Goal: Find specific page/section: Find specific page/section

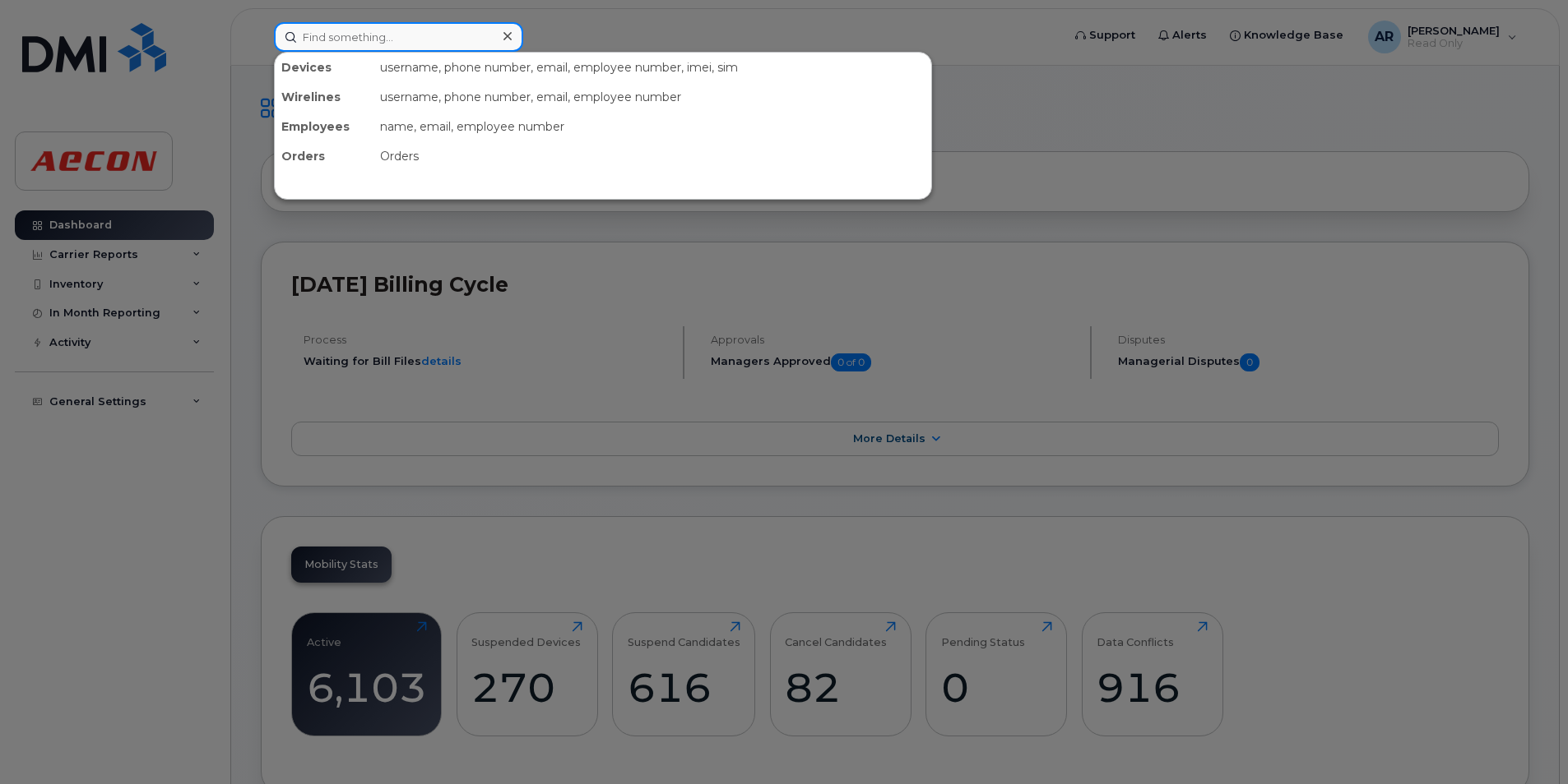
click at [306, 32] on input at bounding box center [398, 37] width 249 height 30
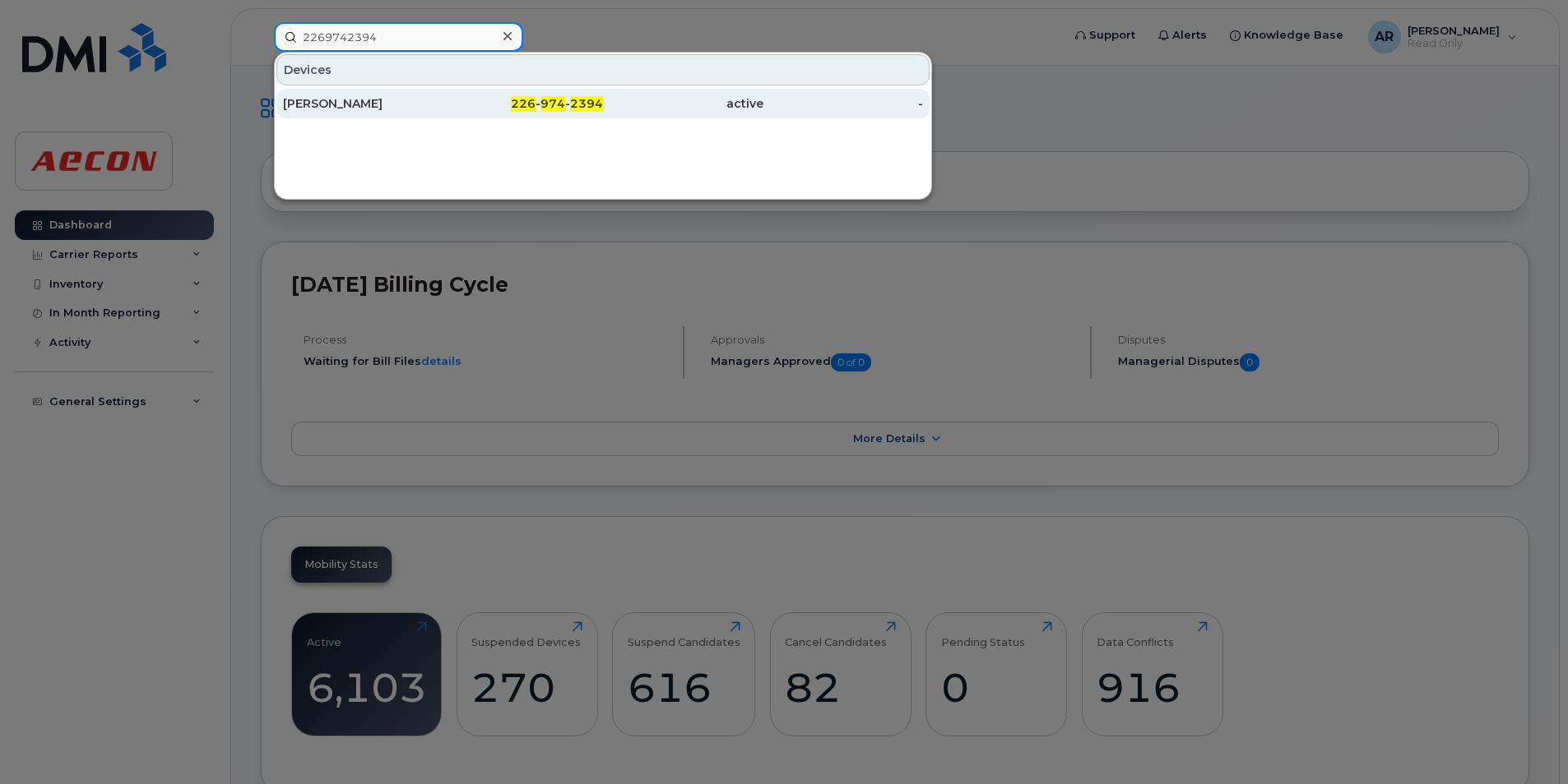
type input "2269742394"
click at [346, 112] on div "[PERSON_NAME]" at bounding box center [363, 103] width 160 height 30
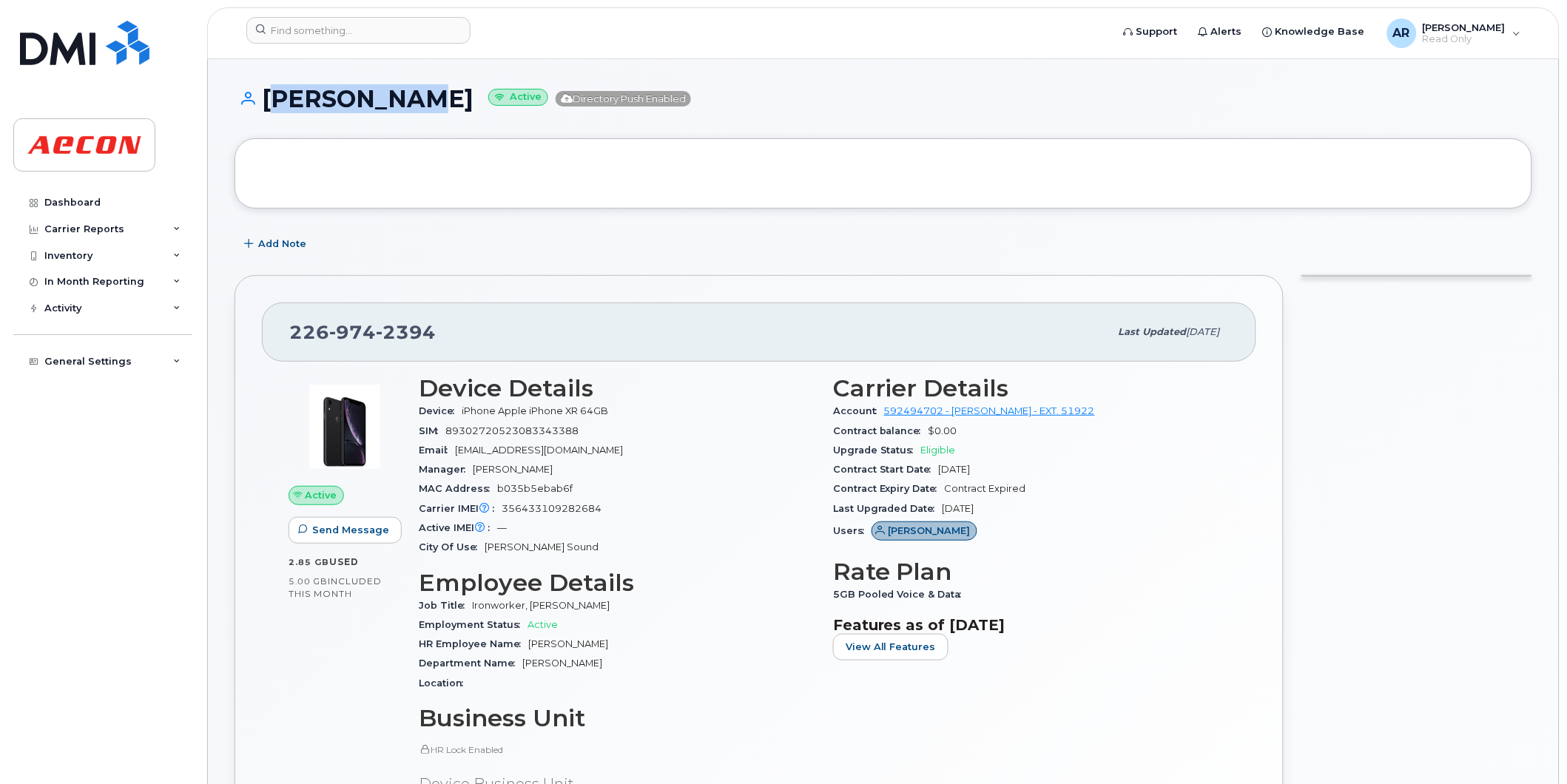
drag, startPoint x: 420, startPoint y: 97, endPoint x: 268, endPoint y: 99, distance: 152.0
click at [268, 99] on h1 "[PERSON_NAME] Active Directory Push Enabled" at bounding box center [884, 98] width 1298 height 26
copy h1 "[PERSON_NAME]"
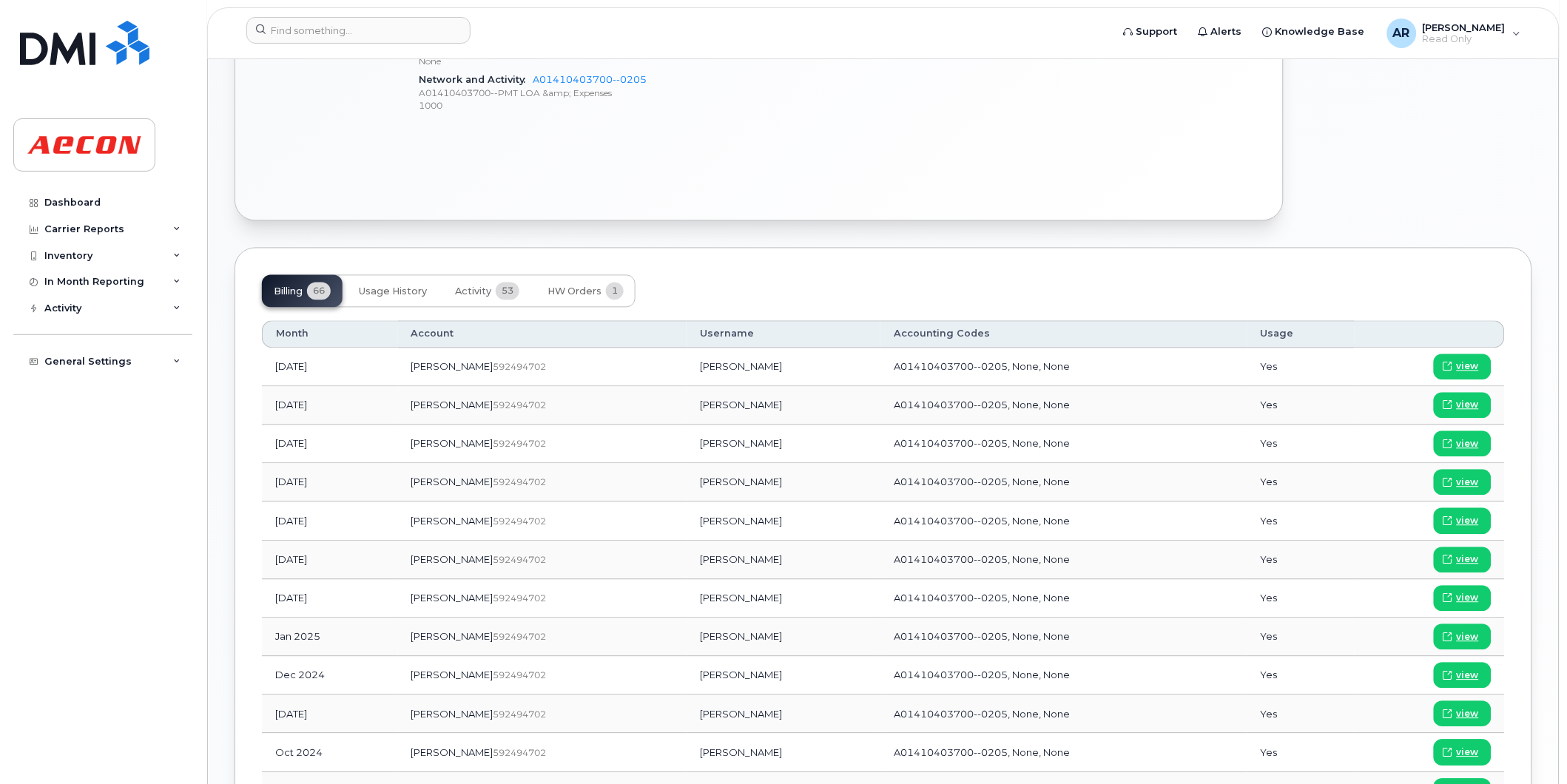
scroll to position [822, 0]
click at [1463, 597] on span "view" at bounding box center [1468, 596] width 22 height 13
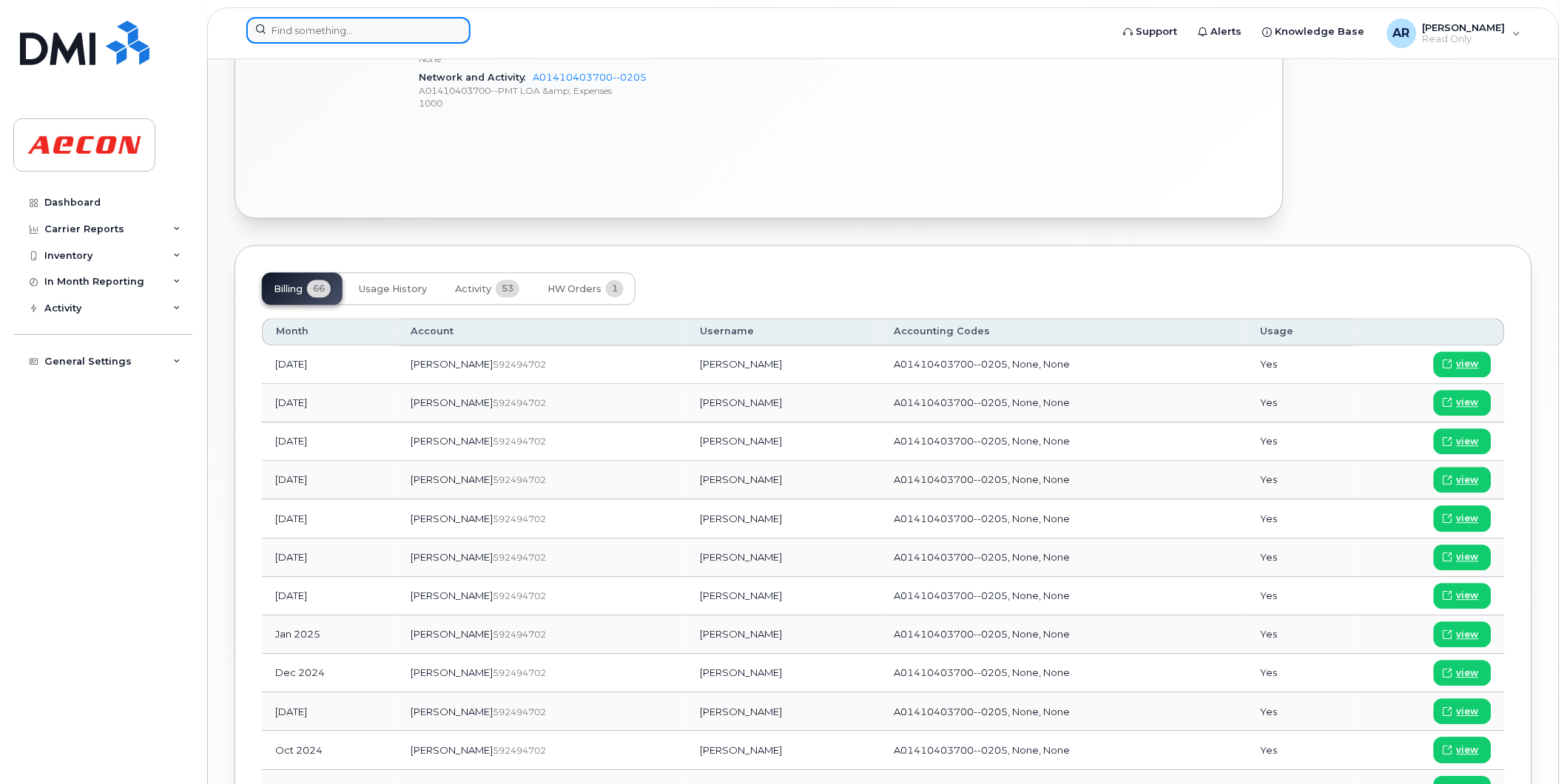
click at [339, 31] on input at bounding box center [358, 30] width 224 height 27
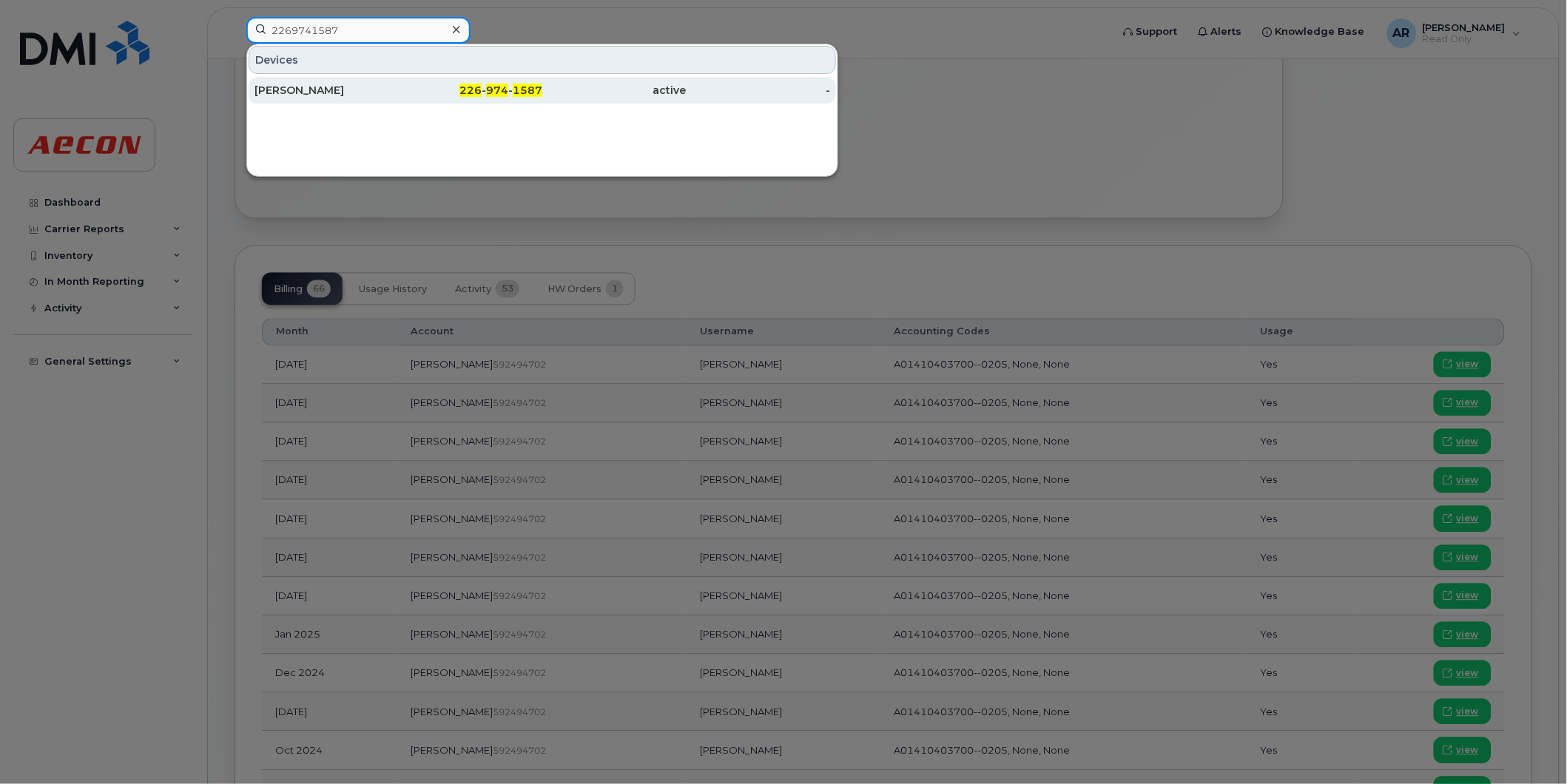
type input "2269741587"
click at [354, 80] on div "DAVID JAMES" at bounding box center [327, 90] width 144 height 27
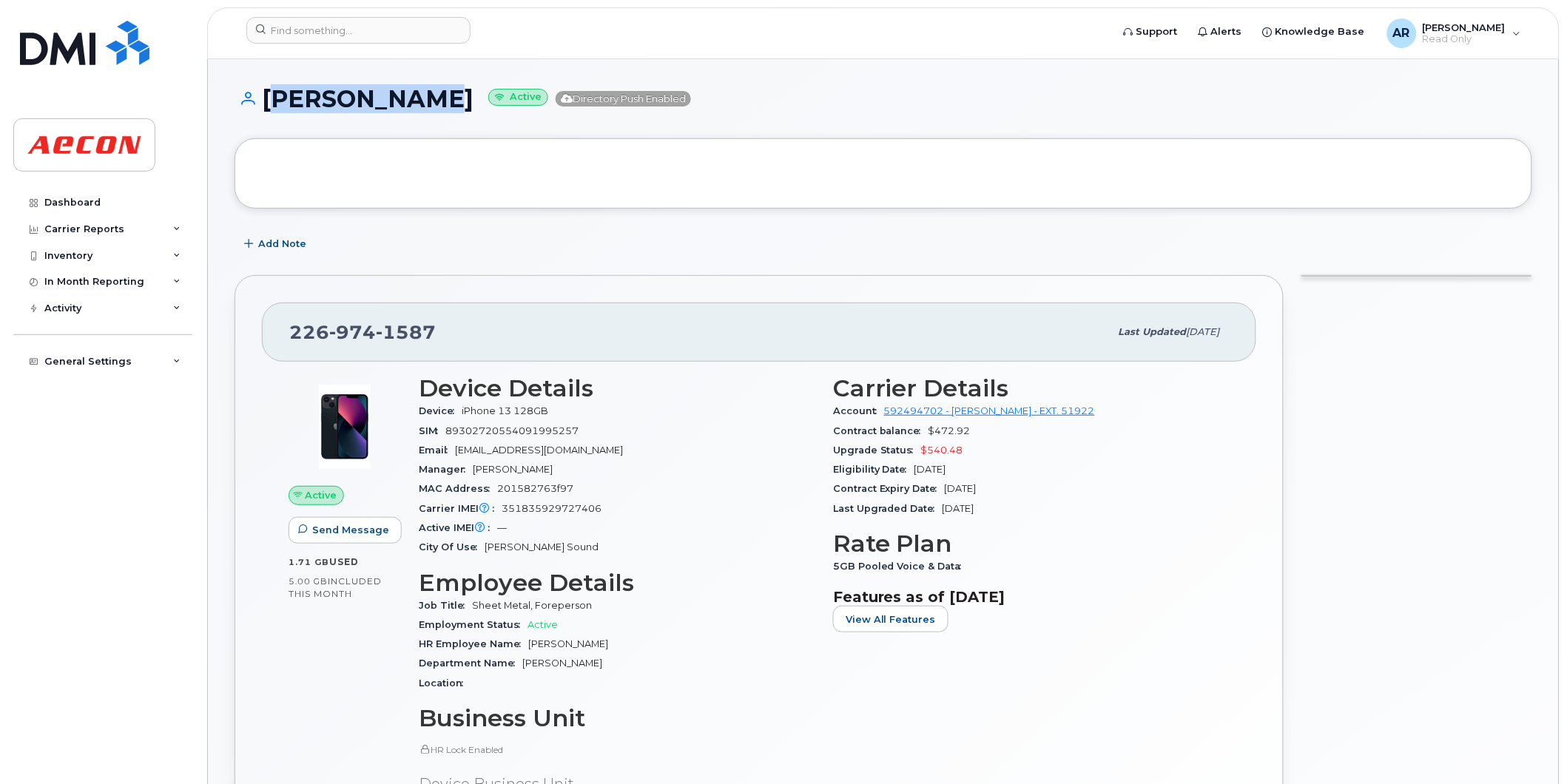
drag, startPoint x: 432, startPoint y: 107, endPoint x: 270, endPoint y: 106, distance: 162.0
click at [270, 106] on h1 "DAVID JAMES Active Directory Push Enabled" at bounding box center [884, 98] width 1298 height 26
copy h1 "DAVID JAMES"
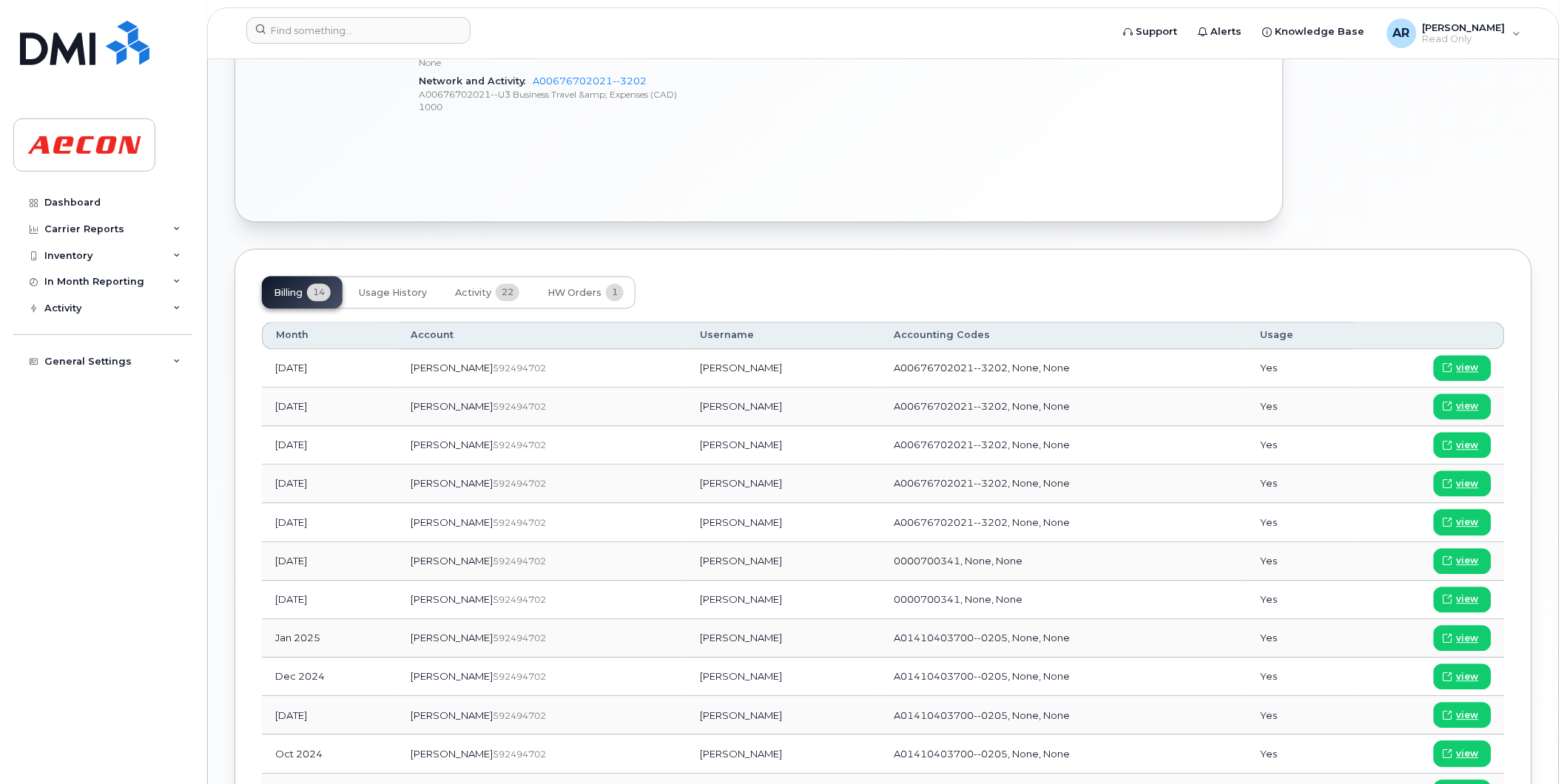
scroll to position [822, 0]
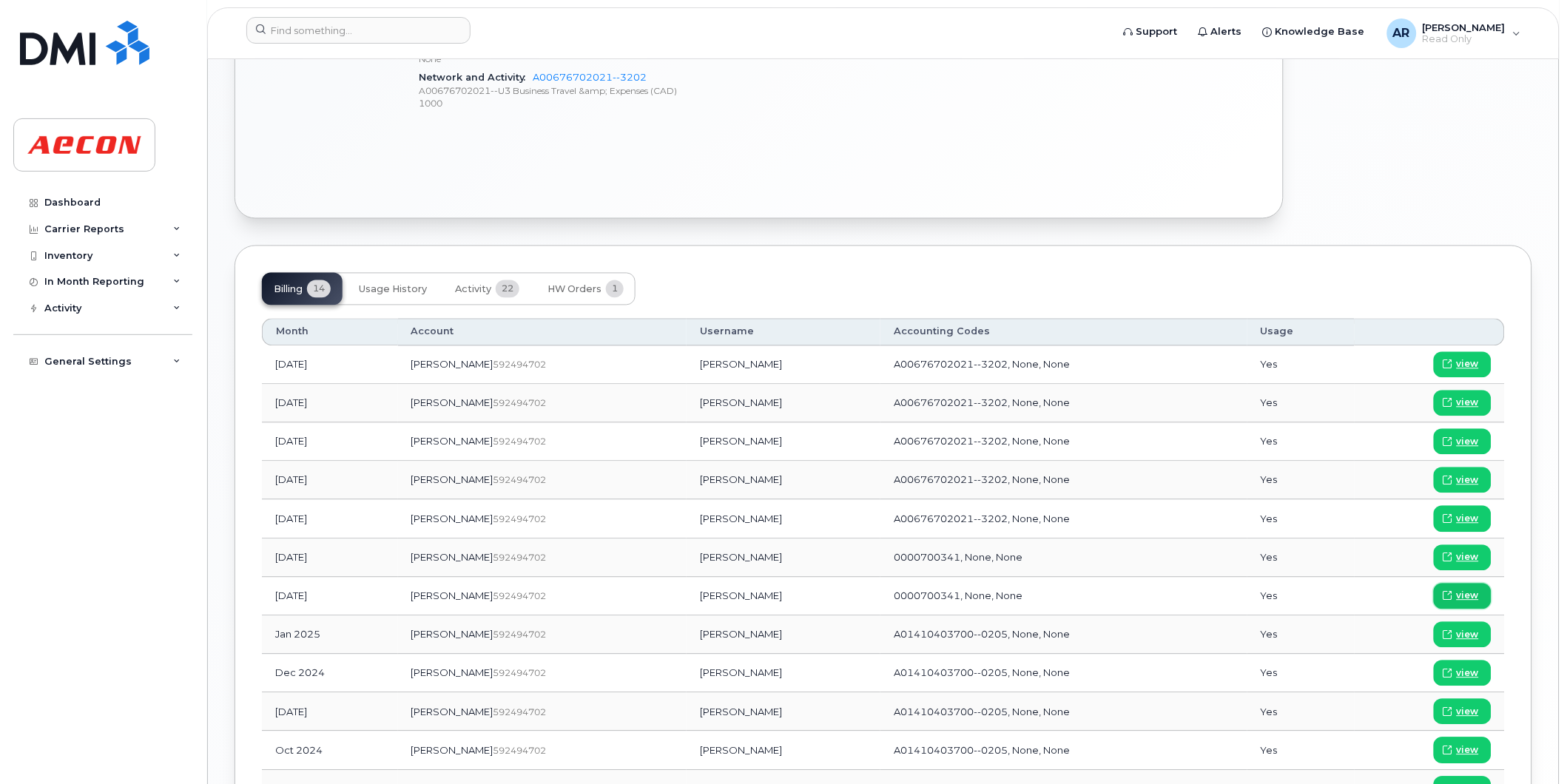
click at [1471, 597] on span "view" at bounding box center [1468, 596] width 22 height 13
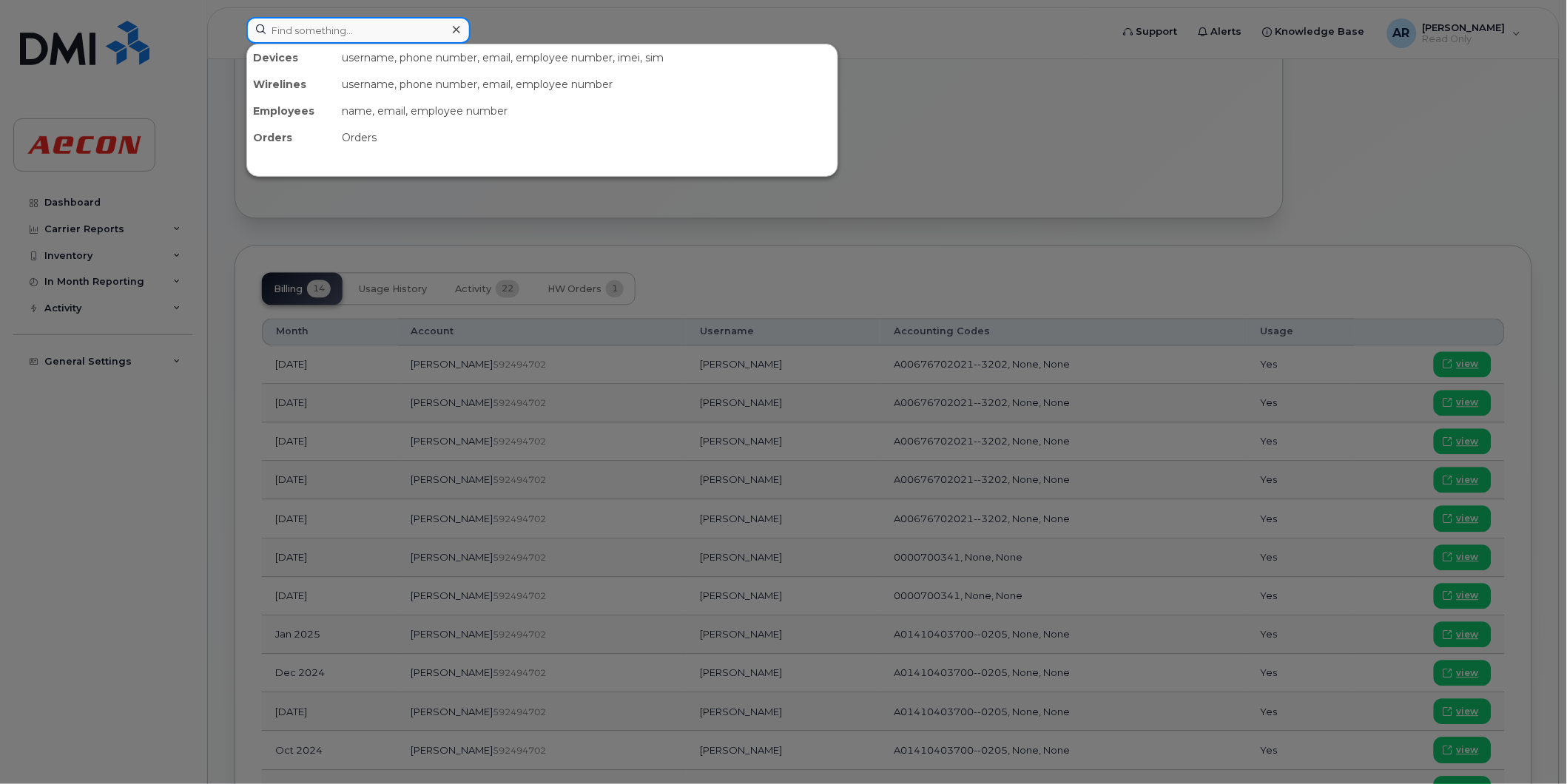
click at [336, 35] on input at bounding box center [358, 30] width 224 height 27
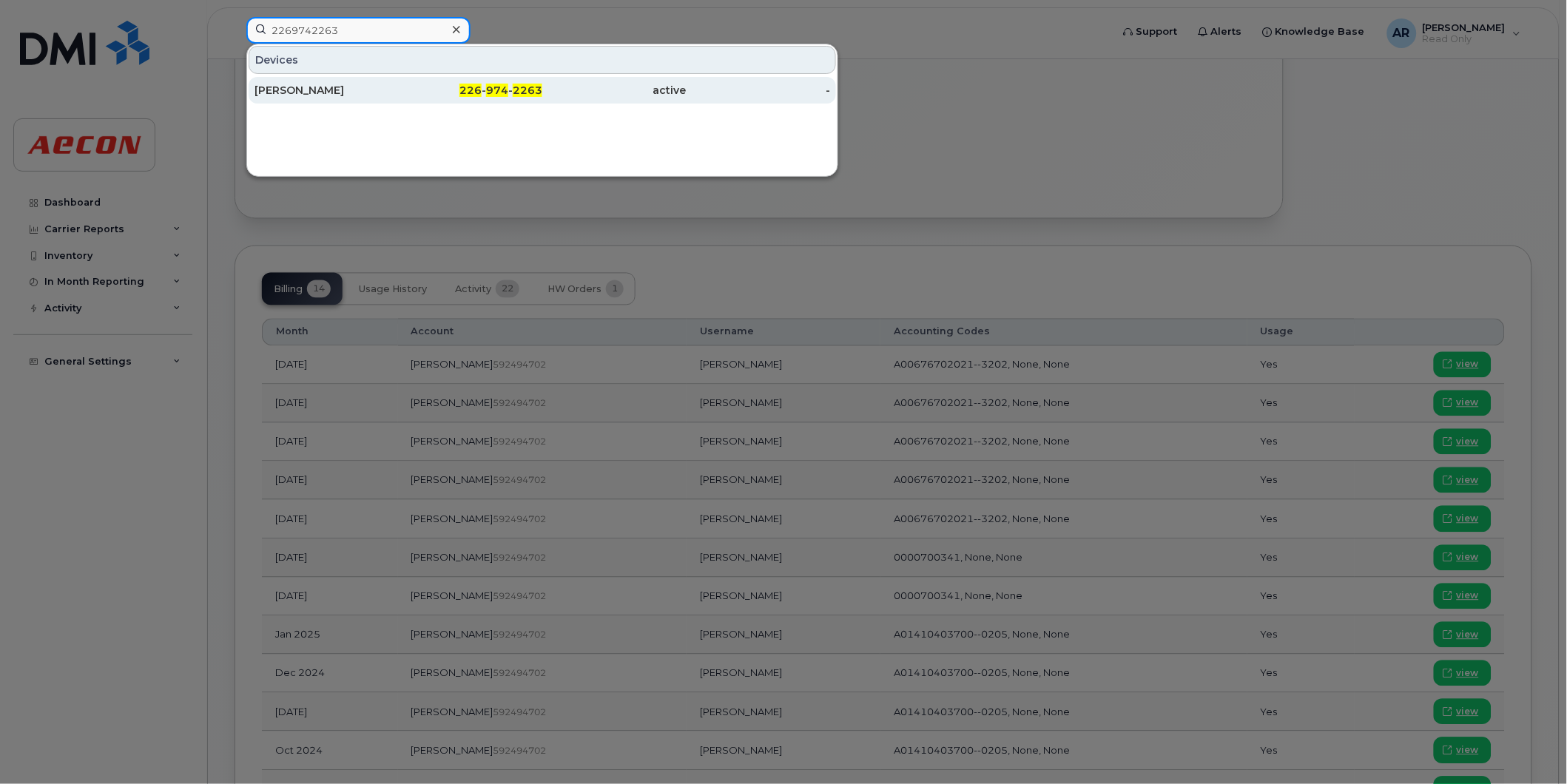
type input "2269742263"
click at [359, 84] on div "JEFF GAGNON" at bounding box center [327, 90] width 144 height 15
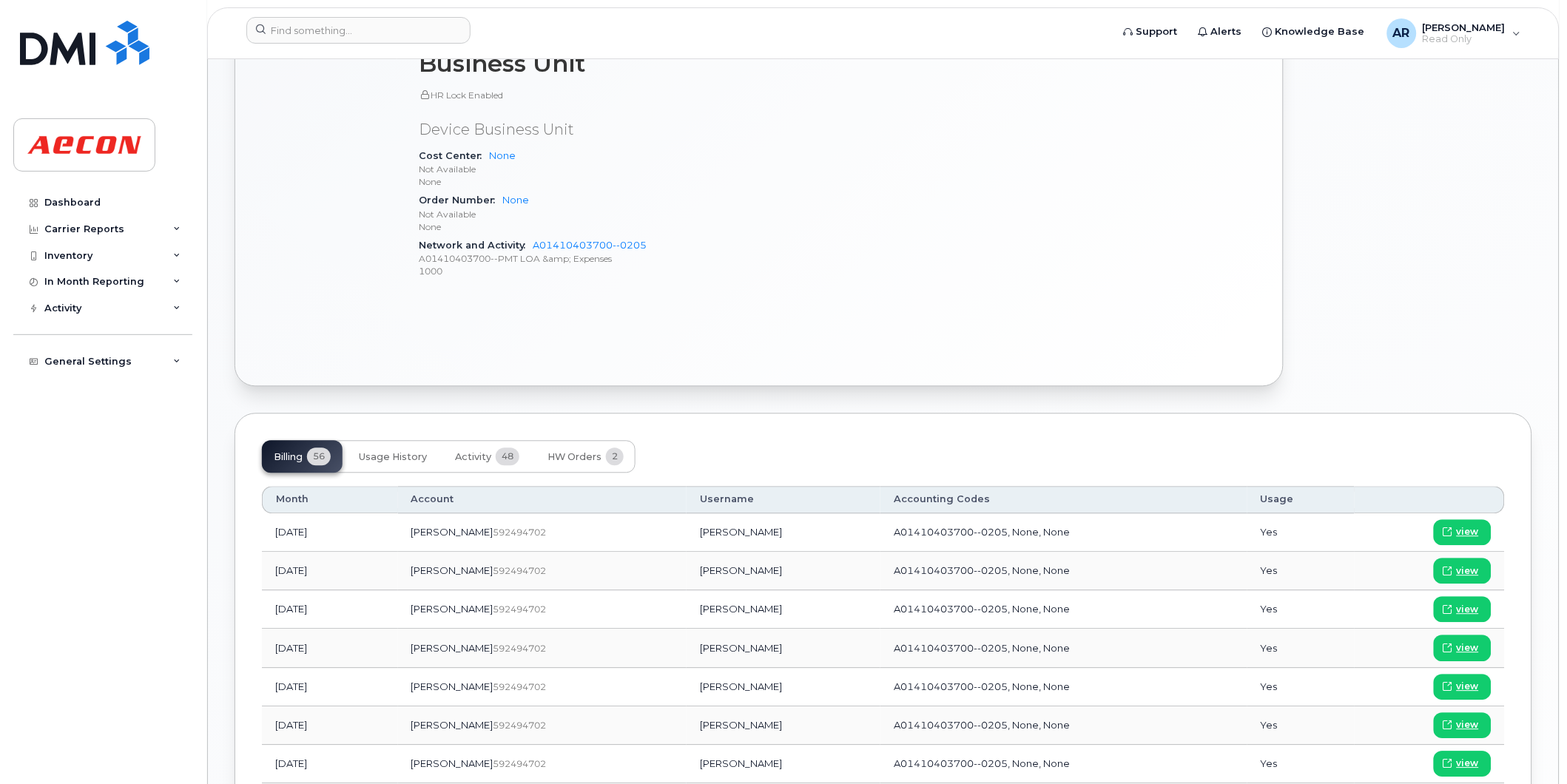
scroll to position [903, 0]
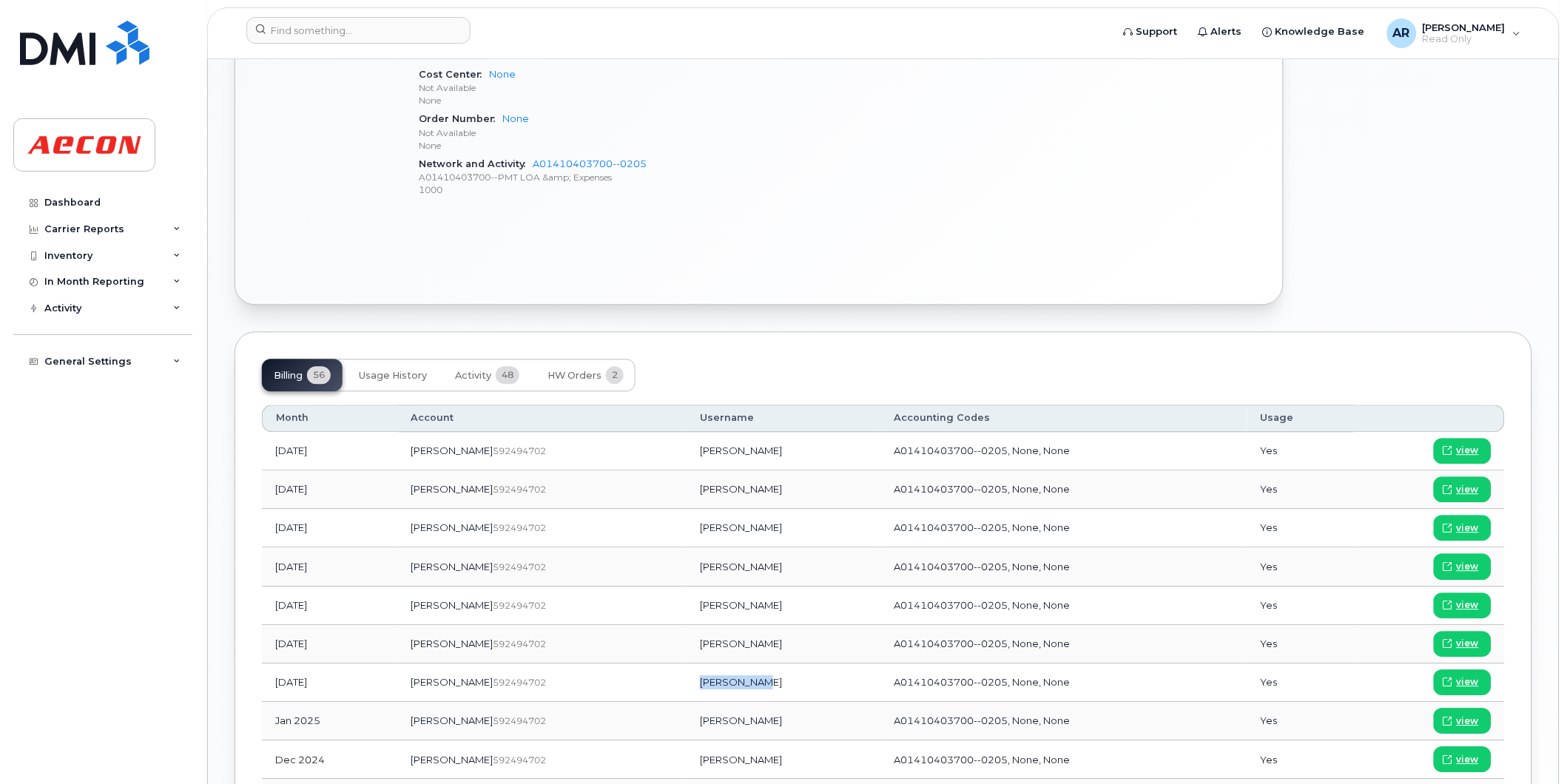
drag, startPoint x: 707, startPoint y: 686, endPoint x: 647, endPoint y: 683, distance: 60.1
click at [687, 683] on td "Jeff Gagnon" at bounding box center [784, 682] width 194 height 38
copy td "Jeff Gagnon"
click at [1453, 681] on icon at bounding box center [1448, 682] width 9 height 9
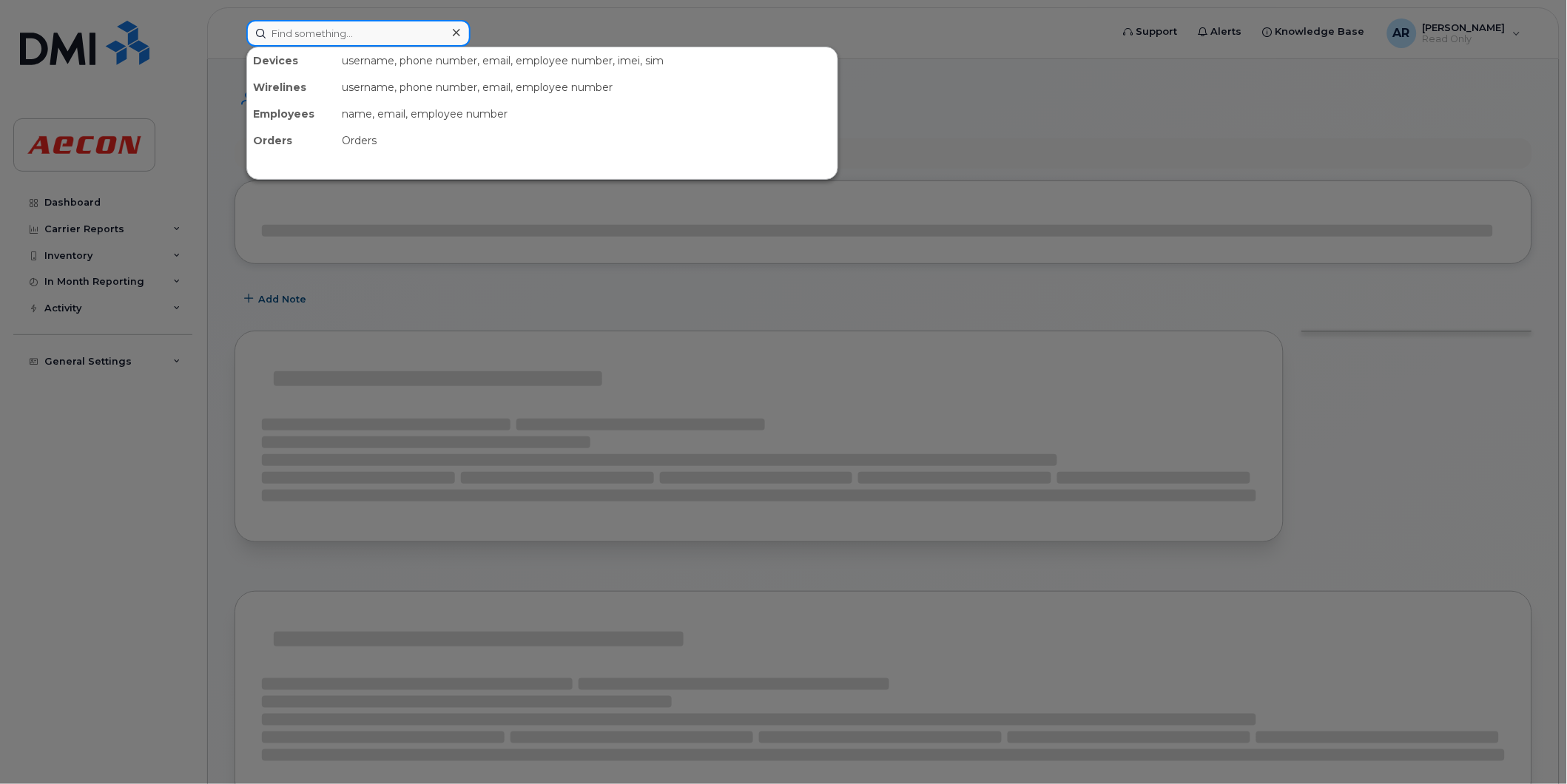
click at [317, 37] on input at bounding box center [358, 34] width 224 height 27
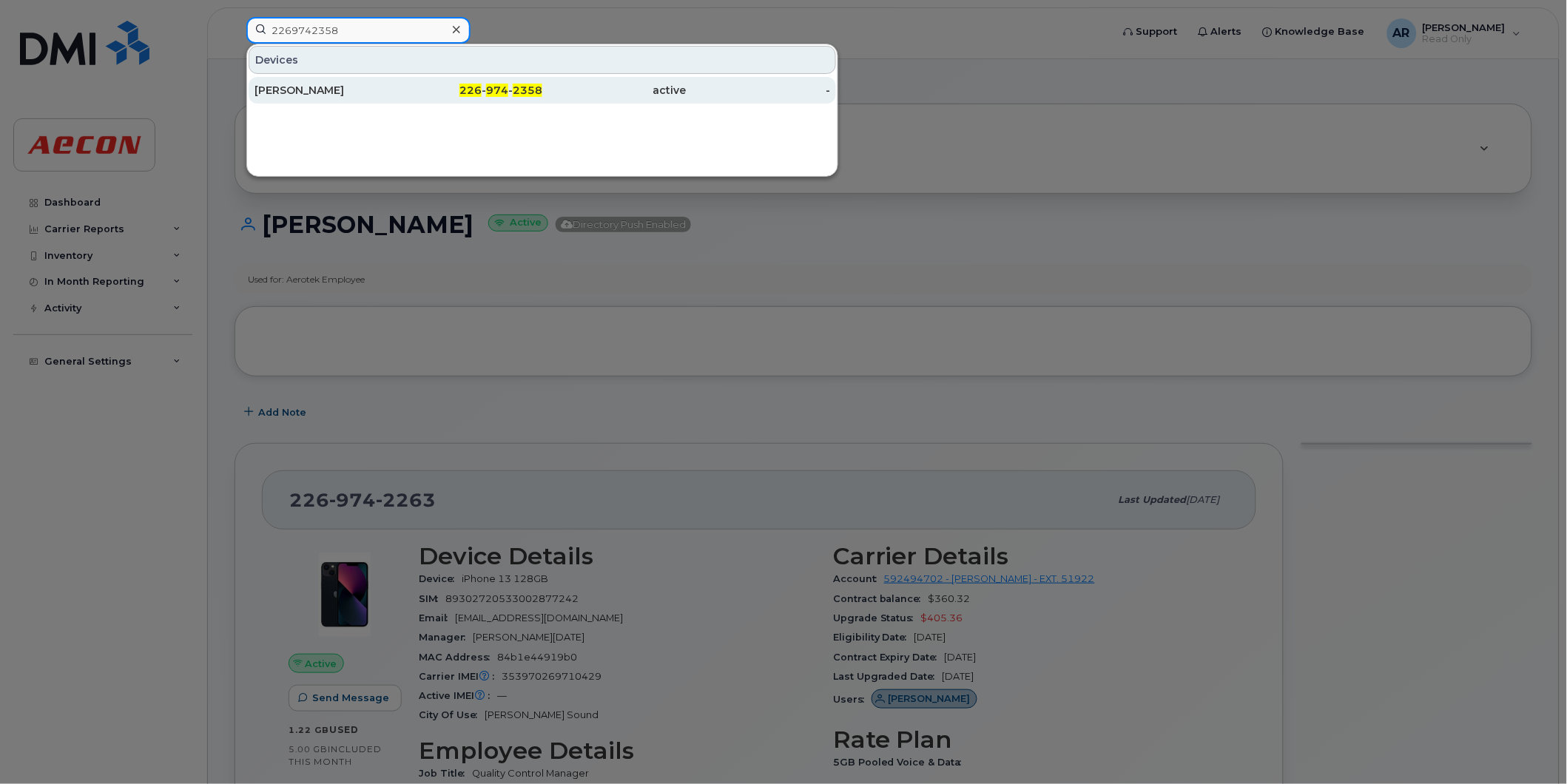
type input "2269742358"
click at [360, 84] on div "MICHELLE EVERIST" at bounding box center [327, 90] width 144 height 15
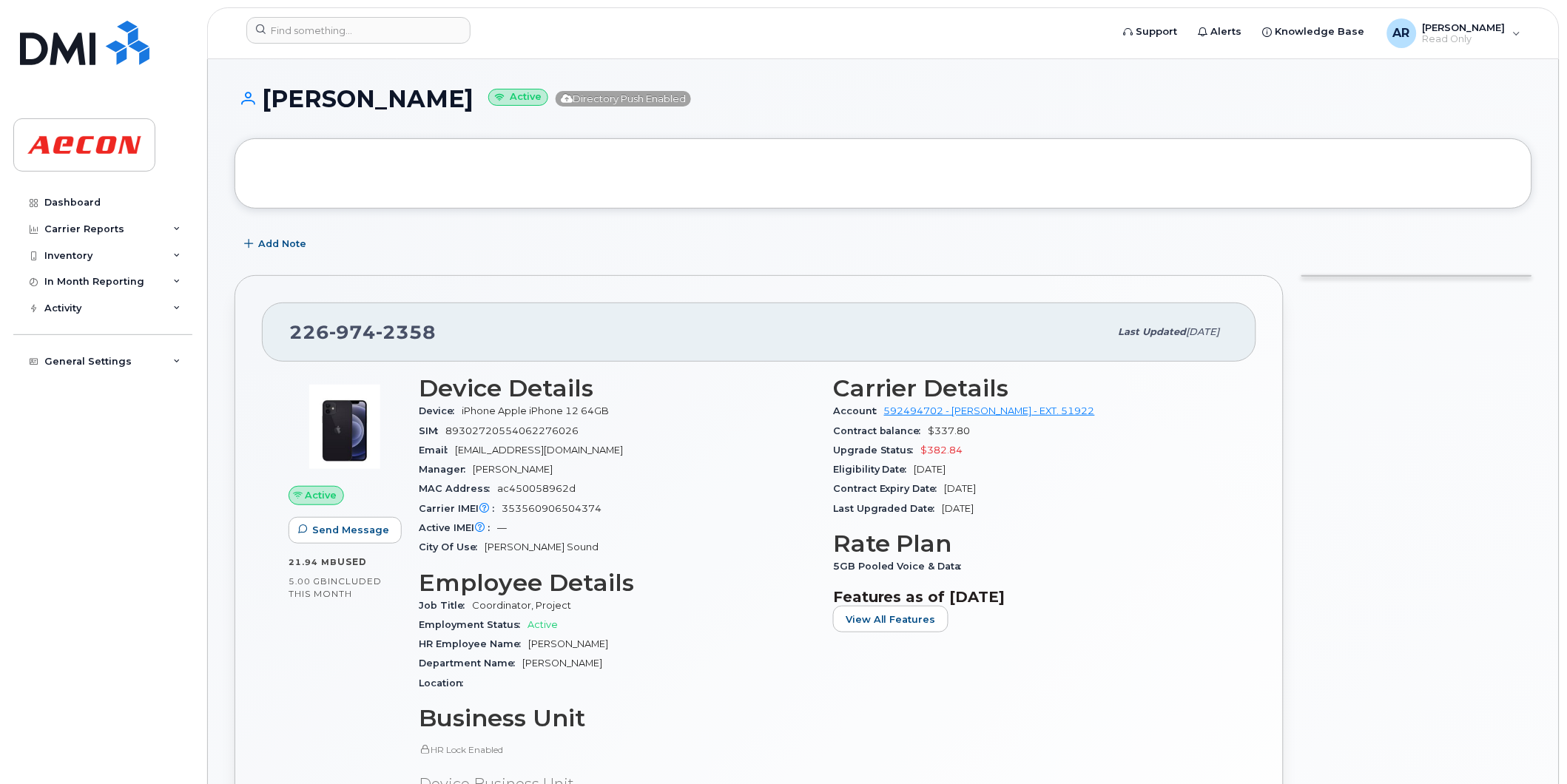
drag, startPoint x: 498, startPoint y: 102, endPoint x: 259, endPoint y: 108, distance: 239.1
click at [259, 108] on h1 "MICHELLE EVERIST Active Directory Push Enabled" at bounding box center [884, 98] width 1298 height 26
copy h1 "MICHELLE EVERIST"
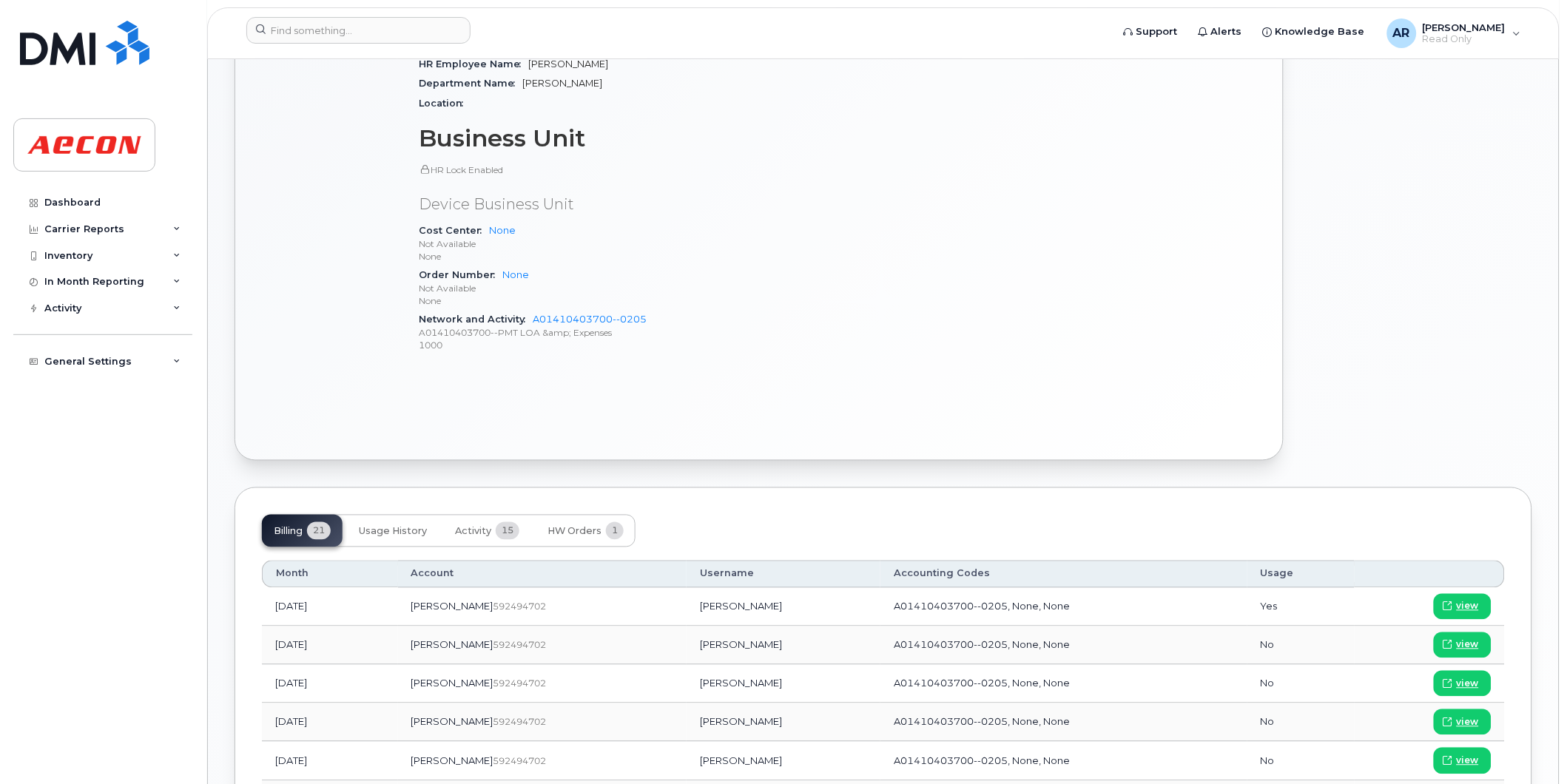
scroll to position [740, 0]
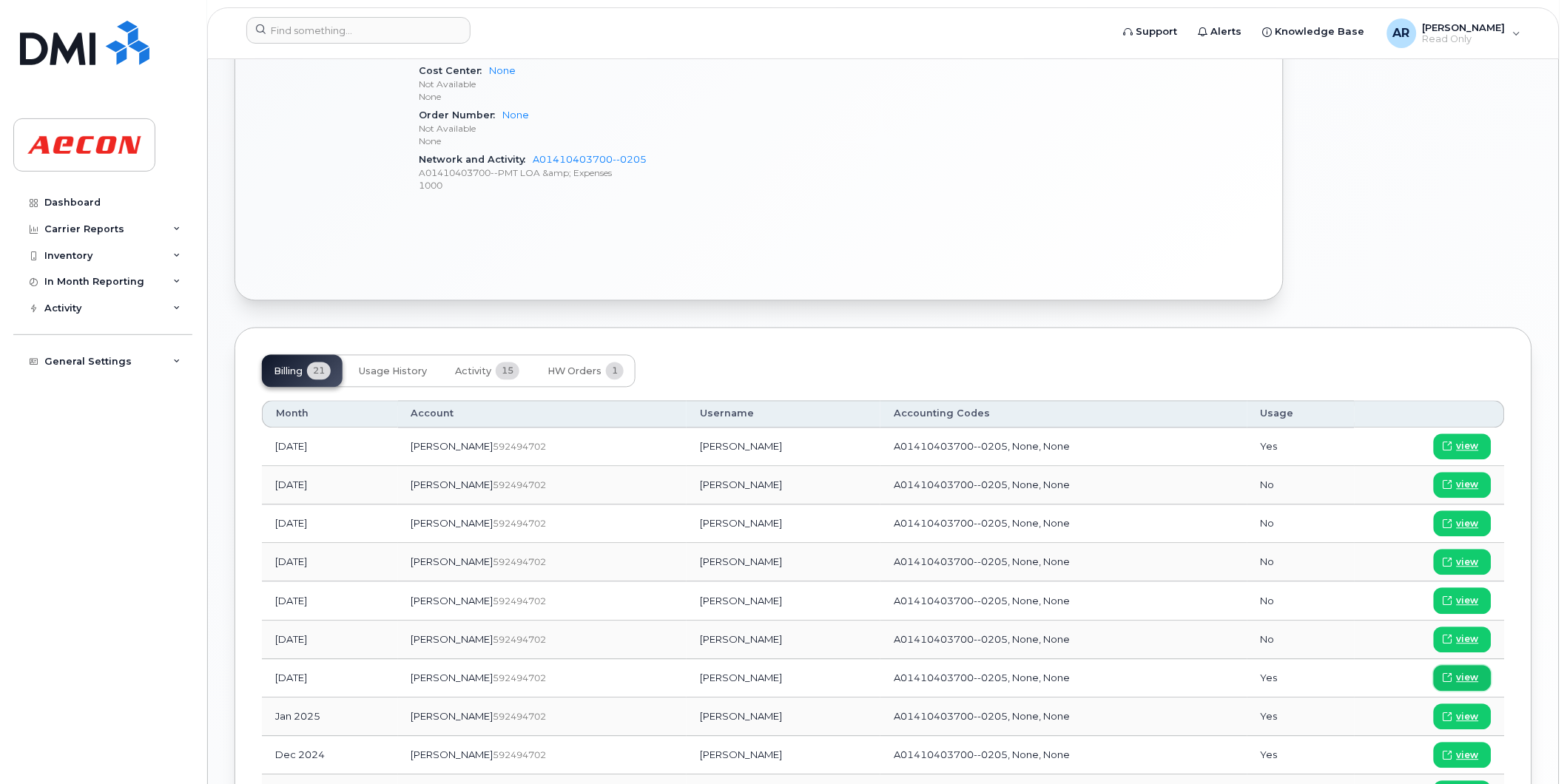
click at [1463, 677] on span "view" at bounding box center [1468, 678] width 22 height 13
click at [320, 34] on input at bounding box center [358, 30] width 224 height 27
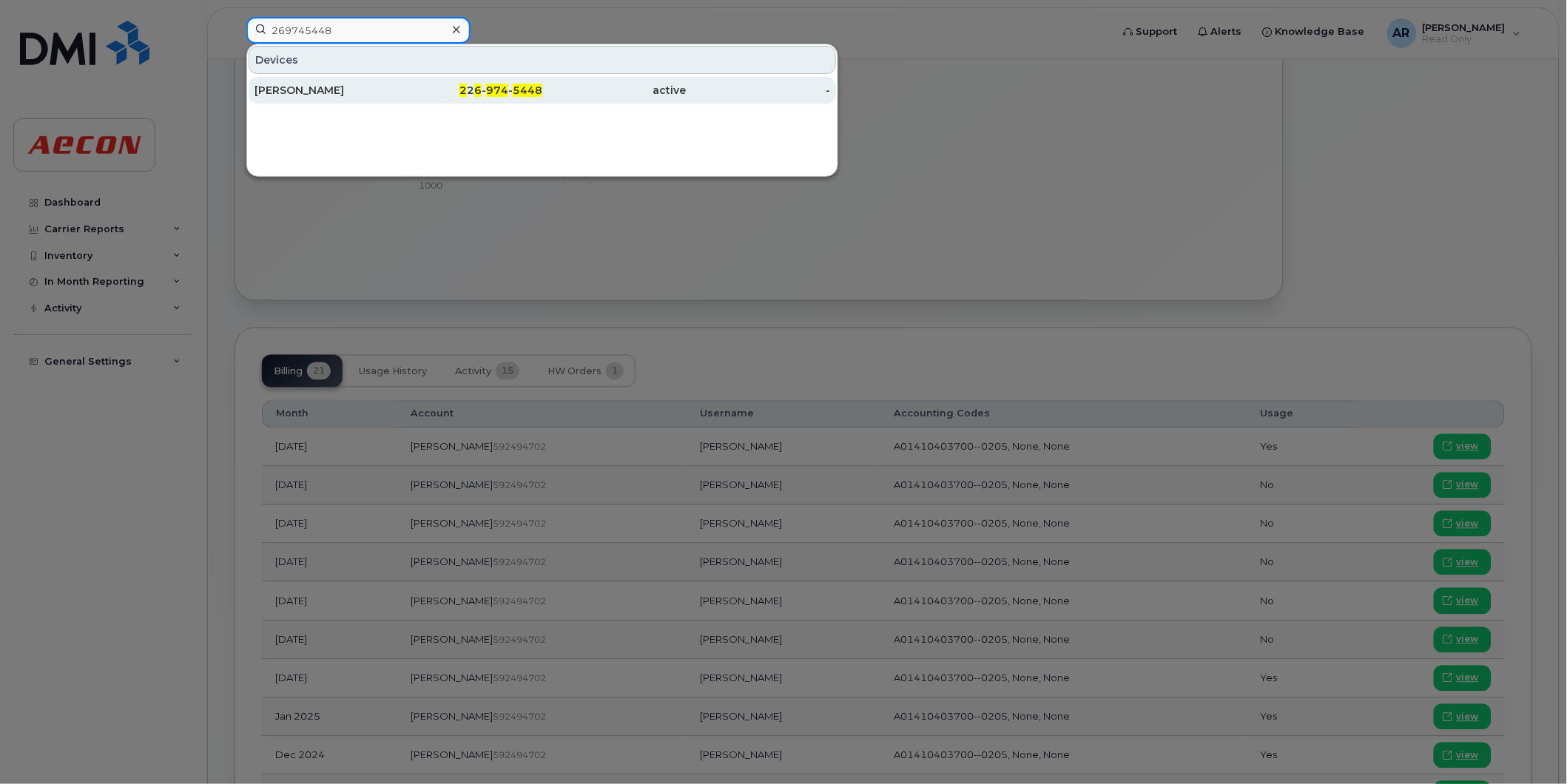
type input "269745448"
click at [338, 95] on div "JEFFERY BANKS" at bounding box center [327, 90] width 144 height 15
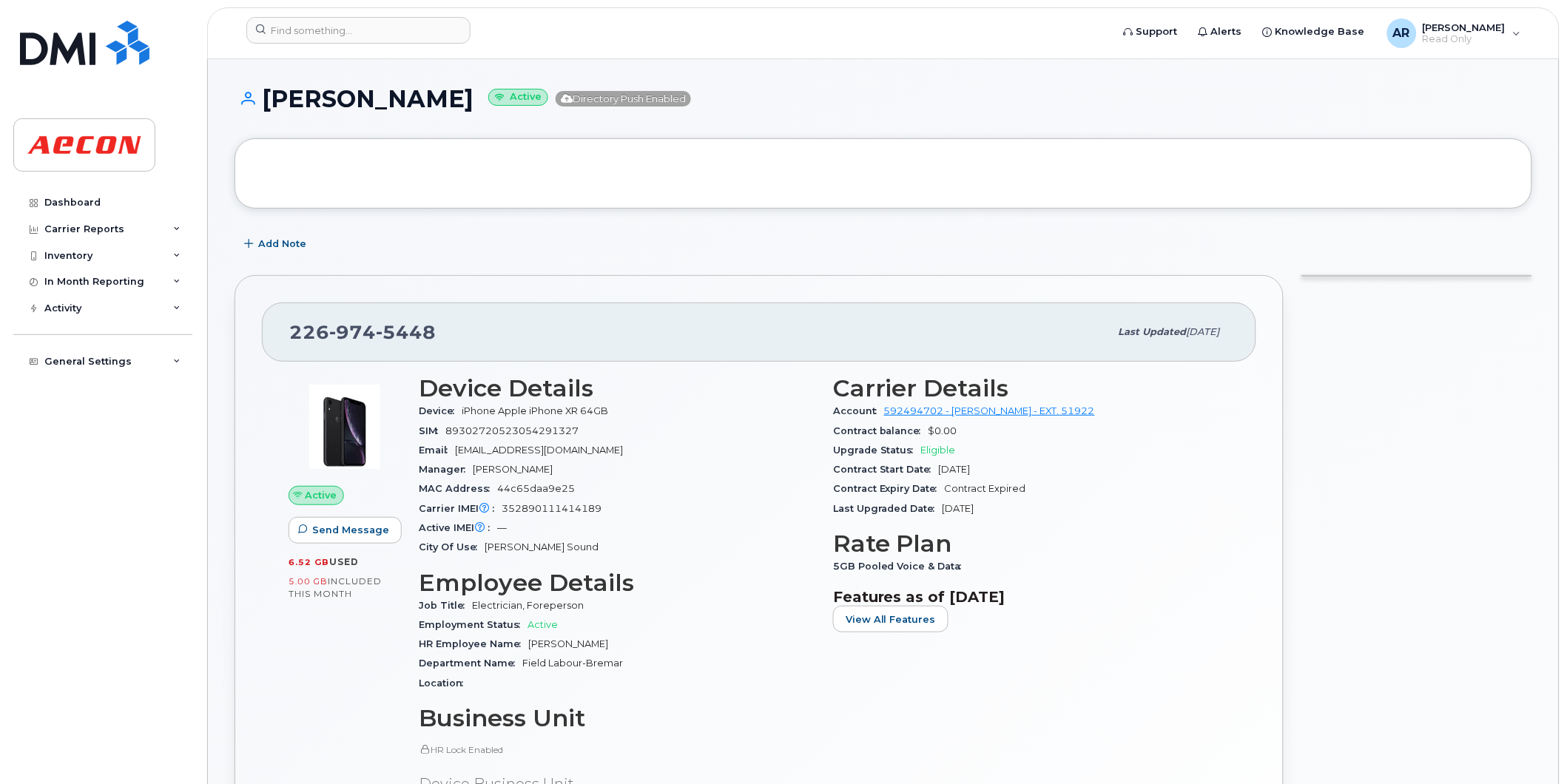
drag, startPoint x: 462, startPoint y: 101, endPoint x: 266, endPoint y: 109, distance: 196.2
click at [266, 109] on h1 "JEFFERY BANKS Active Directory Push Enabled" at bounding box center [884, 98] width 1298 height 26
copy h1 "JEFFERY BANKS"
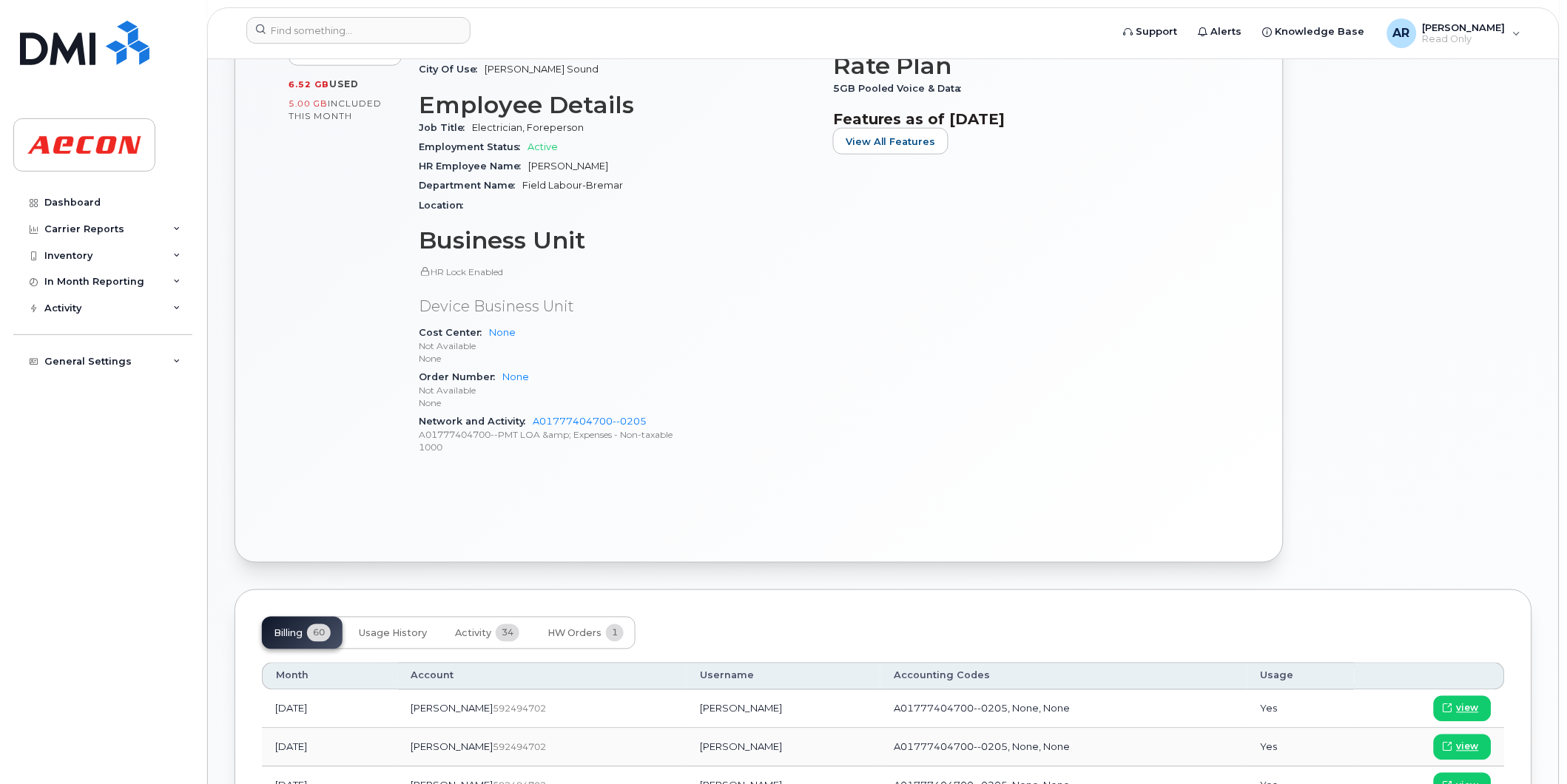
scroll to position [657, 0]
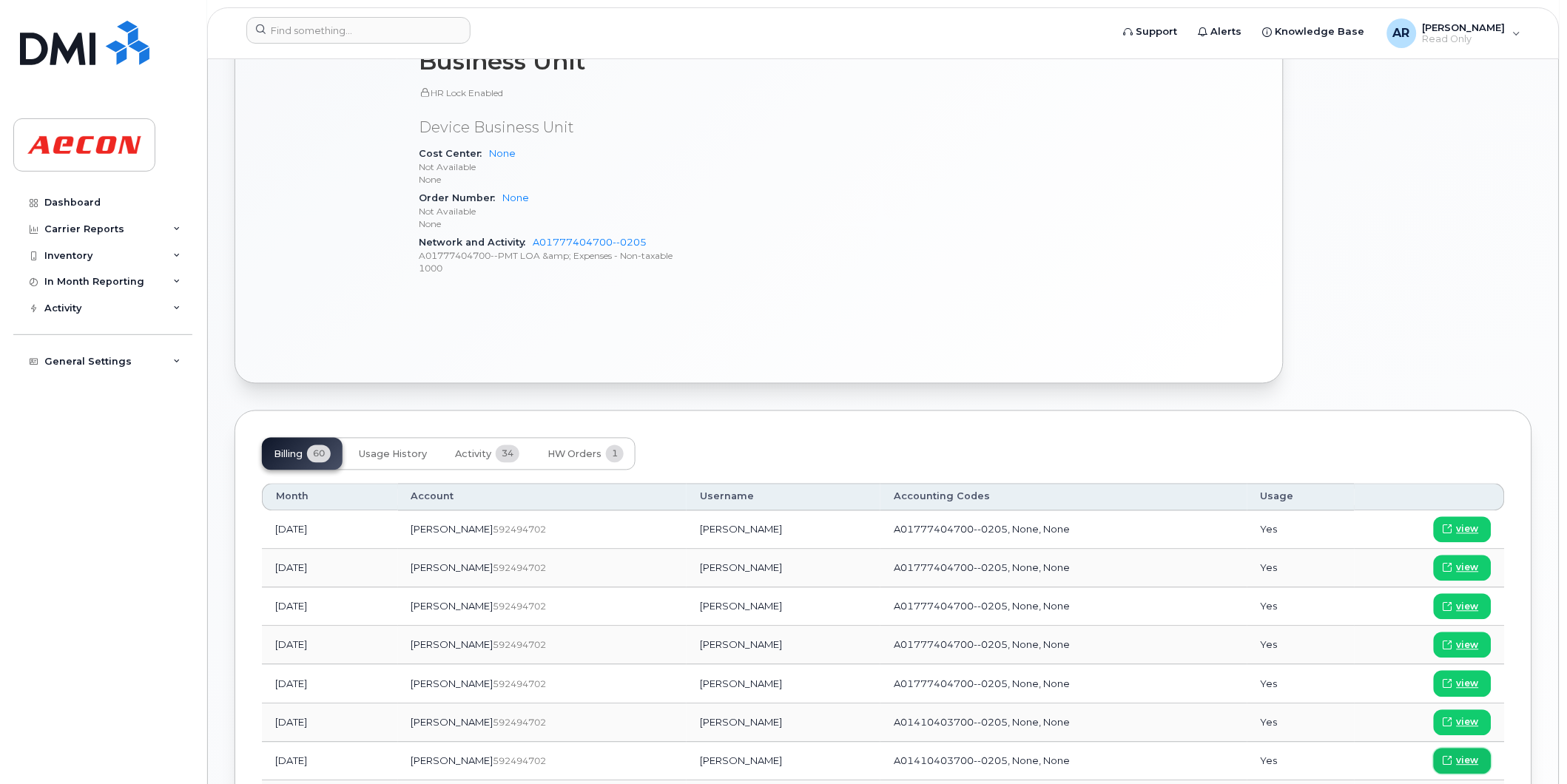
click at [1468, 764] on span "view" at bounding box center [1468, 761] width 22 height 13
click at [372, 31] on input at bounding box center [358, 30] width 224 height 27
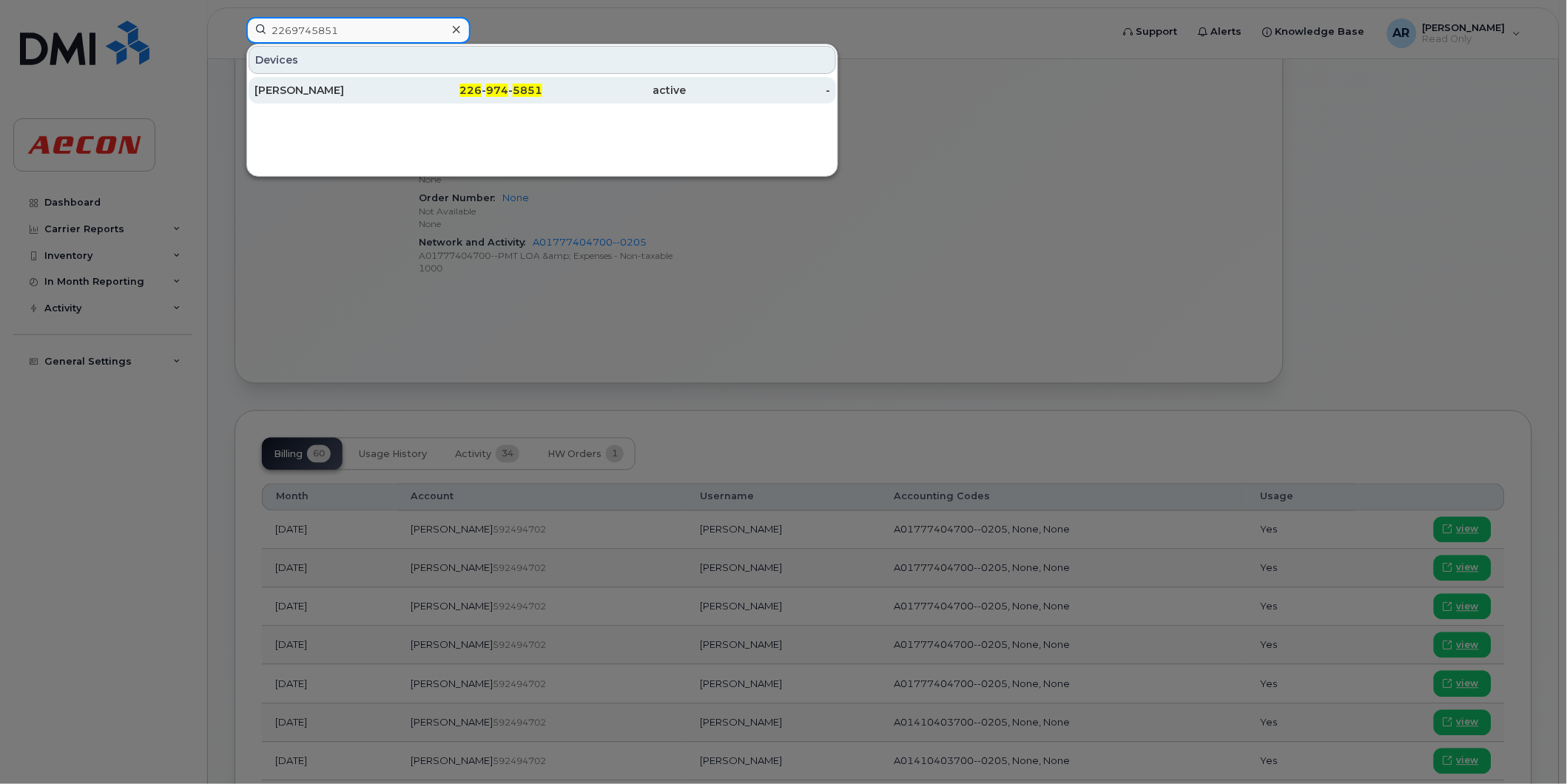
type input "2269745851"
click at [424, 86] on div "226 - 974 - 5851" at bounding box center [471, 90] width 144 height 15
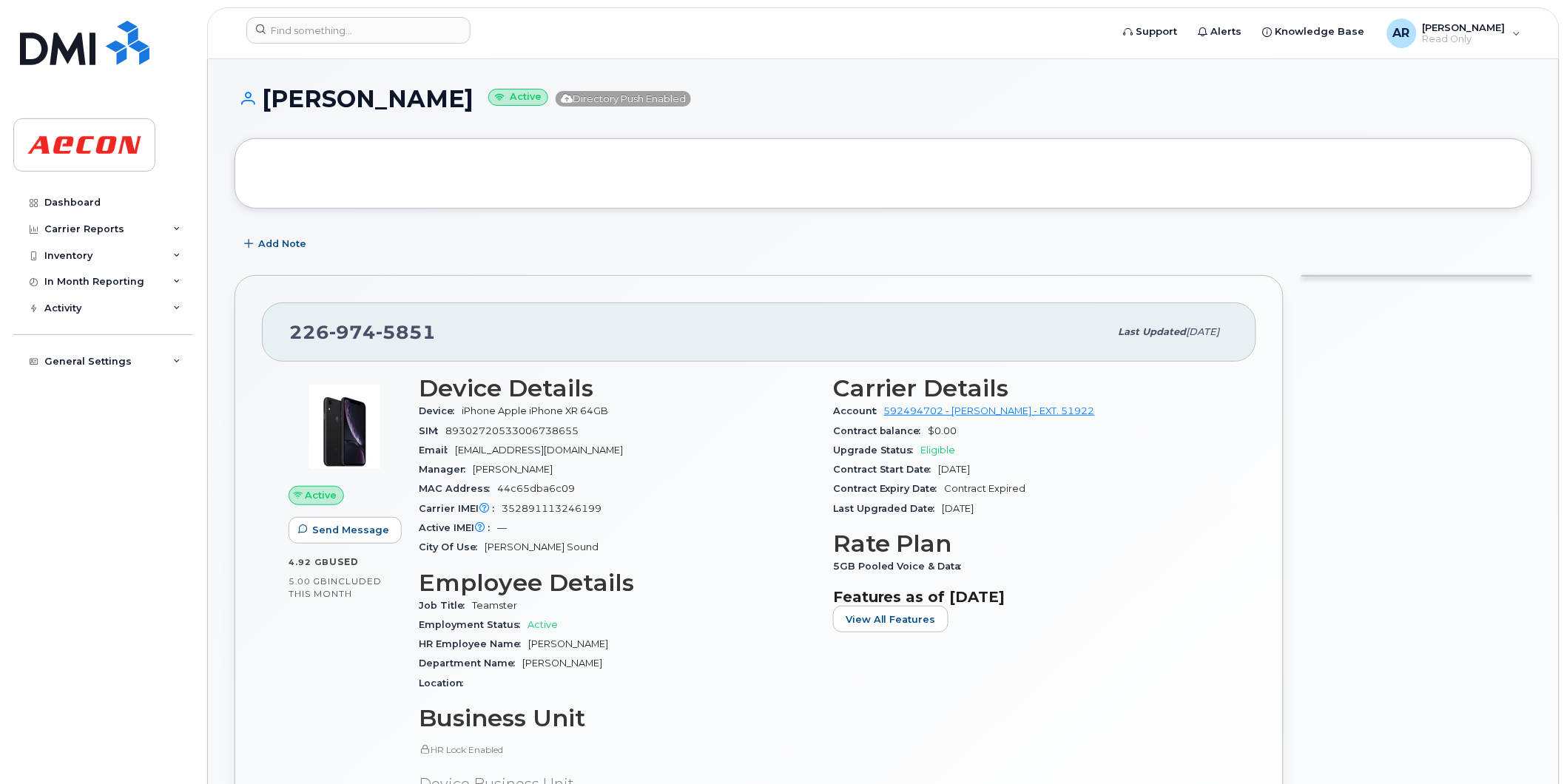
drag, startPoint x: 512, startPoint y: 105, endPoint x: 266, endPoint y: 106, distance: 246.0
click at [266, 106] on h1 "LARRY NORTHOVER Active Directory Push Enabled" at bounding box center [884, 98] width 1298 height 26
copy h1 "[PERSON_NAME]"
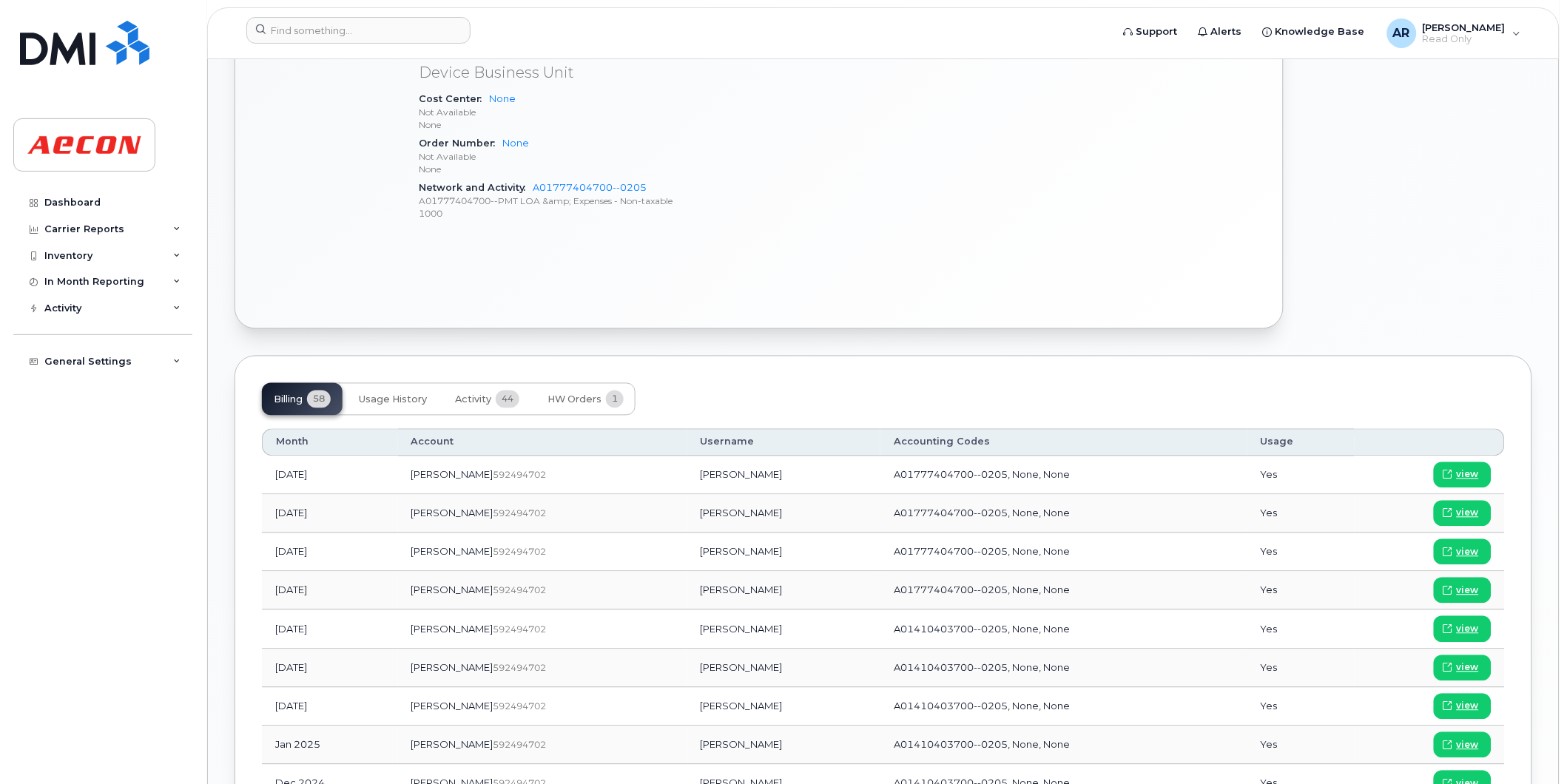
scroll to position [740, 0]
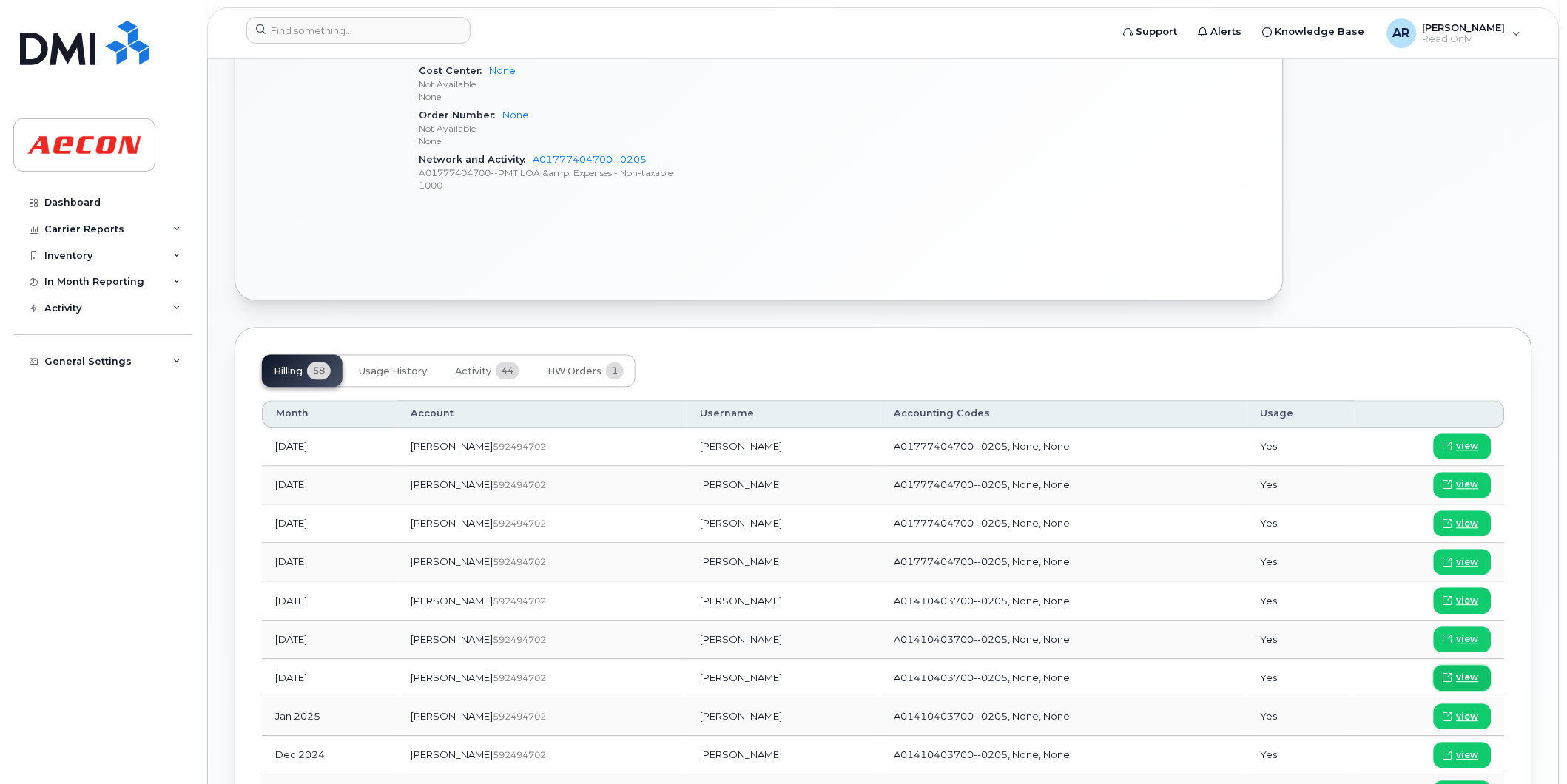
click at [1469, 673] on span "view" at bounding box center [1468, 678] width 22 height 13
click at [307, 30] on input at bounding box center [358, 30] width 224 height 27
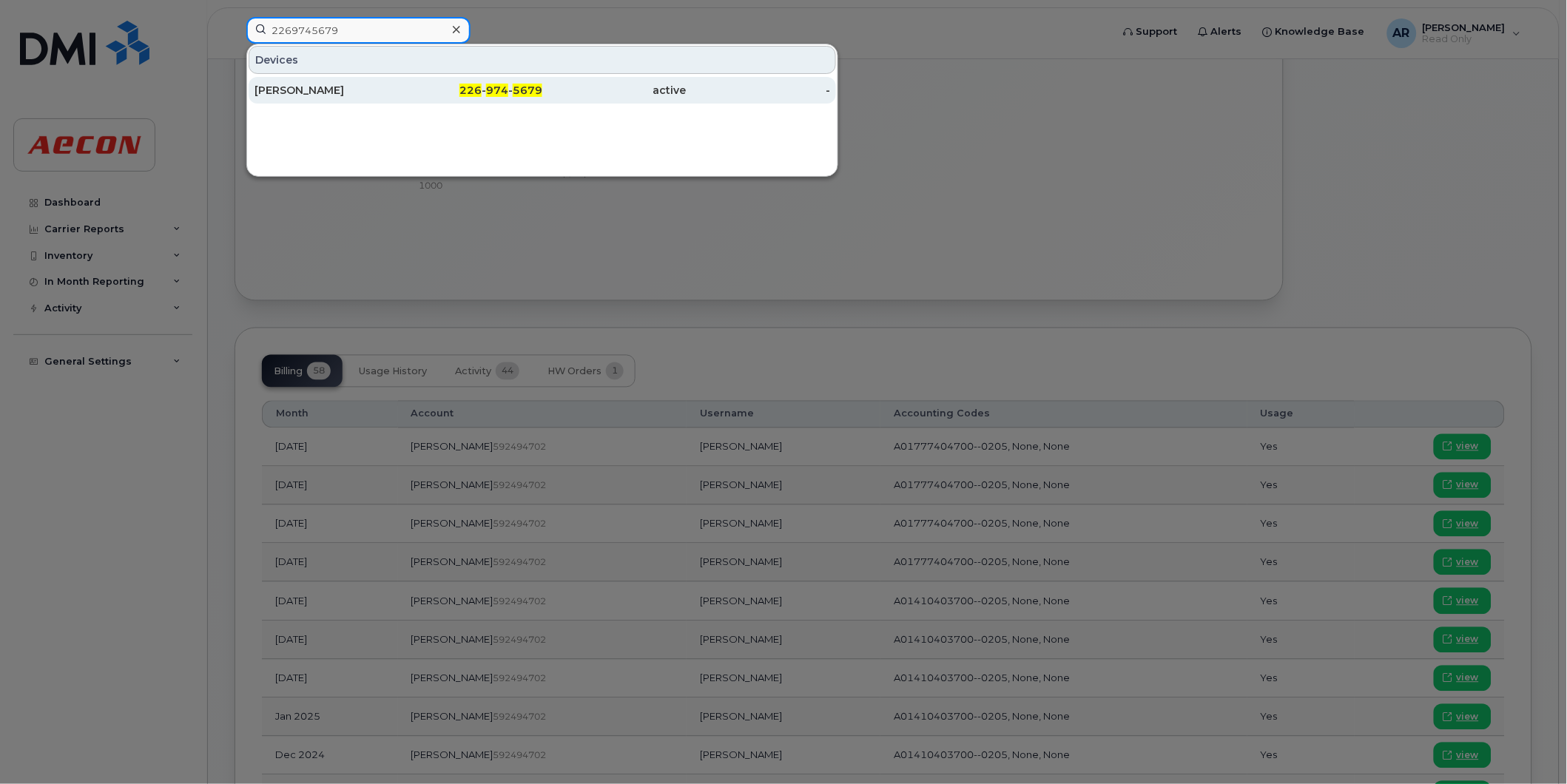
type input "2269745679"
click at [359, 84] on div "STEVEN LEVIS" at bounding box center [327, 90] width 144 height 15
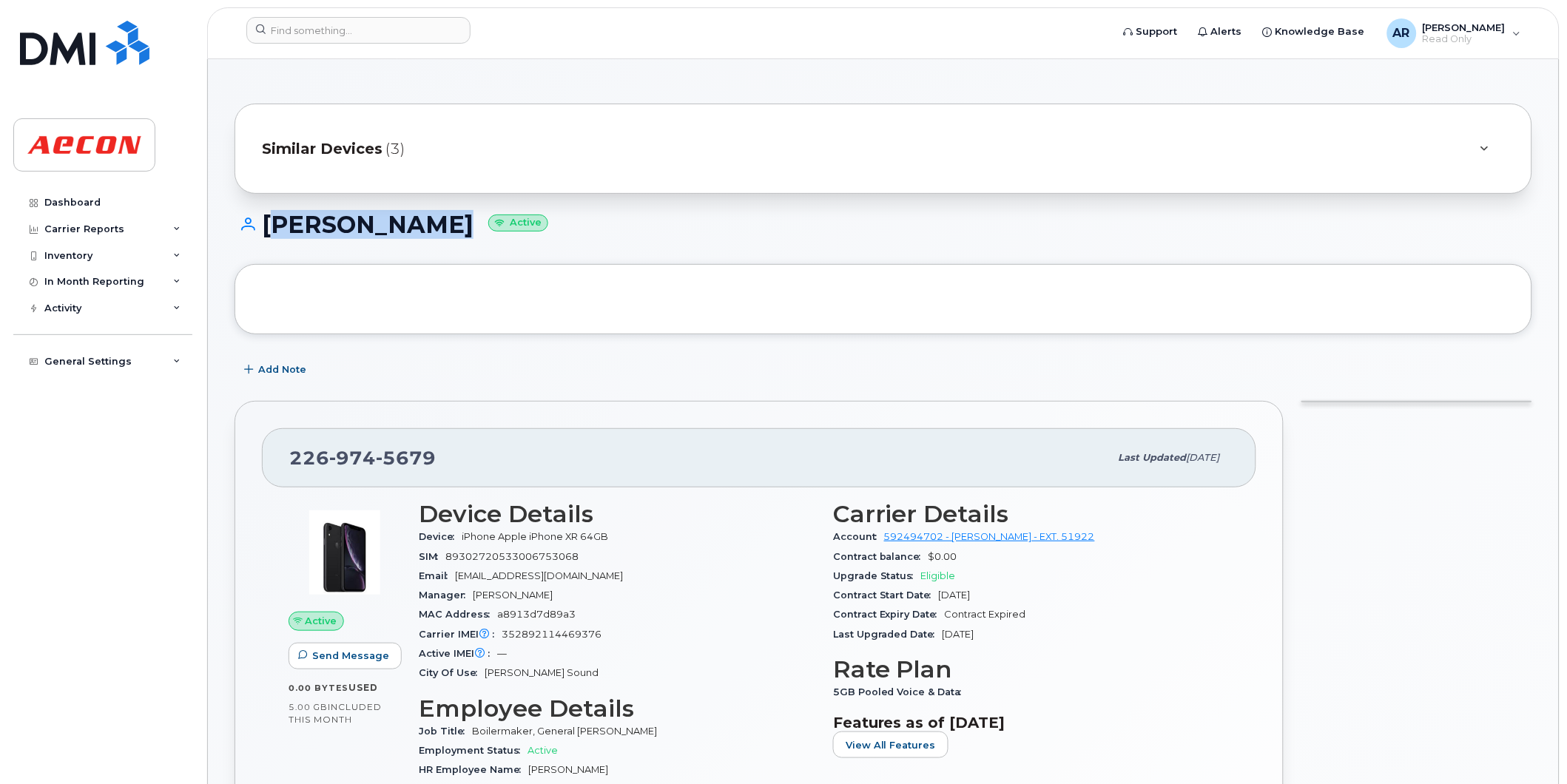
drag, startPoint x: 434, startPoint y: 230, endPoint x: 267, endPoint y: 236, distance: 167.1
click at [267, 236] on h1 "STEVEN LEVIS Active" at bounding box center [884, 224] width 1298 height 26
copy h1 "STEVEN LEVIS"
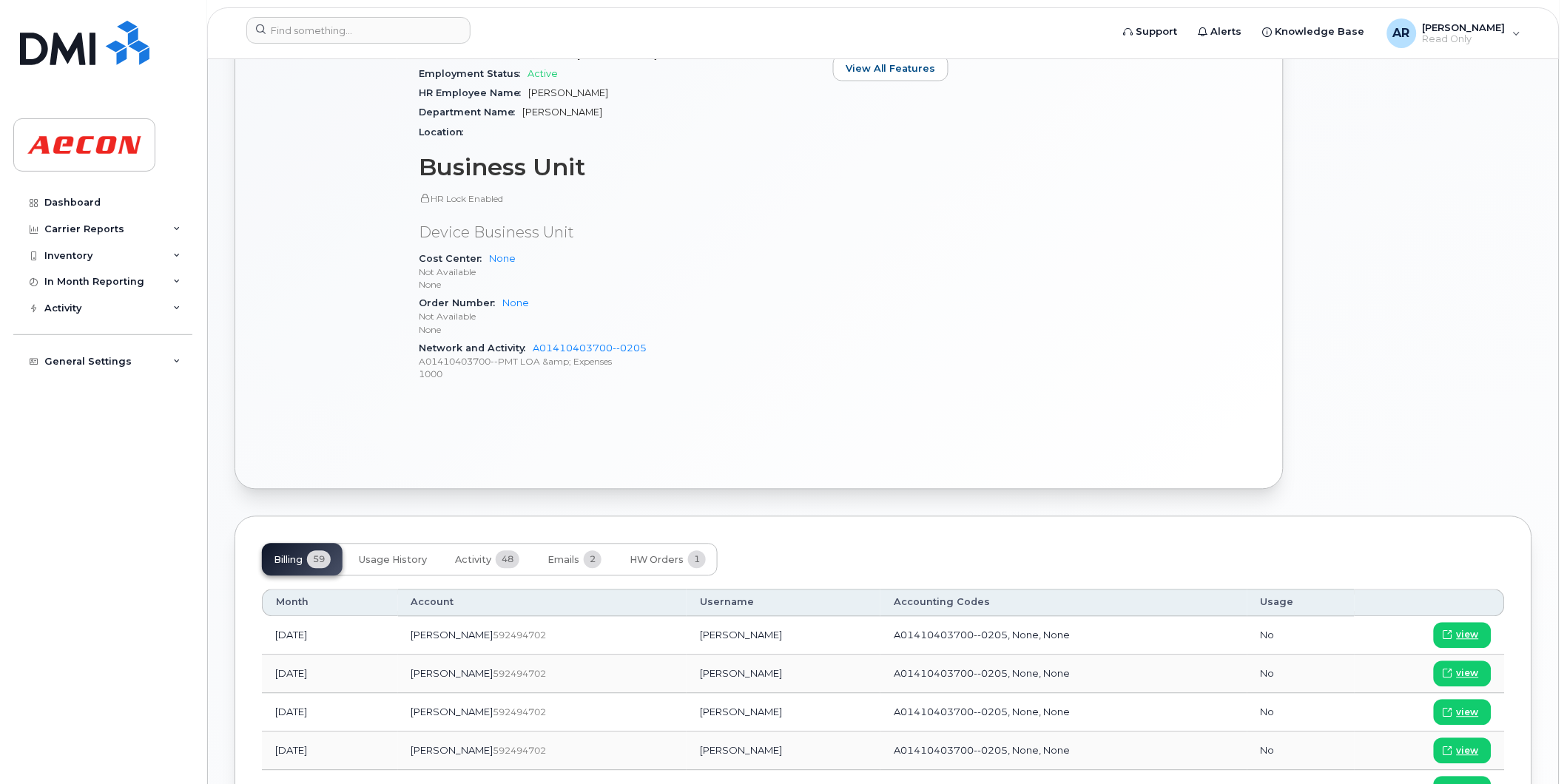
scroll to position [822, 0]
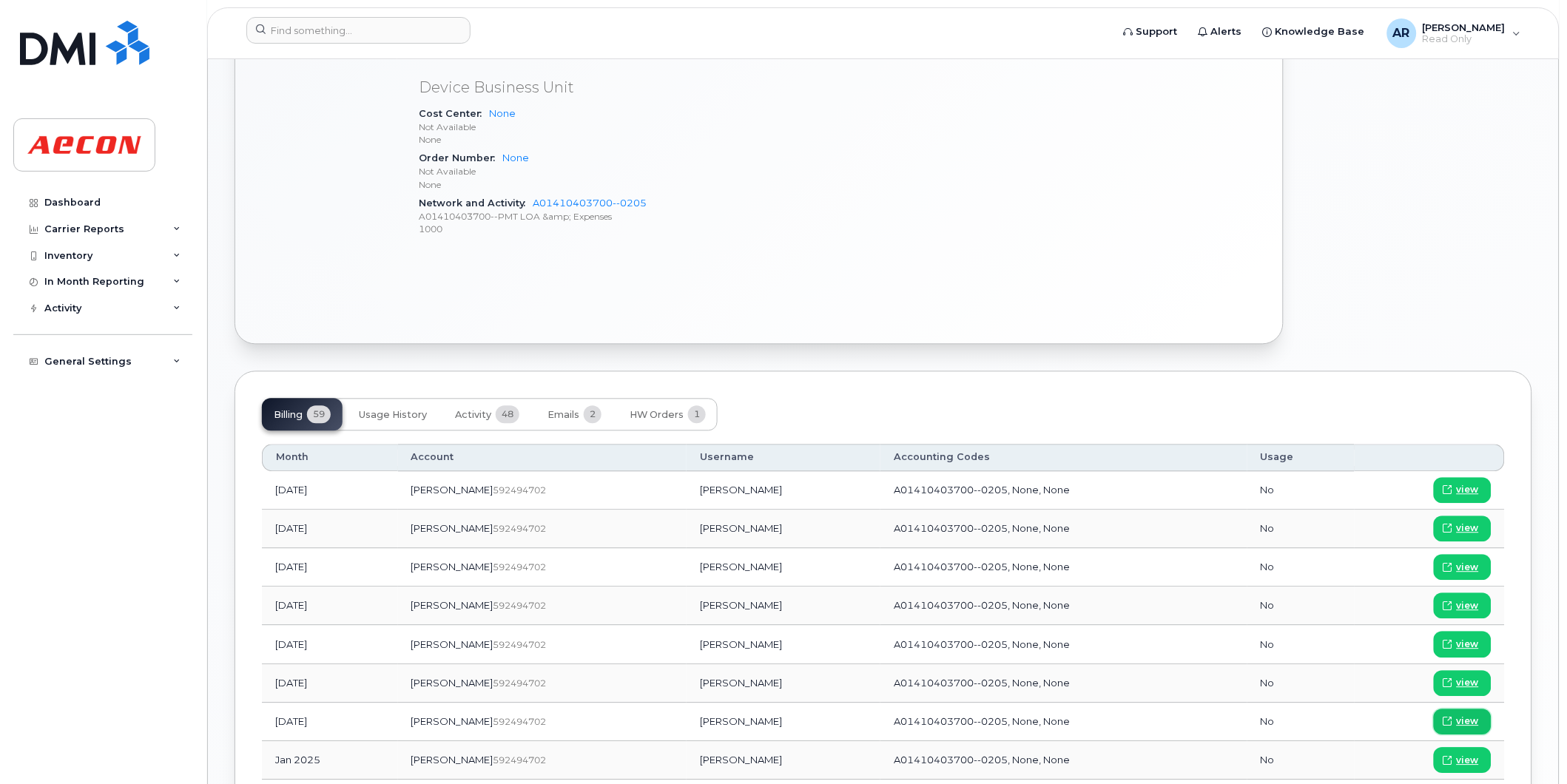
click at [1468, 719] on span "view" at bounding box center [1468, 721] width 22 height 13
click at [356, 27] on input at bounding box center [358, 30] width 224 height 27
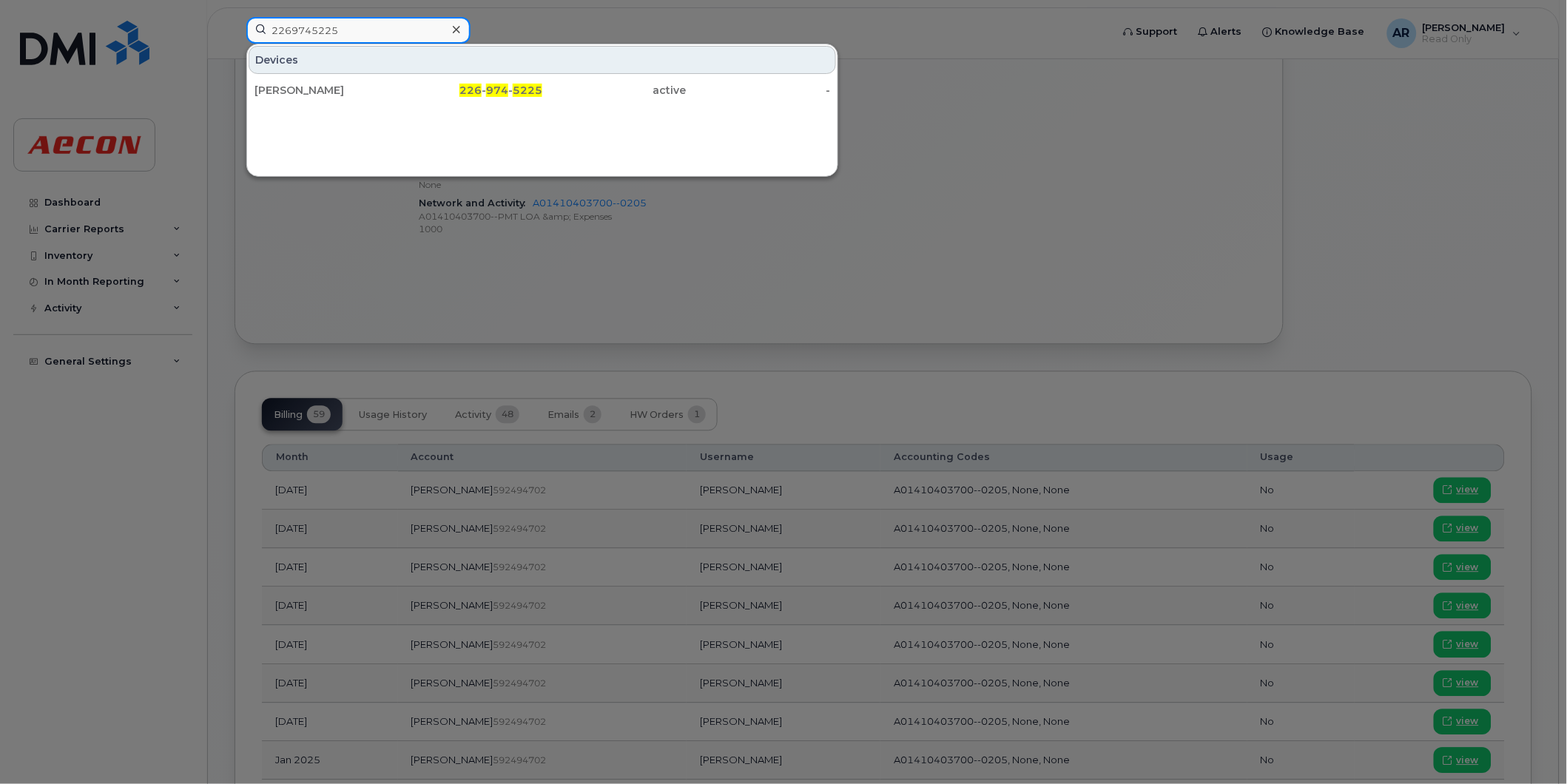
type input "2269745225"
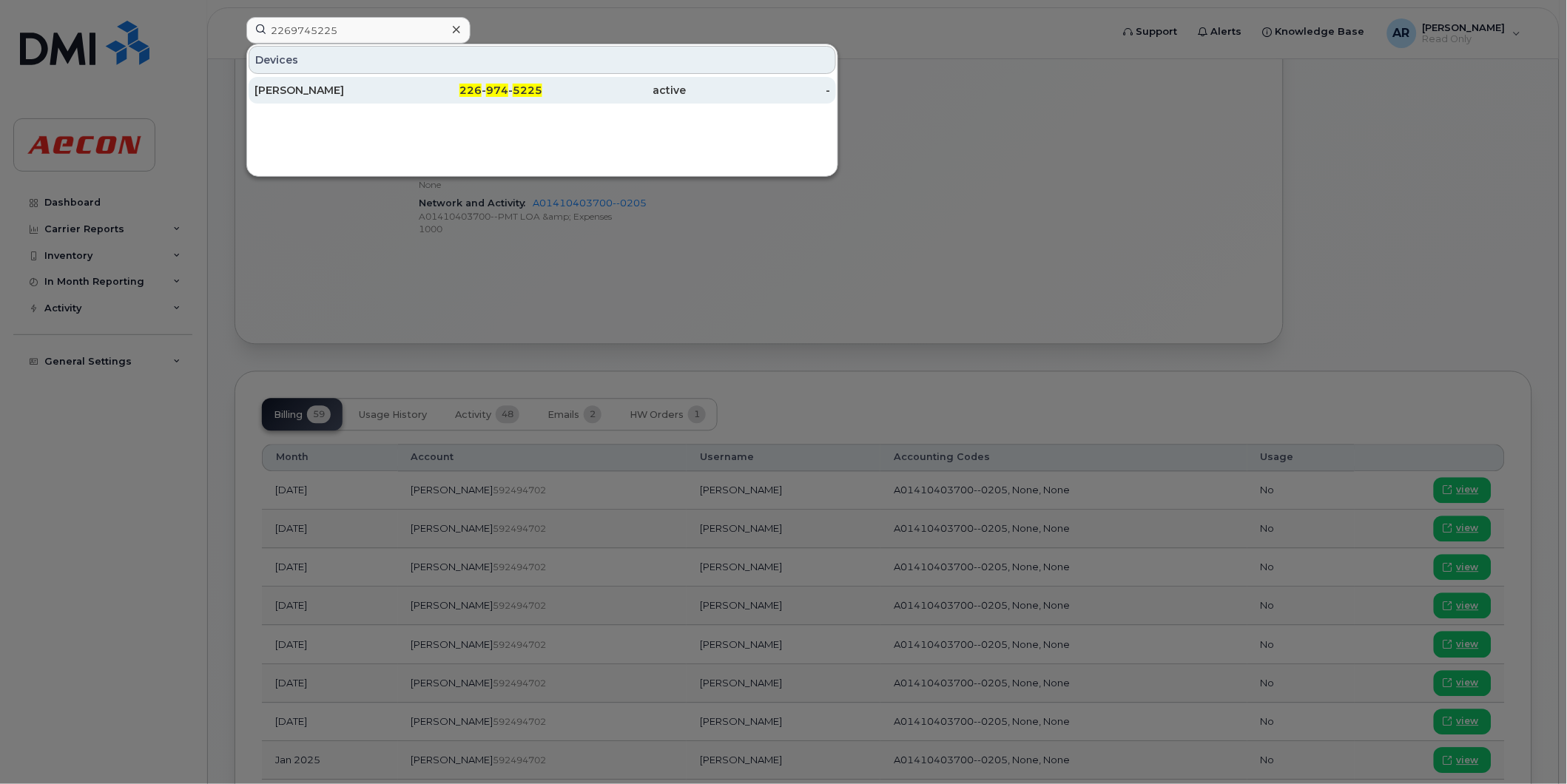
click at [385, 92] on div "ADAM FURNIVALL" at bounding box center [327, 90] width 144 height 15
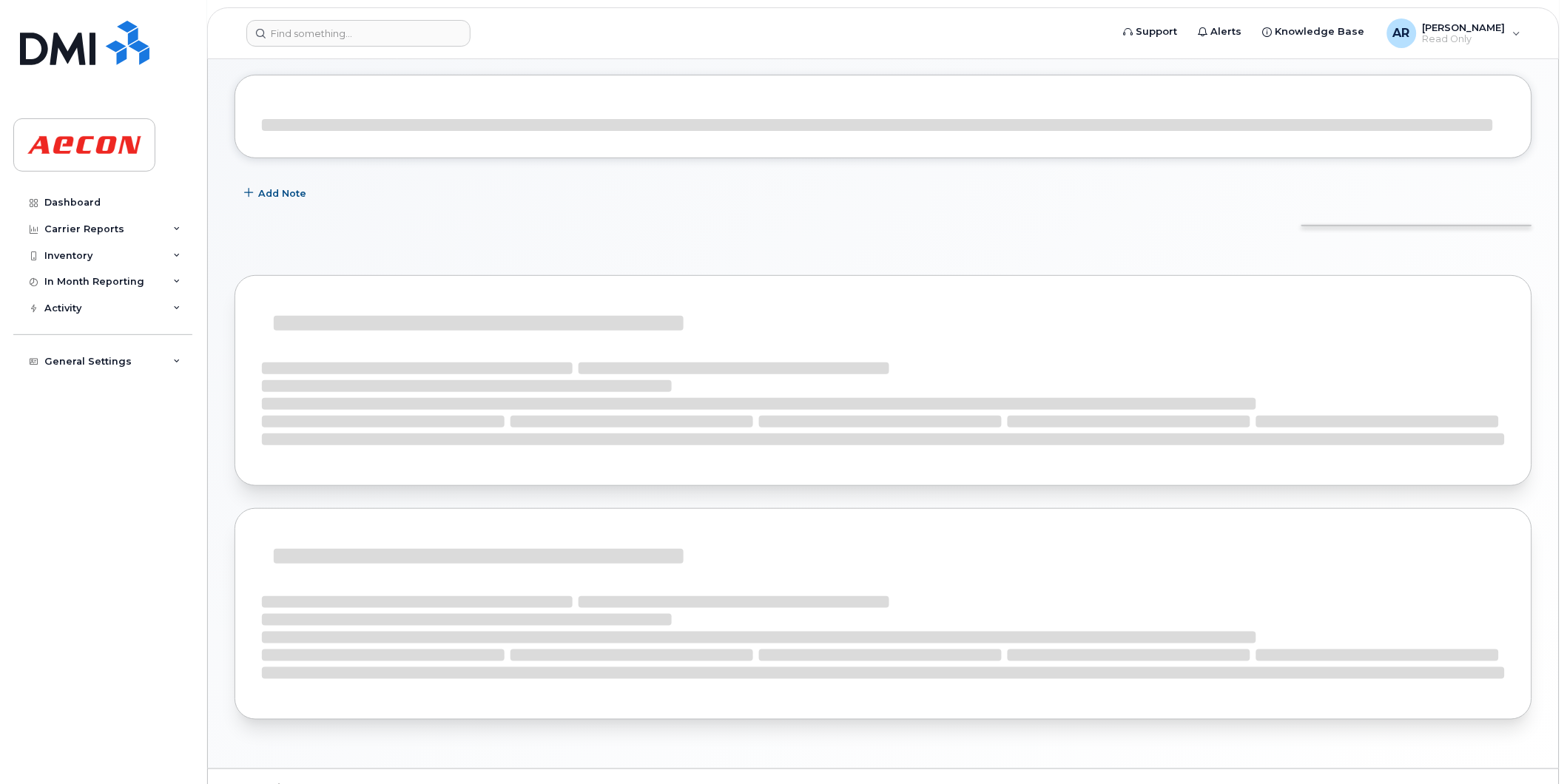
scroll to position [7, 0]
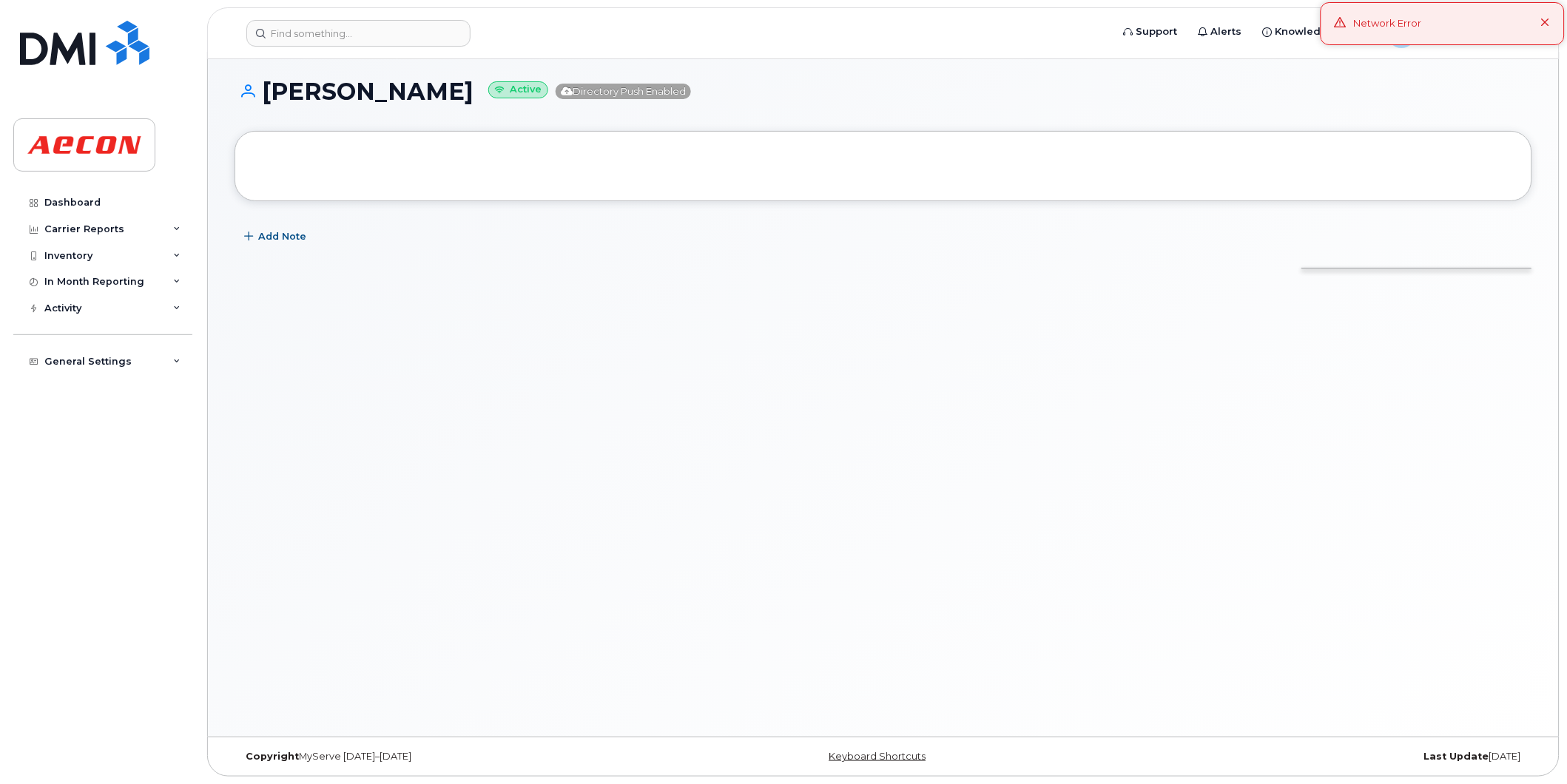
drag, startPoint x: 487, startPoint y: 93, endPoint x: 270, endPoint y: 93, distance: 217.0
click at [270, 93] on h1 "[PERSON_NAME] Active Directory Push Enabled" at bounding box center [884, 91] width 1298 height 26
copy h1 "[PERSON_NAME]"
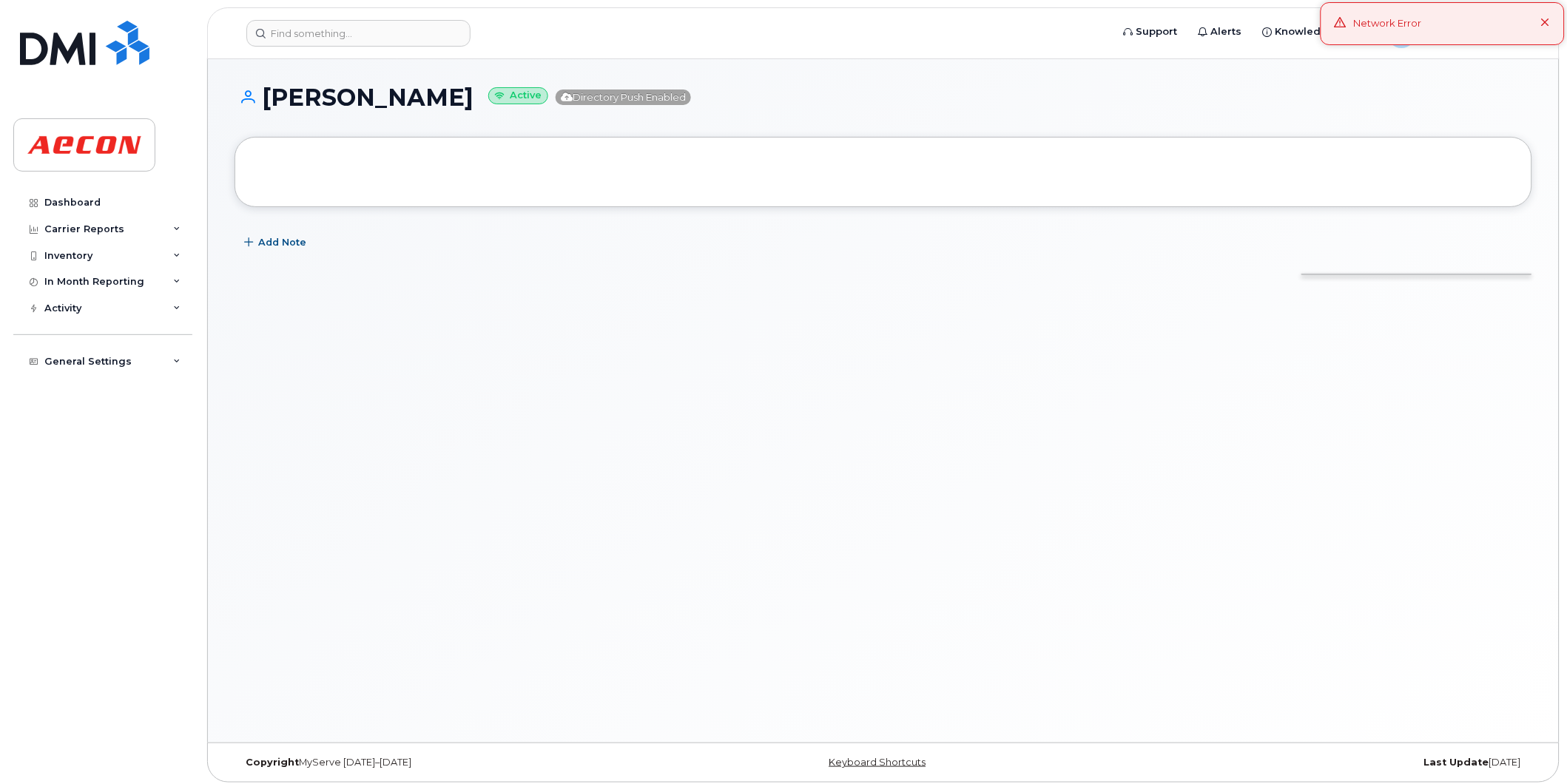
scroll to position [0, 0]
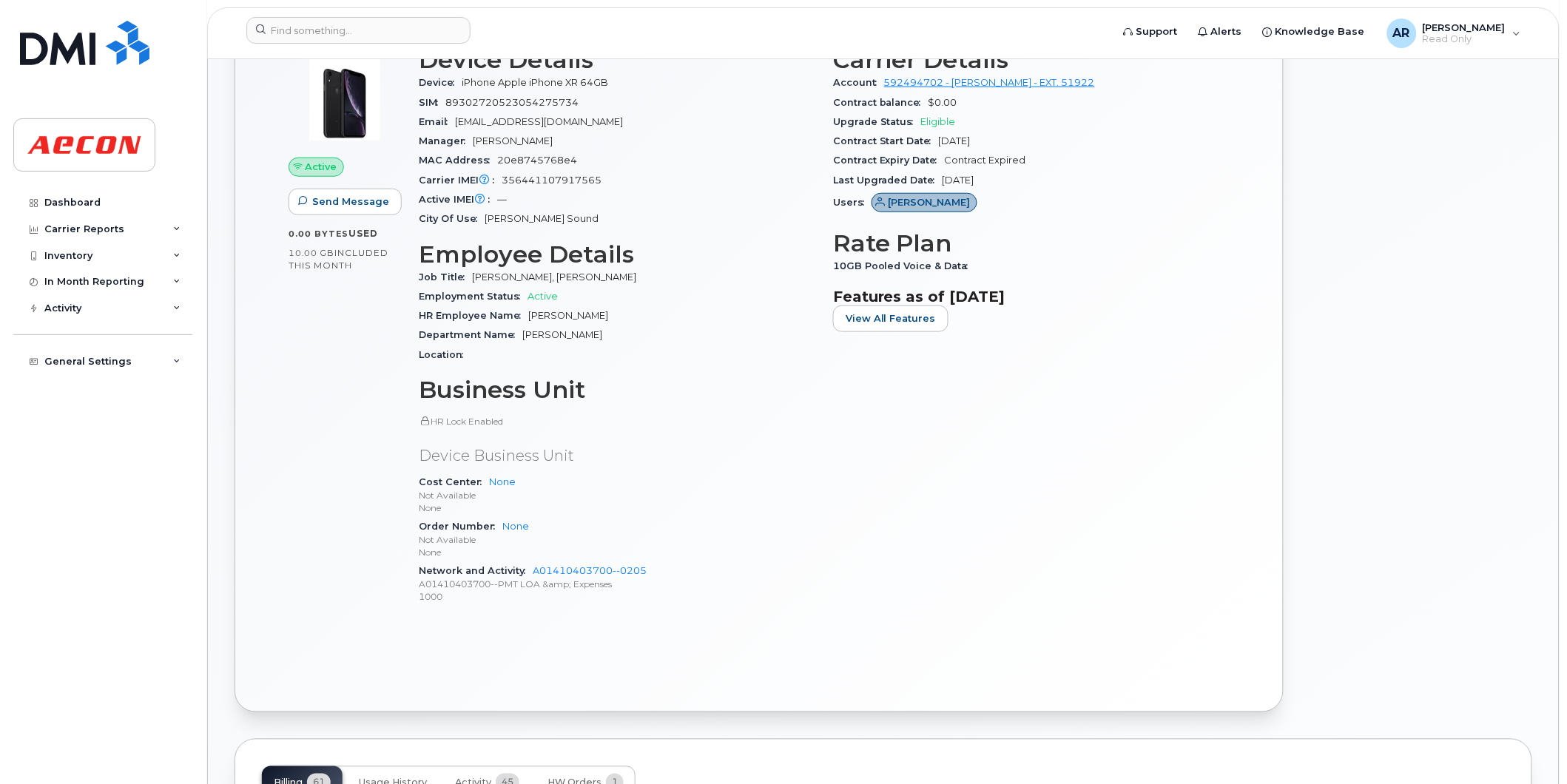
scroll to position [657, 0]
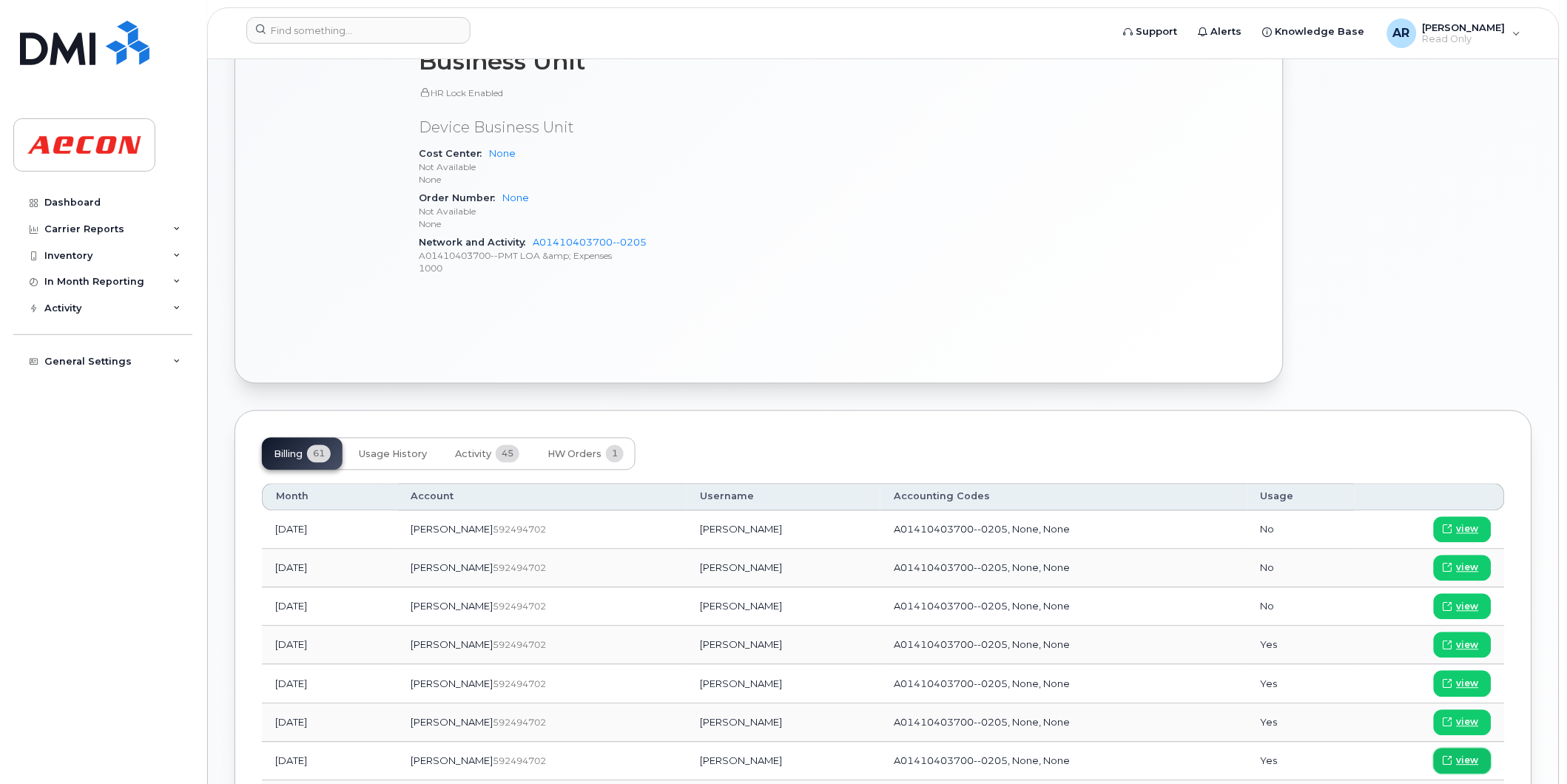
click at [1470, 757] on span "view" at bounding box center [1468, 761] width 22 height 13
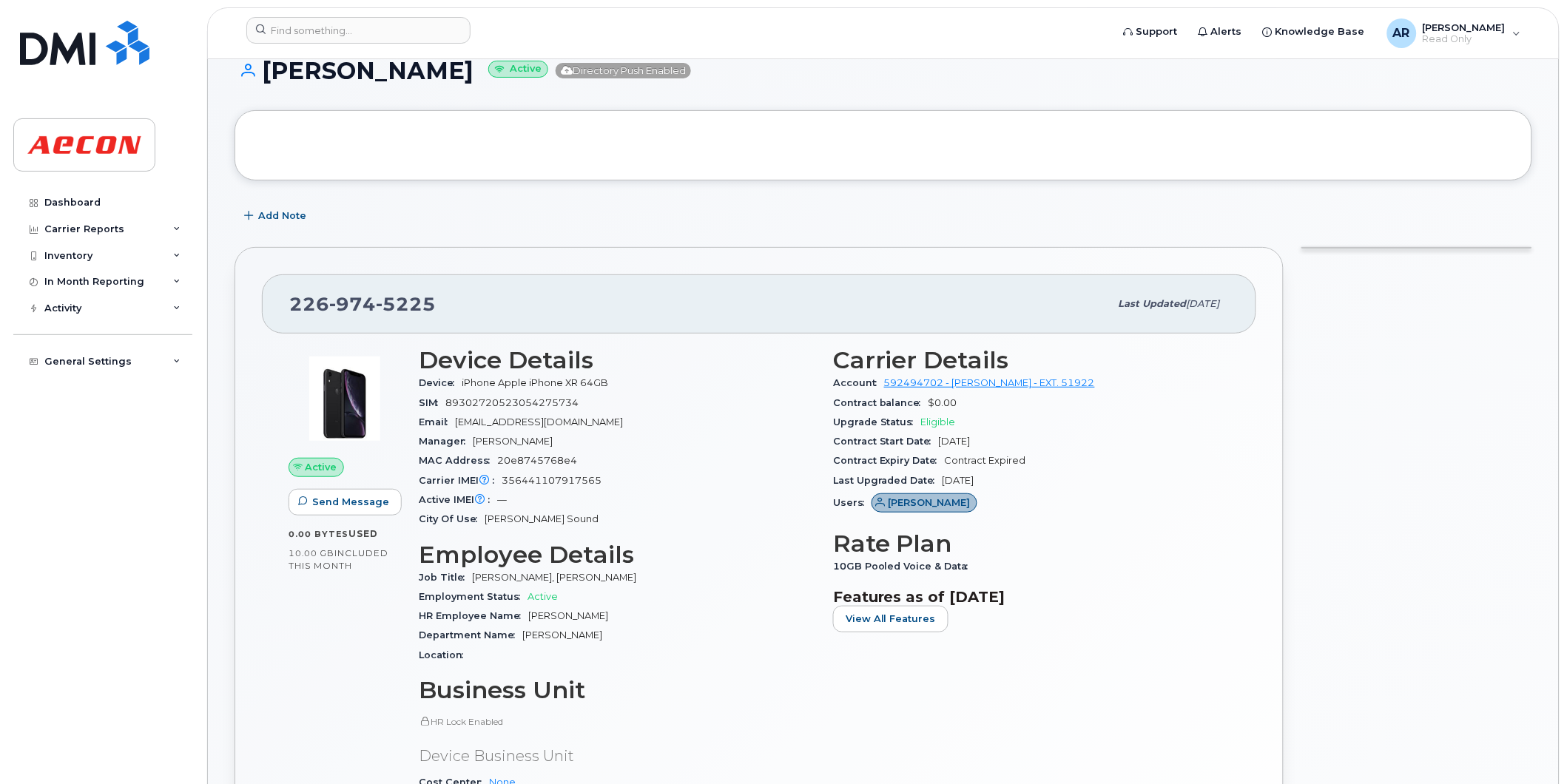
scroll to position [0, 0]
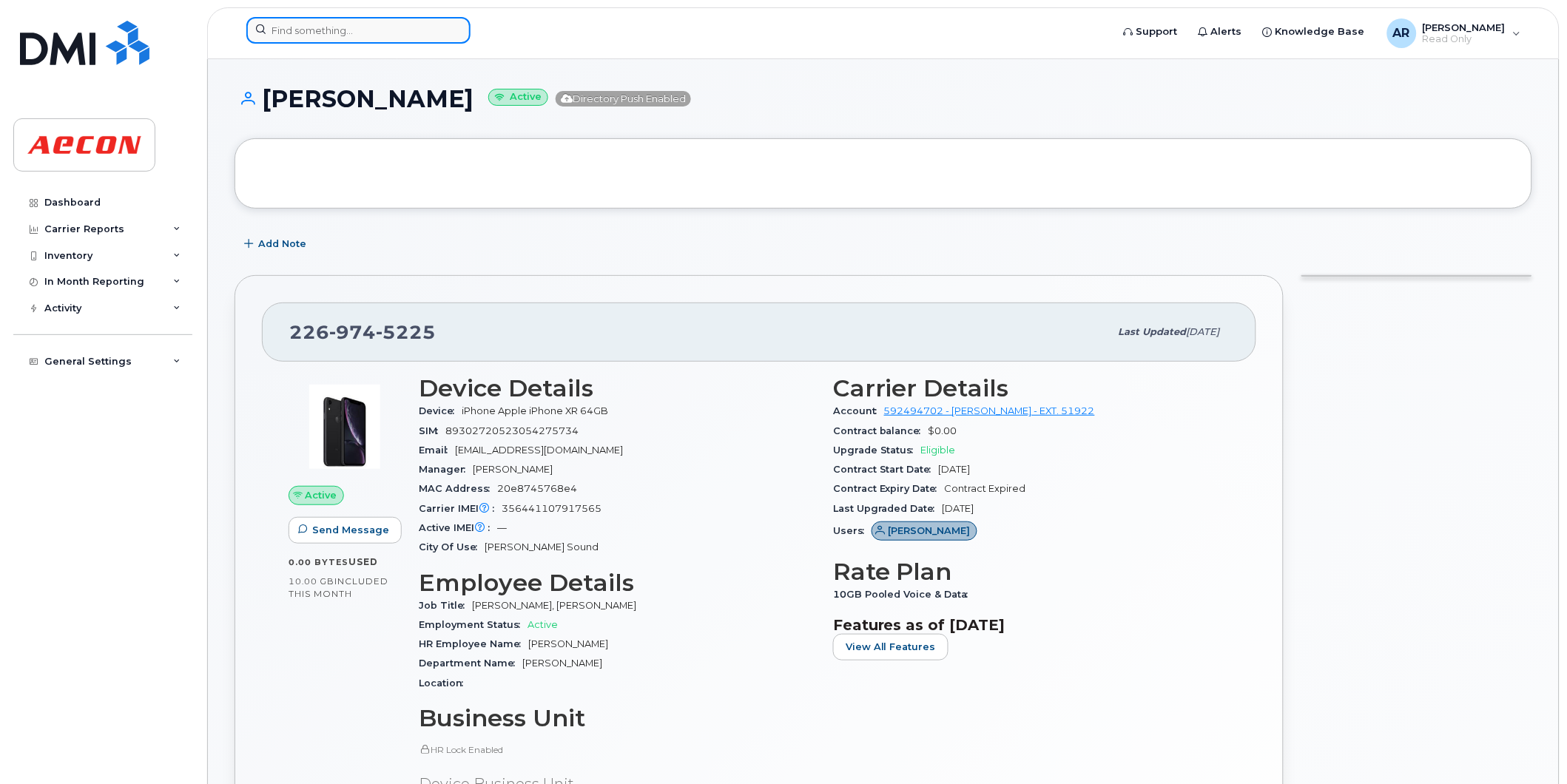
click at [351, 32] on input at bounding box center [358, 30] width 224 height 27
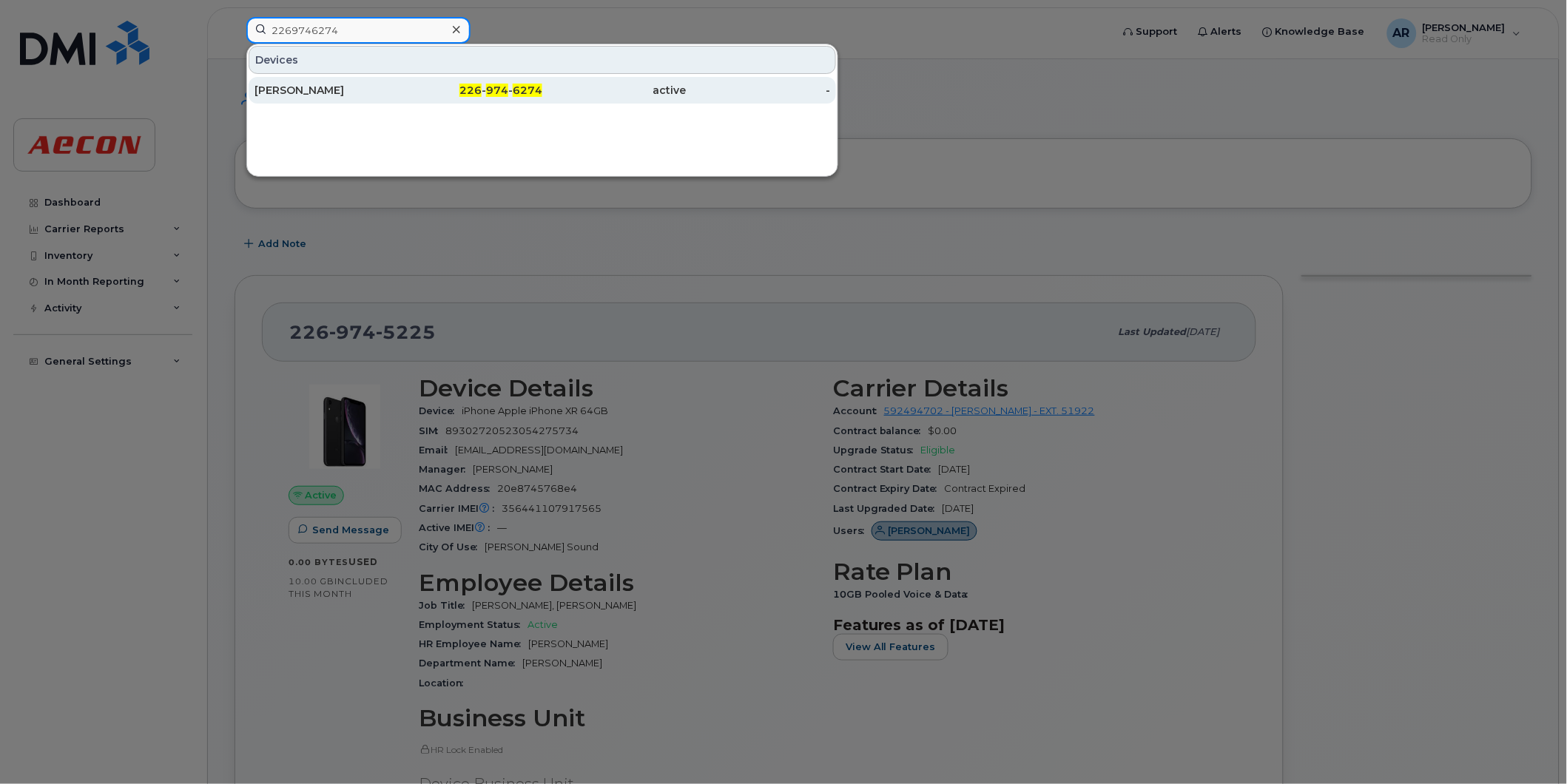
type input "2269746274"
click at [395, 87] on div "[PERSON_NAME]" at bounding box center [327, 90] width 144 height 15
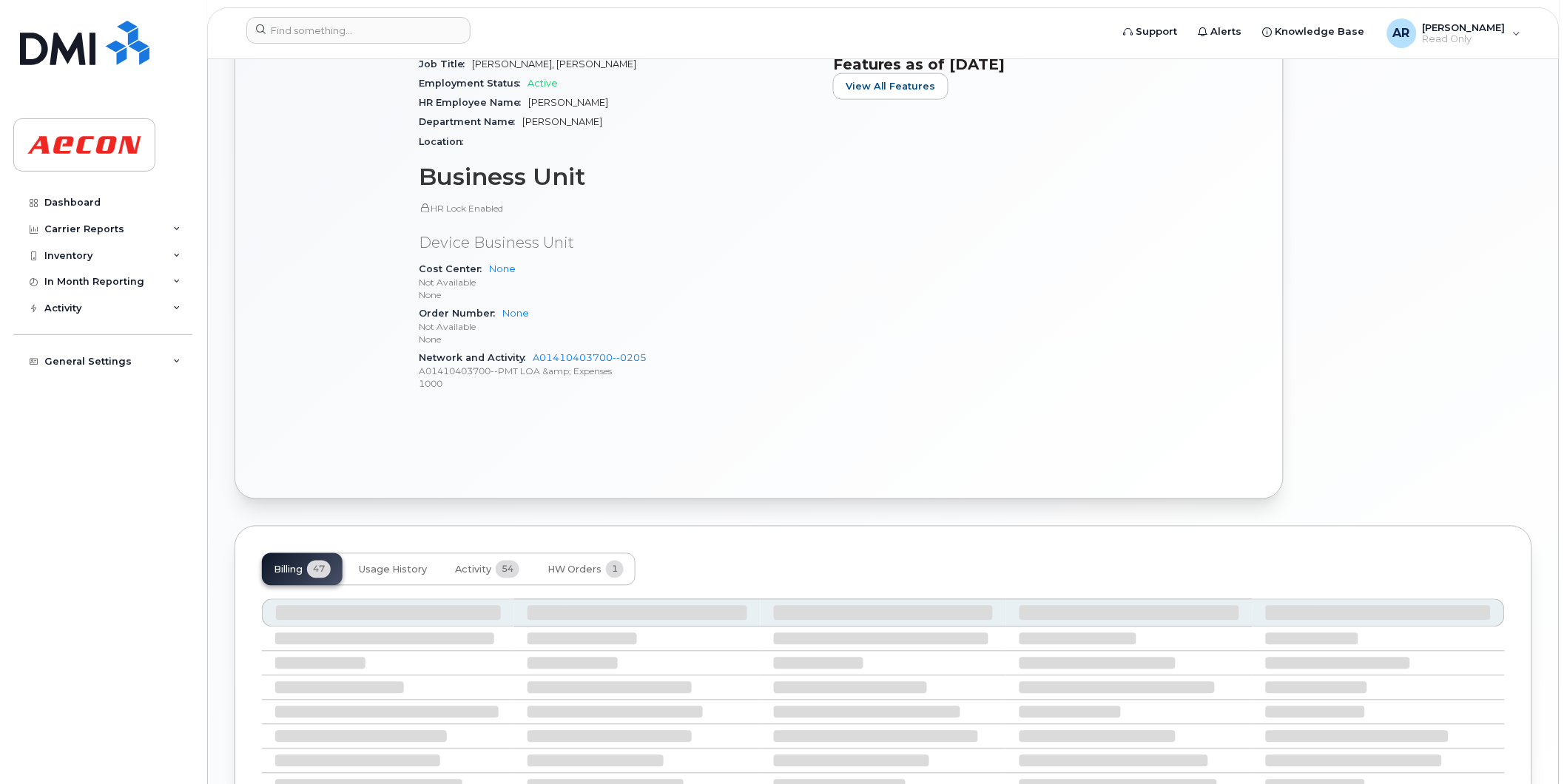
scroll to position [671, 0]
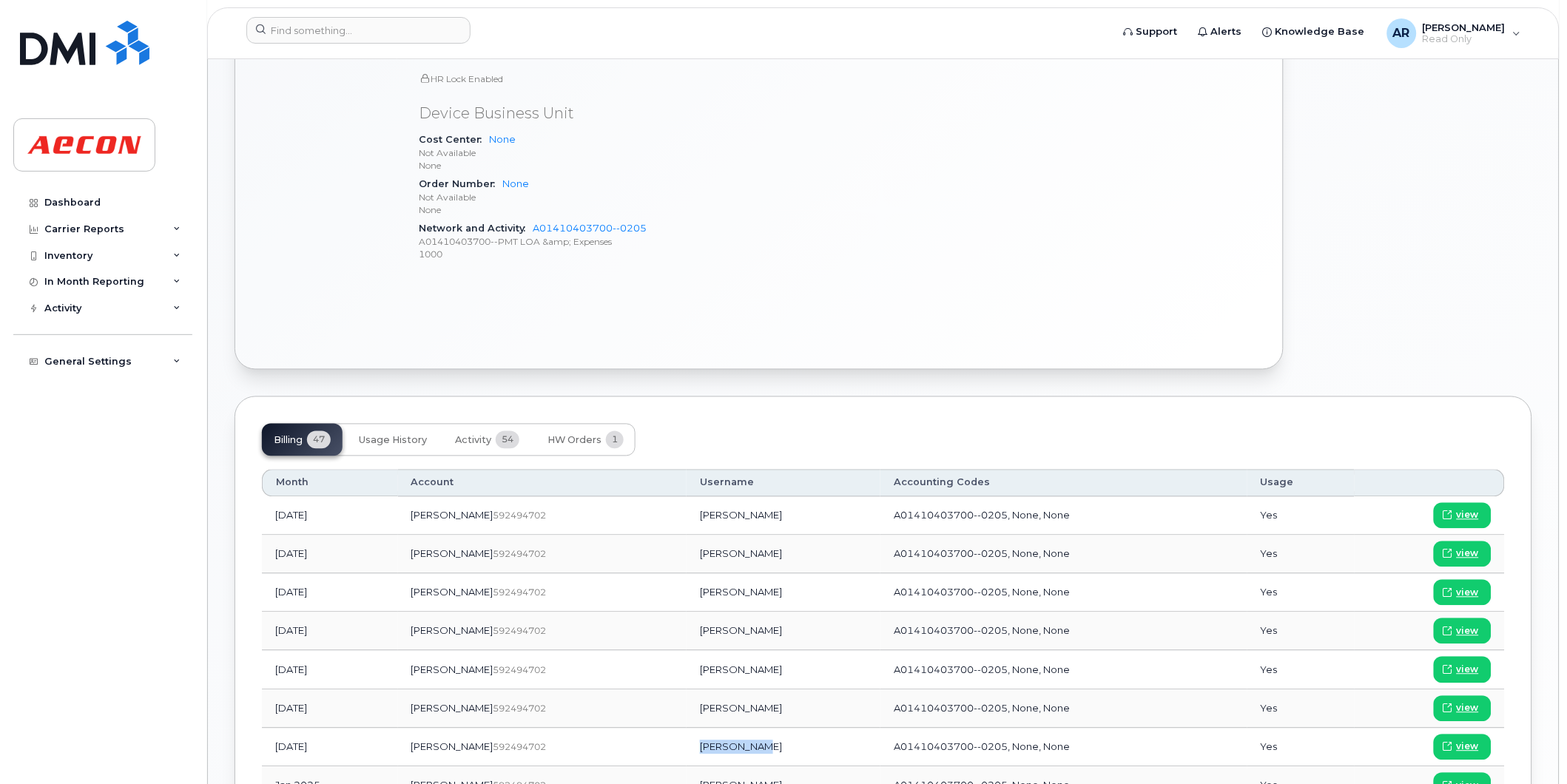
drag, startPoint x: 712, startPoint y: 751, endPoint x: 652, endPoint y: 752, distance: 60.0
click at [687, 752] on td "[PERSON_NAME]" at bounding box center [784, 747] width 194 height 38
copy td "[PERSON_NAME]"
click at [1471, 746] on span "view" at bounding box center [1468, 747] width 22 height 13
click at [287, 30] on input at bounding box center [358, 30] width 224 height 27
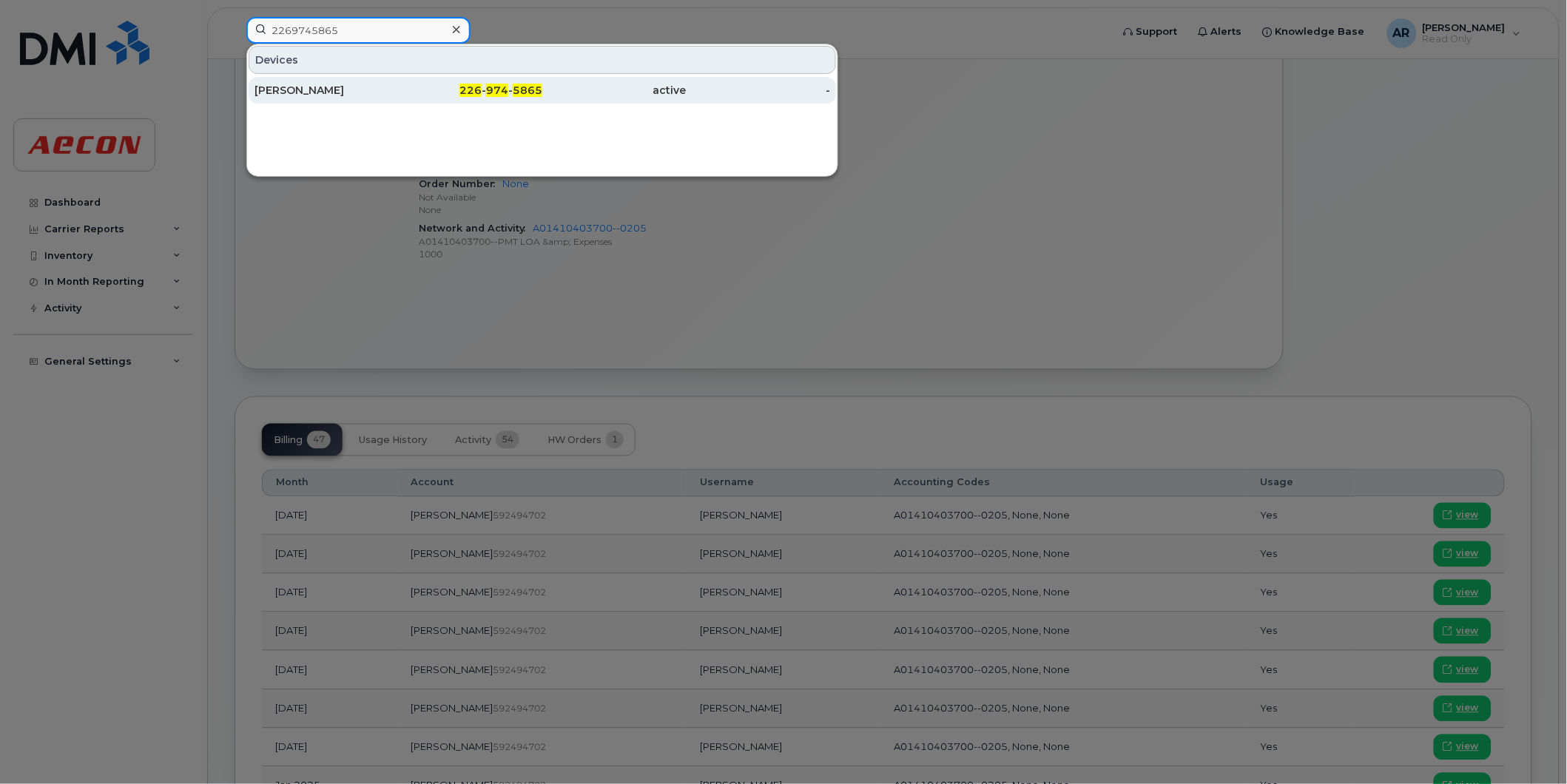
type input "2269745865"
click at [331, 95] on div "[PERSON_NAME]" at bounding box center [327, 90] width 144 height 15
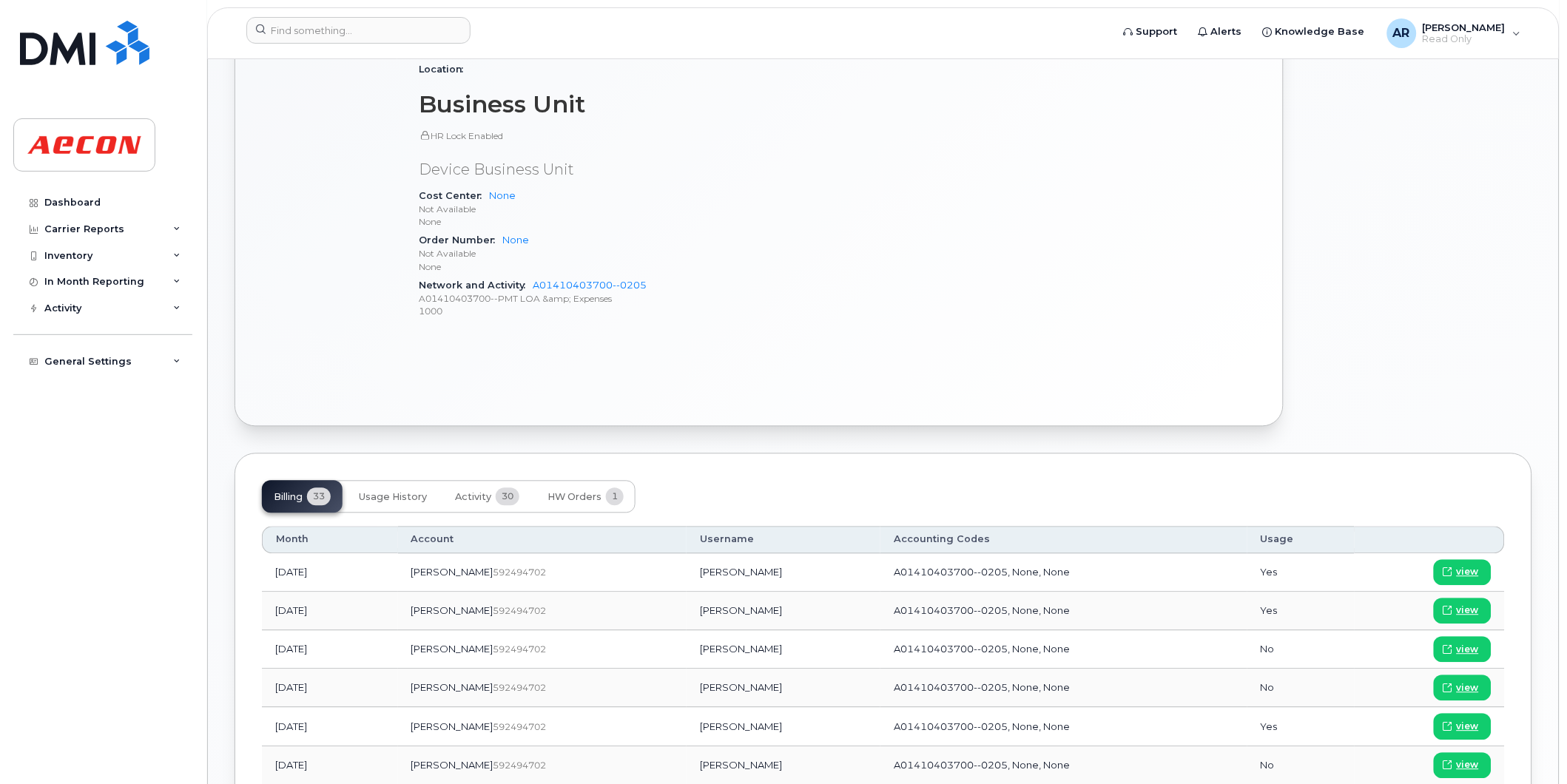
scroll to position [822, 0]
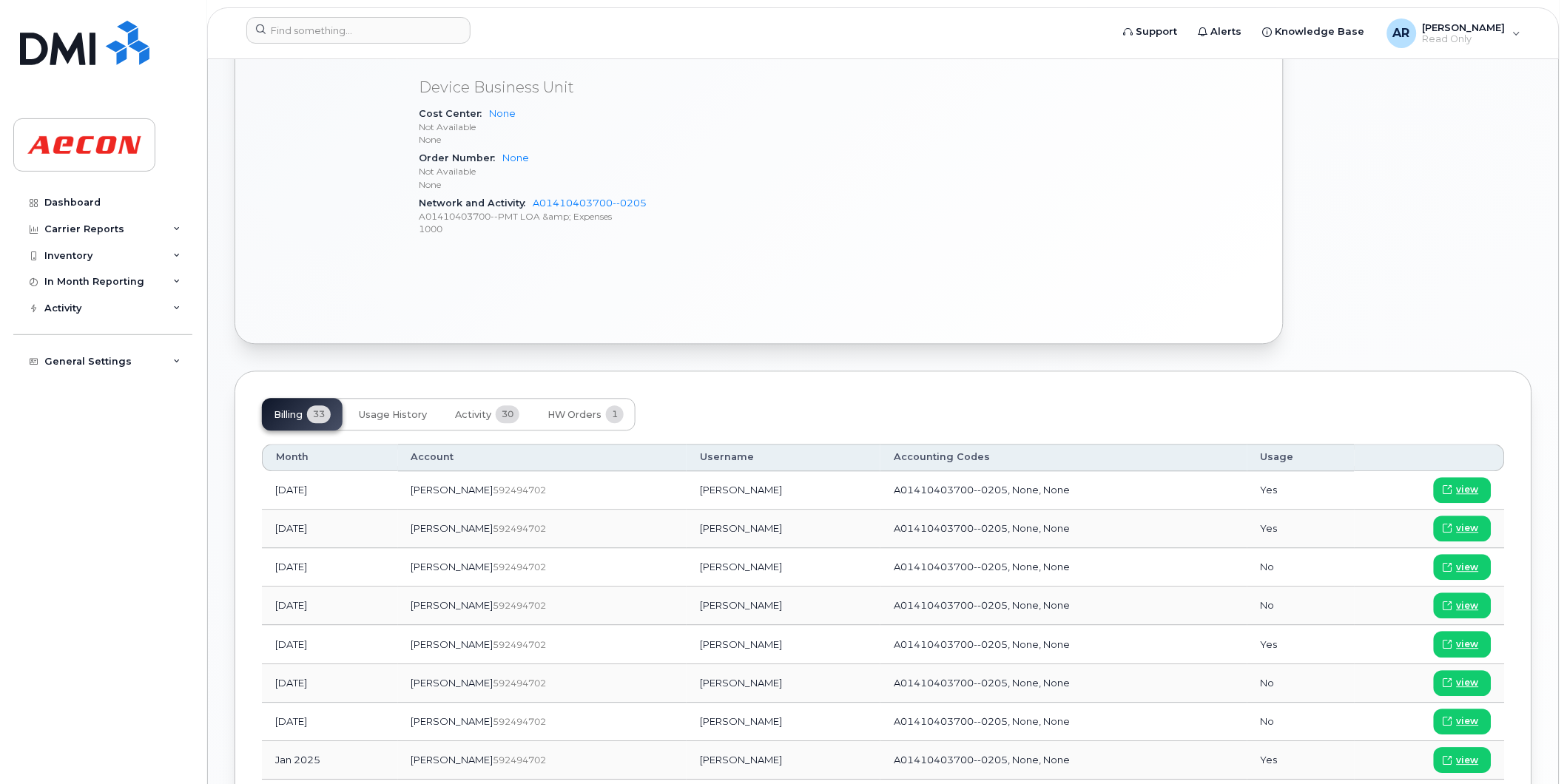
drag, startPoint x: 715, startPoint y: 721, endPoint x: 637, endPoint y: 723, distance: 78.0
click at [687, 723] on td "[PERSON_NAME]" at bounding box center [784, 722] width 194 height 38
copy td "[PERSON_NAME]"
click at [1462, 722] on span "view" at bounding box center [1468, 721] width 22 height 13
click at [377, 28] on input at bounding box center [358, 30] width 224 height 27
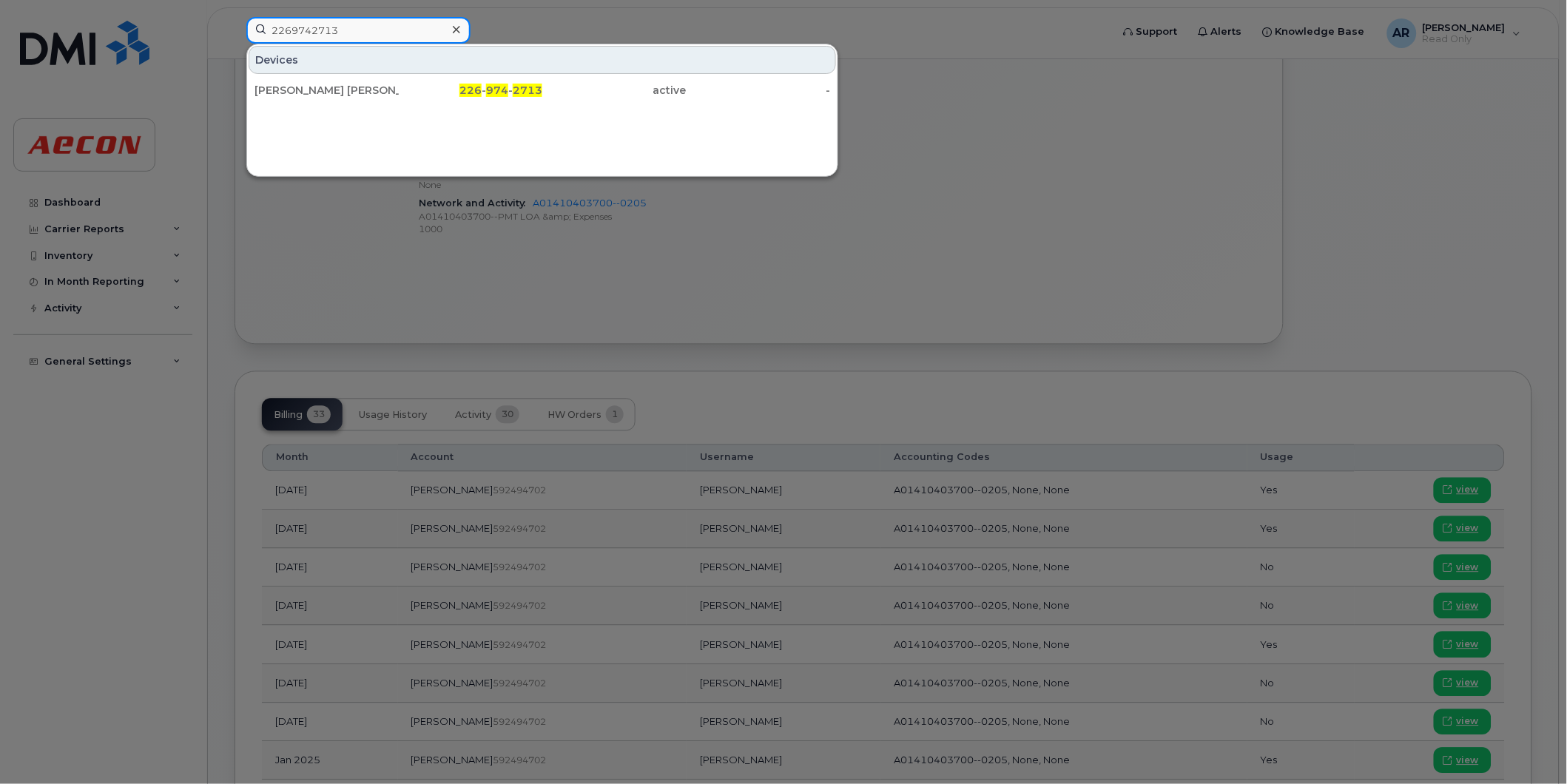
type input "2269742713"
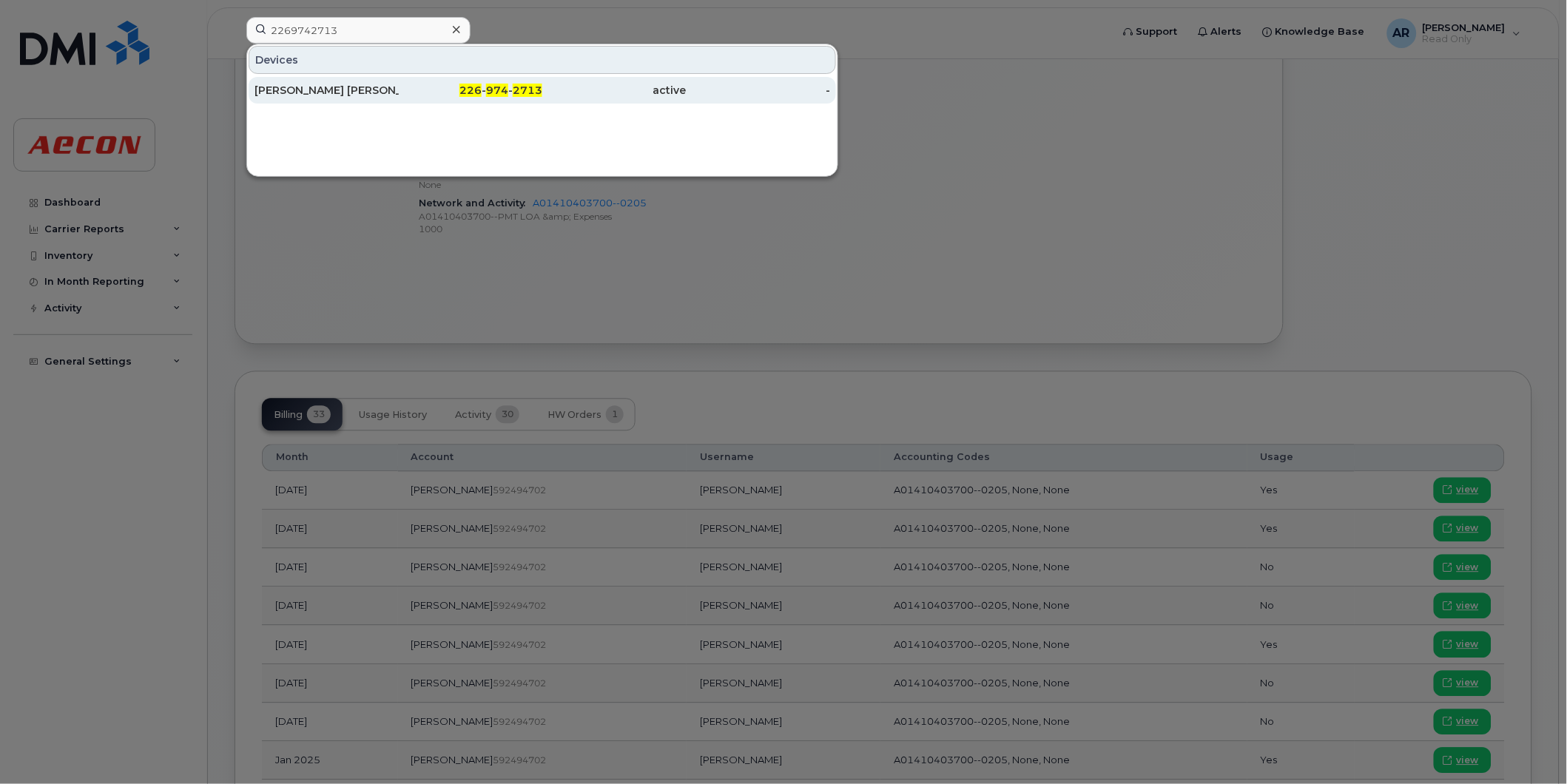
drag, startPoint x: 375, startPoint y: 35, endPoint x: 367, endPoint y: 82, distance: 47.7
click at [367, 82] on div "JAMIE CHAD" at bounding box center [327, 90] width 144 height 27
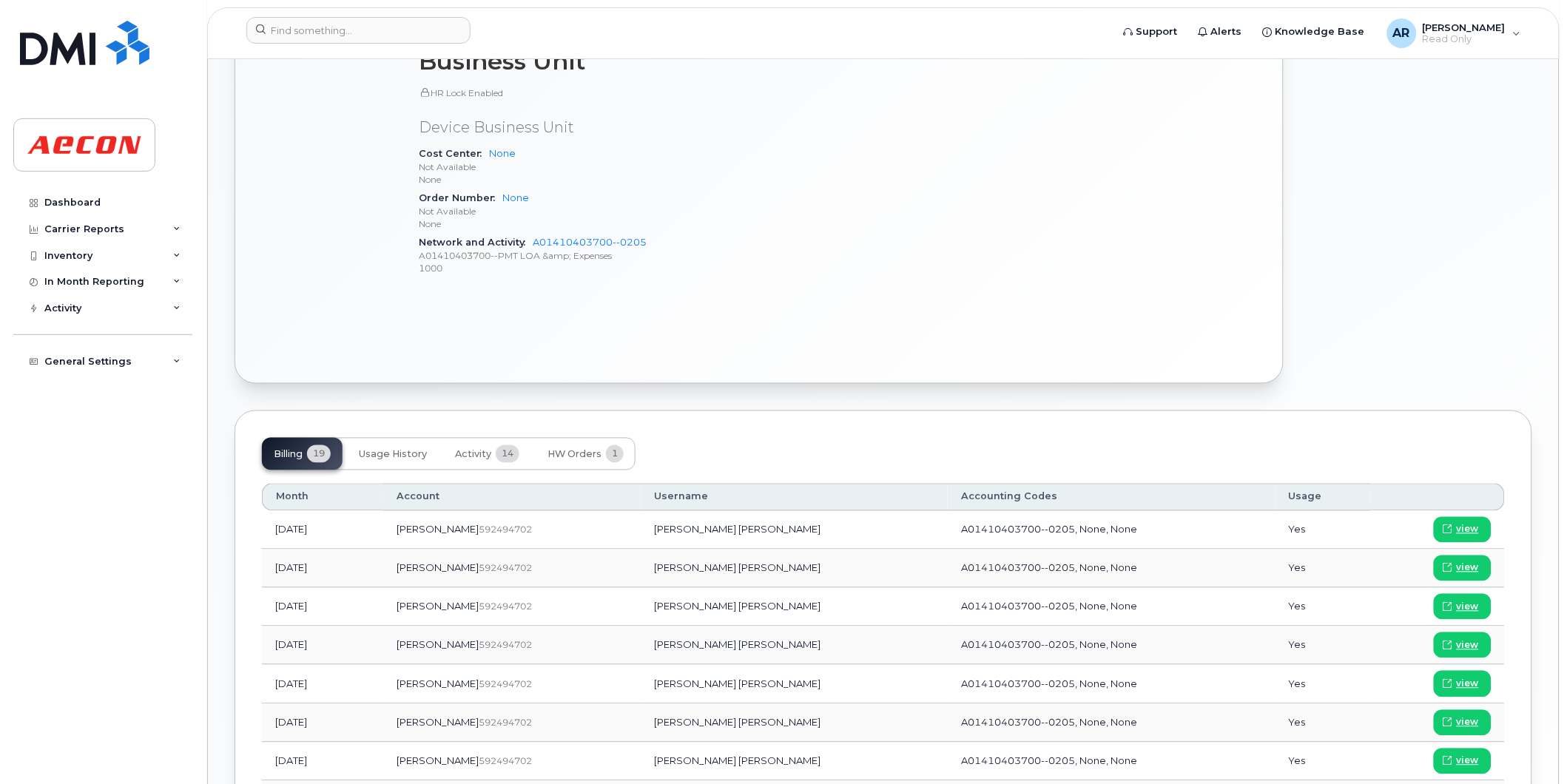
scroll to position [740, 0]
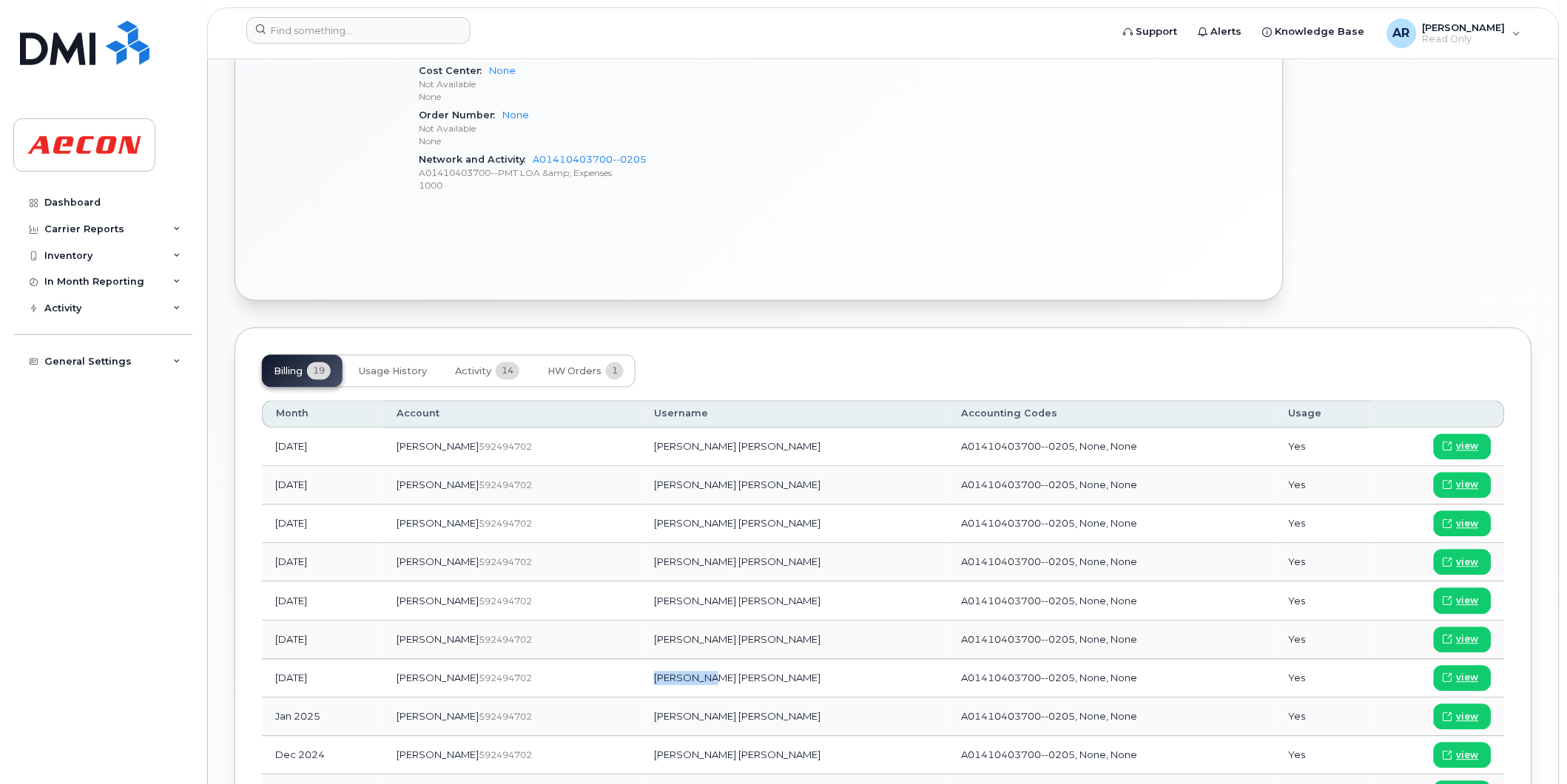
drag, startPoint x: 713, startPoint y: 677, endPoint x: 652, endPoint y: 677, distance: 61.0
click at [652, 677] on td "Jamie Chad" at bounding box center [794, 679] width 307 height 38
copy td "Jamie Chad"
click at [1471, 680] on span "view" at bounding box center [1468, 678] width 22 height 13
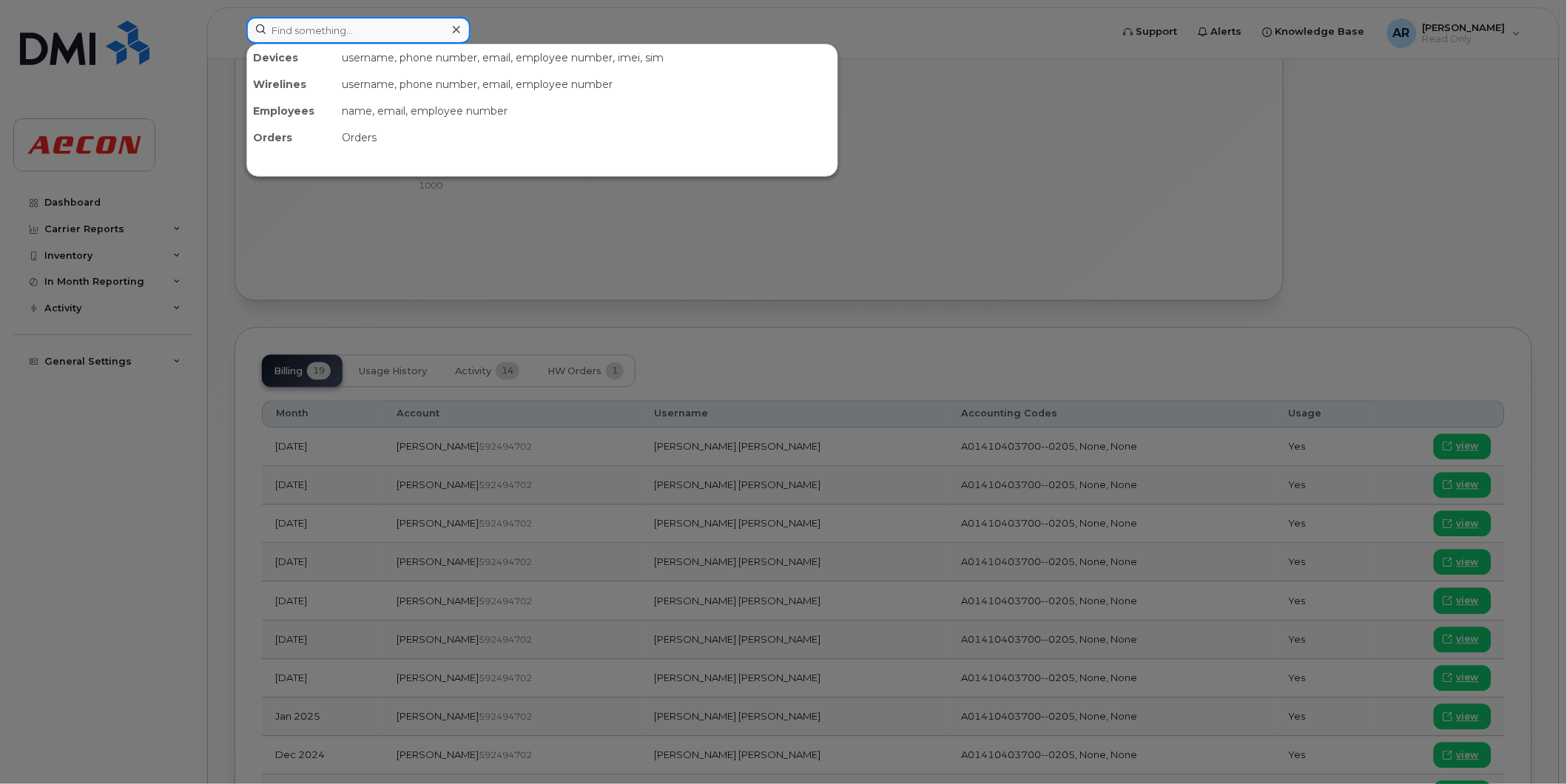
click at [408, 35] on input at bounding box center [358, 30] width 224 height 27
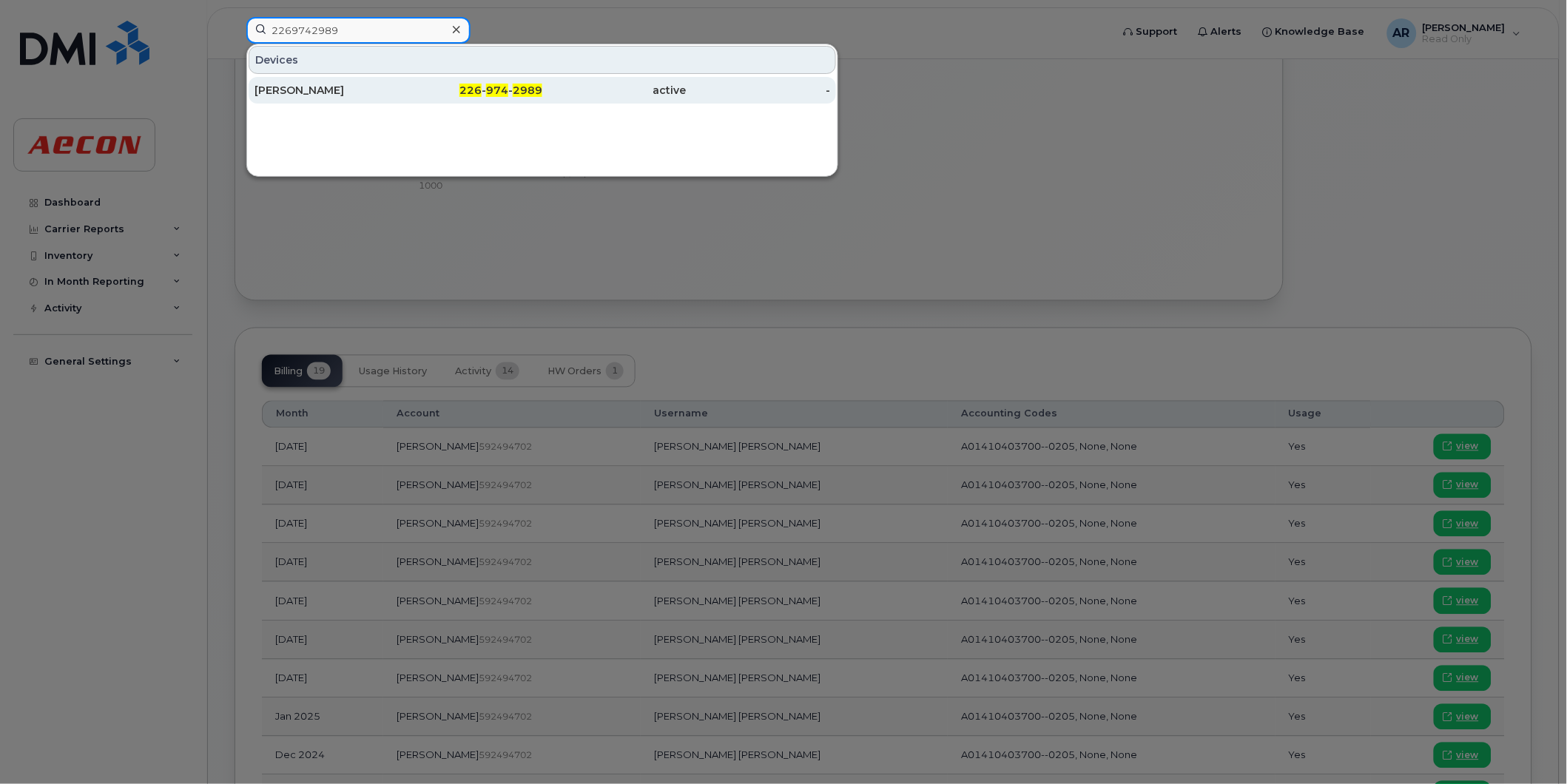
type input "2269742989"
click at [395, 96] on div "[PERSON_NAME]" at bounding box center [327, 90] width 144 height 15
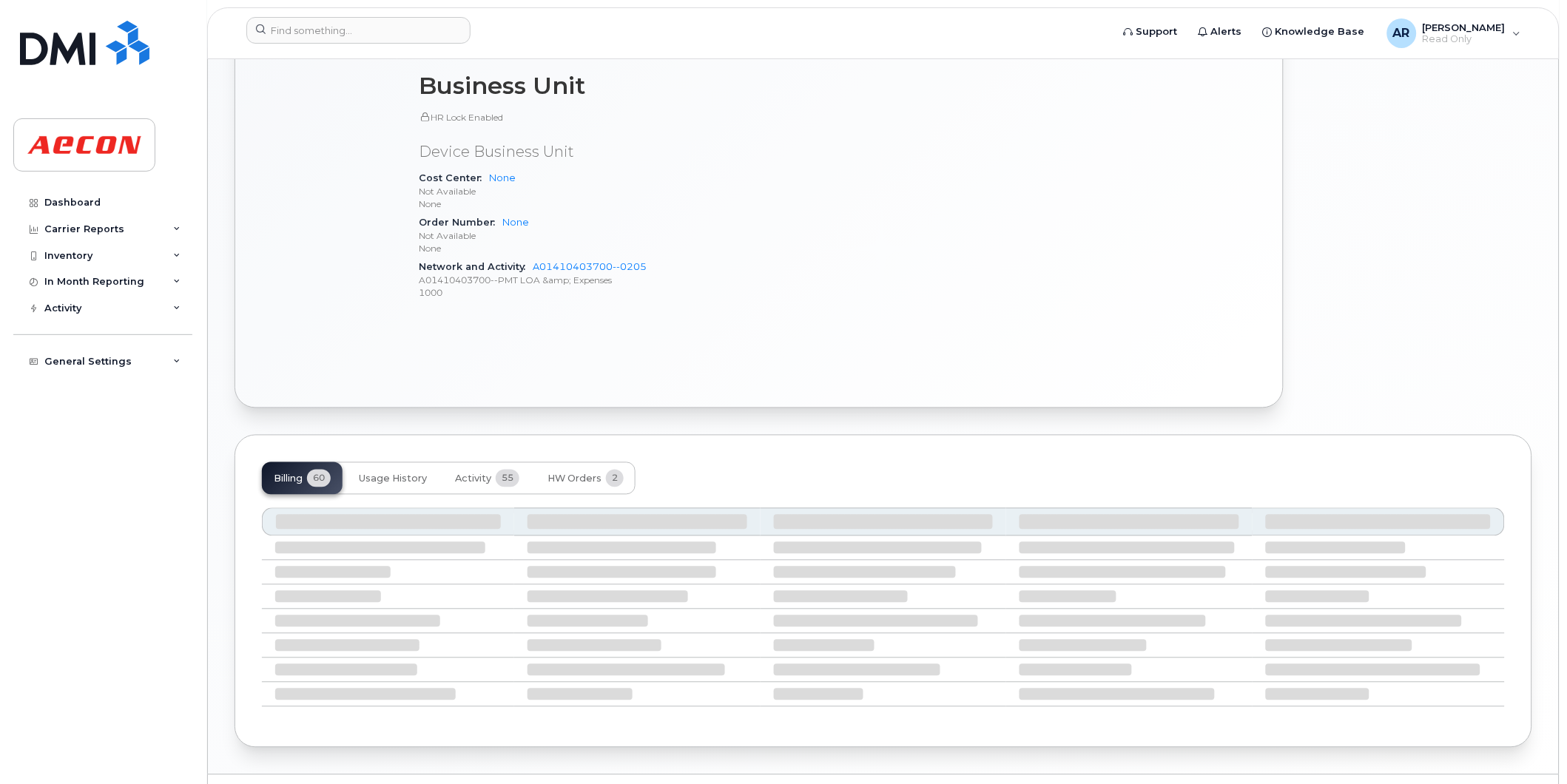
scroll to position [671, 0]
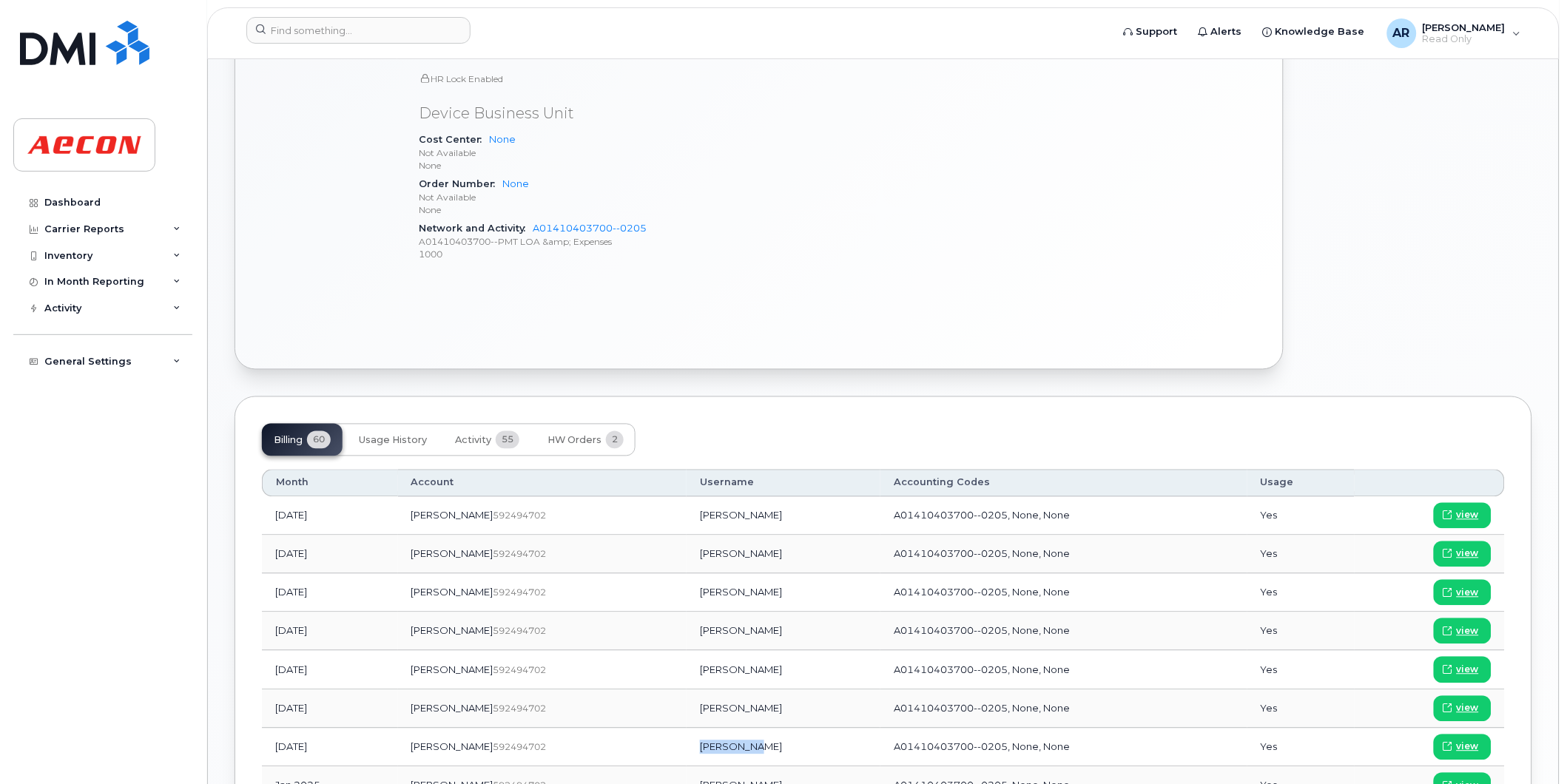
drag, startPoint x: 709, startPoint y: 750, endPoint x: 660, endPoint y: 750, distance: 49.0
click at [687, 750] on td "[PERSON_NAME]" at bounding box center [784, 747] width 194 height 38
copy td "[PERSON_NAME]"
click at [1473, 744] on span "view" at bounding box center [1468, 747] width 22 height 13
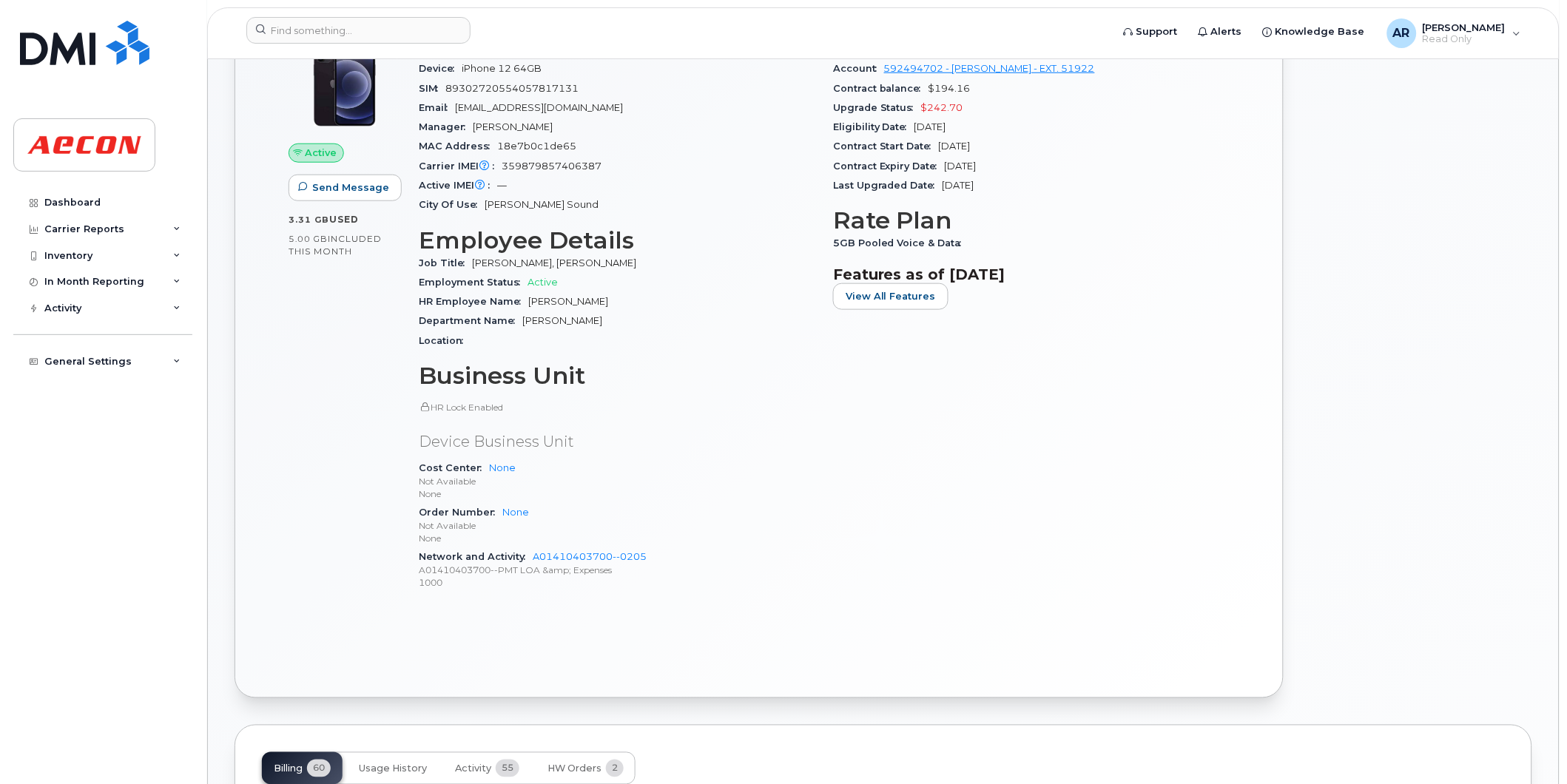
scroll to position [13, 0]
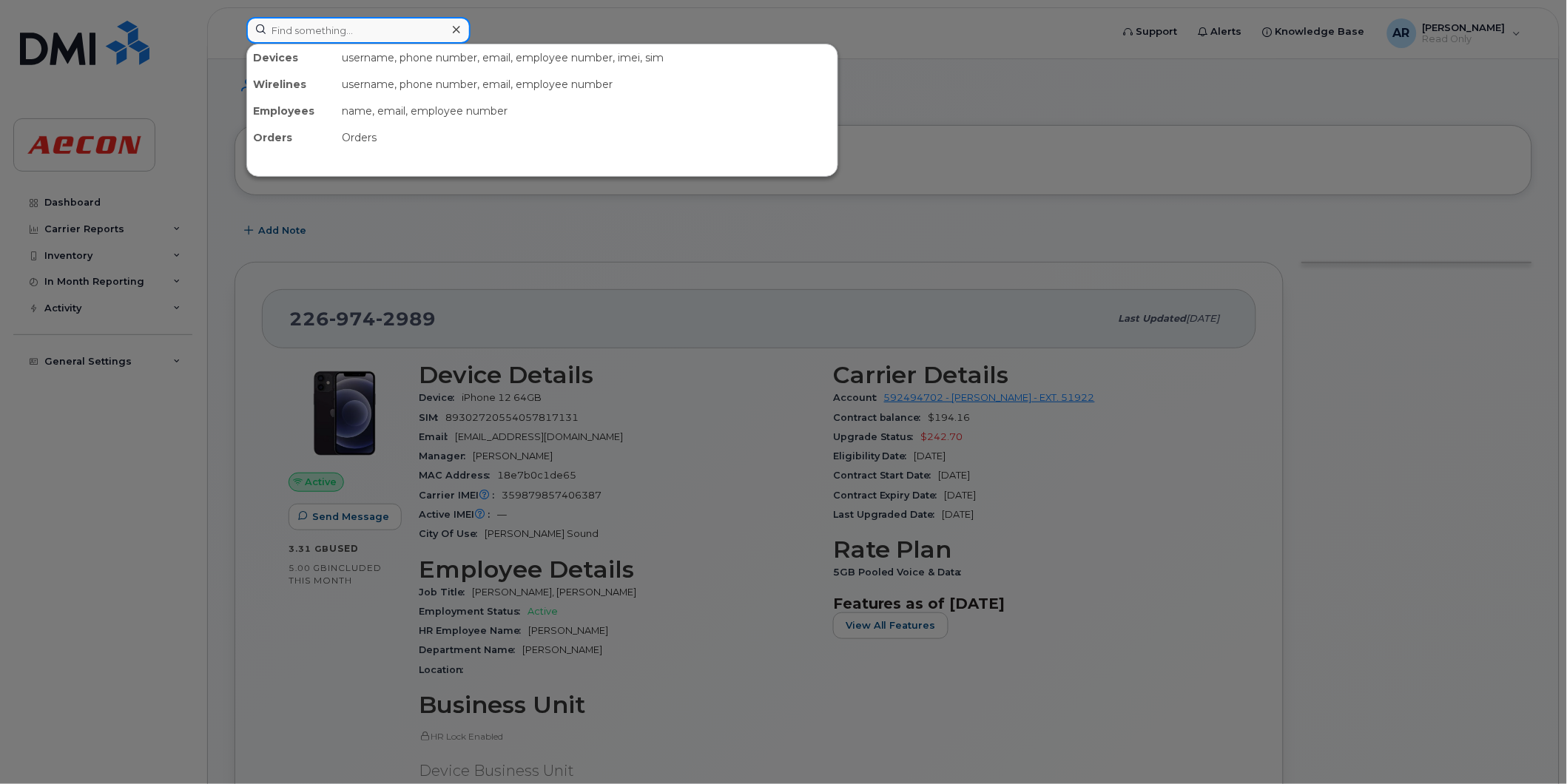
click at [274, 34] on input at bounding box center [358, 30] width 224 height 27
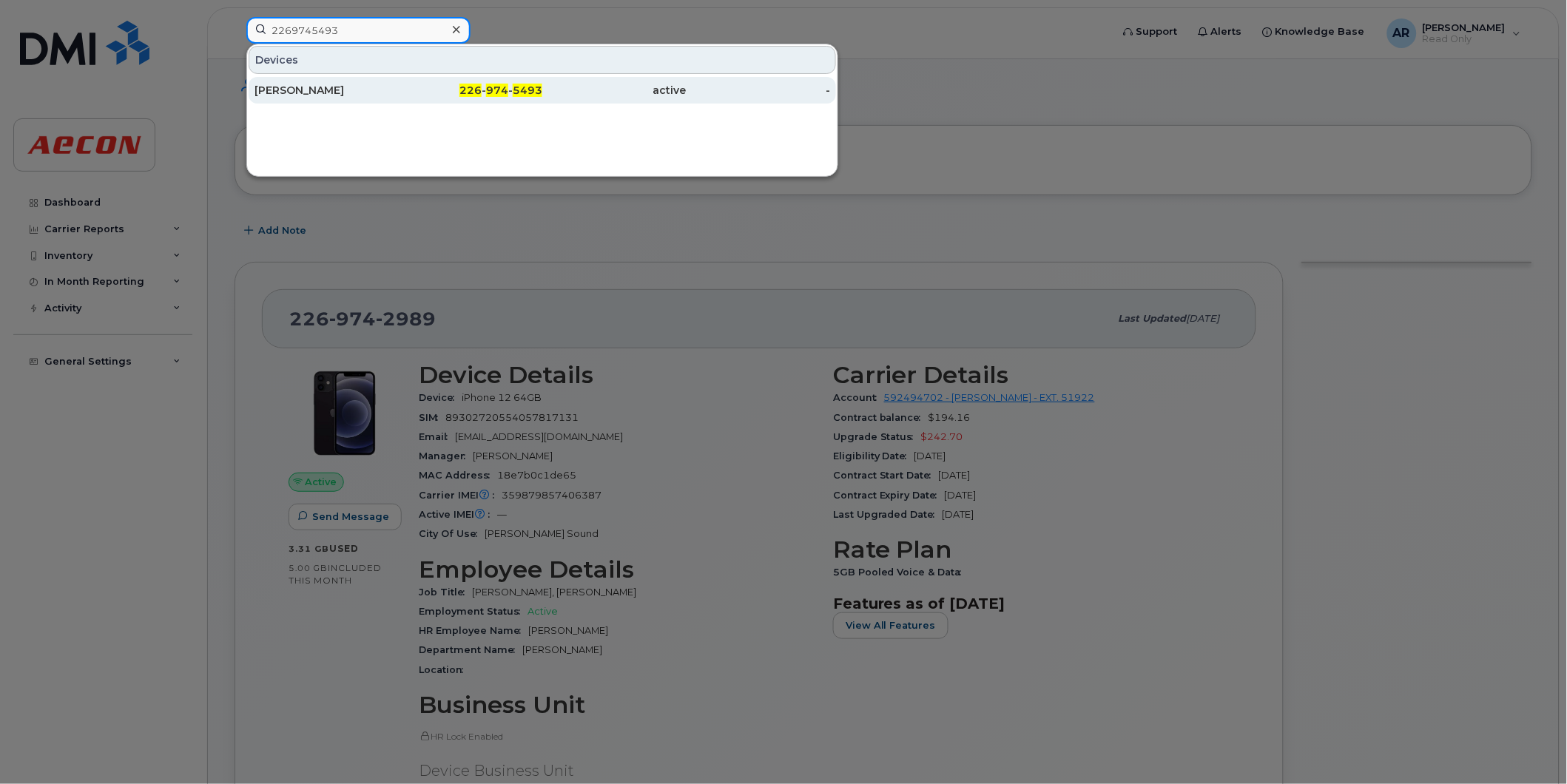
type input "2269745493"
click at [326, 84] on div "[PERSON_NAME]" at bounding box center [327, 90] width 144 height 15
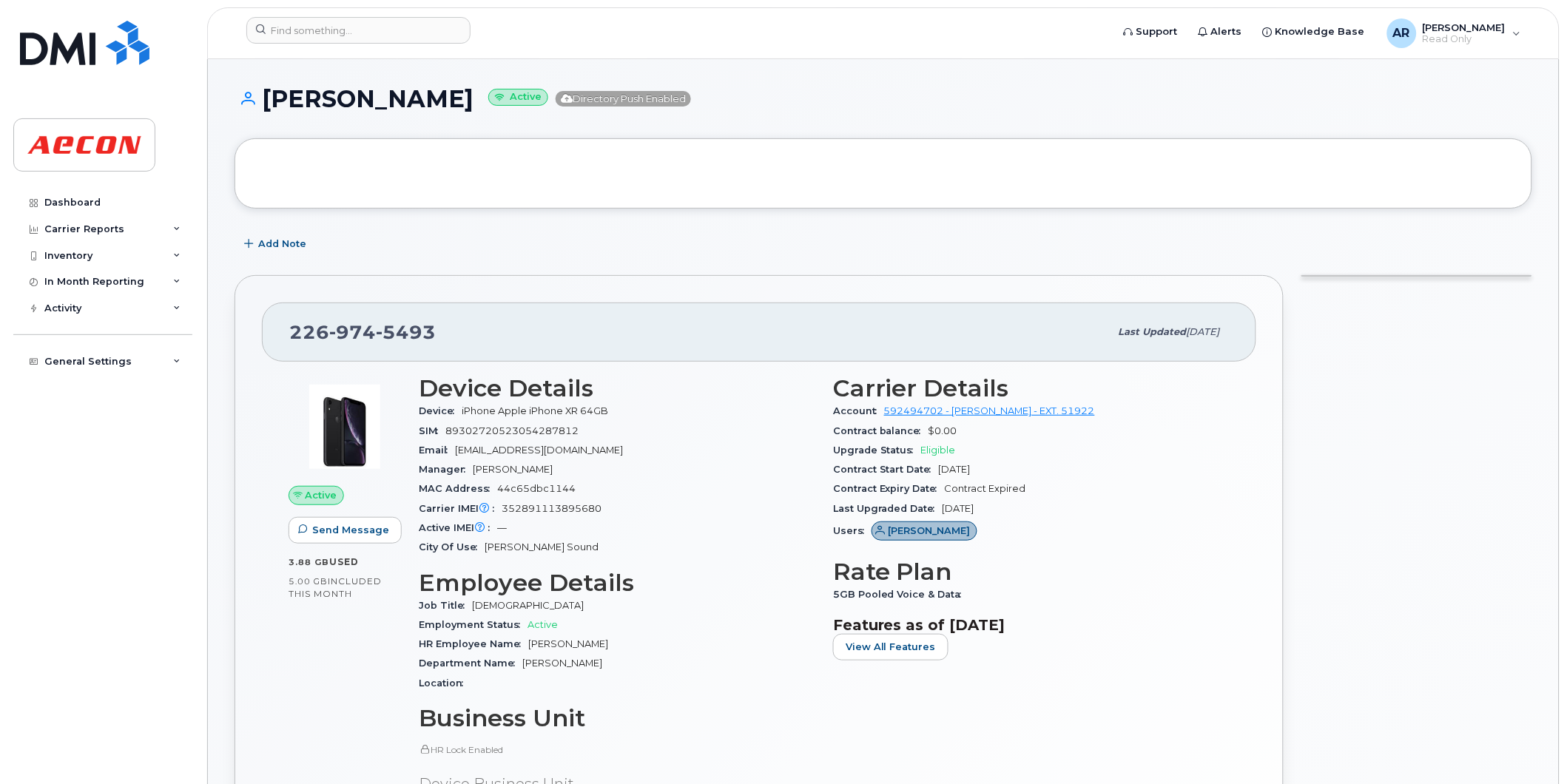
drag, startPoint x: 519, startPoint y: 102, endPoint x: 269, endPoint y: 106, distance: 250.0
click at [269, 106] on h1 "DIMITRI DENISEVICH Active Directory Push Enabled" at bounding box center [884, 98] width 1298 height 26
copy h1 "DIMITRI DENISEVICH"
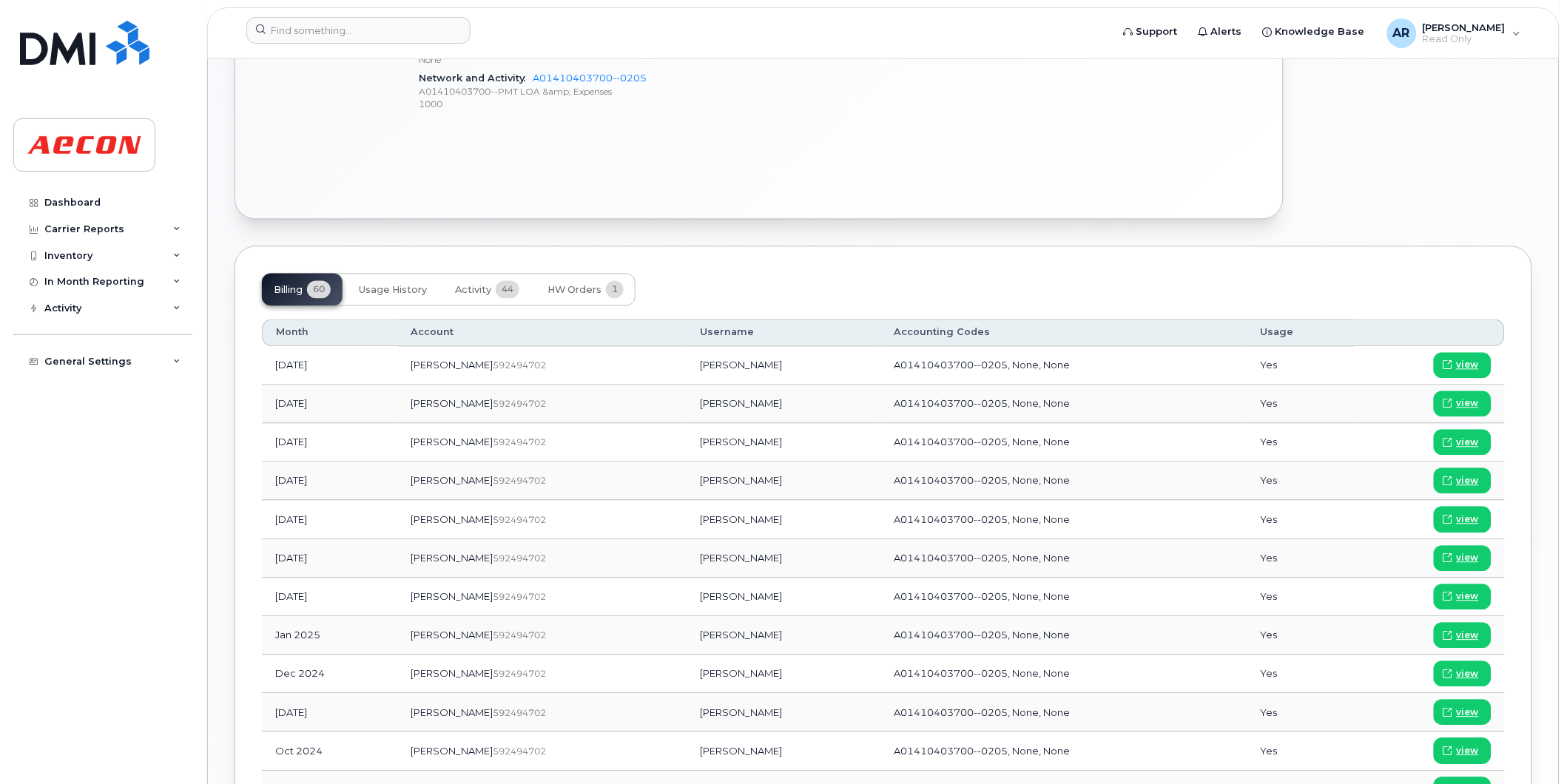
scroll to position [822, 0]
click at [1482, 597] on link "view" at bounding box center [1463, 596] width 58 height 26
click at [317, 35] on input at bounding box center [358, 30] width 224 height 27
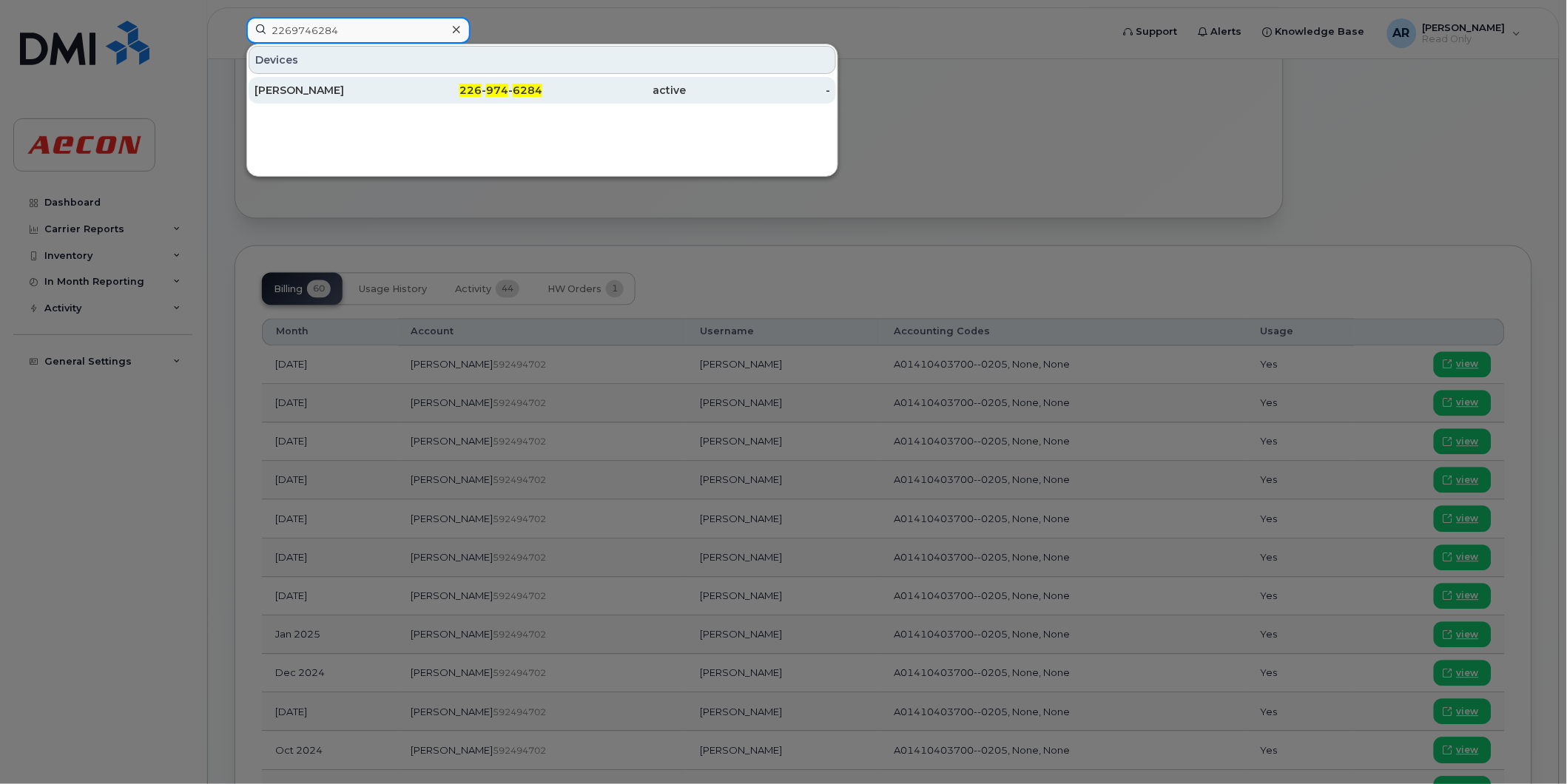
type input "2269746284"
click at [390, 94] on div "CHRIS MURPHY" at bounding box center [327, 90] width 144 height 15
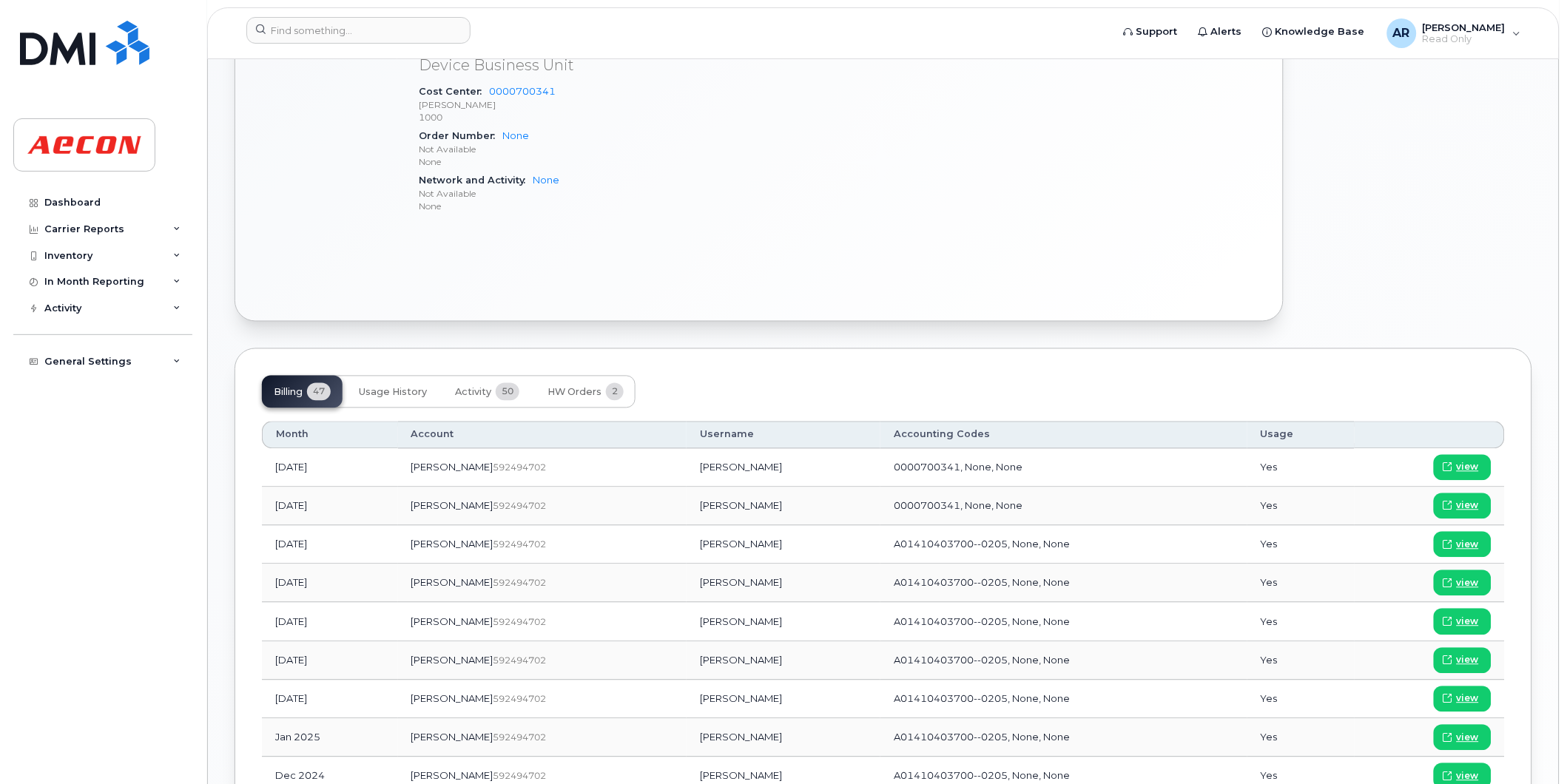
scroll to position [740, 0]
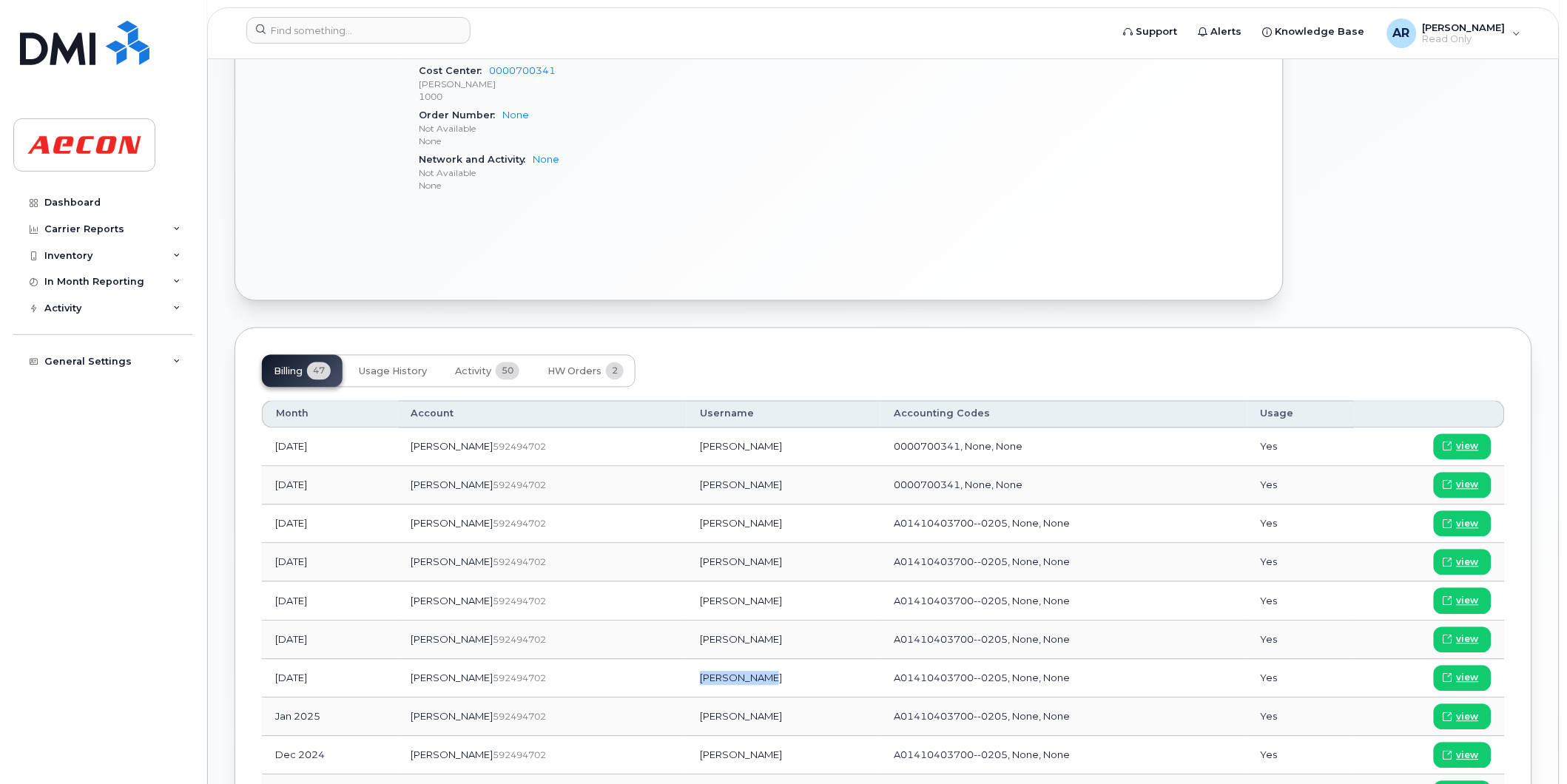
drag, startPoint x: 716, startPoint y: 681, endPoint x: 650, endPoint y: 687, distance: 66.3
click at [687, 687] on td "Chris Murphy" at bounding box center [784, 679] width 194 height 38
copy td "Chris Murphy"
click at [1460, 674] on span "view" at bounding box center [1468, 678] width 22 height 13
click at [374, 32] on input at bounding box center [358, 30] width 224 height 27
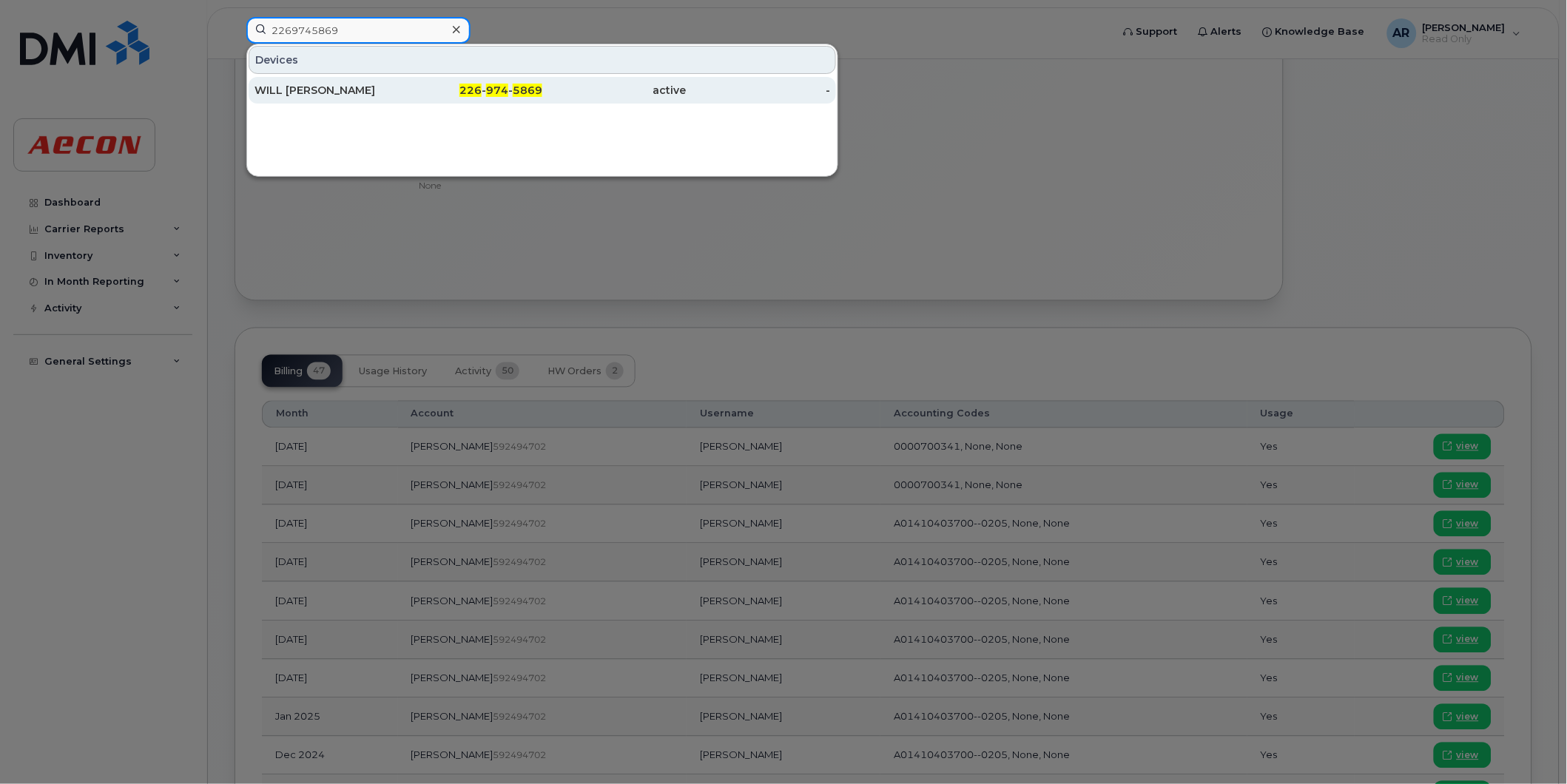
type input "2269745869"
click at [395, 96] on div "WILL LAFFIN" at bounding box center [327, 90] width 144 height 15
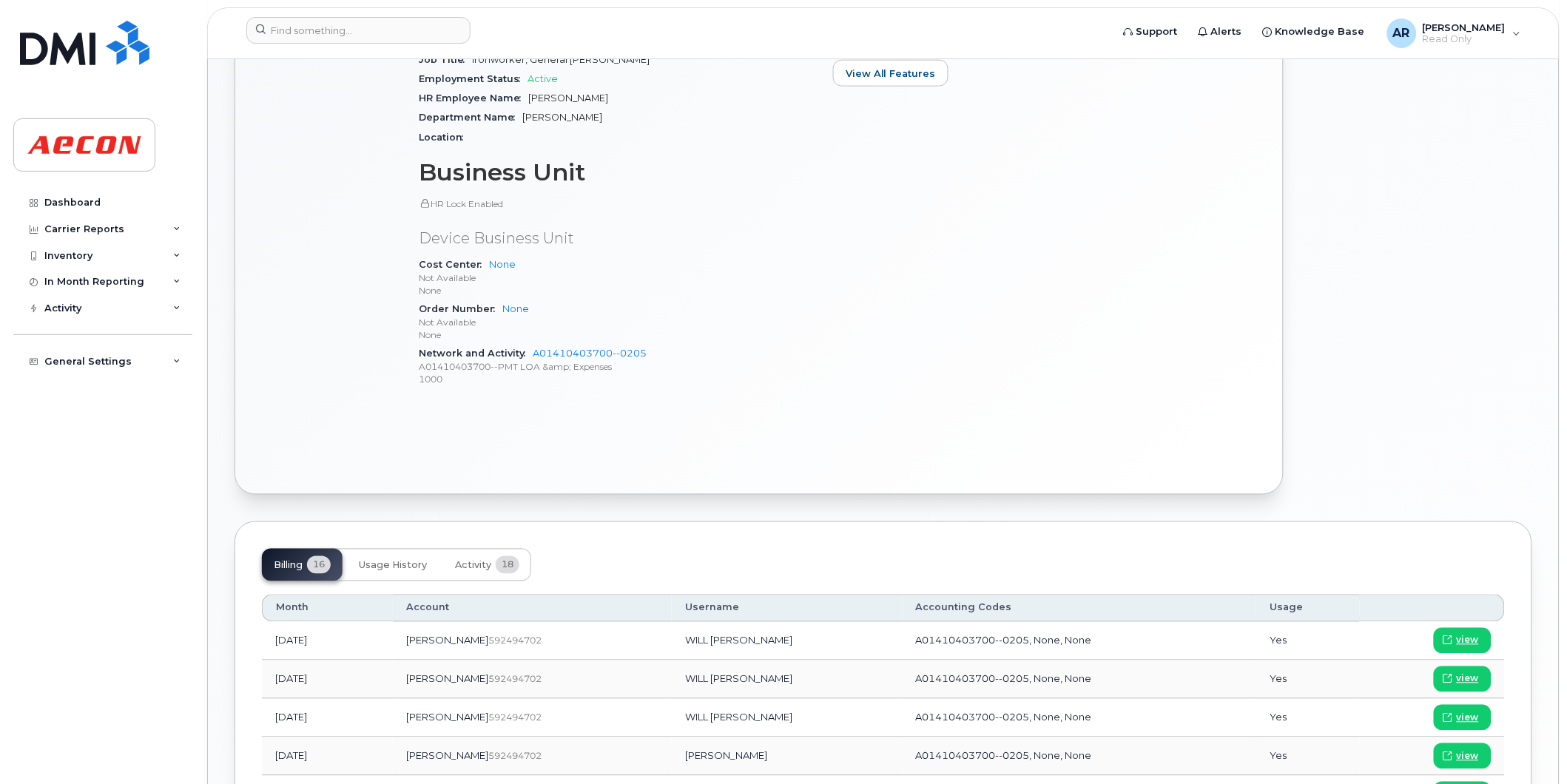
scroll to position [657, 0]
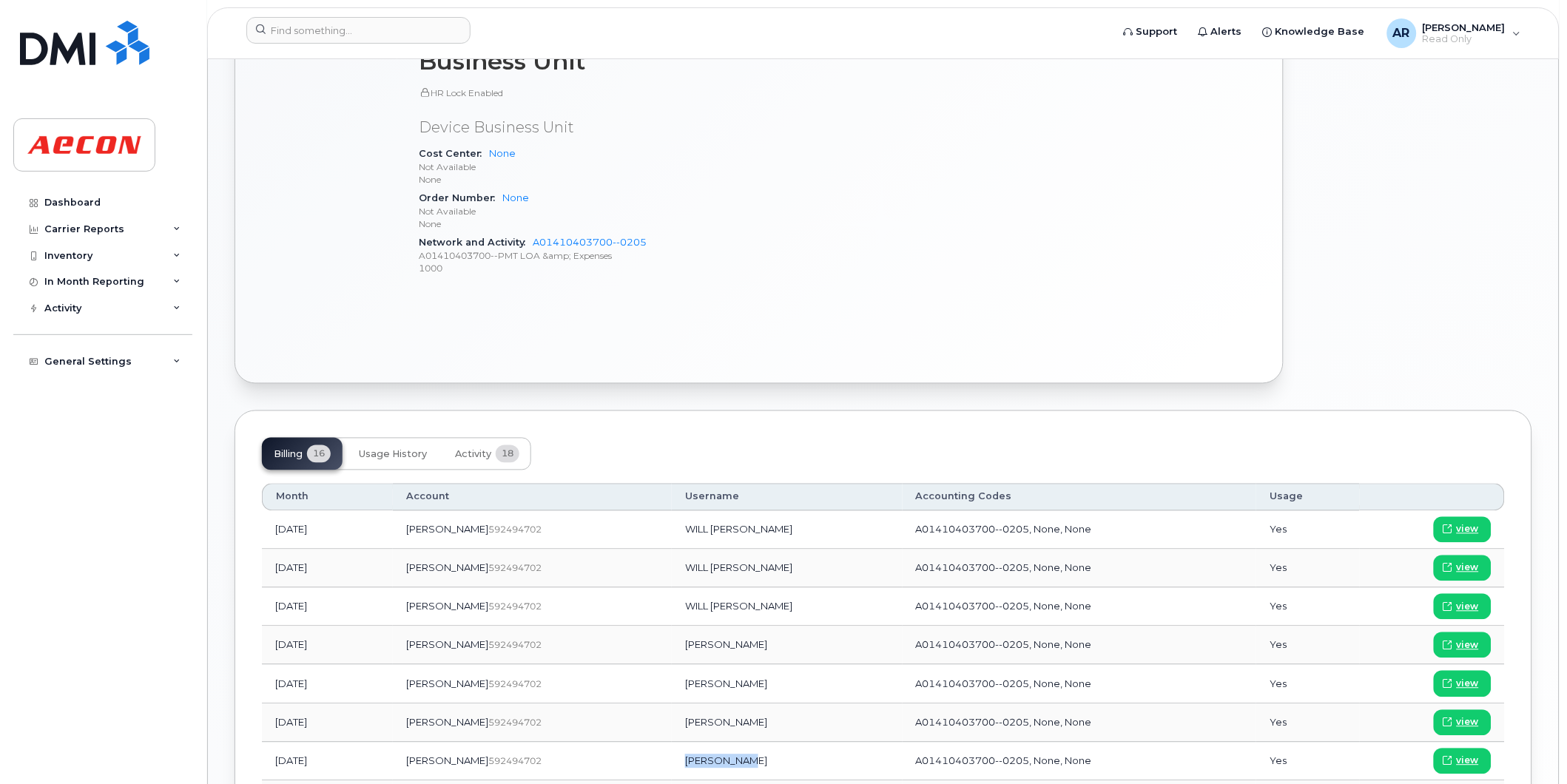
drag, startPoint x: 709, startPoint y: 763, endPoint x: 660, endPoint y: 764, distance: 49.0
click at [672, 764] on td "[PERSON_NAME]" at bounding box center [787, 761] width 231 height 38
copy td "[PERSON_NAME]"
click at [1477, 755] on span "view" at bounding box center [1468, 761] width 22 height 13
click at [321, 23] on input at bounding box center [358, 30] width 224 height 27
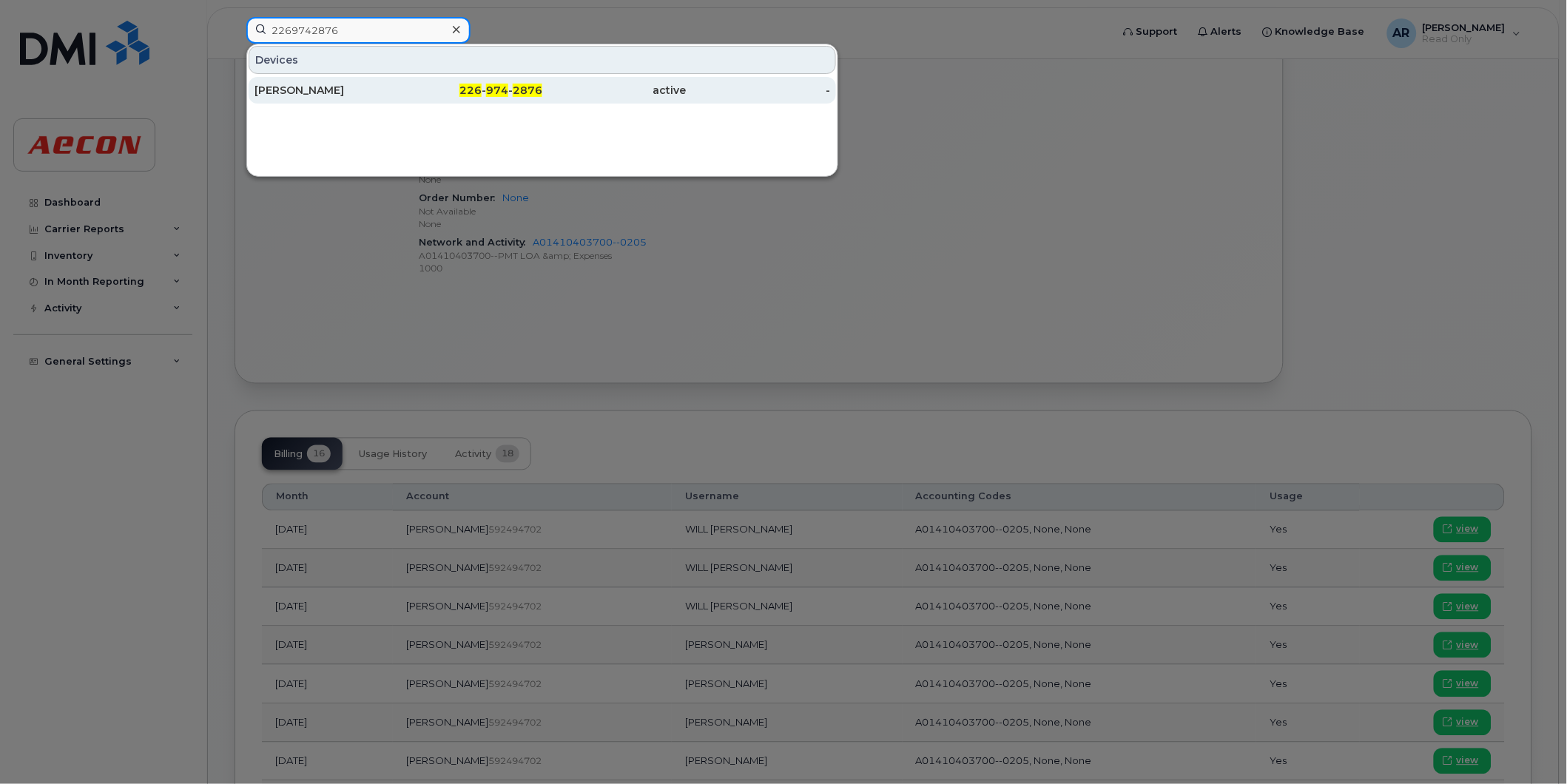
type input "2269742876"
click at [336, 85] on div "SIMON RESSLER" at bounding box center [327, 90] width 144 height 15
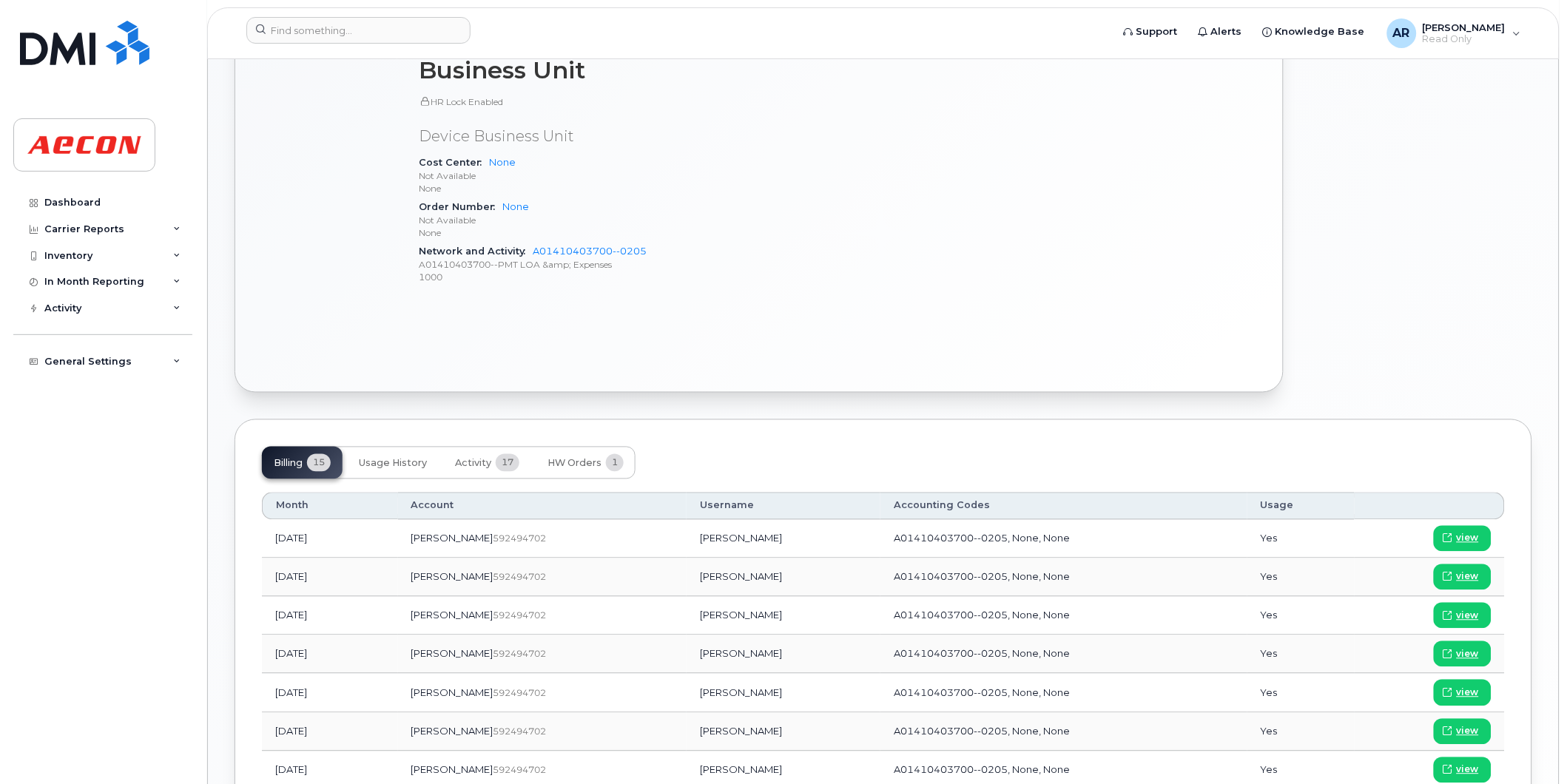
scroll to position [657, 0]
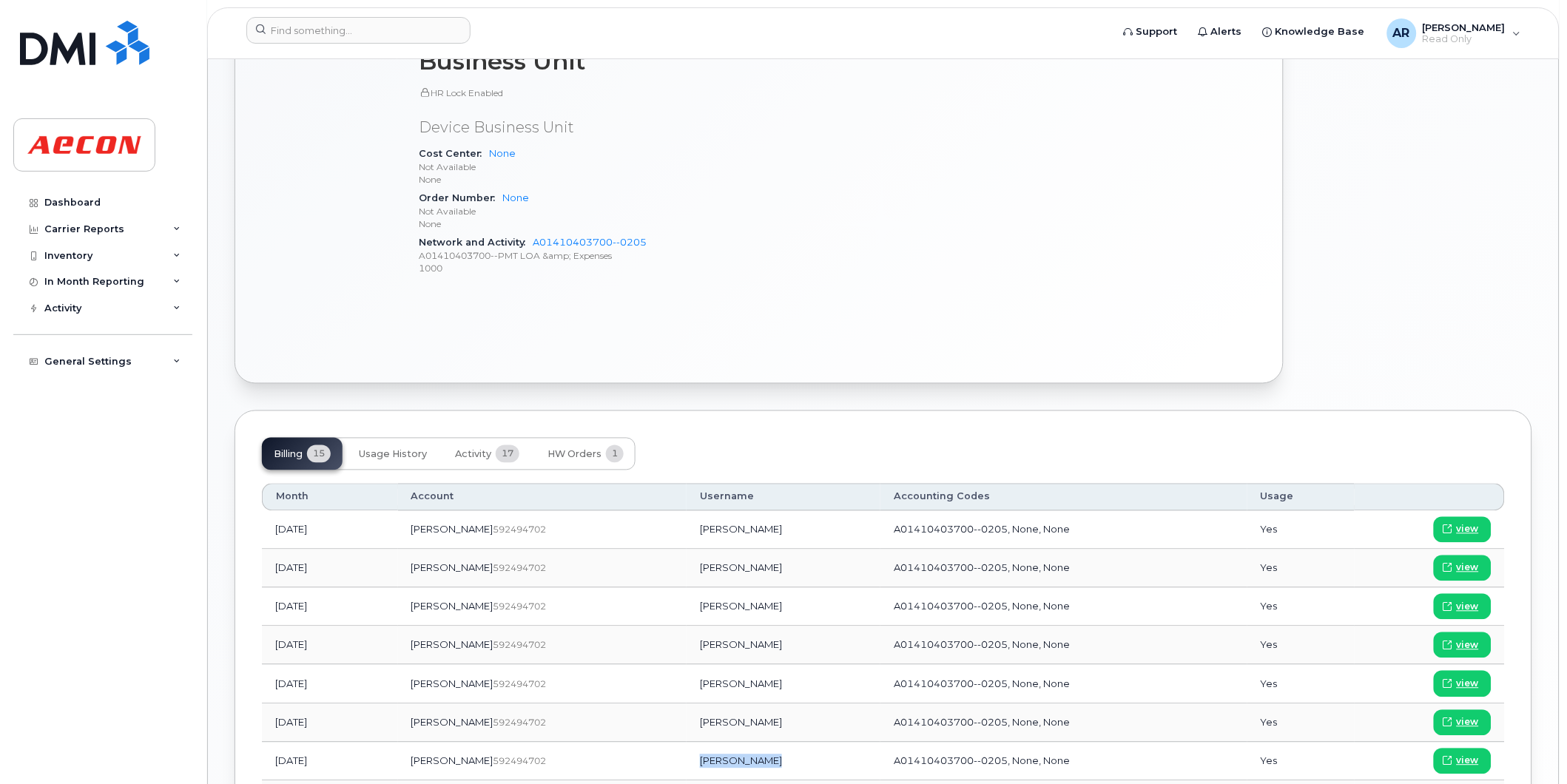
drag, startPoint x: 714, startPoint y: 760, endPoint x: 649, endPoint y: 764, distance: 65.1
click at [687, 764] on td "[PERSON_NAME]" at bounding box center [784, 761] width 194 height 38
copy td "[PERSON_NAME]"
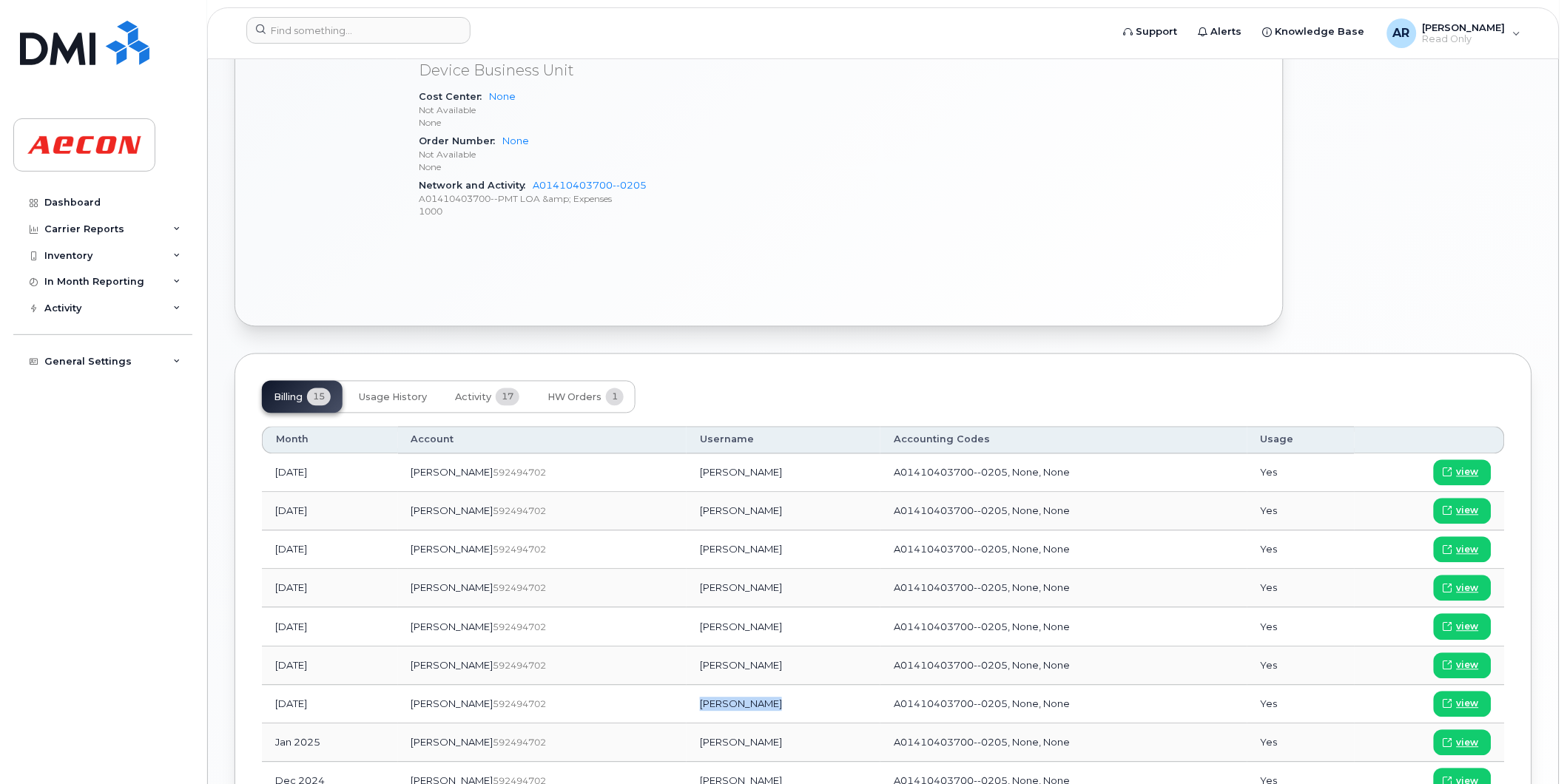
scroll to position [740, 0]
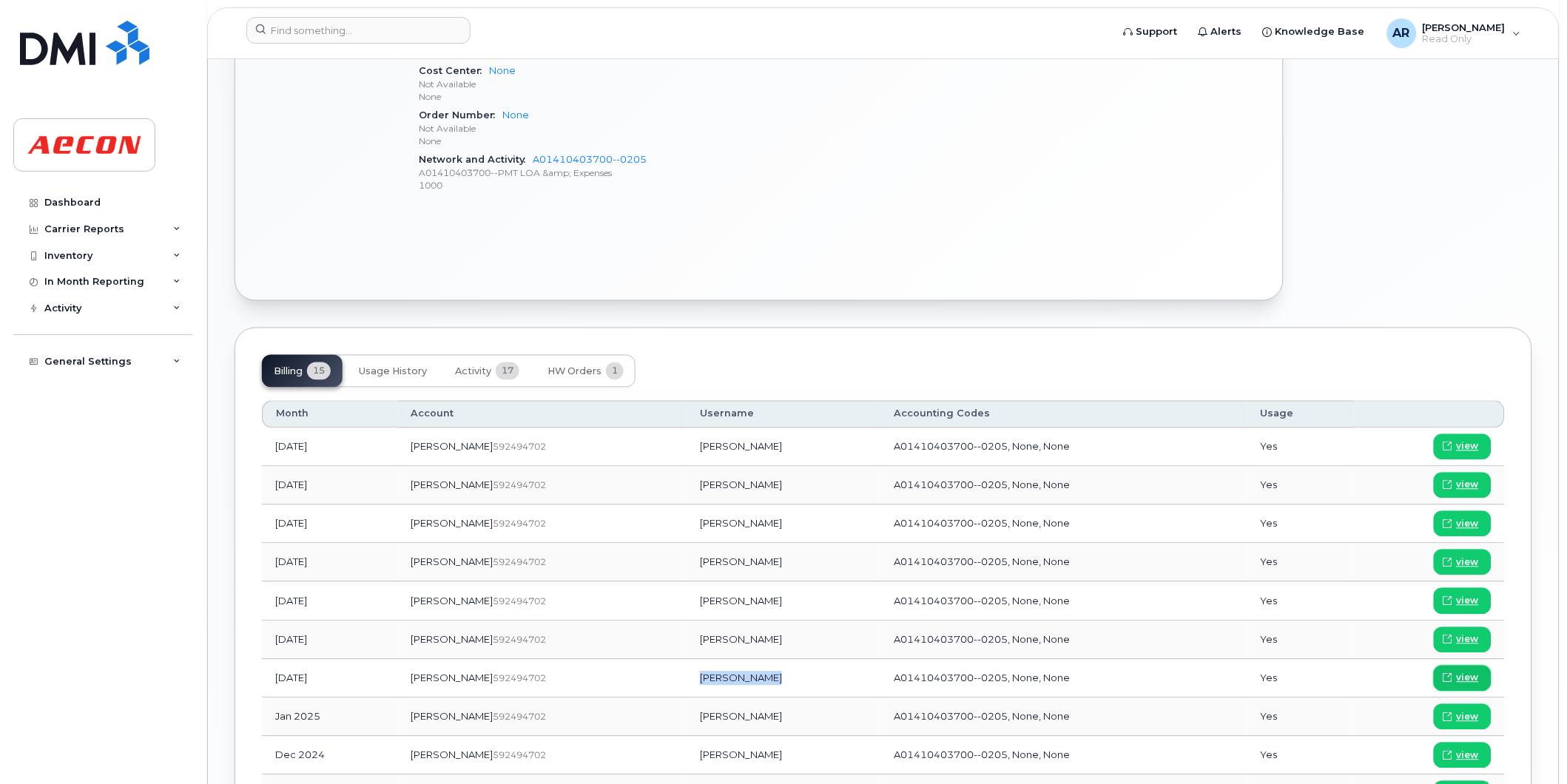
click at [1469, 681] on span "view" at bounding box center [1468, 678] width 22 height 13
click at [364, 35] on input at bounding box center [358, 30] width 224 height 27
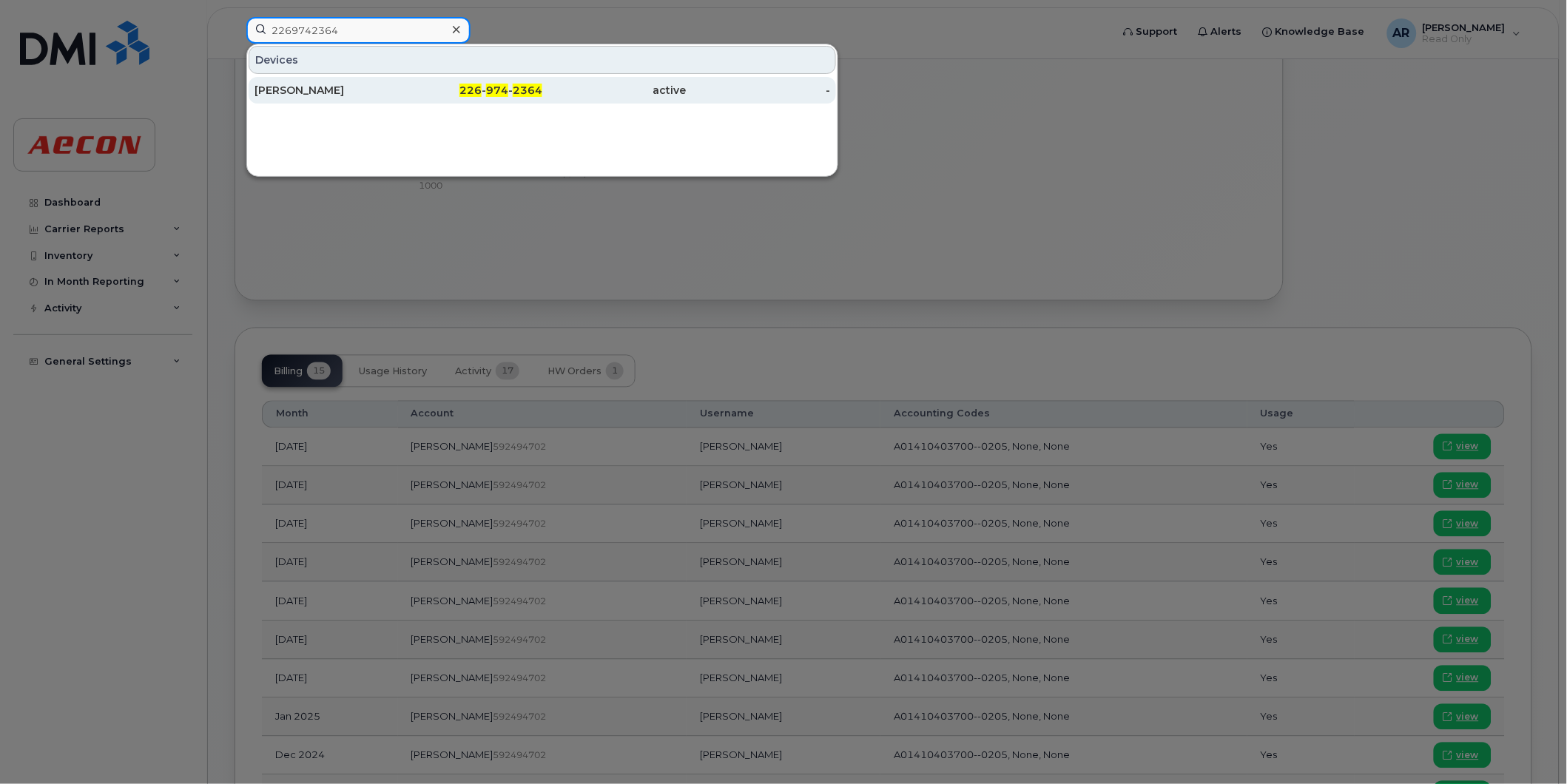
type input "2269742364"
click at [367, 82] on div "[PERSON_NAME]" at bounding box center [327, 90] width 144 height 27
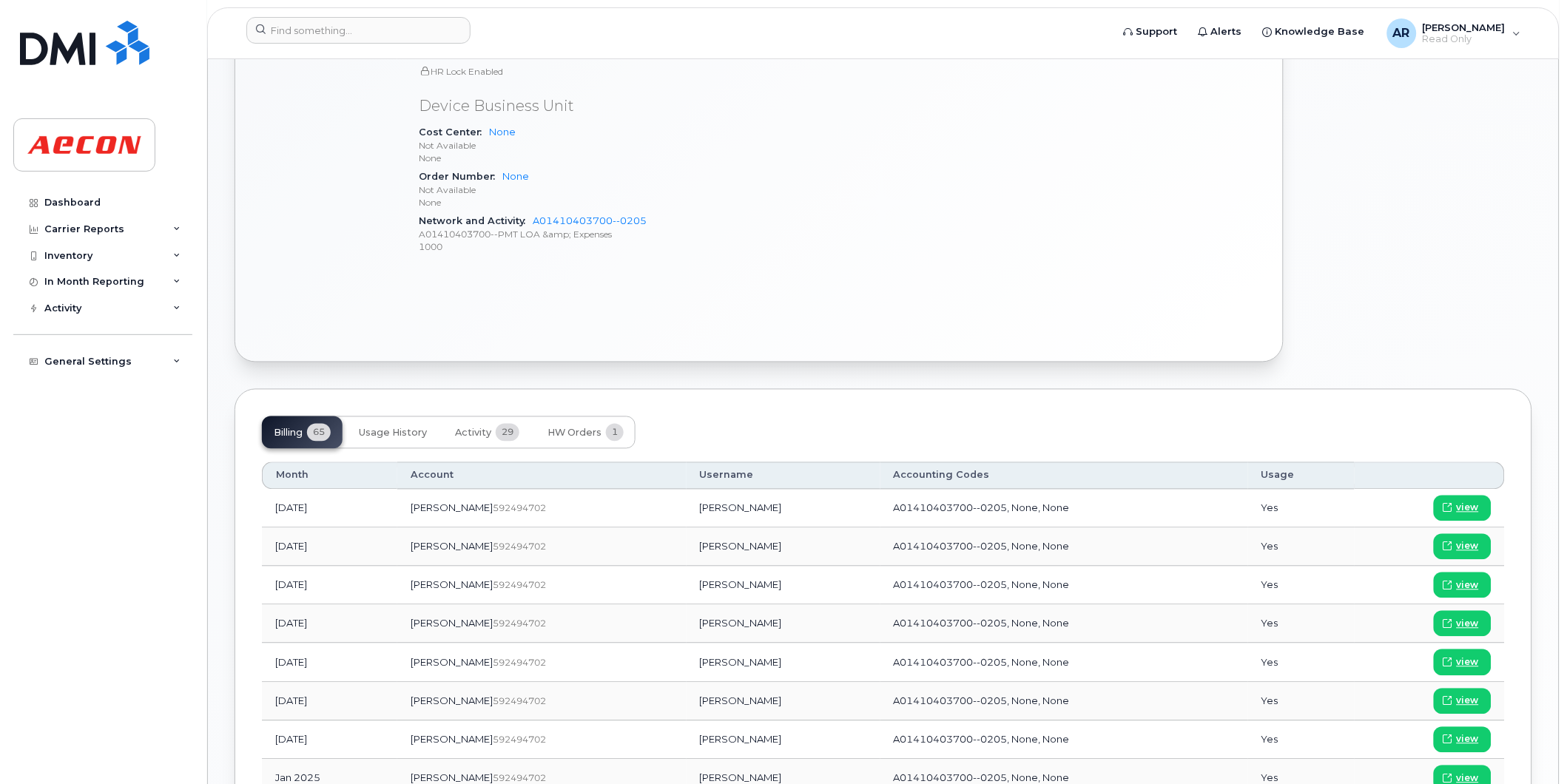
scroll to position [740, 0]
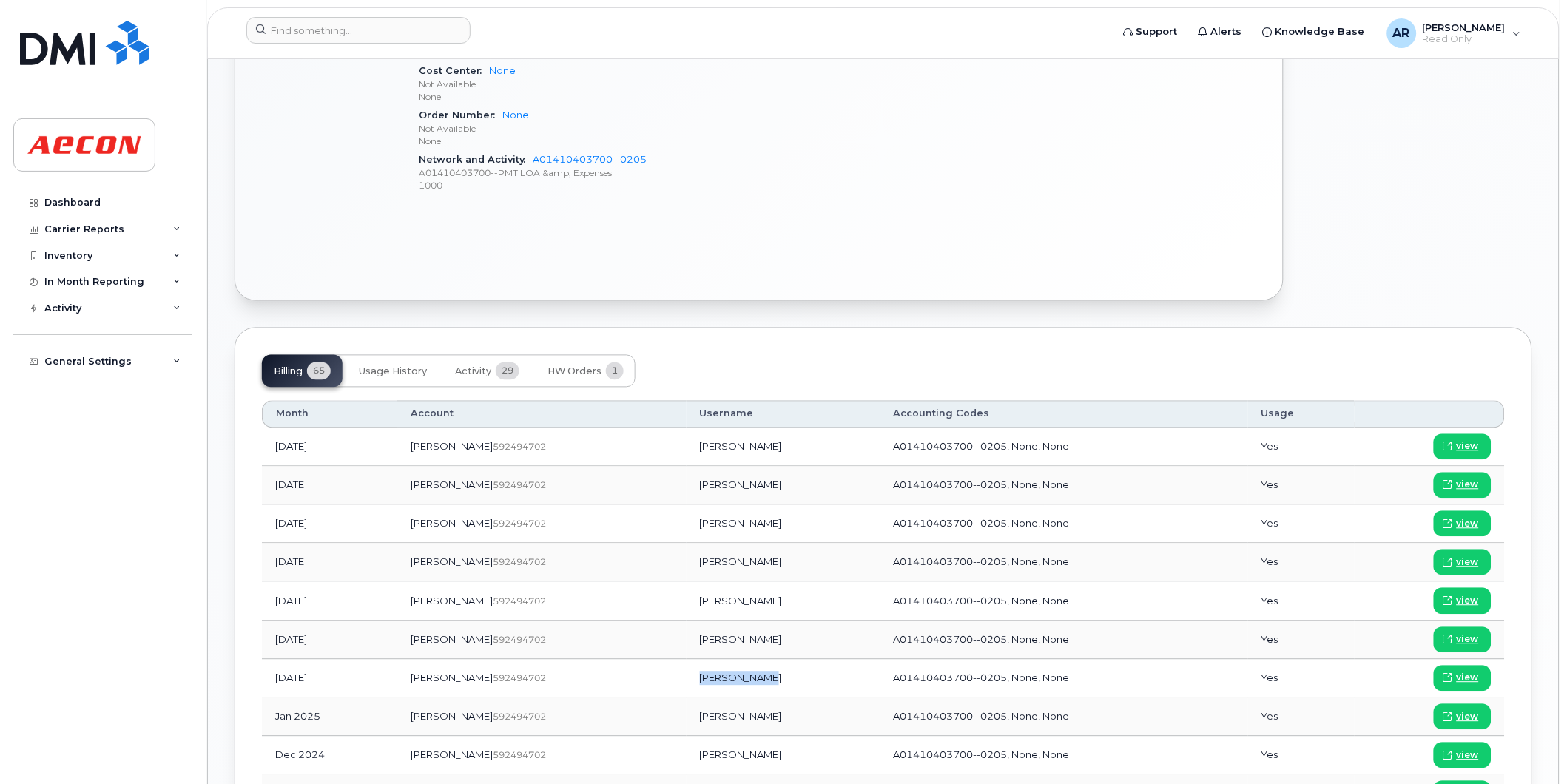
drag, startPoint x: 703, startPoint y: 679, endPoint x: 644, endPoint y: 682, distance: 59.1
click at [687, 682] on td "Jim Kirkland" at bounding box center [784, 679] width 194 height 38
copy td "Jim Kirkland"
click at [1468, 682] on span "view" at bounding box center [1468, 678] width 22 height 13
click at [377, 27] on input at bounding box center [358, 30] width 224 height 27
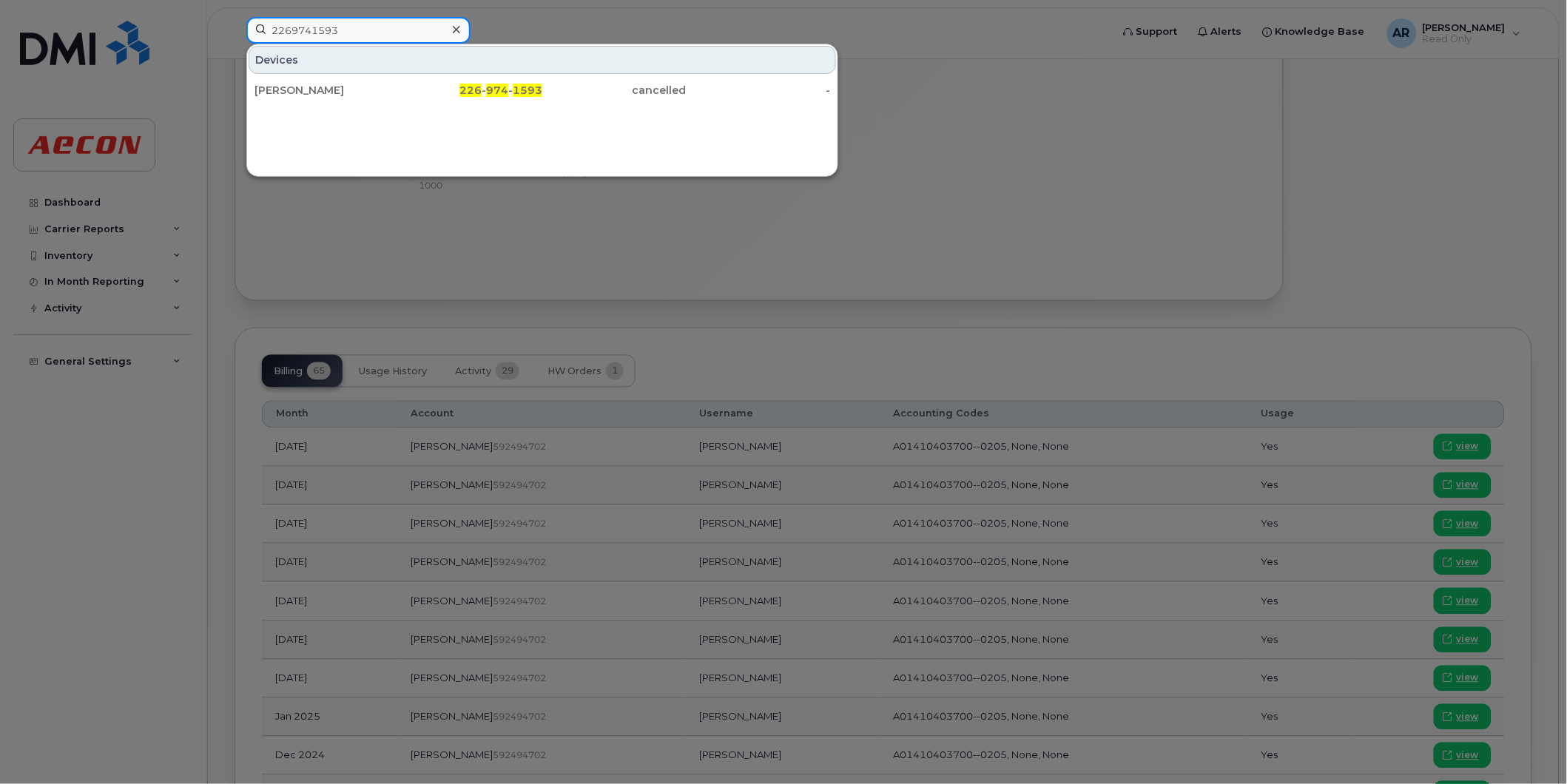
type input "2269741593"
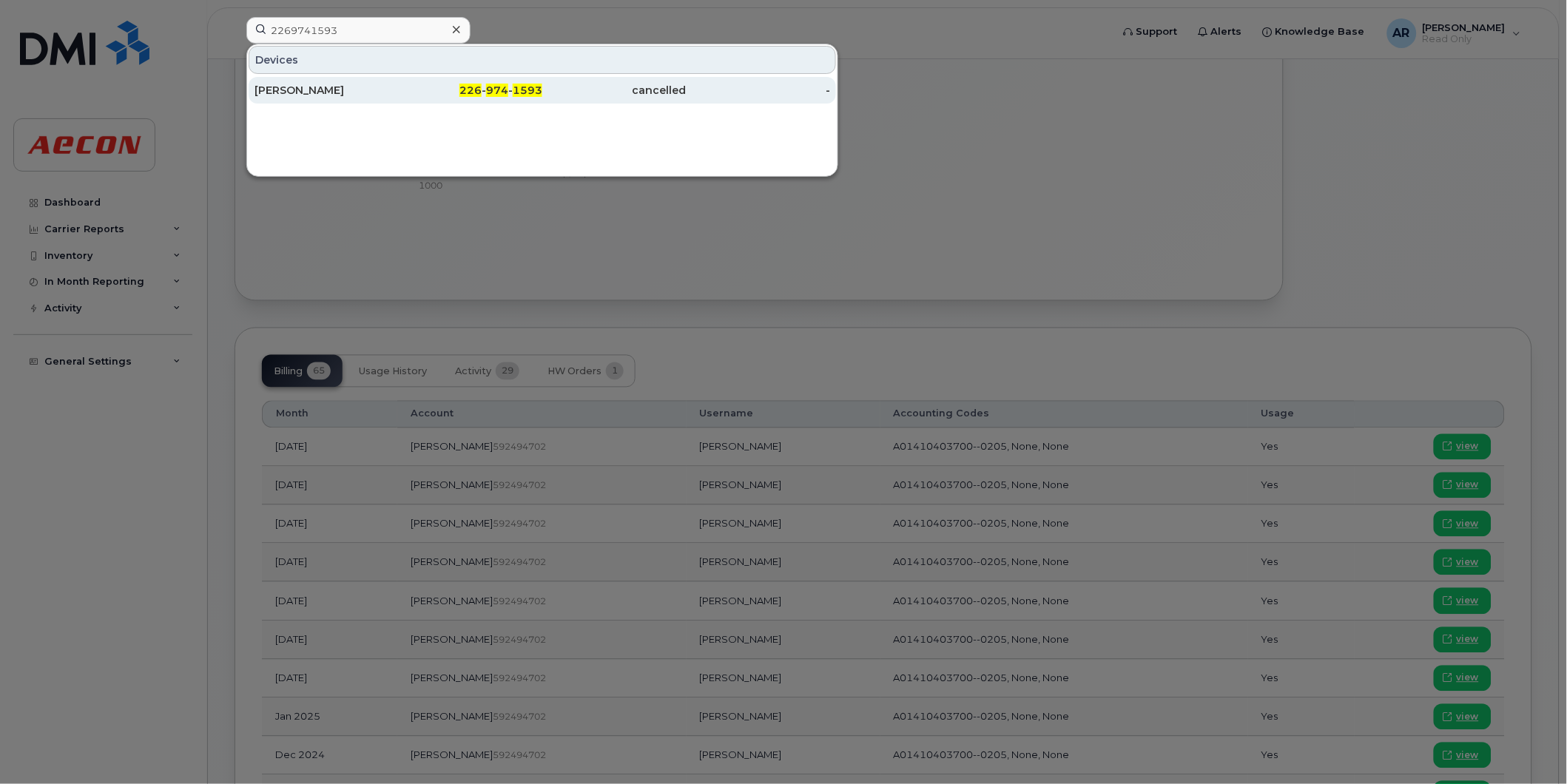
click at [389, 82] on div "Victoria White" at bounding box center [327, 90] width 144 height 27
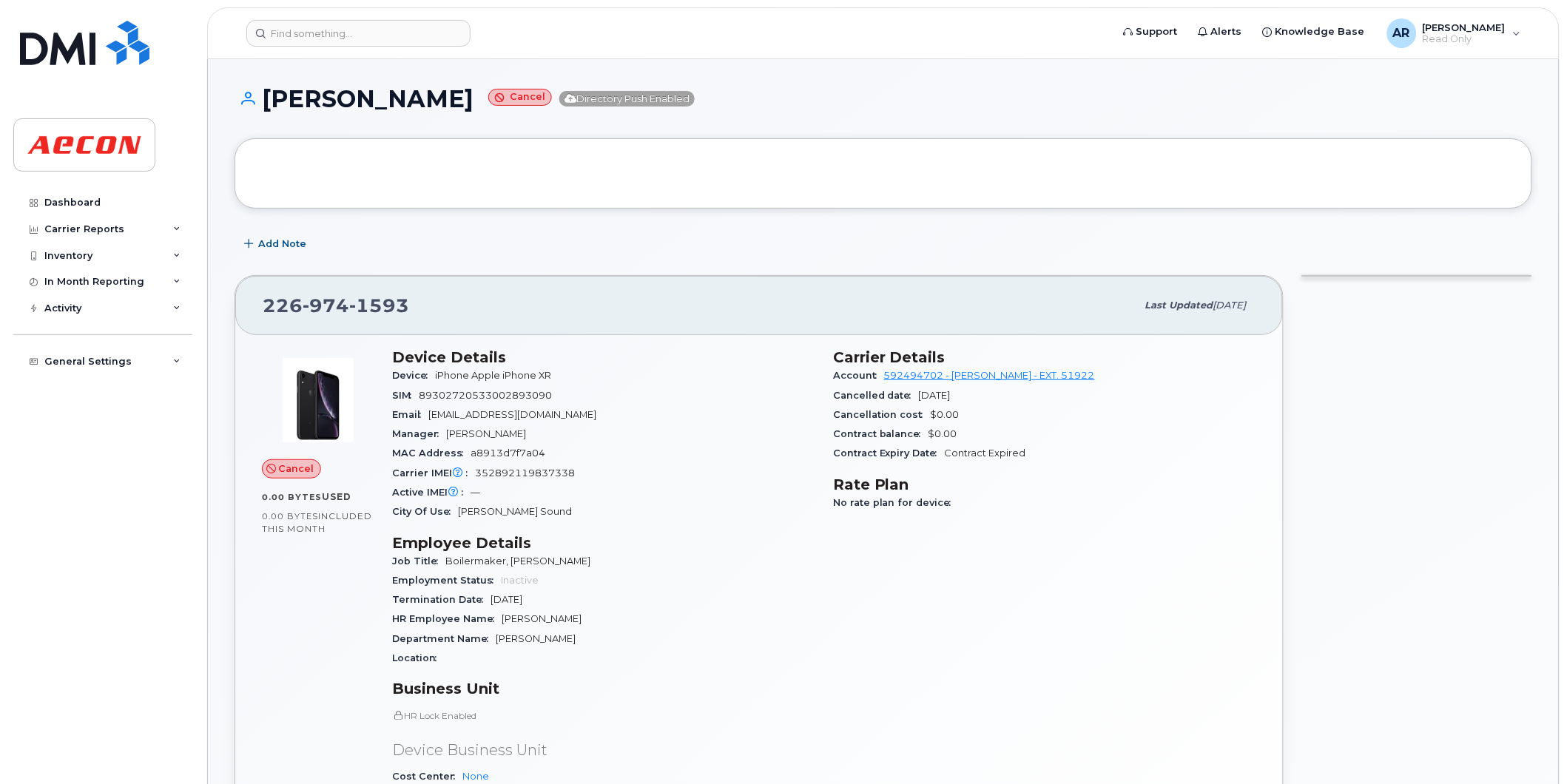
drag, startPoint x: 439, startPoint y: 105, endPoint x: 269, endPoint y: 106, distance: 170.0
click at [269, 106] on h1 "[PERSON_NAME] Cancel Directory Push Enabled" at bounding box center [884, 98] width 1298 height 26
copy h1 "[PERSON_NAME]"
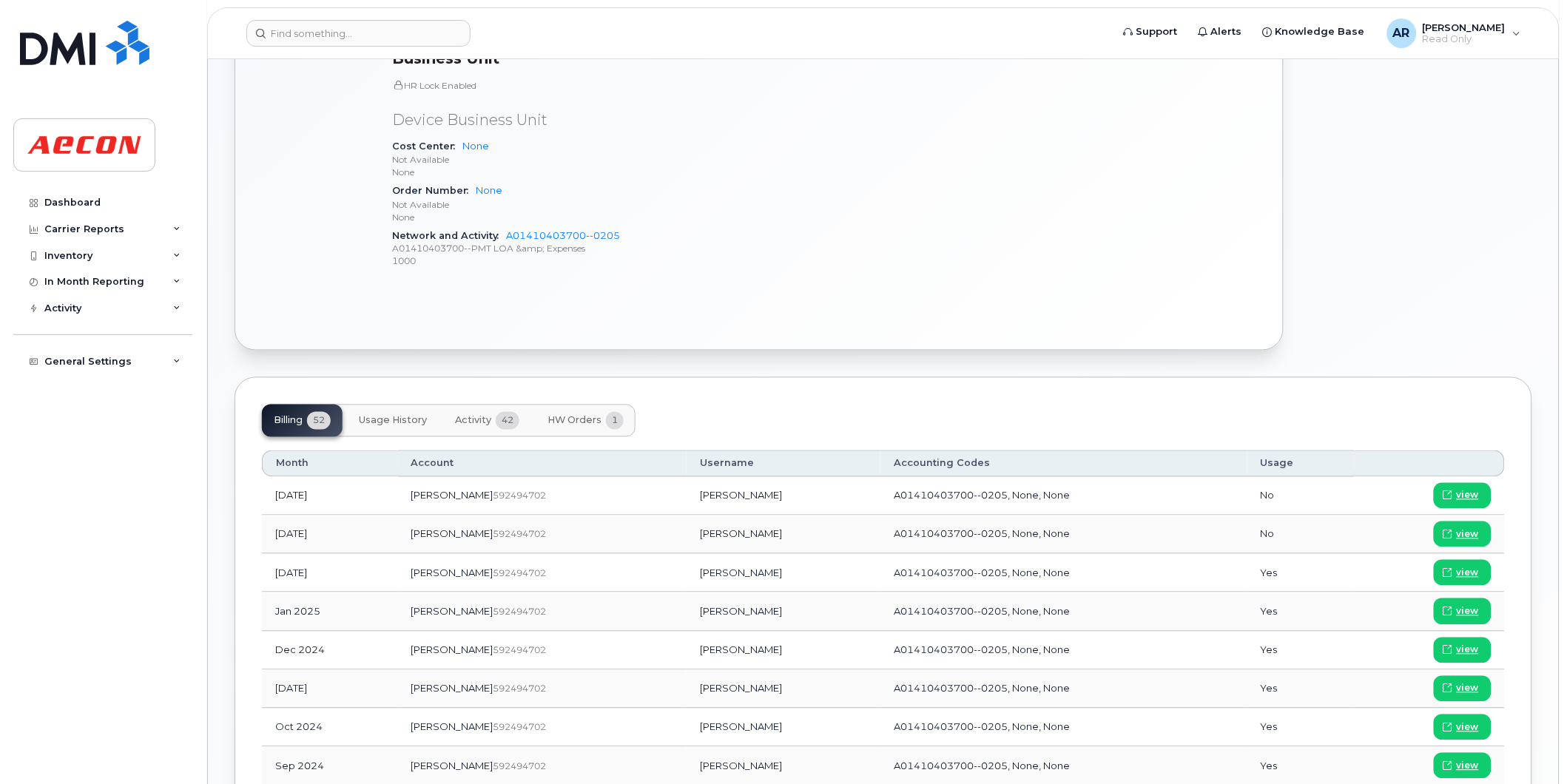
scroll to position [657, 0]
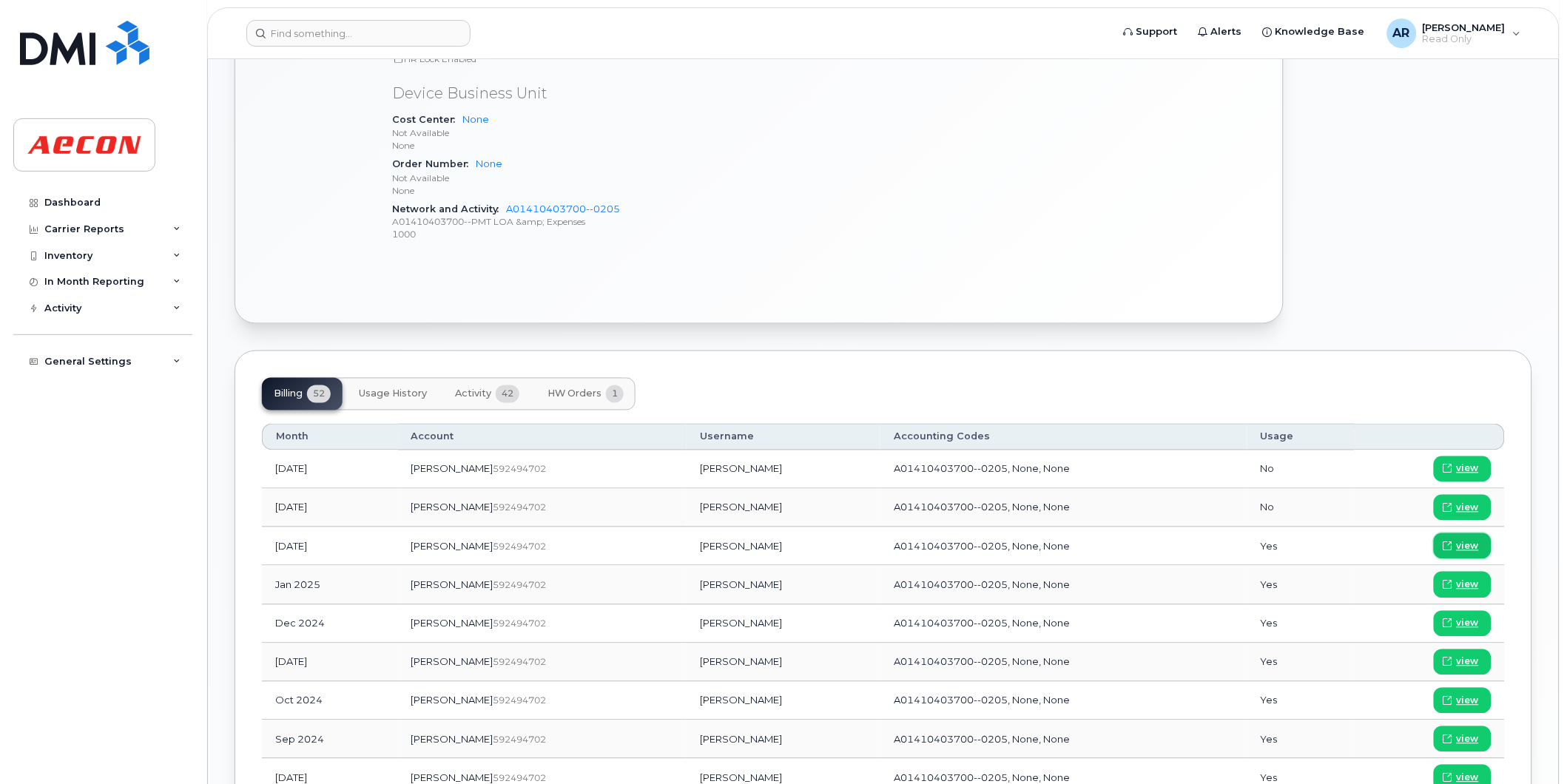
click at [1473, 543] on span "view" at bounding box center [1468, 546] width 22 height 13
click at [367, 32] on input at bounding box center [358, 34] width 224 height 27
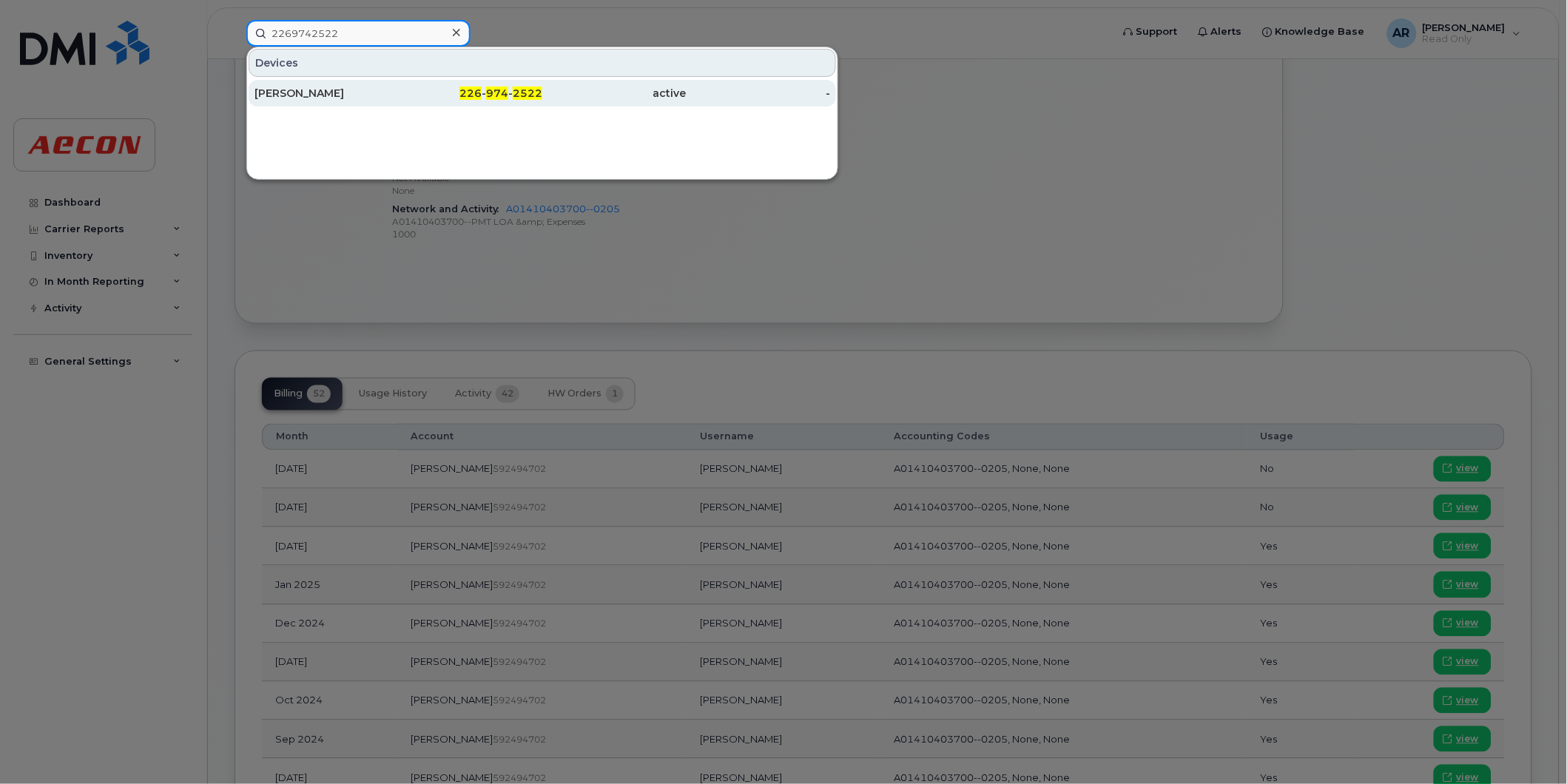
type input "2269742522"
click at [377, 91] on div "[PERSON_NAME]" at bounding box center [327, 93] width 144 height 15
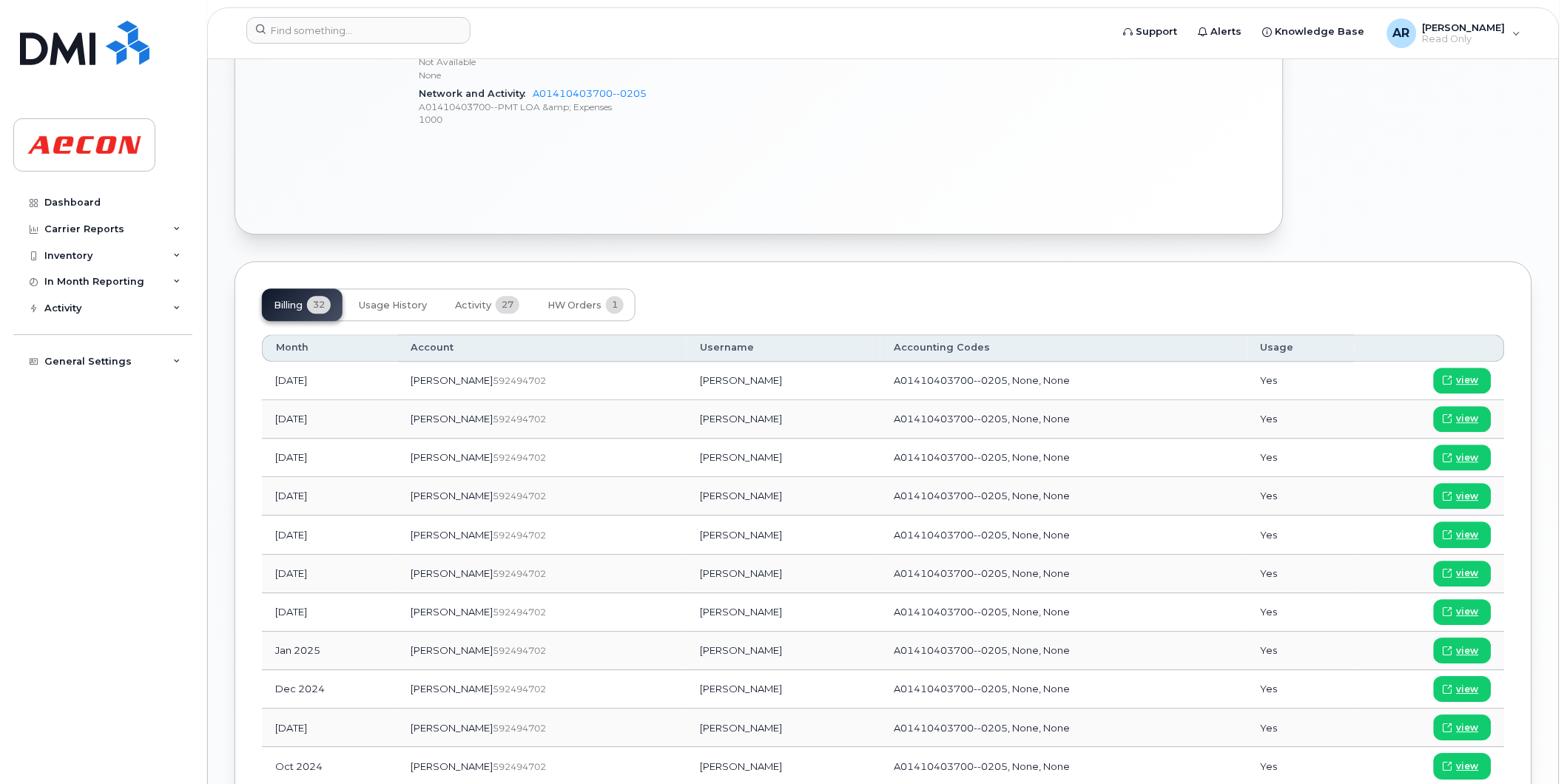
scroll to position [986, 0]
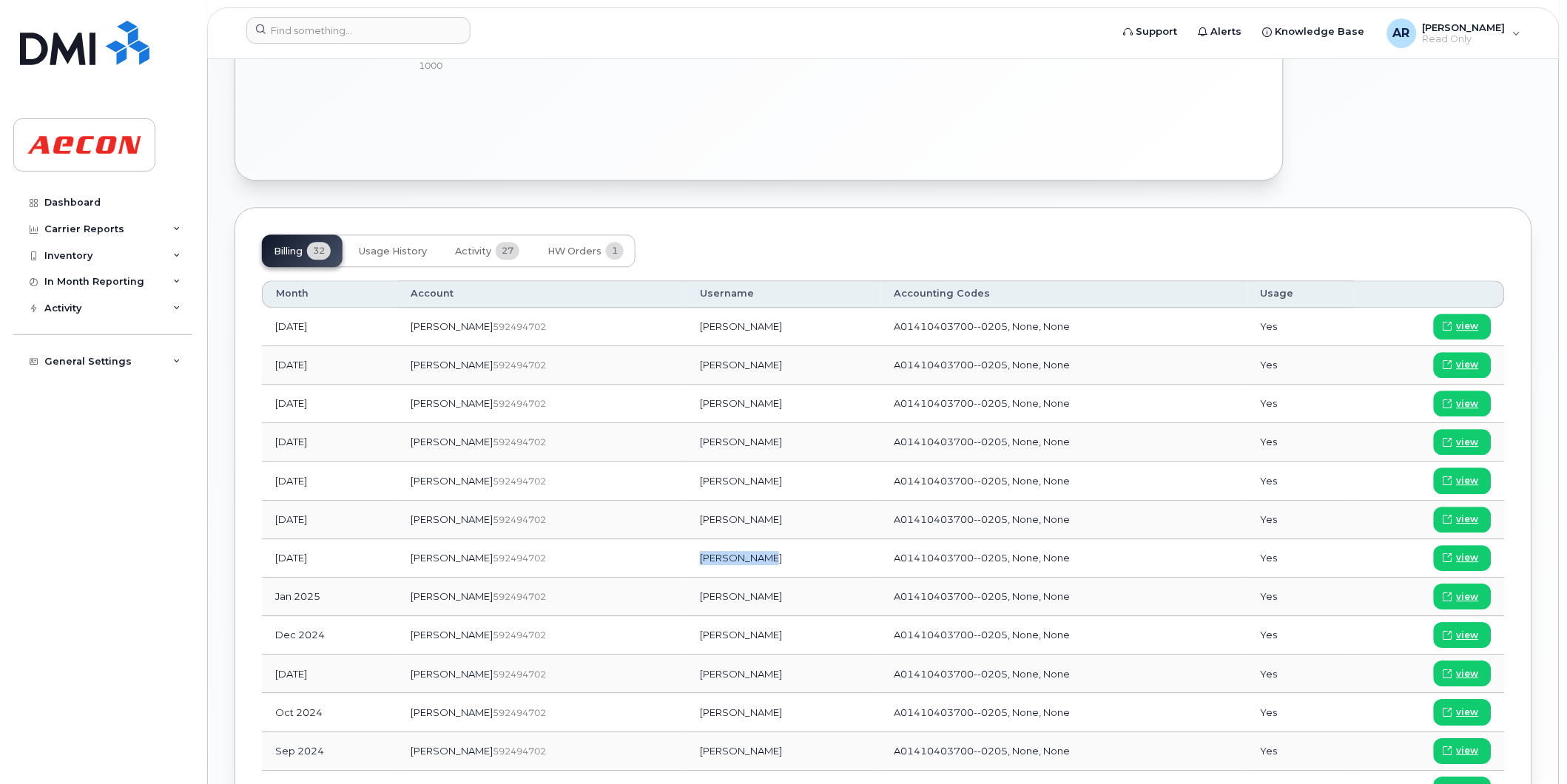
drag, startPoint x: 714, startPoint y: 557, endPoint x: 647, endPoint y: 563, distance: 67.3
click at [687, 563] on td "[PERSON_NAME]" at bounding box center [784, 557] width 194 height 38
copy td "Todd Durance"
click at [1490, 557] on link "view" at bounding box center [1463, 557] width 58 height 26
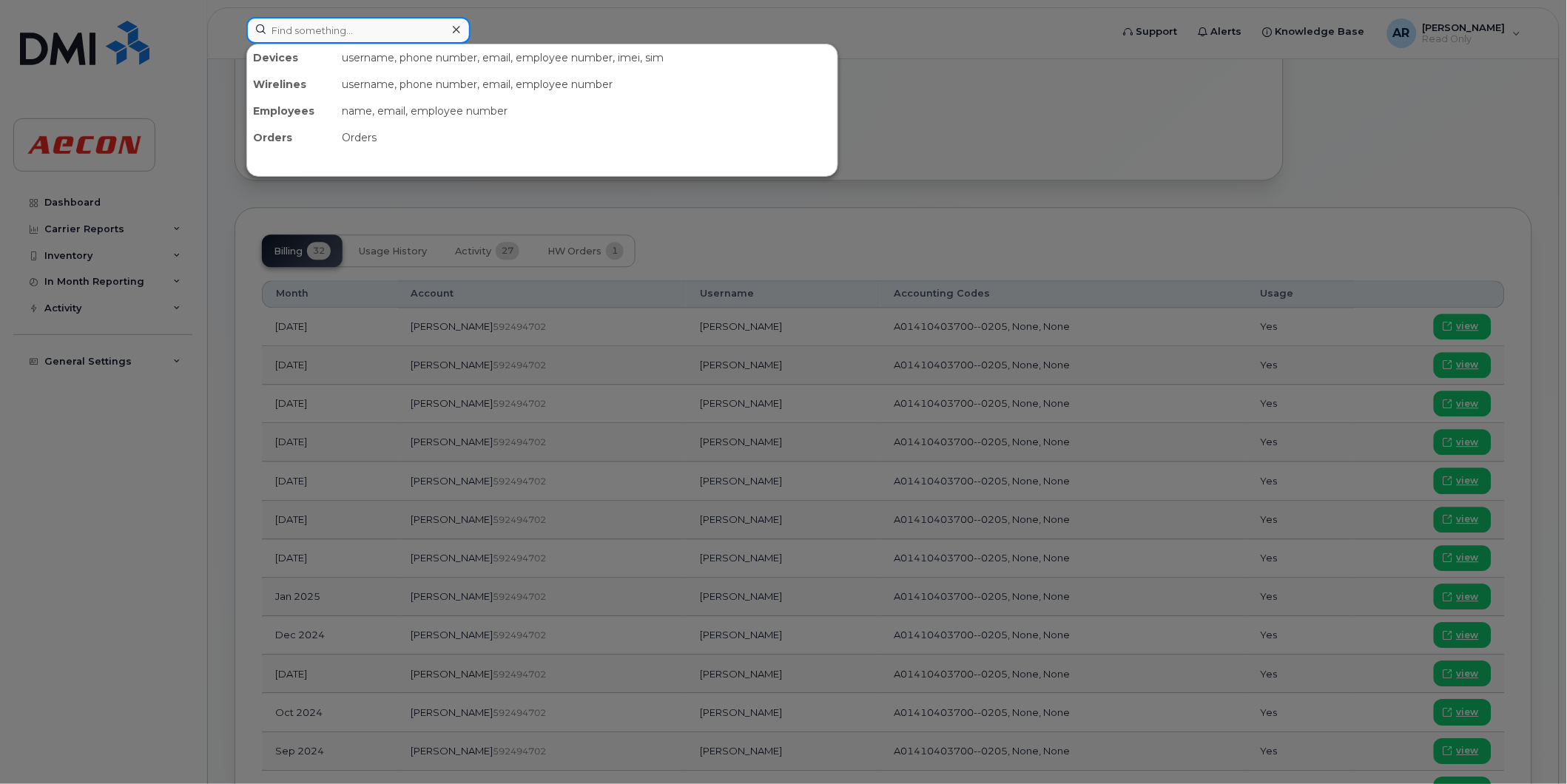
click at [320, 27] on input at bounding box center [358, 30] width 224 height 27
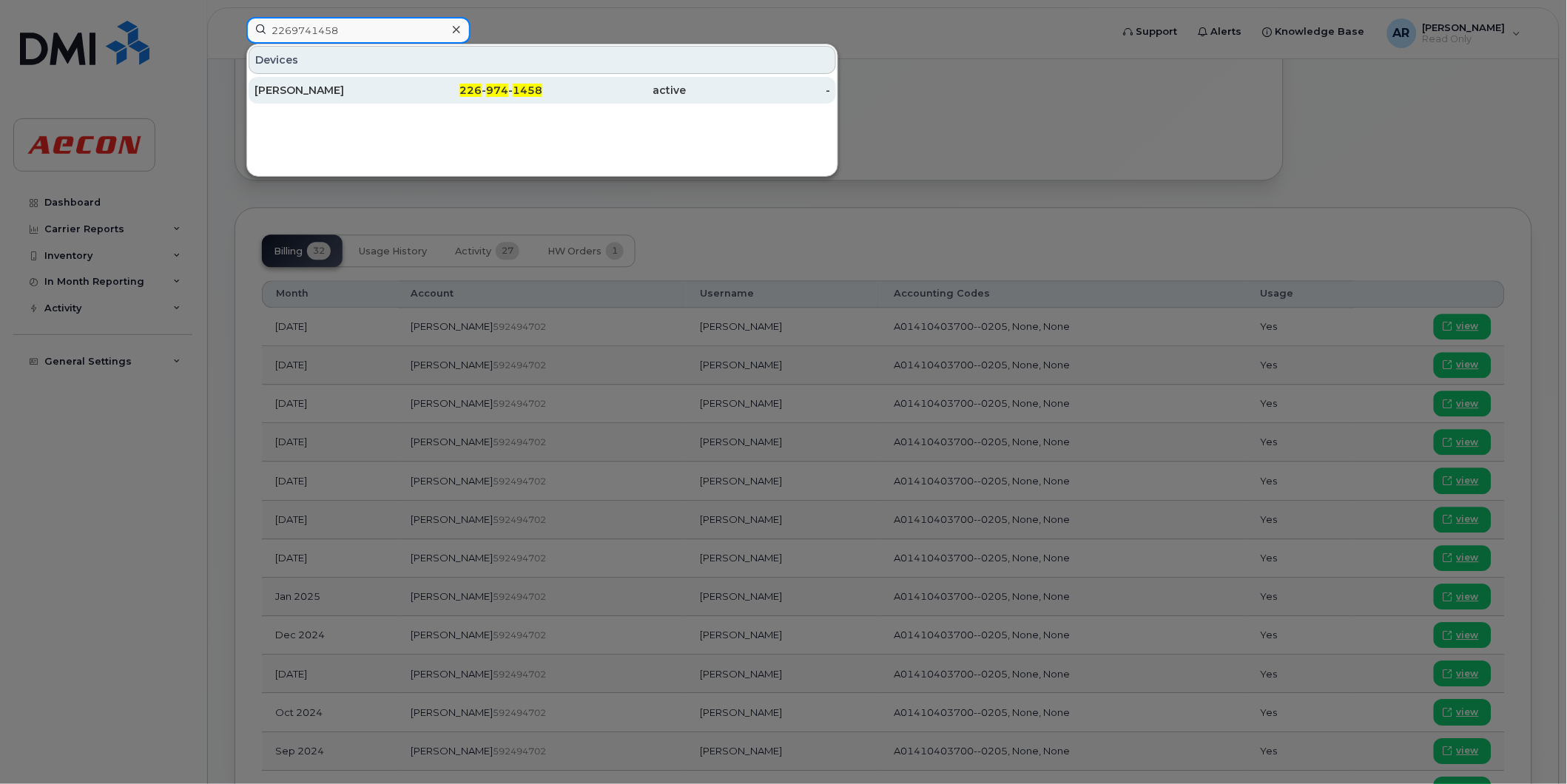
type input "2269741458"
click at [327, 83] on div "[PERSON_NAME]" at bounding box center [327, 90] width 144 height 27
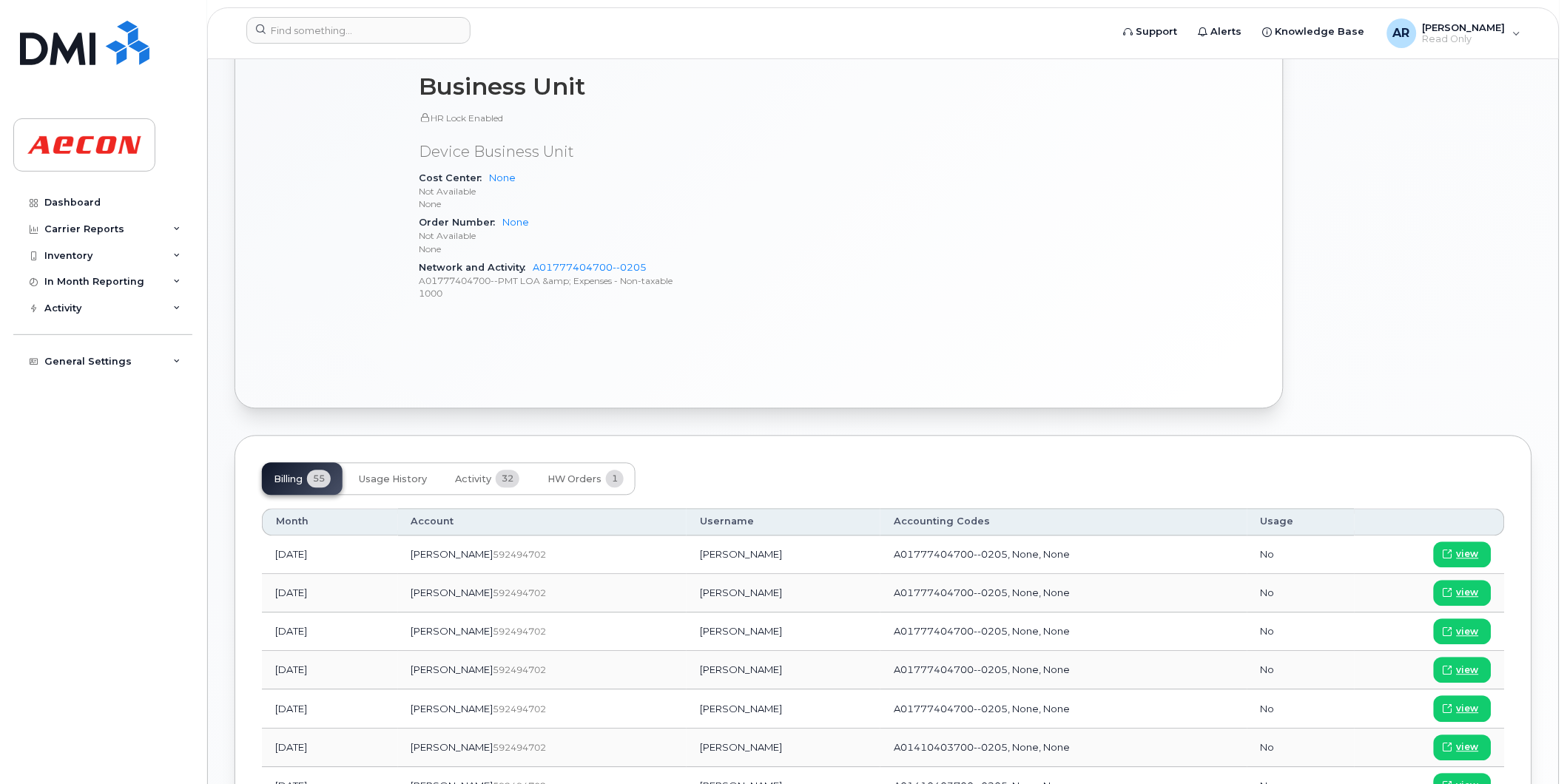
scroll to position [822, 0]
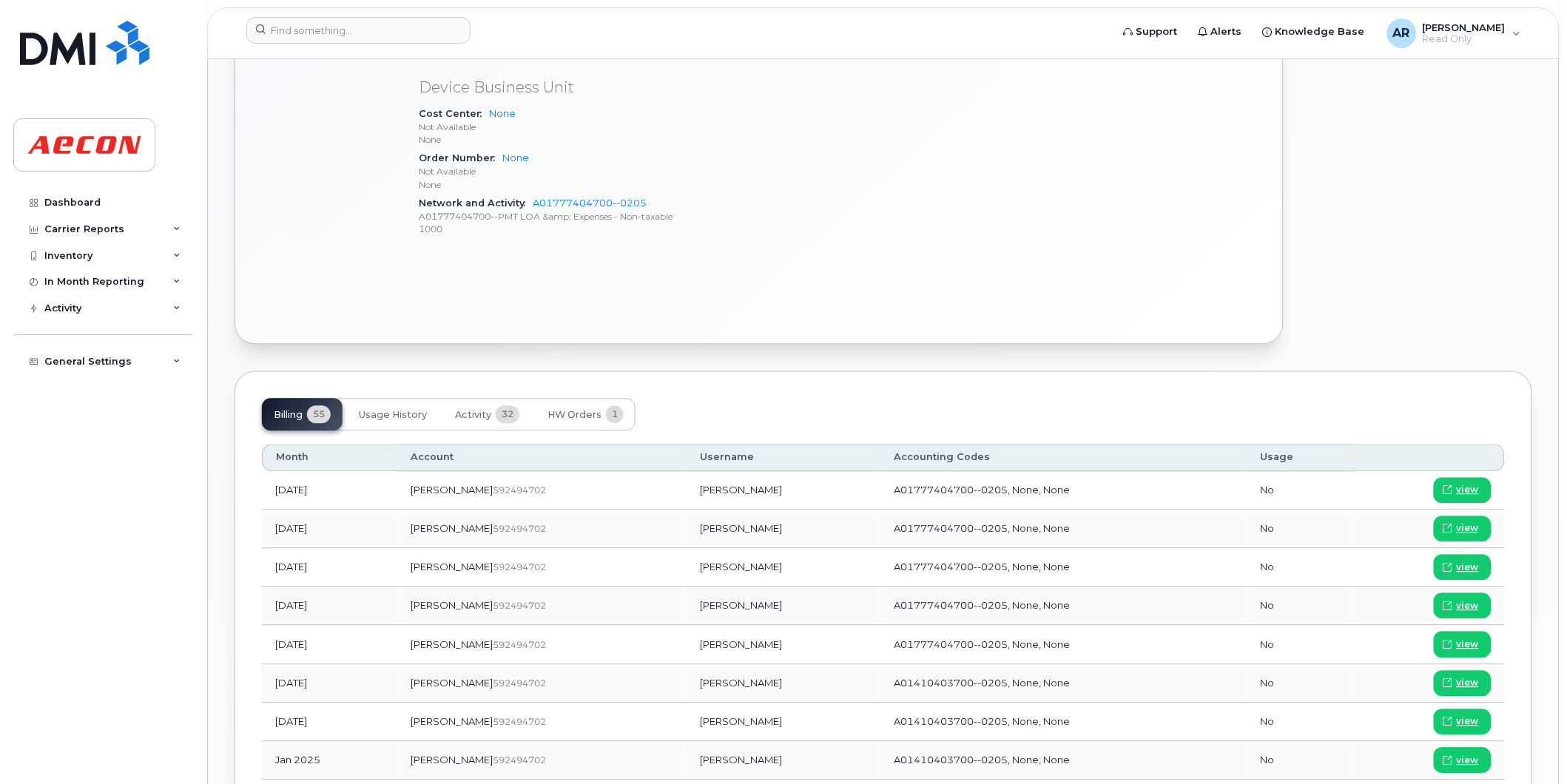
drag, startPoint x: 714, startPoint y: 725, endPoint x: 639, endPoint y: 725, distance: 75.0
click at [687, 725] on td "[PERSON_NAME]" at bounding box center [784, 722] width 194 height 38
copy td "[PERSON_NAME]"
click at [1477, 719] on span "view" at bounding box center [1468, 721] width 22 height 13
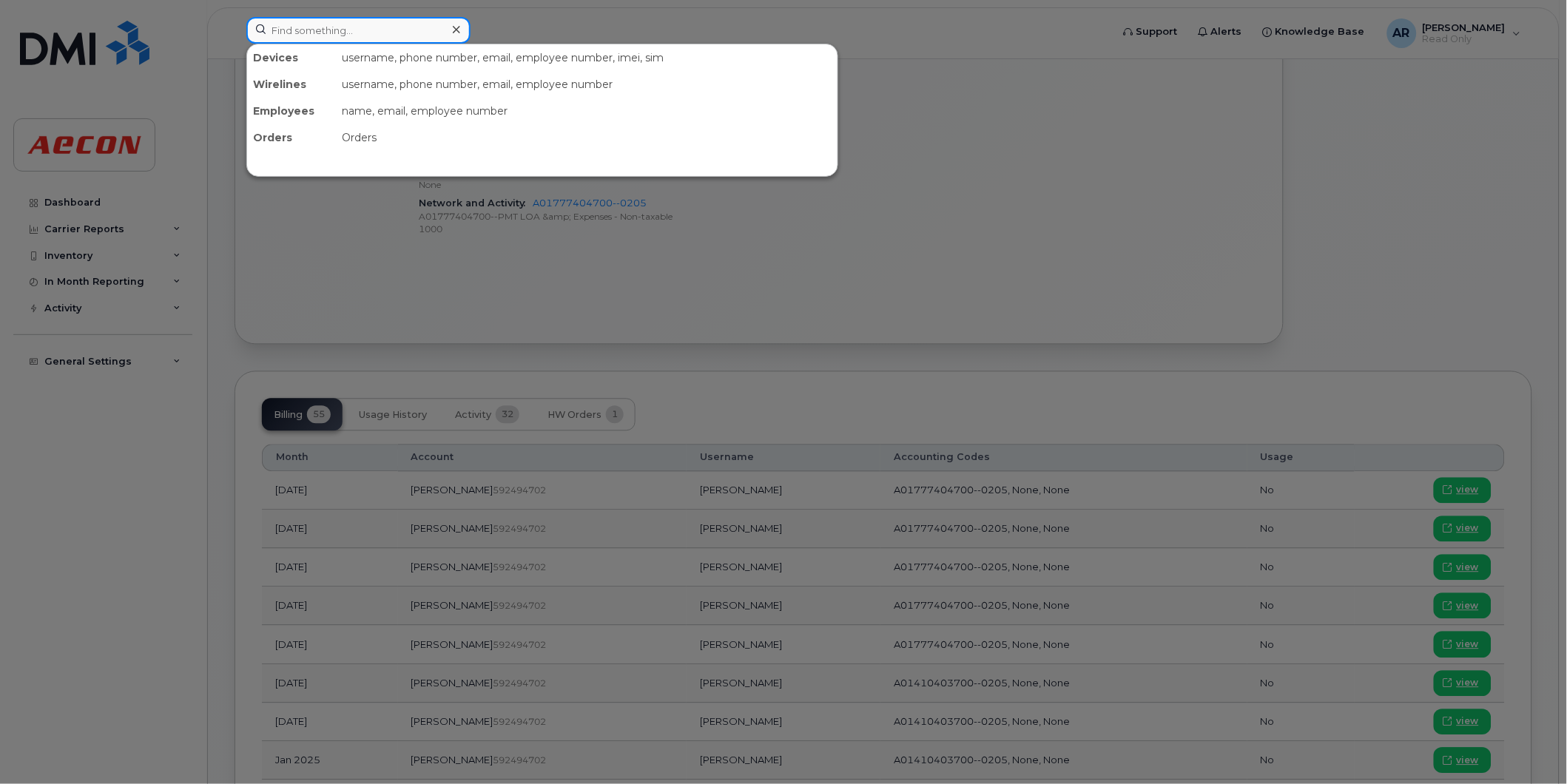
click at [405, 30] on input at bounding box center [358, 30] width 224 height 27
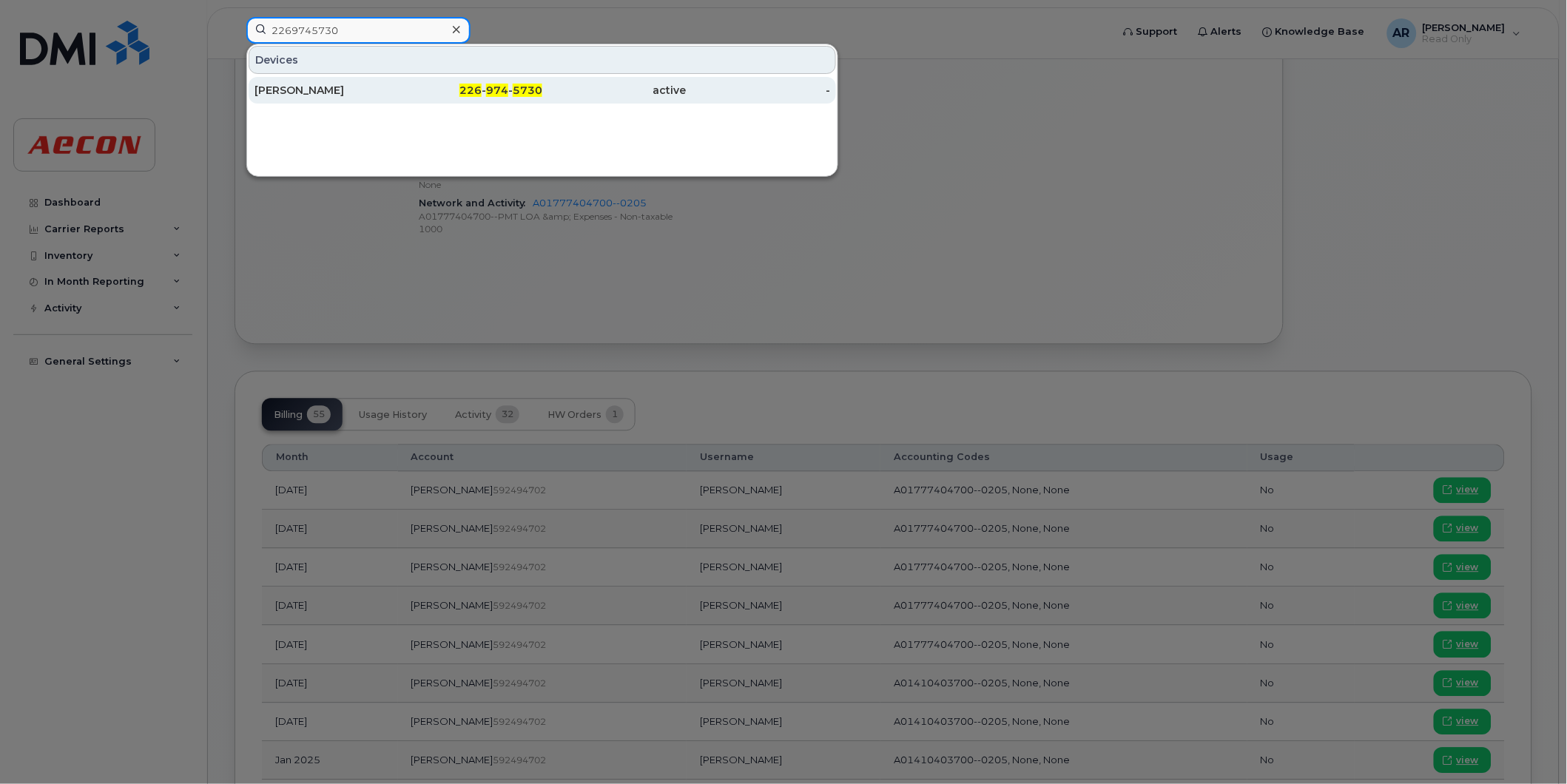
type input "2269745730"
click at [458, 88] on div "226 - 974 - 5730" at bounding box center [471, 90] width 144 height 15
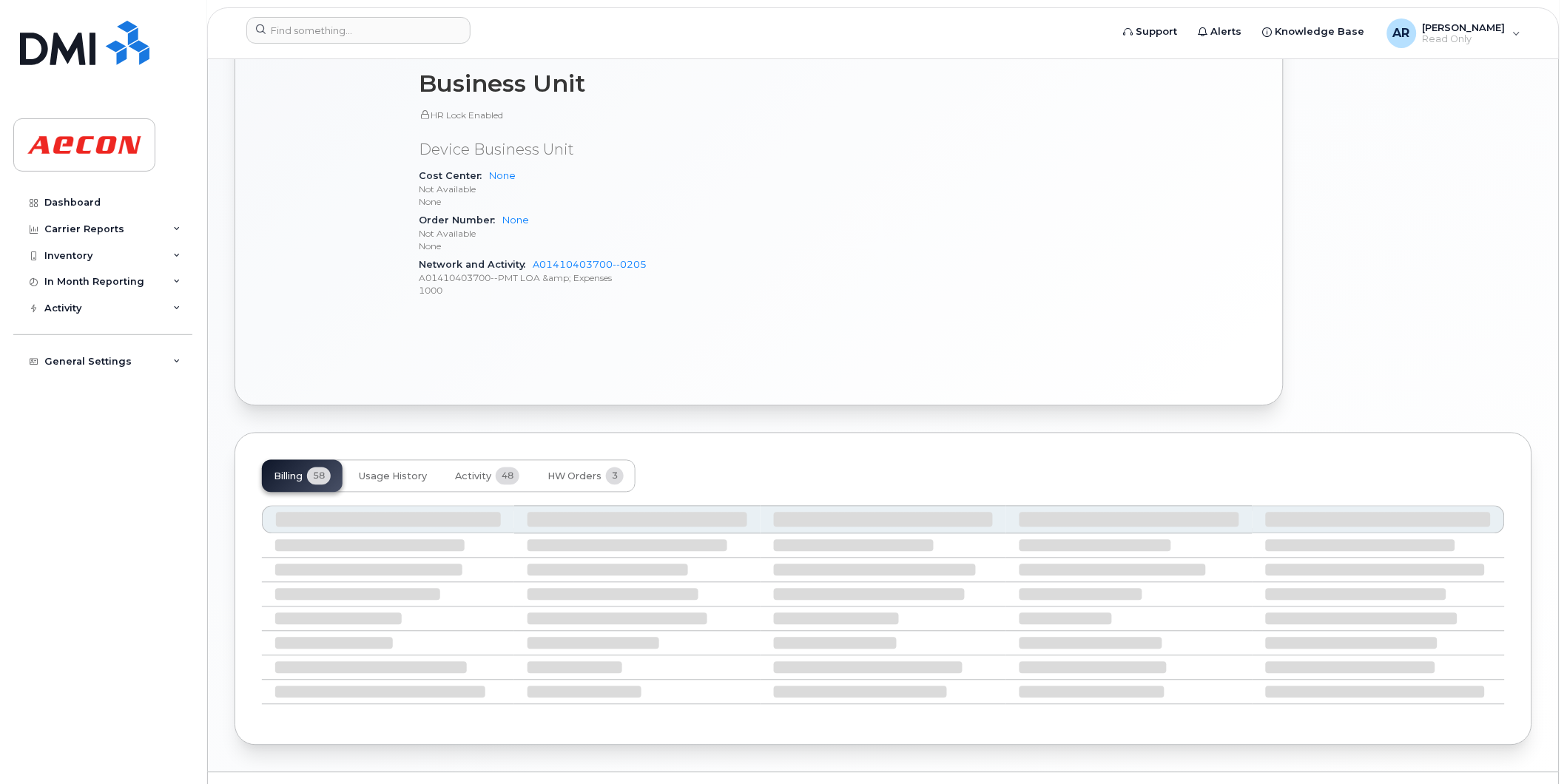
scroll to position [671, 0]
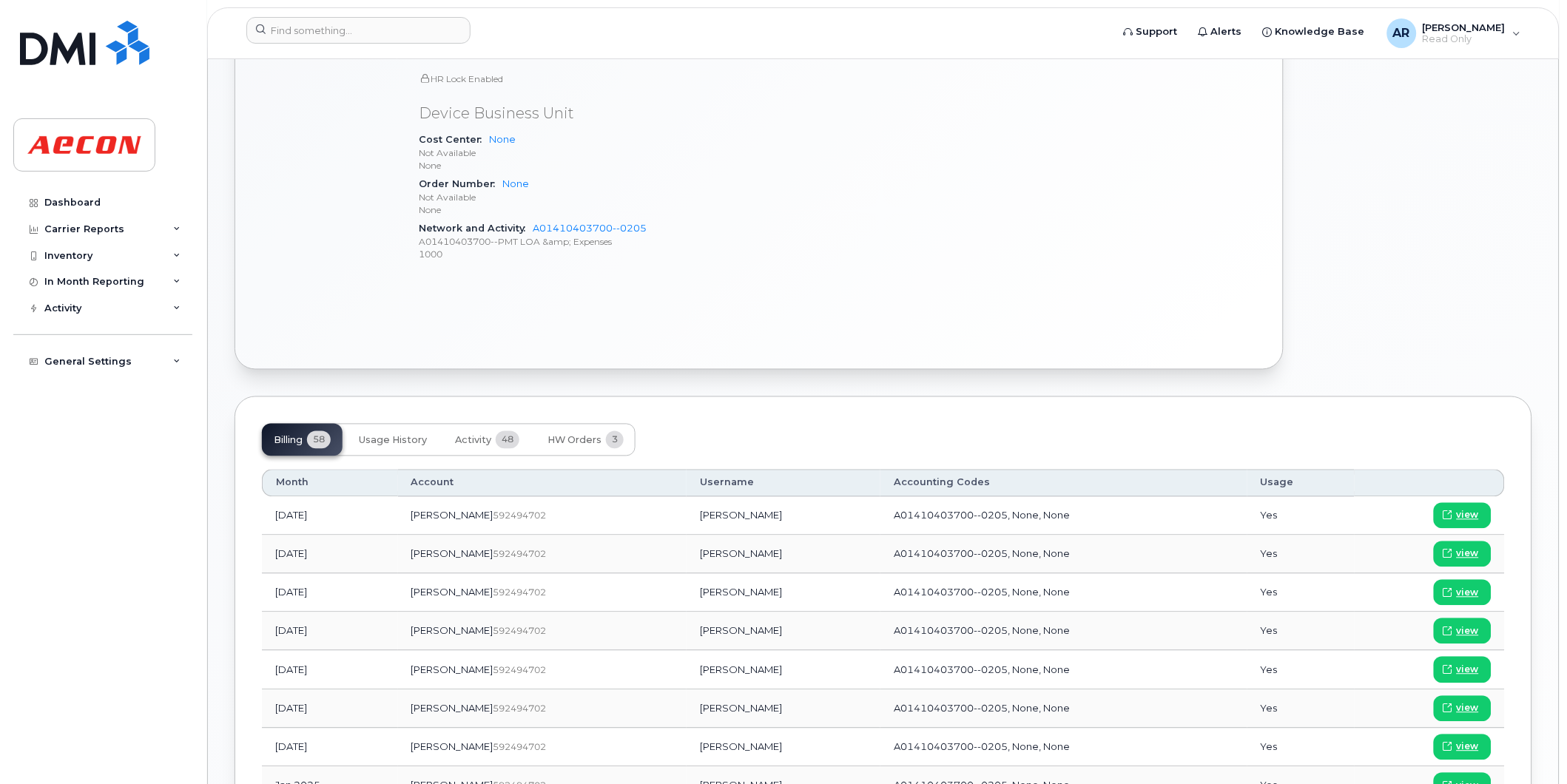
drag, startPoint x: 731, startPoint y: 750, endPoint x: 643, endPoint y: 755, distance: 88.1
click at [687, 755] on td "COREY MCINTOSH" at bounding box center [784, 747] width 194 height 38
copy td "COREY MCINTOSH"
click at [1452, 742] on span at bounding box center [1447, 747] width 13 height 13
click at [381, 29] on input at bounding box center [358, 30] width 224 height 27
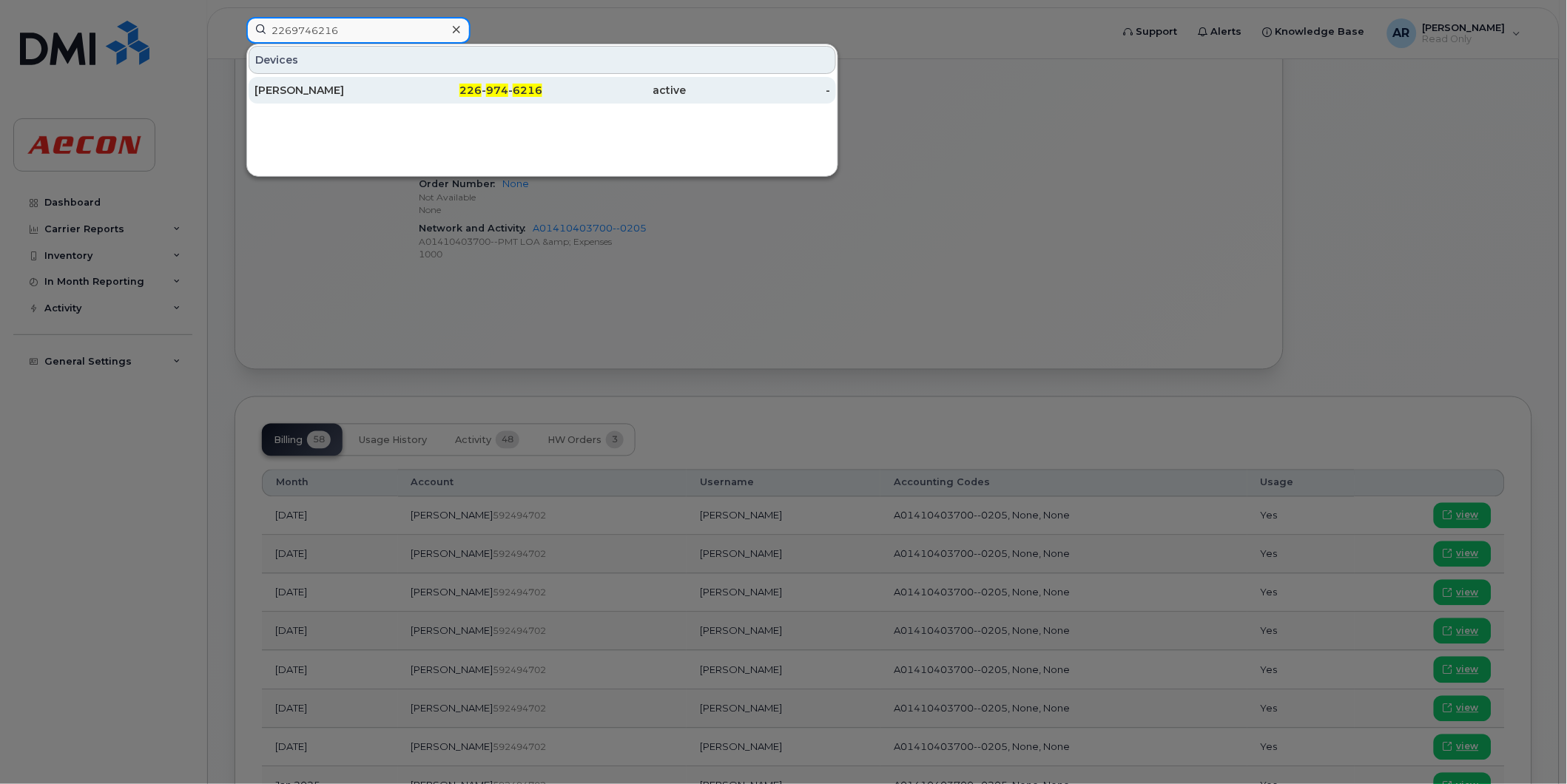
type input "2269746216"
click at [370, 92] on div "DILLON MCMAHON" at bounding box center [327, 90] width 144 height 15
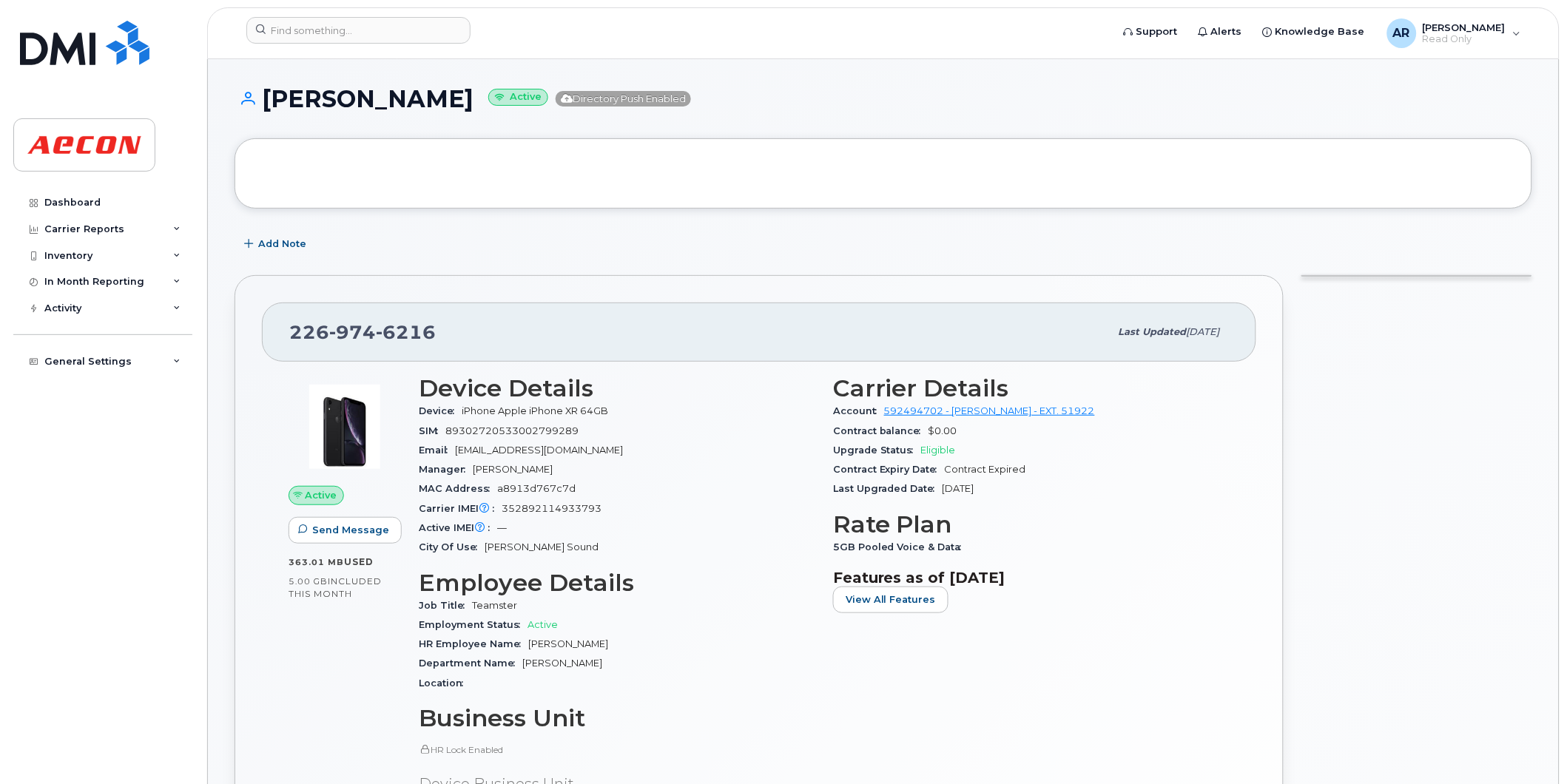
drag, startPoint x: 500, startPoint y: 102, endPoint x: 343, endPoint y: 102, distance: 157.0
click at [343, 102] on h1 "[PERSON_NAME] Active Directory Push Enabled" at bounding box center [884, 98] width 1298 height 26
drag, startPoint x: 343, startPoint y: 102, endPoint x: 523, endPoint y: 120, distance: 180.9
click at [523, 120] on div "[PERSON_NAME] Active Directory Push Enabled" at bounding box center [884, 111] width 1298 height 52
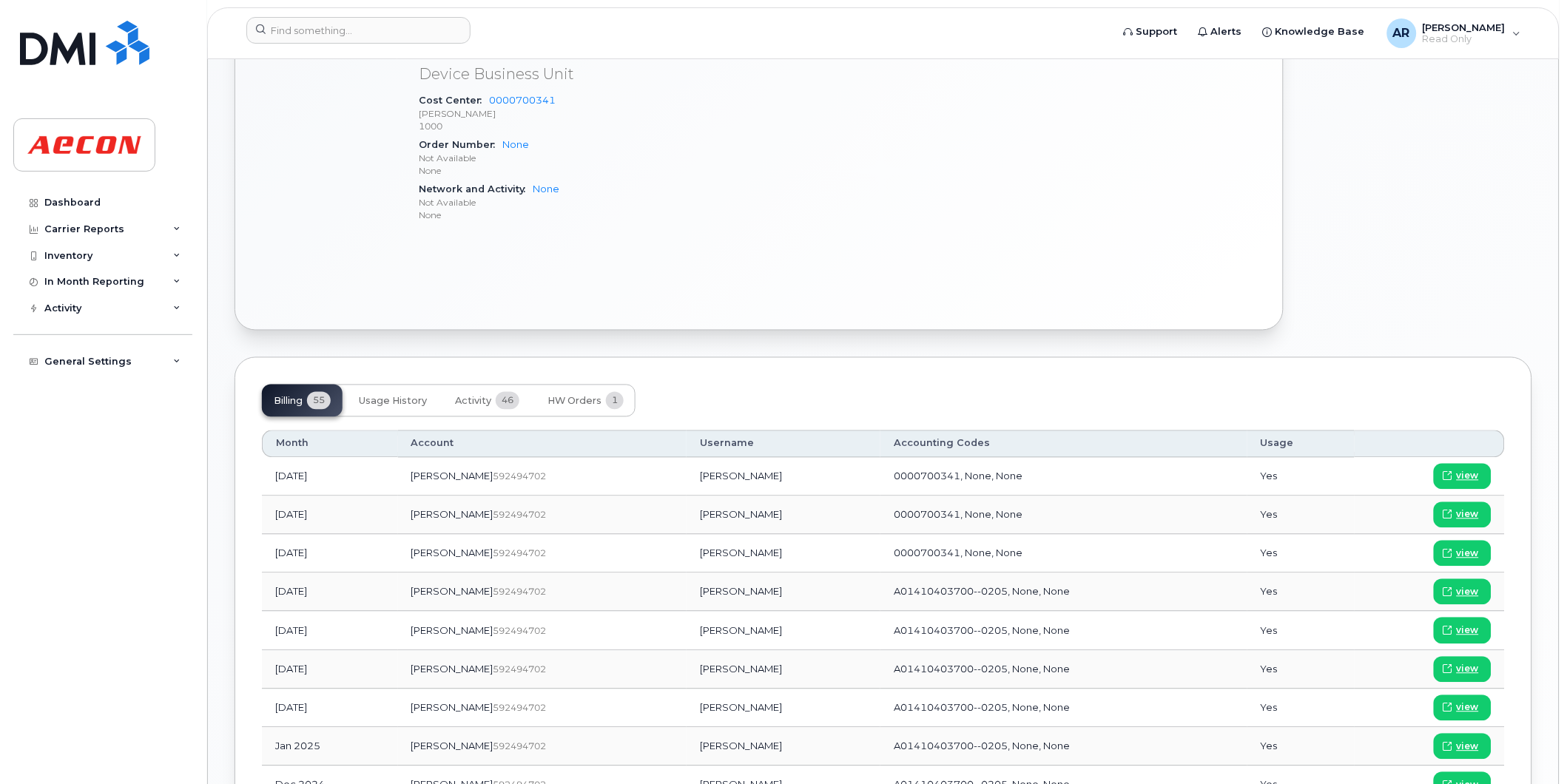
scroll to position [740, 0]
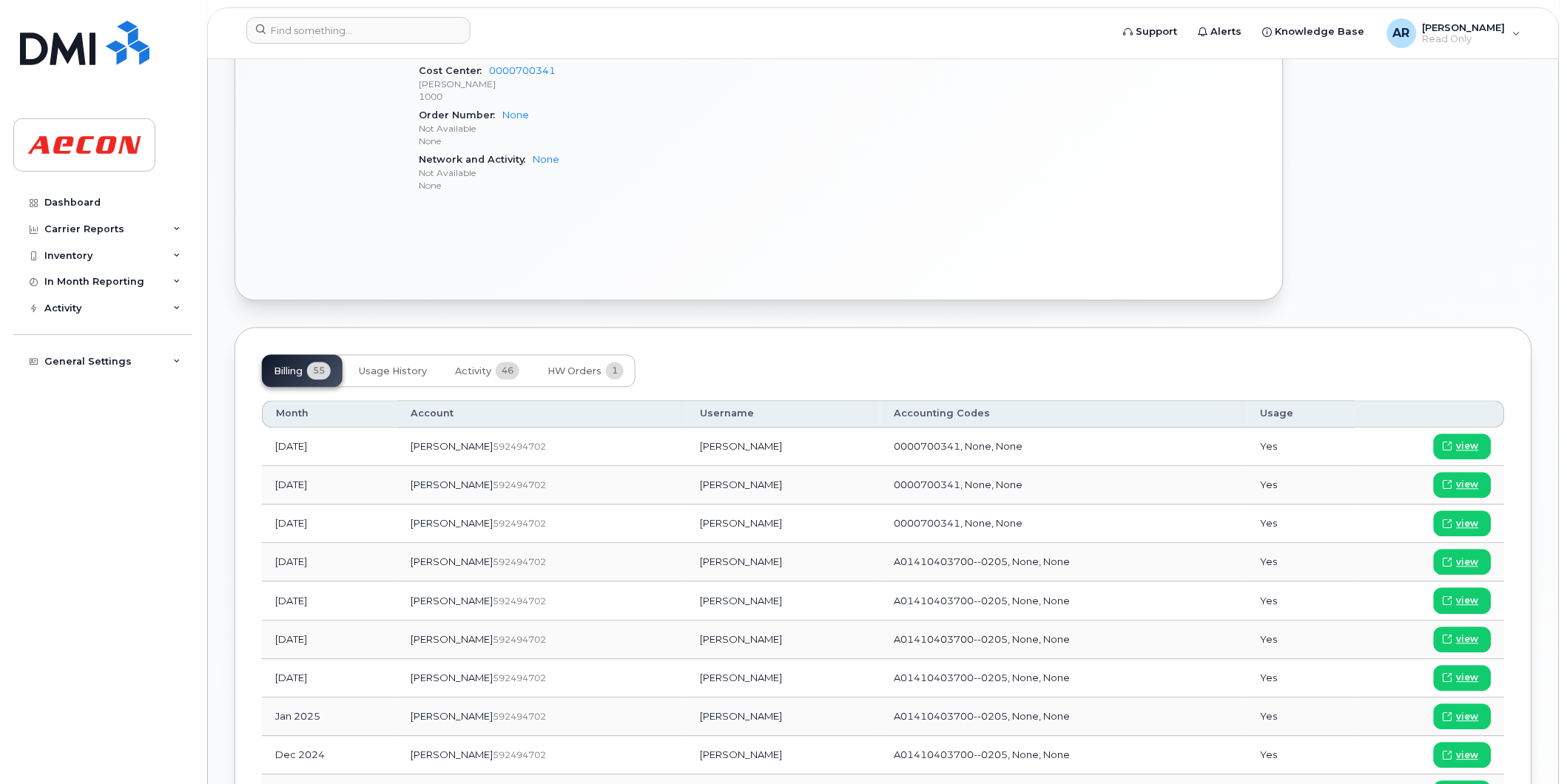
drag, startPoint x: 714, startPoint y: 683, endPoint x: 638, endPoint y: 686, distance: 76.1
click at [687, 686] on td "[PERSON_NAME]" at bounding box center [784, 679] width 194 height 38
copy td "[PERSON_NAME]"
click at [1460, 674] on span "view" at bounding box center [1468, 678] width 22 height 13
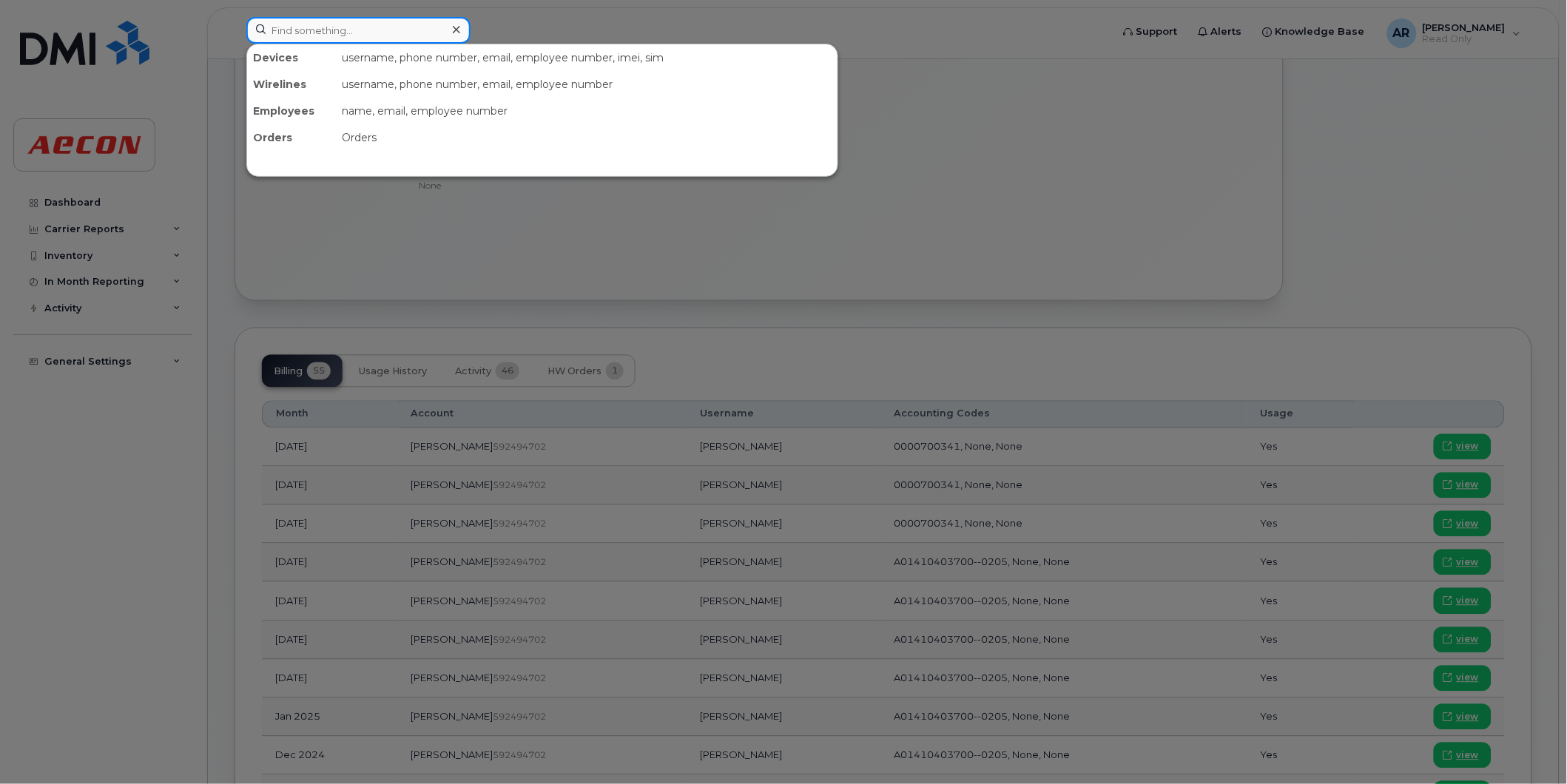
click at [413, 35] on input at bounding box center [358, 30] width 224 height 27
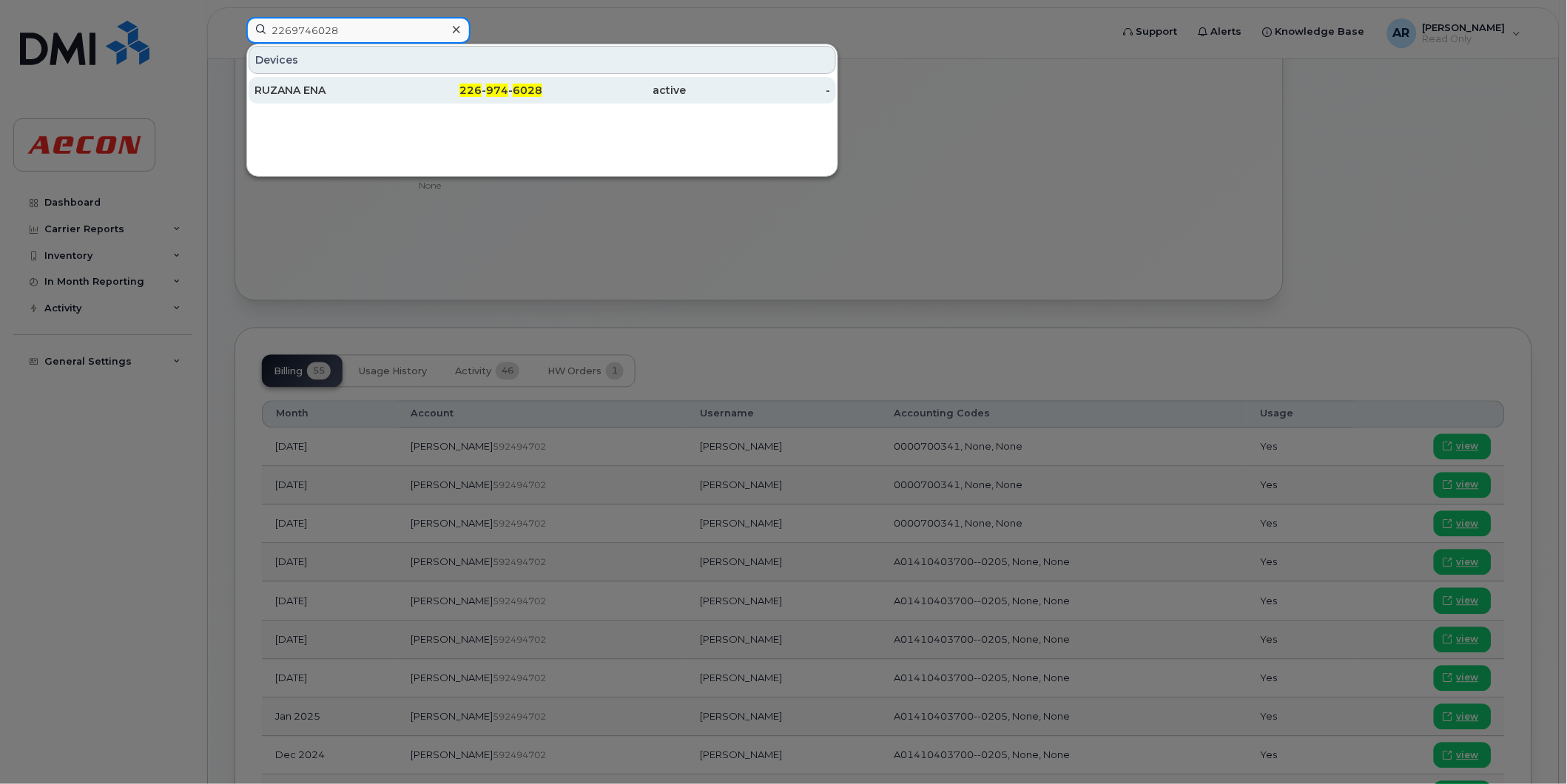
type input "2269746028"
click at [404, 97] on div "226 - 974 - 6028" at bounding box center [471, 90] width 144 height 15
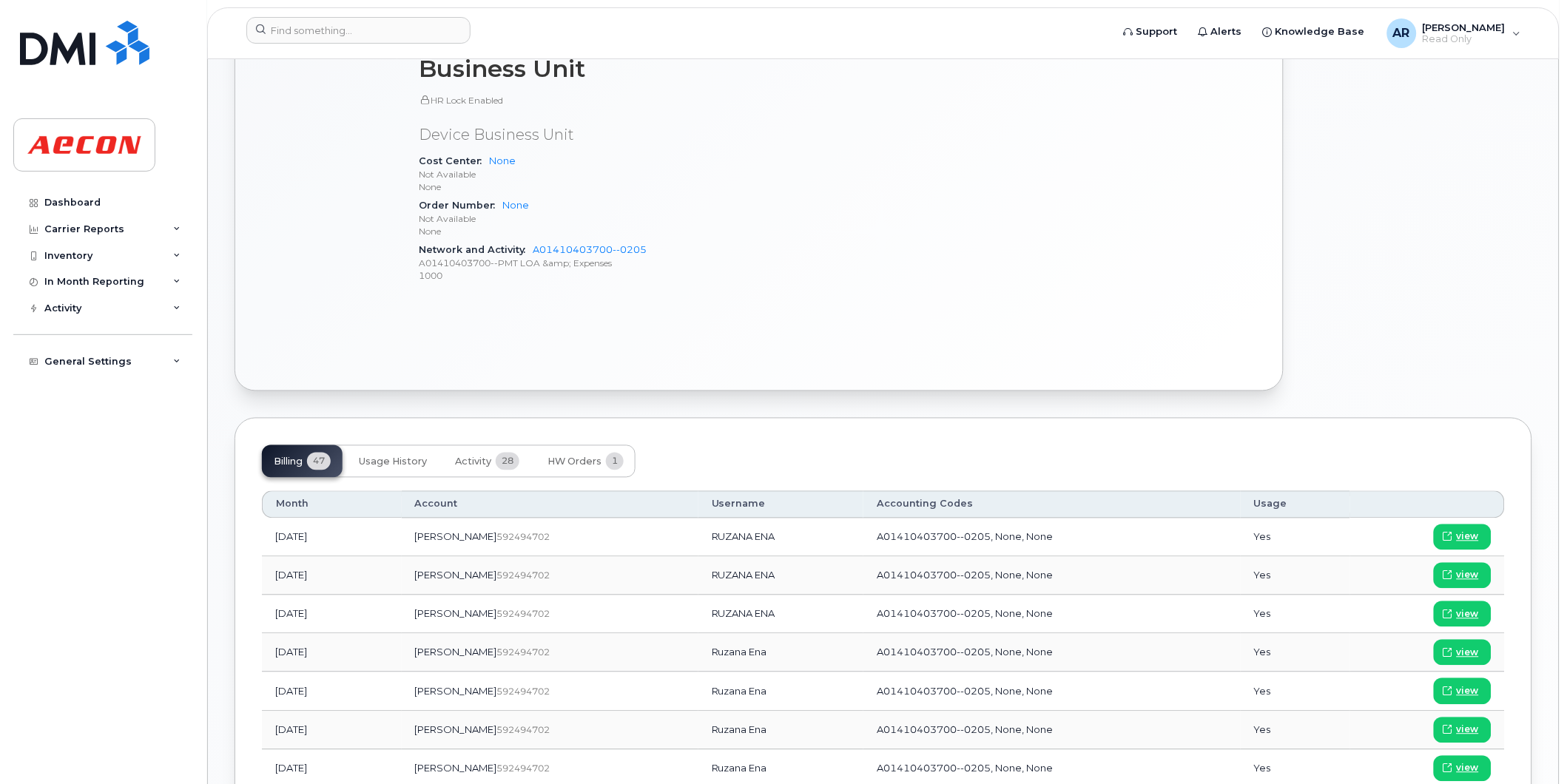
scroll to position [657, 0]
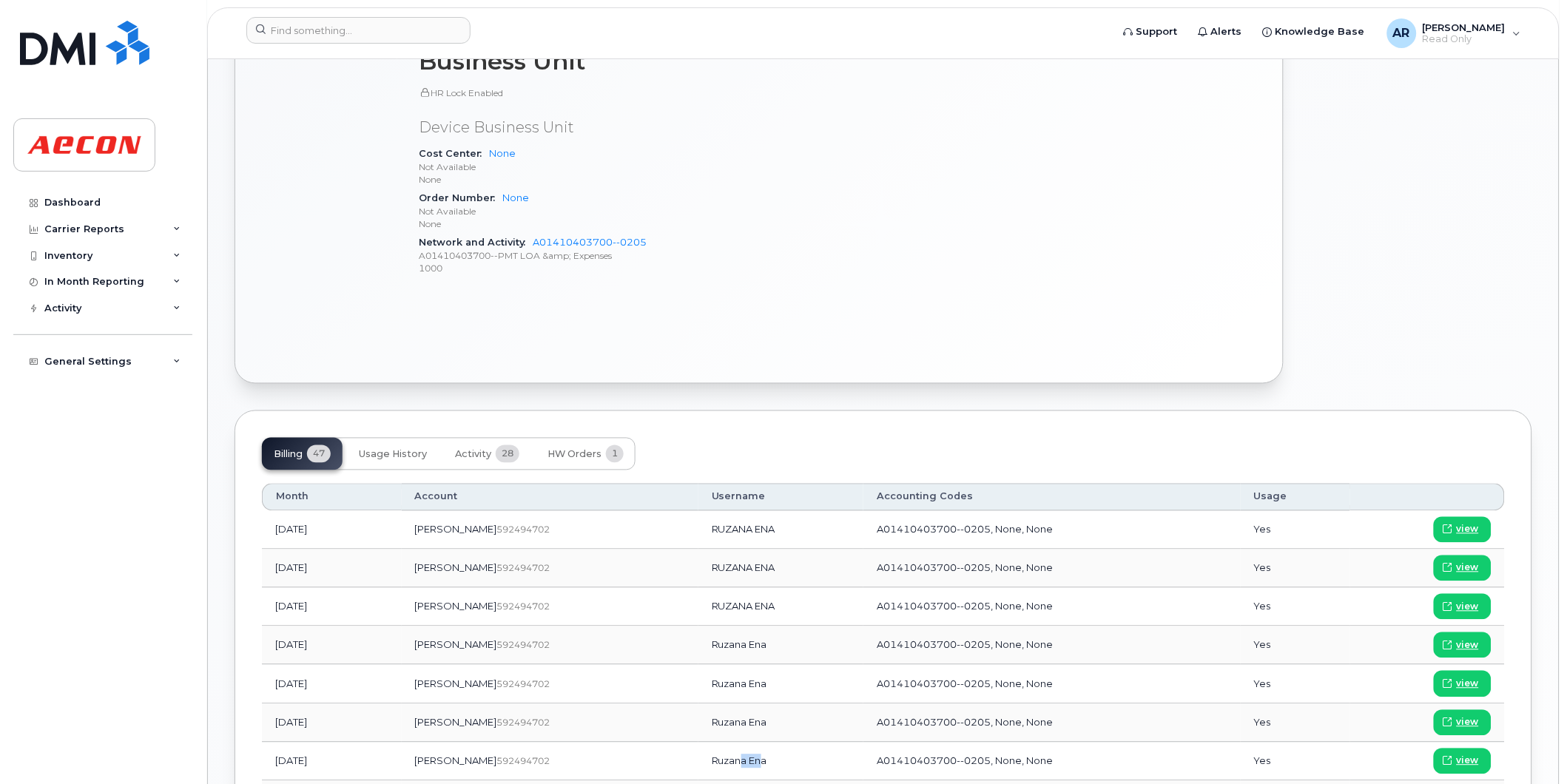
drag, startPoint x: 708, startPoint y: 762, endPoint x: 687, endPoint y: 762, distance: 21.0
click at [699, 762] on td "Ruzana Ena" at bounding box center [781, 761] width 166 height 38
drag, startPoint x: 687, startPoint y: 762, endPoint x: 656, endPoint y: 764, distance: 31.1
click at [699, 764] on td "Ruzana Ena" at bounding box center [781, 761] width 166 height 38
copy td "Ruzana Ena"
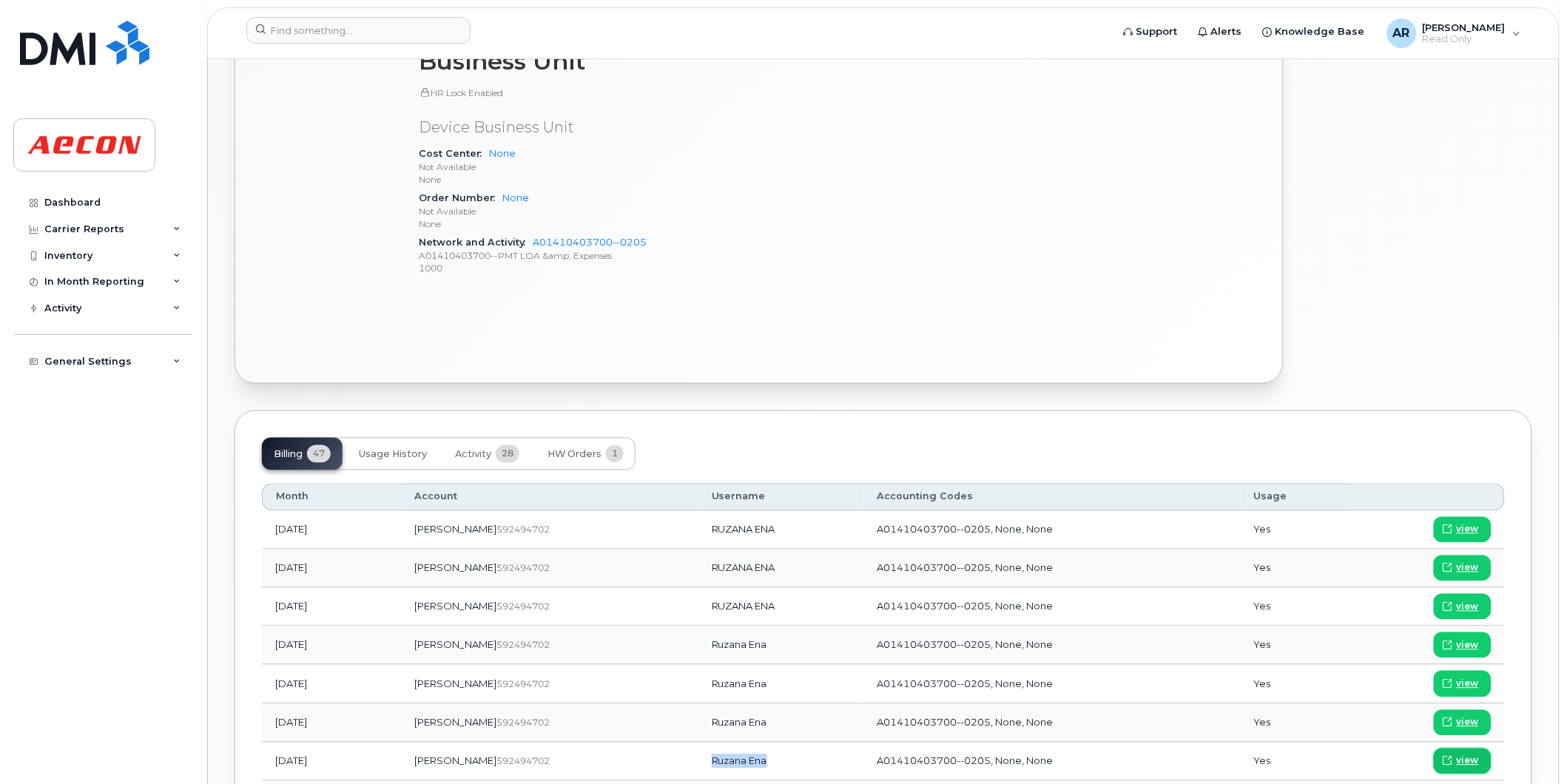
click at [1461, 765] on span "view" at bounding box center [1468, 761] width 22 height 13
click at [358, 32] on input at bounding box center [358, 30] width 224 height 27
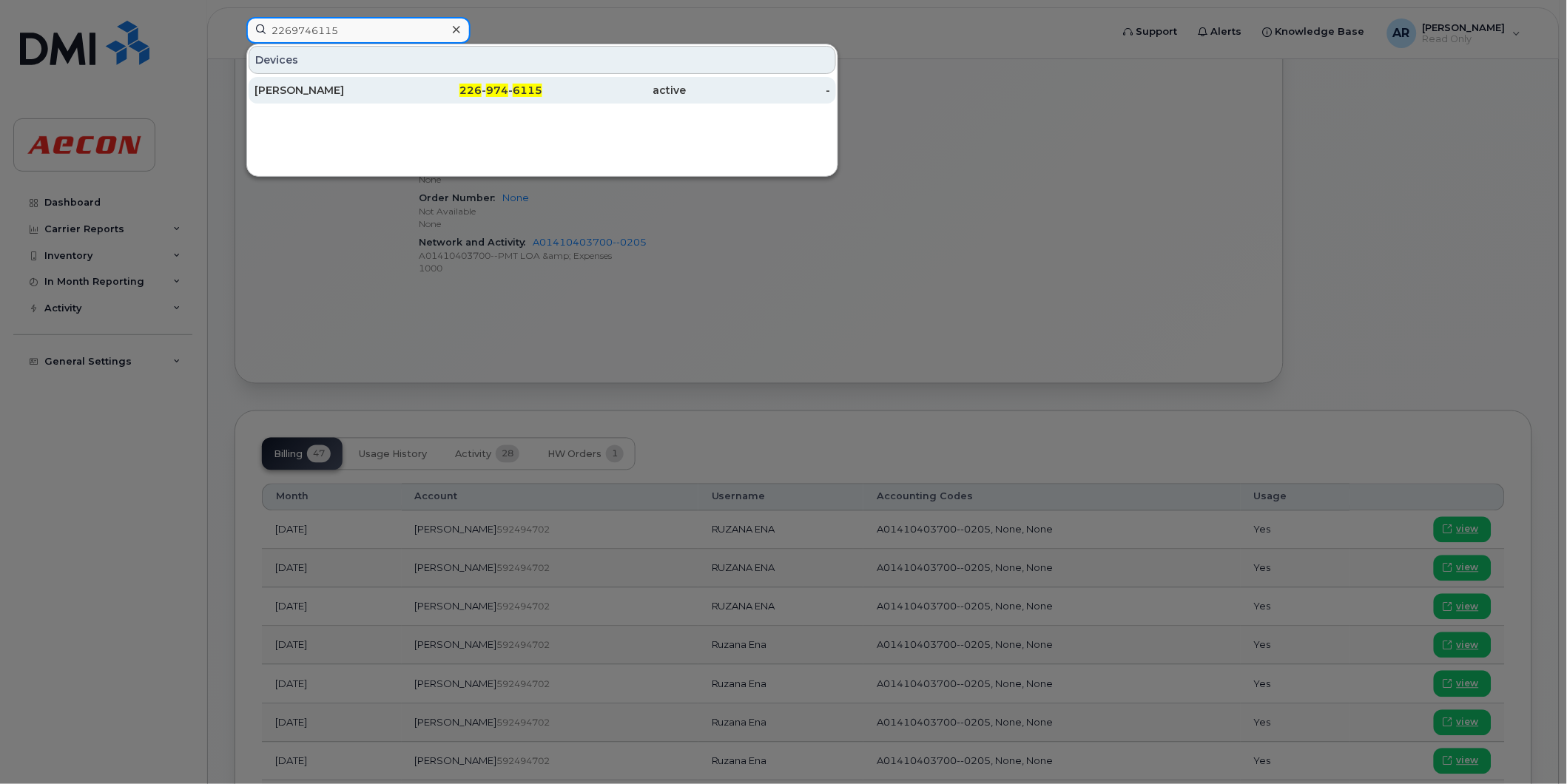
type input "2269746115"
click at [365, 90] on div "[PERSON_NAME]" at bounding box center [327, 90] width 144 height 15
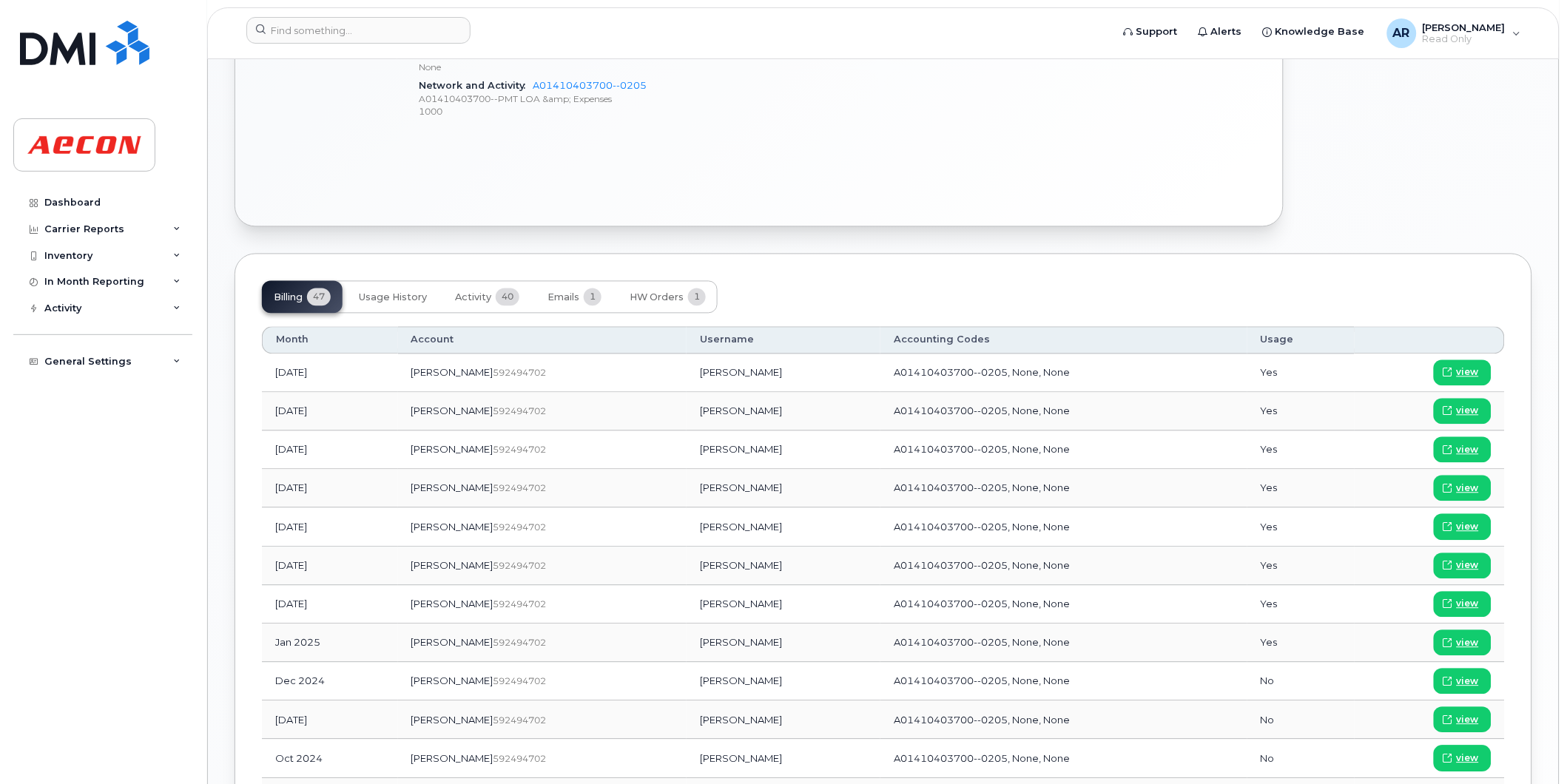
scroll to position [822, 0]
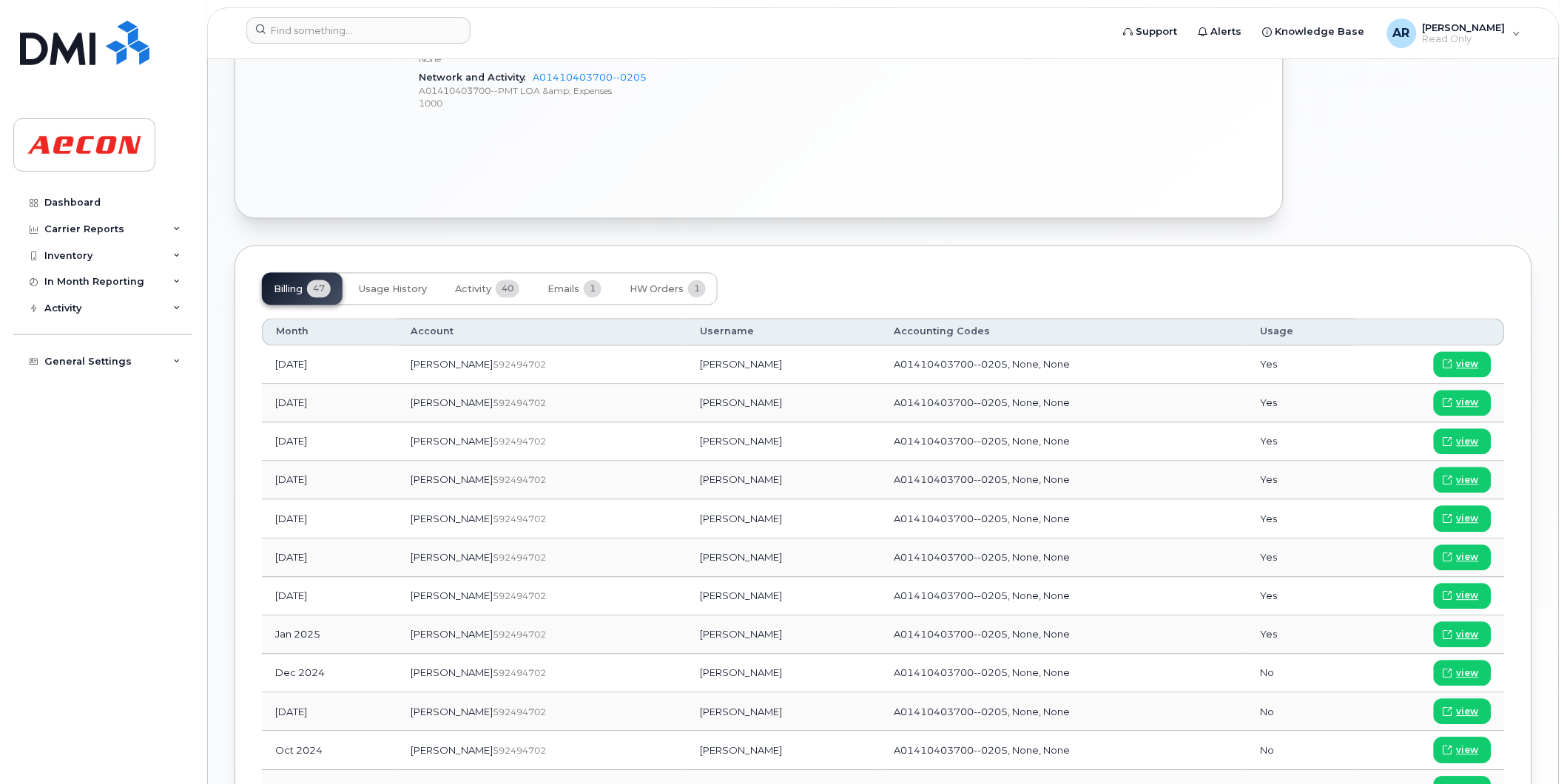
drag, startPoint x: 715, startPoint y: 597, endPoint x: 638, endPoint y: 597, distance: 77.0
click at [687, 597] on td "[PERSON_NAME]" at bounding box center [784, 596] width 194 height 38
copy td "[PERSON_NAME]"
click at [1463, 594] on span "view" at bounding box center [1468, 596] width 22 height 13
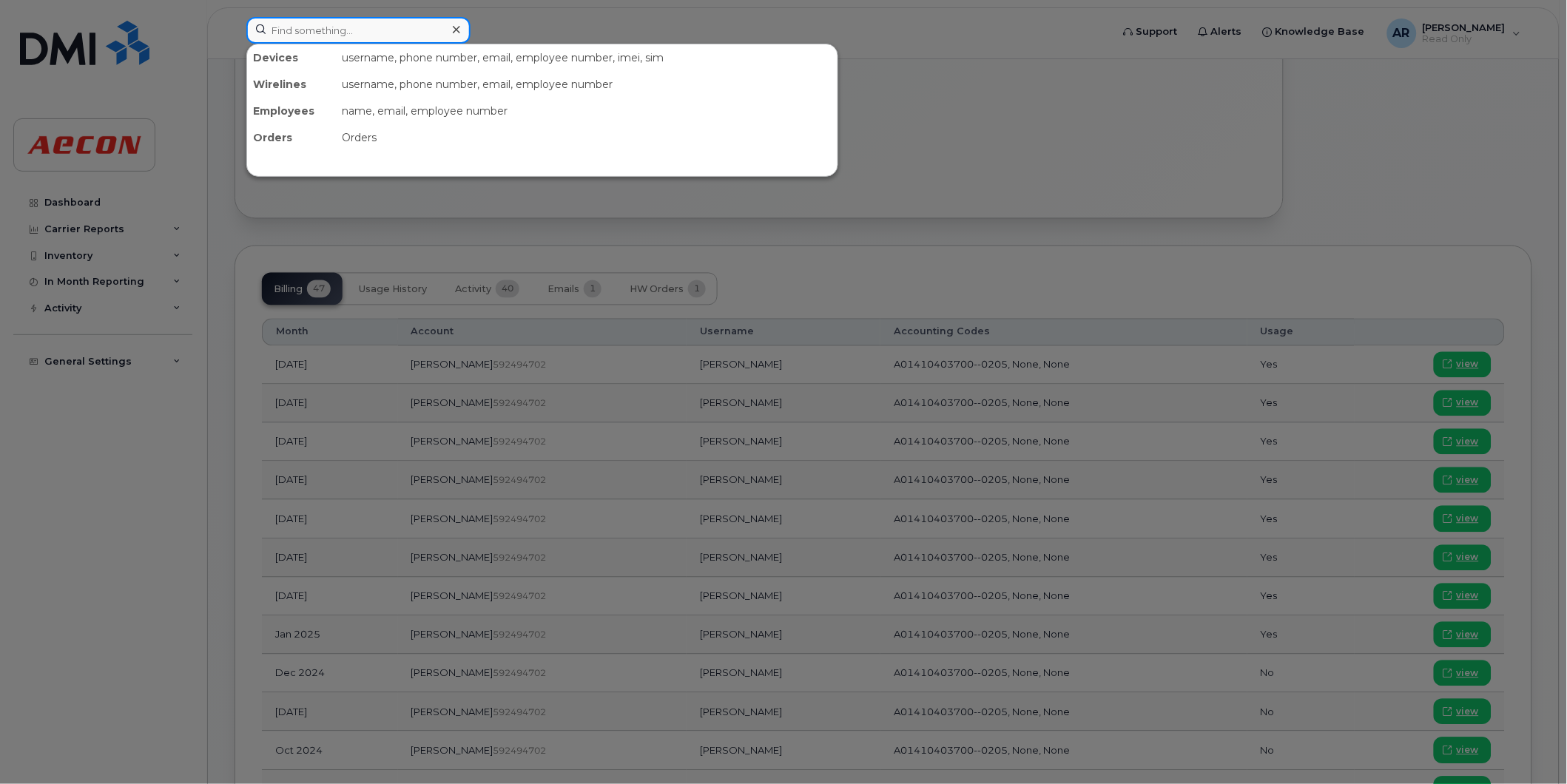
click at [344, 31] on input at bounding box center [358, 30] width 224 height 27
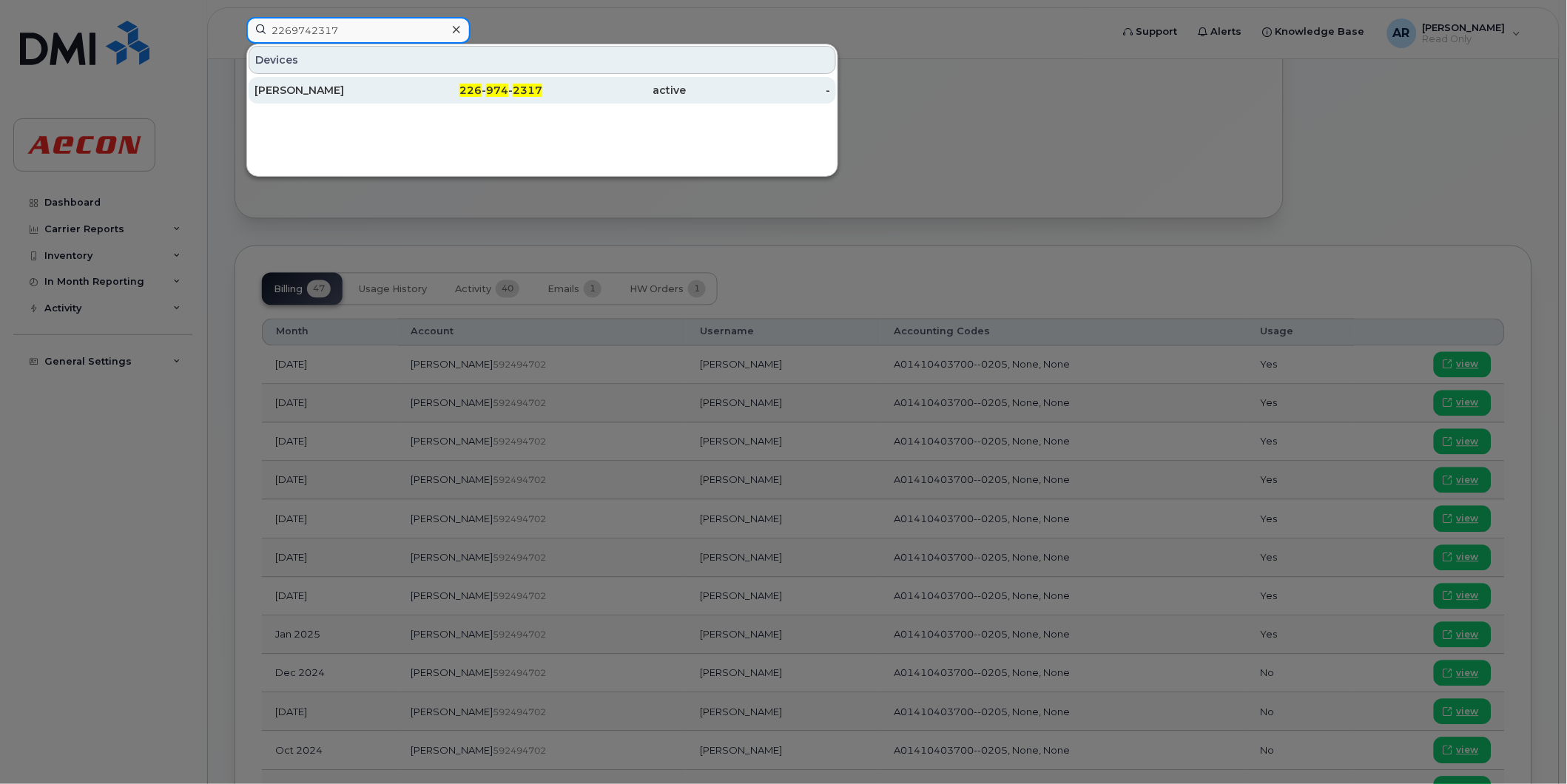
type input "2269742317"
click at [356, 83] on div "[PERSON_NAME]" at bounding box center [327, 90] width 144 height 15
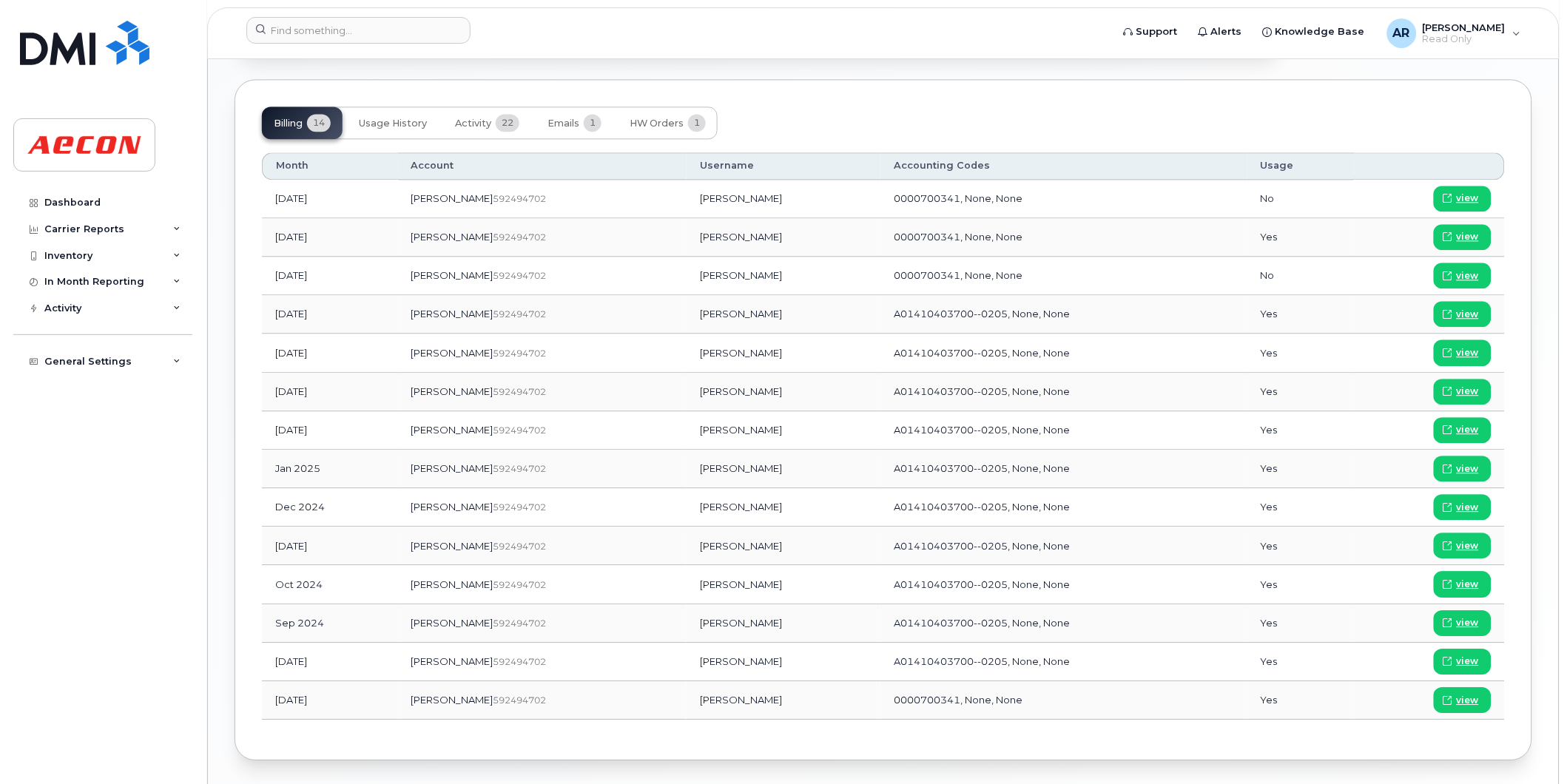
scroll to position [959, 0]
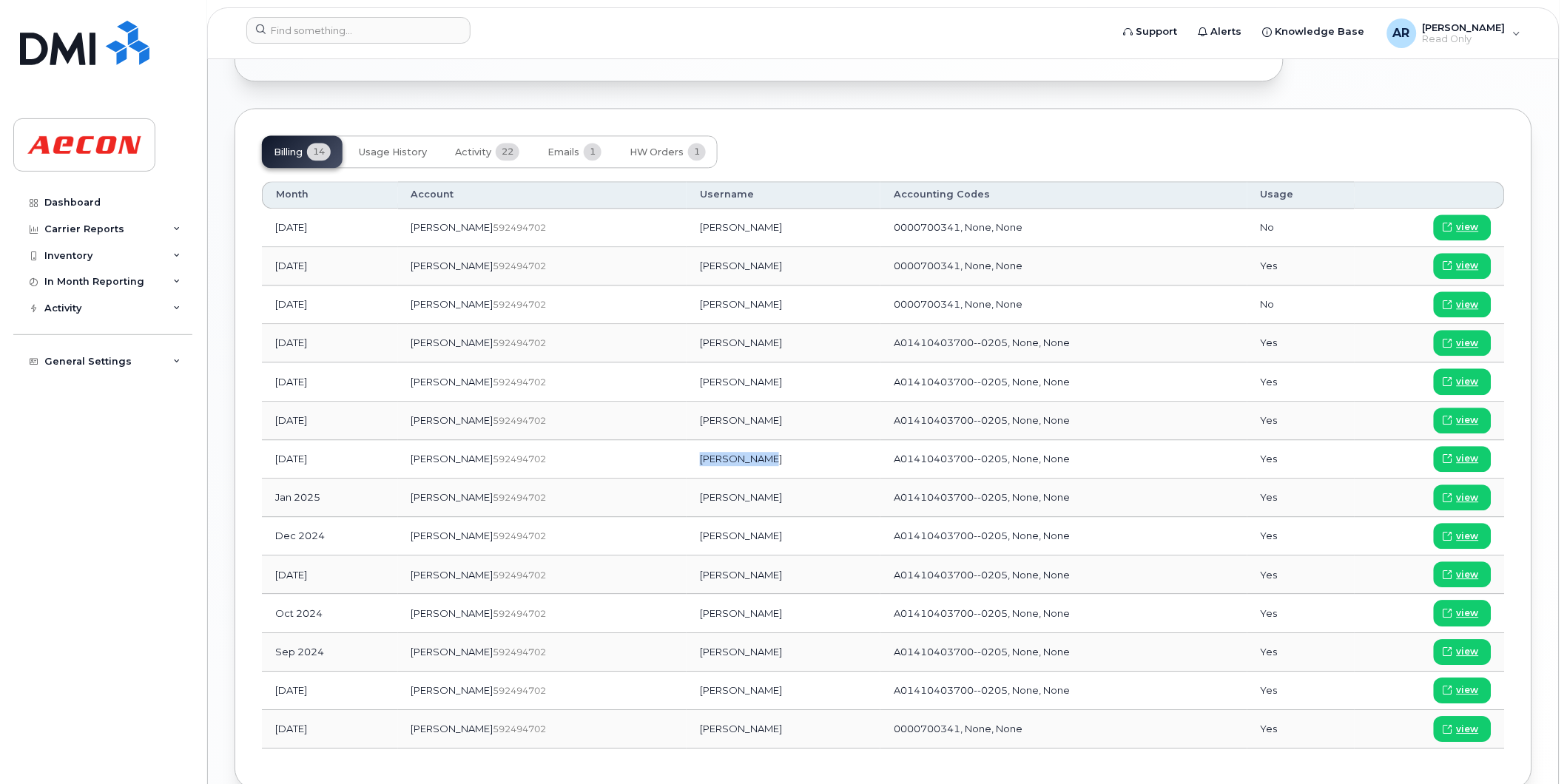
drag, startPoint x: 712, startPoint y: 460, endPoint x: 653, endPoint y: 461, distance: 59.0
click at [687, 461] on td "Nathan Pitre" at bounding box center [784, 458] width 194 height 38
copy td "Nathan Pitre"
click at [1468, 462] on span "view" at bounding box center [1468, 458] width 22 height 13
click at [293, 34] on input at bounding box center [358, 30] width 224 height 27
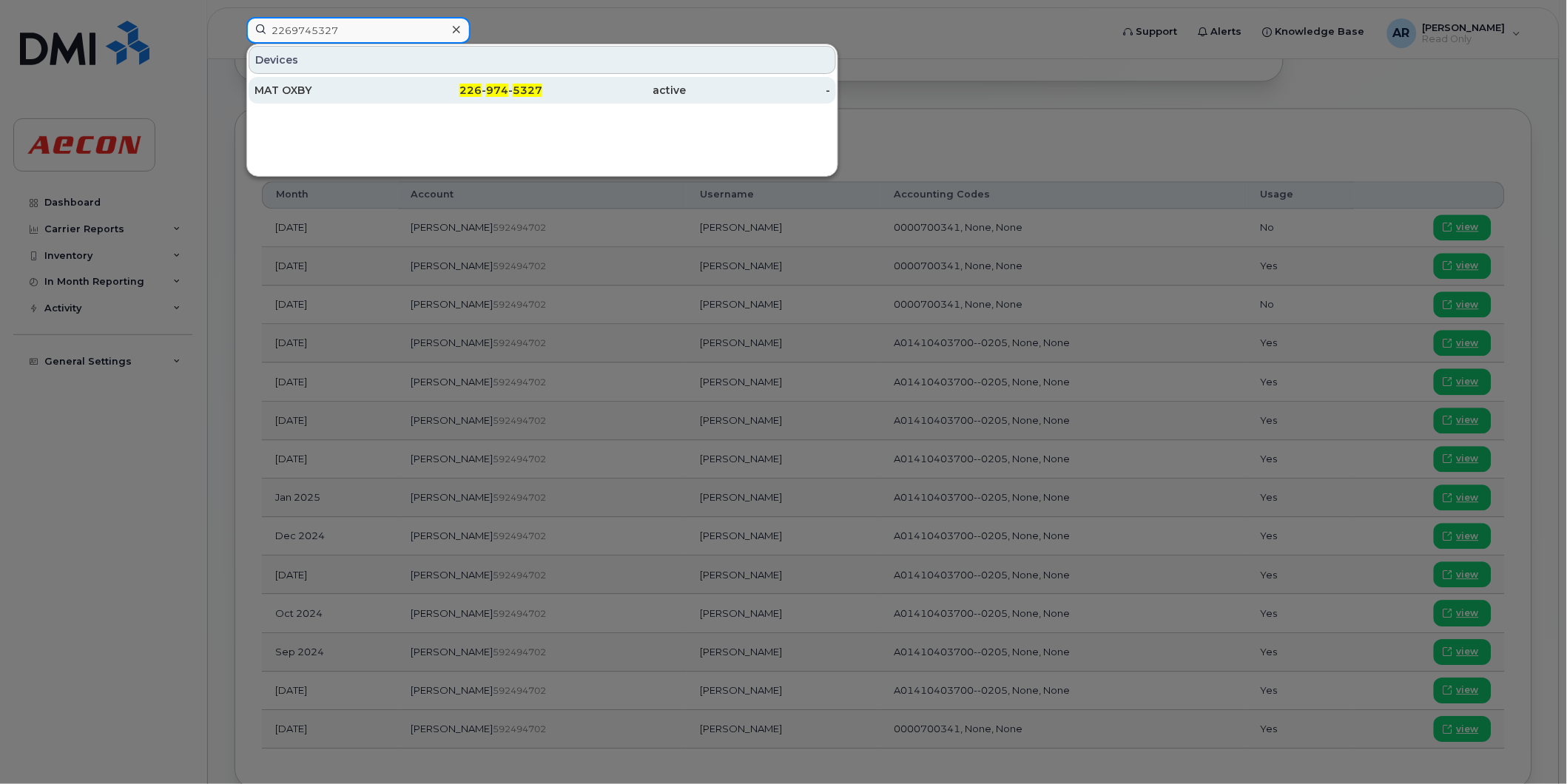
type input "2269745327"
click at [320, 77] on div "MAT OXBY" at bounding box center [327, 90] width 144 height 27
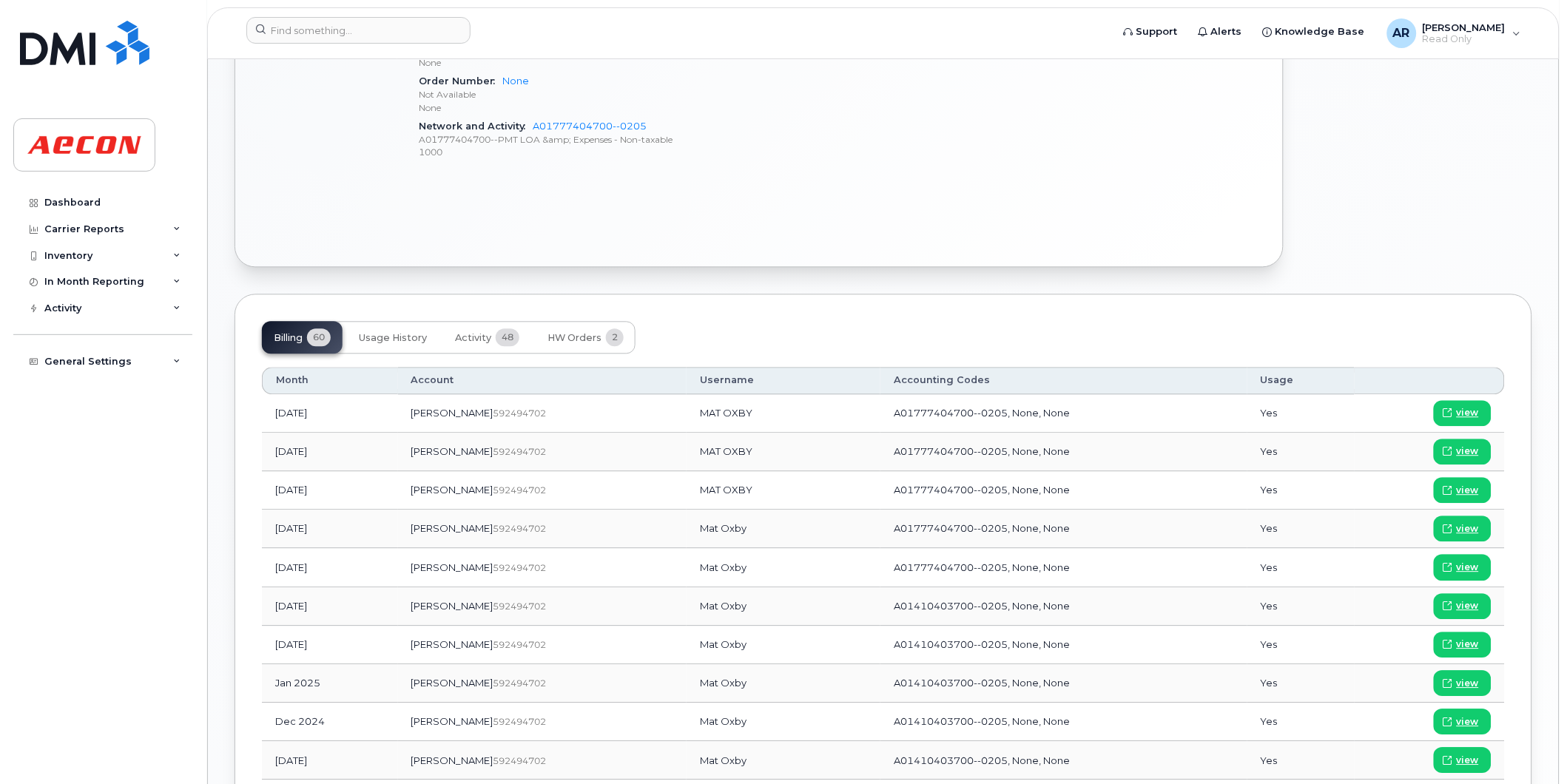
scroll to position [903, 0]
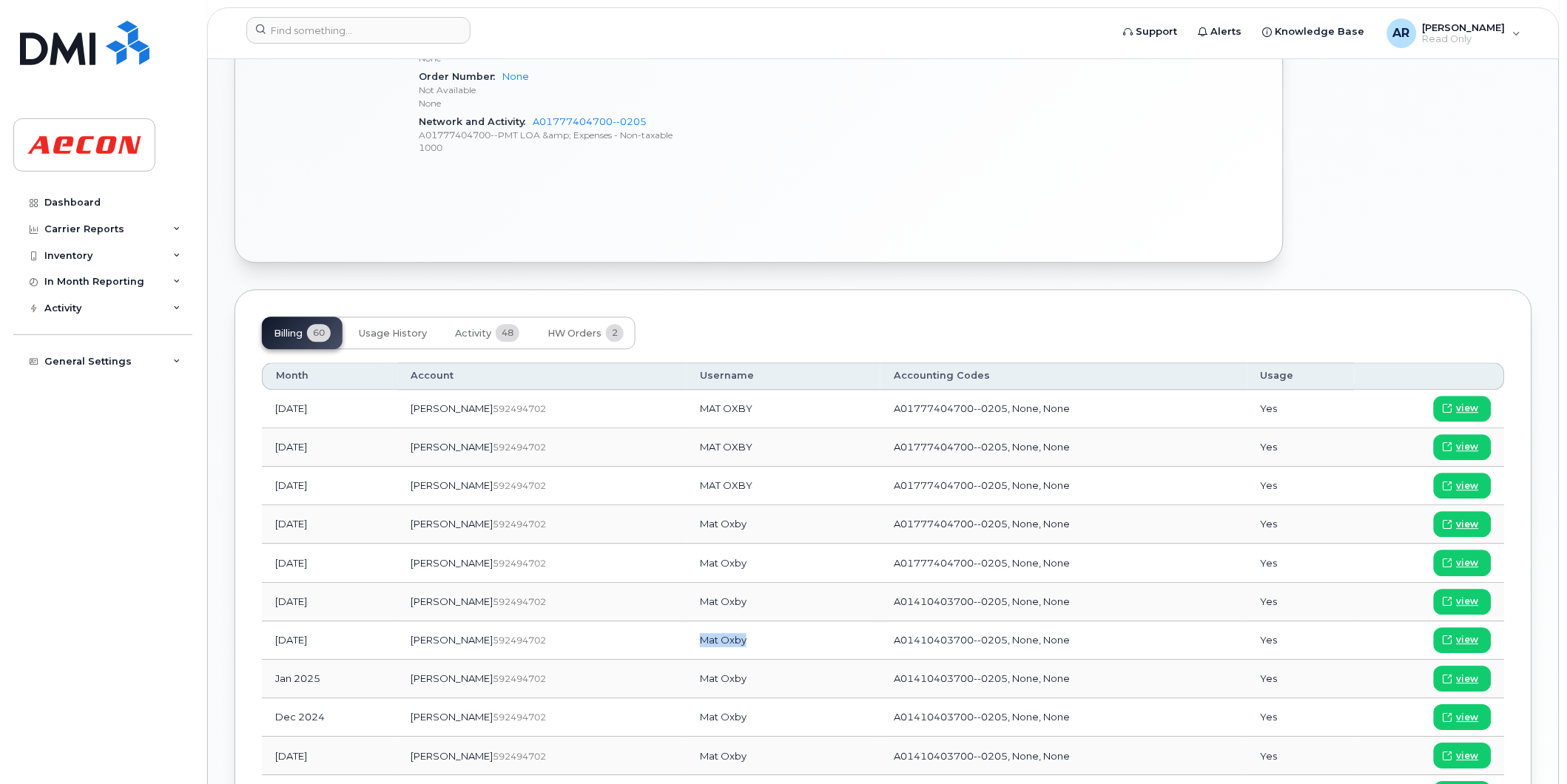
drag, startPoint x: 694, startPoint y: 640, endPoint x: 645, endPoint y: 640, distance: 49.0
click at [687, 640] on td "Mat Oxby" at bounding box center [784, 640] width 194 height 38
copy td "Mat Oxby"
click at [1474, 639] on span "view" at bounding box center [1468, 639] width 22 height 13
click at [313, 33] on input at bounding box center [358, 30] width 224 height 27
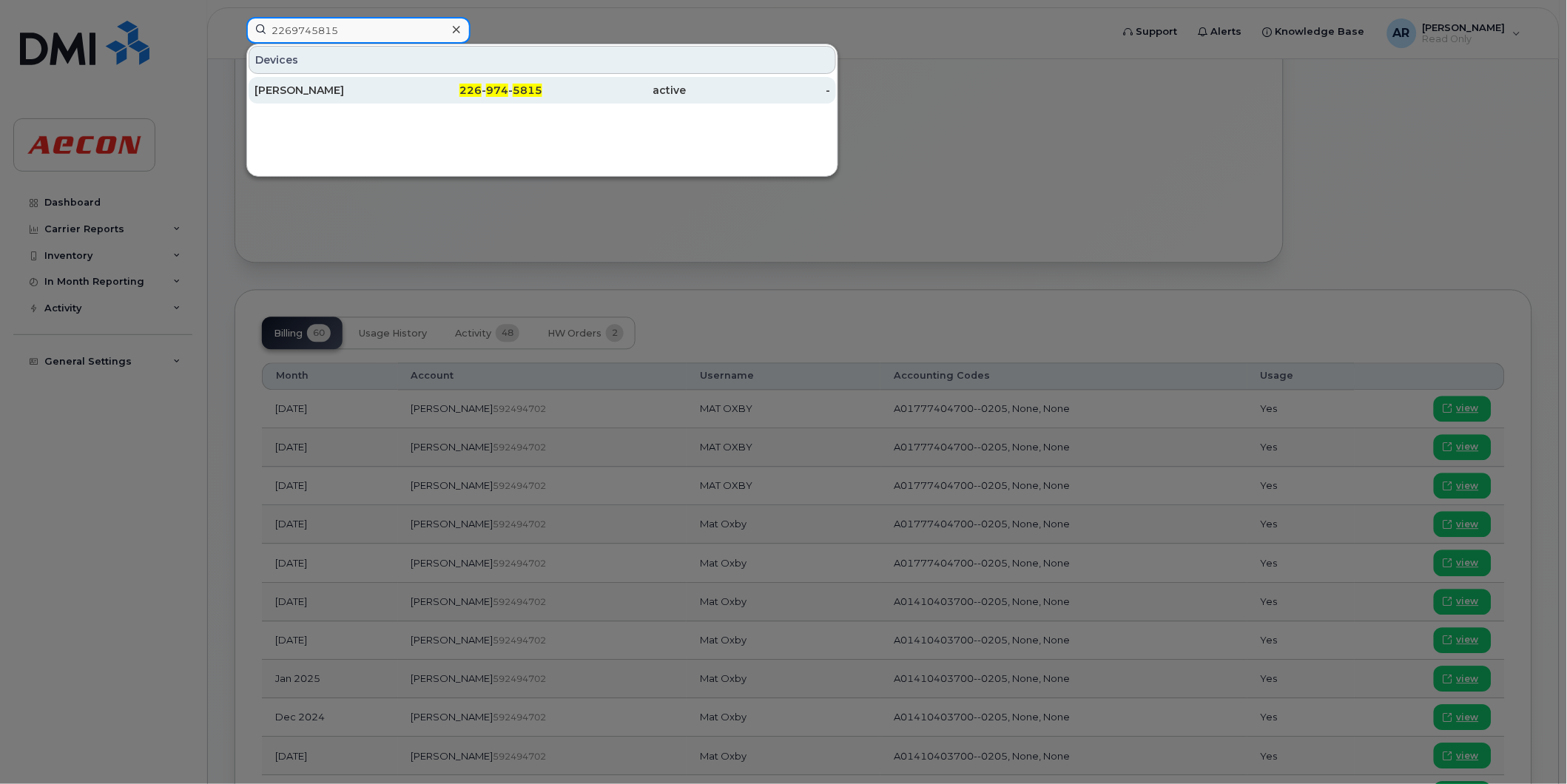
type input "2269745815"
click at [361, 92] on div "[PERSON_NAME]" at bounding box center [327, 90] width 144 height 15
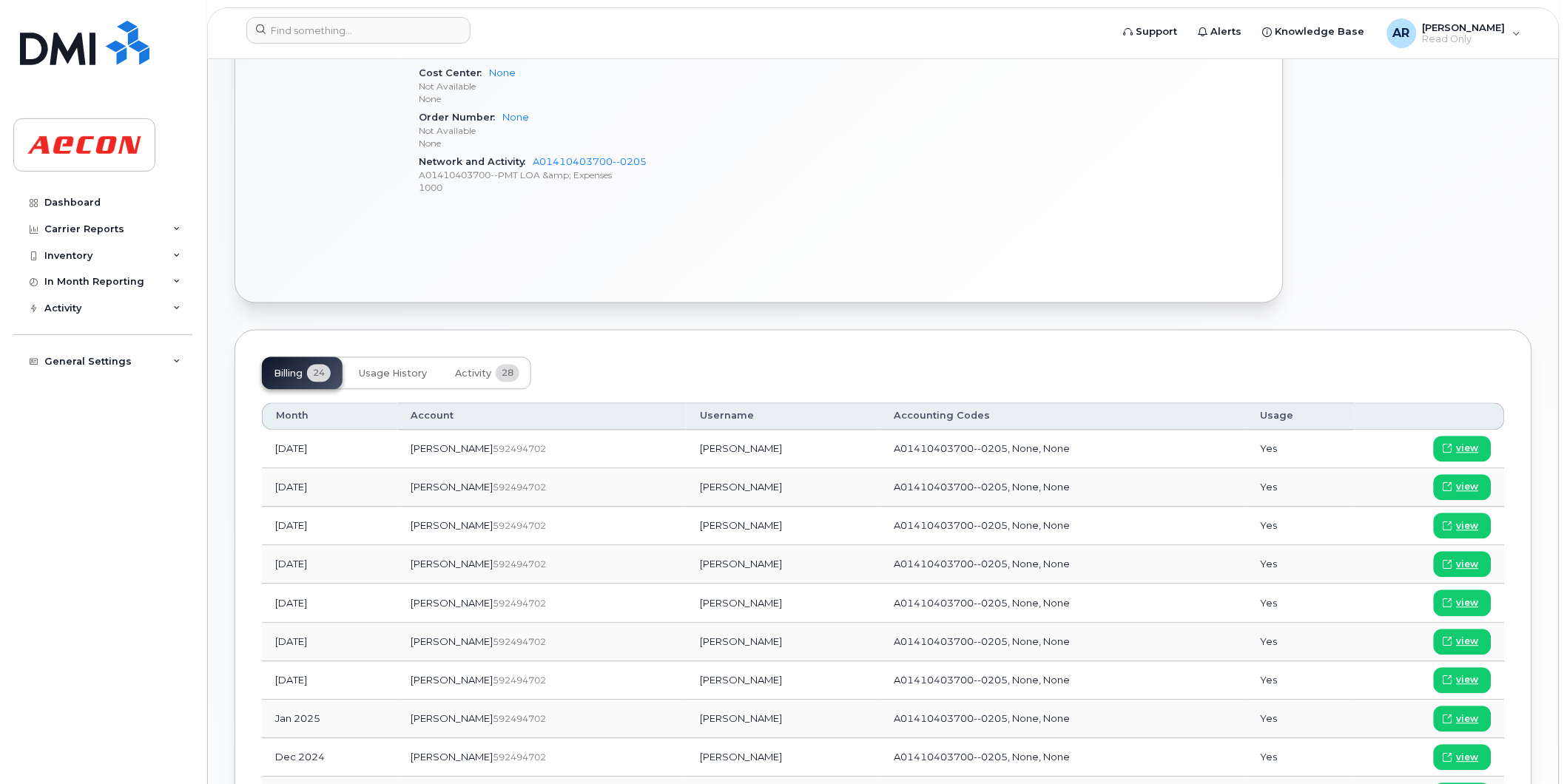
scroll to position [740, 0]
drag, startPoint x: 711, startPoint y: 678, endPoint x: 660, endPoint y: 681, distance: 51.1
click at [687, 681] on td "[PERSON_NAME]" at bounding box center [784, 679] width 194 height 38
drag, startPoint x: 660, startPoint y: 681, endPoint x: 640, endPoint y: 686, distance: 20.6
click at [687, 686] on td "[PERSON_NAME]" at bounding box center [784, 679] width 194 height 38
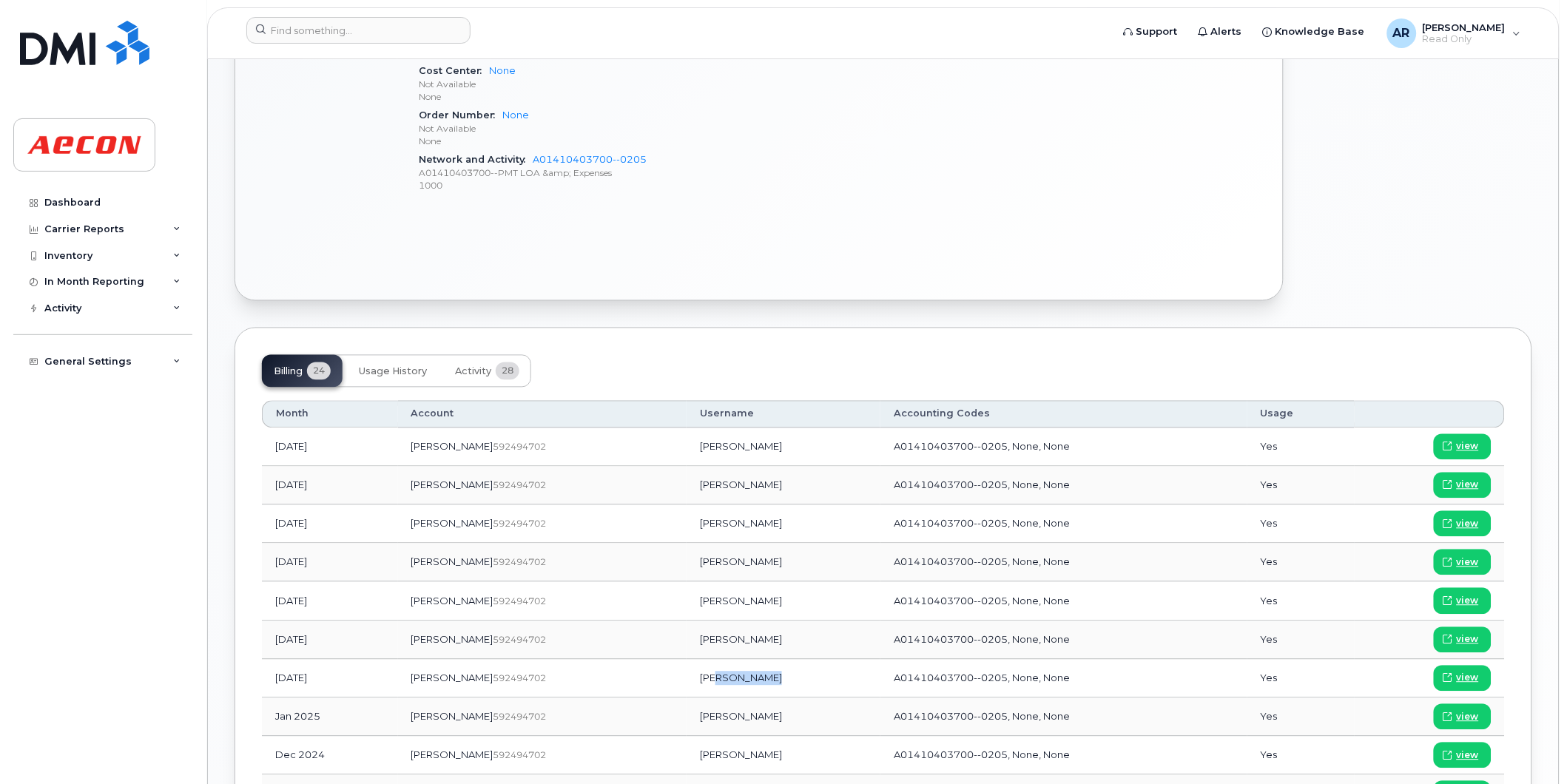
copy td "[PERSON_NAME]"
click at [1459, 675] on span "view" at bounding box center [1468, 678] width 22 height 13
click at [374, 28] on input at bounding box center [358, 30] width 224 height 27
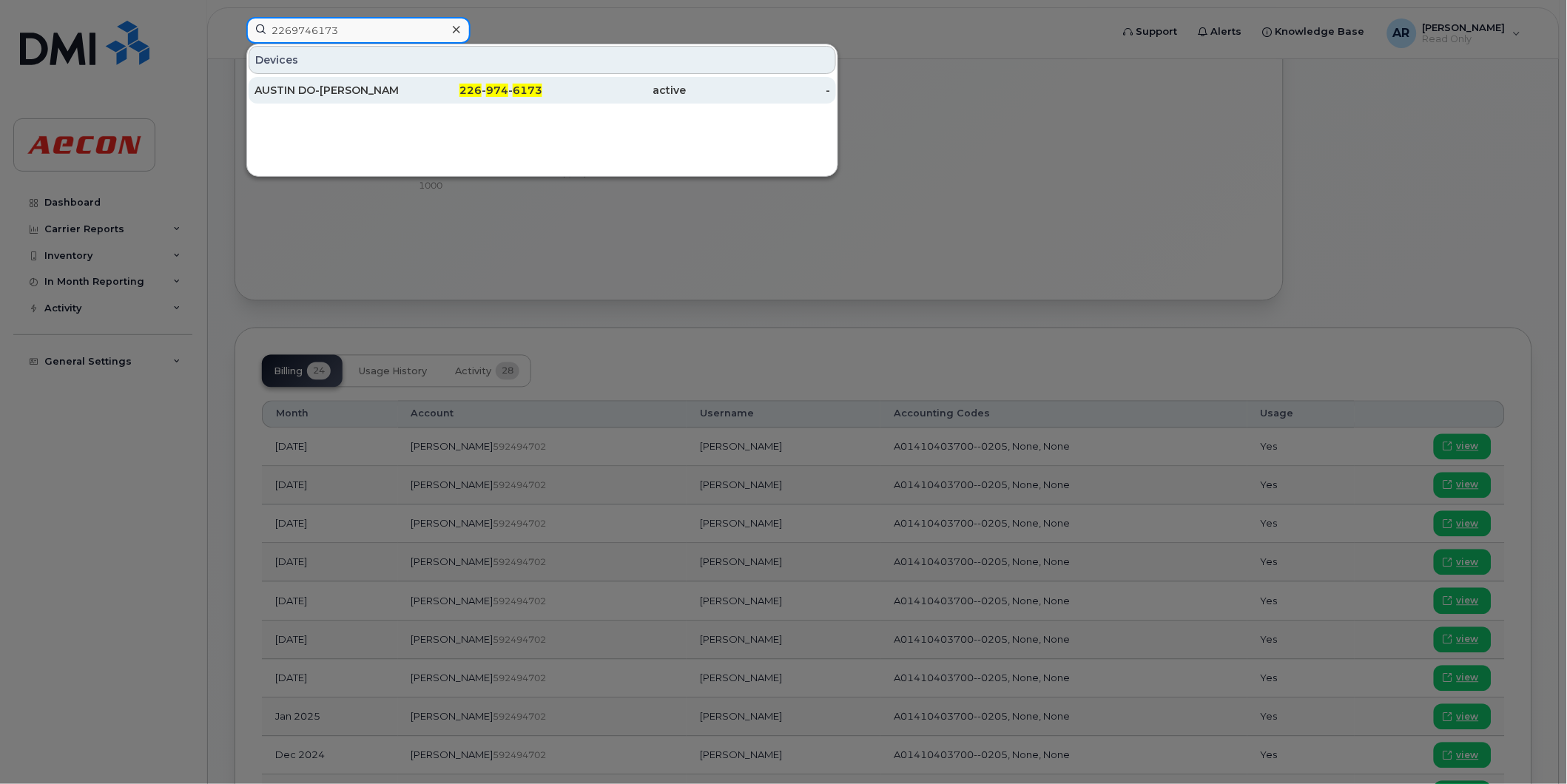
type input "2269746173"
click at [370, 95] on div "AUSTIN DO-[PERSON_NAME]" at bounding box center [327, 90] width 144 height 15
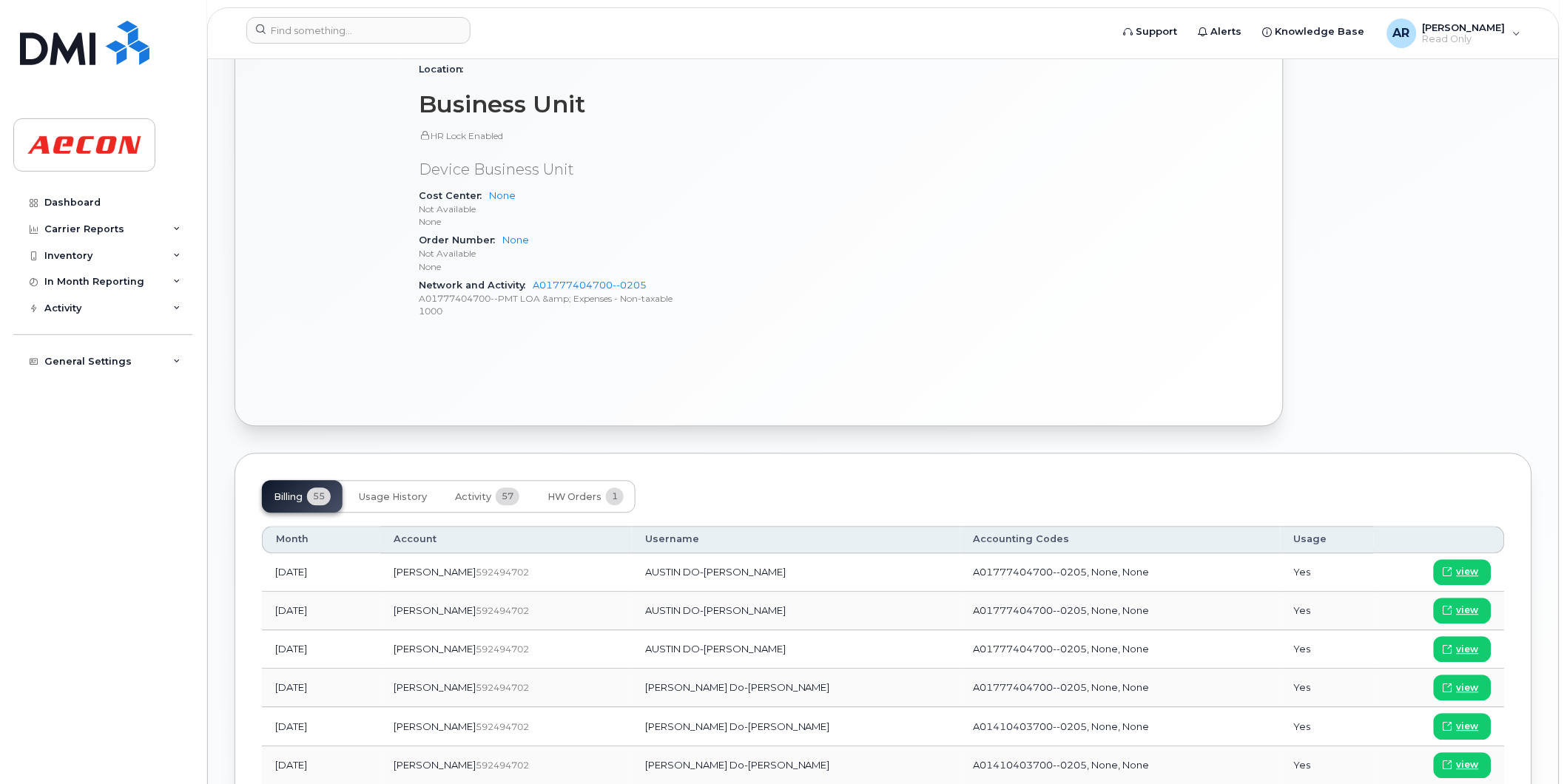
scroll to position [822, 0]
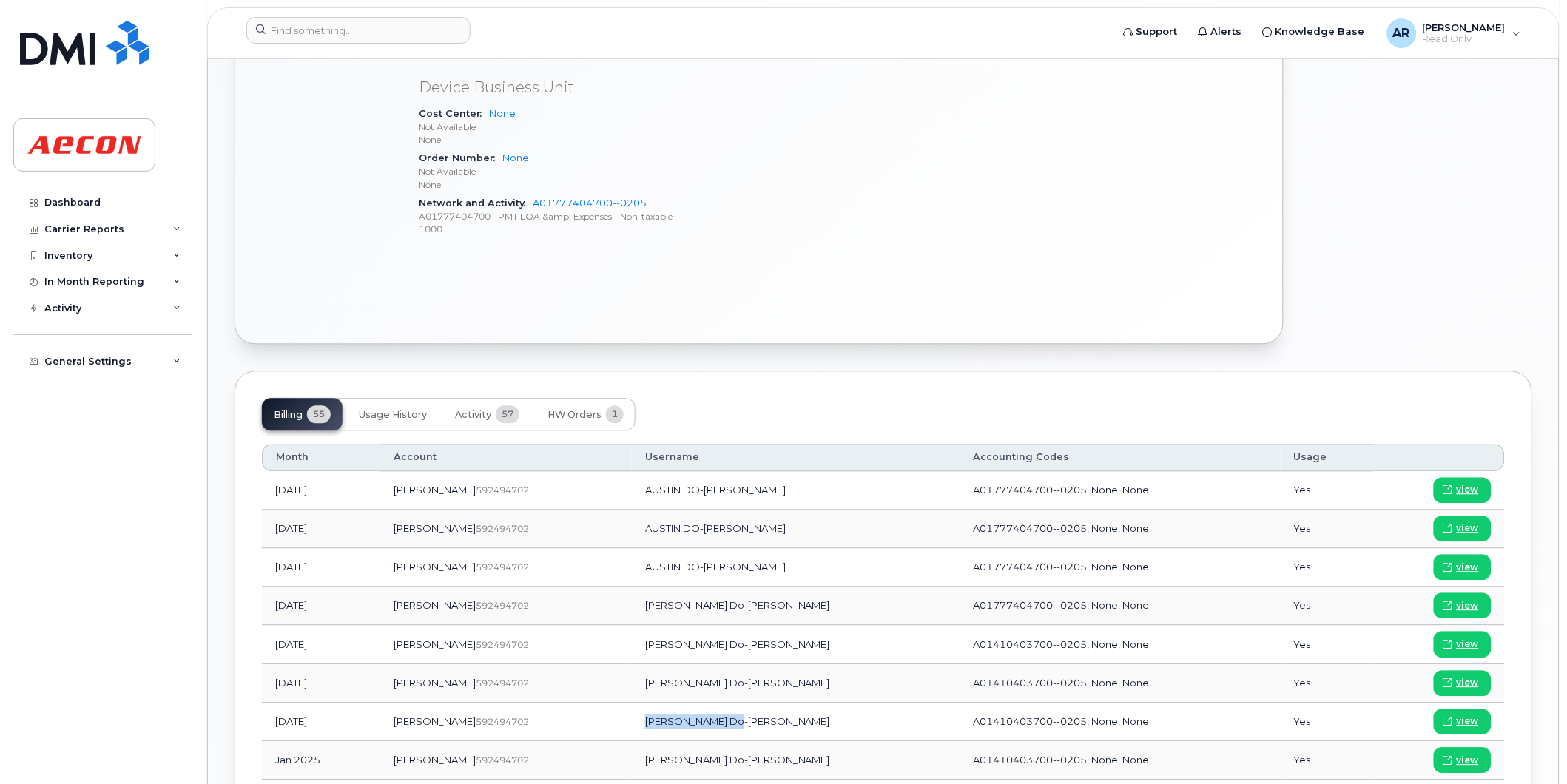
drag, startPoint x: 720, startPoint y: 726, endPoint x: 638, endPoint y: 727, distance: 82.0
click at [638, 727] on td "[PERSON_NAME] Do-[PERSON_NAME]" at bounding box center [796, 722] width 328 height 38
copy td "[PERSON_NAME] Do-[PERSON_NAME]"
click at [1469, 718] on span "view" at bounding box center [1468, 721] width 22 height 13
click at [431, 27] on input at bounding box center [358, 30] width 224 height 27
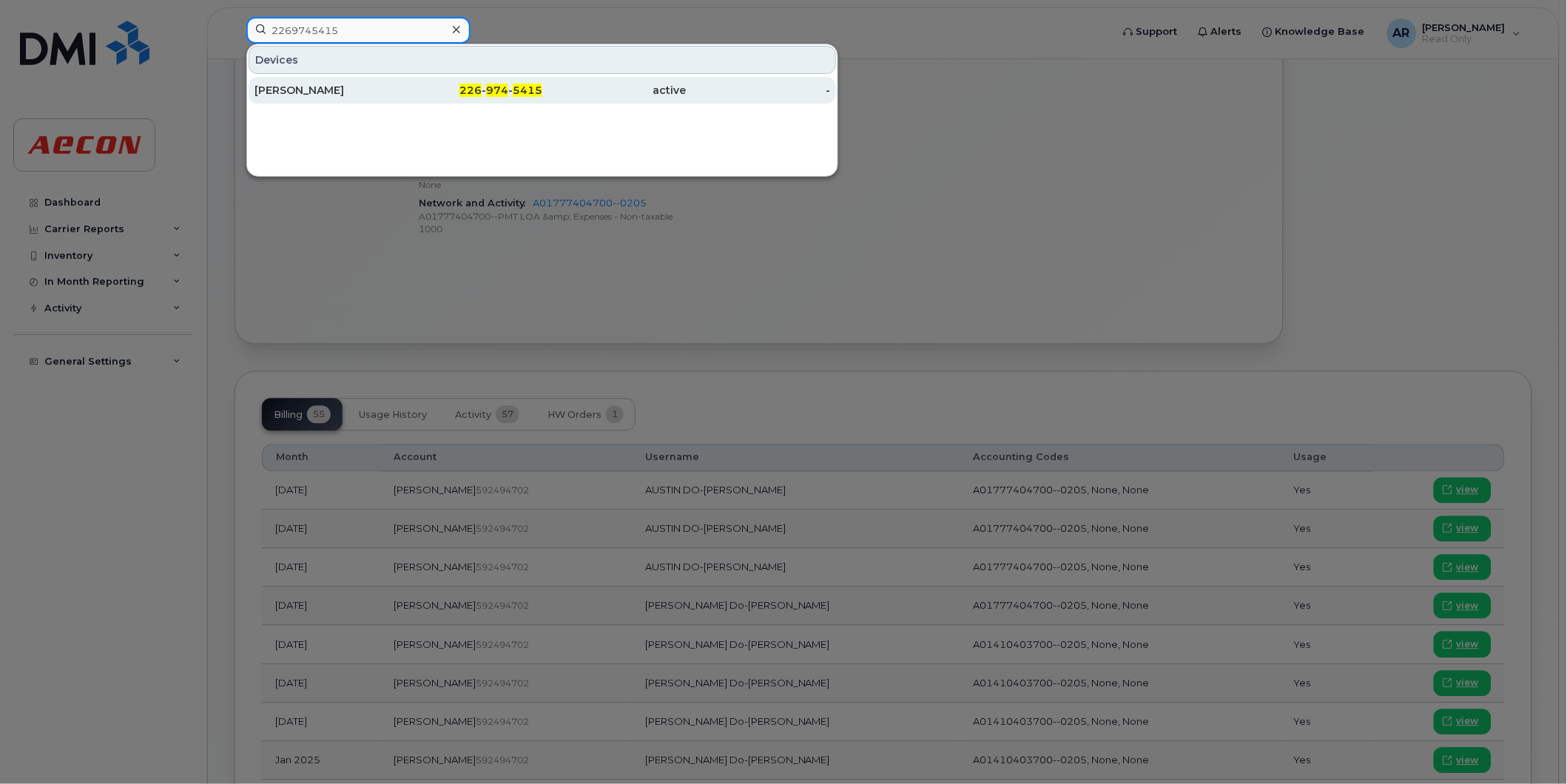
type input "2269745415"
click at [431, 97] on div "226 - 974 - 5415" at bounding box center [471, 90] width 144 height 15
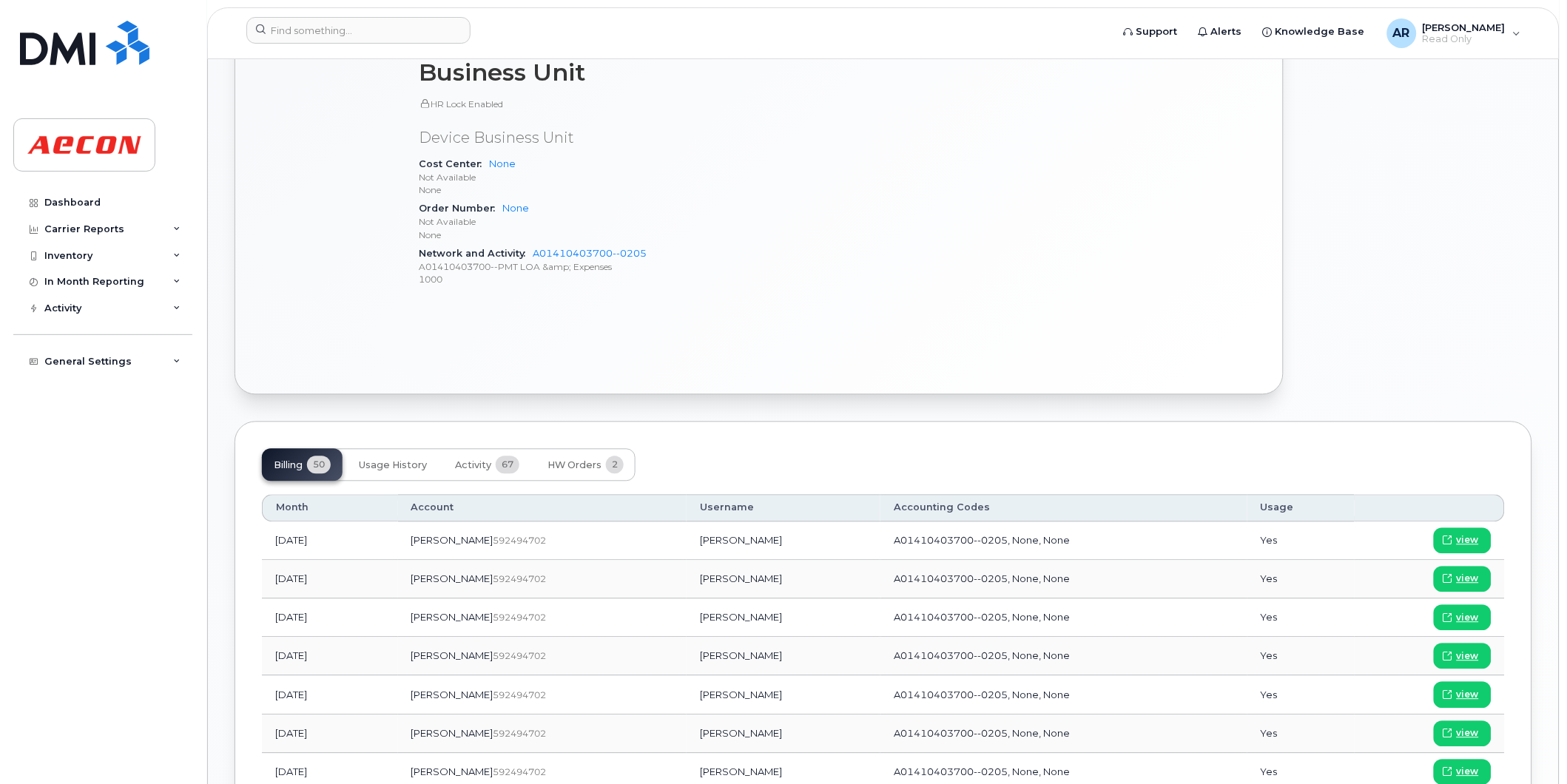
scroll to position [796, 0]
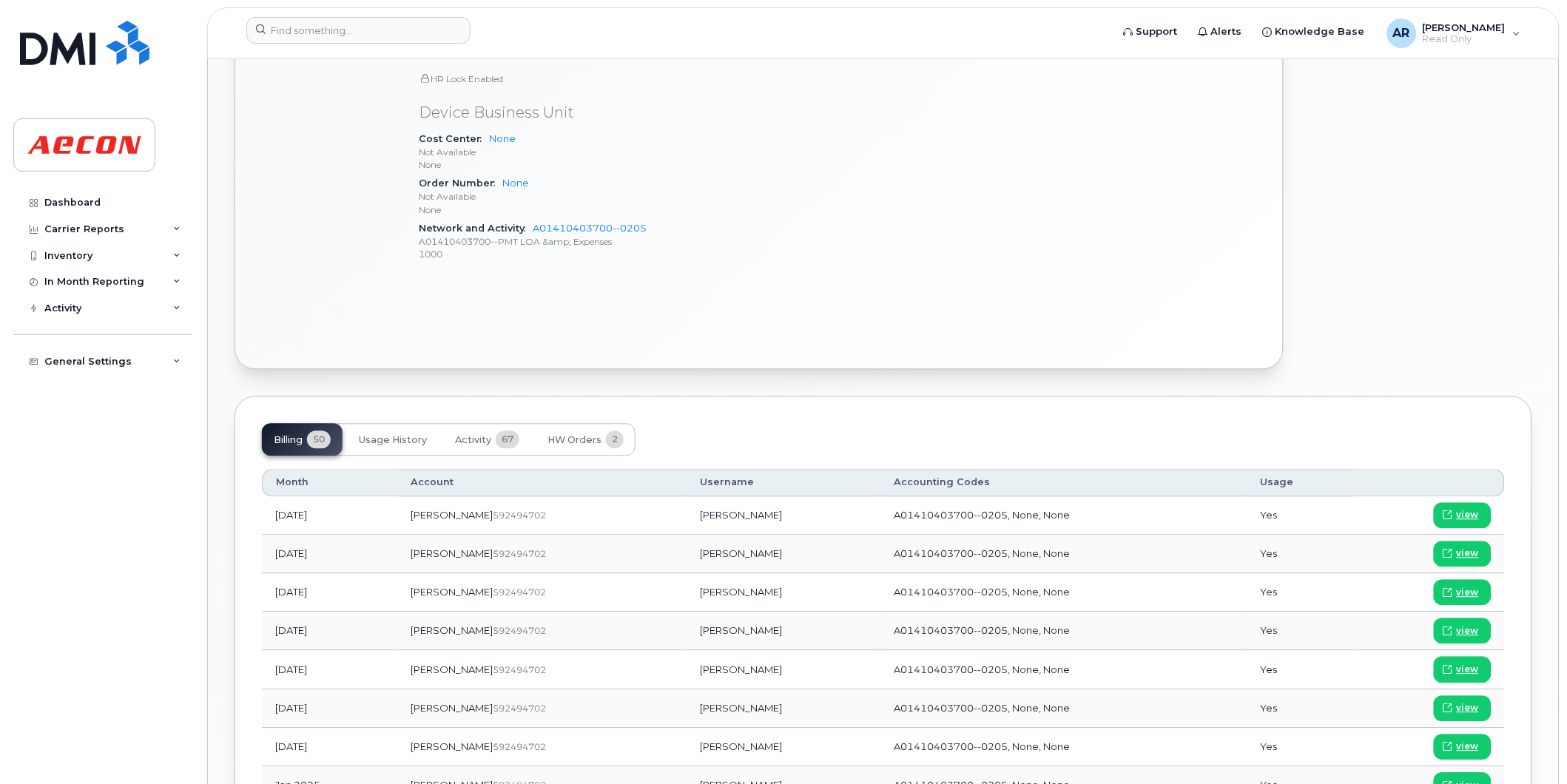
drag, startPoint x: 726, startPoint y: 748, endPoint x: 631, endPoint y: 749, distance: 95.0
click at [687, 749] on td "[PERSON_NAME]" at bounding box center [784, 747] width 194 height 38
copy td "[PERSON_NAME]"
click at [1463, 742] on span "view" at bounding box center [1468, 747] width 22 height 13
click at [372, 34] on input at bounding box center [358, 30] width 224 height 27
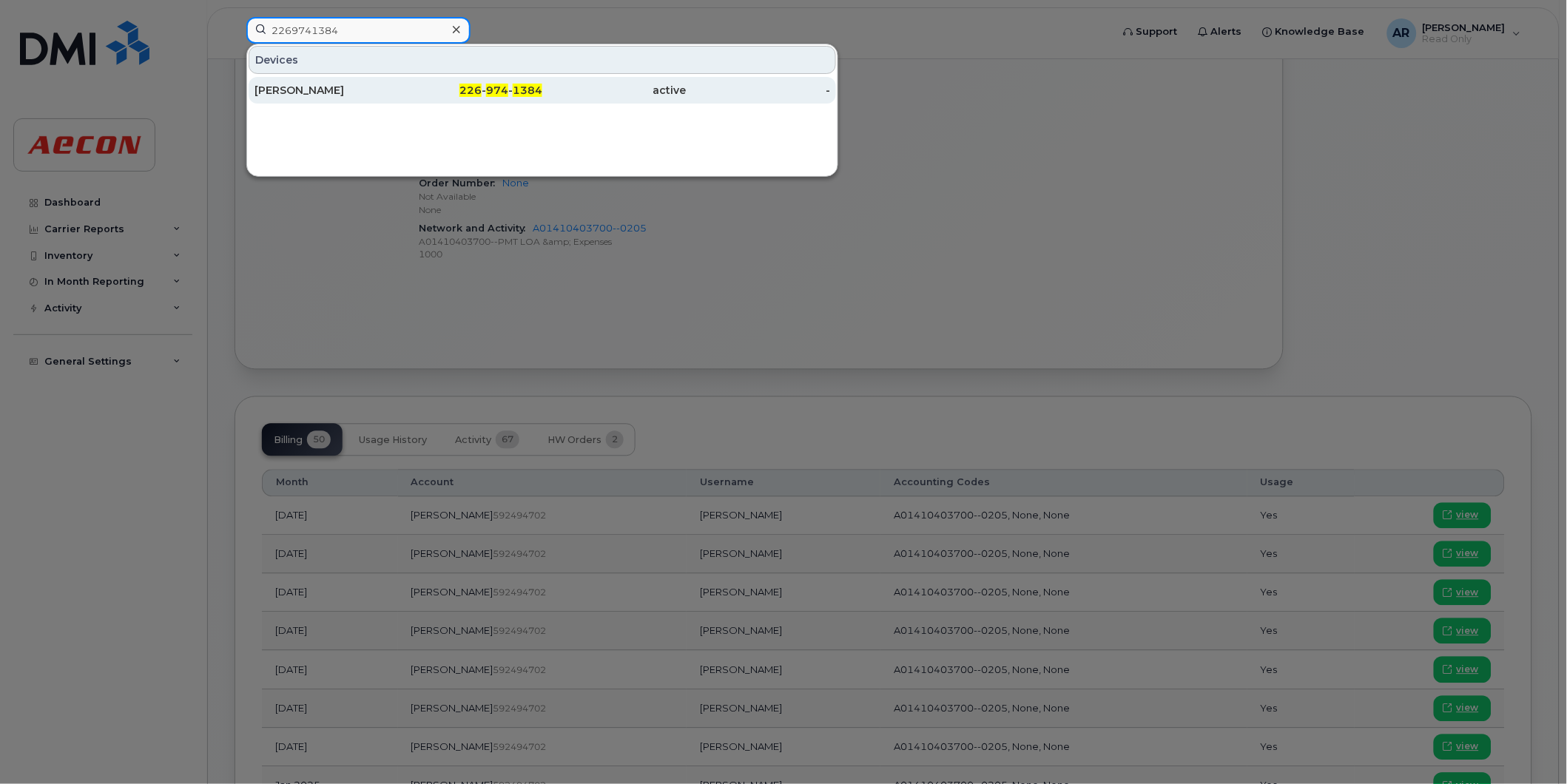
type input "2269741384"
click at [417, 87] on div "226 - 974 - 1384" at bounding box center [471, 90] width 144 height 15
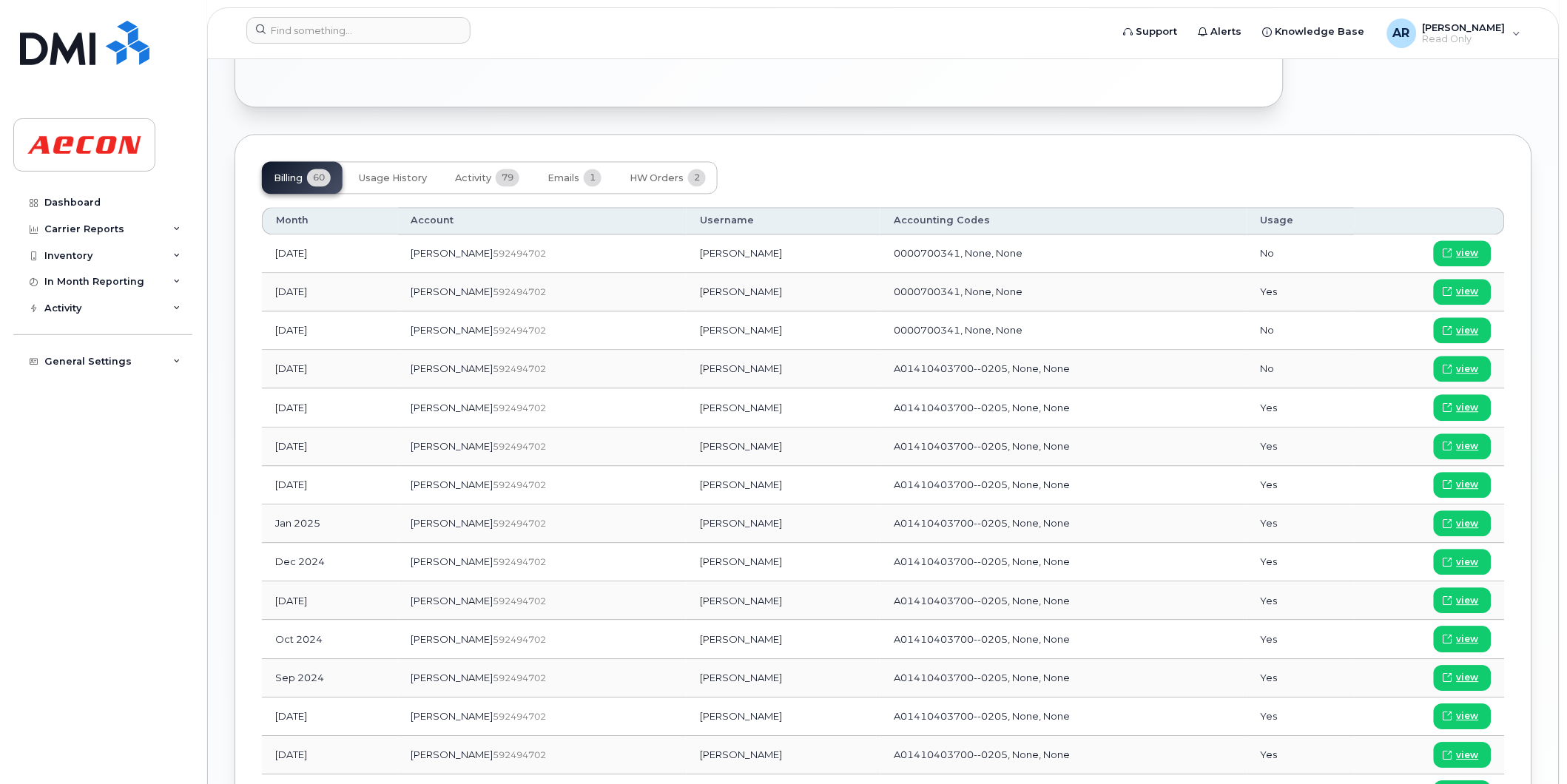
scroll to position [986, 0]
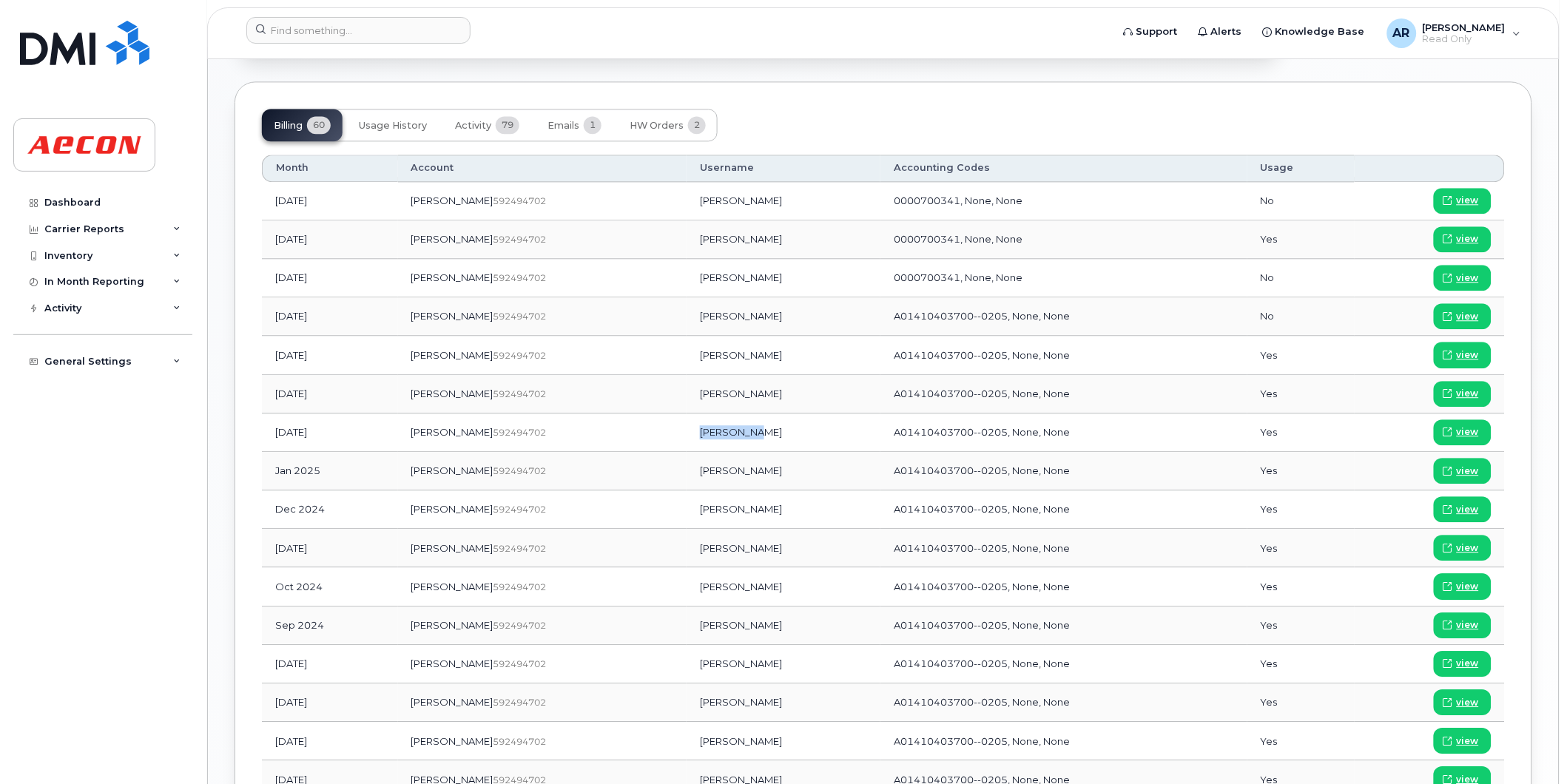
drag, startPoint x: 701, startPoint y: 434, endPoint x: 649, endPoint y: 434, distance: 52.0
click at [687, 434] on td "[PERSON_NAME]" at bounding box center [784, 432] width 194 height 38
copy td "[PERSON_NAME]"
click at [1480, 429] on link "view" at bounding box center [1463, 432] width 58 height 26
click at [386, 34] on input at bounding box center [358, 30] width 224 height 27
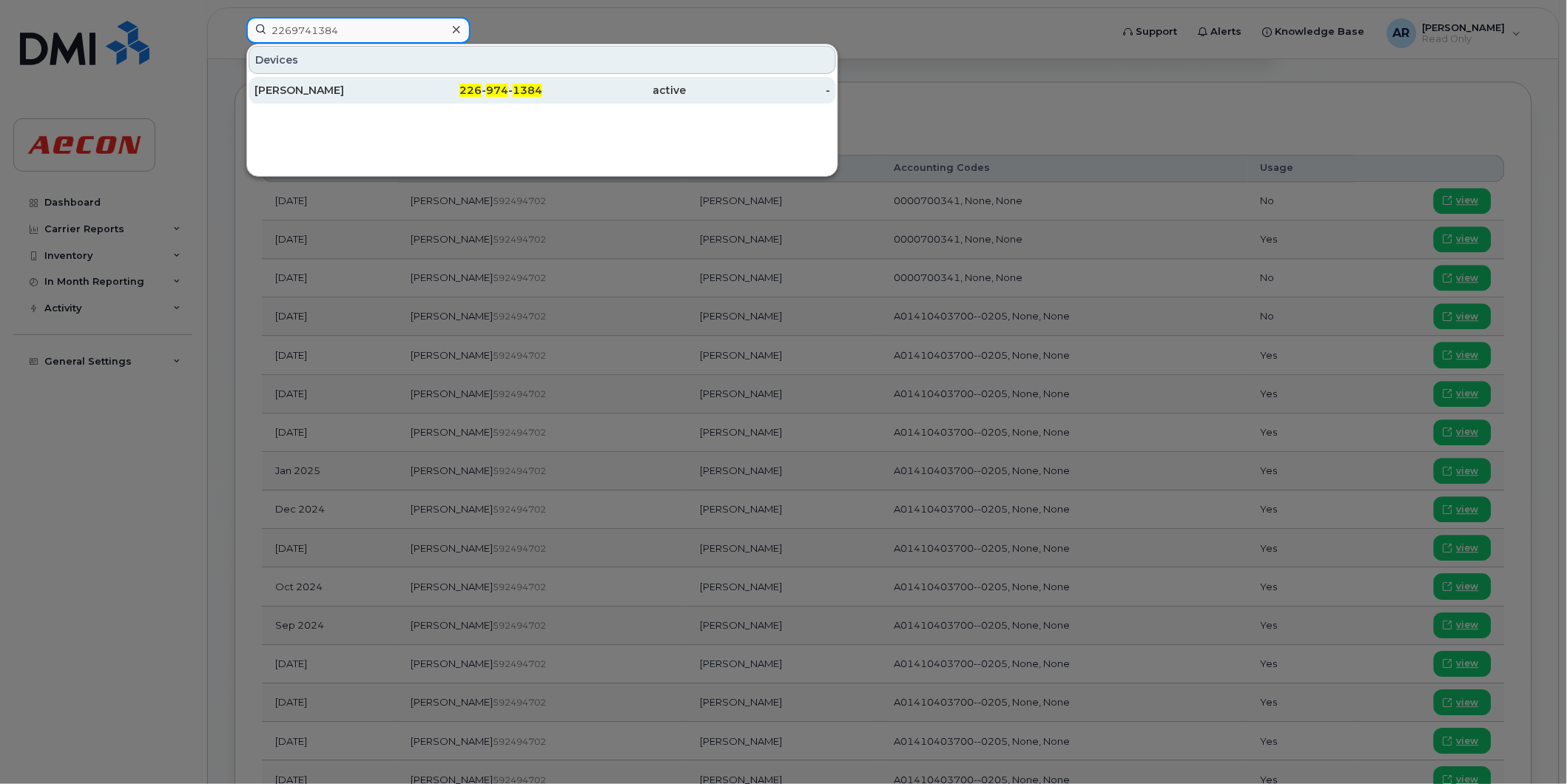
type input "2269741384"
click at [390, 88] on div "[PERSON_NAME]" at bounding box center [327, 90] width 144 height 15
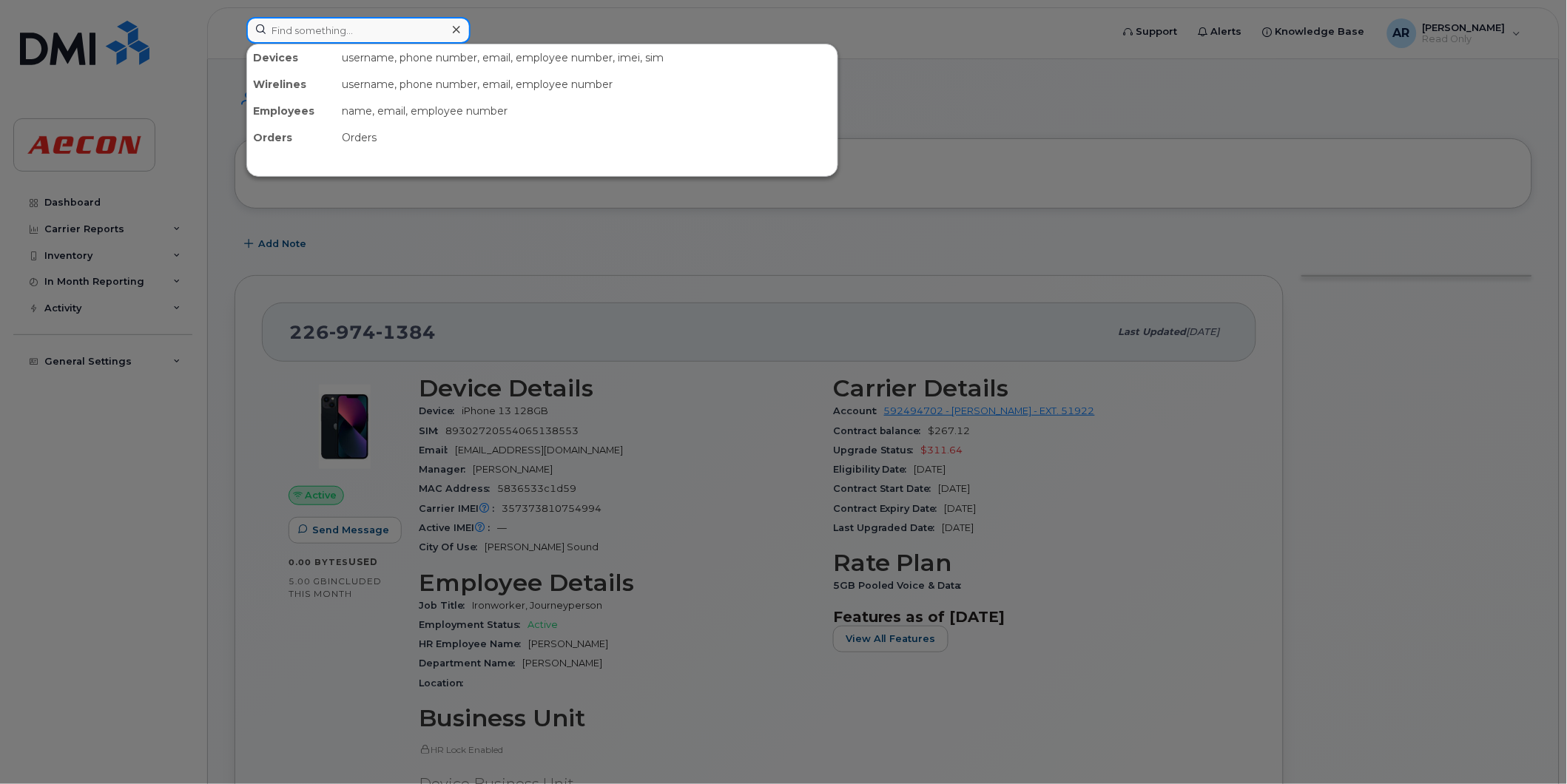
click at [290, 29] on input at bounding box center [358, 30] width 224 height 27
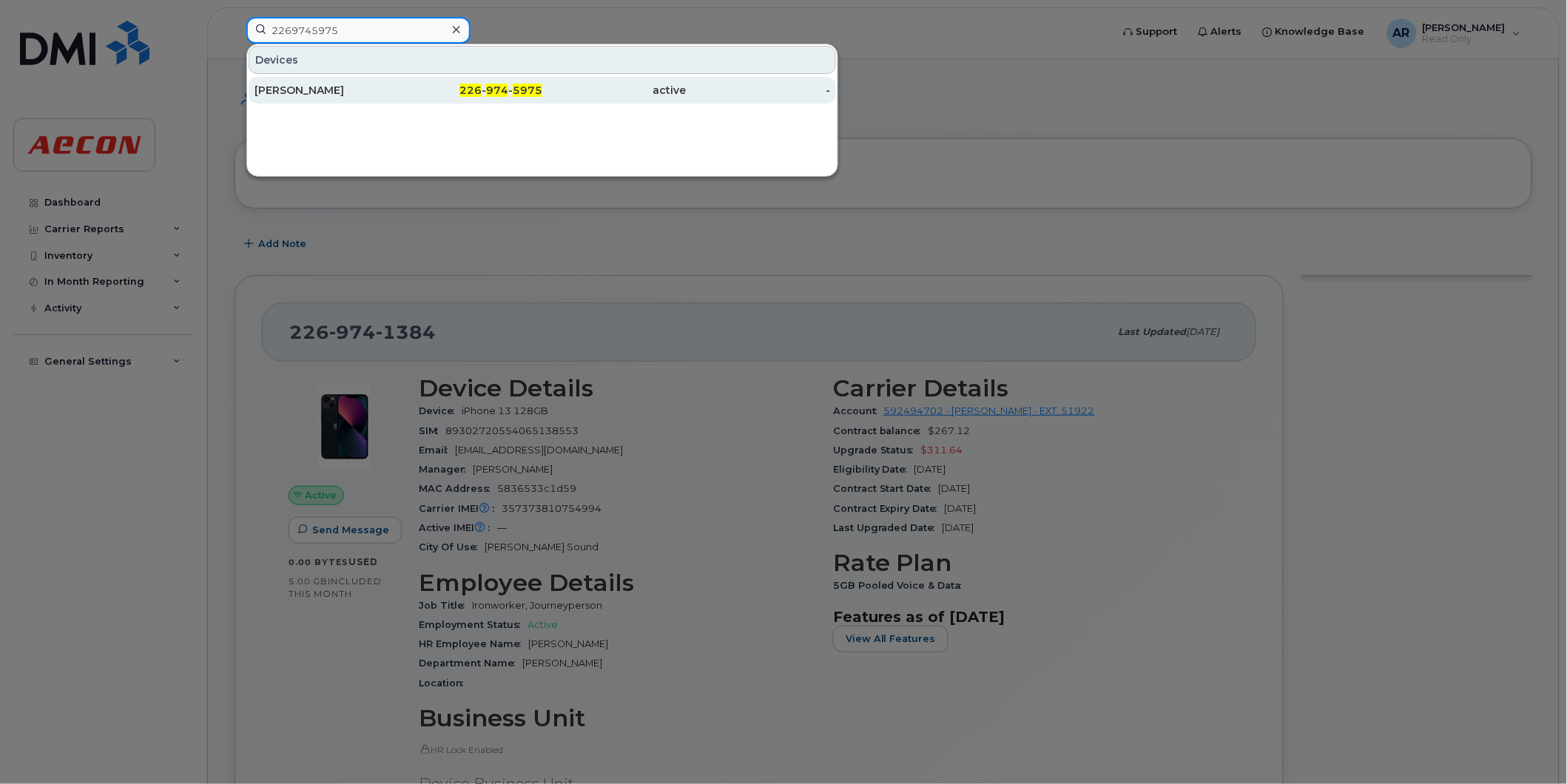
type input "2269745975"
click at [367, 86] on div "[PERSON_NAME]" at bounding box center [327, 90] width 144 height 15
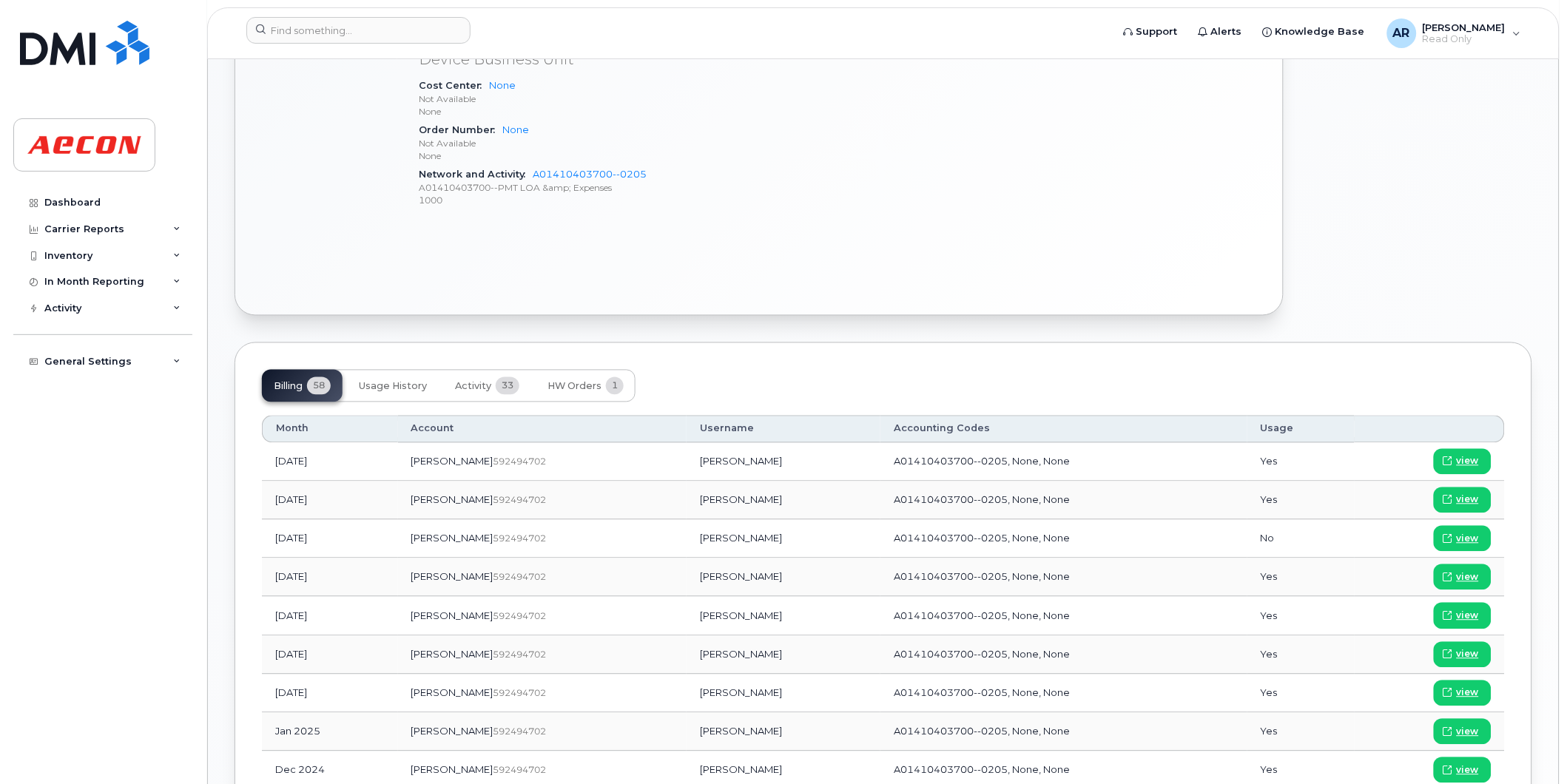
scroll to position [753, 0]
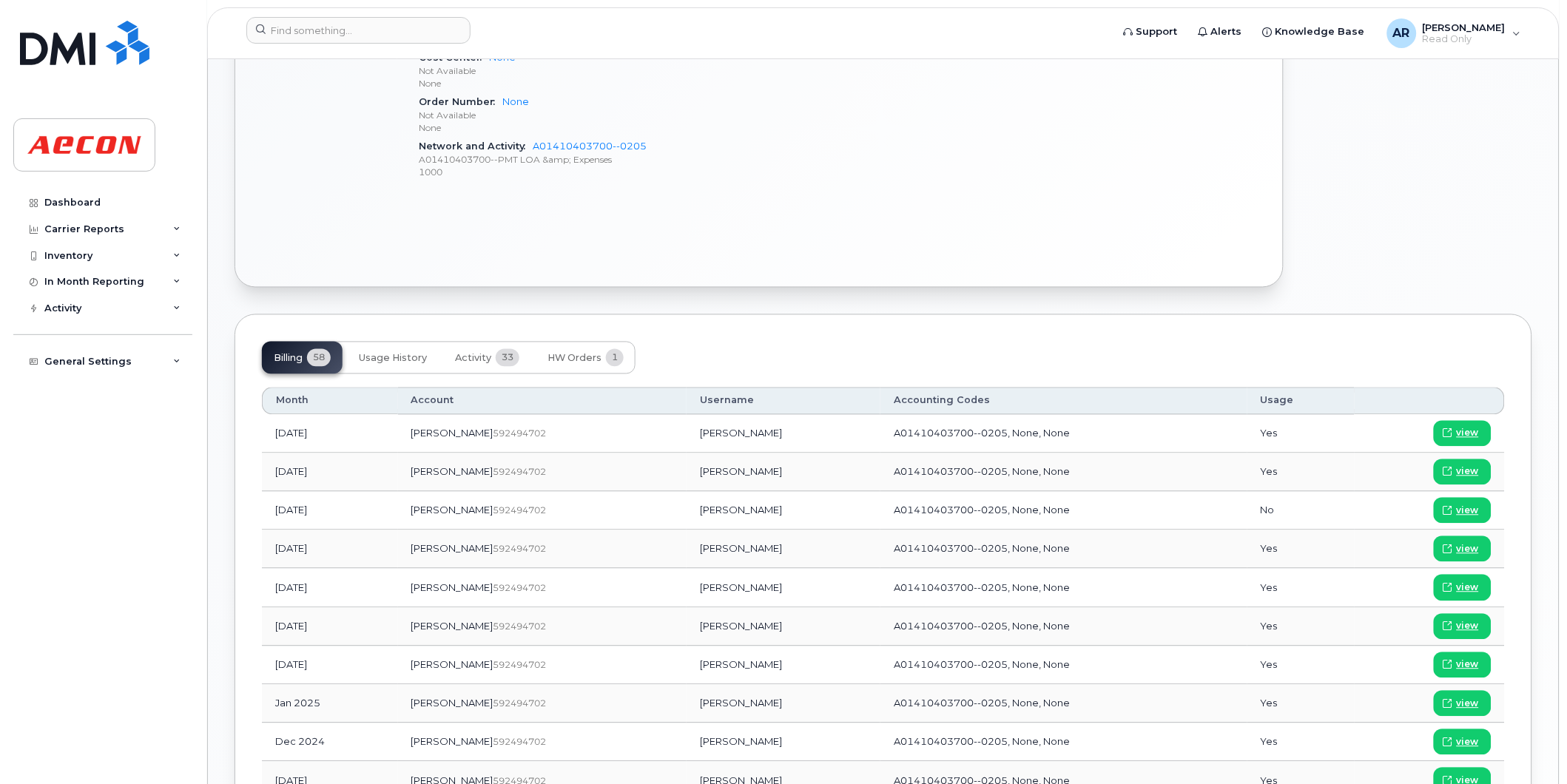
drag, startPoint x: 744, startPoint y: 665, endPoint x: 633, endPoint y: 670, distance: 111.1
click at [687, 670] on td "[PERSON_NAME]" at bounding box center [784, 665] width 194 height 38
copy td "[PERSON_NAME]"
click at [1463, 658] on link "view" at bounding box center [1463, 665] width 58 height 26
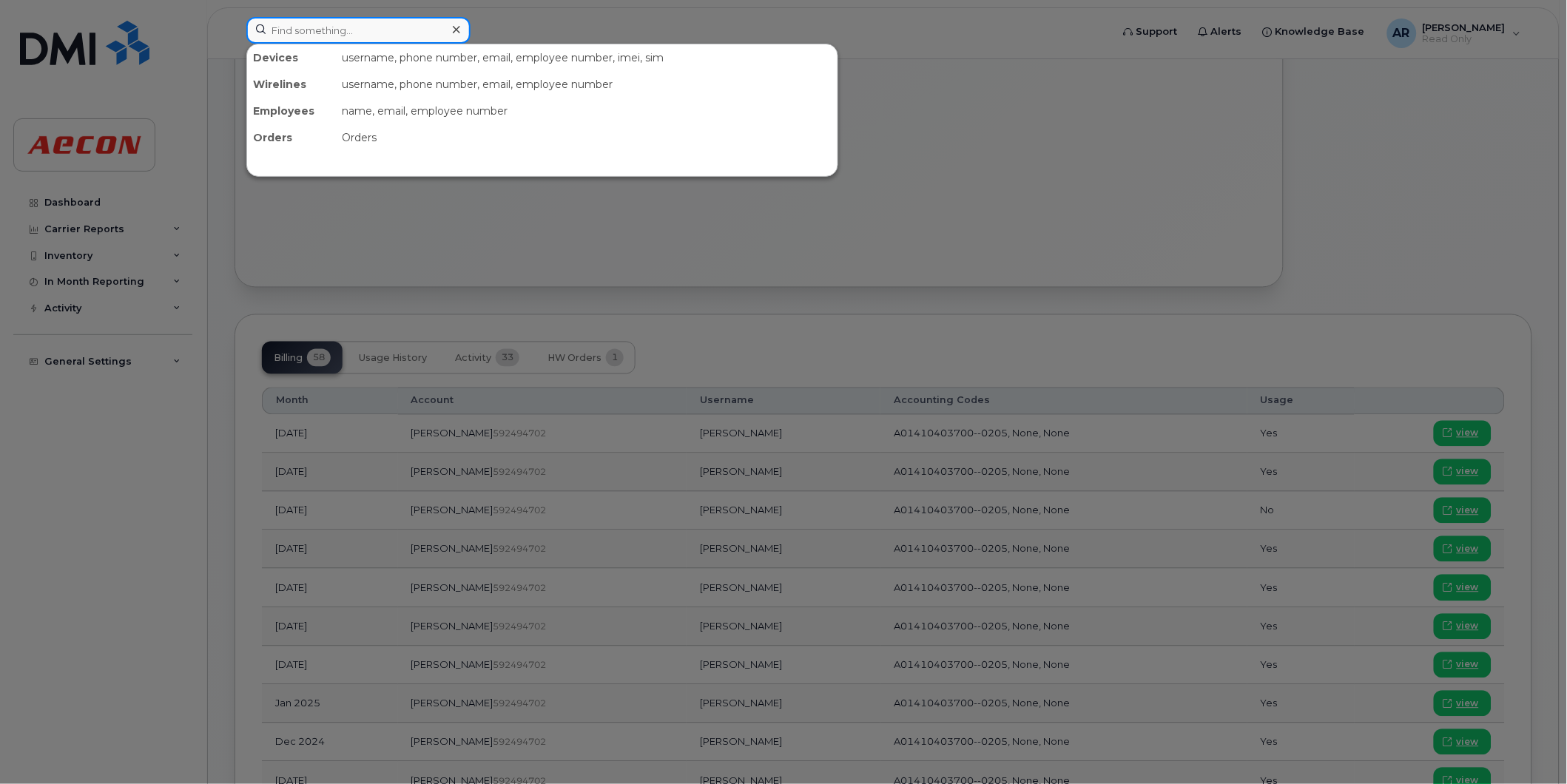
click at [297, 28] on input at bounding box center [358, 30] width 224 height 27
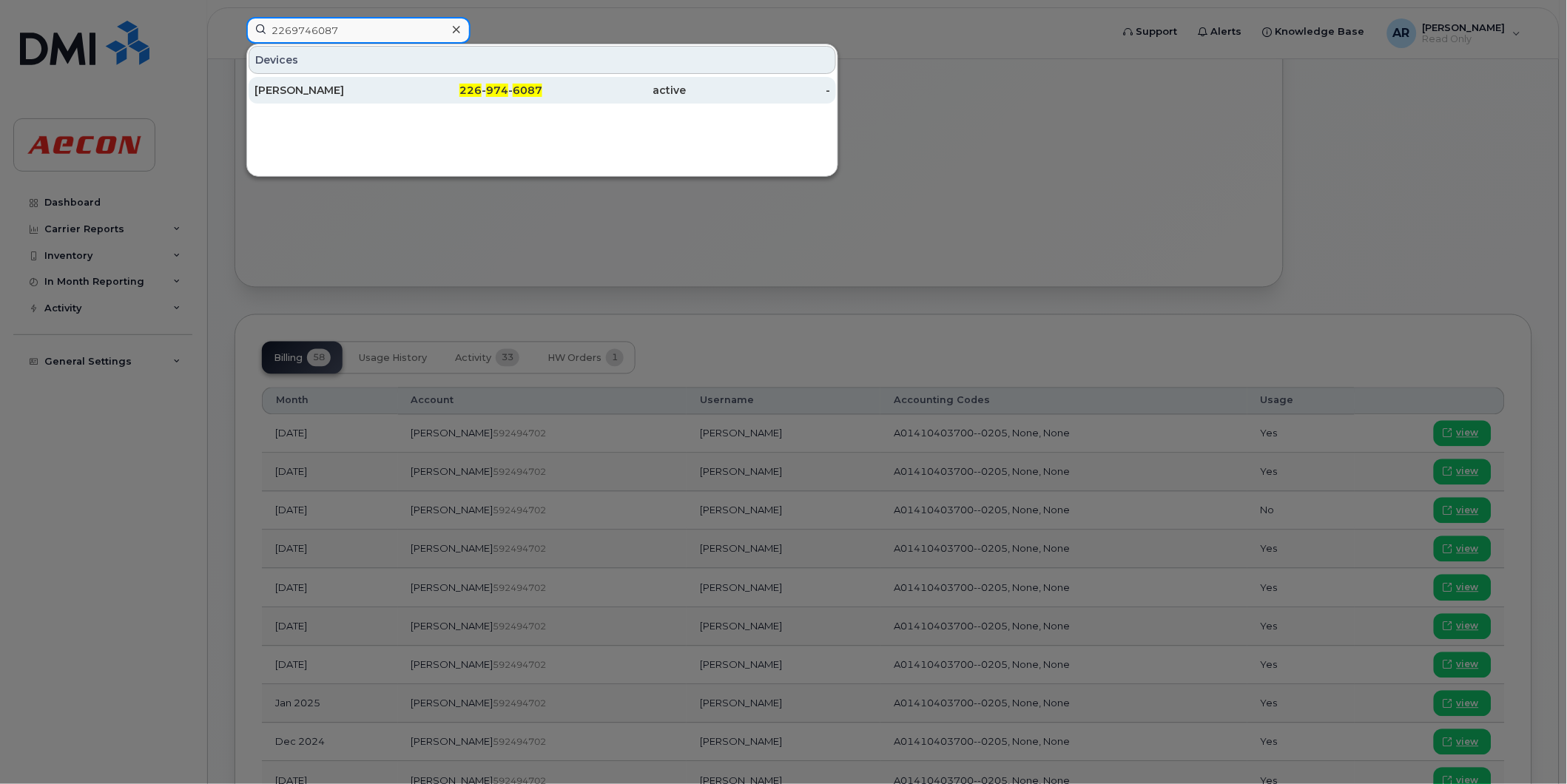
type input "2269746087"
click at [351, 92] on div "[PERSON_NAME]" at bounding box center [327, 90] width 144 height 15
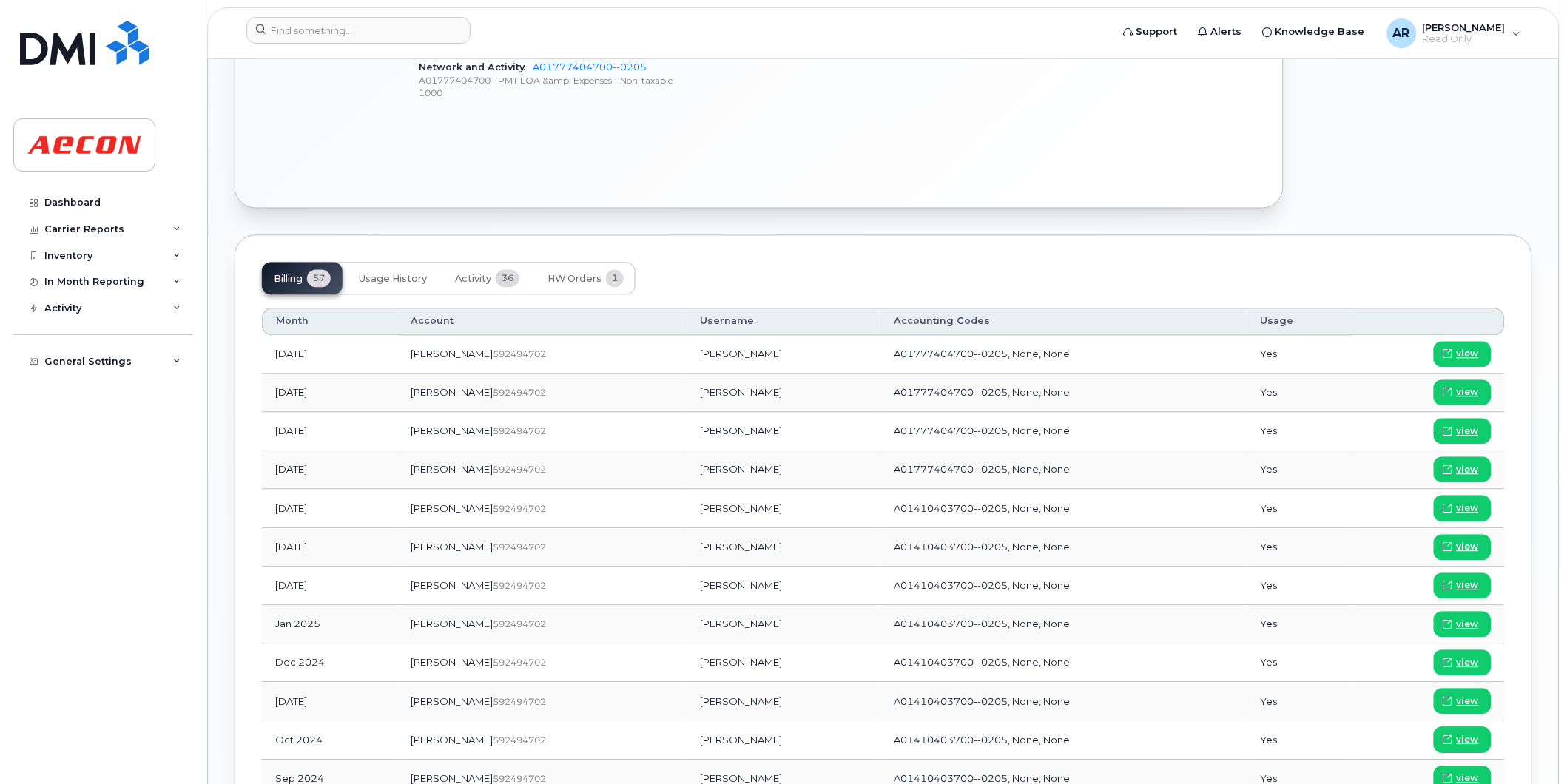
scroll to position [836, 0]
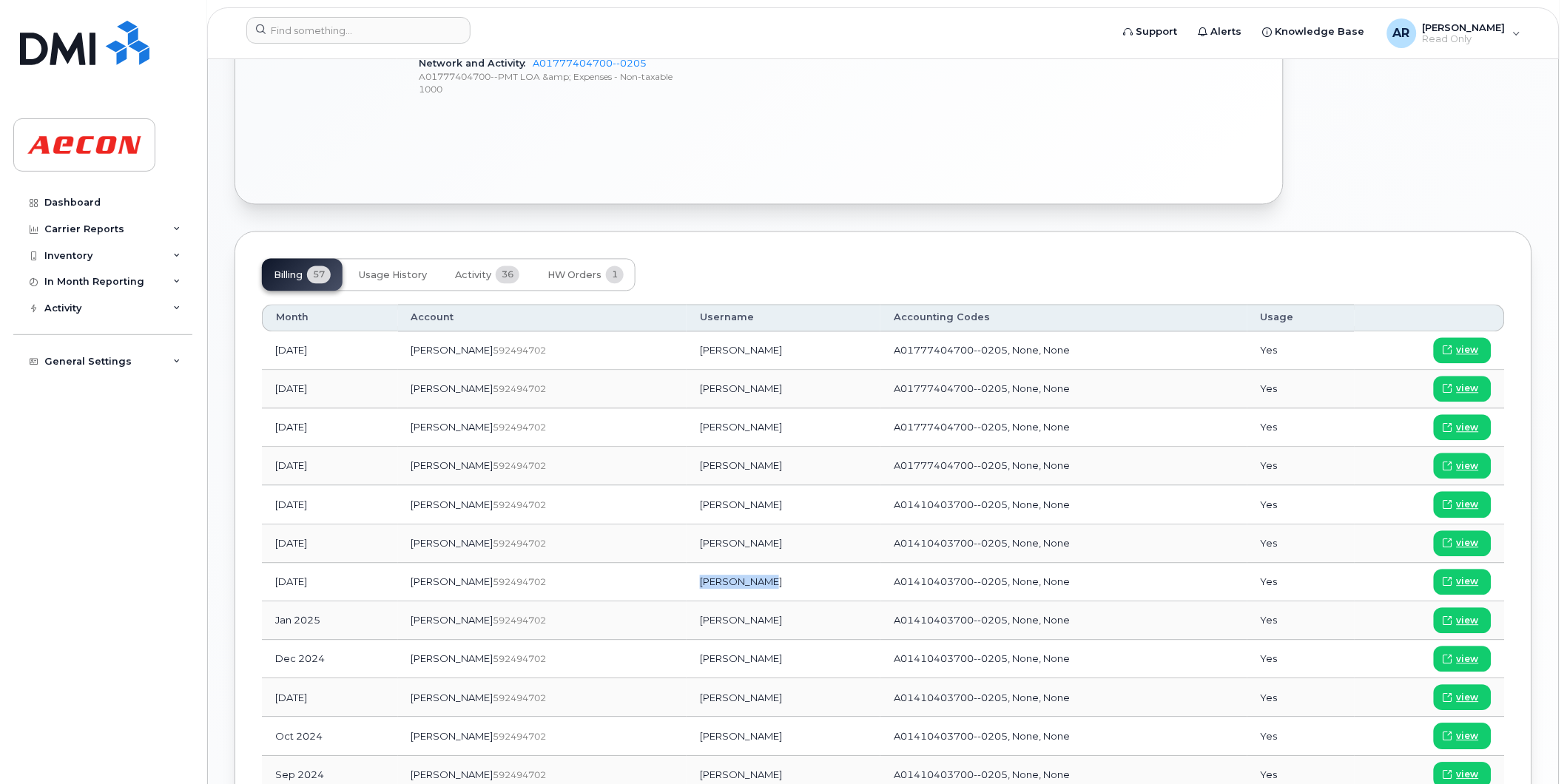
drag, startPoint x: 710, startPoint y: 580, endPoint x: 652, endPoint y: 583, distance: 58.1
click at [687, 583] on td "[PERSON_NAME]" at bounding box center [784, 582] width 194 height 38
copy td "[PERSON_NAME]"
click at [1463, 582] on span "view" at bounding box center [1468, 581] width 22 height 13
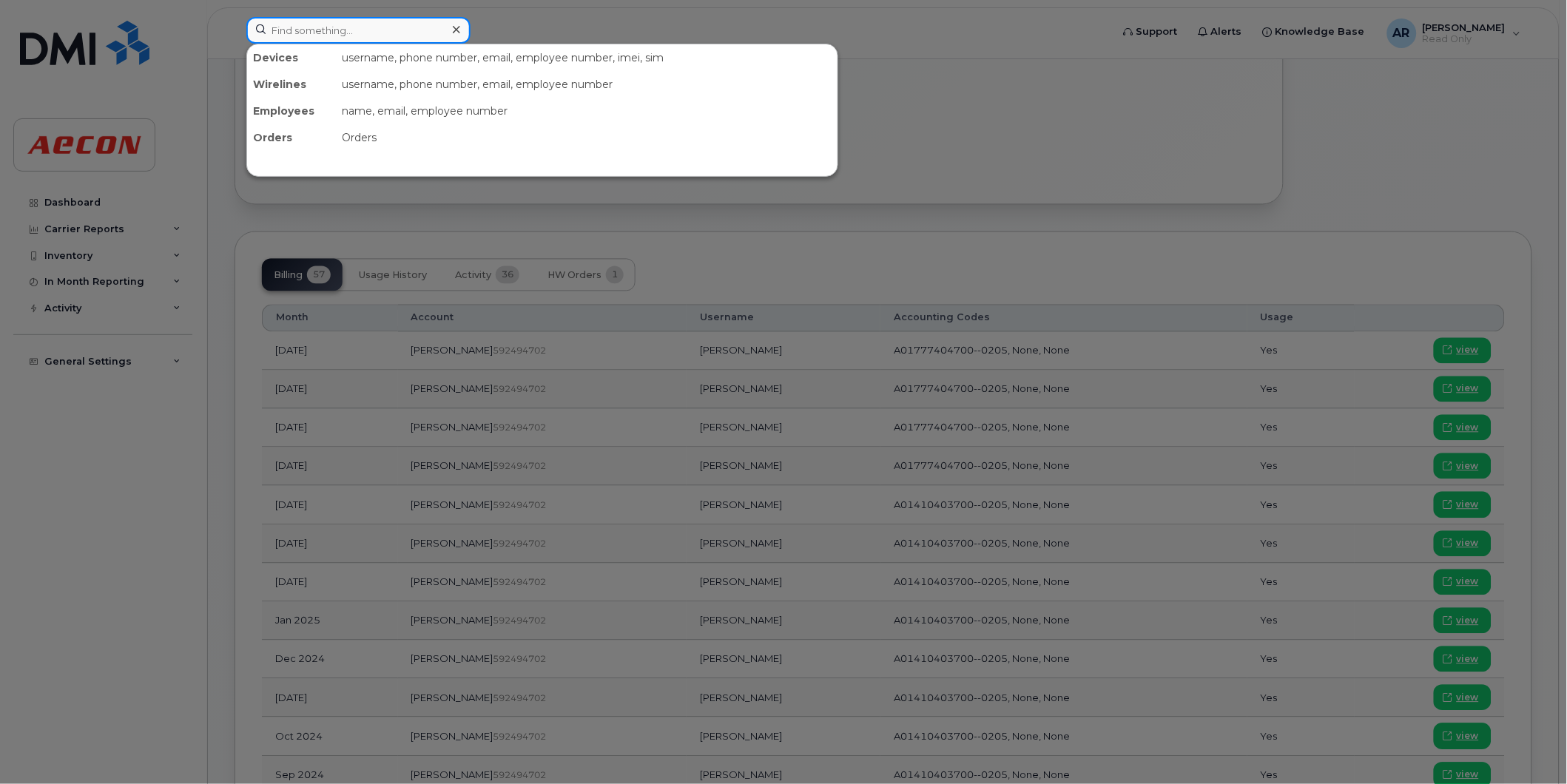
click at [427, 27] on input at bounding box center [358, 30] width 224 height 27
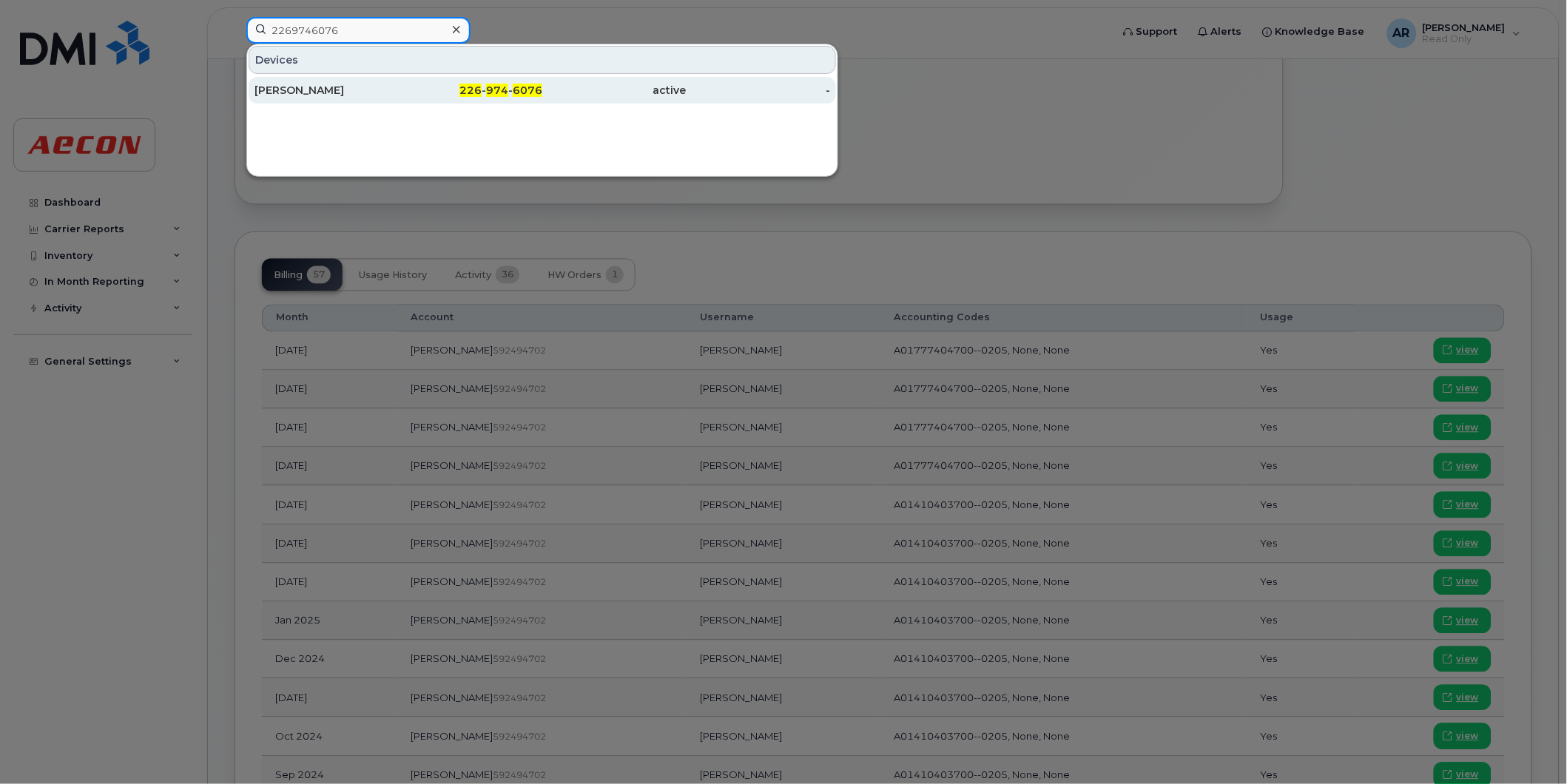
type input "2269746076"
click at [415, 93] on div "226 - 974 - 6076" at bounding box center [471, 90] width 144 height 15
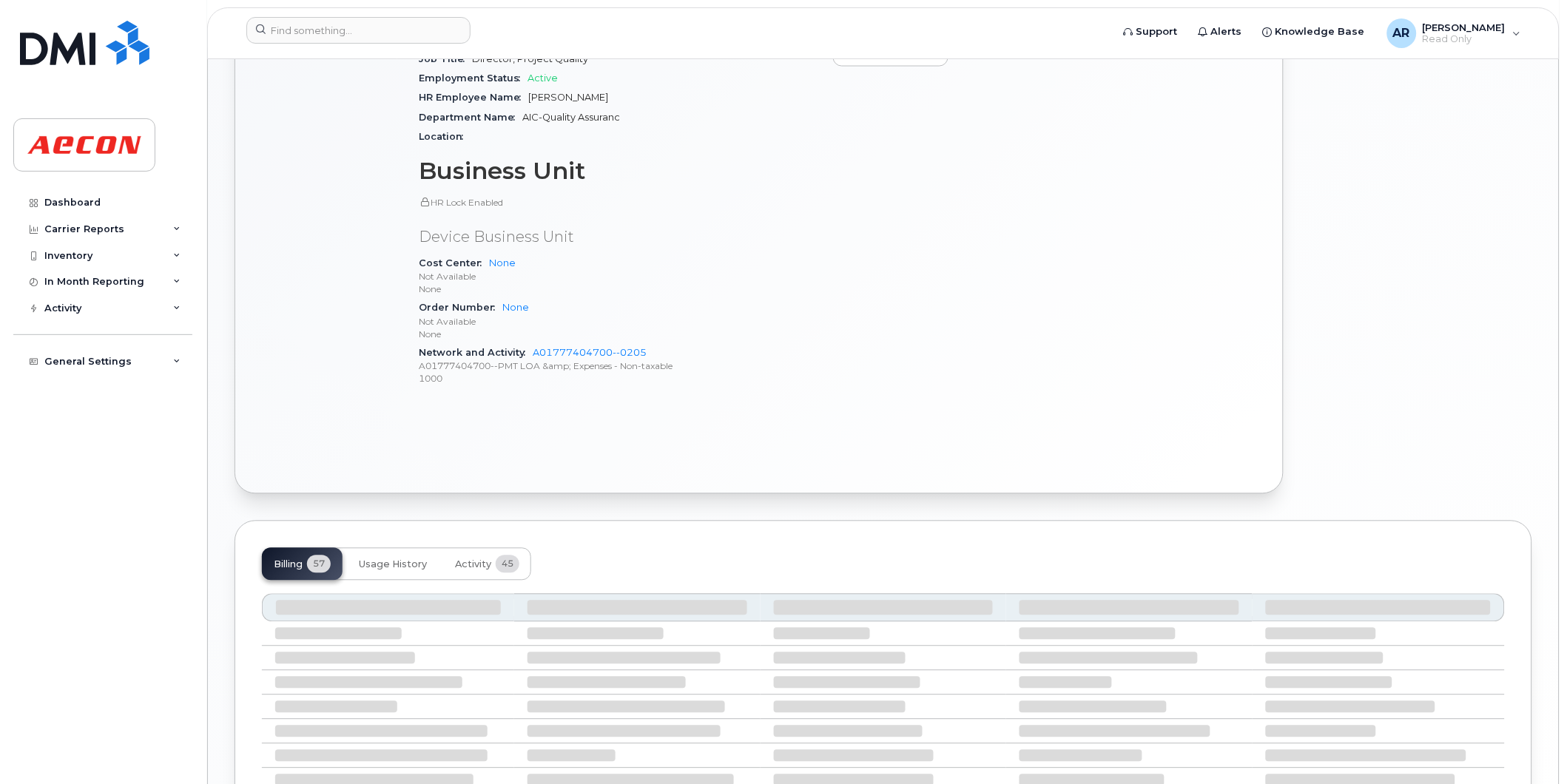
scroll to position [839, 0]
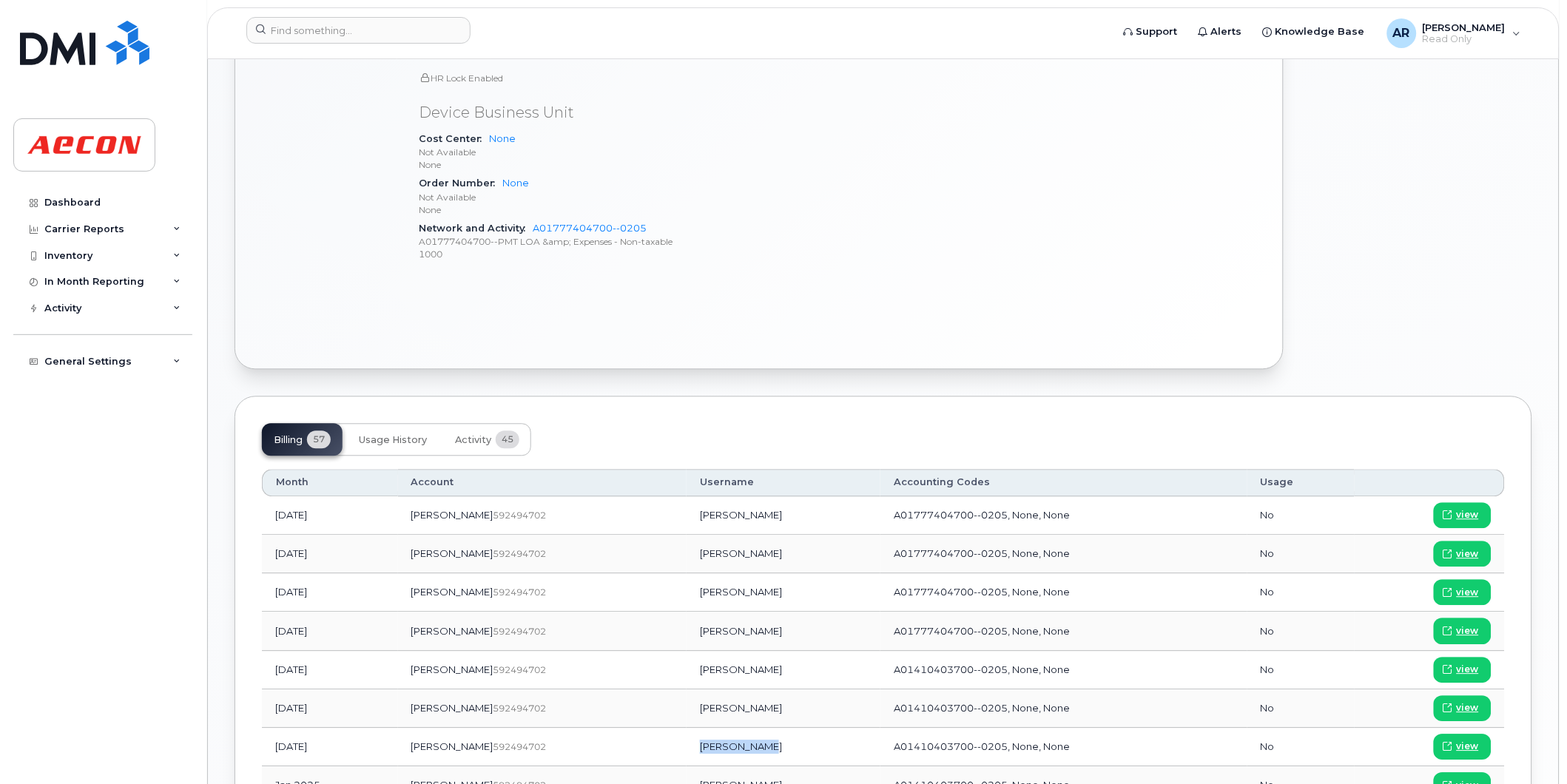
drag, startPoint x: 711, startPoint y: 749, endPoint x: 652, endPoint y: 752, distance: 59.1
click at [687, 752] on td "[PERSON_NAME]" at bounding box center [784, 747] width 194 height 38
copy td "[PERSON_NAME]"
click at [1463, 744] on span "view" at bounding box center [1468, 747] width 22 height 13
click at [380, 25] on input at bounding box center [358, 30] width 224 height 27
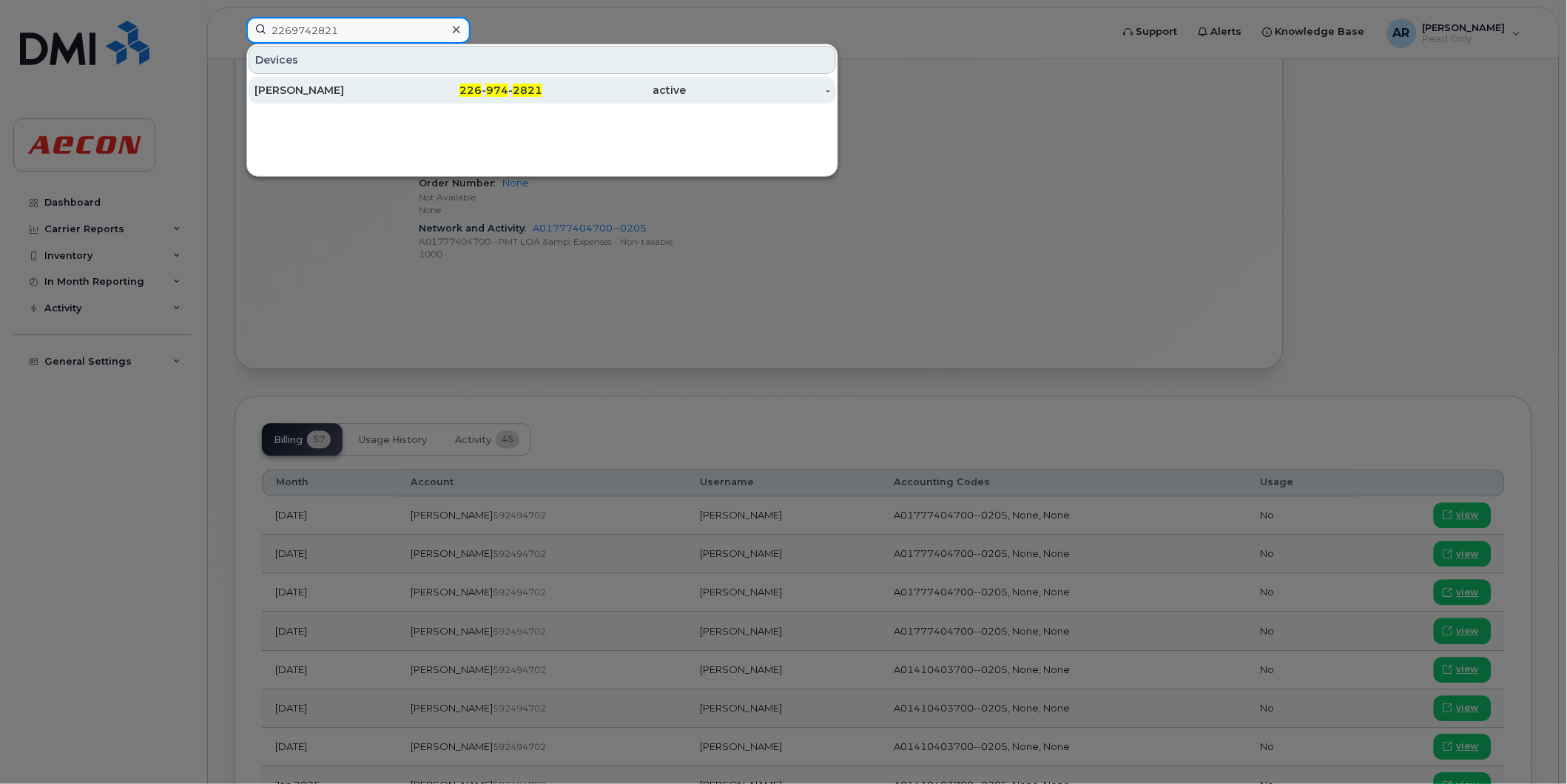
type input "2269742821"
click at [435, 90] on div "226 - 974 - 2821" at bounding box center [471, 90] width 144 height 15
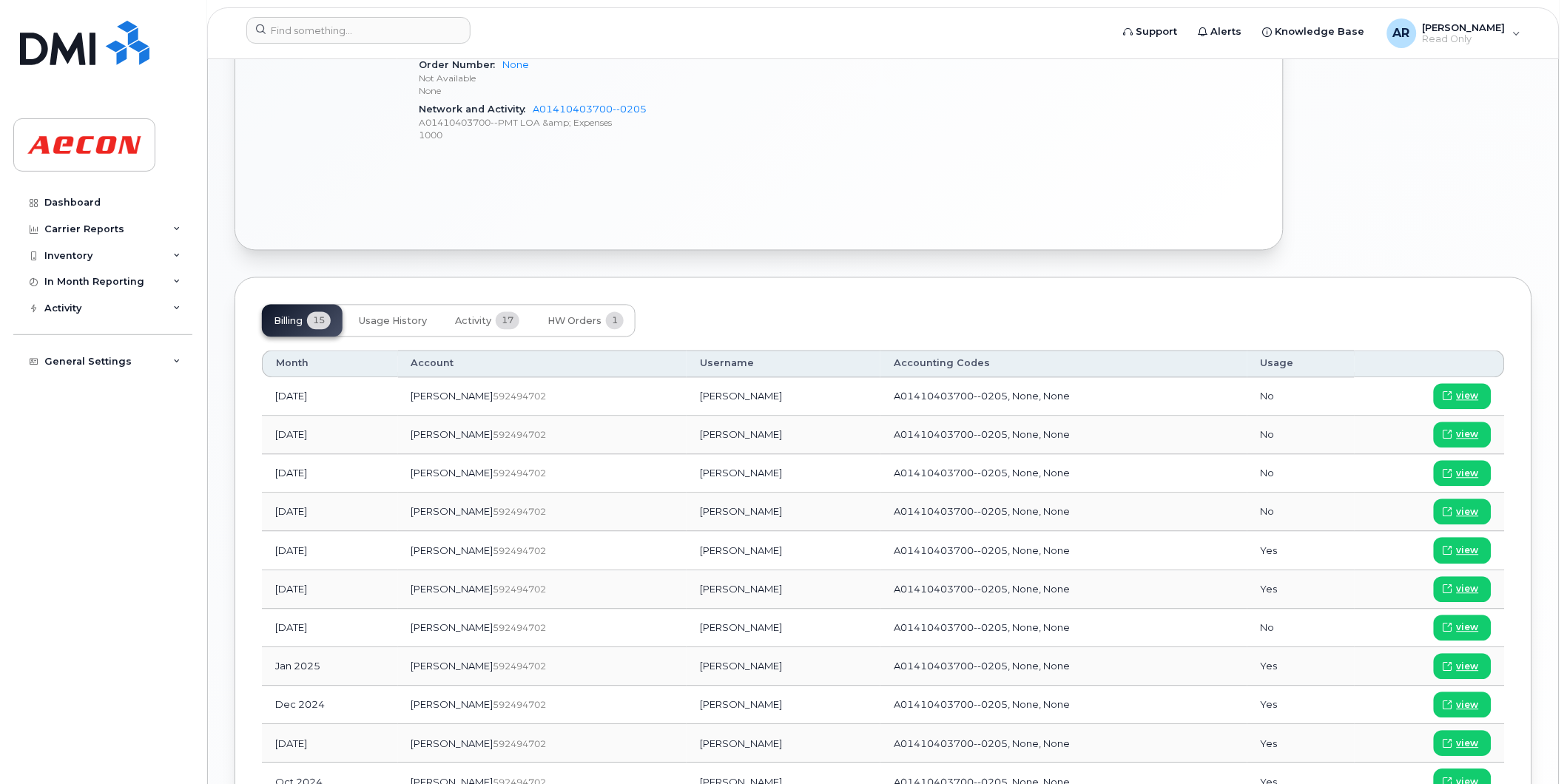
scroll to position [810, 0]
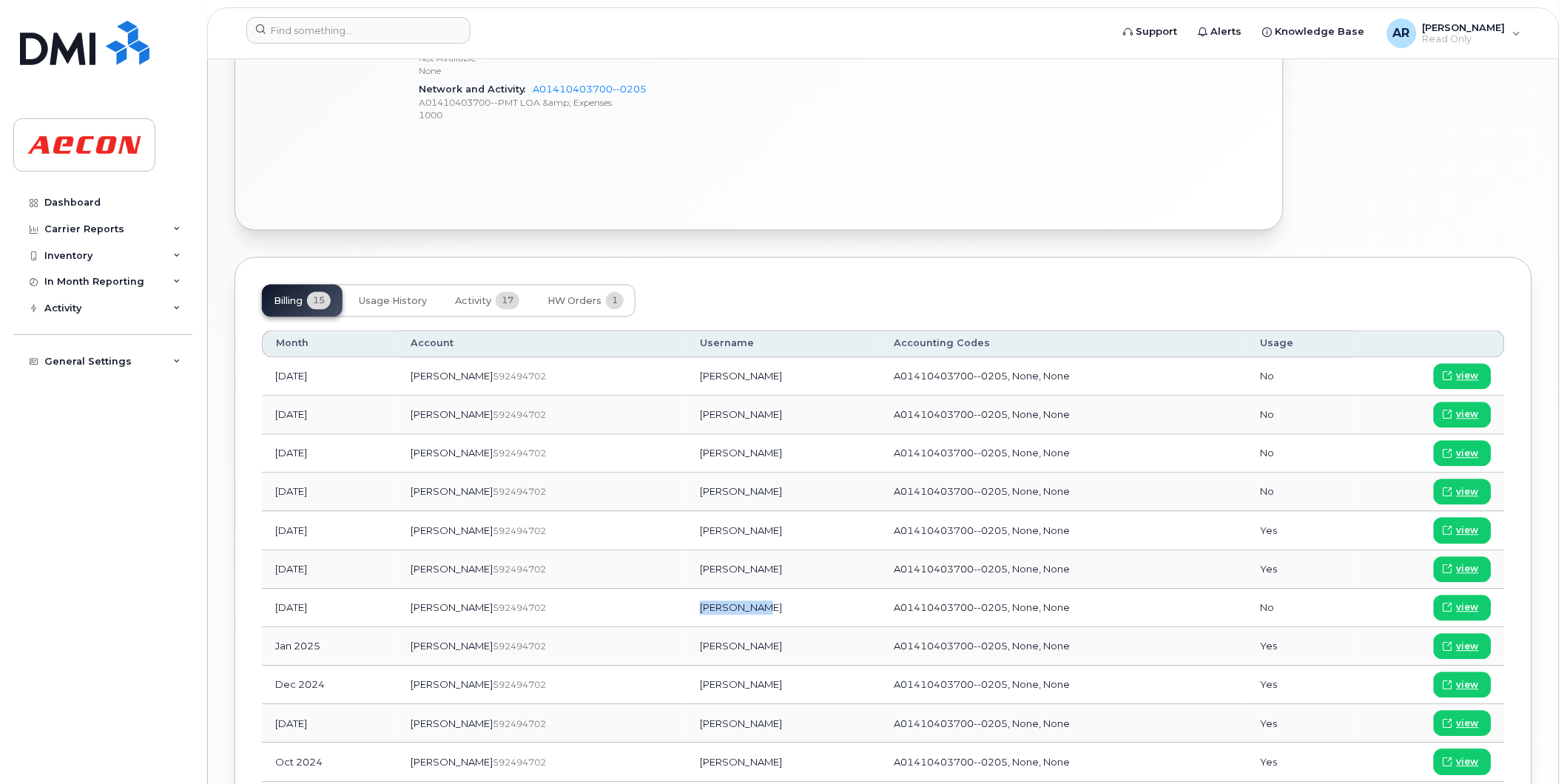
drag, startPoint x: 708, startPoint y: 610, endPoint x: 653, endPoint y: 611, distance: 55.0
click at [687, 611] on td "Colton Hall" at bounding box center [784, 608] width 194 height 38
copy td "Colton Hall"
click at [1463, 603] on span "view" at bounding box center [1468, 608] width 22 height 13
click at [300, 25] on input at bounding box center [358, 30] width 224 height 27
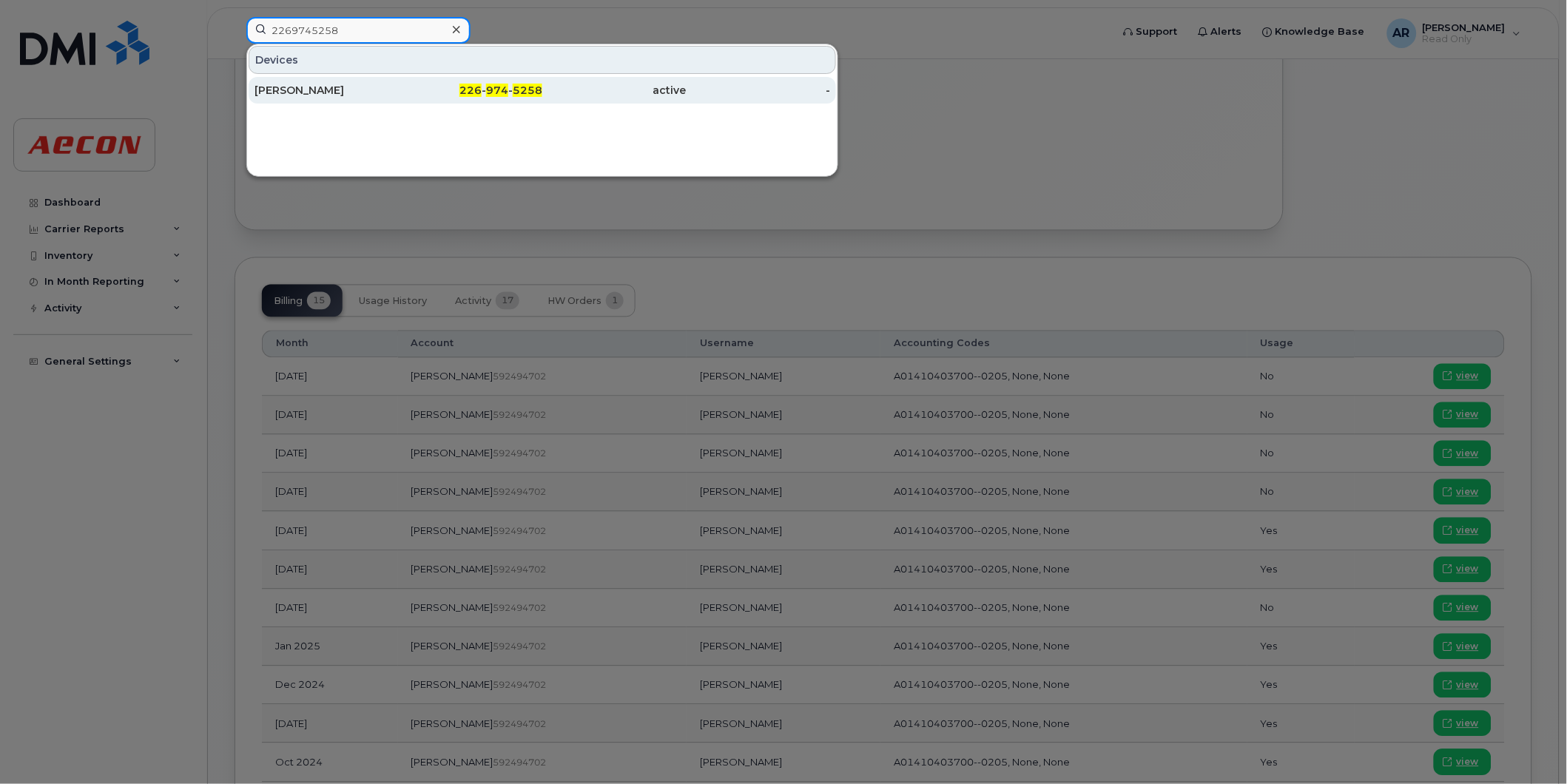
type input "2269745258"
click at [333, 88] on div "RYAN HASTIE" at bounding box center [327, 90] width 144 height 15
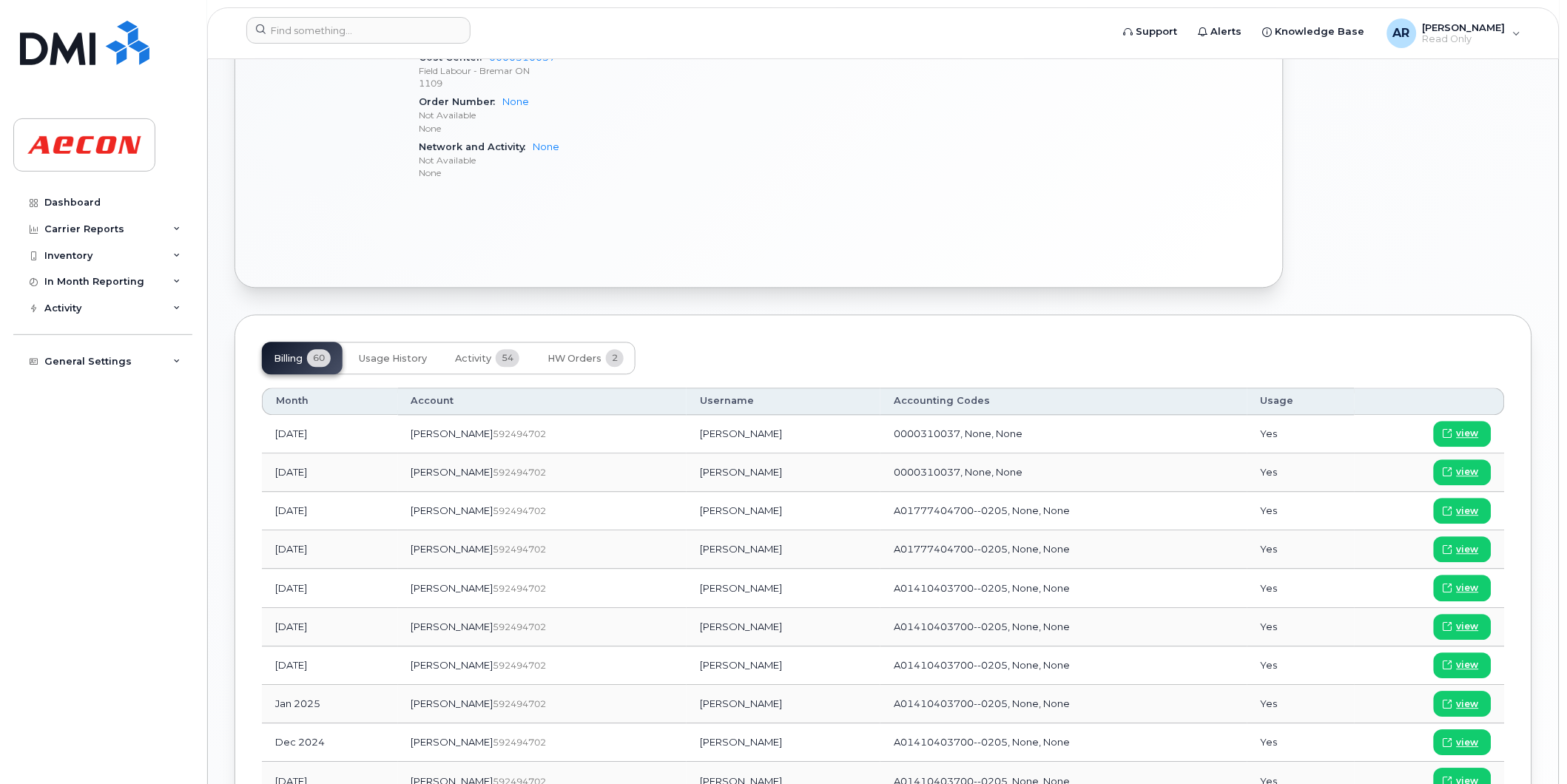
scroll to position [879, 0]
drag, startPoint x: 708, startPoint y: 666, endPoint x: 689, endPoint y: 667, distance: 19.0
click at [689, 667] on td "[PERSON_NAME]" at bounding box center [784, 665] width 194 height 38
drag, startPoint x: 689, startPoint y: 667, endPoint x: 714, endPoint y: 669, distance: 25.1
click at [714, 669] on td "[PERSON_NAME]" at bounding box center [784, 665] width 194 height 38
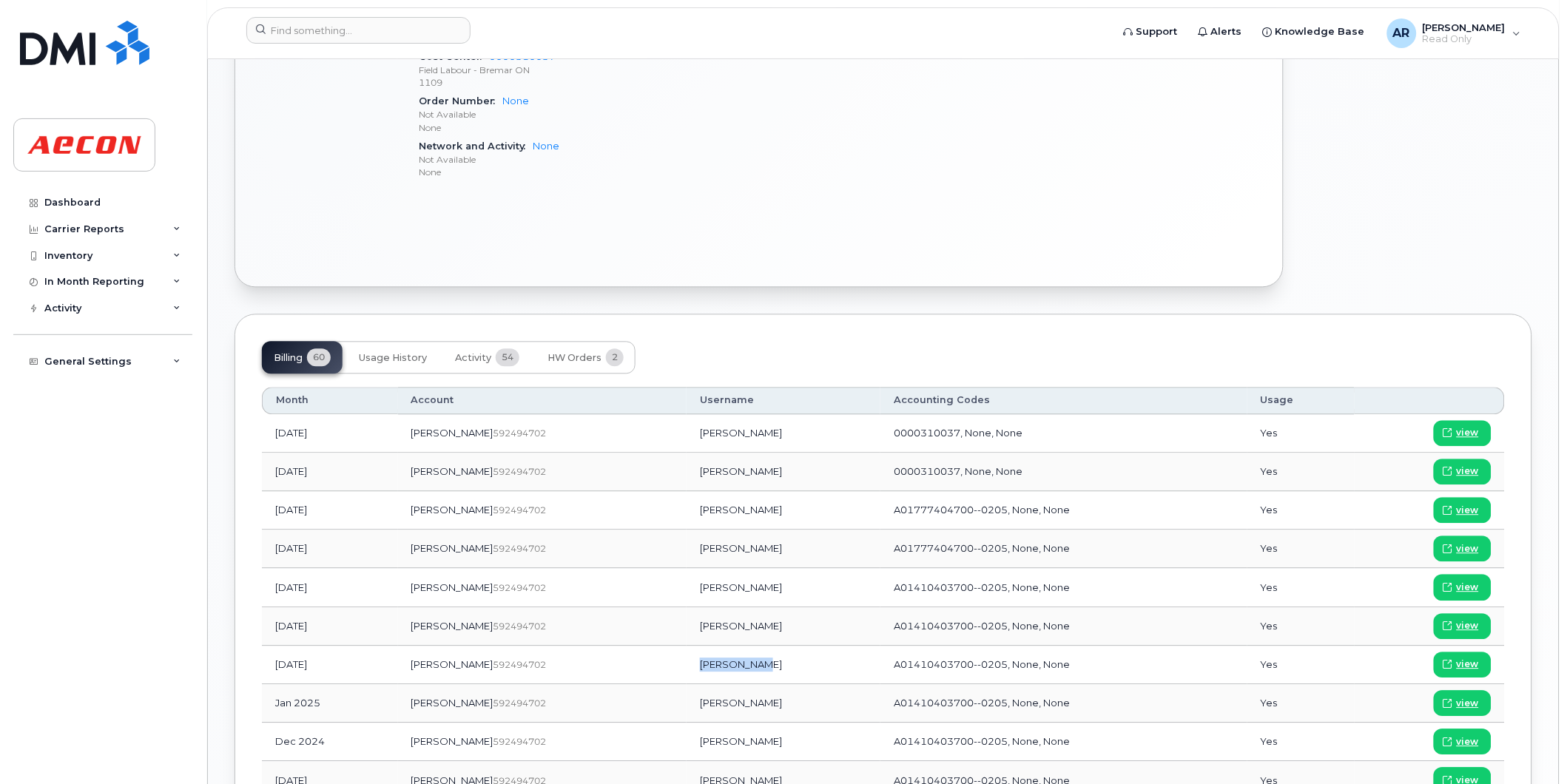
drag, startPoint x: 712, startPoint y: 667, endPoint x: 655, endPoint y: 668, distance: 57.0
click at [687, 668] on td "[PERSON_NAME]" at bounding box center [784, 665] width 194 height 38
copy td "[PERSON_NAME]"
click at [1462, 664] on span "view" at bounding box center [1468, 665] width 22 height 13
click at [326, 26] on input at bounding box center [358, 30] width 224 height 27
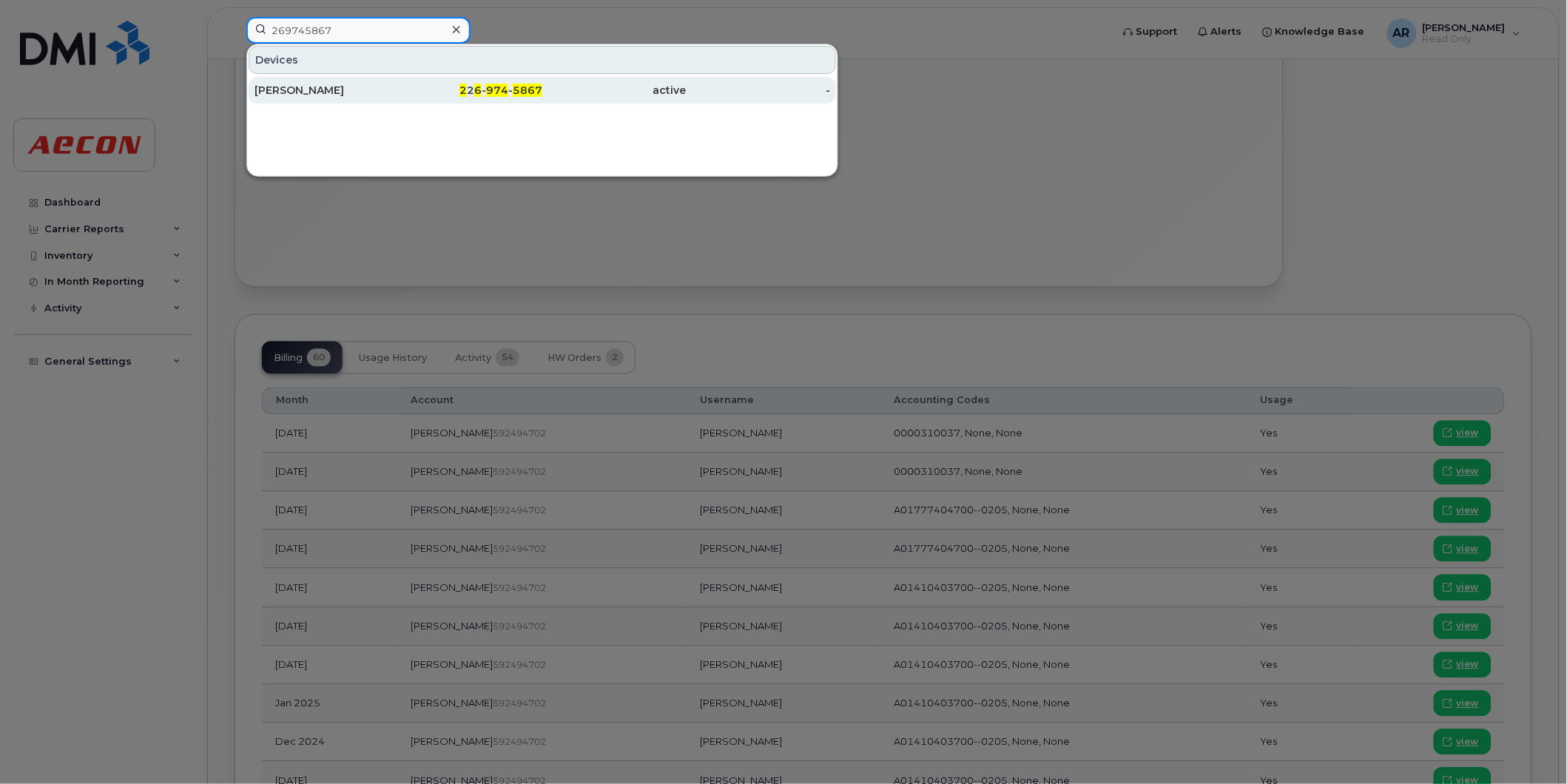
type input "269745867"
click at [374, 86] on div "[PERSON_NAME]" at bounding box center [327, 90] width 144 height 15
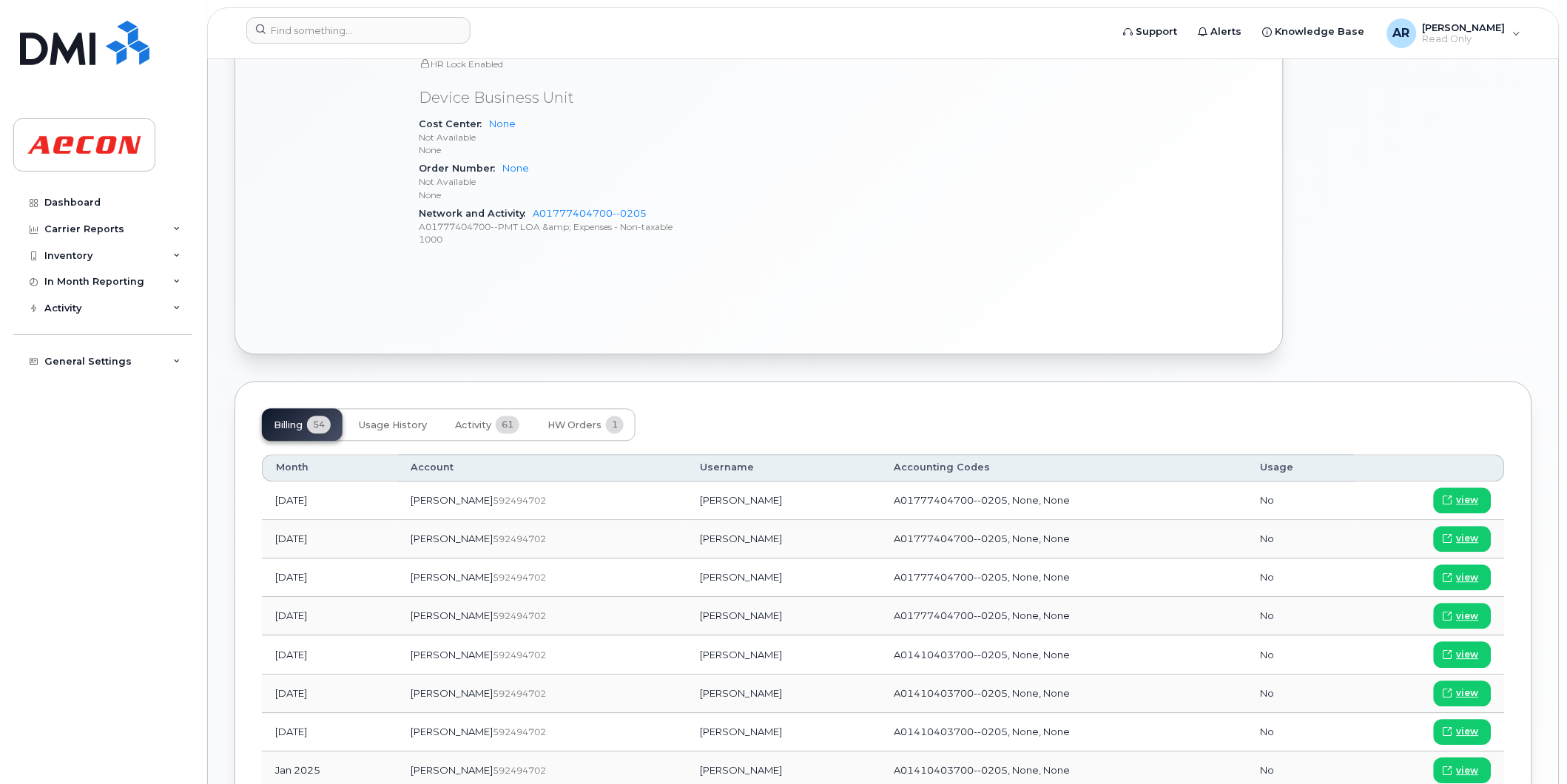
scroll to position [822, 0]
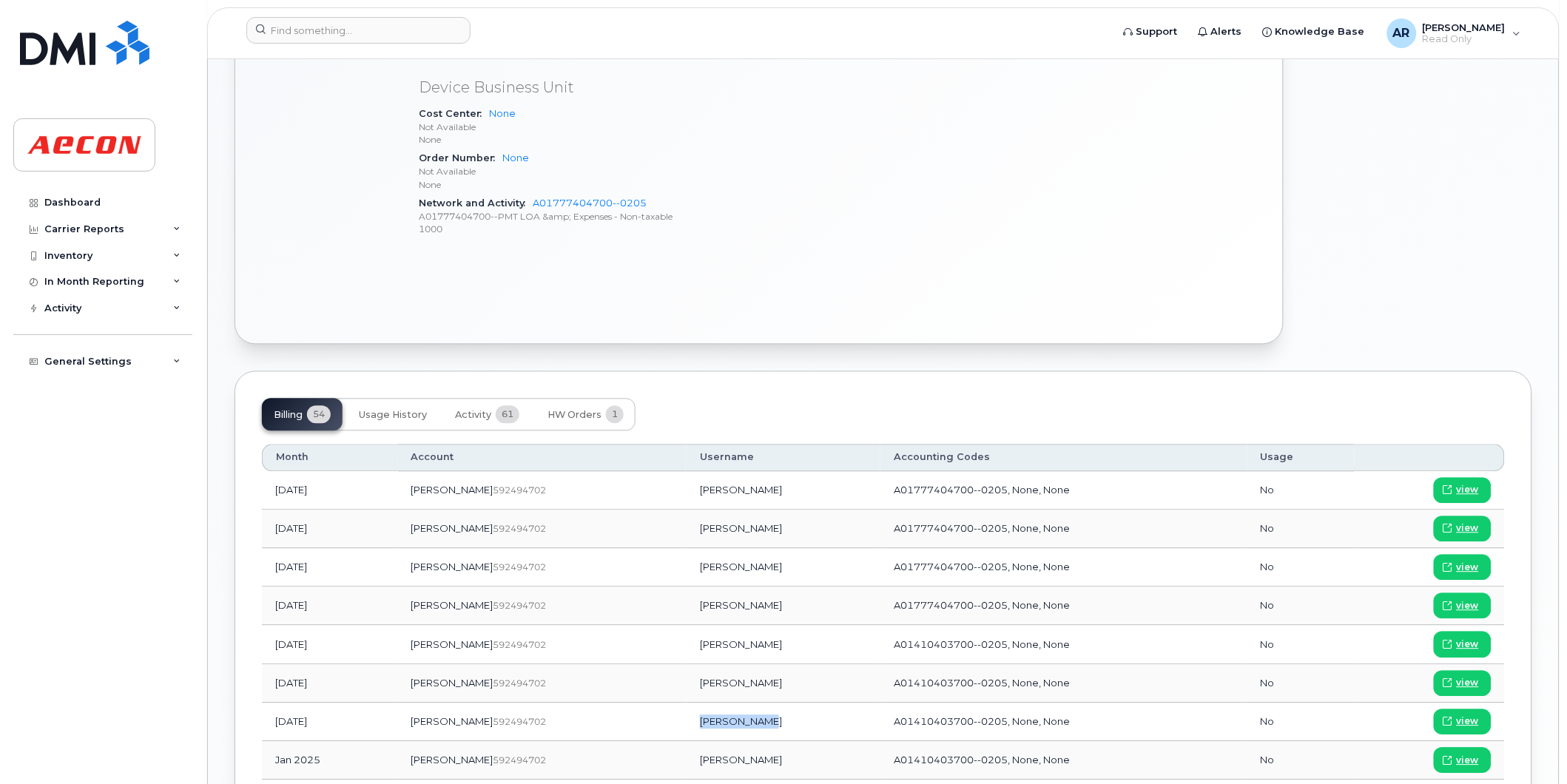
drag, startPoint x: 713, startPoint y: 723, endPoint x: 652, endPoint y: 729, distance: 61.3
click at [687, 729] on td "Harry Burley" at bounding box center [784, 722] width 194 height 38
copy td "Harry Burley"
click at [1448, 719] on icon at bounding box center [1448, 722] width 9 height 9
click at [342, 35] on input at bounding box center [358, 30] width 224 height 27
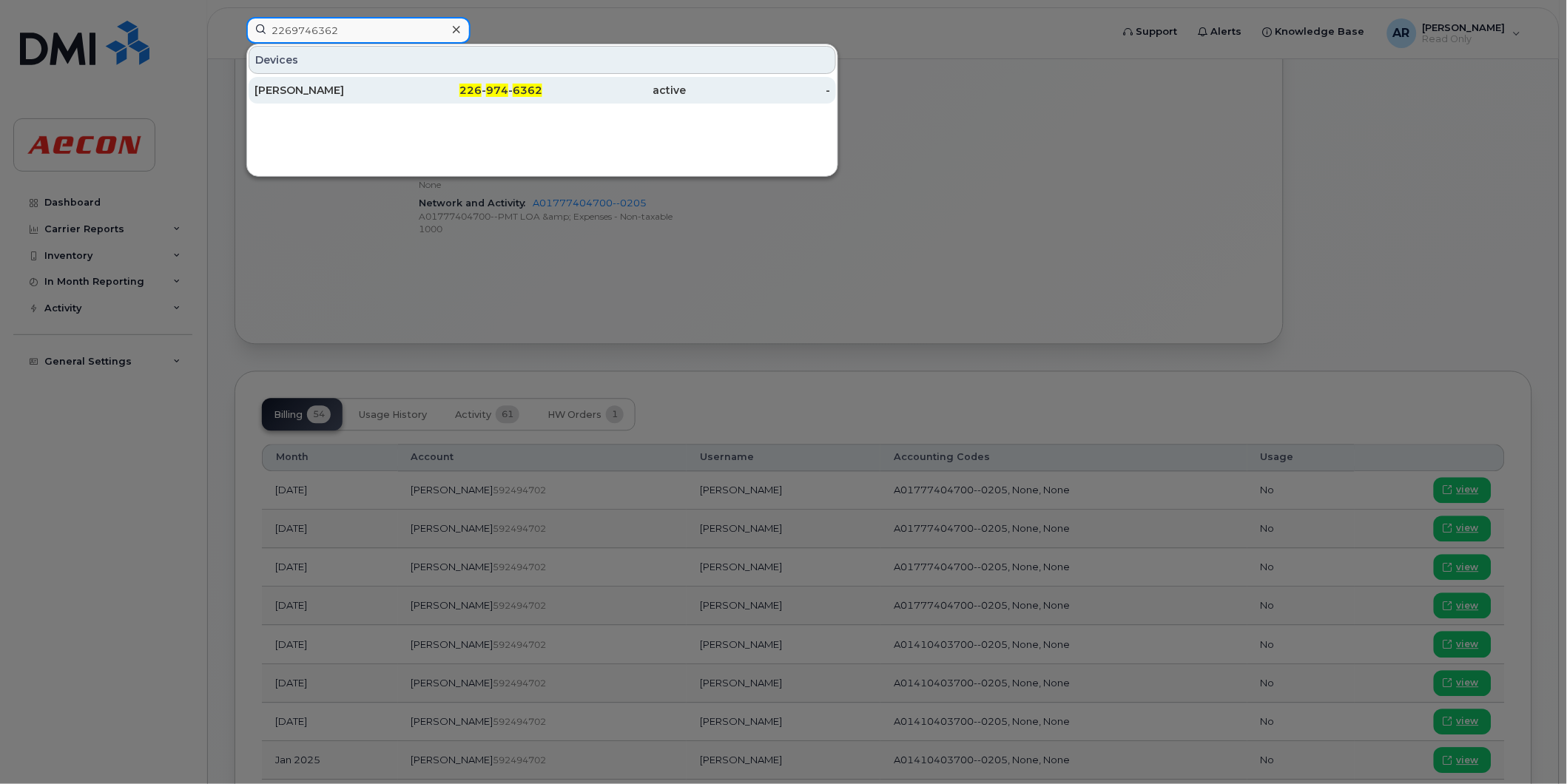
type input "2269746362"
click at [372, 89] on div "TODD NASON" at bounding box center [327, 90] width 144 height 15
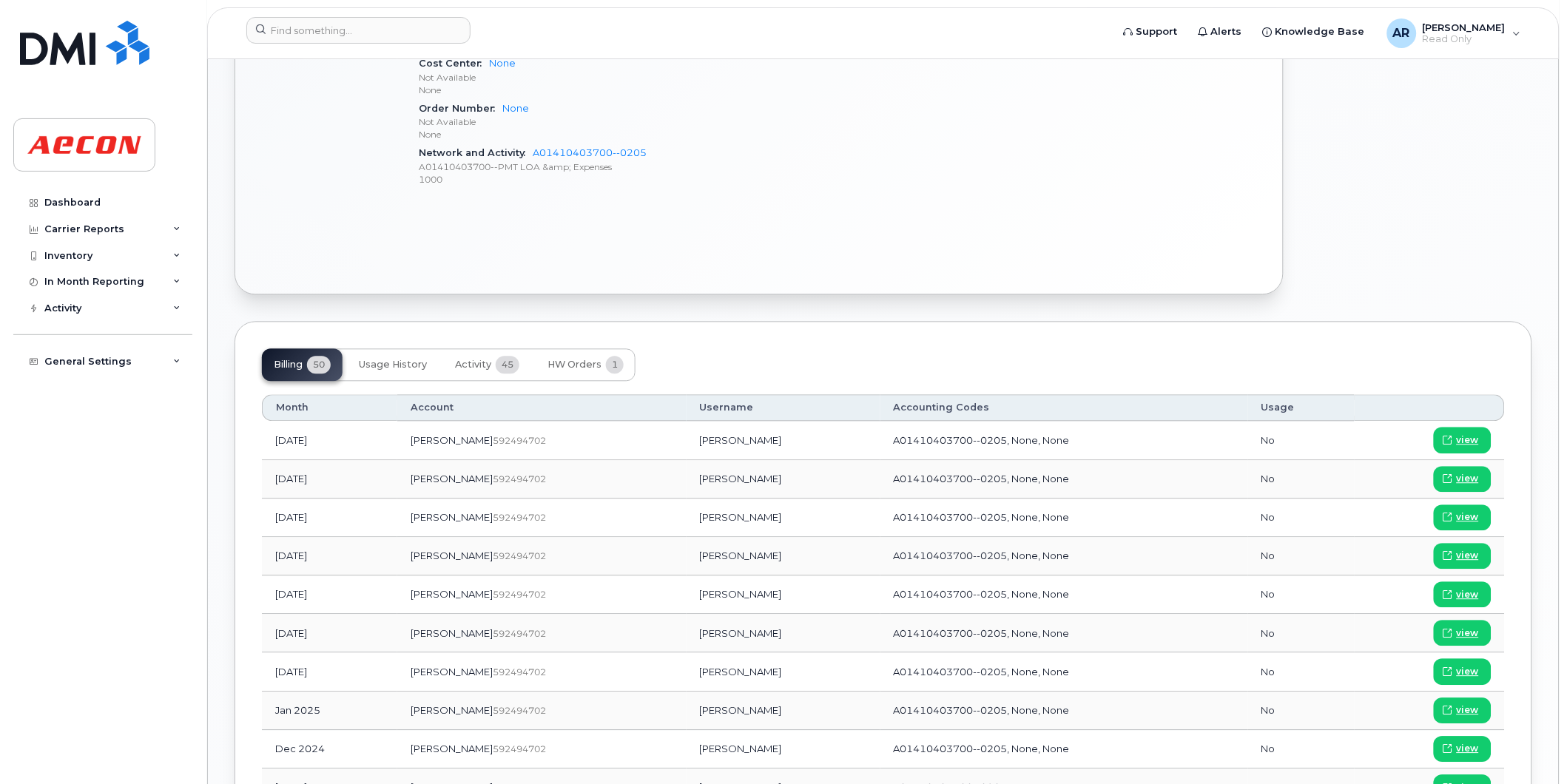
scroll to position [903, 0]
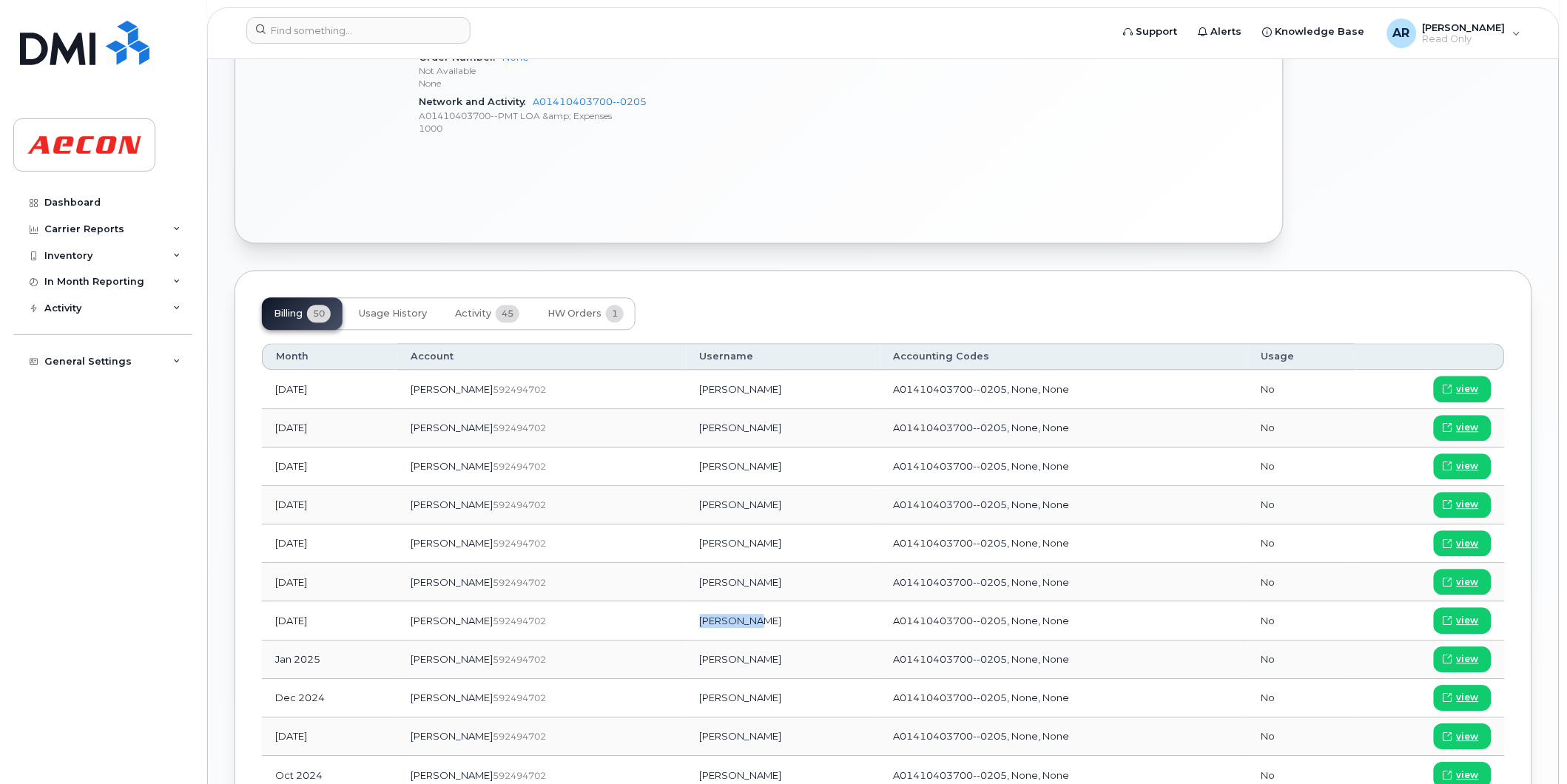
drag, startPoint x: 712, startPoint y: 625, endPoint x: 653, endPoint y: 625, distance: 59.0
click at [687, 625] on td "[PERSON_NAME]" at bounding box center [784, 620] width 194 height 38
copy td "[PERSON_NAME]"
click at [1471, 625] on span "view" at bounding box center [1468, 620] width 22 height 13
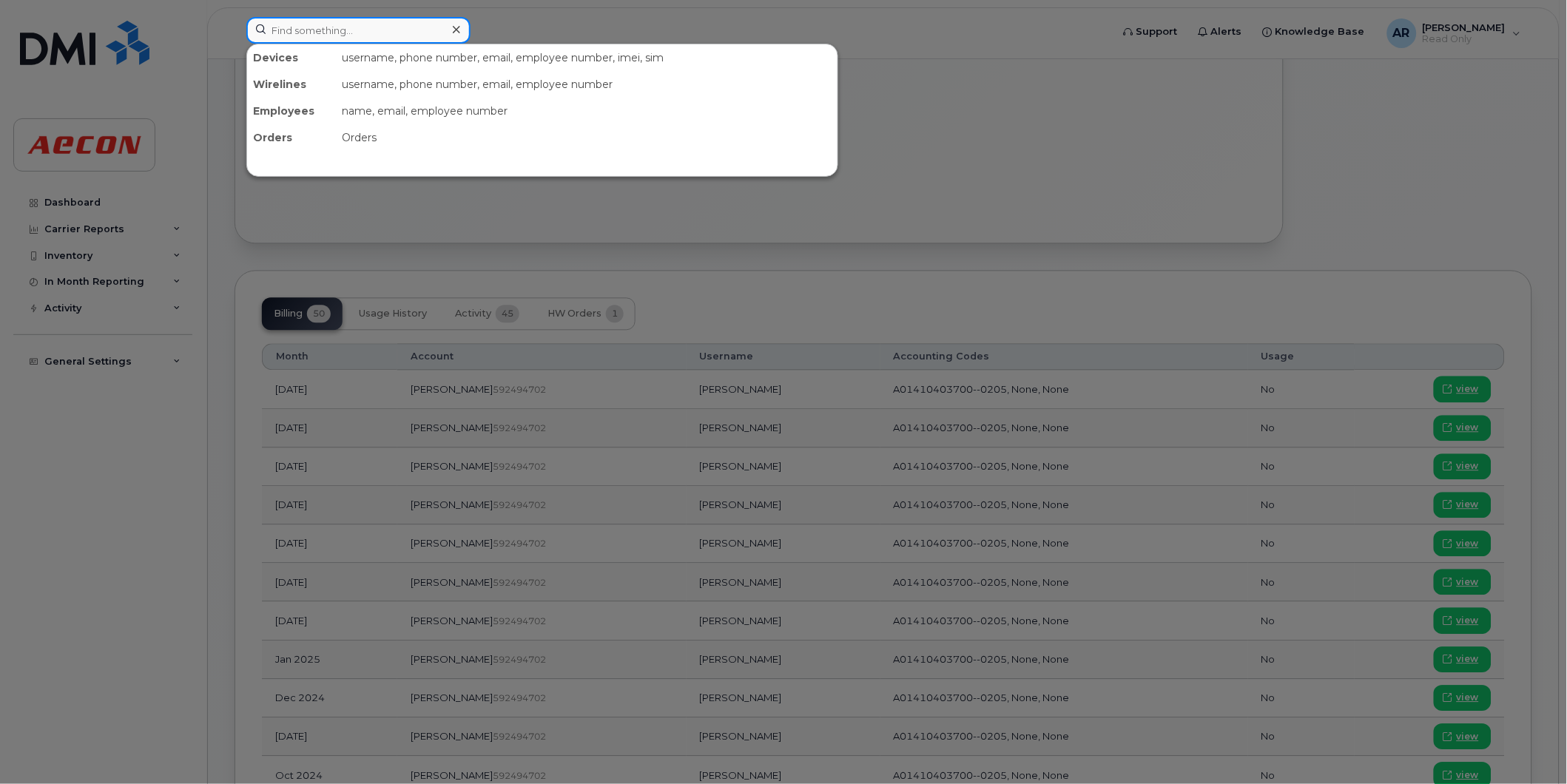
click at [334, 28] on input at bounding box center [358, 30] width 224 height 27
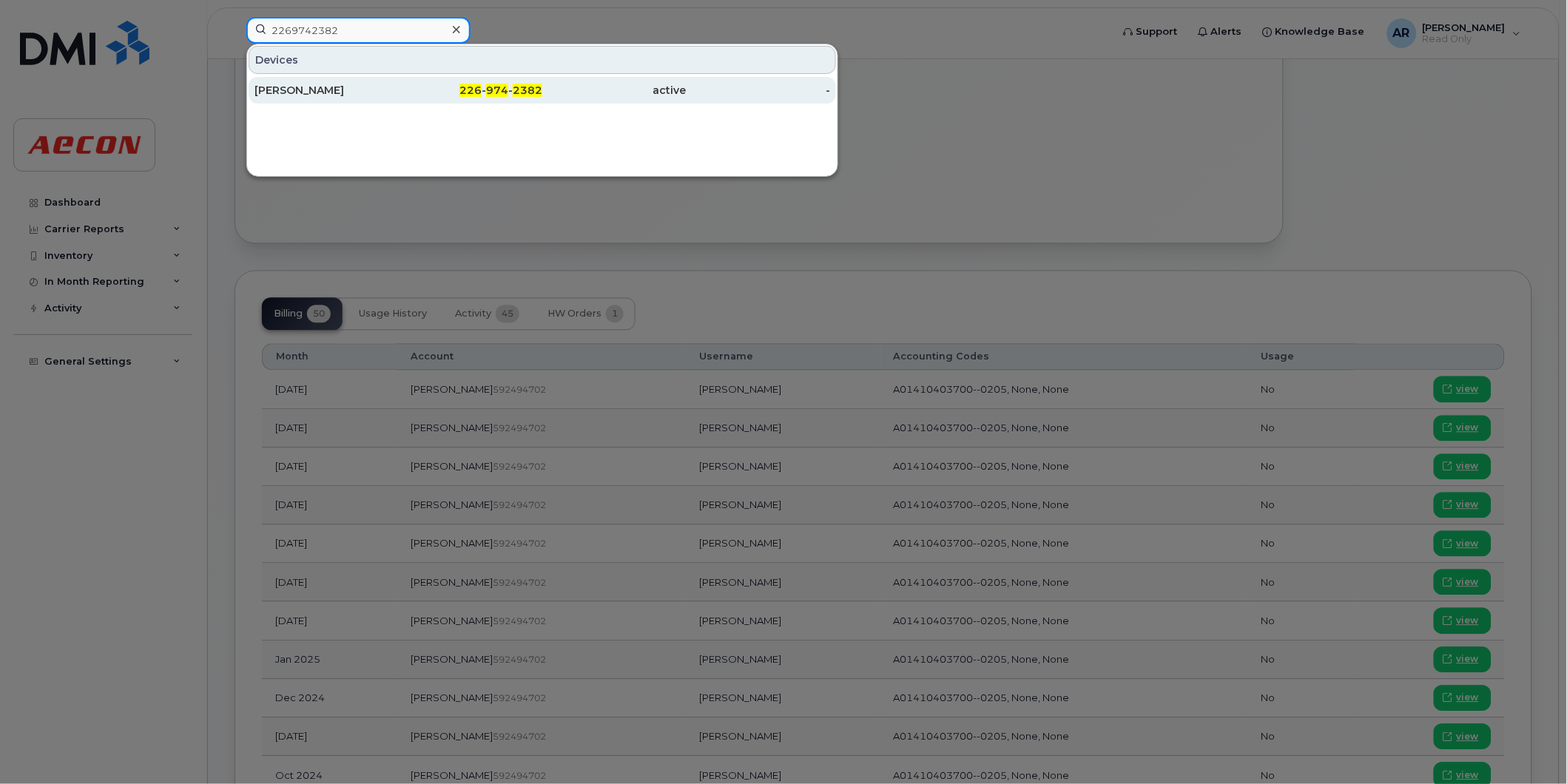
type input "2269742382"
click at [349, 96] on div "JEFF WARNER" at bounding box center [327, 90] width 144 height 15
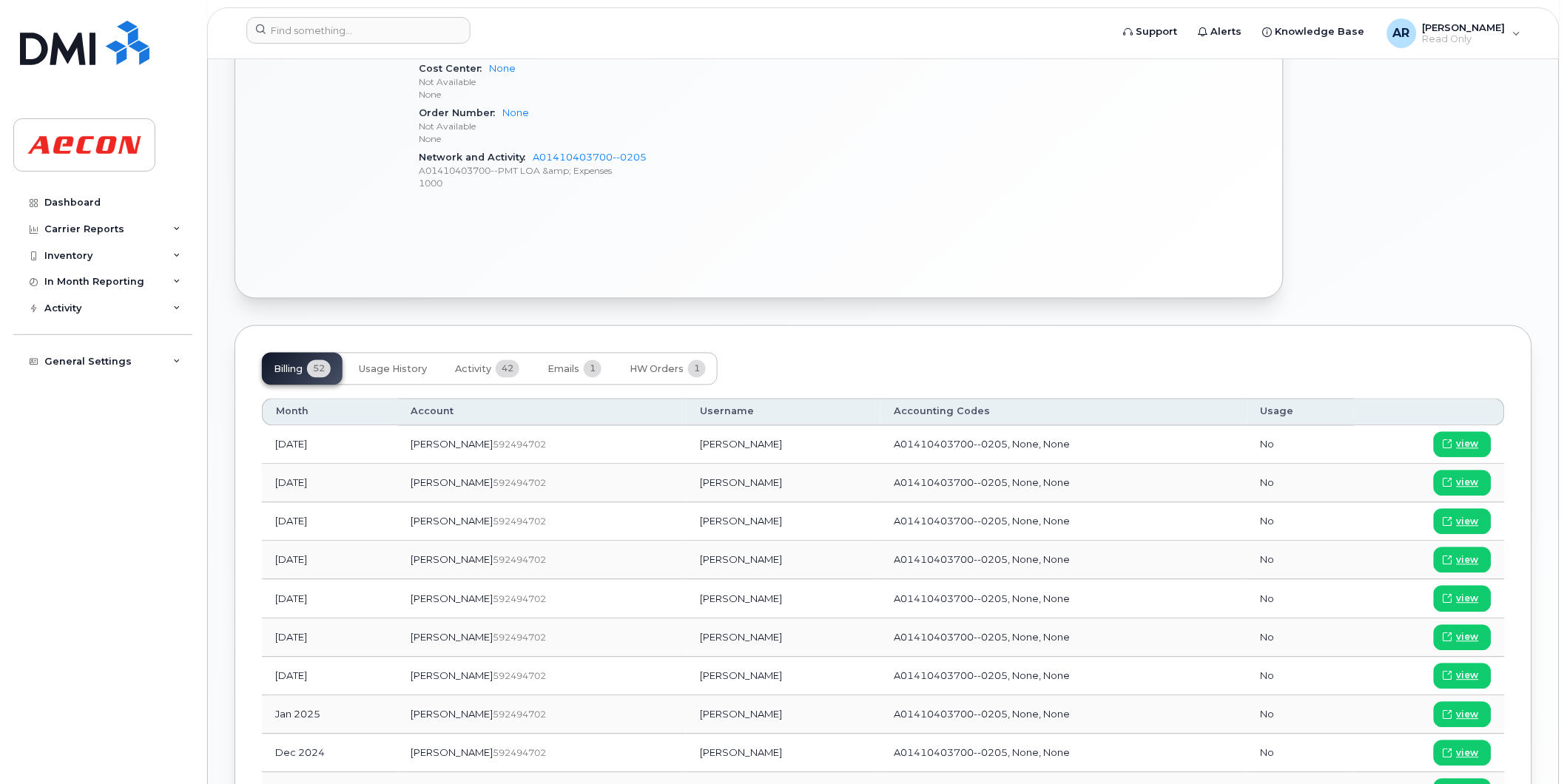
scroll to position [822, 0]
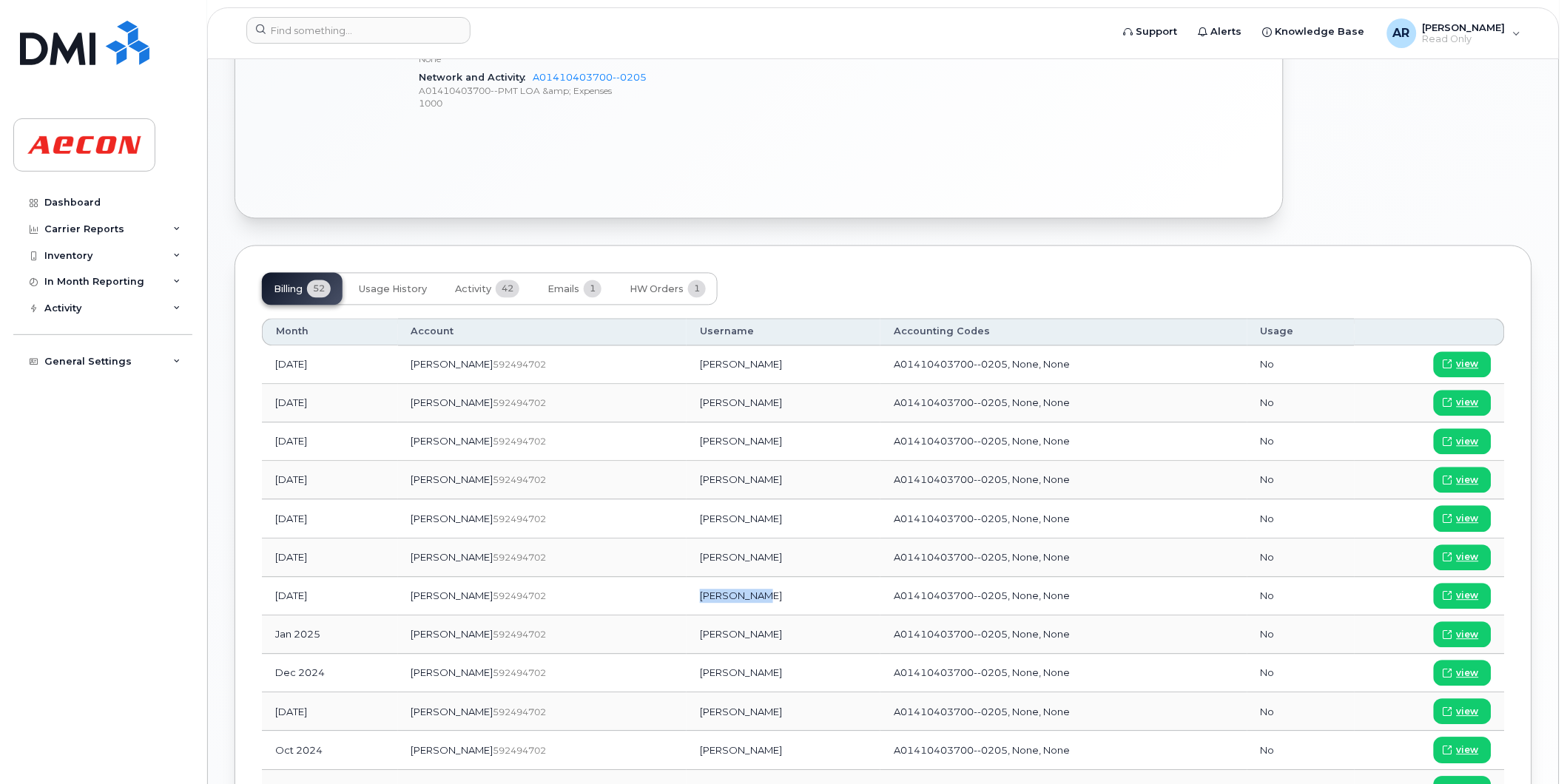
drag, startPoint x: 707, startPoint y: 602, endPoint x: 654, endPoint y: 601, distance: 53.0
click at [687, 601] on td "Jeff Warner" at bounding box center [784, 596] width 194 height 38
copy td "Jeff Warner"
click at [1475, 595] on span "view" at bounding box center [1468, 596] width 22 height 13
click at [405, 29] on input at bounding box center [358, 30] width 224 height 27
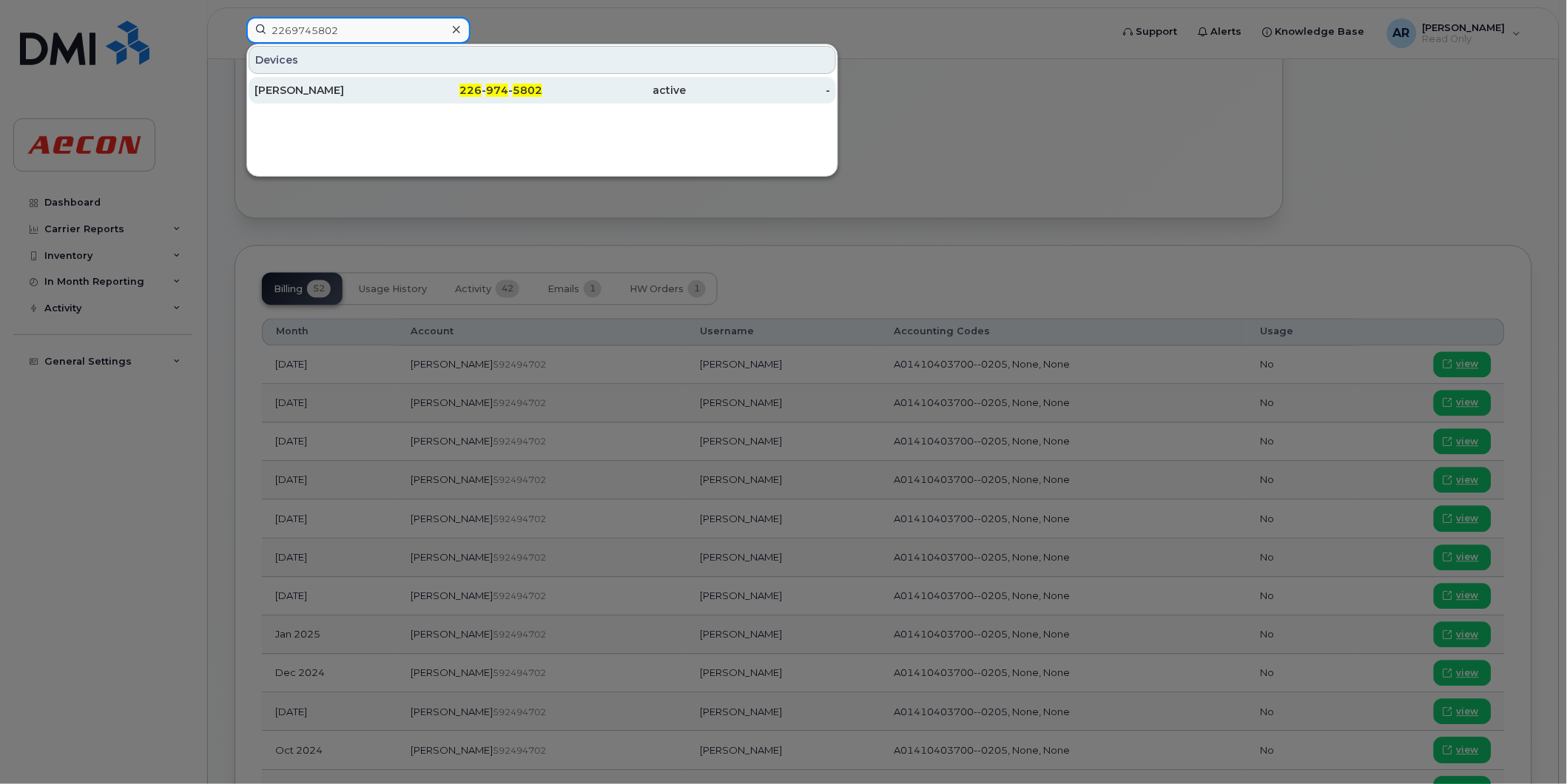
type input "2269745802"
click at [401, 100] on div "226 - 974 - 5802" at bounding box center [471, 90] width 144 height 27
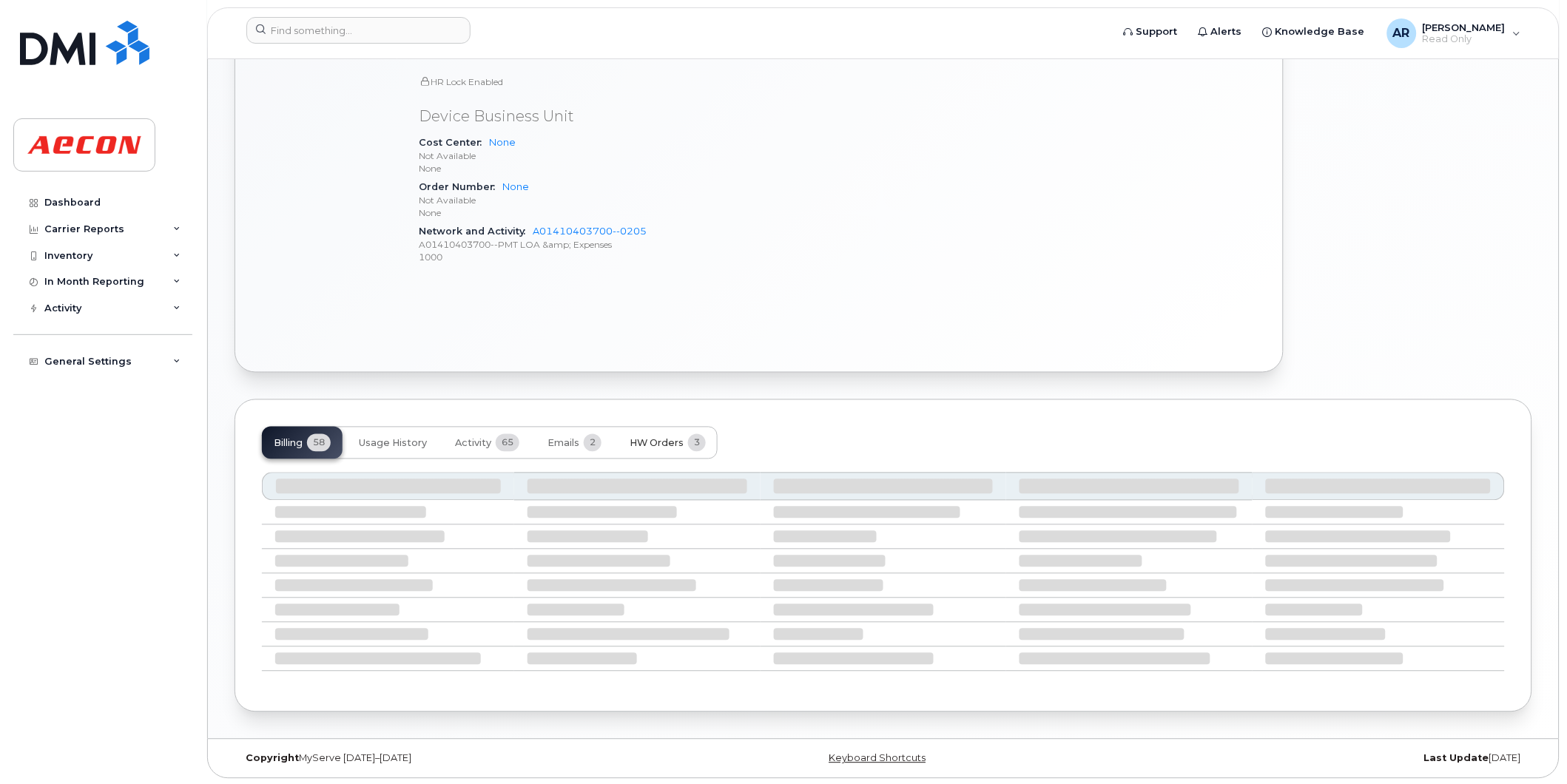
scroll to position [671, 0]
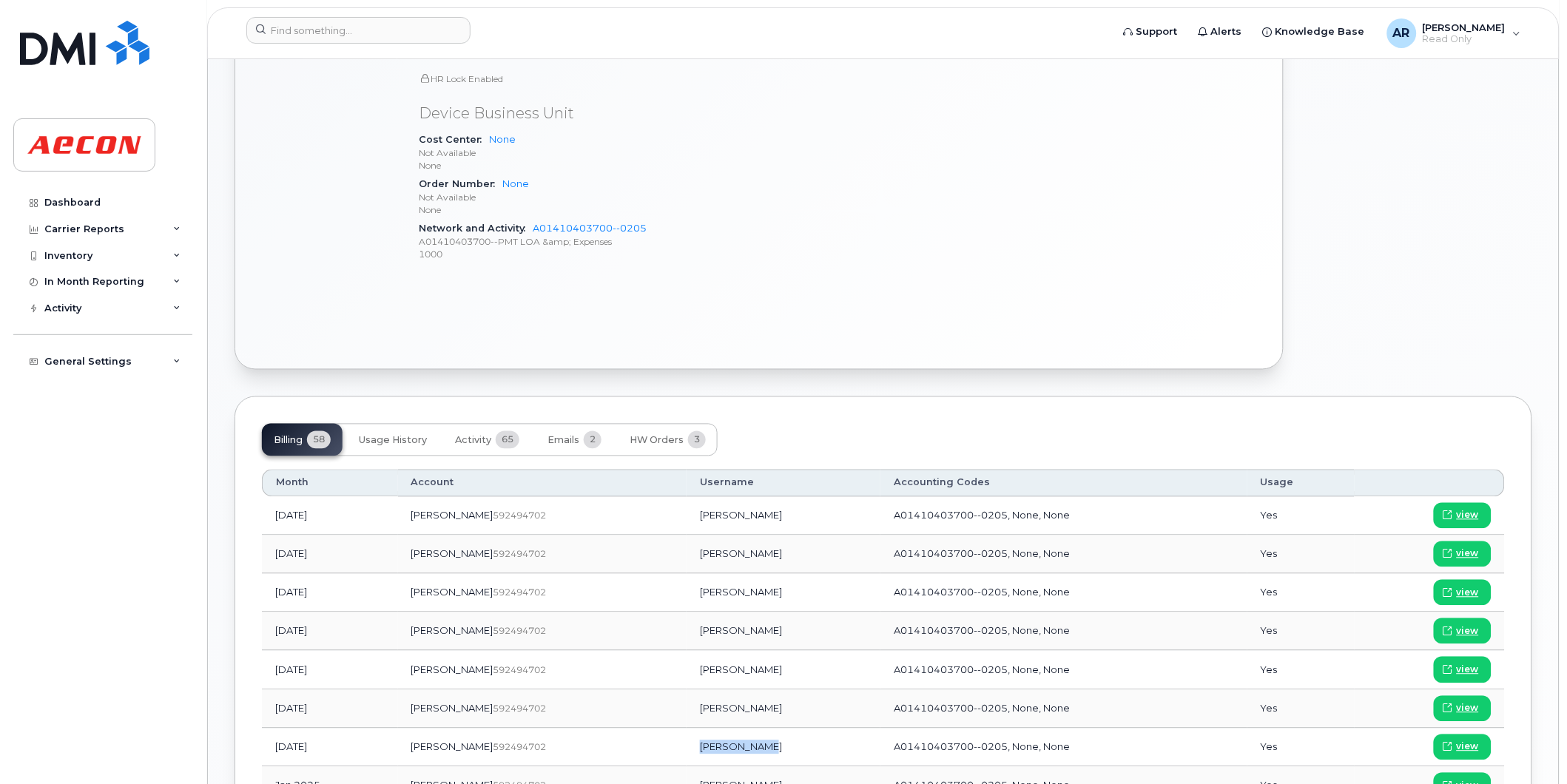
drag, startPoint x: 713, startPoint y: 752, endPoint x: 650, endPoint y: 750, distance: 63.0
click at [687, 750] on td "[PERSON_NAME]" at bounding box center [784, 747] width 194 height 38
copy td "[PERSON_NAME]"
click at [1477, 745] on span "view" at bounding box center [1468, 747] width 22 height 13
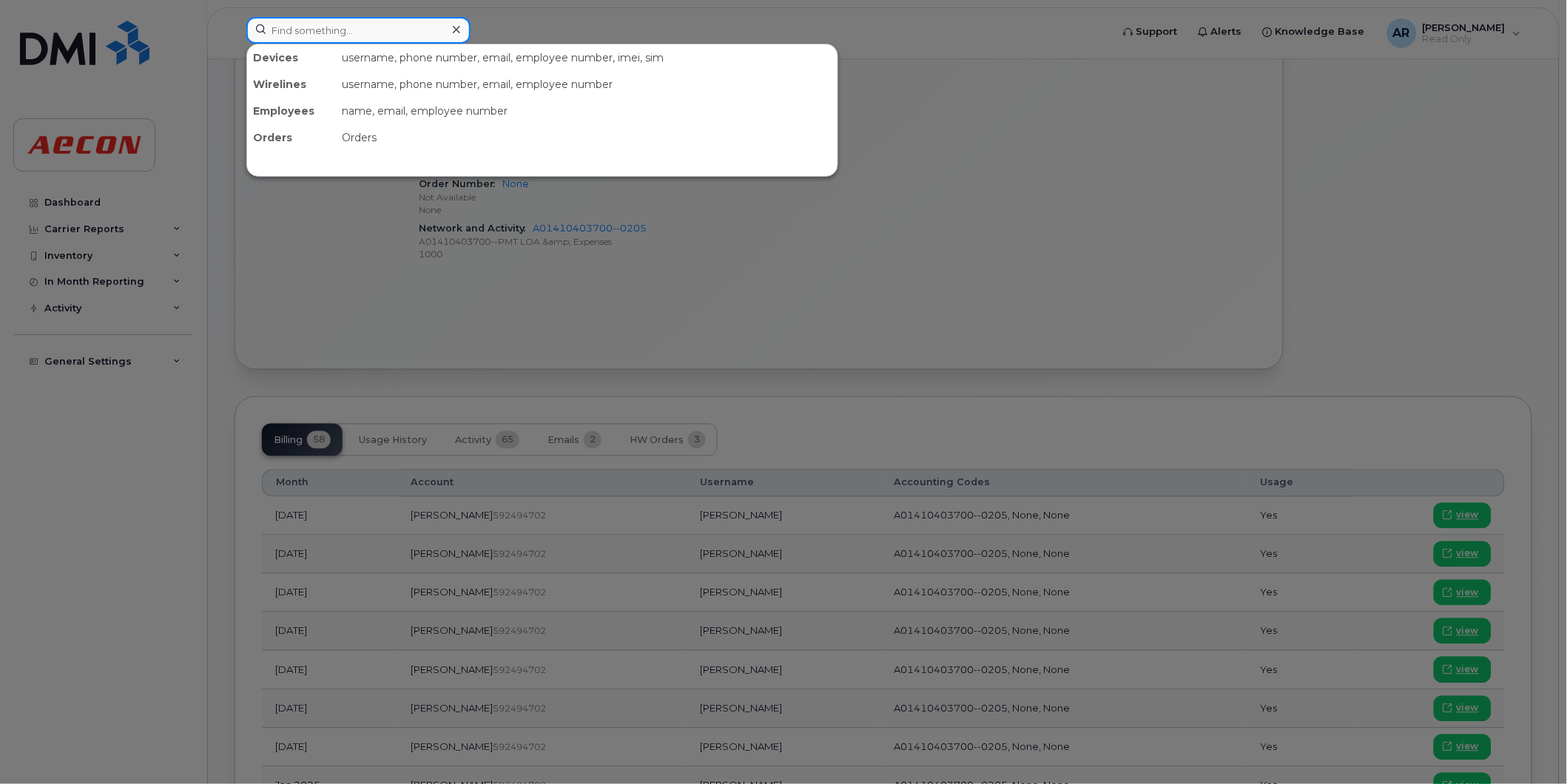
click at [379, 32] on input at bounding box center [358, 30] width 224 height 27
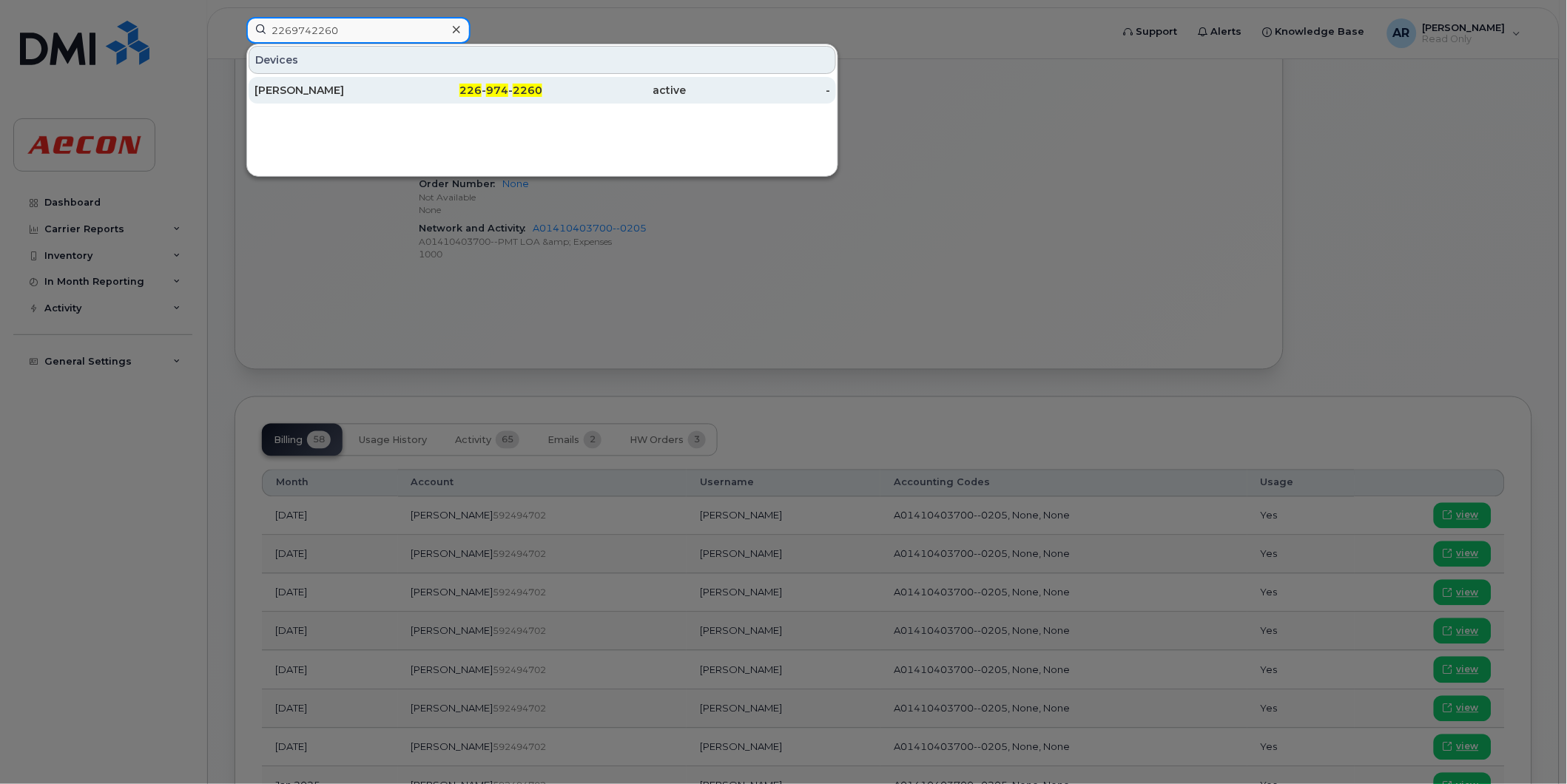
type input "2269742260"
click at [387, 95] on div "[PERSON_NAME]" at bounding box center [327, 90] width 144 height 15
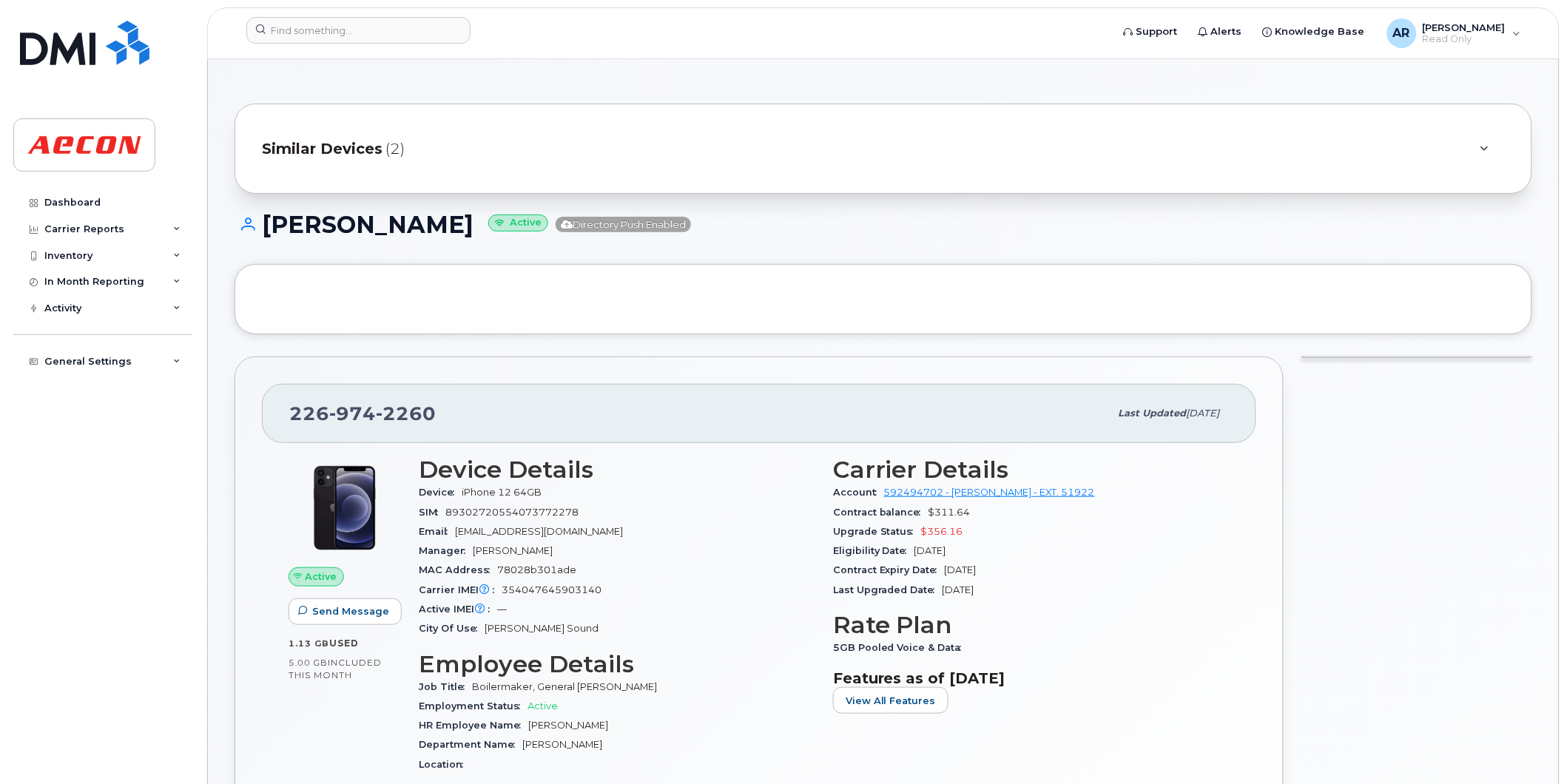
drag, startPoint x: 507, startPoint y: 225, endPoint x: 482, endPoint y: 236, distance: 27.3
click at [482, 236] on h1 "MATTHEW BULMER Active Directory Push Enabled" at bounding box center [884, 224] width 1298 height 26
click at [476, 237] on h1 "MATTHEW BULMER Active Directory Push Enabled" at bounding box center [884, 224] width 1298 height 26
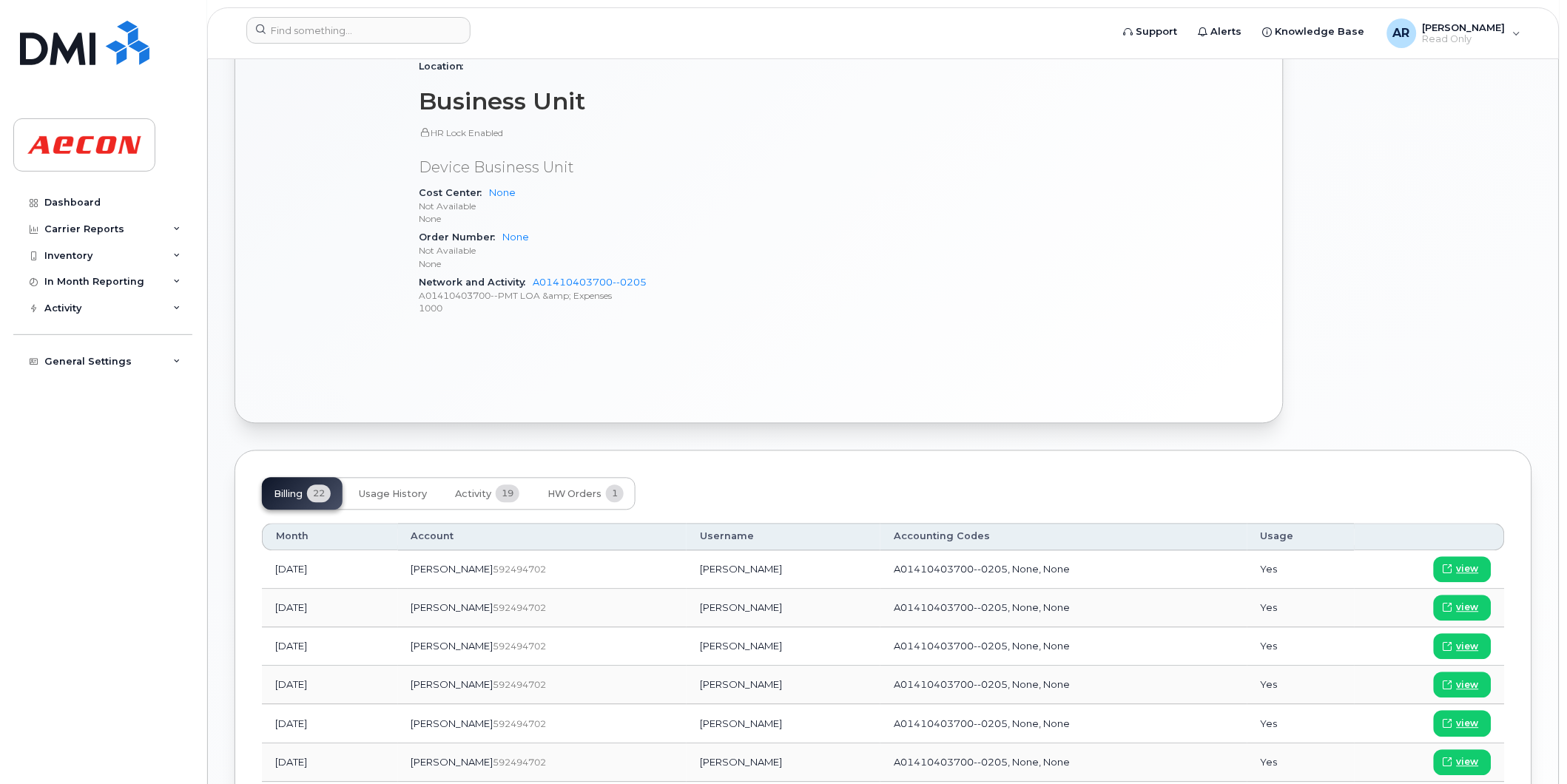
scroll to position [740, 0]
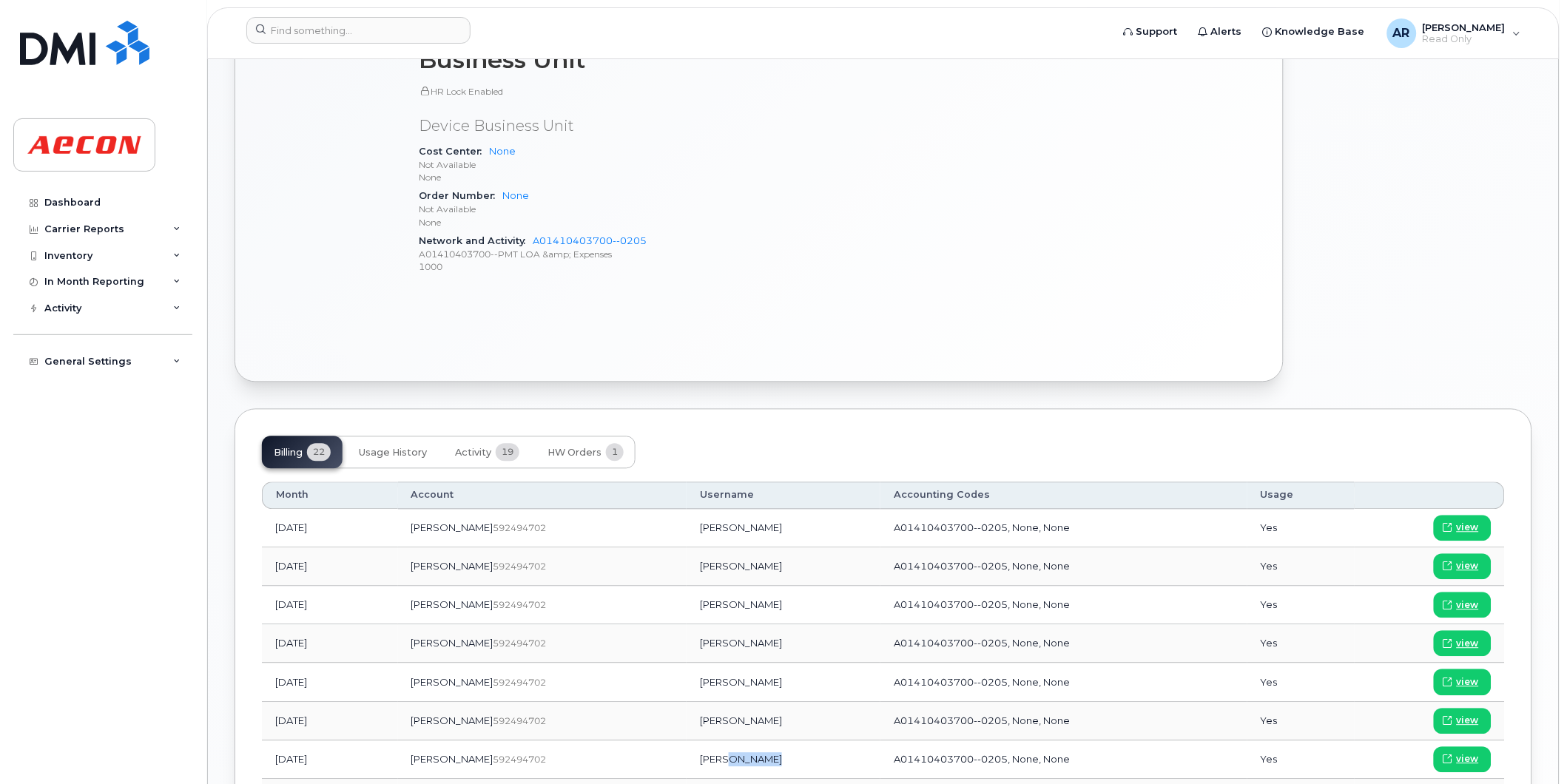
drag, startPoint x: 716, startPoint y: 759, endPoint x: 674, endPoint y: 763, distance: 42.2
click at [687, 763] on td "Matthew Bulmer" at bounding box center [784, 760] width 194 height 38
drag, startPoint x: 674, startPoint y: 763, endPoint x: 641, endPoint y: 764, distance: 33.0
click at [687, 764] on td "Matthew Bulmer" at bounding box center [784, 760] width 194 height 38
copy td "Matthew Bulmer"
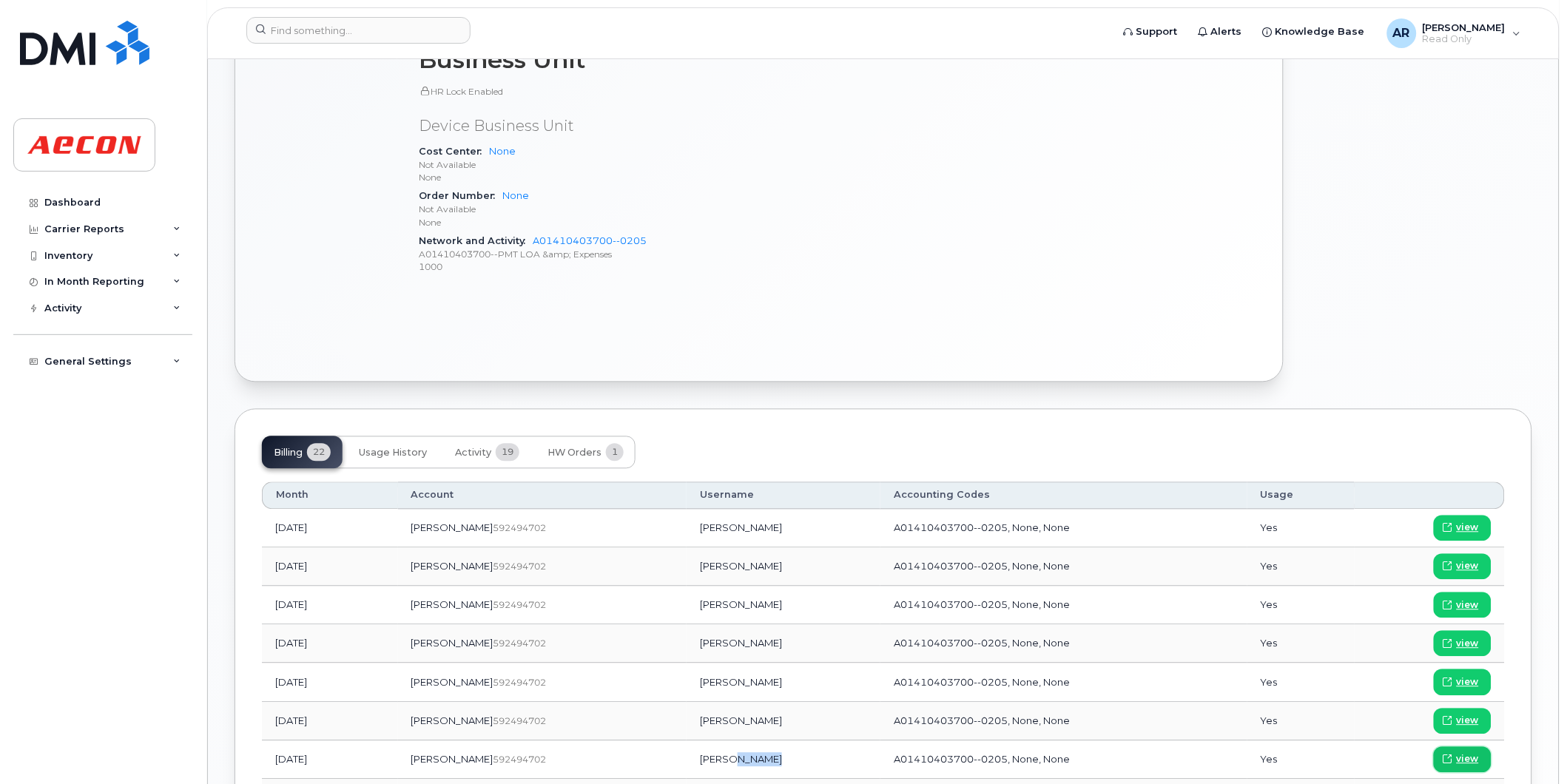
click at [1471, 757] on span "view" at bounding box center [1468, 759] width 22 height 13
click at [376, 25] on input at bounding box center [358, 30] width 224 height 27
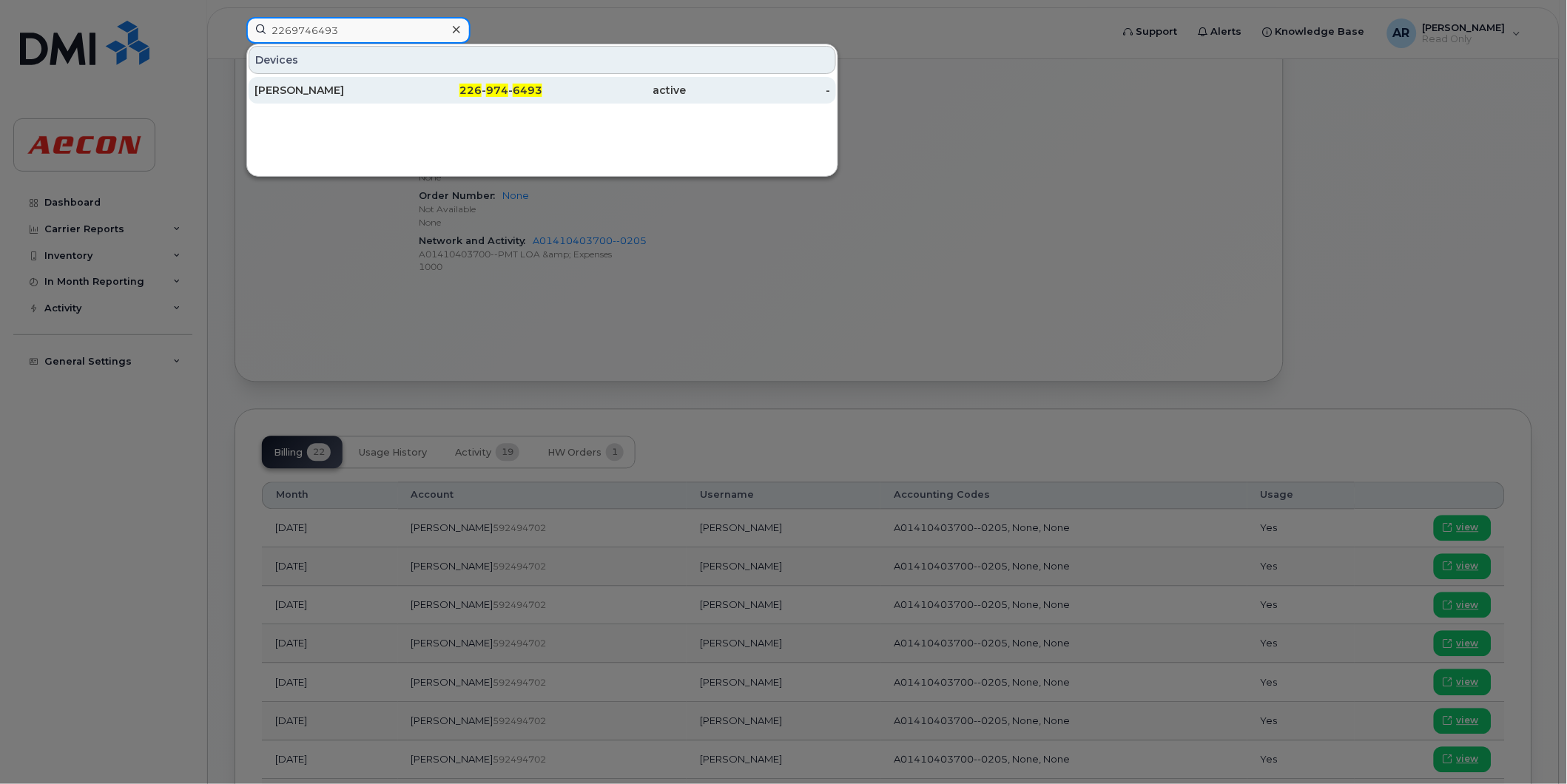
type input "2269746493"
click at [396, 102] on div "CHAD WATSON" at bounding box center [327, 90] width 144 height 27
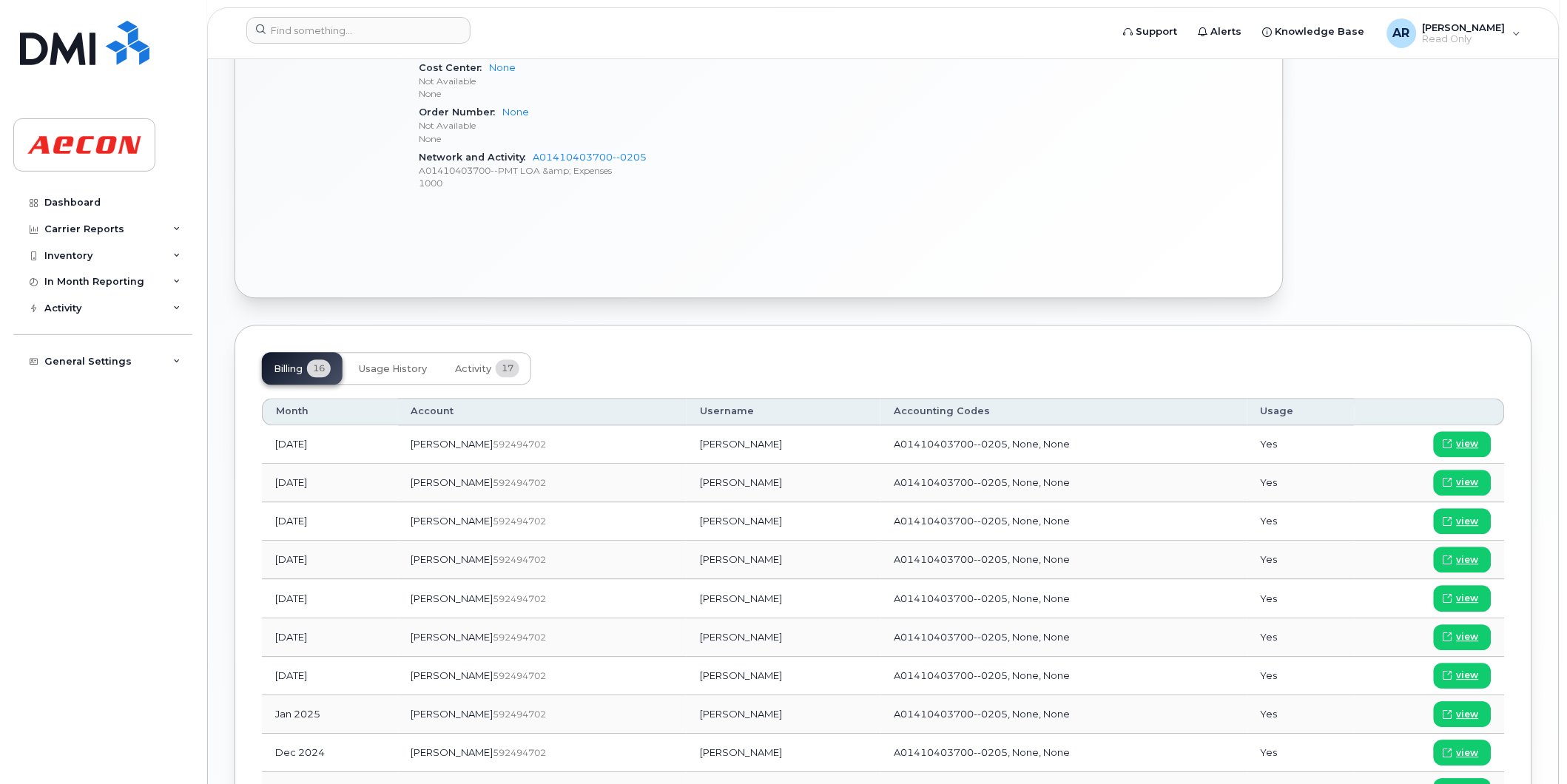
scroll to position [903, 0]
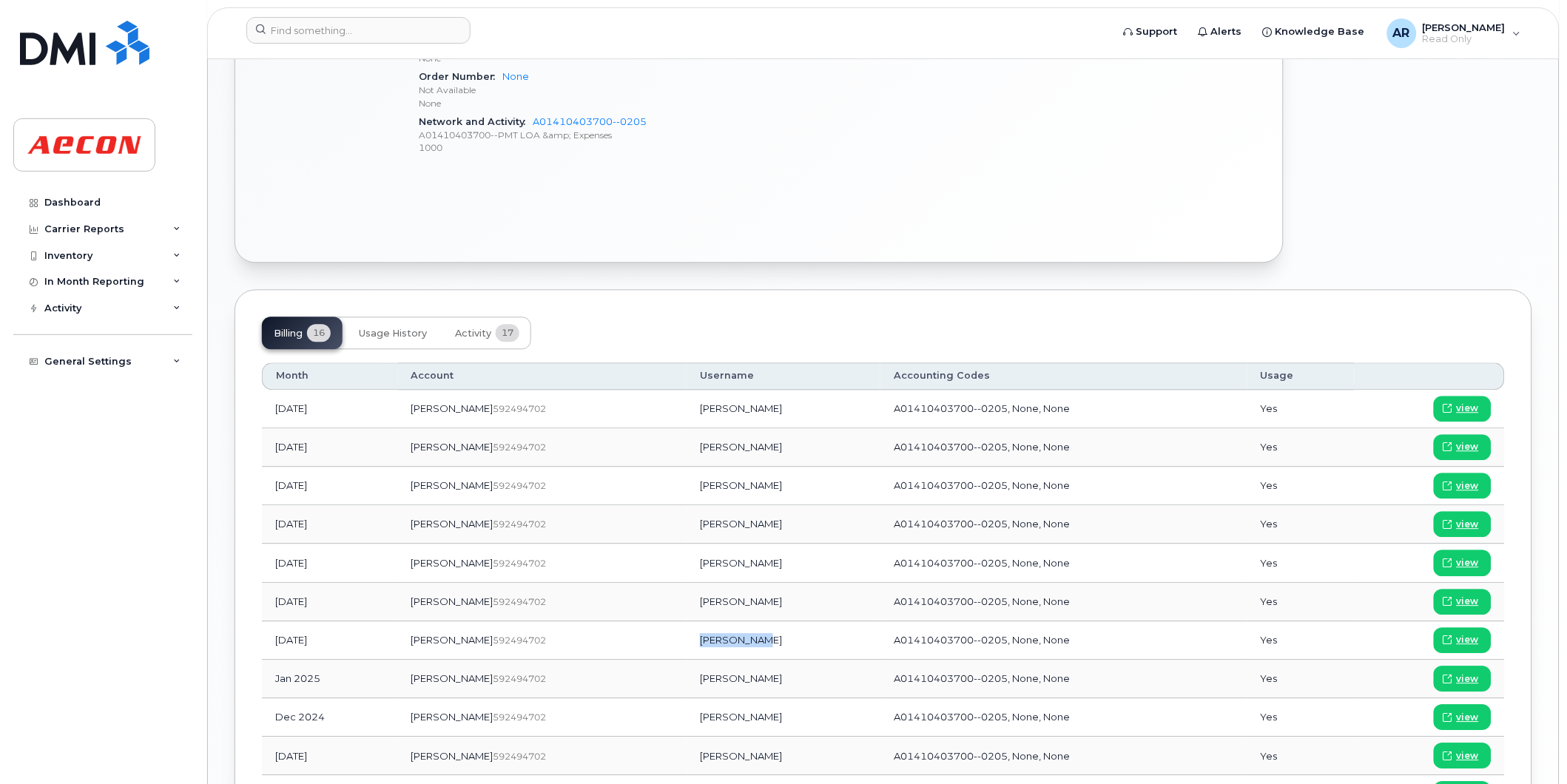
drag, startPoint x: 714, startPoint y: 644, endPoint x: 652, endPoint y: 646, distance: 62.0
click at [687, 646] on td "[PERSON_NAME]" at bounding box center [784, 640] width 194 height 38
copy td "[PERSON_NAME]"
click at [1468, 636] on span "view" at bounding box center [1468, 639] width 22 height 13
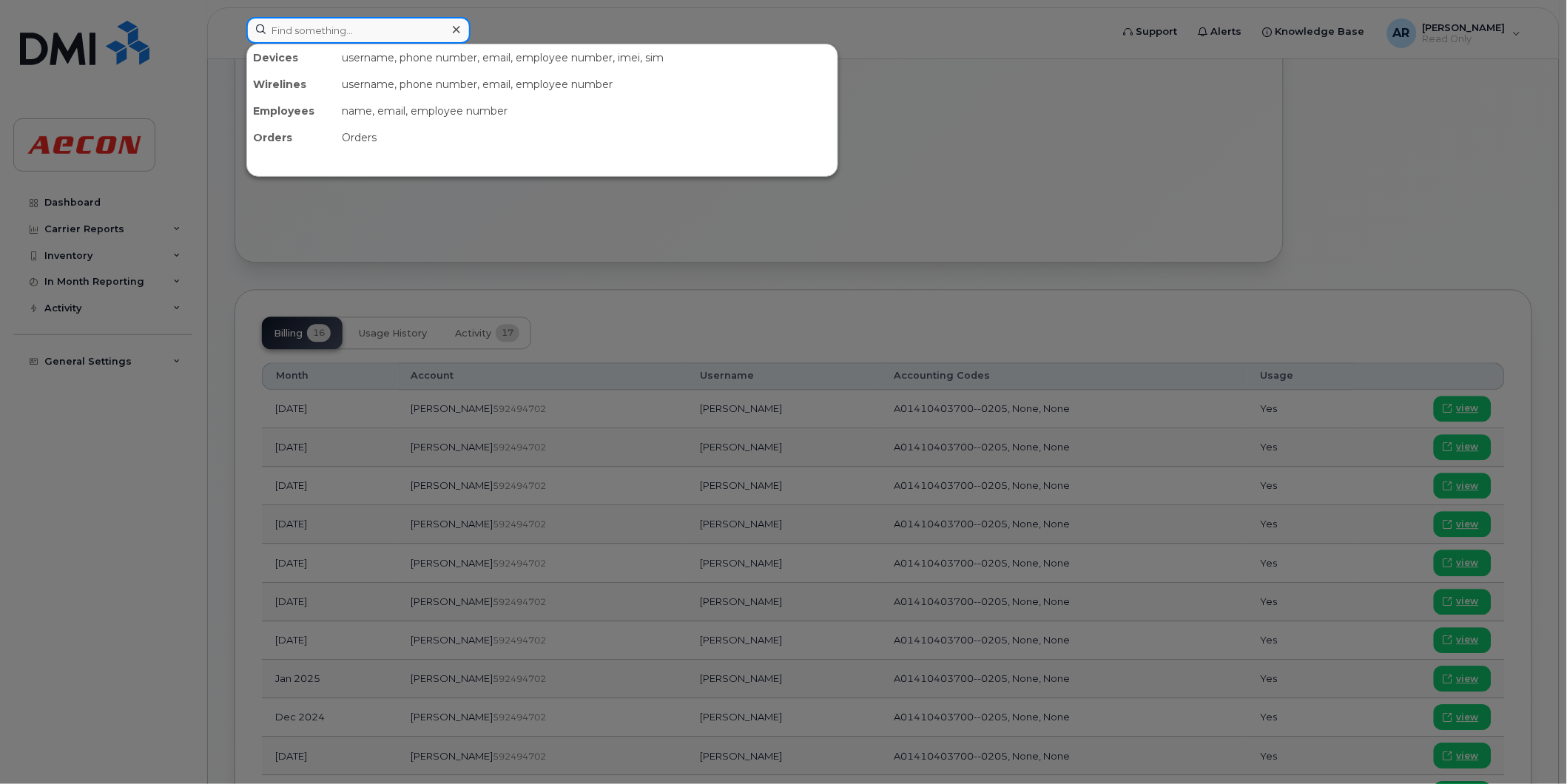
click at [350, 20] on input at bounding box center [358, 30] width 224 height 27
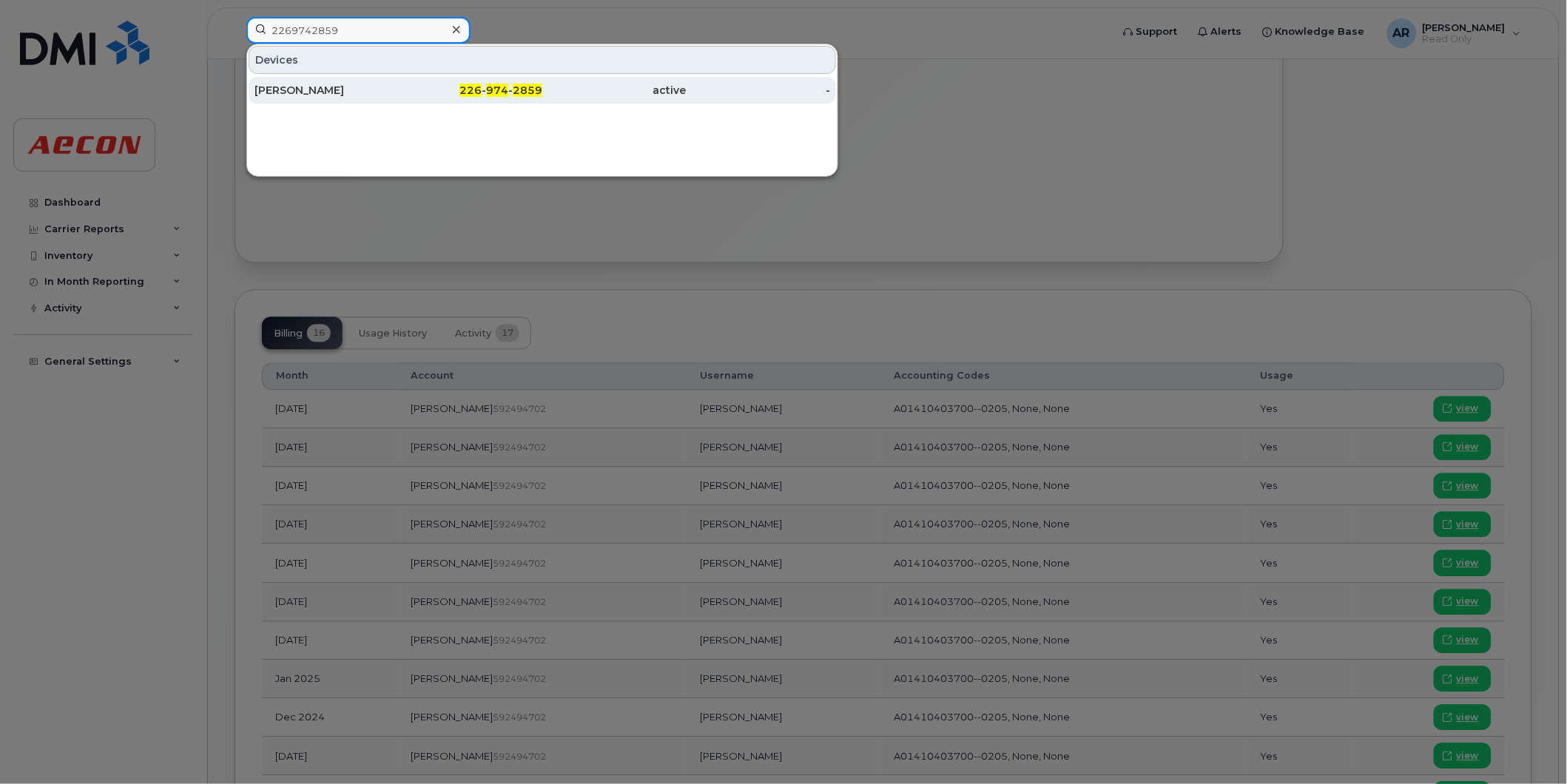
type input "2269742859"
click at [366, 92] on div "[PERSON_NAME]" at bounding box center [327, 90] width 144 height 15
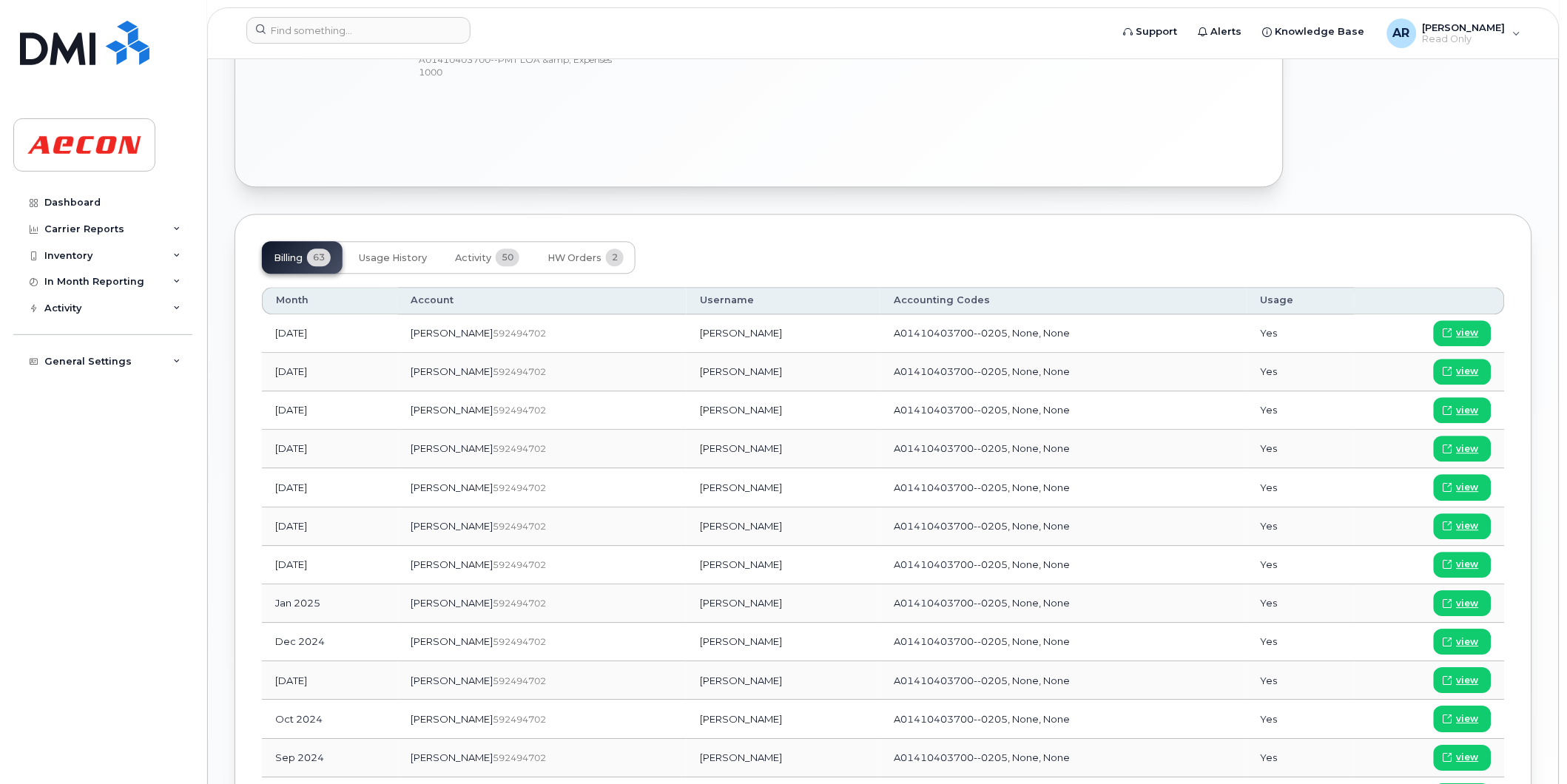
scroll to position [986, 0]
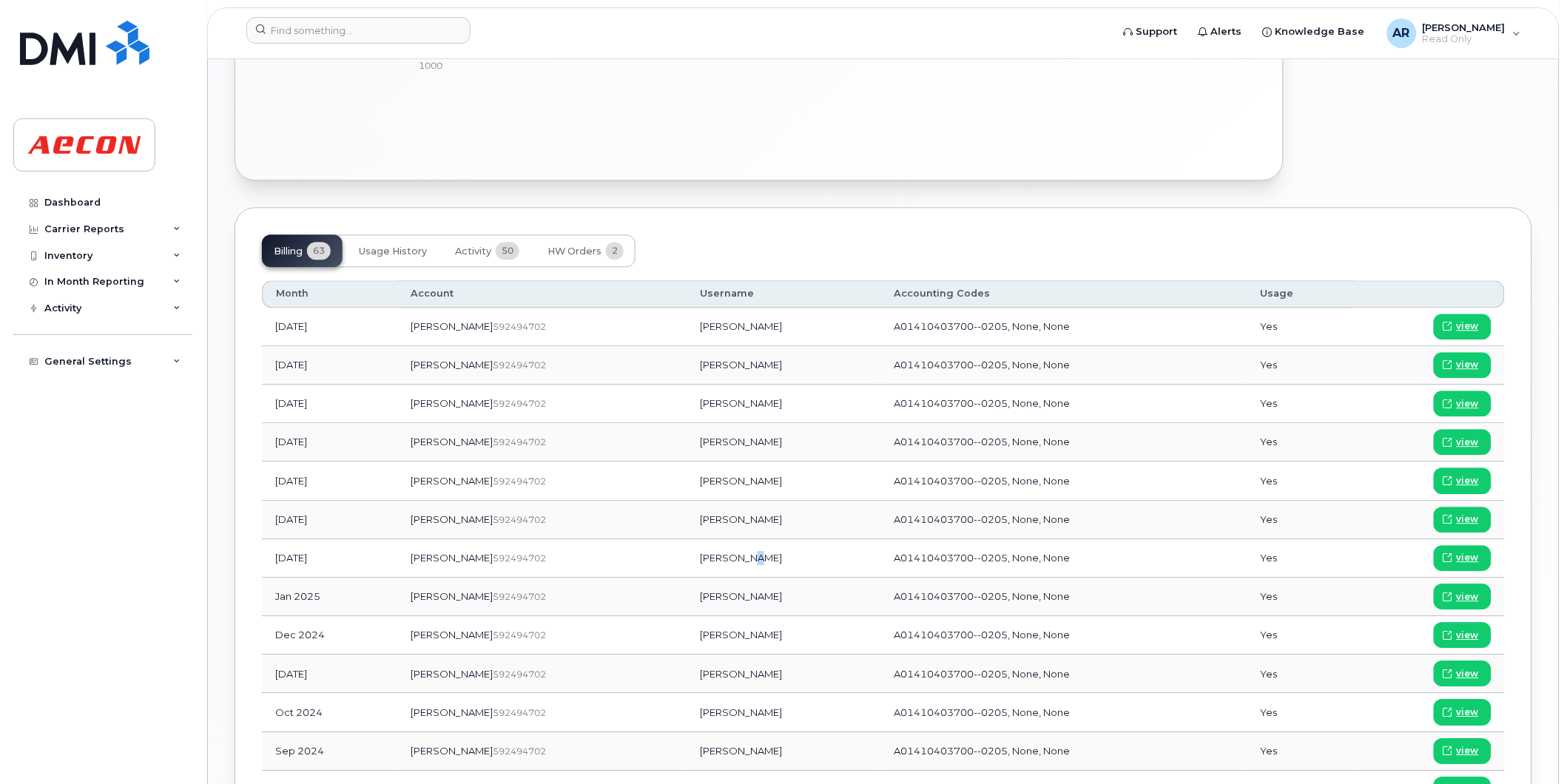
click at [706, 563] on td "[PERSON_NAME]" at bounding box center [784, 557] width 194 height 38
drag, startPoint x: 706, startPoint y: 563, endPoint x: 654, endPoint y: 566, distance: 52.1
click at [687, 566] on td "[PERSON_NAME]" at bounding box center [784, 557] width 194 height 38
copy td "[PERSON_NAME]"
click at [1466, 557] on span "view" at bounding box center [1468, 557] width 22 height 13
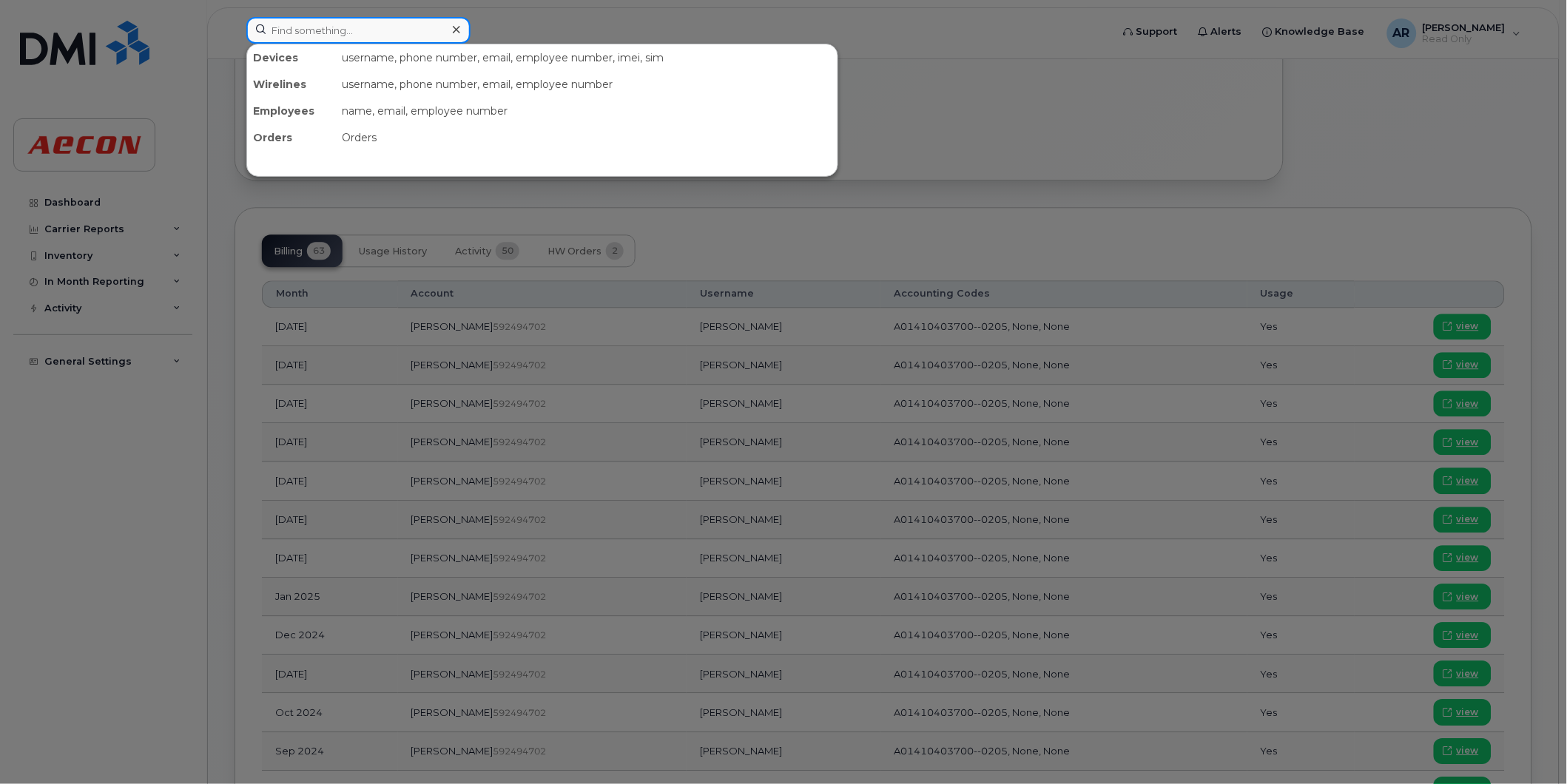
click at [397, 22] on input at bounding box center [358, 30] width 224 height 27
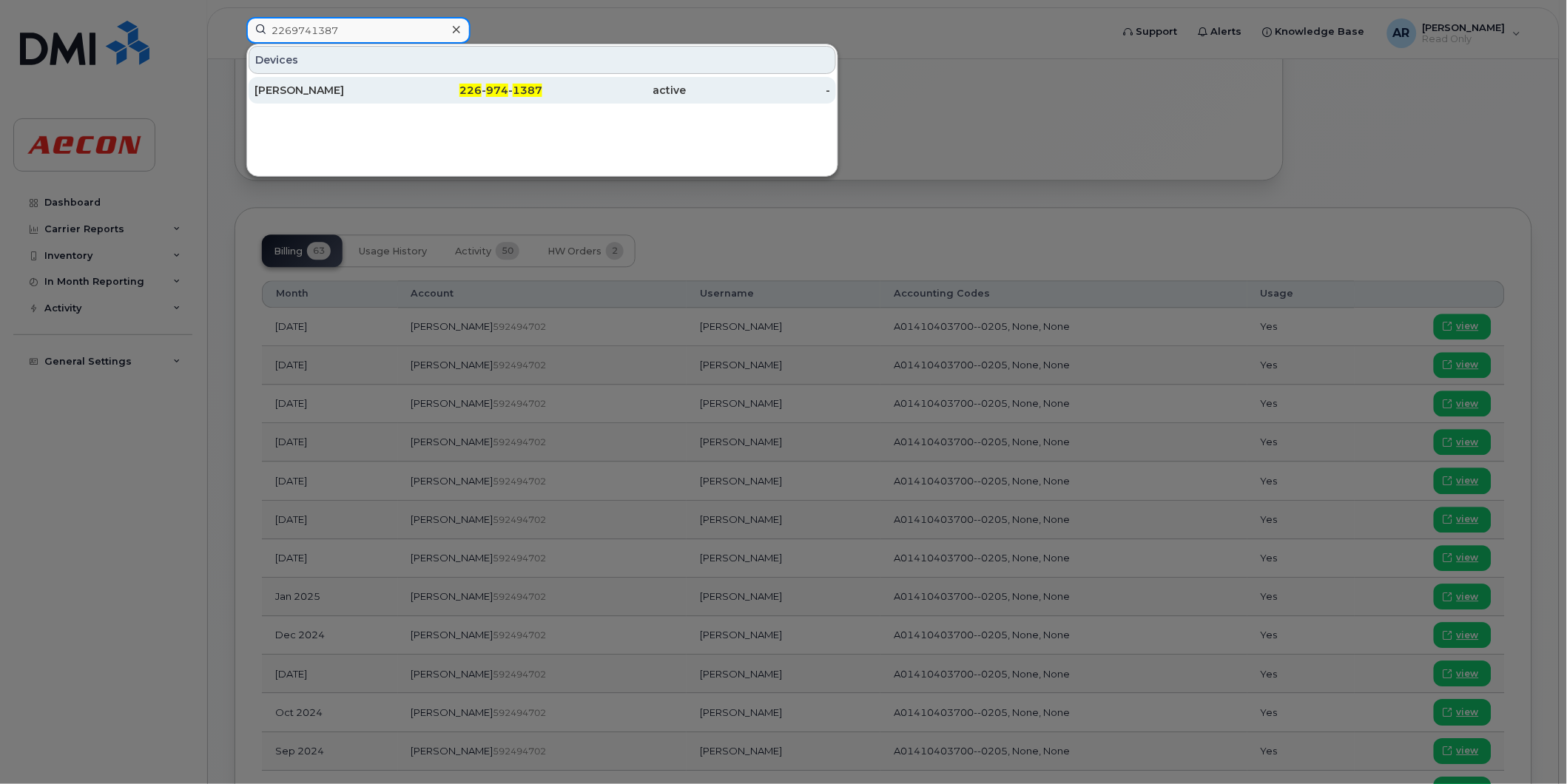
type input "2269741387"
click at [404, 84] on div "226 - 974 - 1387" at bounding box center [471, 90] width 144 height 15
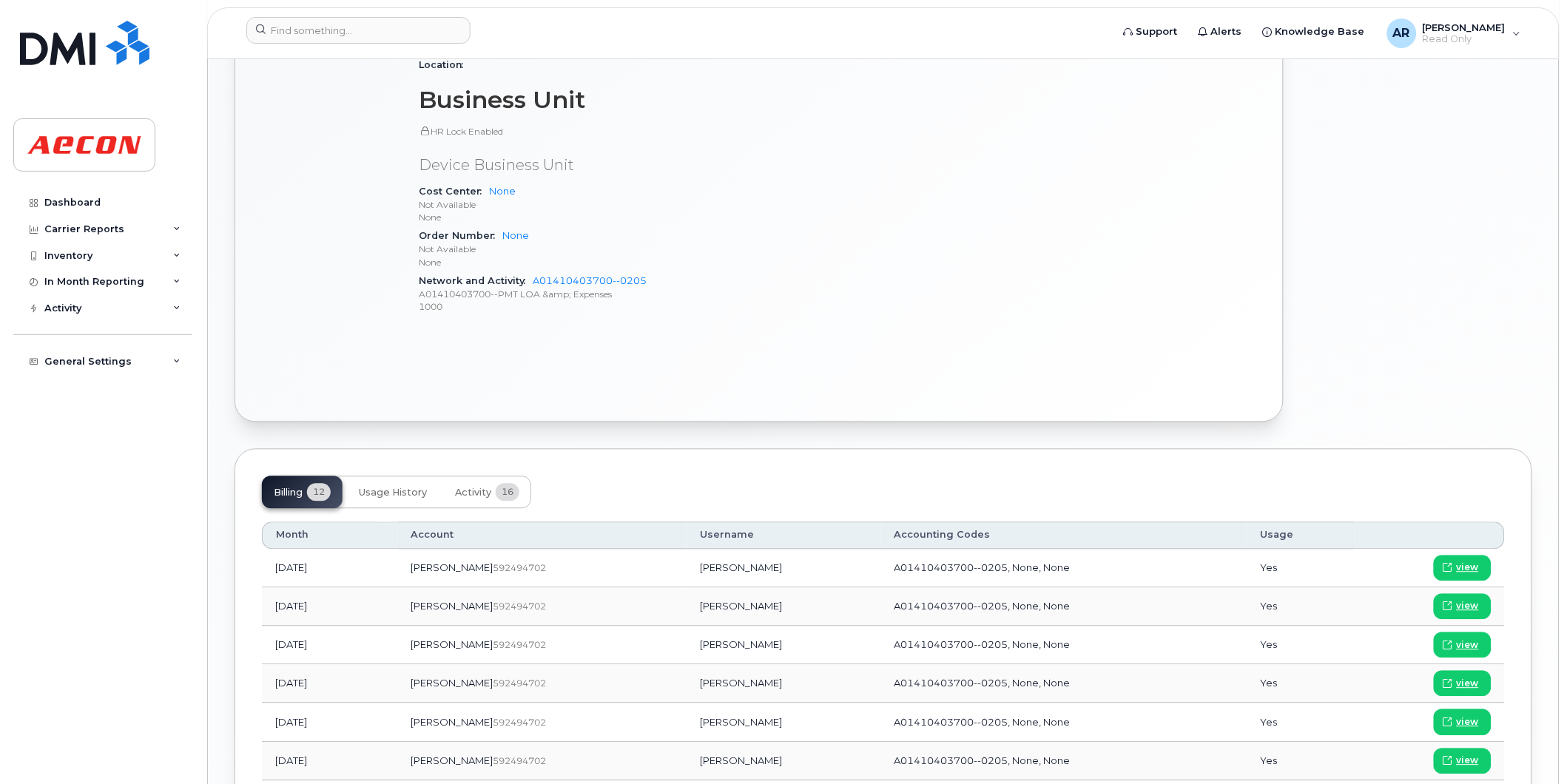
scroll to position [903, 0]
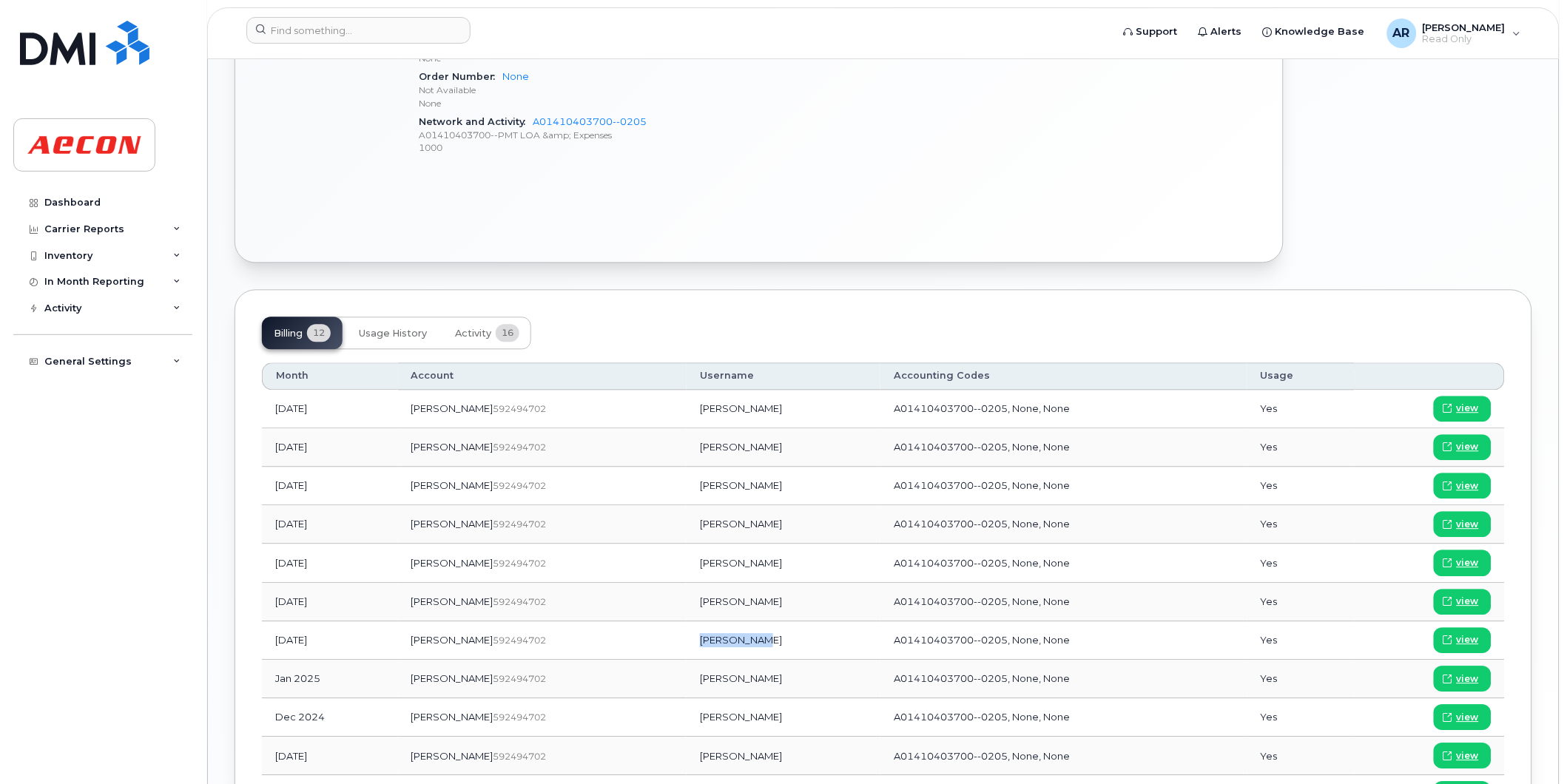
drag, startPoint x: 714, startPoint y: 642, endPoint x: 652, endPoint y: 646, distance: 62.1
click at [687, 646] on td "[PERSON_NAME]" at bounding box center [784, 640] width 194 height 38
copy td "[PERSON_NAME]"
click at [1463, 642] on span "view" at bounding box center [1468, 639] width 22 height 13
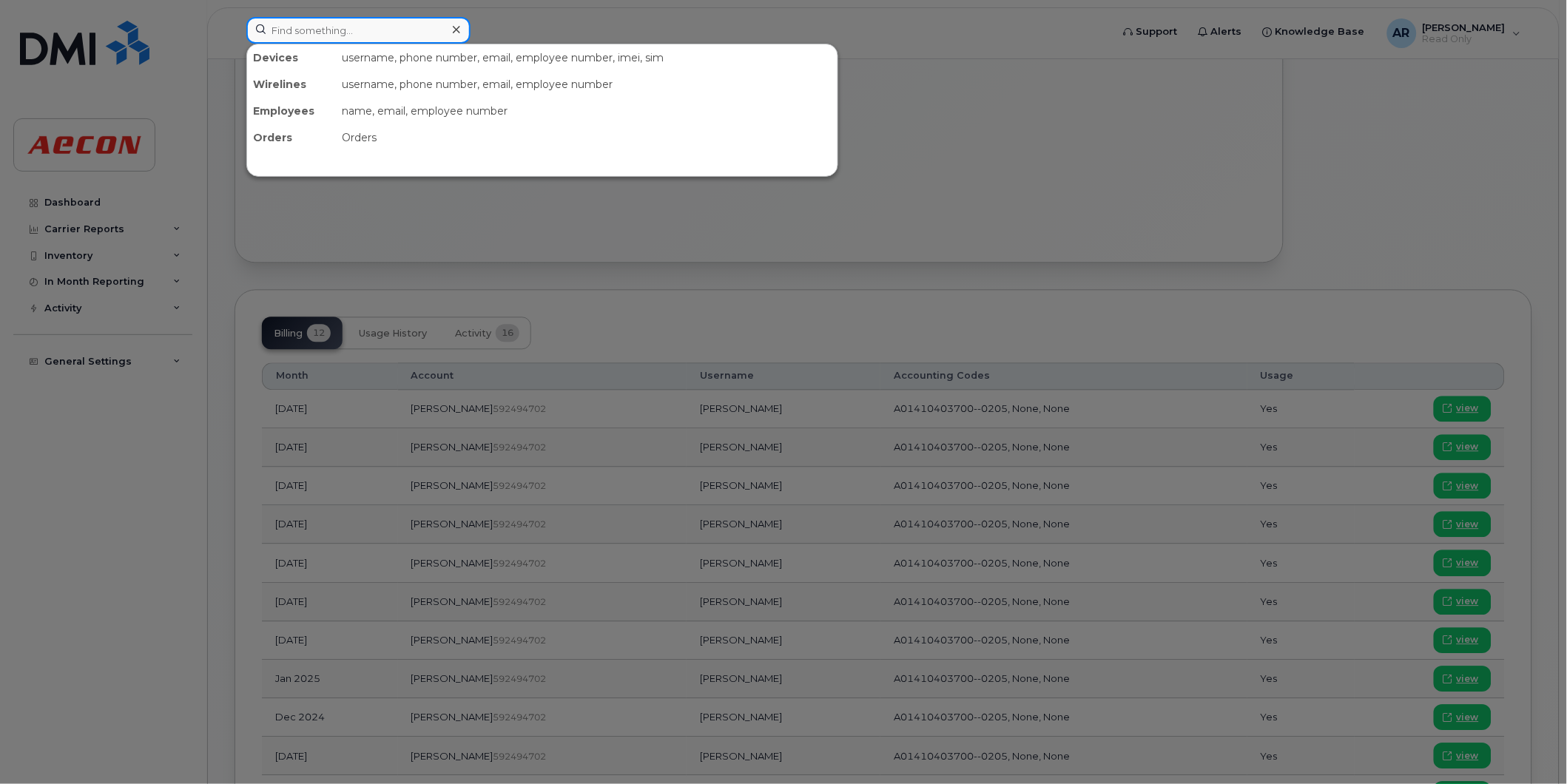
click at [337, 35] on input at bounding box center [358, 30] width 224 height 27
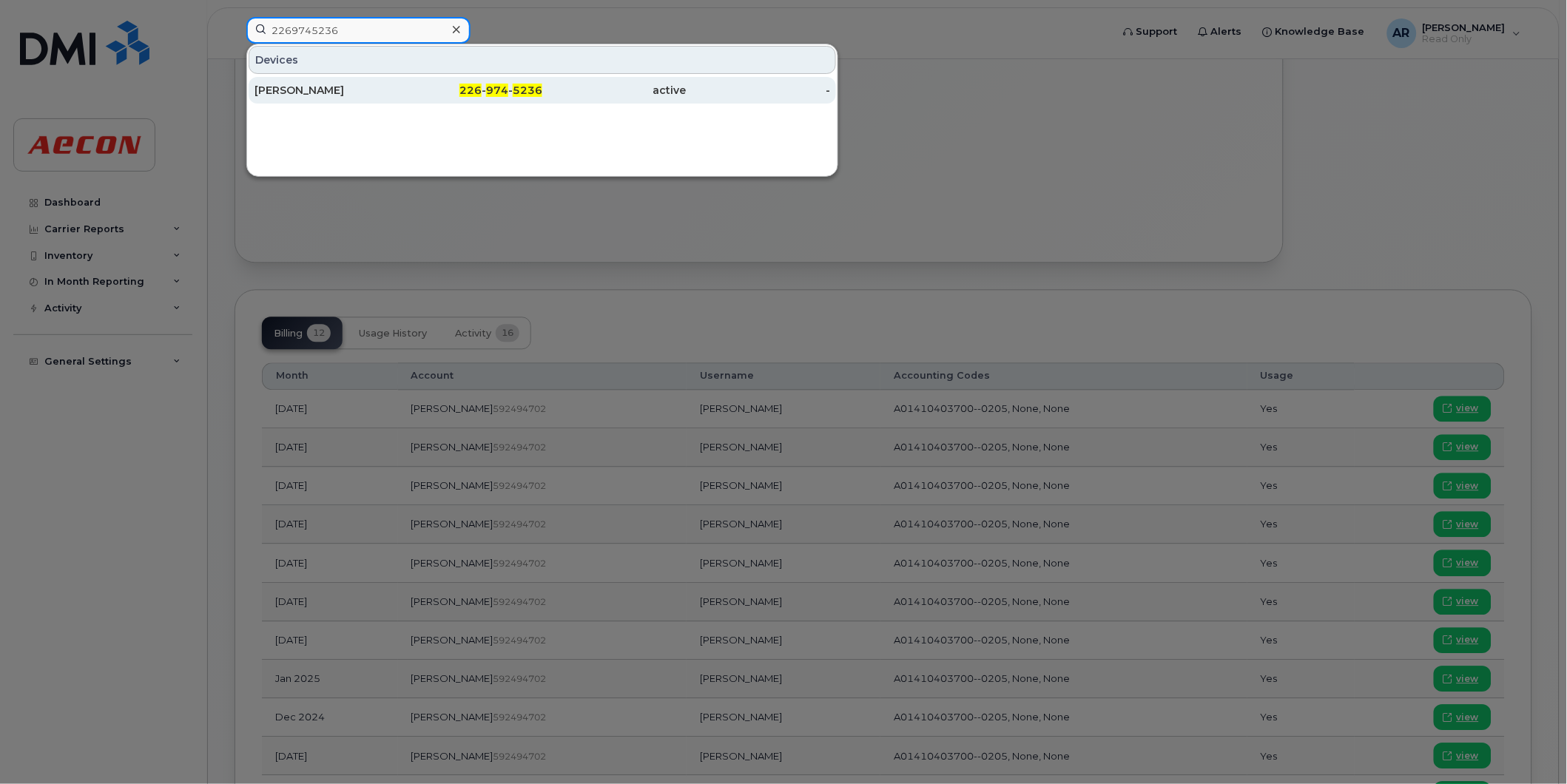
type input "2269745236"
click at [356, 92] on div "[PERSON_NAME]" at bounding box center [327, 90] width 144 height 15
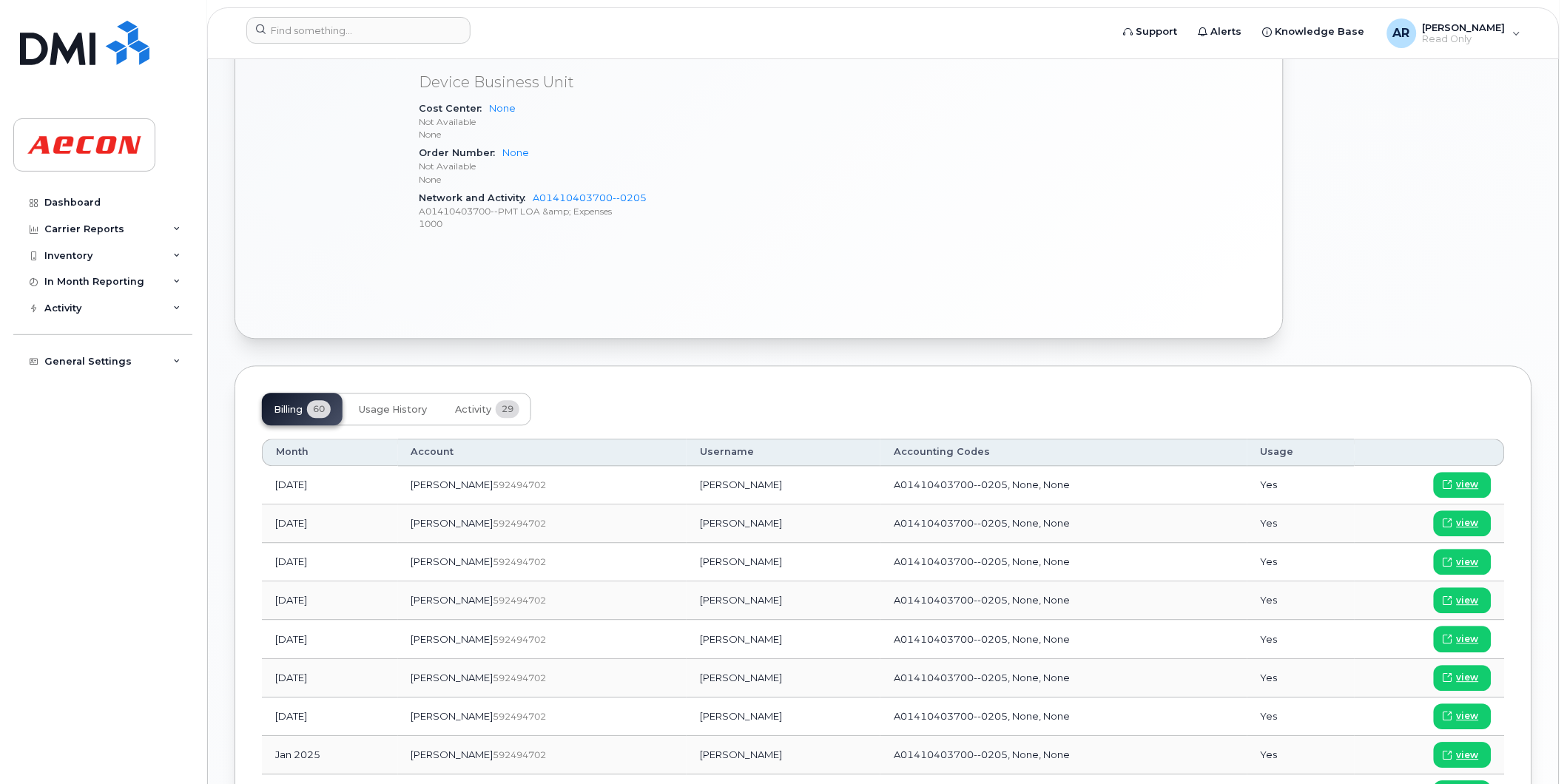
scroll to position [903, 0]
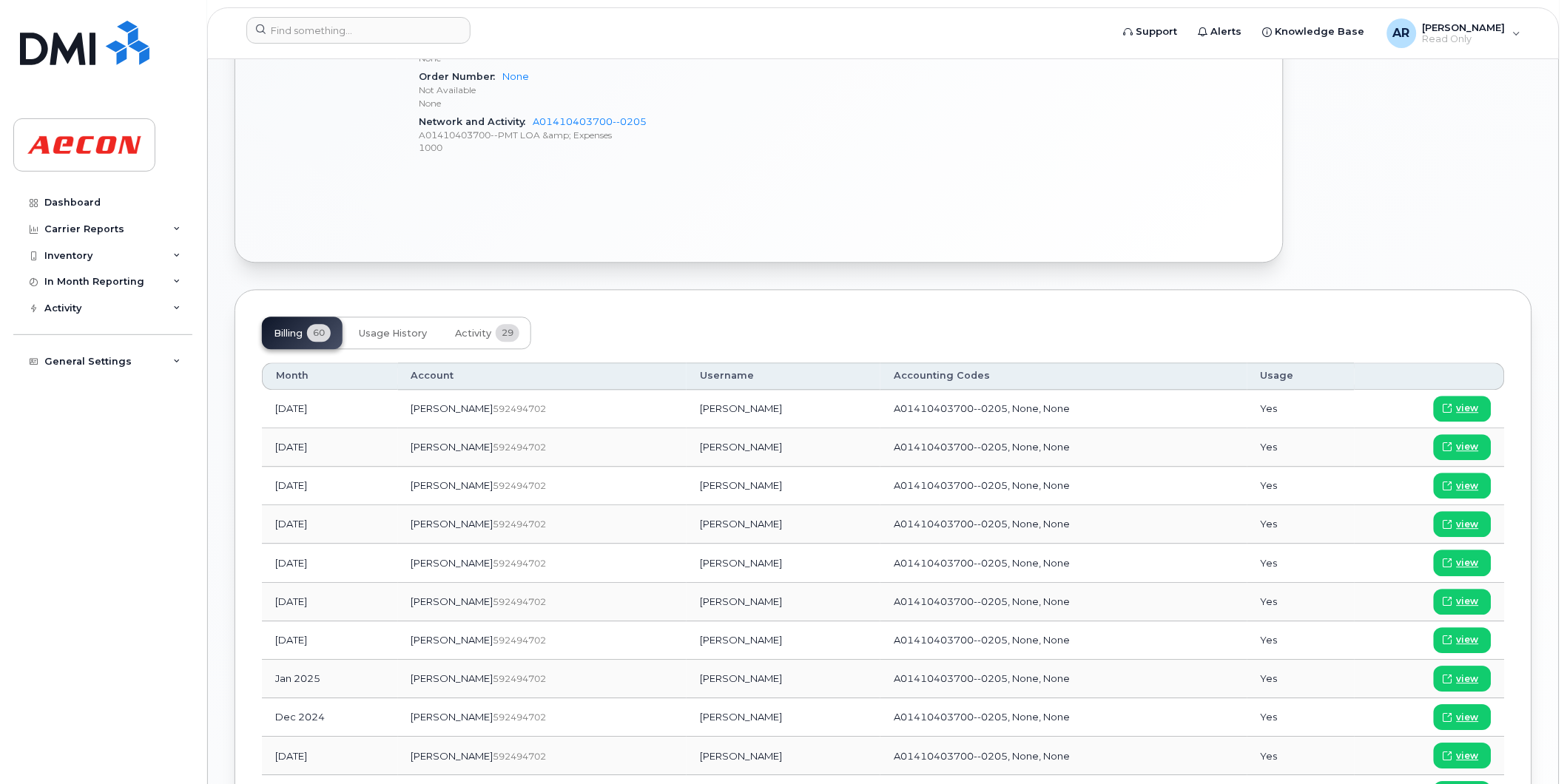
drag, startPoint x: 729, startPoint y: 640, endPoint x: 628, endPoint y: 642, distance: 101.0
click at [687, 642] on td "[PERSON_NAME]" at bounding box center [784, 640] width 194 height 38
copy td "[PERSON_NAME]"
click at [1446, 640] on icon at bounding box center [1448, 640] width 9 height 9
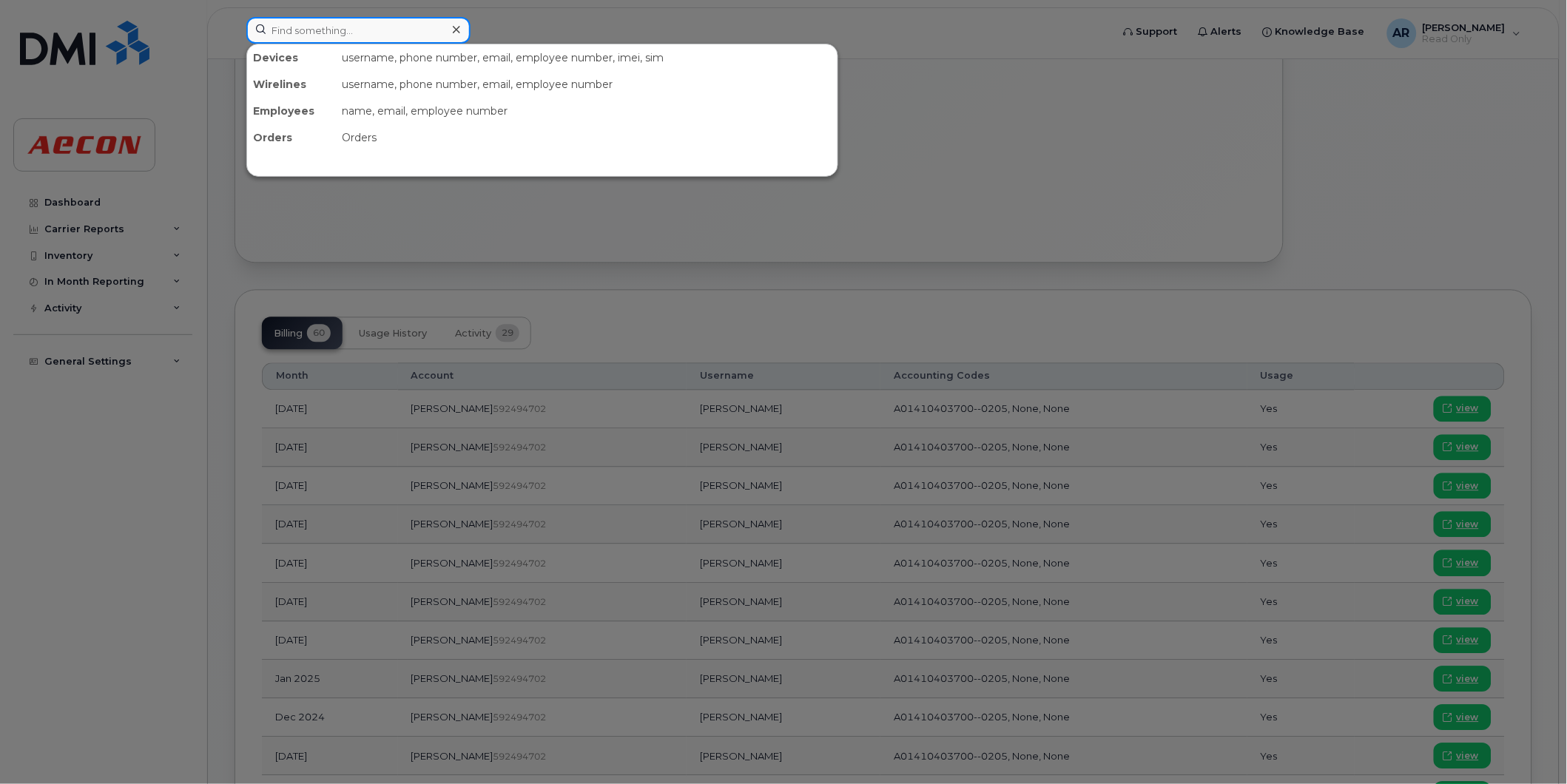
click at [367, 30] on input at bounding box center [358, 30] width 224 height 27
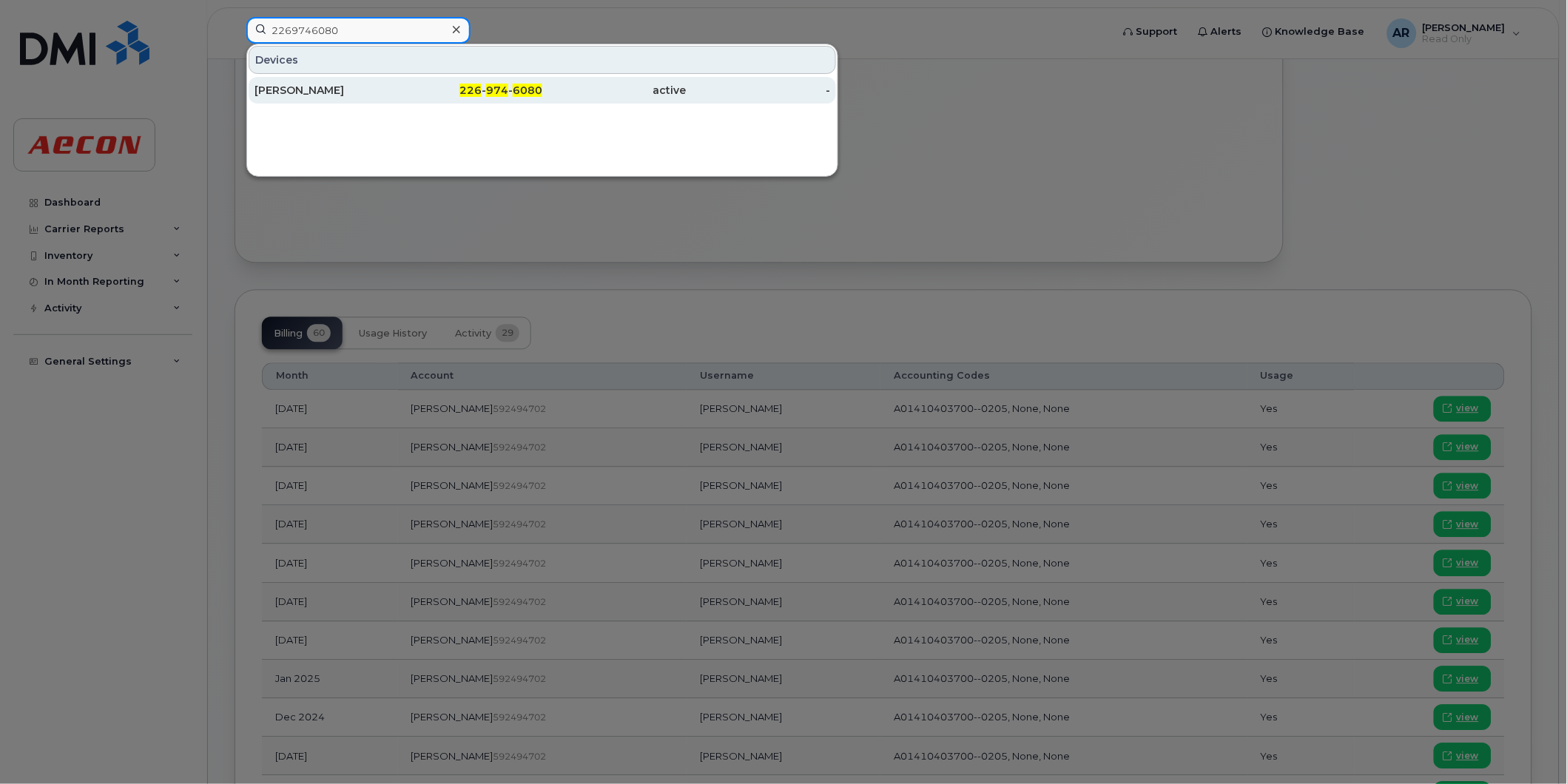
type input "2269746080"
click at [368, 85] on div "[PERSON_NAME]" at bounding box center [327, 90] width 144 height 15
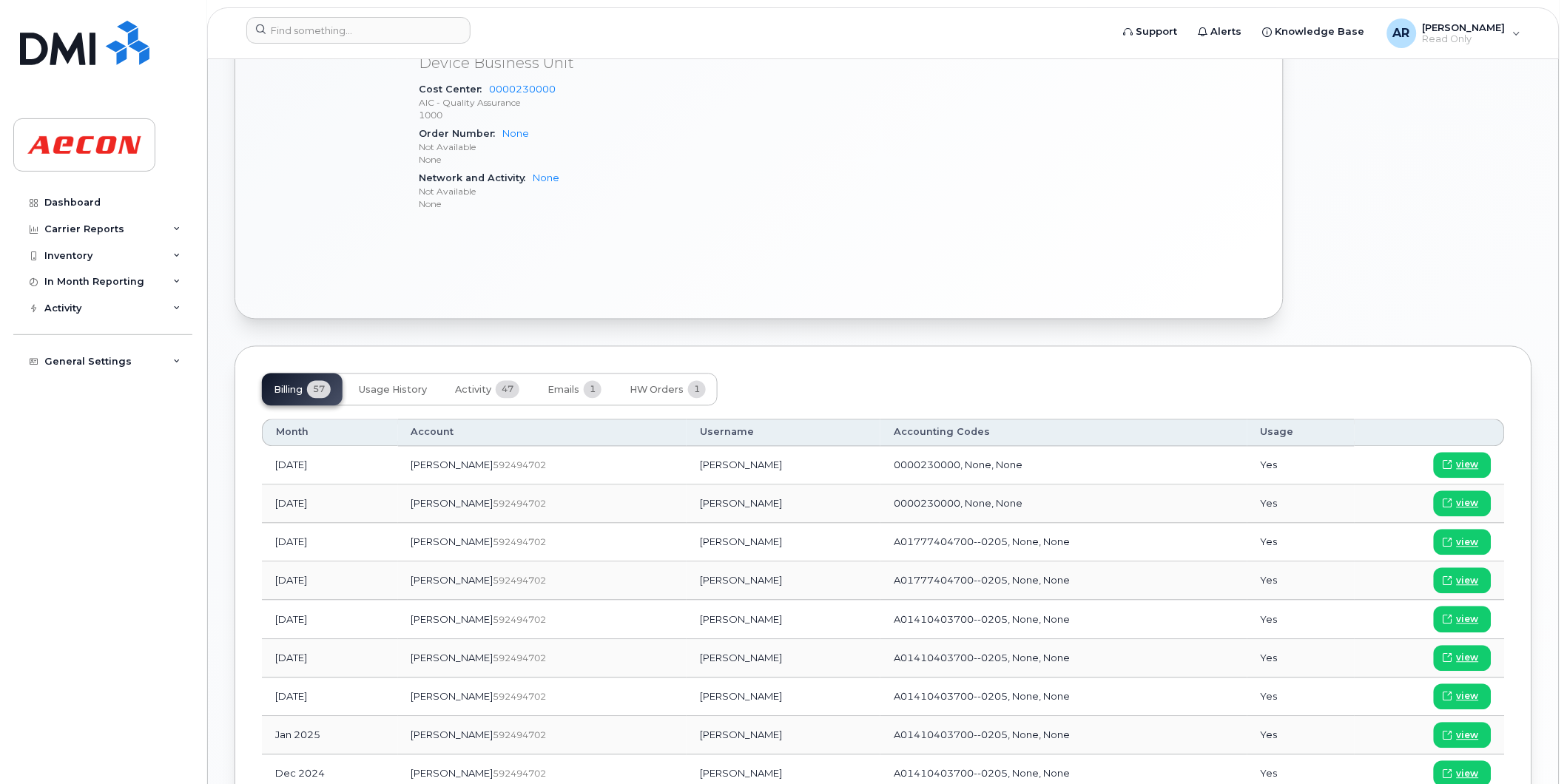
scroll to position [740, 0]
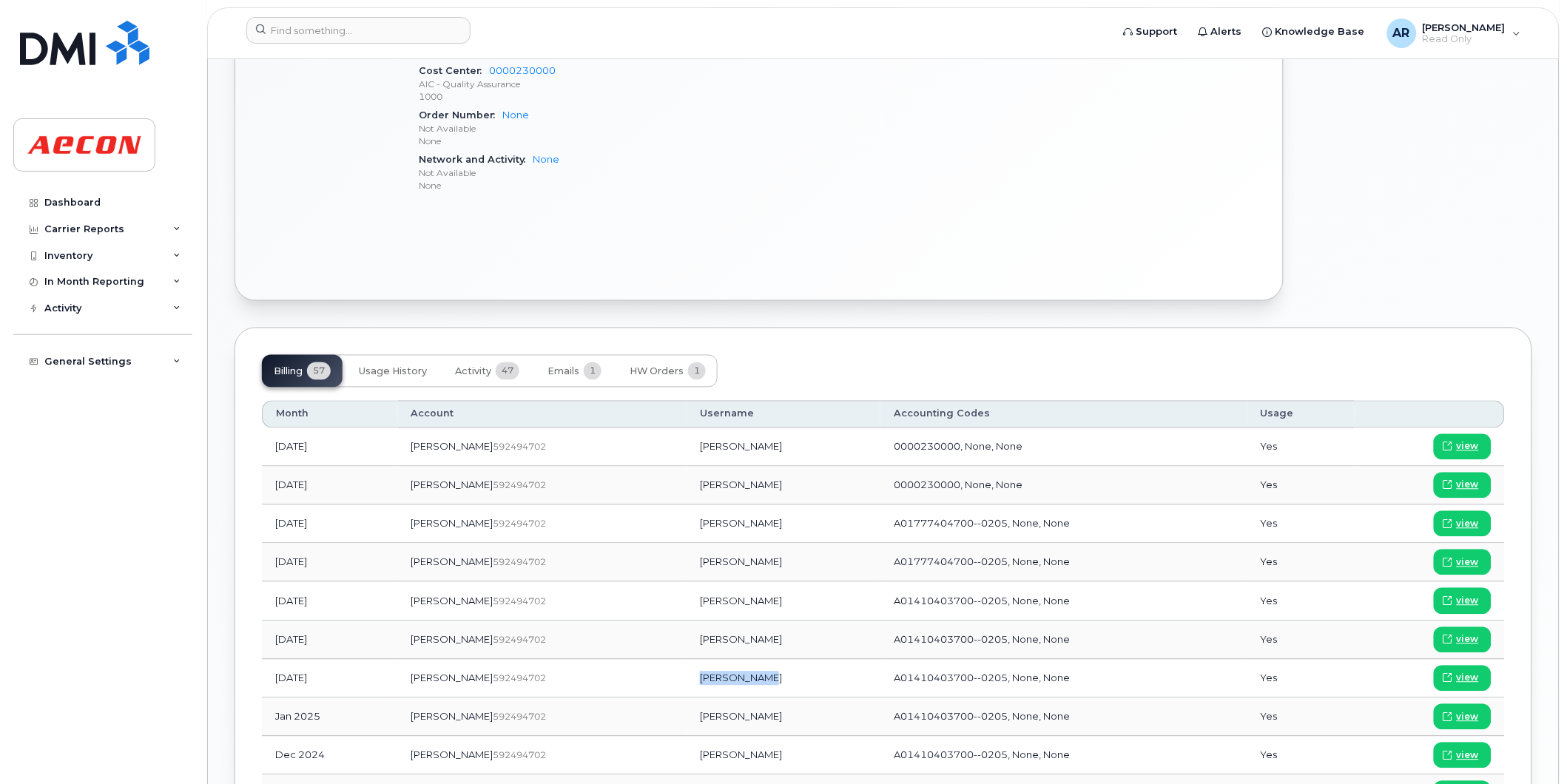
drag, startPoint x: 708, startPoint y: 682, endPoint x: 652, endPoint y: 682, distance: 56.0
click at [687, 682] on td "[PERSON_NAME]" at bounding box center [784, 679] width 194 height 38
copy td "[PERSON_NAME]"
click at [1459, 680] on span "view" at bounding box center [1468, 678] width 22 height 13
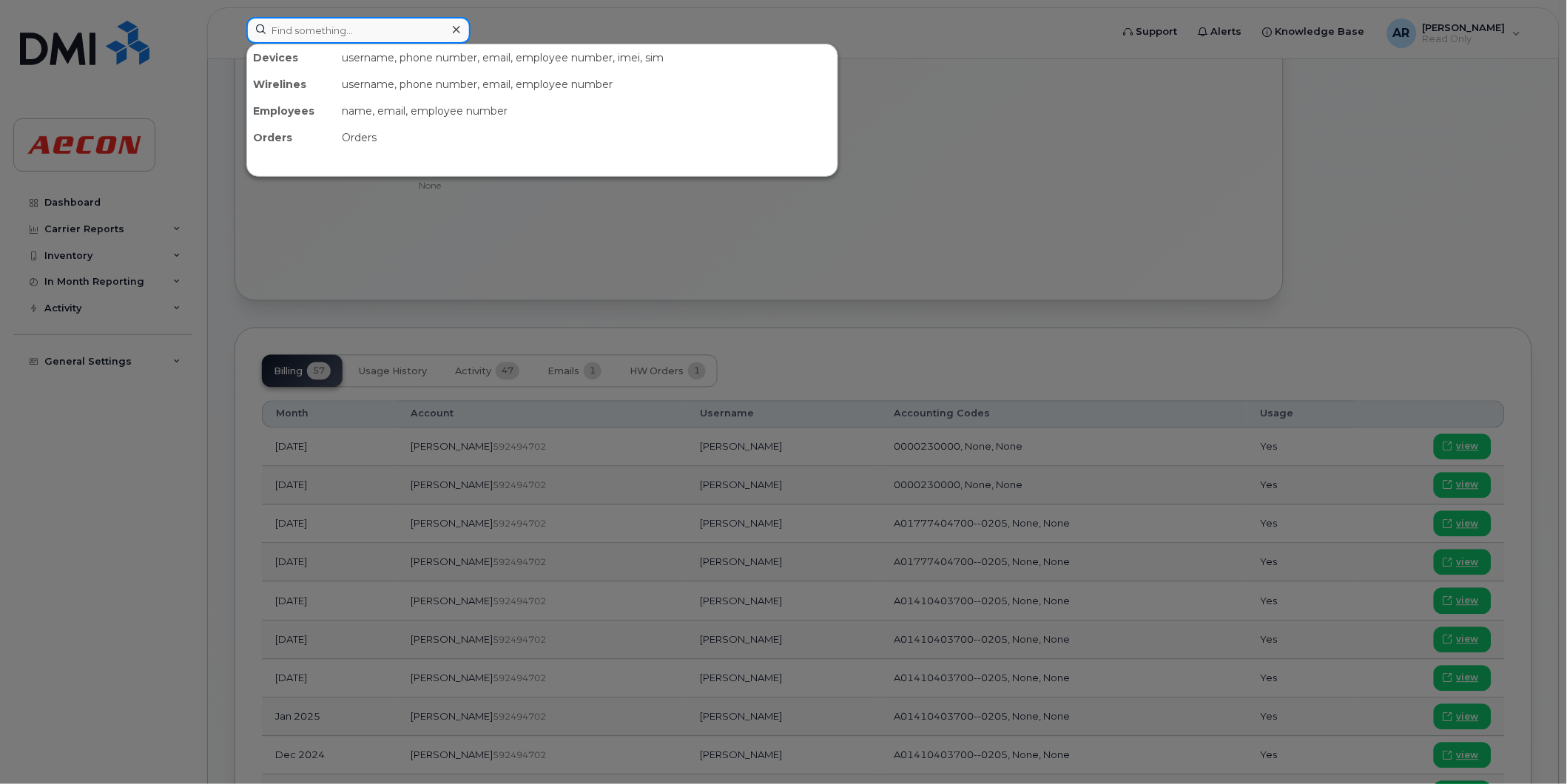
click at [398, 29] on input at bounding box center [358, 30] width 224 height 27
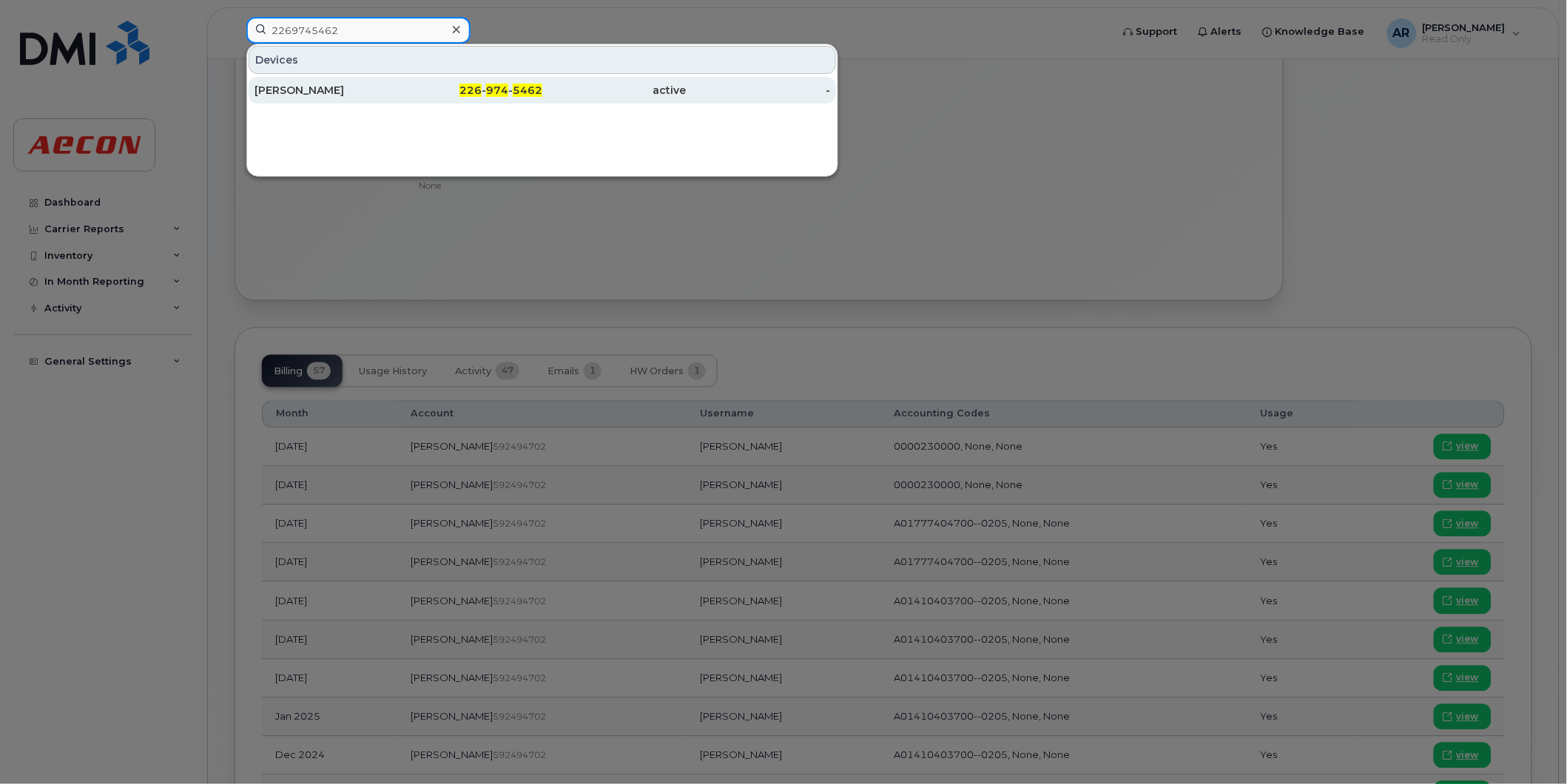
type input "2269745462"
click at [389, 87] on div "[PERSON_NAME]" at bounding box center [327, 90] width 144 height 15
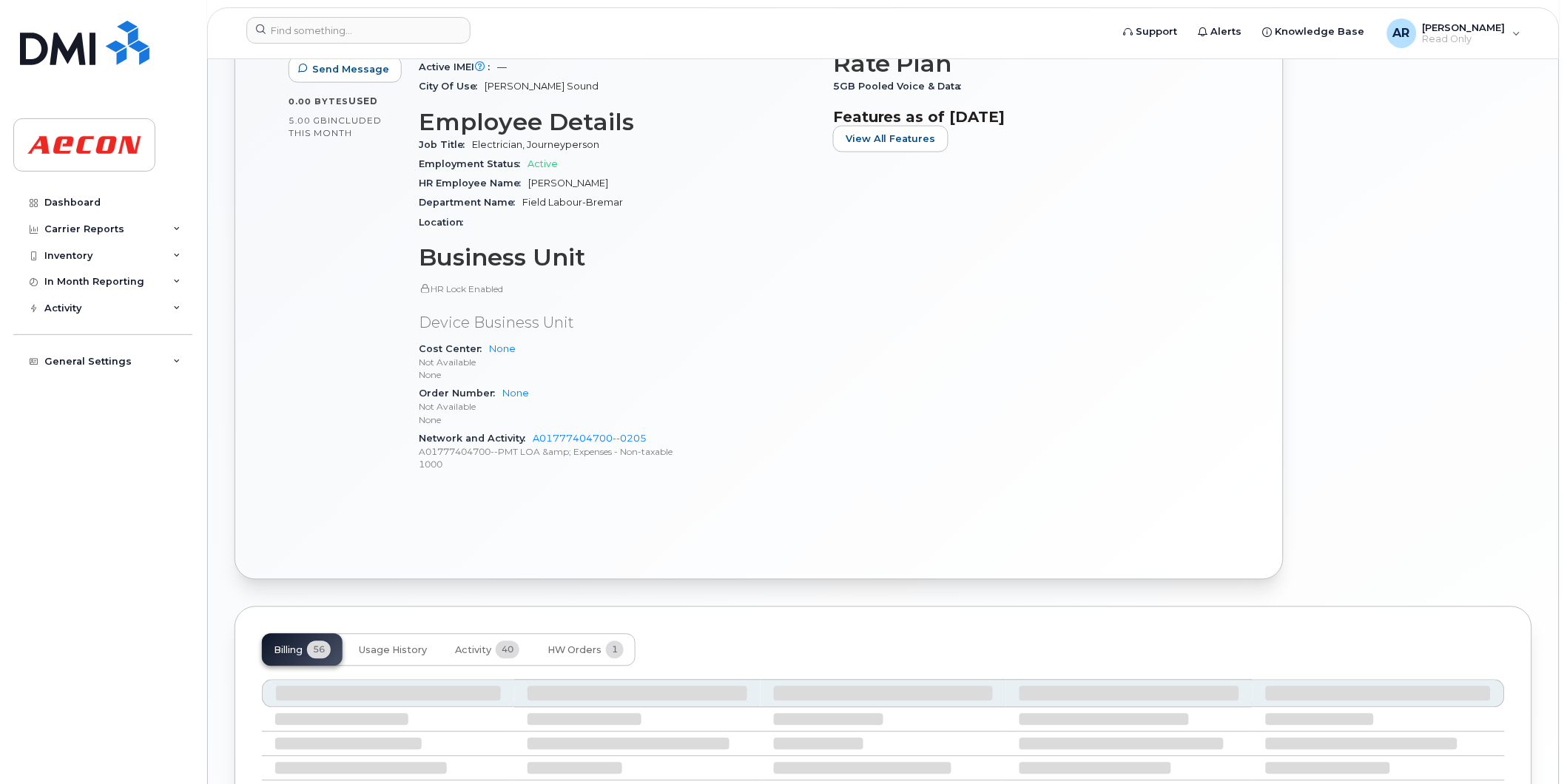
scroll to position [796, 0]
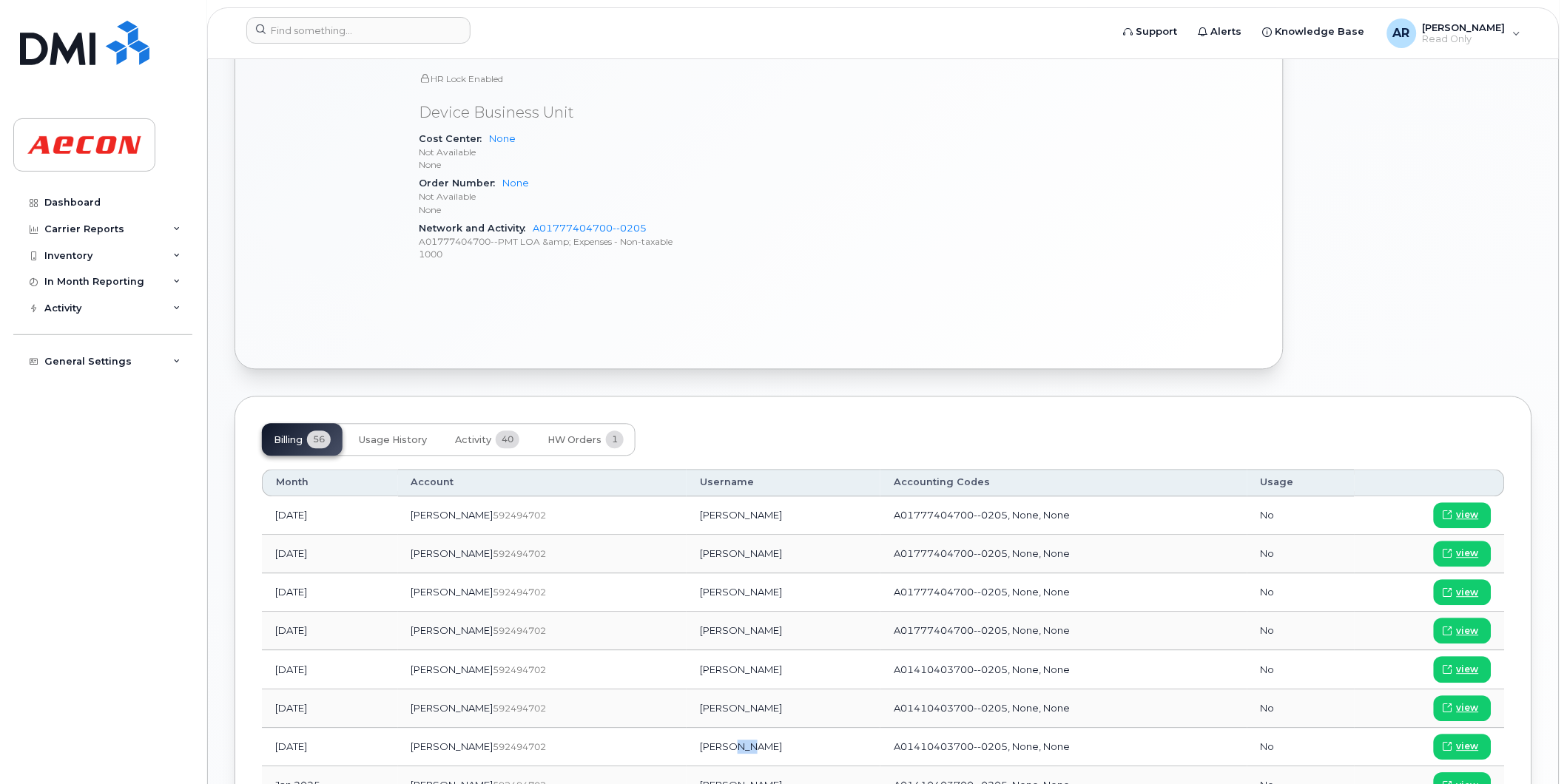
drag, startPoint x: 709, startPoint y: 749, endPoint x: 685, endPoint y: 749, distance: 24.0
click at [687, 749] on td "Mark Hanna" at bounding box center [784, 747] width 194 height 38
drag, startPoint x: 685, startPoint y: 749, endPoint x: 657, endPoint y: 753, distance: 28.3
click at [687, 753] on td "Mark Hanna" at bounding box center [784, 747] width 194 height 38
copy td "Mark Hanna"
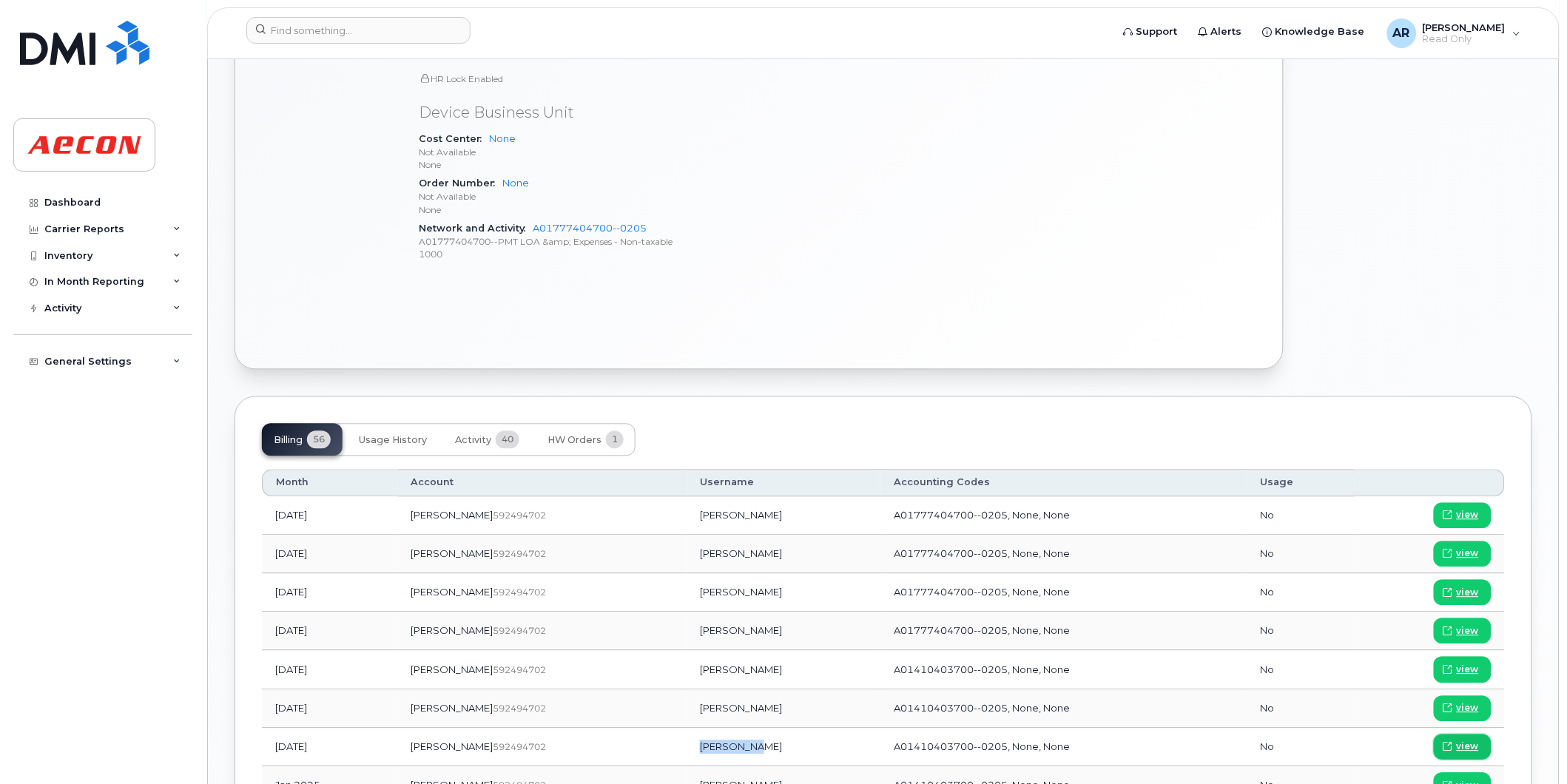
click at [1460, 750] on span "view" at bounding box center [1468, 747] width 22 height 13
click at [358, 26] on input at bounding box center [358, 30] width 224 height 27
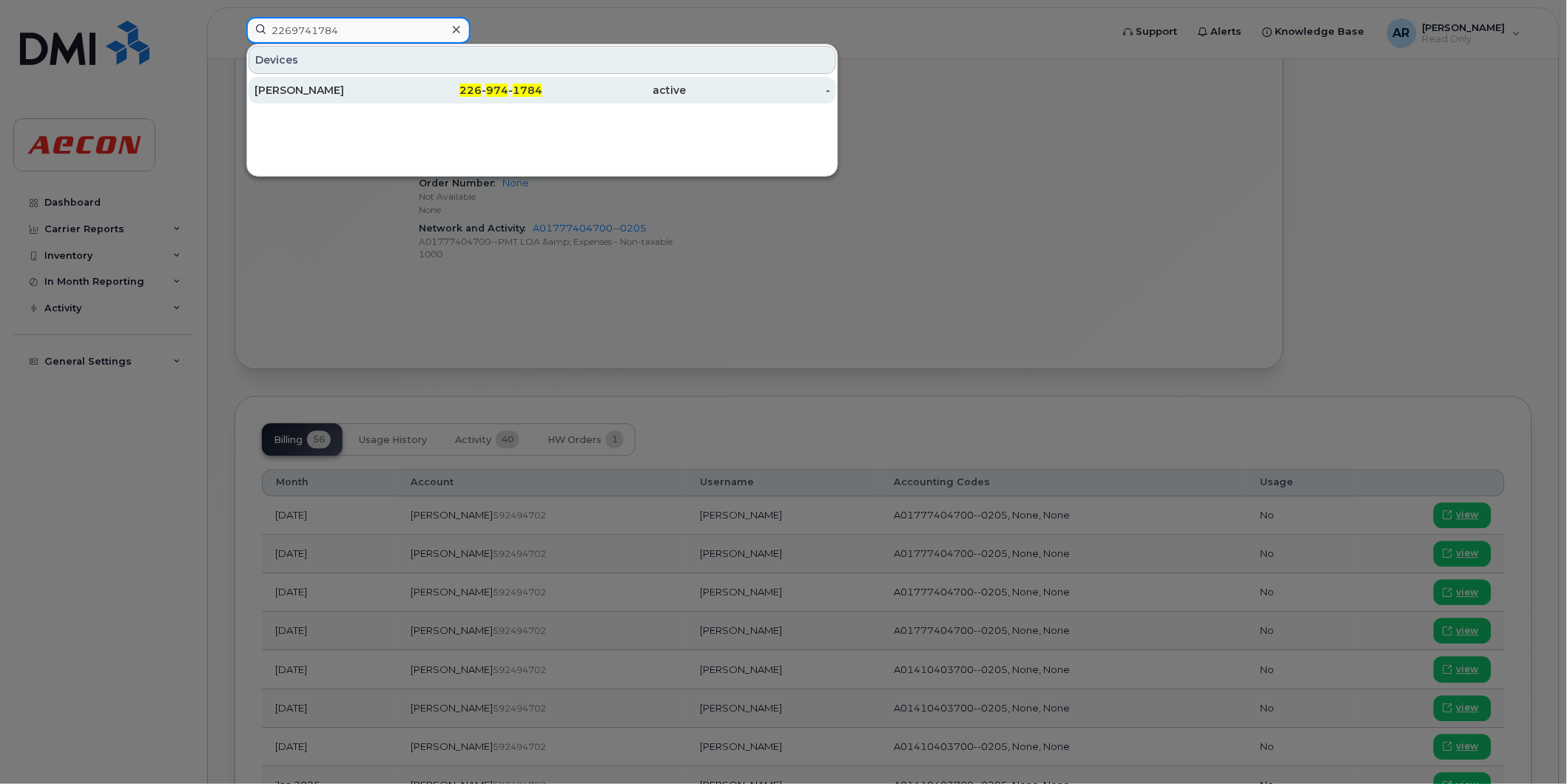
type input "2269741784"
click at [363, 84] on div "JEFFREY GLEESON" at bounding box center [327, 90] width 144 height 15
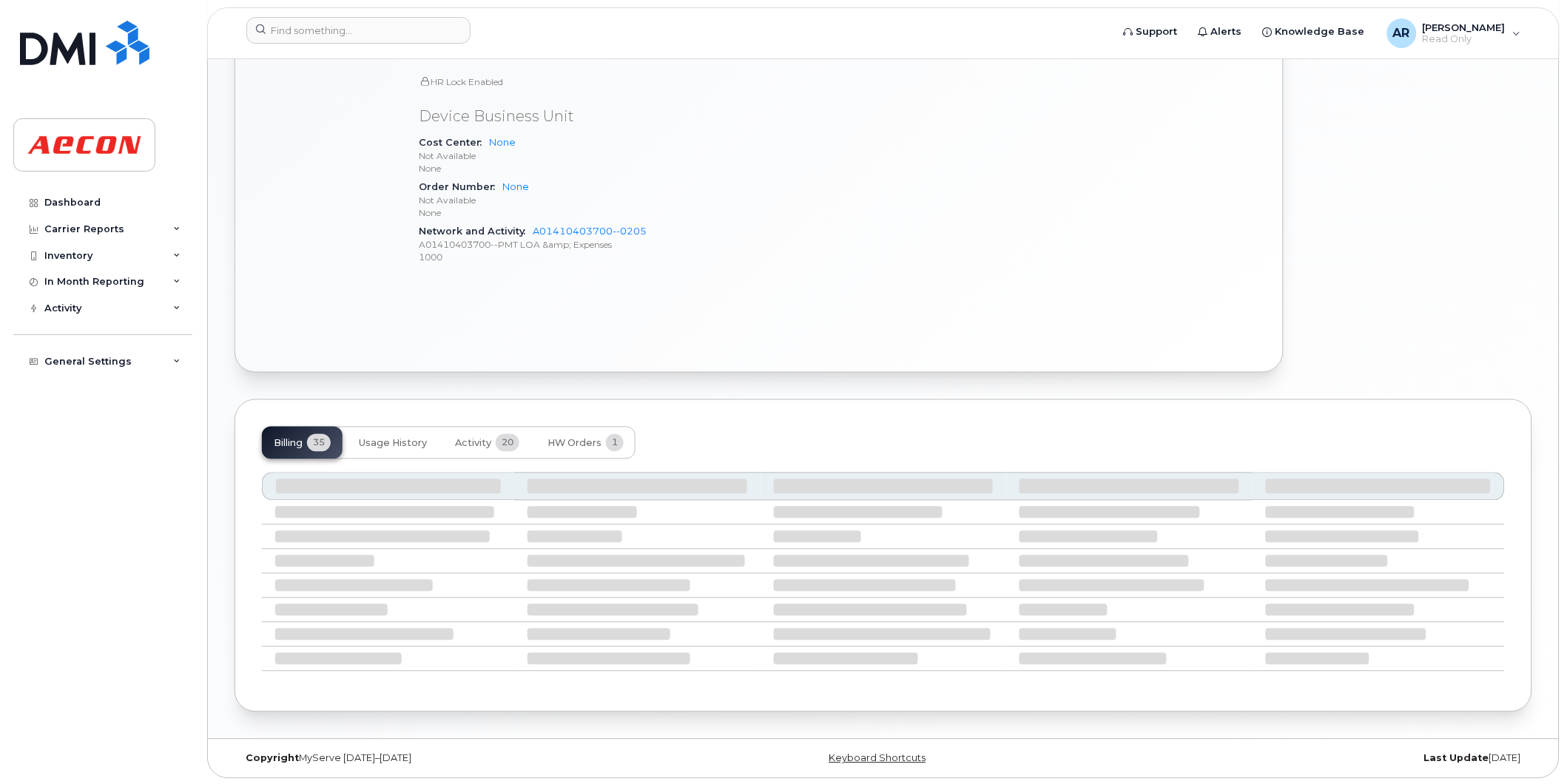
scroll to position [671, 0]
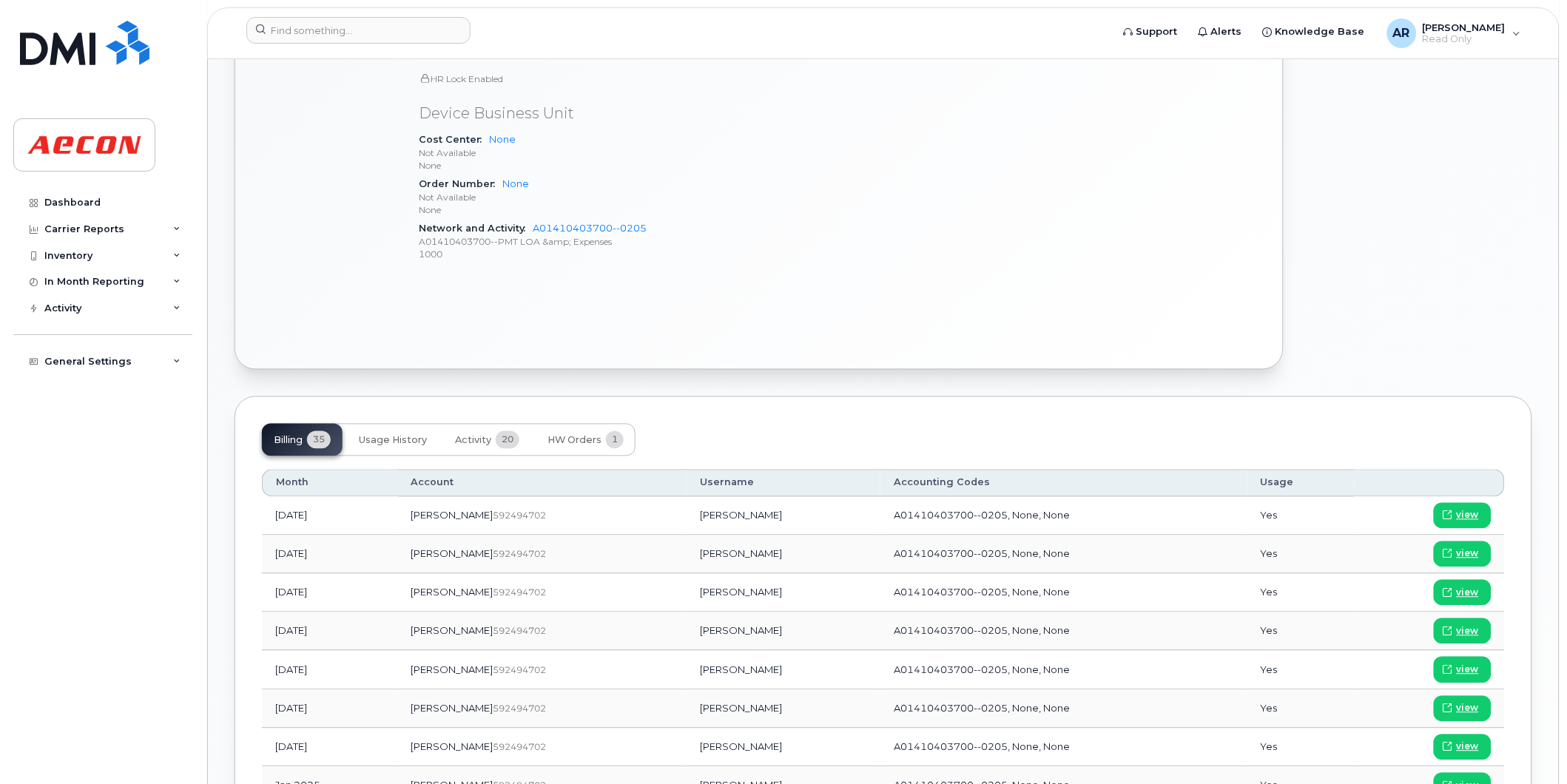
drag, startPoint x: 711, startPoint y: 749, endPoint x: 642, endPoint y: 745, distance: 69.1
click at [687, 745] on td "[PERSON_NAME]" at bounding box center [784, 747] width 194 height 38
copy td "[PERSON_NAME]"
click at [1466, 740] on link "view" at bounding box center [1463, 747] width 58 height 26
click at [294, 31] on input at bounding box center [358, 30] width 224 height 27
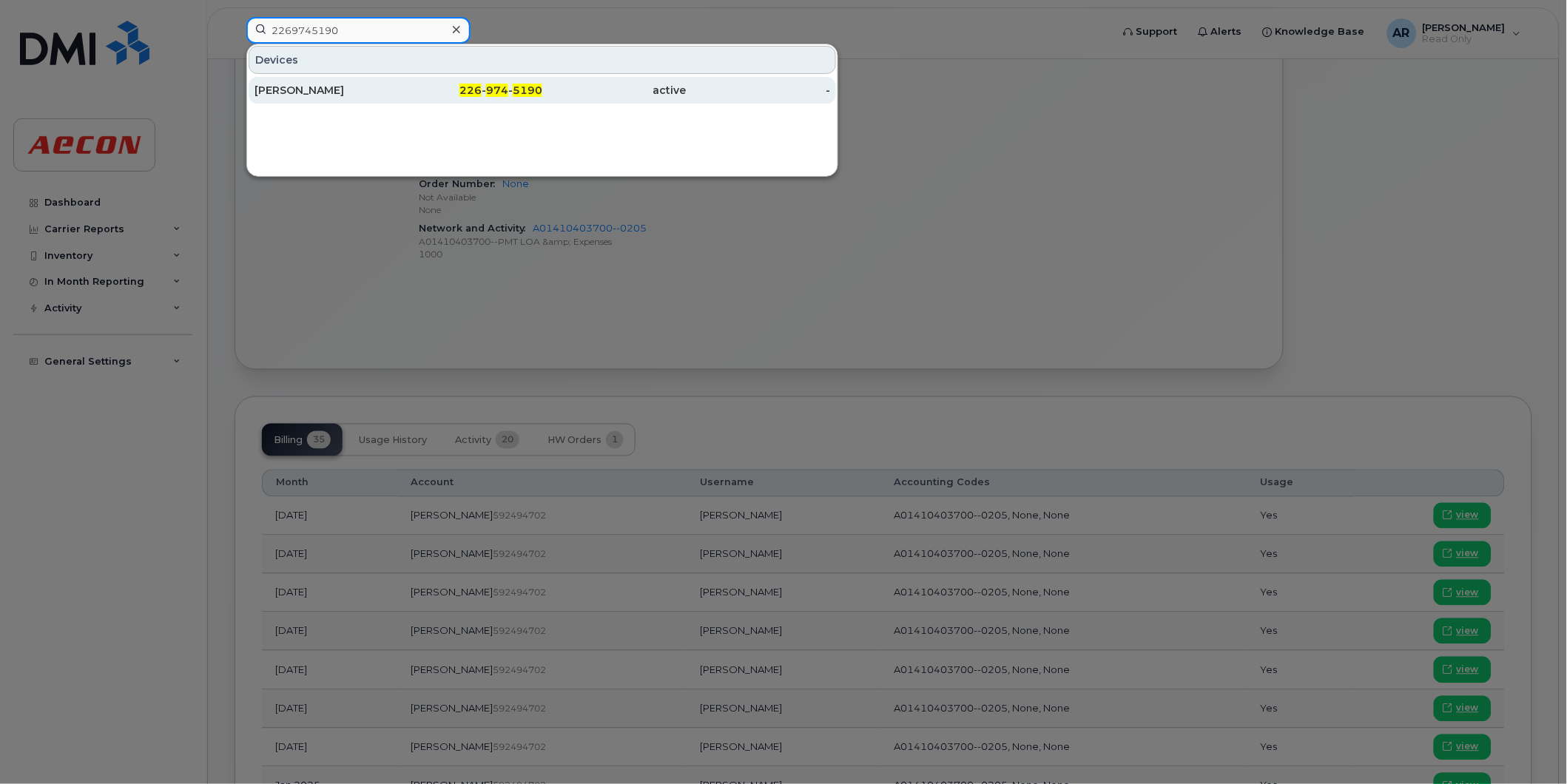
type input "2269745190"
click at [327, 88] on div "[PERSON_NAME]" at bounding box center [327, 90] width 144 height 15
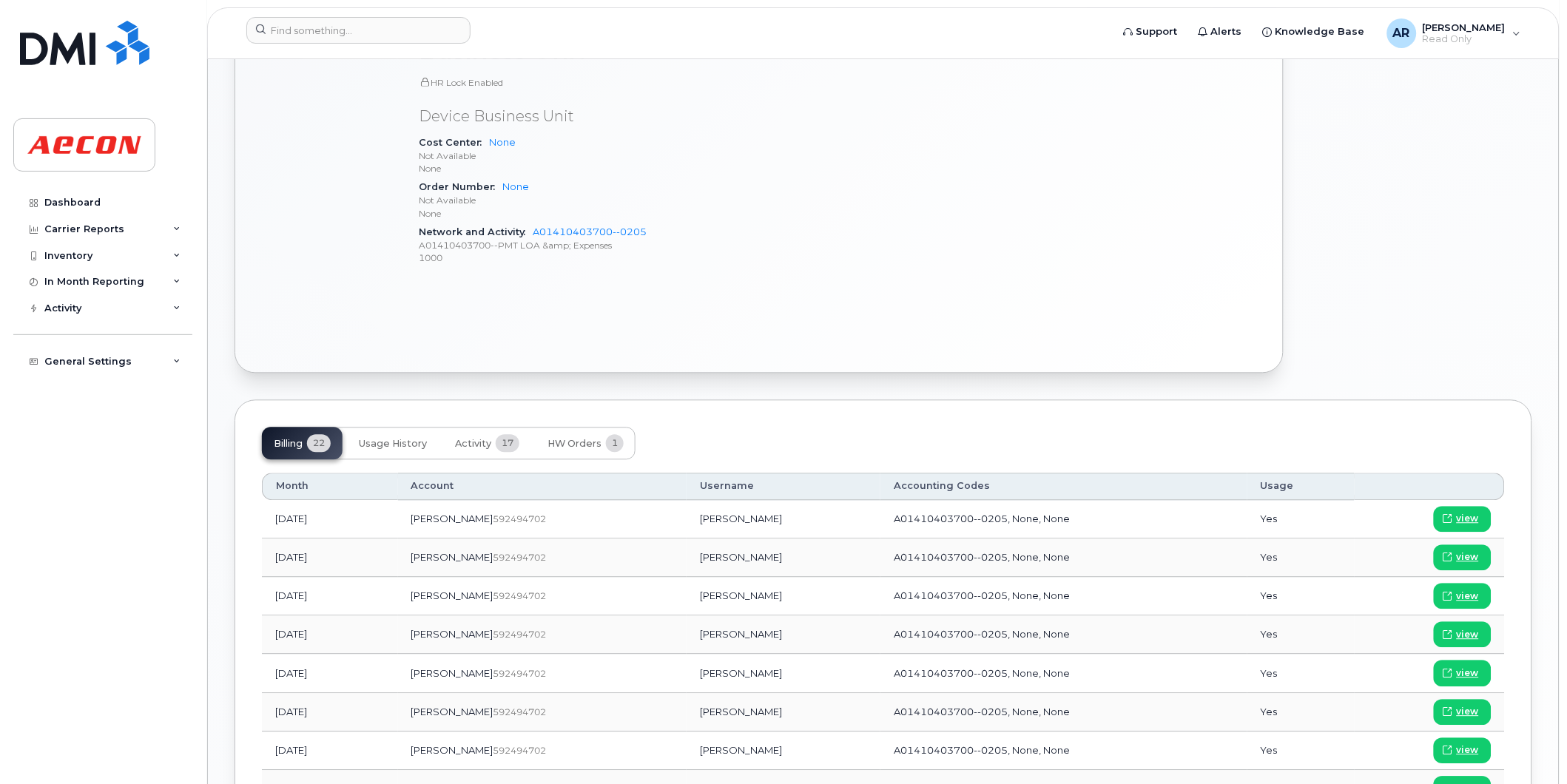
scroll to position [822, 0]
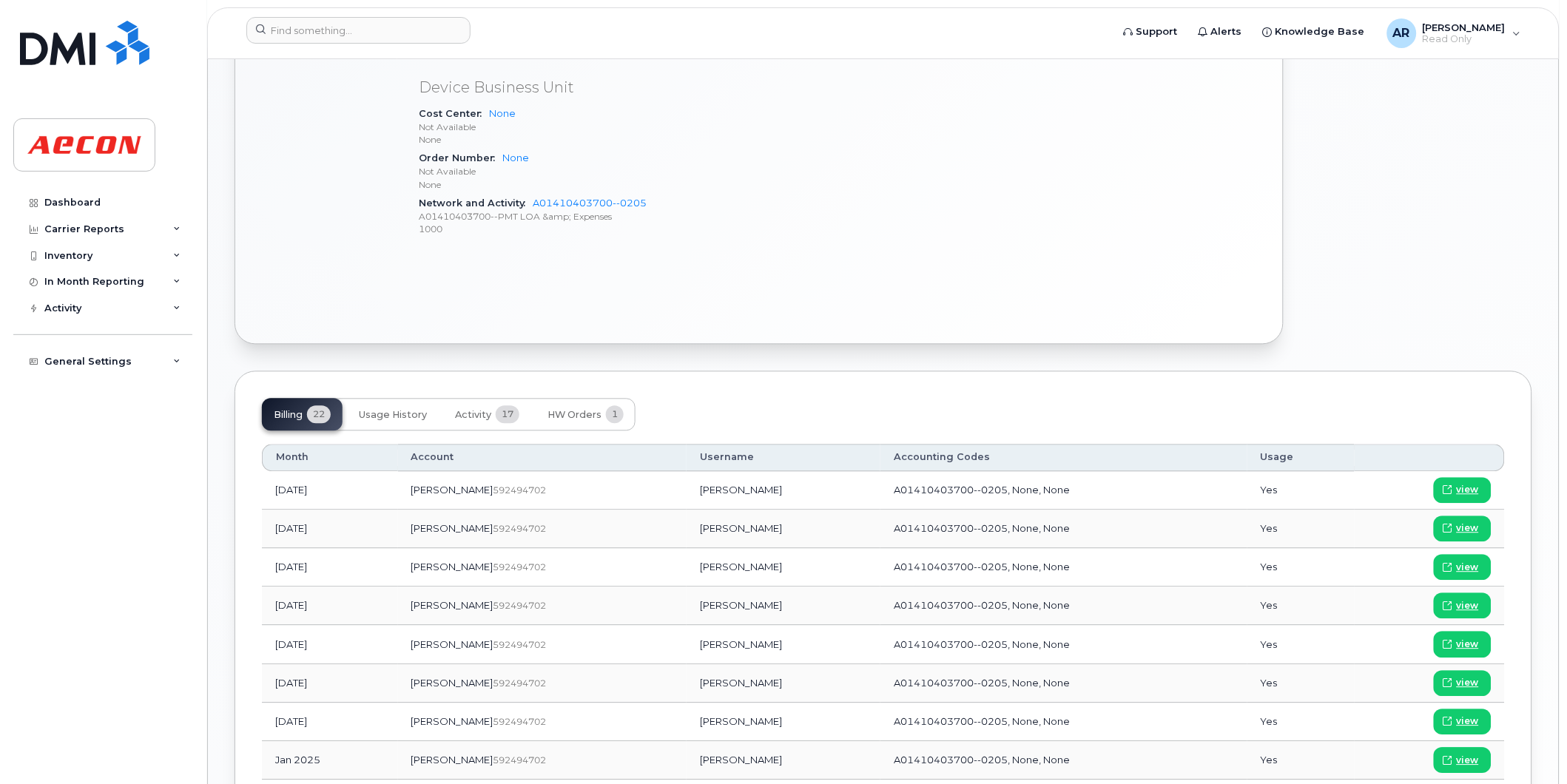
click at [714, 723] on td "Corey Hertzberger" at bounding box center [784, 722] width 194 height 38
drag, startPoint x: 718, startPoint y: 723, endPoint x: 630, endPoint y: 725, distance: 88.0
click at [687, 725] on td "Corey Hertzberger" at bounding box center [784, 722] width 194 height 38
copy td "Corey Hertzberger"
click at [1455, 723] on span at bounding box center [1447, 721] width 13 height 13
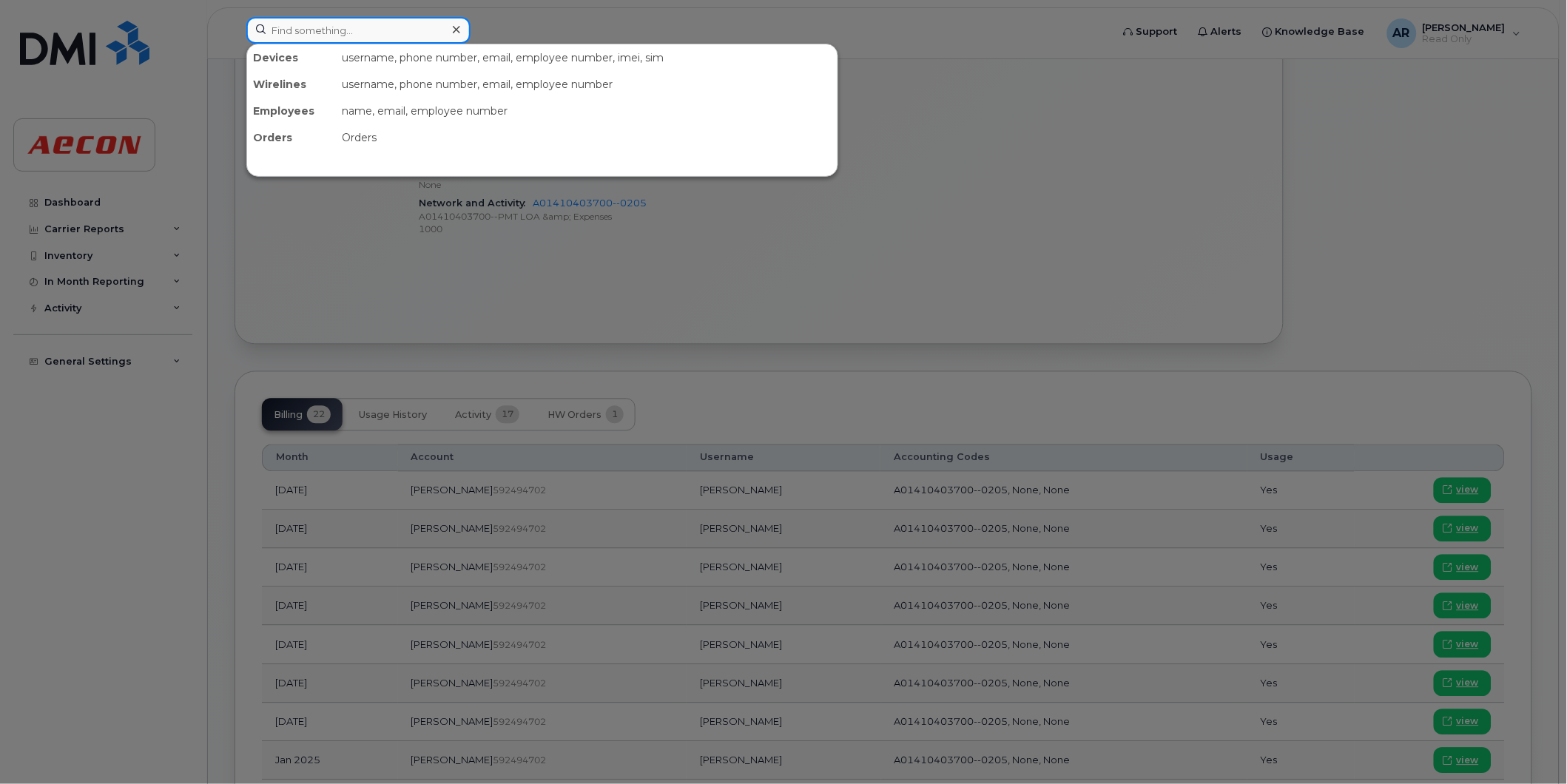
click at [382, 30] on input at bounding box center [358, 30] width 224 height 27
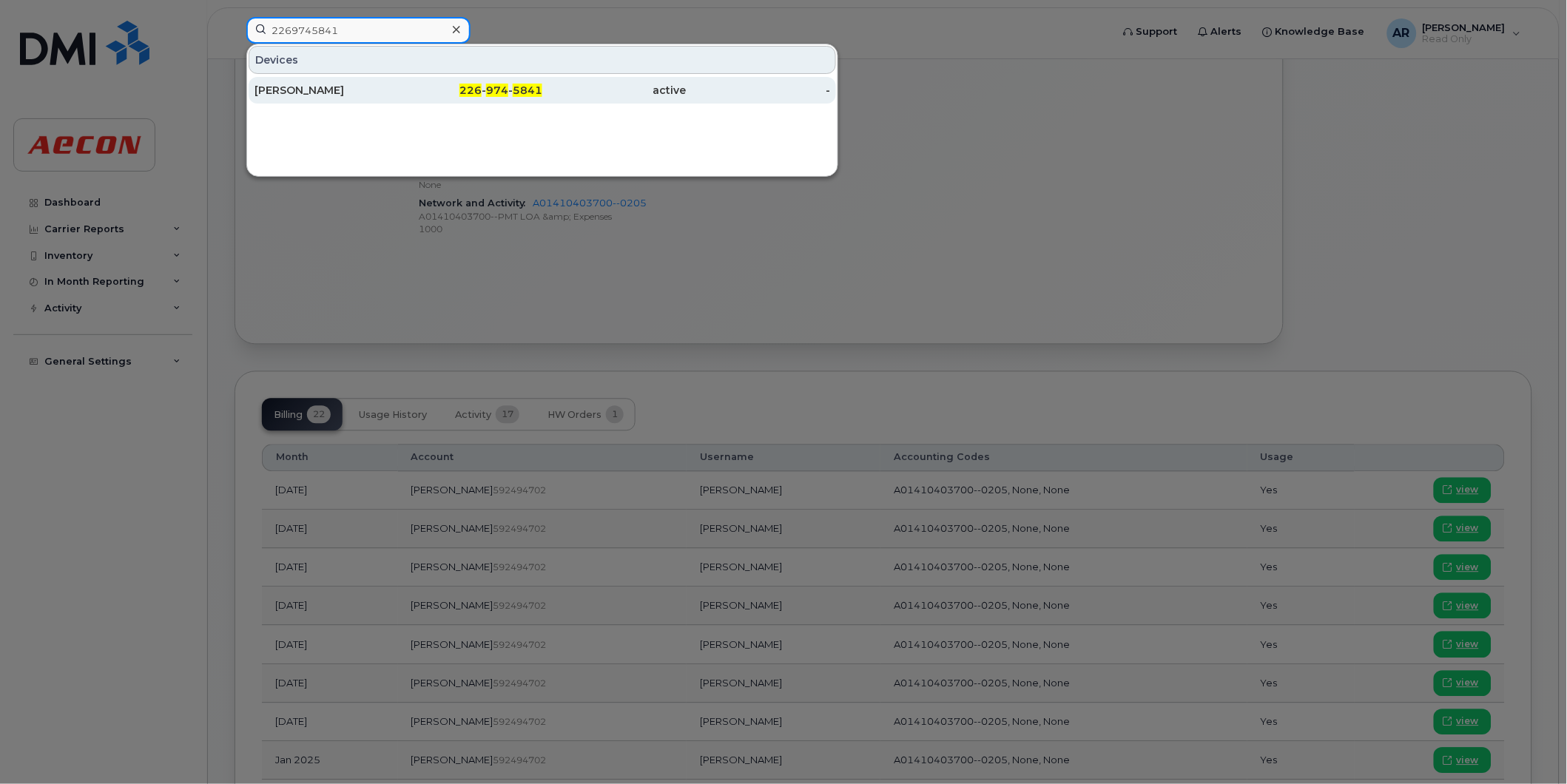
type input "2269745841"
click at [382, 84] on div "VINCE LEACH" at bounding box center [327, 90] width 144 height 15
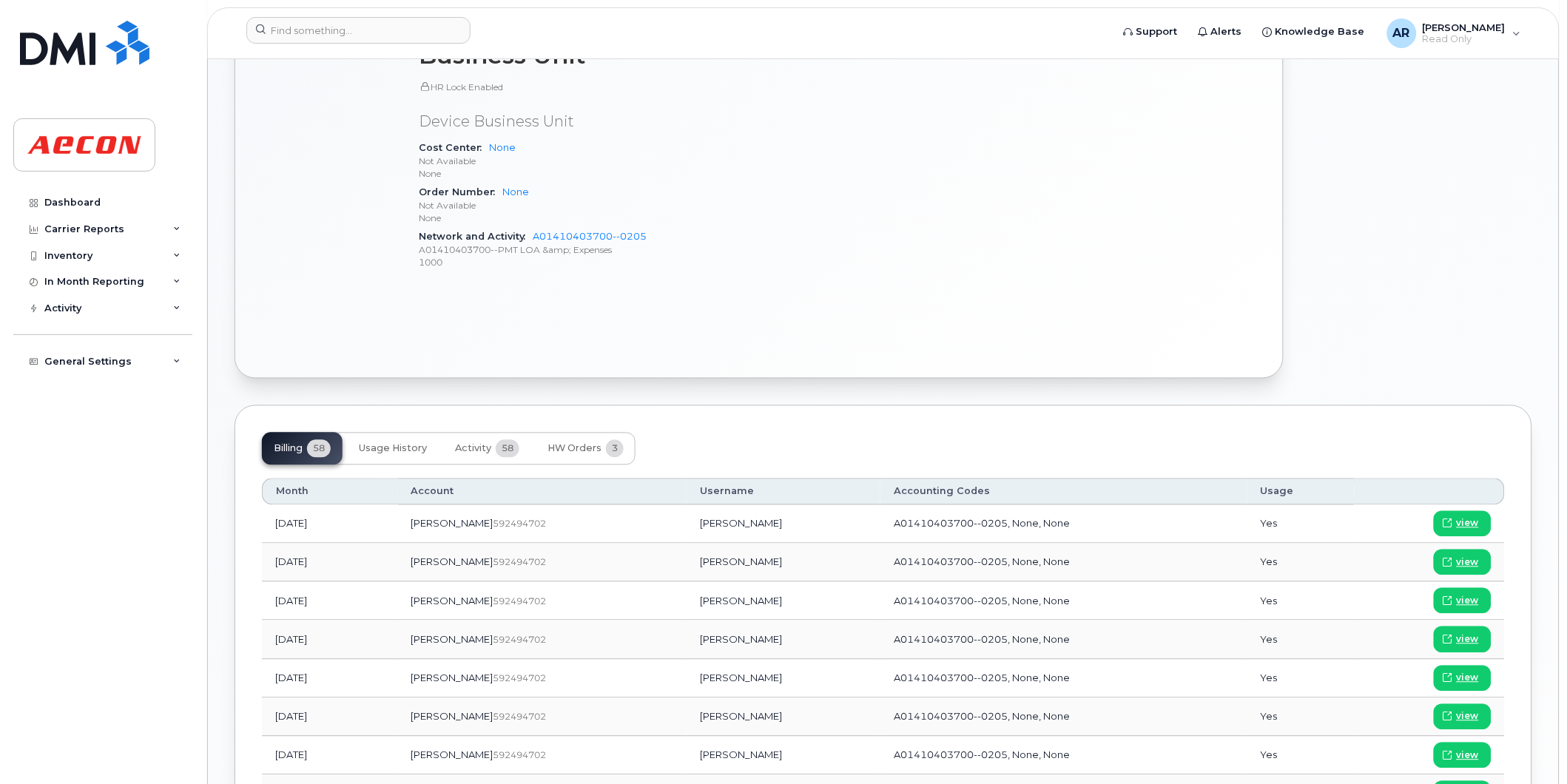
scroll to position [684, 0]
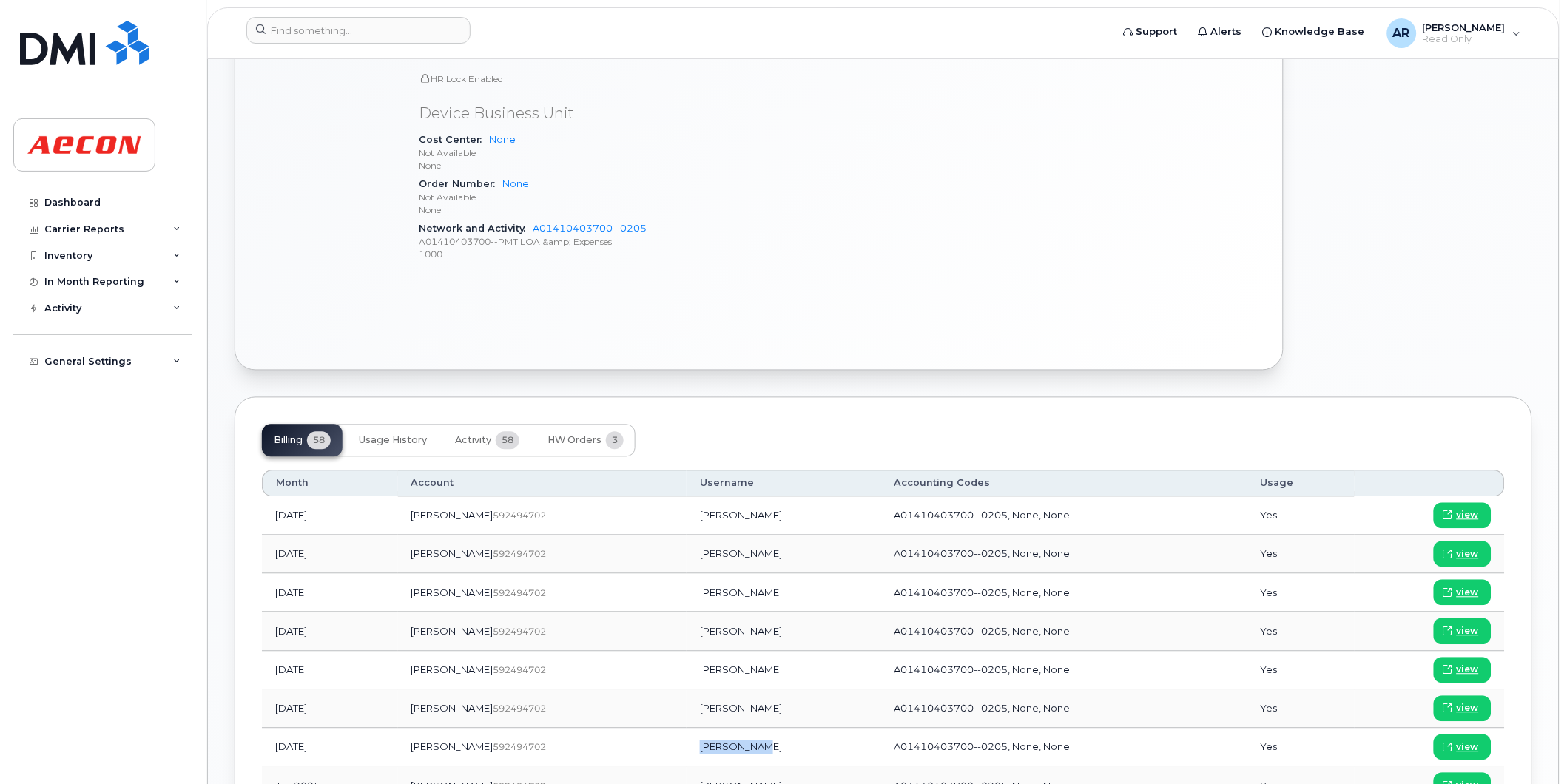
drag, startPoint x: 714, startPoint y: 747, endPoint x: 657, endPoint y: 750, distance: 57.1
click at [687, 750] on td "[PERSON_NAME]" at bounding box center [784, 747] width 194 height 38
copy td "[PERSON_NAME]"
click at [1467, 745] on span "view" at bounding box center [1468, 748] width 22 height 13
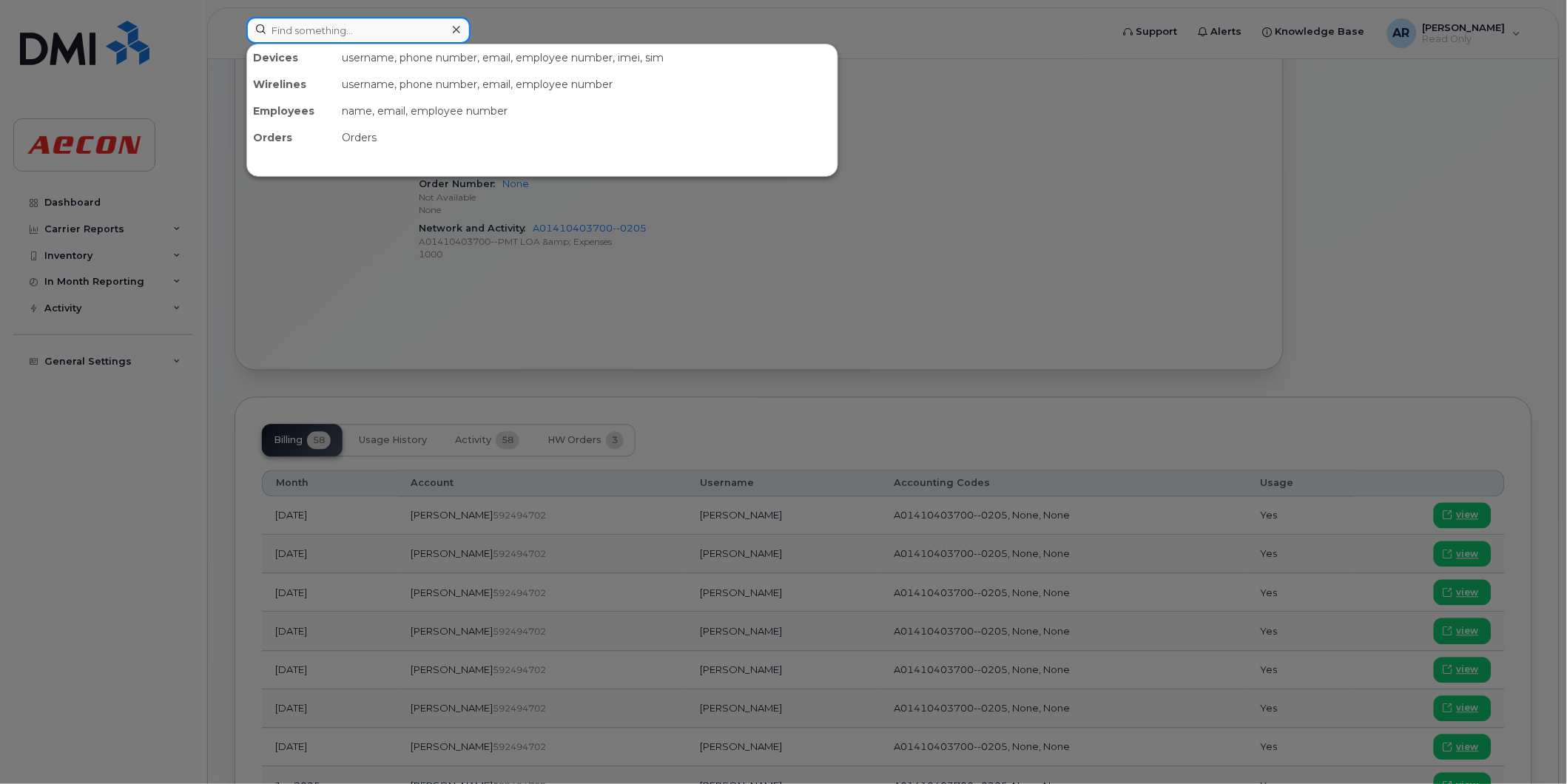
click at [356, 33] on input at bounding box center [358, 30] width 224 height 27
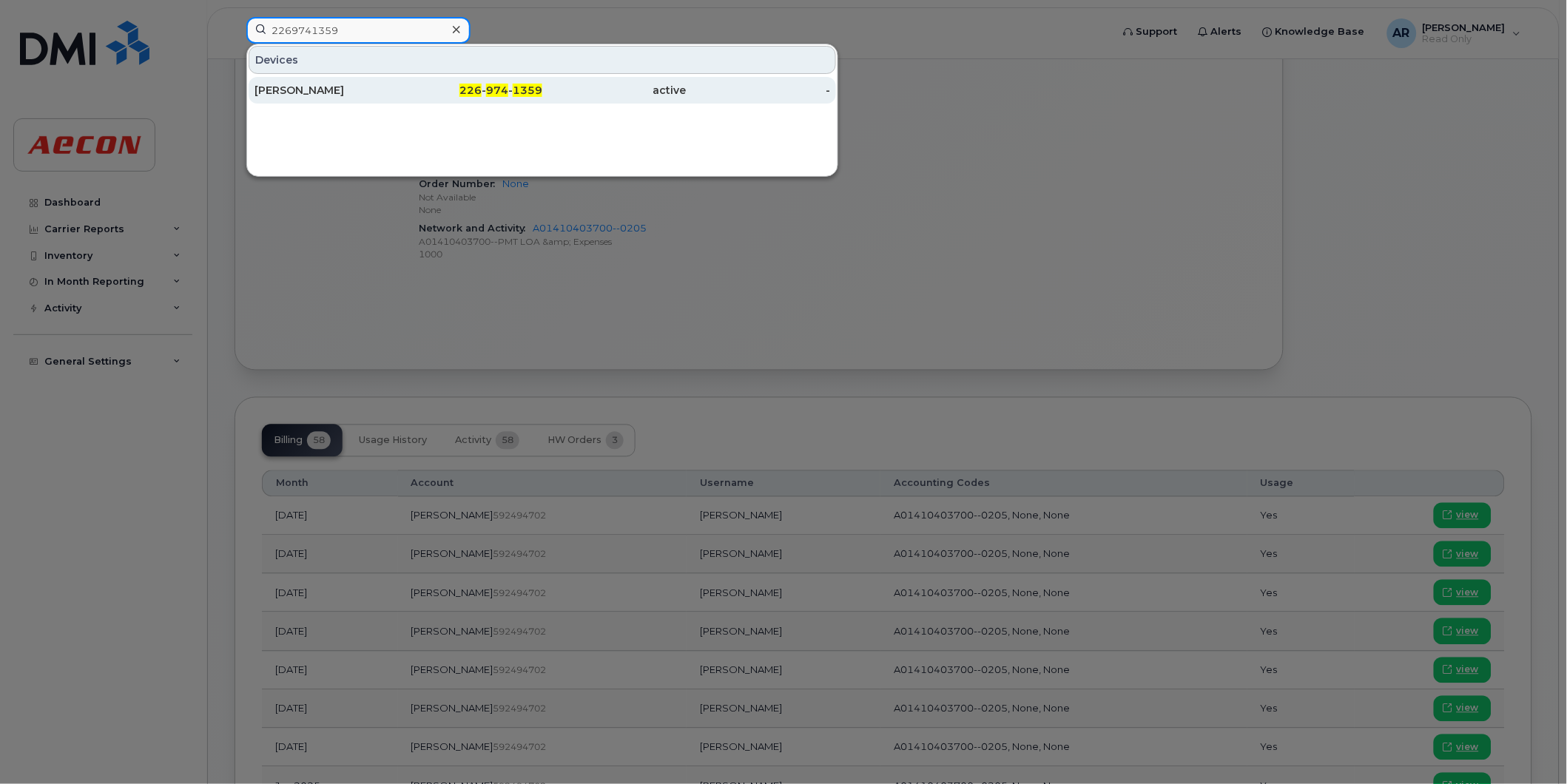
type input "2269741359"
click at [377, 97] on div "[PERSON_NAME]" at bounding box center [327, 90] width 144 height 15
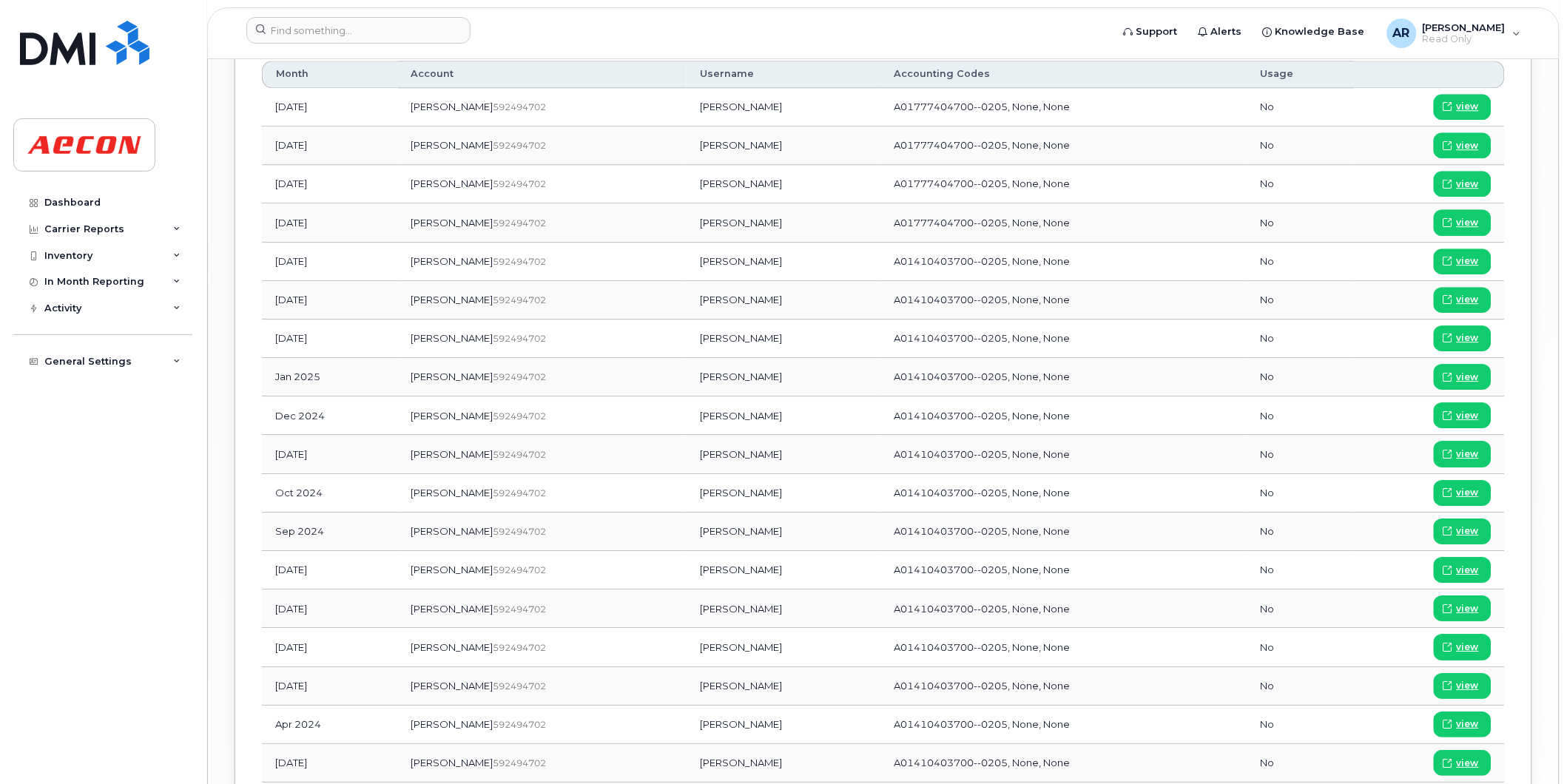
scroll to position [1250, 0]
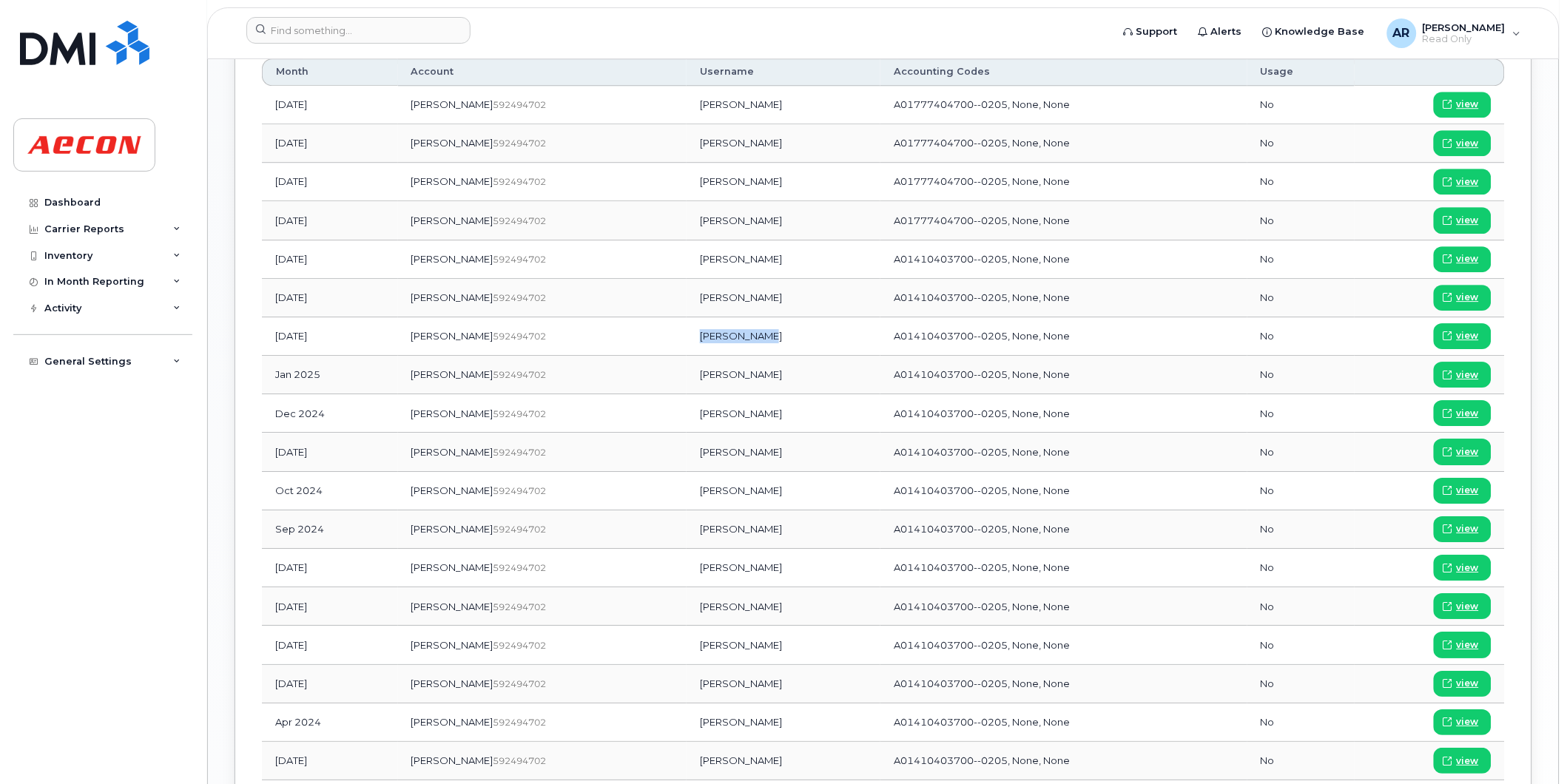
drag, startPoint x: 709, startPoint y: 337, endPoint x: 649, endPoint y: 342, distance: 60.2
click at [687, 342] on td "[PERSON_NAME]" at bounding box center [784, 336] width 194 height 38
copy td "[PERSON_NAME]"
click at [1465, 333] on span "view" at bounding box center [1468, 335] width 22 height 13
click at [326, 38] on input at bounding box center [358, 30] width 224 height 27
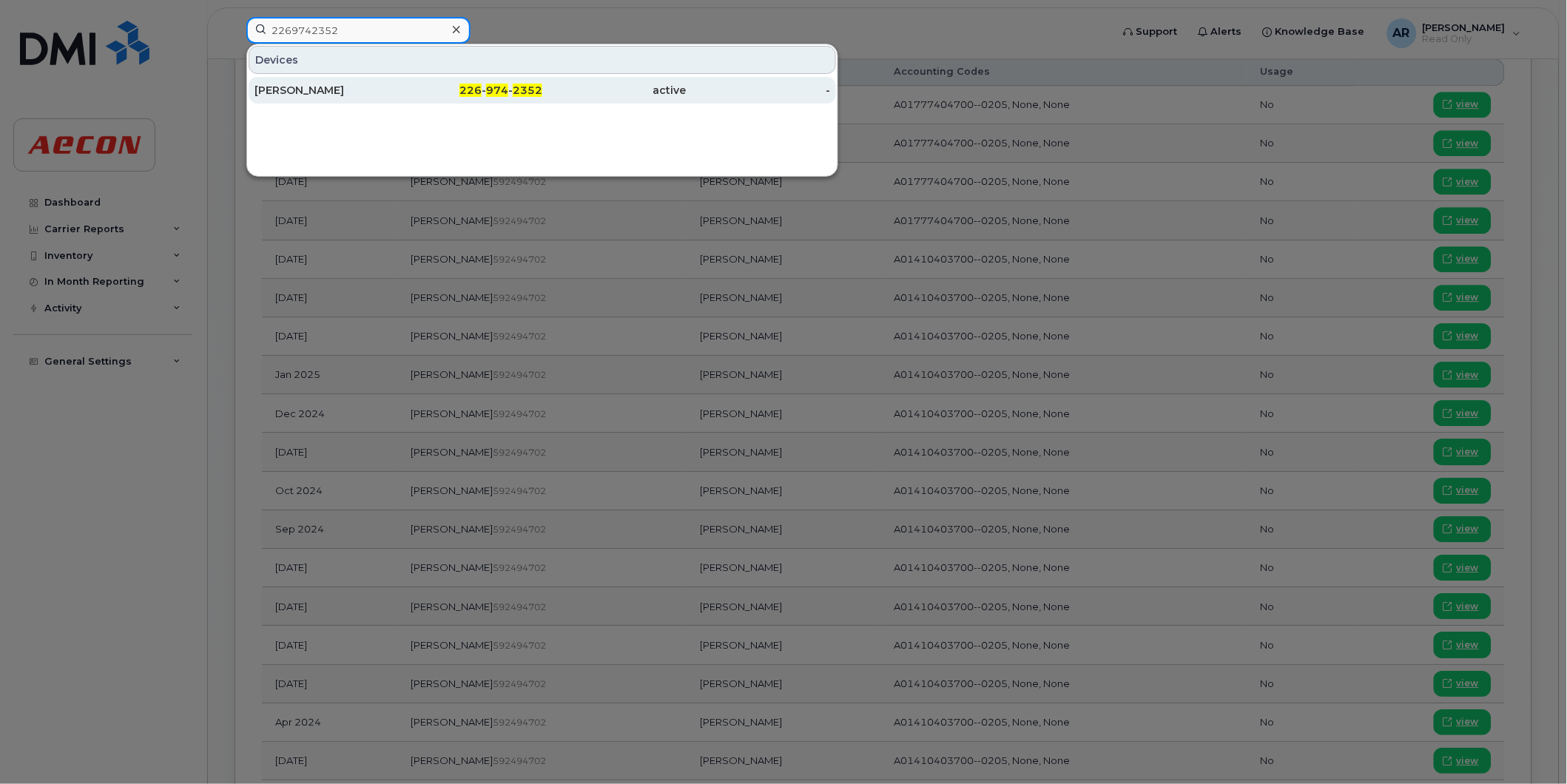
type input "2269742352"
click at [359, 96] on div "[PERSON_NAME]" at bounding box center [327, 90] width 144 height 15
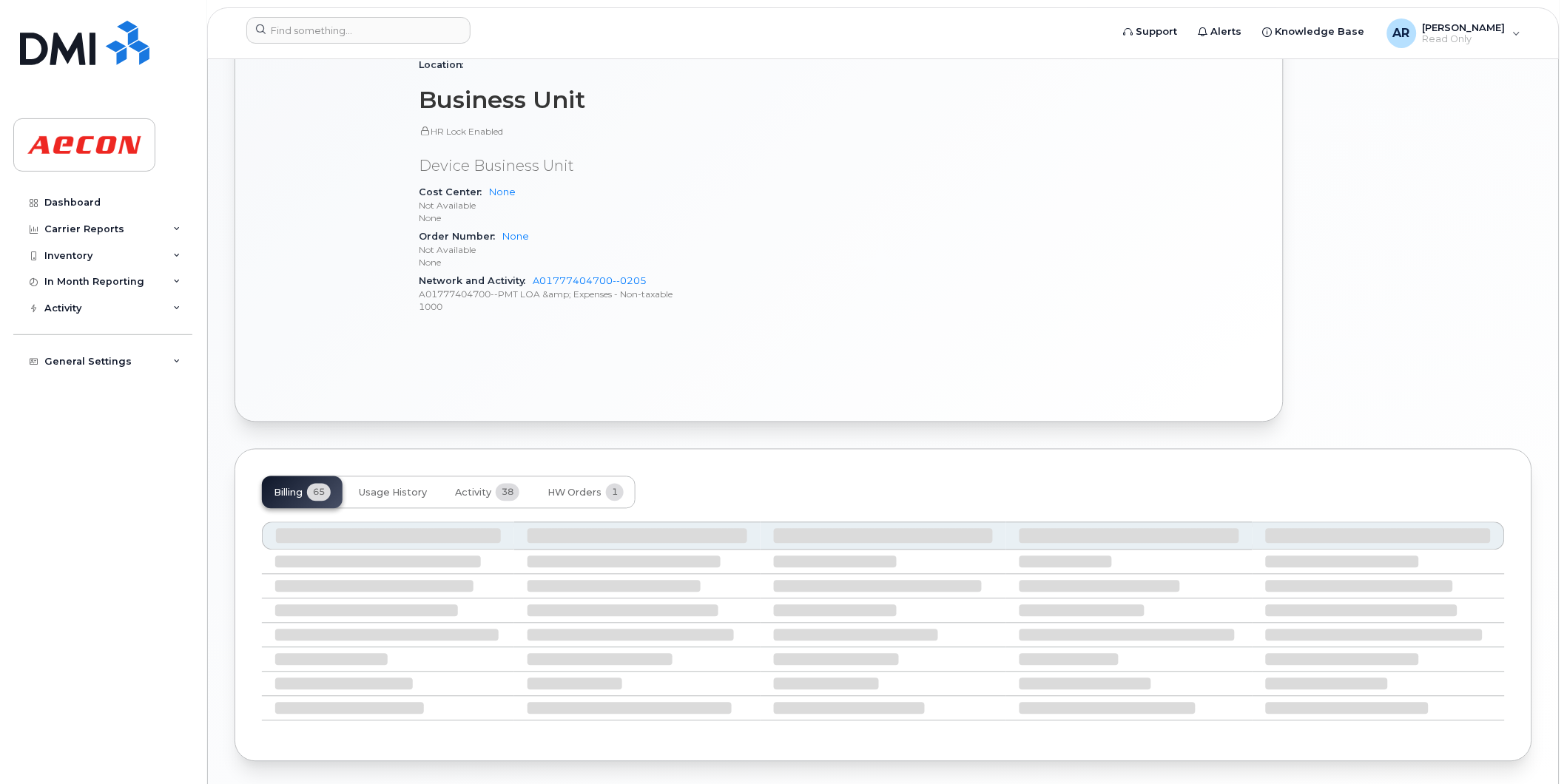
scroll to position [671, 0]
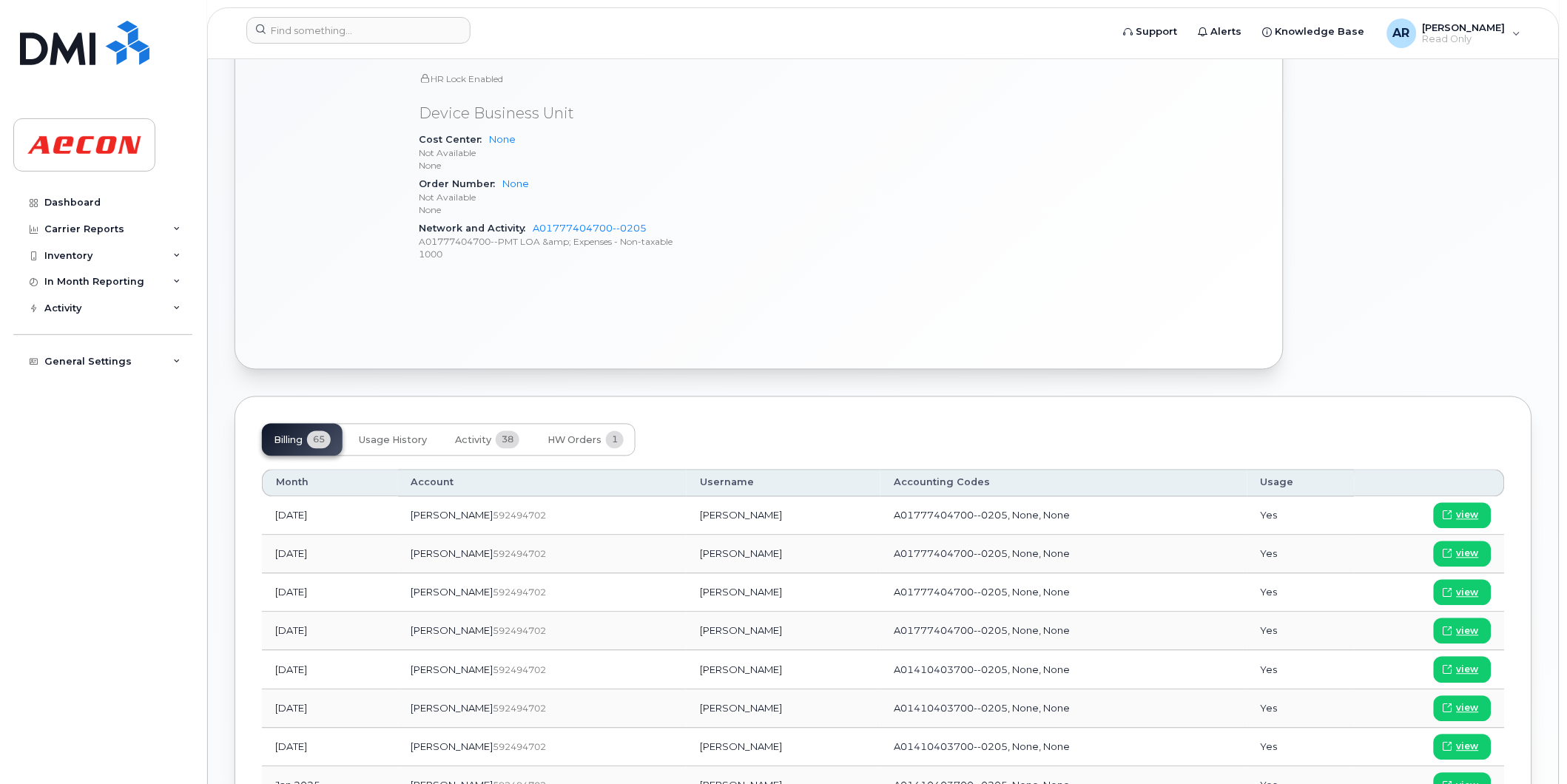
click at [728, 751] on td "GERRIE WUNNINK" at bounding box center [784, 747] width 194 height 38
drag, startPoint x: 729, startPoint y: 750, endPoint x: 644, endPoint y: 751, distance: 85.0
click at [687, 751] on td "GERRIE WUNNINK" at bounding box center [784, 747] width 194 height 38
copy td "GERRIE WUNNINK"
click at [1461, 749] on span "view" at bounding box center [1468, 747] width 22 height 13
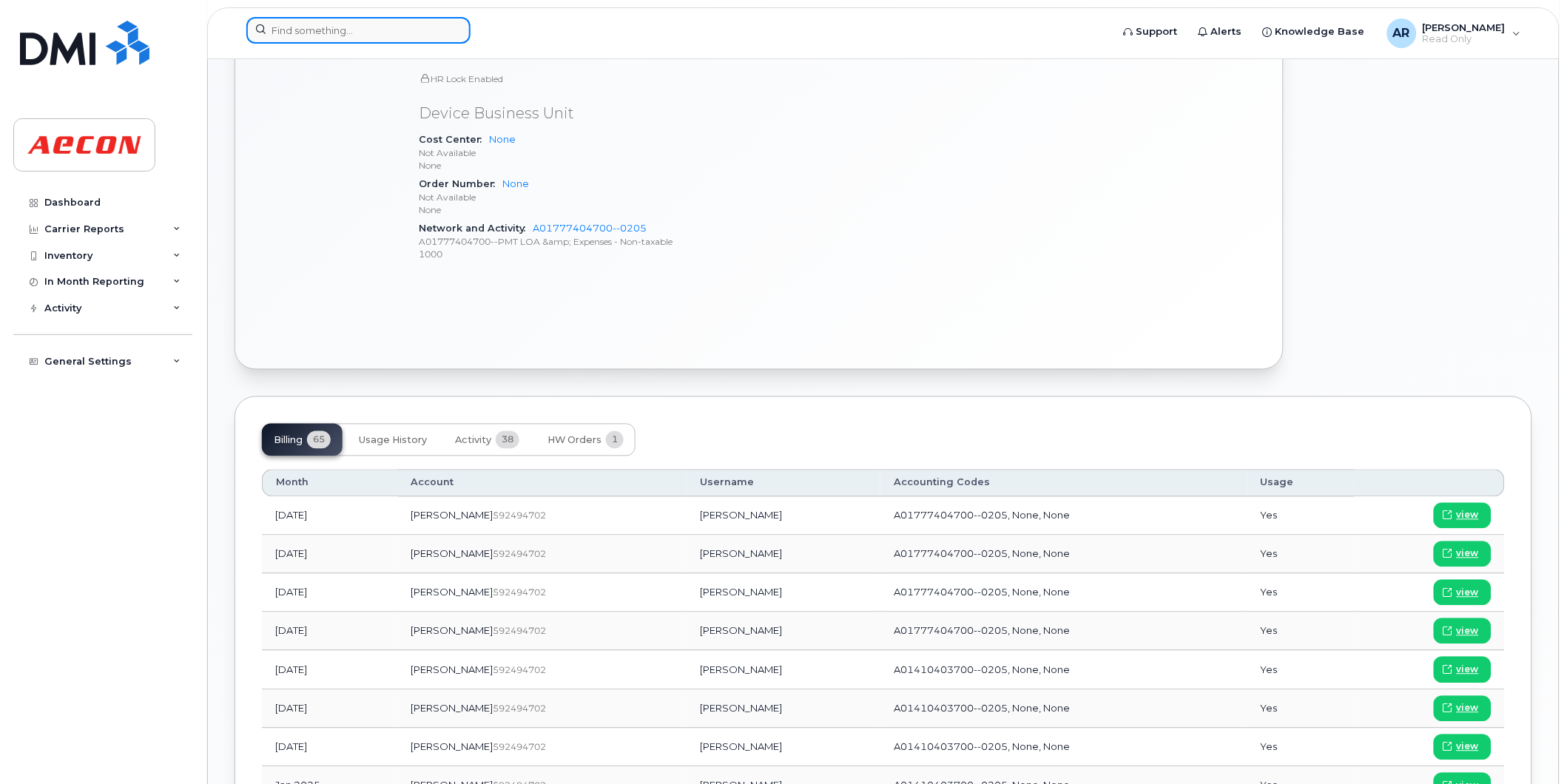
click at [339, 29] on input at bounding box center [358, 30] width 224 height 27
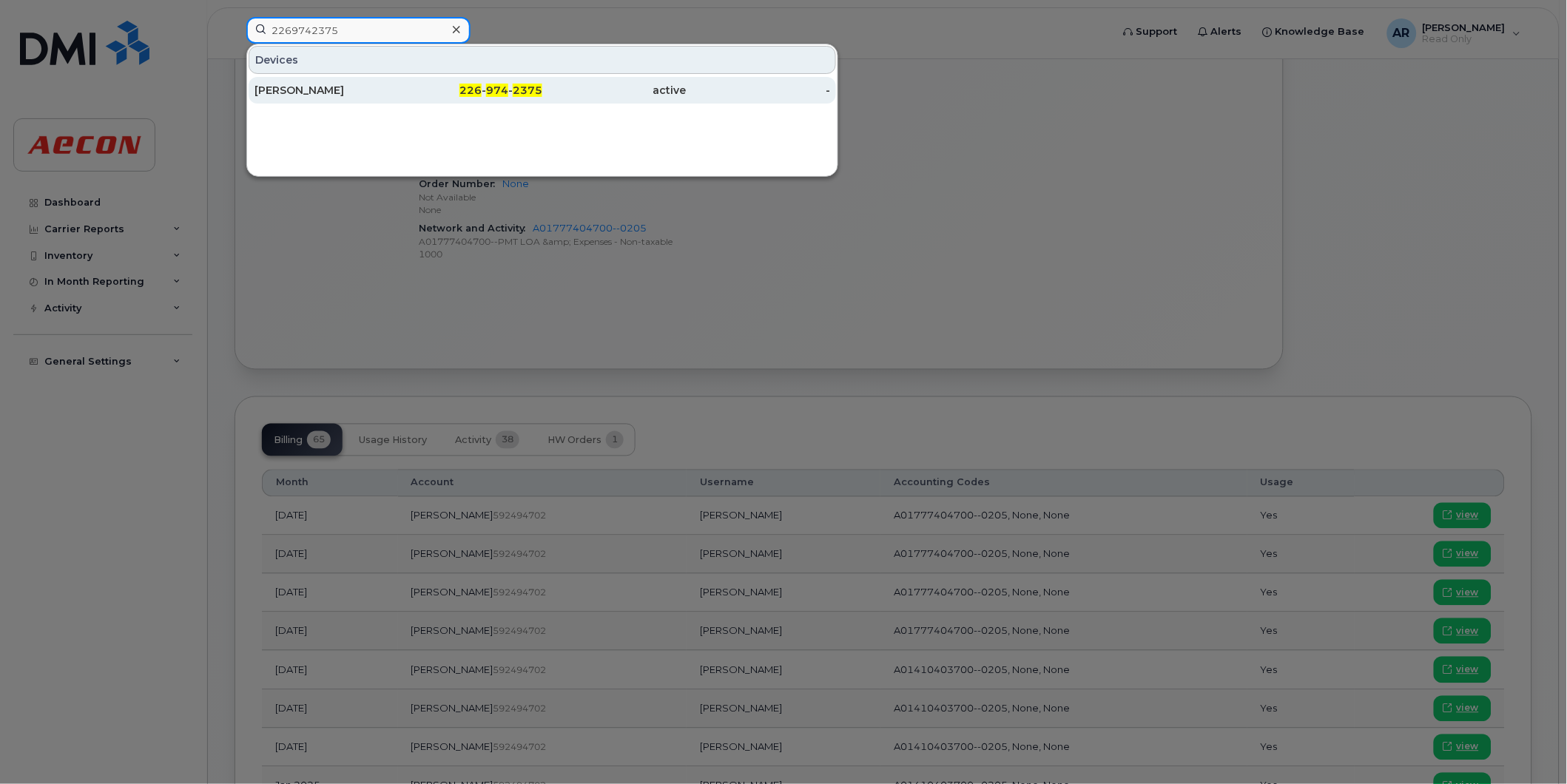
type input "2269742375"
click at [356, 88] on div "GEORGE MACDONALD" at bounding box center [327, 90] width 144 height 15
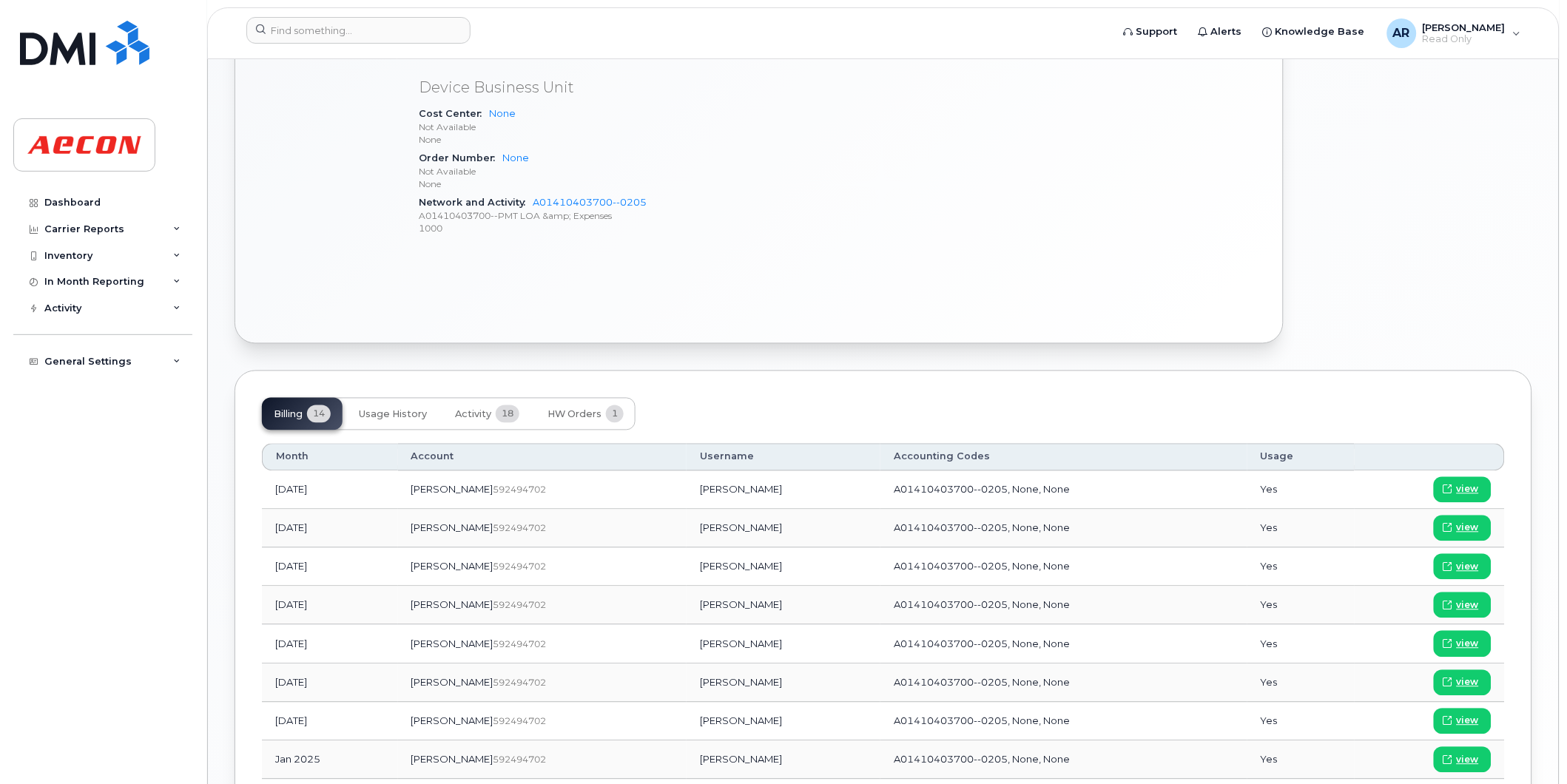
scroll to position [892, 0]
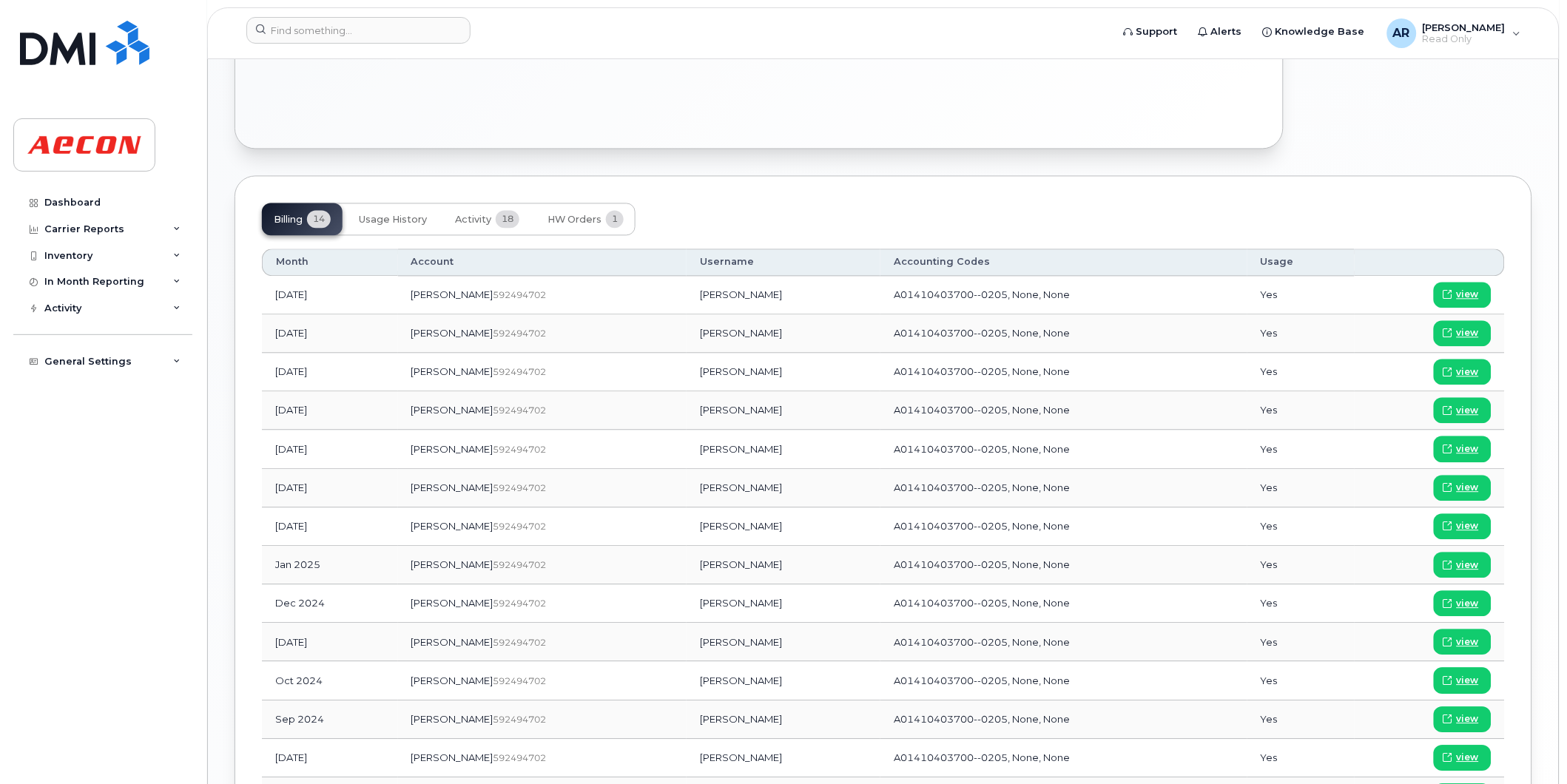
drag, startPoint x: 722, startPoint y: 530, endPoint x: 631, endPoint y: 533, distance: 91.0
click at [687, 533] on td "[PERSON_NAME]" at bounding box center [784, 526] width 194 height 38
copy td "[PERSON_NAME]"
click at [1476, 527] on span "view" at bounding box center [1468, 526] width 22 height 13
click at [305, 31] on input at bounding box center [358, 30] width 224 height 27
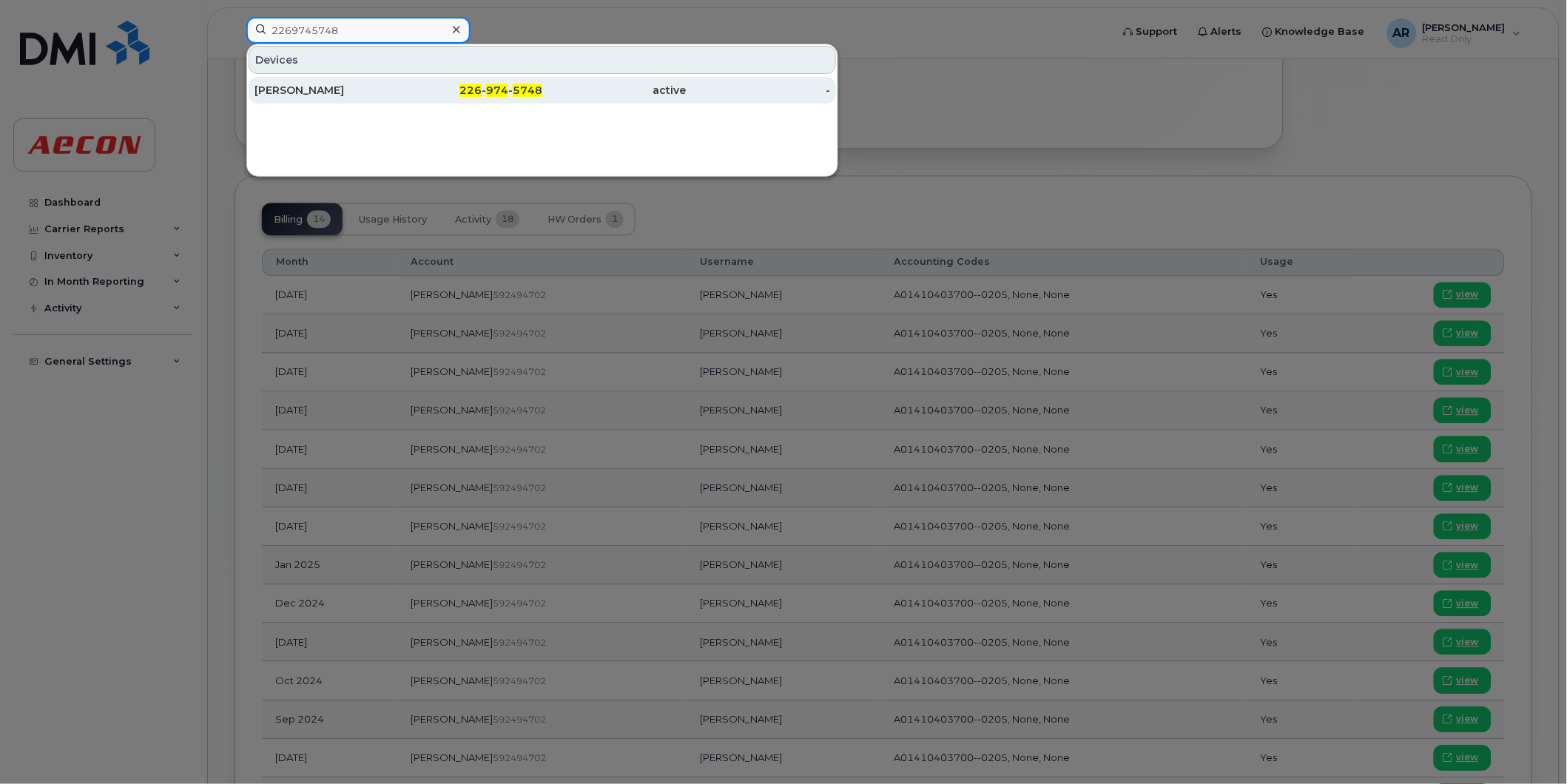
type input "2269745748"
click at [364, 93] on div "[PERSON_NAME]" at bounding box center [327, 90] width 144 height 15
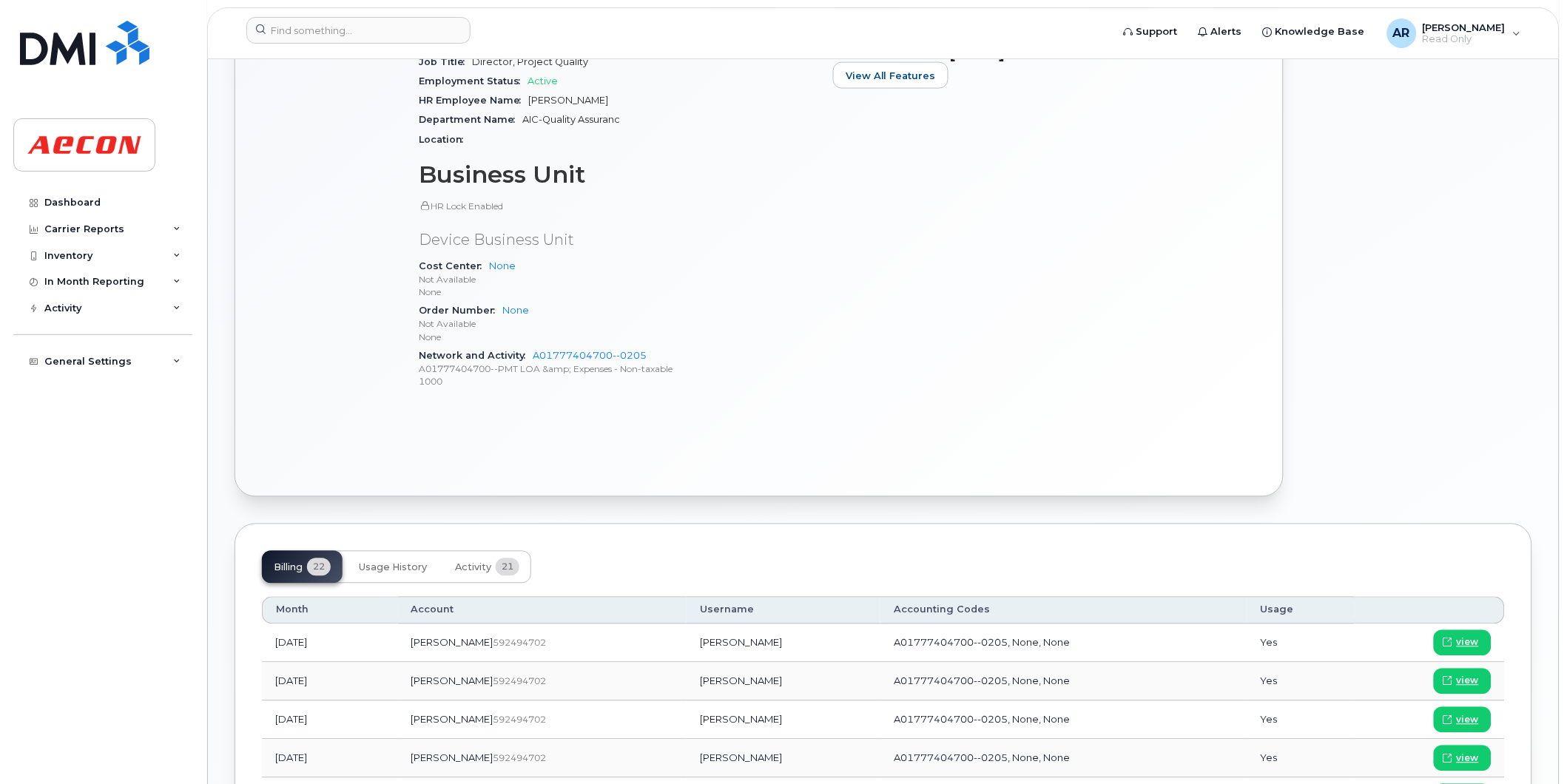
scroll to position [986, 0]
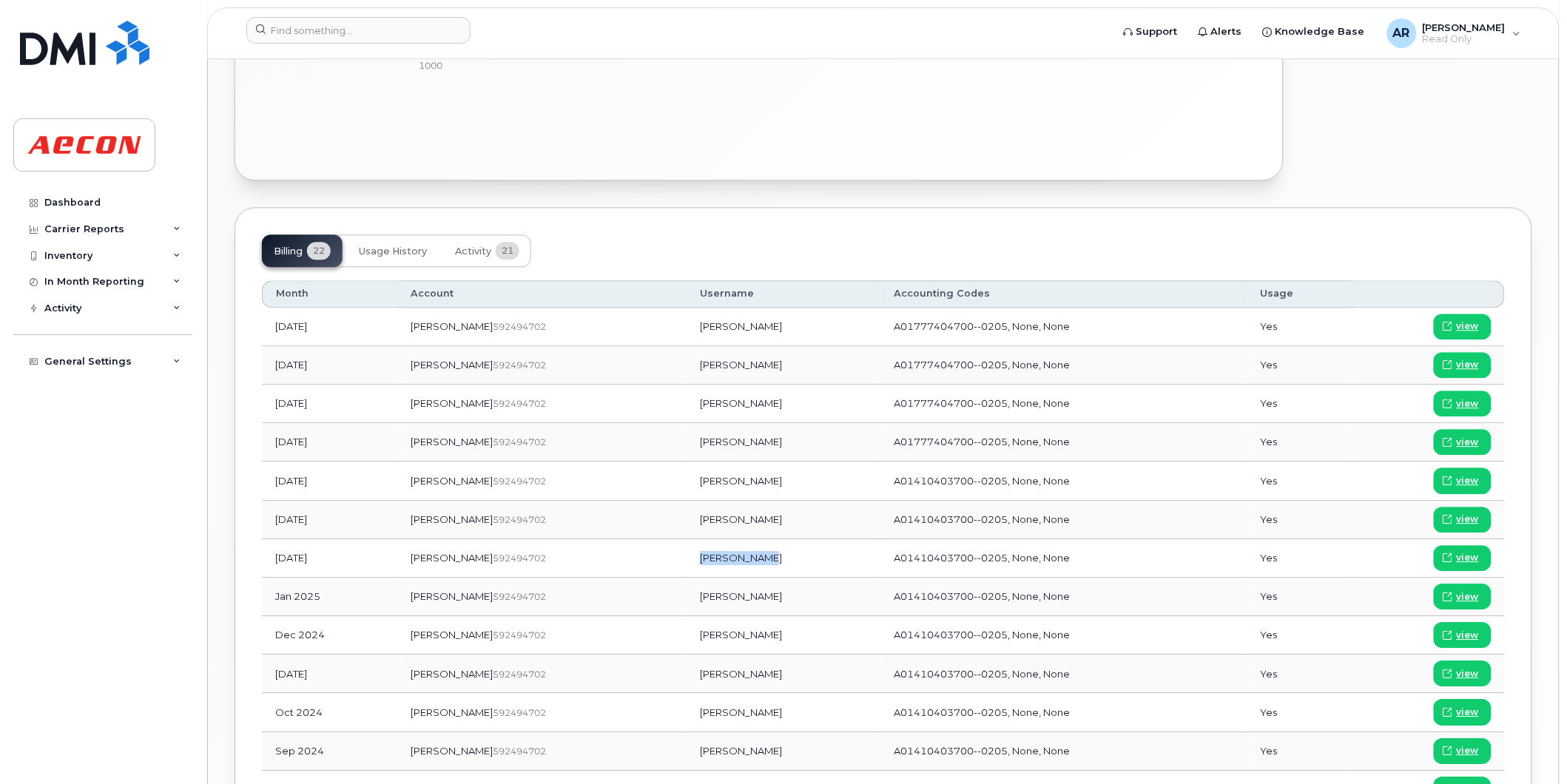
drag, startPoint x: 711, startPoint y: 557, endPoint x: 652, endPoint y: 564, distance: 59.4
click at [687, 564] on td "[PERSON_NAME]" at bounding box center [784, 557] width 194 height 38
copy td "[PERSON_NAME]"
click at [1458, 559] on span "view" at bounding box center [1468, 557] width 22 height 13
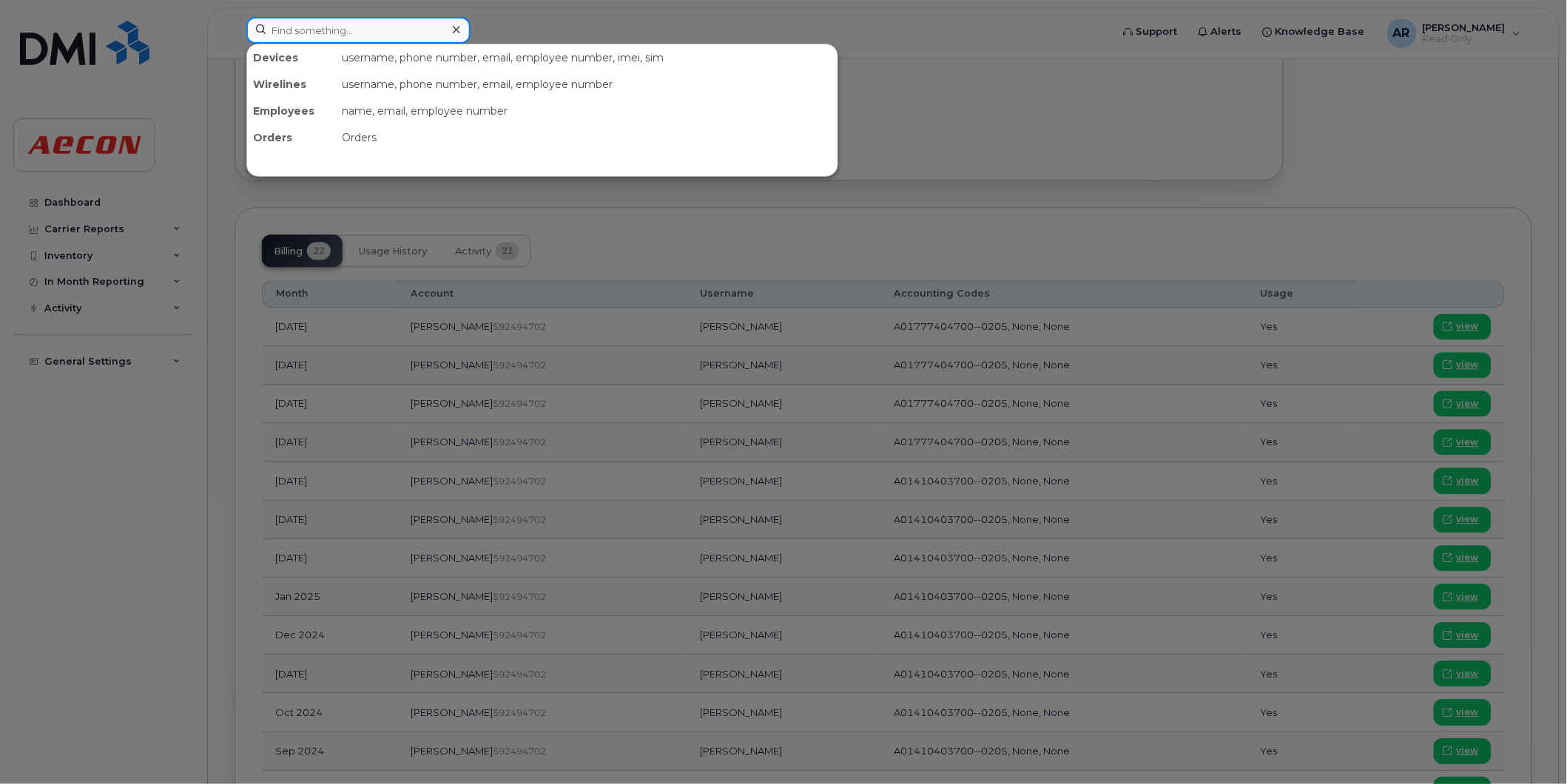
click at [381, 29] on input at bounding box center [358, 30] width 224 height 27
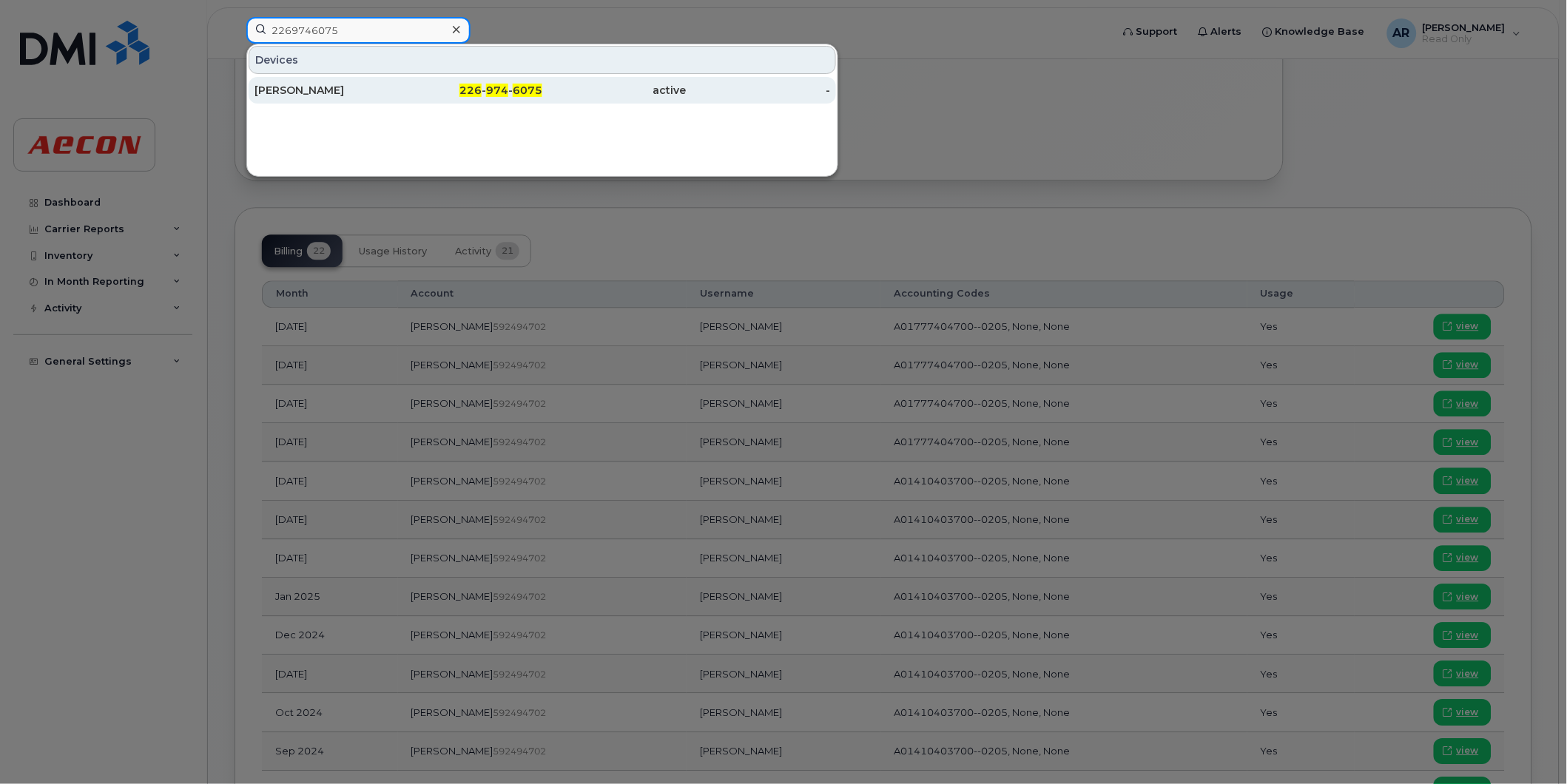
type input "2269746075"
click at [382, 98] on div "[PERSON_NAME]" at bounding box center [327, 90] width 144 height 27
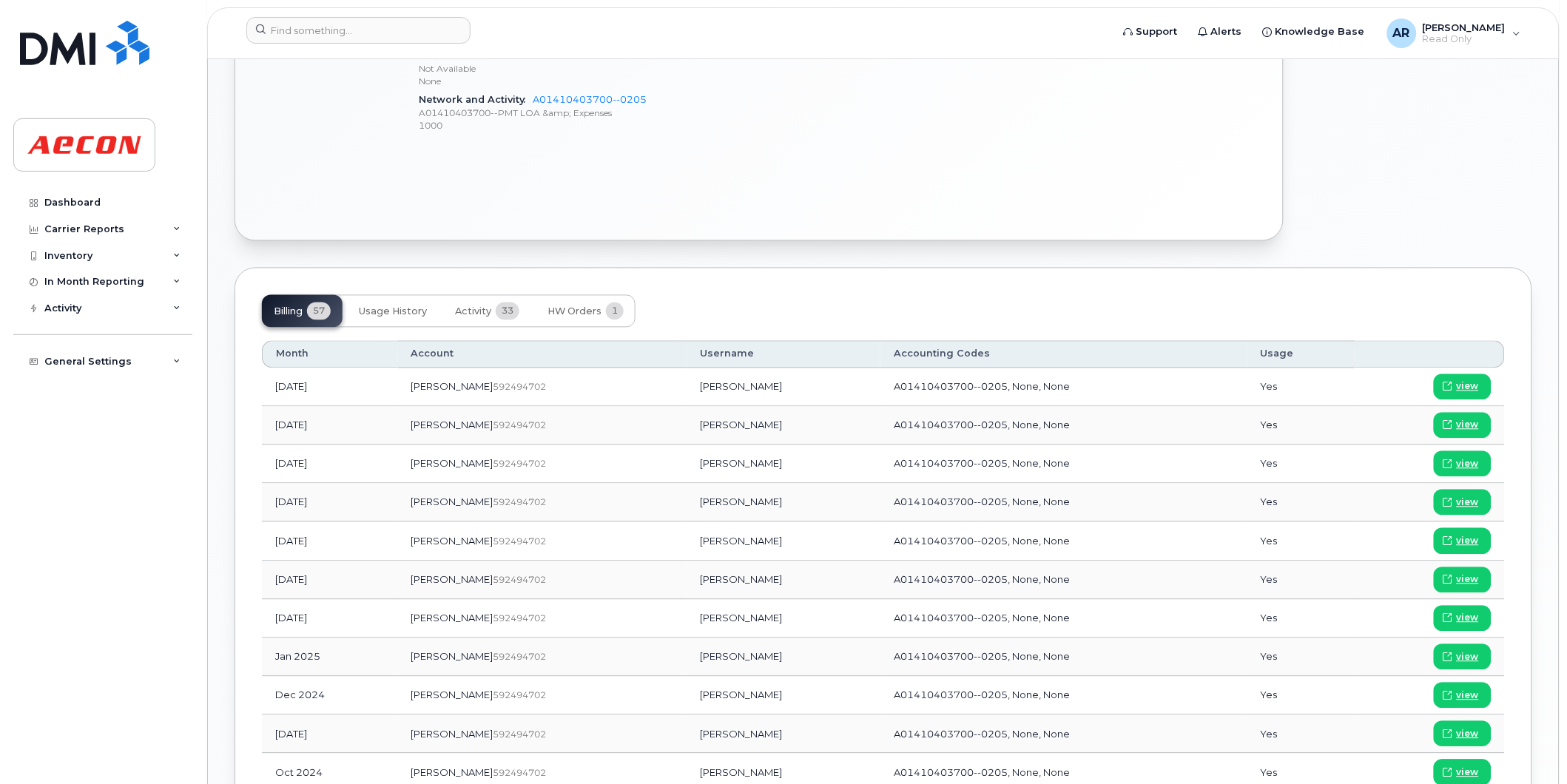
scroll to position [822, 0]
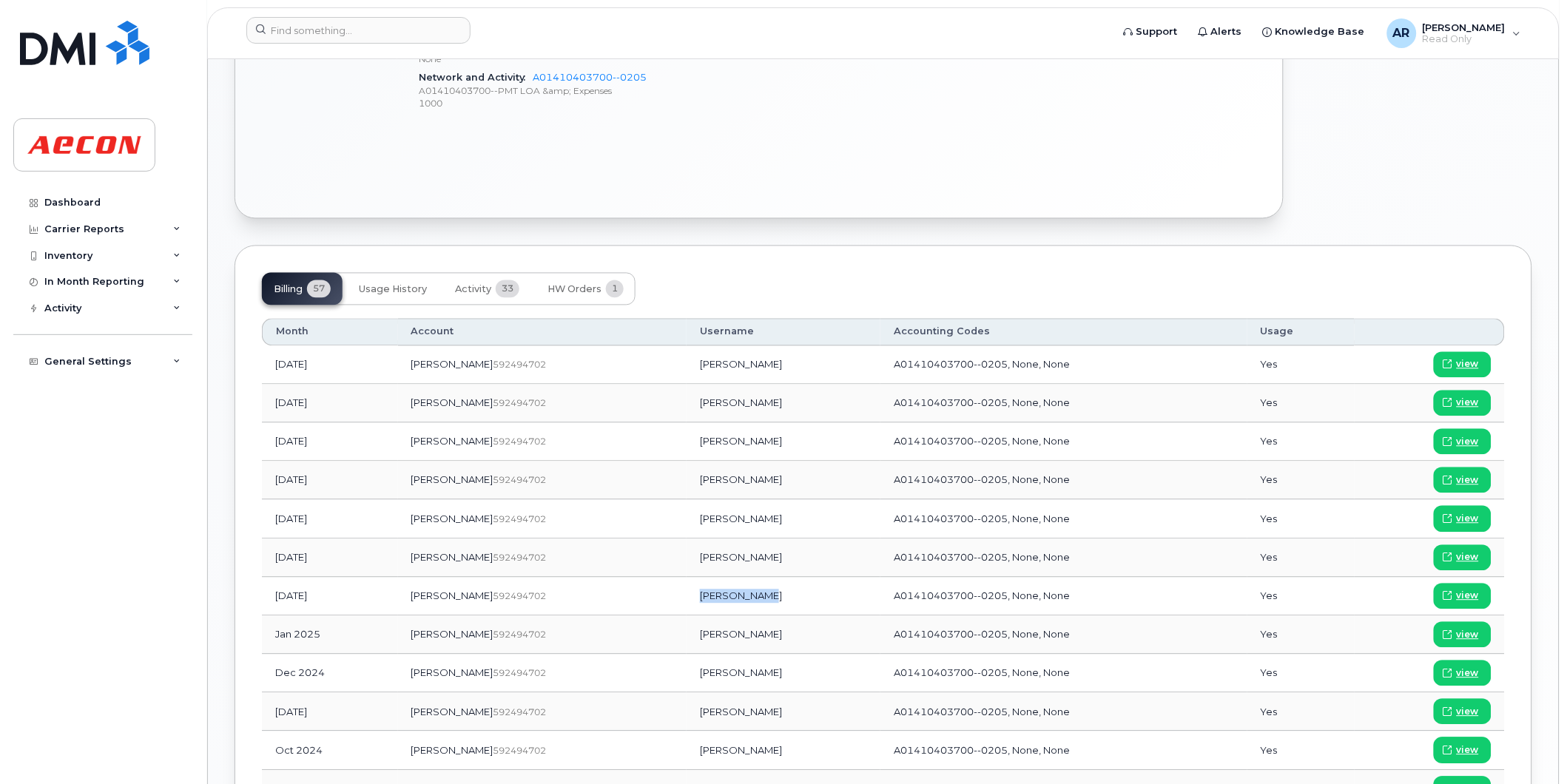
drag, startPoint x: 715, startPoint y: 599, endPoint x: 648, endPoint y: 602, distance: 67.1
click at [687, 602] on td "[PERSON_NAME]" at bounding box center [784, 596] width 194 height 38
copy td "[PERSON_NAME]"
click at [1472, 601] on span "view" at bounding box center [1468, 596] width 22 height 13
click at [382, 25] on input at bounding box center [358, 30] width 224 height 27
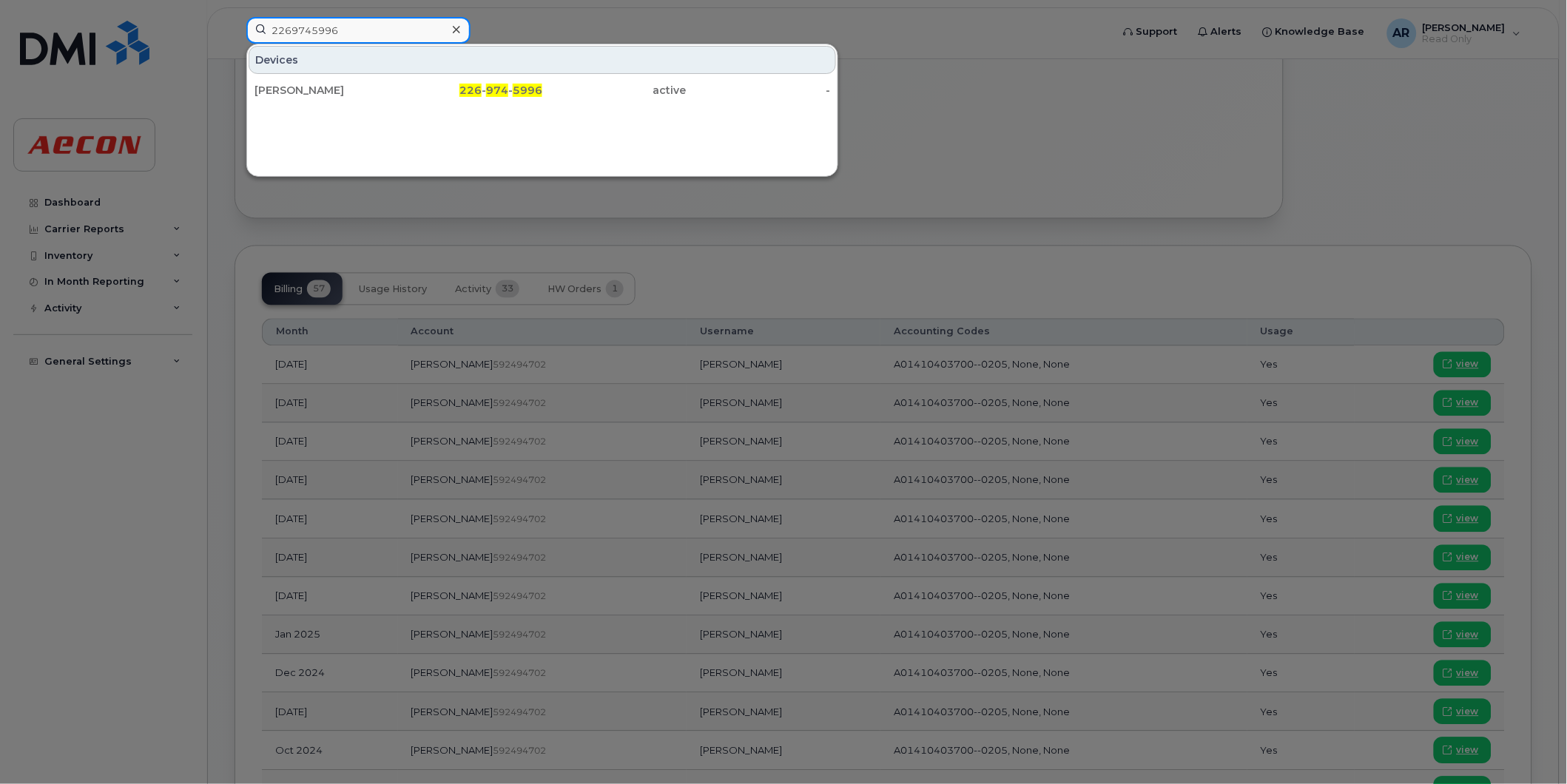
type input "2269745996"
click at [392, 104] on div "DEVON GRUBB 226 - 974 - 5996 active -" at bounding box center [542, 89] width 591 height 29
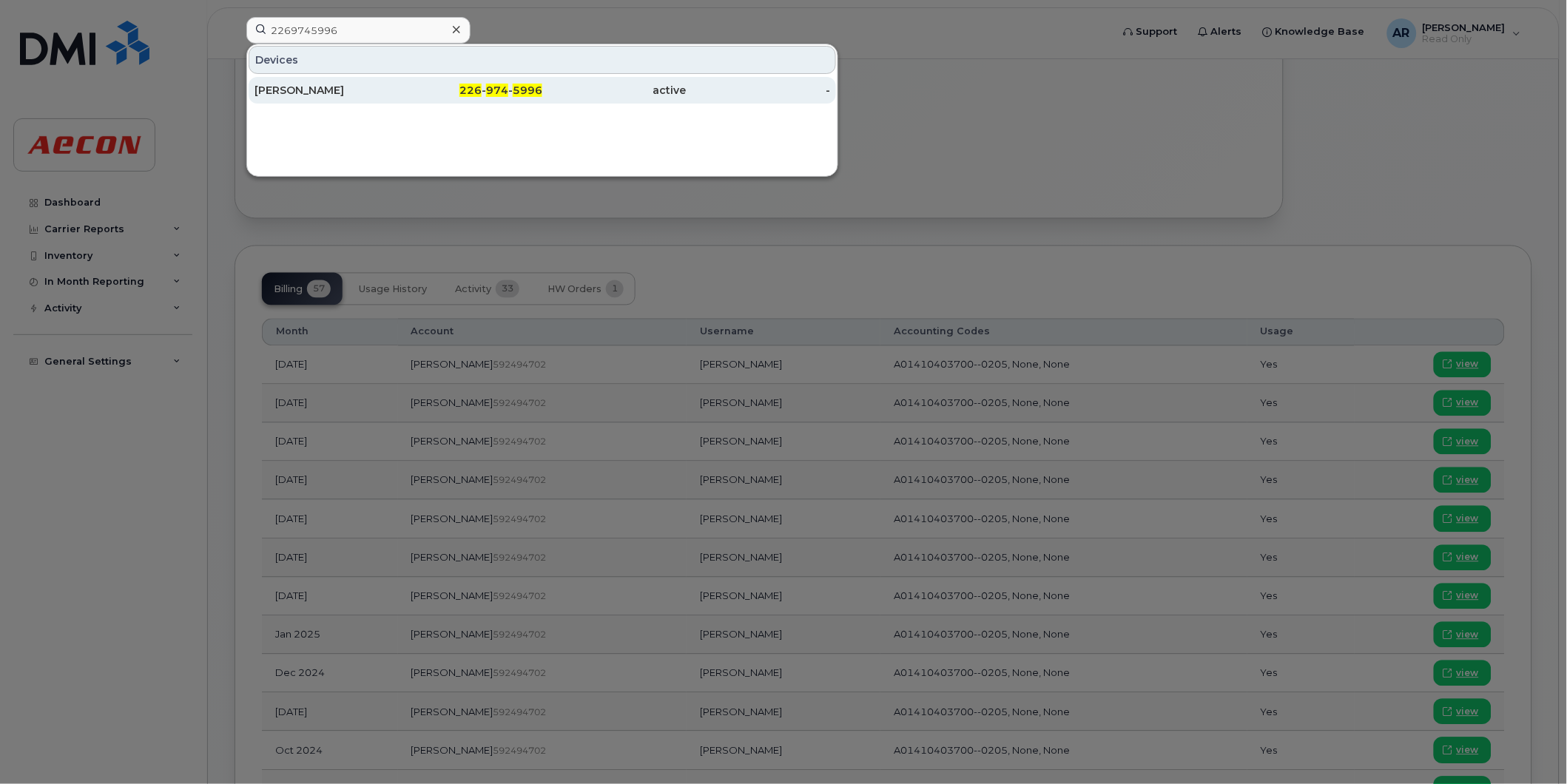
click at [390, 88] on div "DEVON GRUBB" at bounding box center [327, 90] width 144 height 15
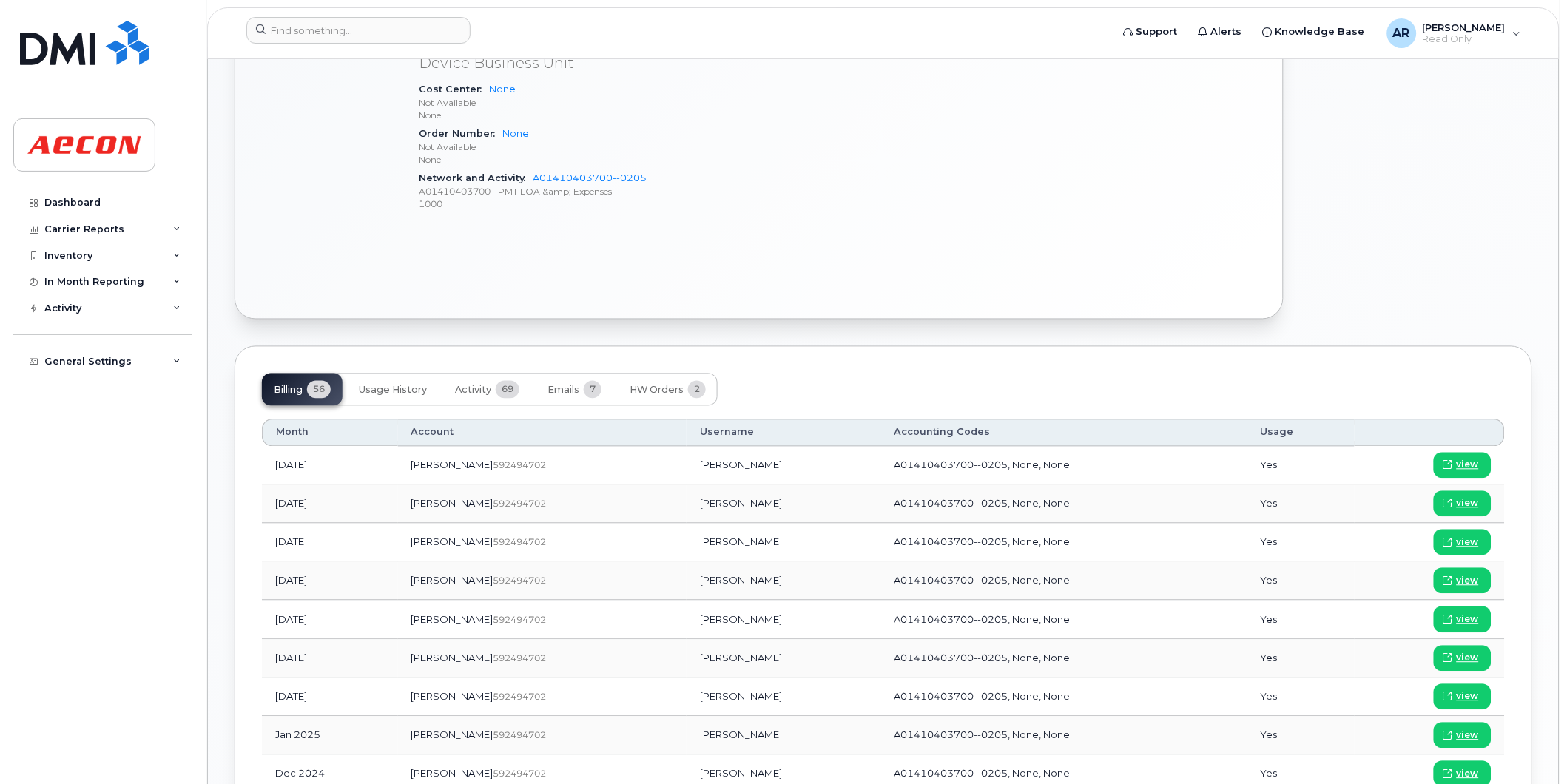
scroll to position [727, 0]
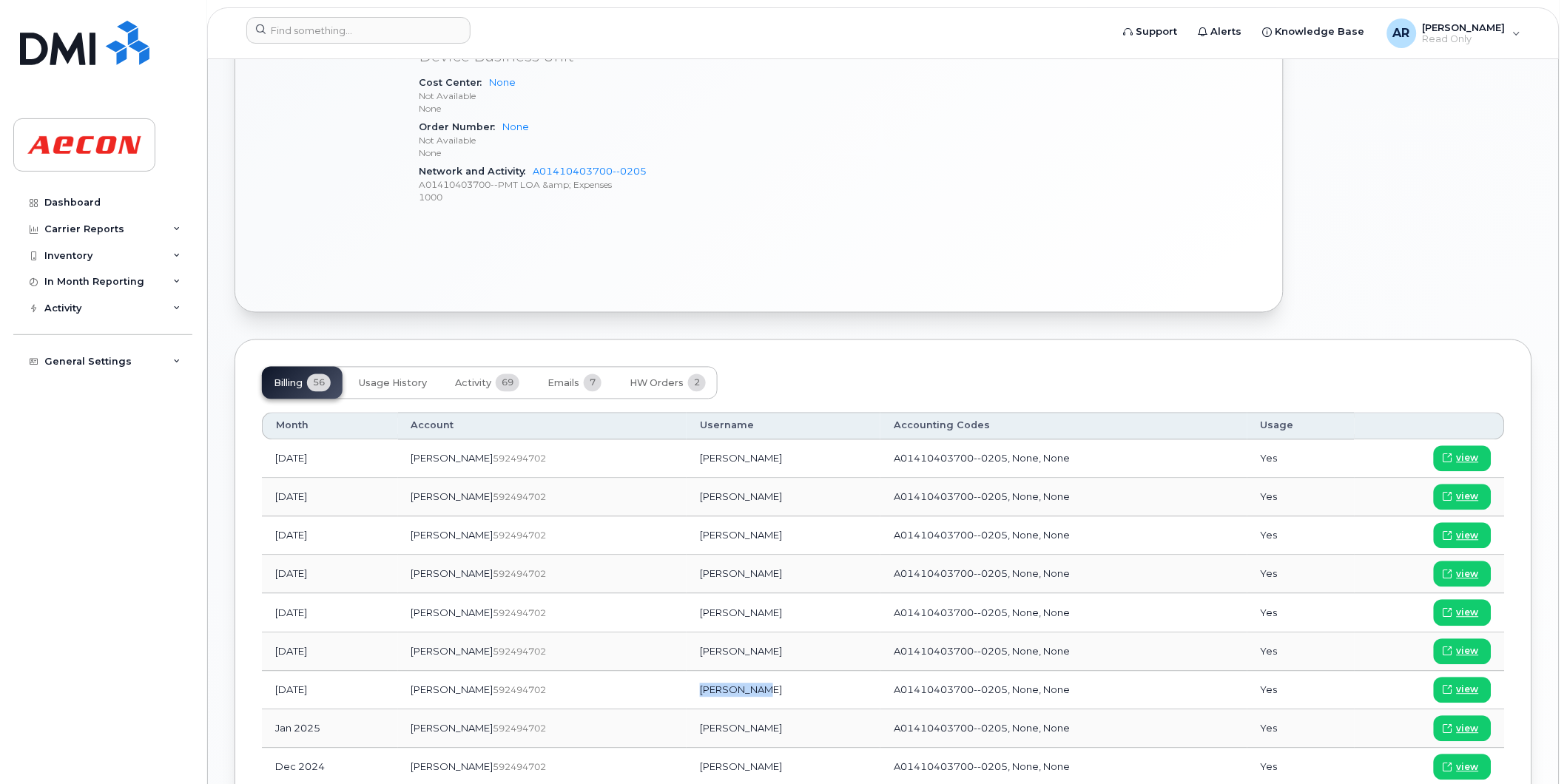
drag, startPoint x: 713, startPoint y: 691, endPoint x: 649, endPoint y: 693, distance: 64.0
click at [687, 693] on td "Devon Grubb" at bounding box center [784, 690] width 194 height 38
copy td "Devon Grubb"
click at [1463, 692] on span "view" at bounding box center [1468, 689] width 22 height 13
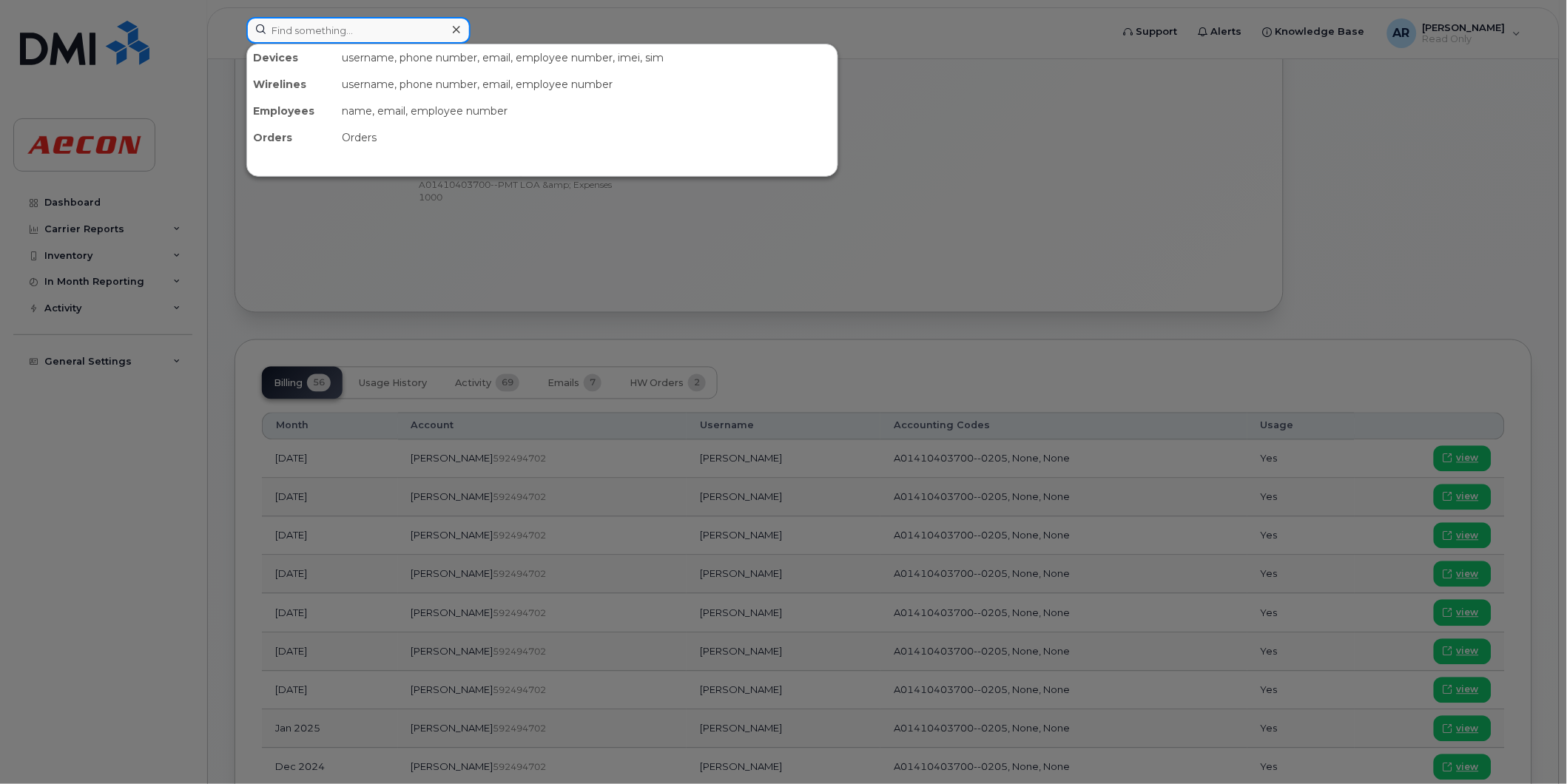
click at [385, 30] on input at bounding box center [358, 30] width 224 height 27
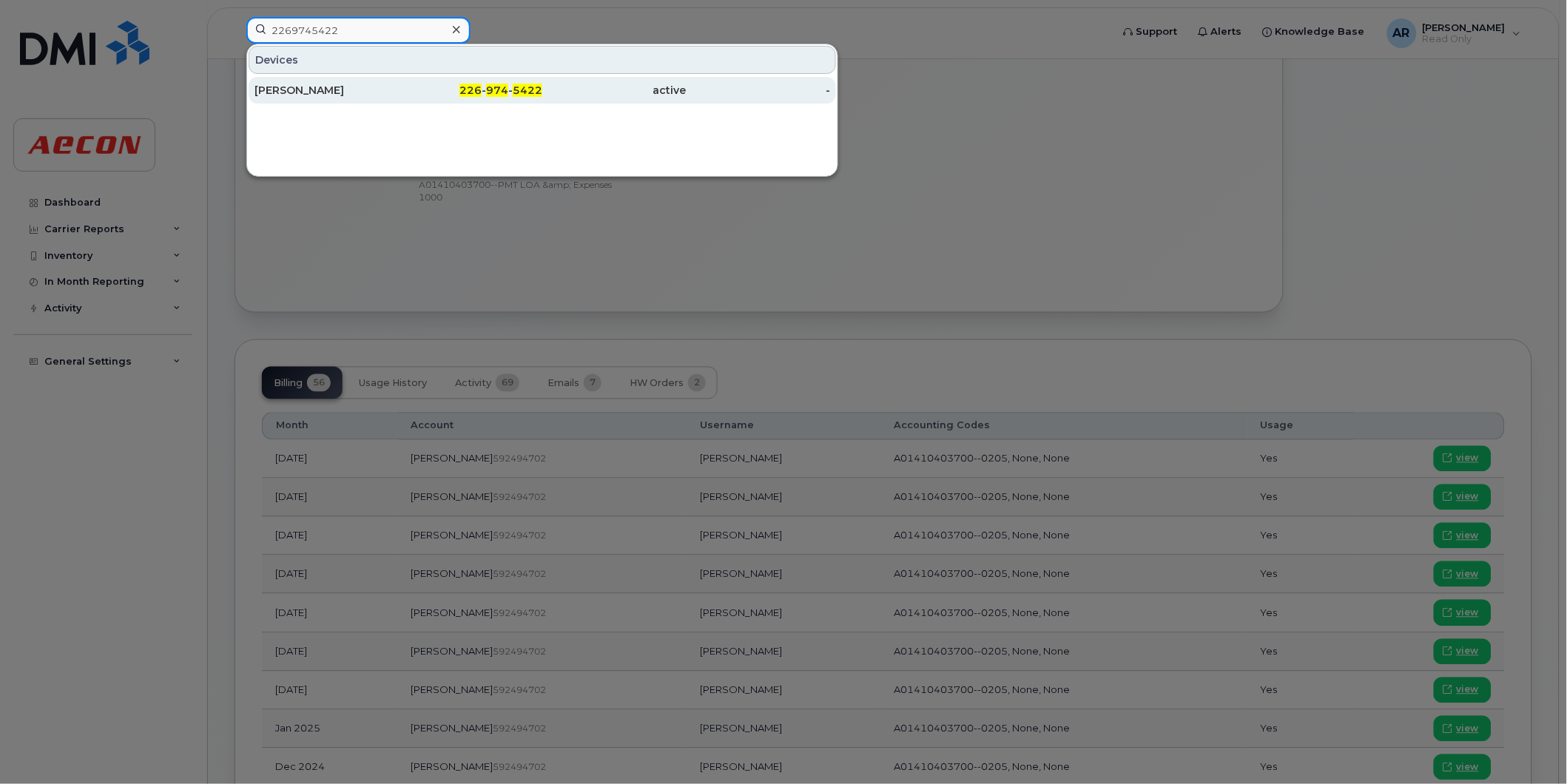
type input "2269745422"
click at [452, 79] on div "226 - 974 - 5422" at bounding box center [471, 90] width 144 height 27
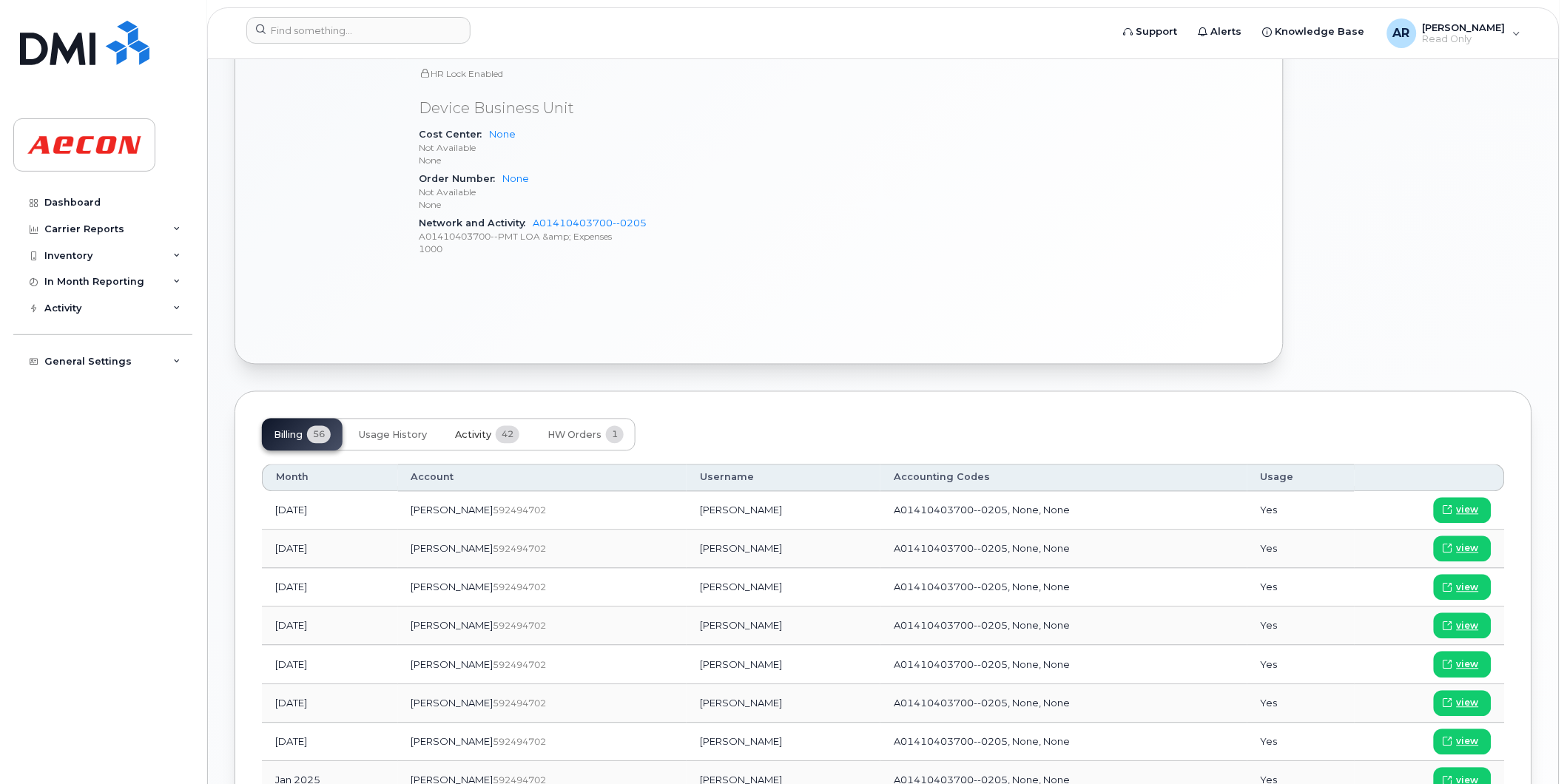
scroll to position [753, 0]
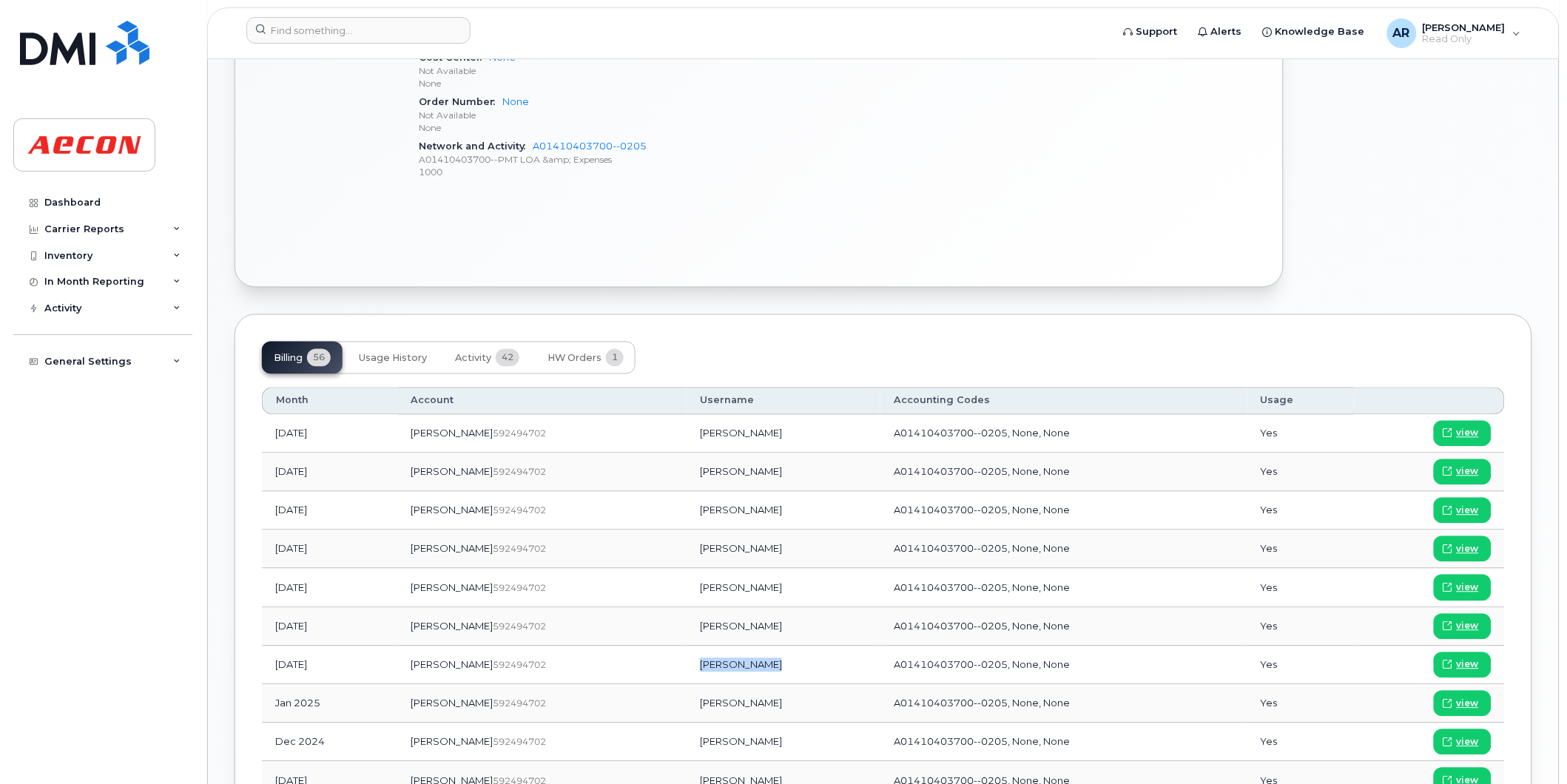
drag, startPoint x: 721, startPoint y: 669, endPoint x: 645, endPoint y: 676, distance: 76.3
click at [687, 676] on td "[PERSON_NAME]" at bounding box center [784, 665] width 194 height 38
copy td "[PERSON_NAME]"
click at [1458, 661] on span "view" at bounding box center [1468, 665] width 22 height 13
click at [324, 32] on input at bounding box center [358, 30] width 224 height 27
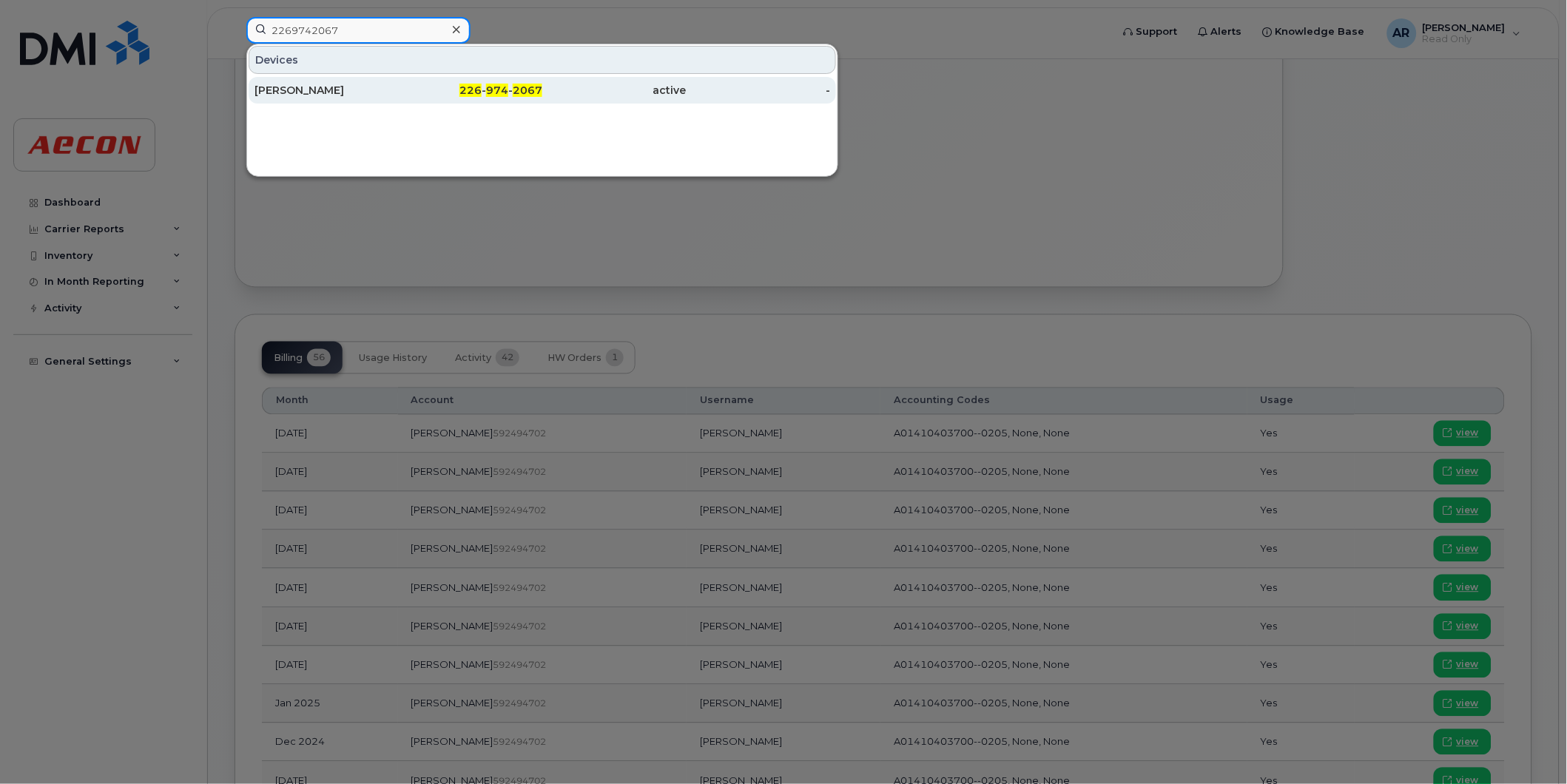
type input "2269742067"
click at [315, 86] on div "TORI HUNTER" at bounding box center [327, 90] width 144 height 15
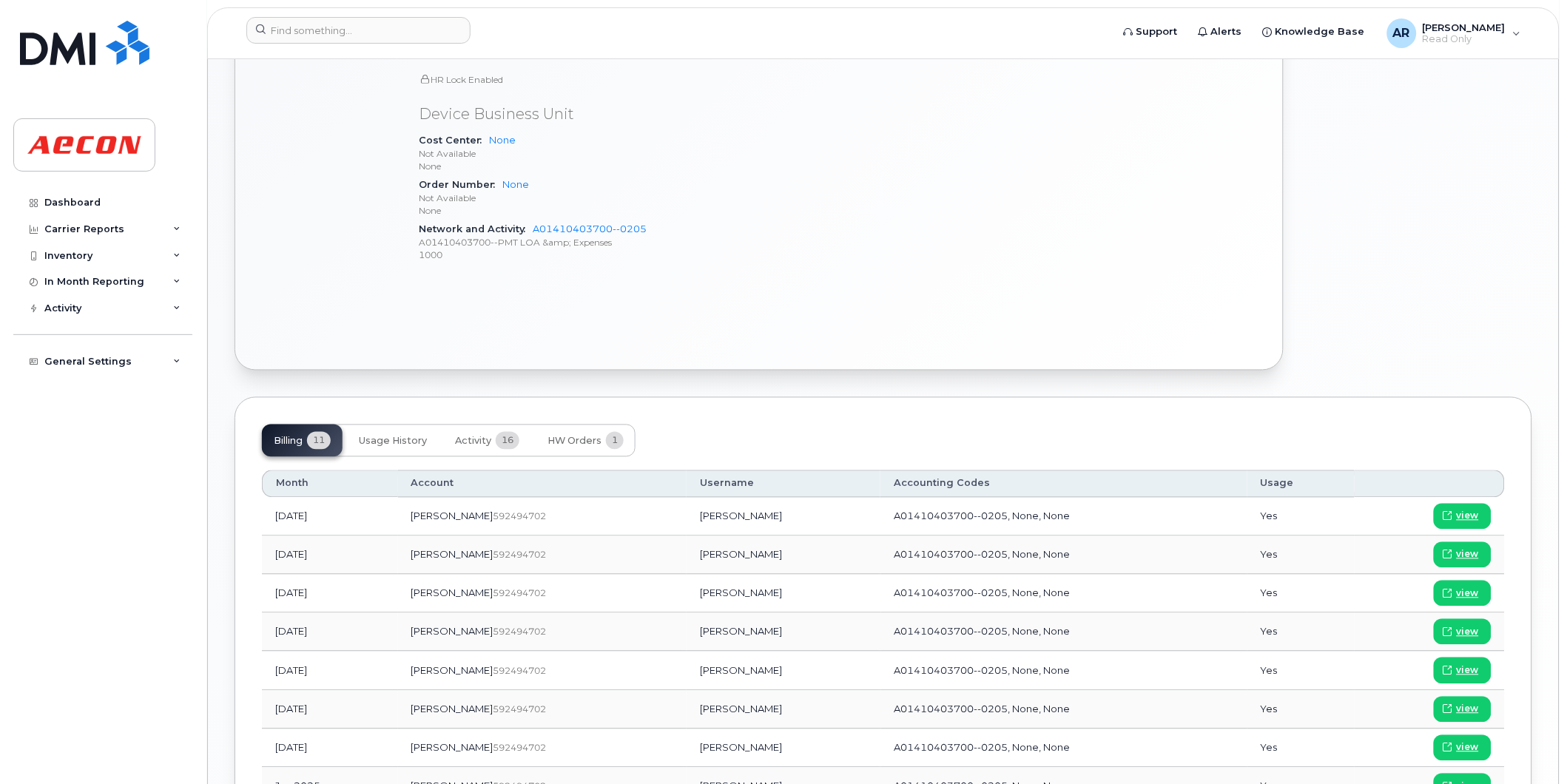
scroll to position [810, 0]
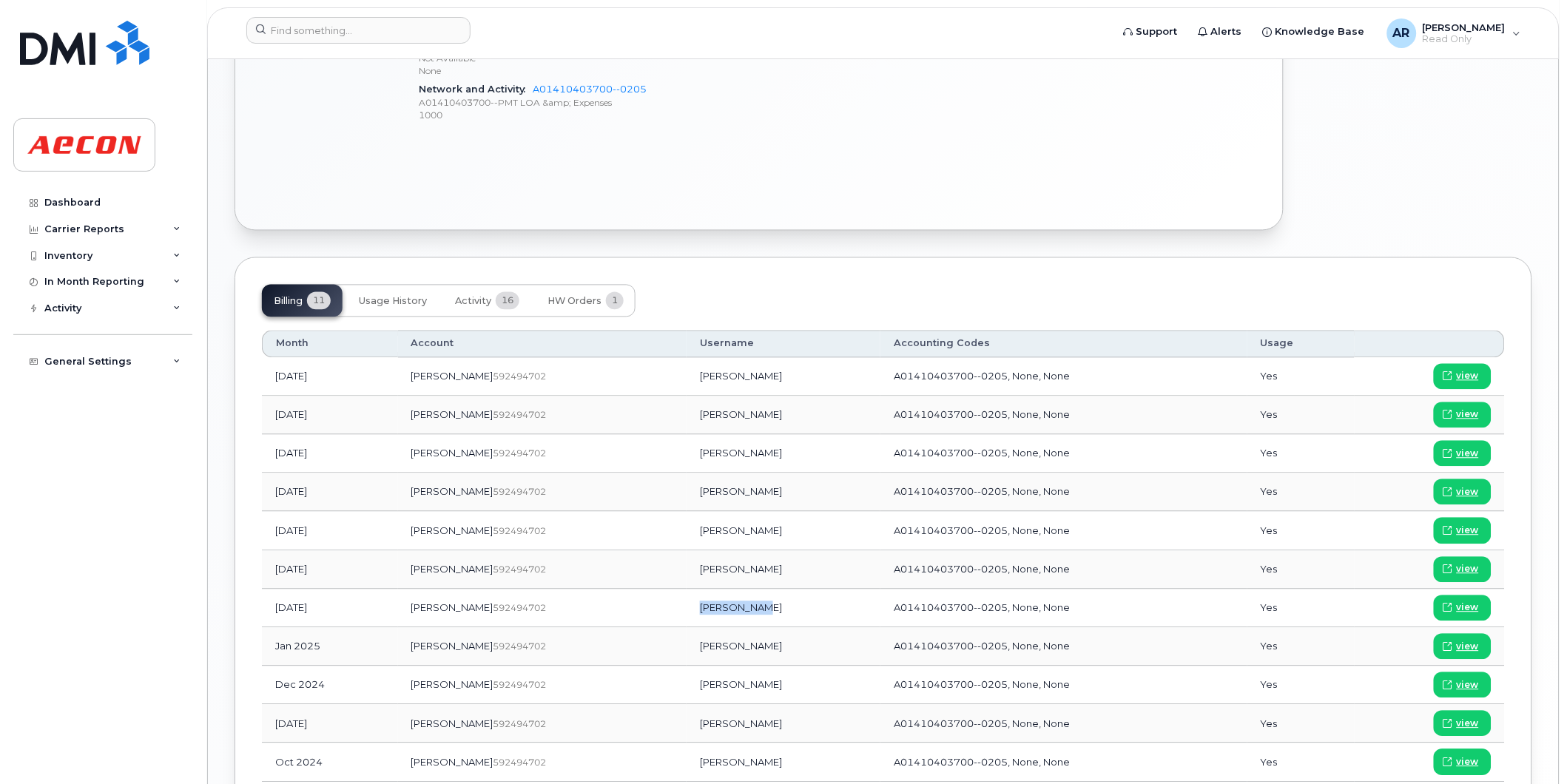
drag, startPoint x: 707, startPoint y: 610, endPoint x: 656, endPoint y: 610, distance: 51.0
click at [687, 610] on td "[PERSON_NAME]" at bounding box center [784, 608] width 194 height 38
copy td "[PERSON_NAME]"
click at [1472, 611] on span "view" at bounding box center [1468, 608] width 22 height 13
click at [324, 34] on input at bounding box center [358, 30] width 224 height 27
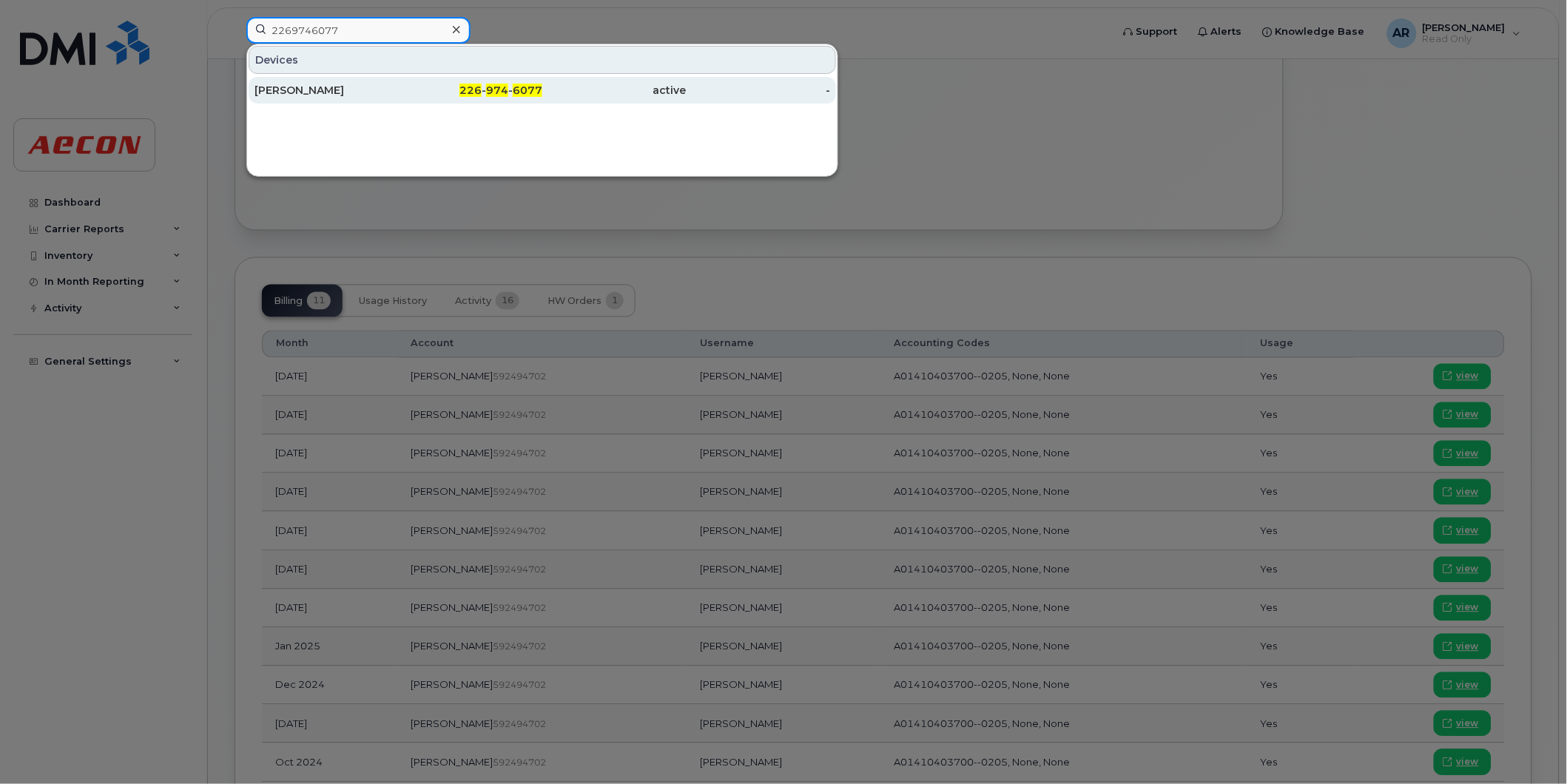
type input "2269746077"
click at [421, 90] on div "226 - 974 - 6077" at bounding box center [471, 90] width 144 height 15
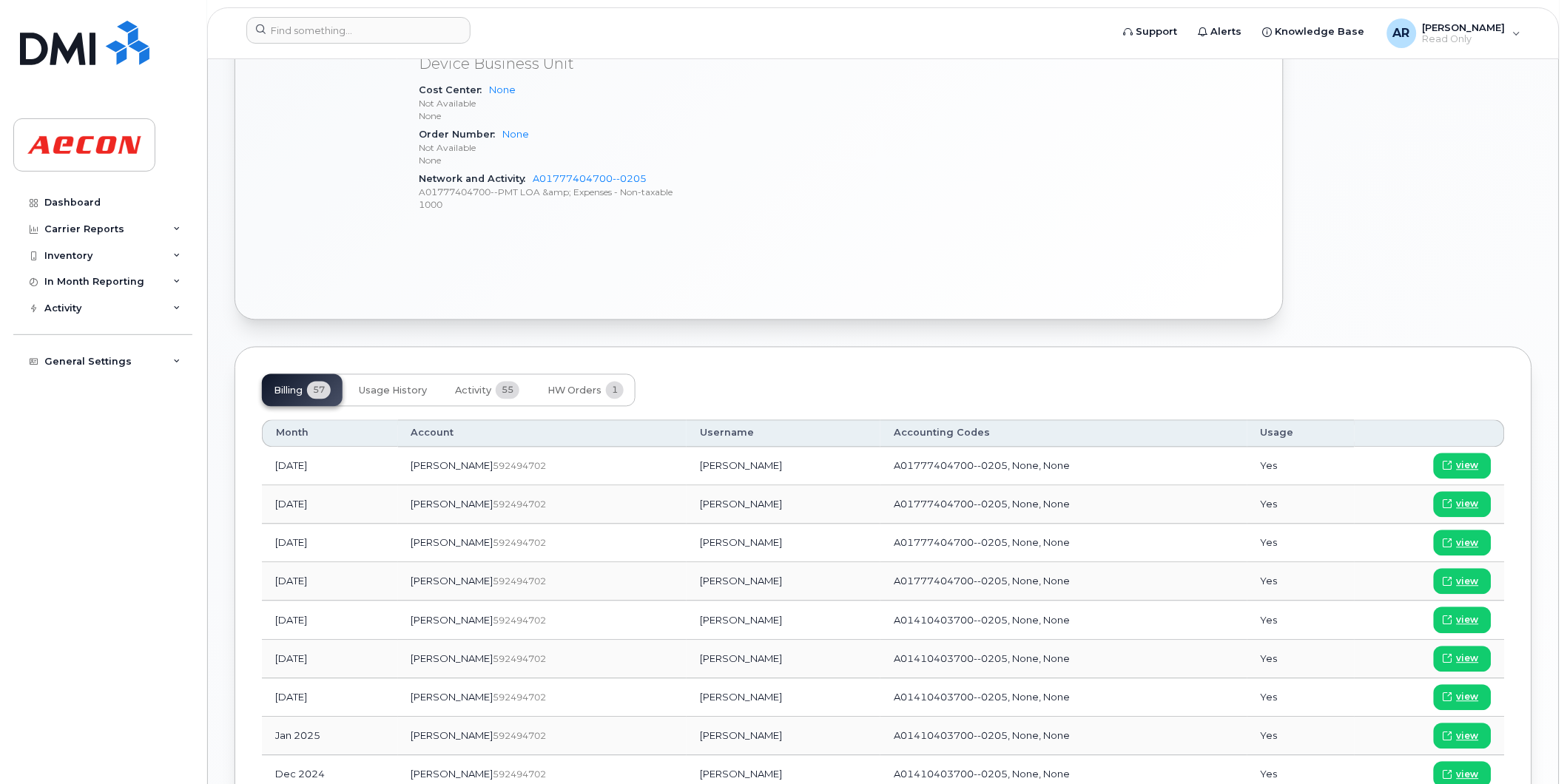
scroll to position [740, 0]
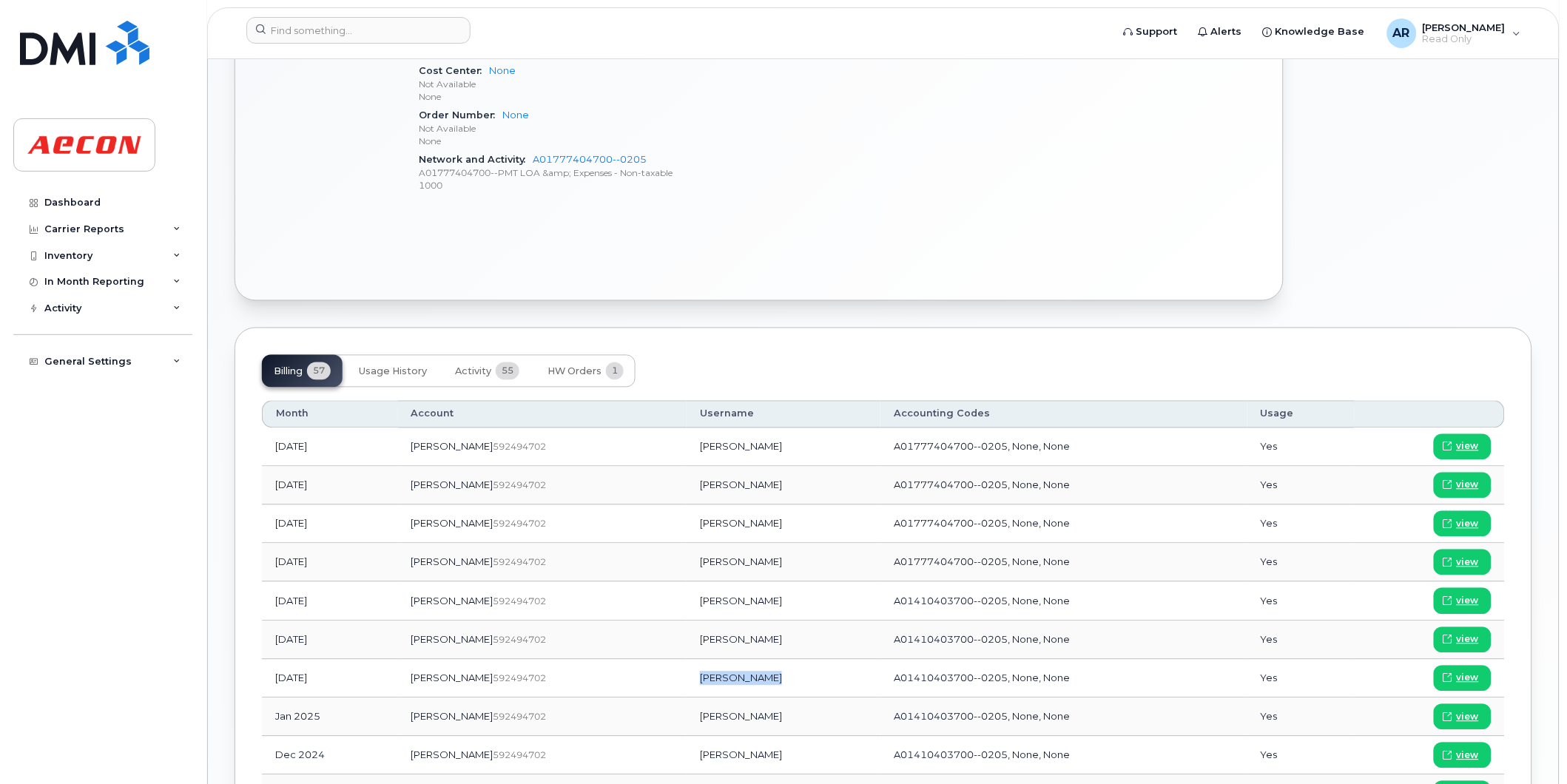
drag, startPoint x: 718, startPoint y: 682, endPoint x: 640, endPoint y: 683, distance: 78.0
click at [687, 683] on td "[PERSON_NAME]" at bounding box center [784, 679] width 194 height 38
copy td "[PERSON_NAME]"
click at [1460, 678] on span "view" at bounding box center [1468, 678] width 22 height 13
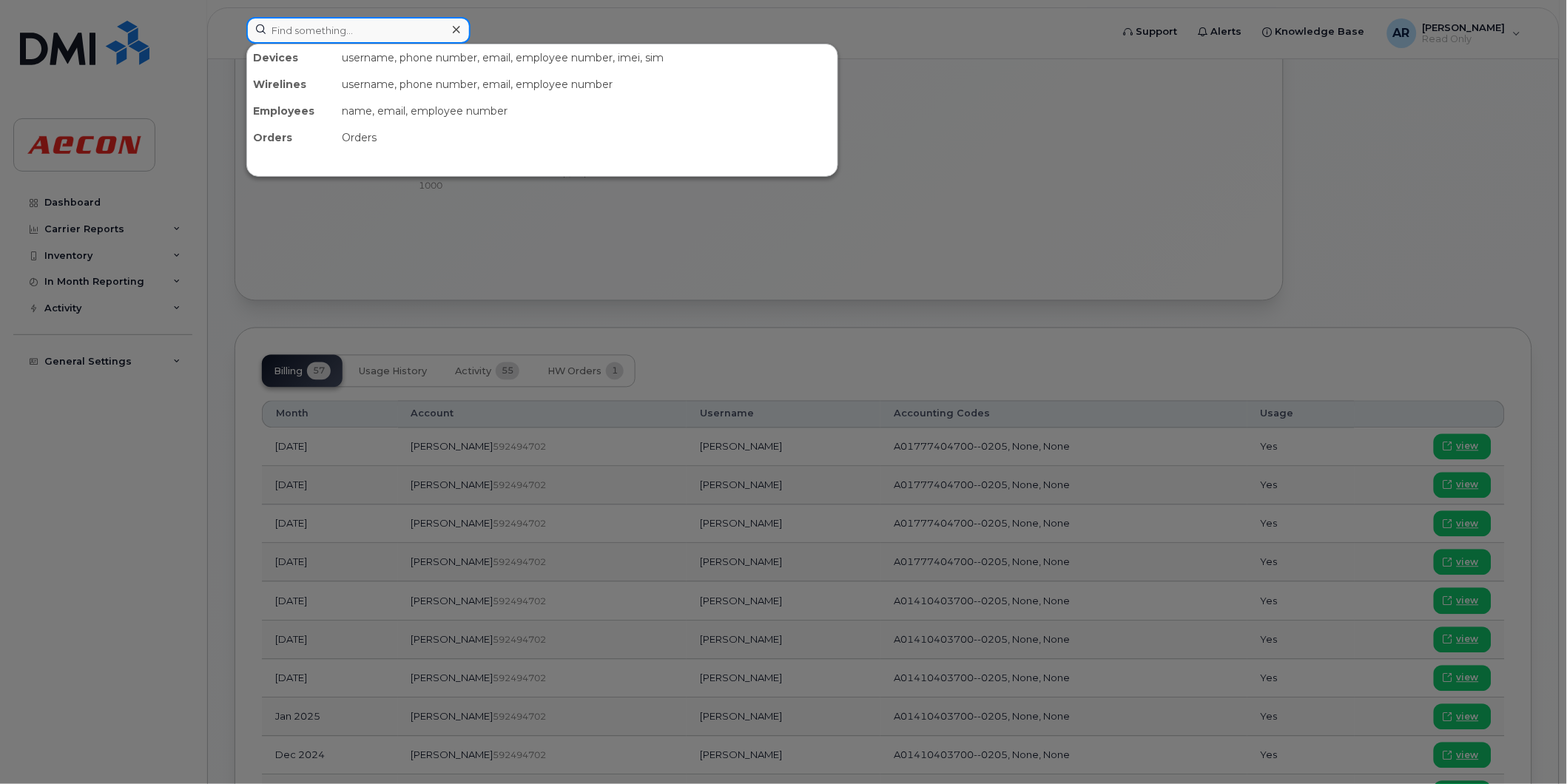
click at [328, 34] on input at bounding box center [358, 30] width 224 height 27
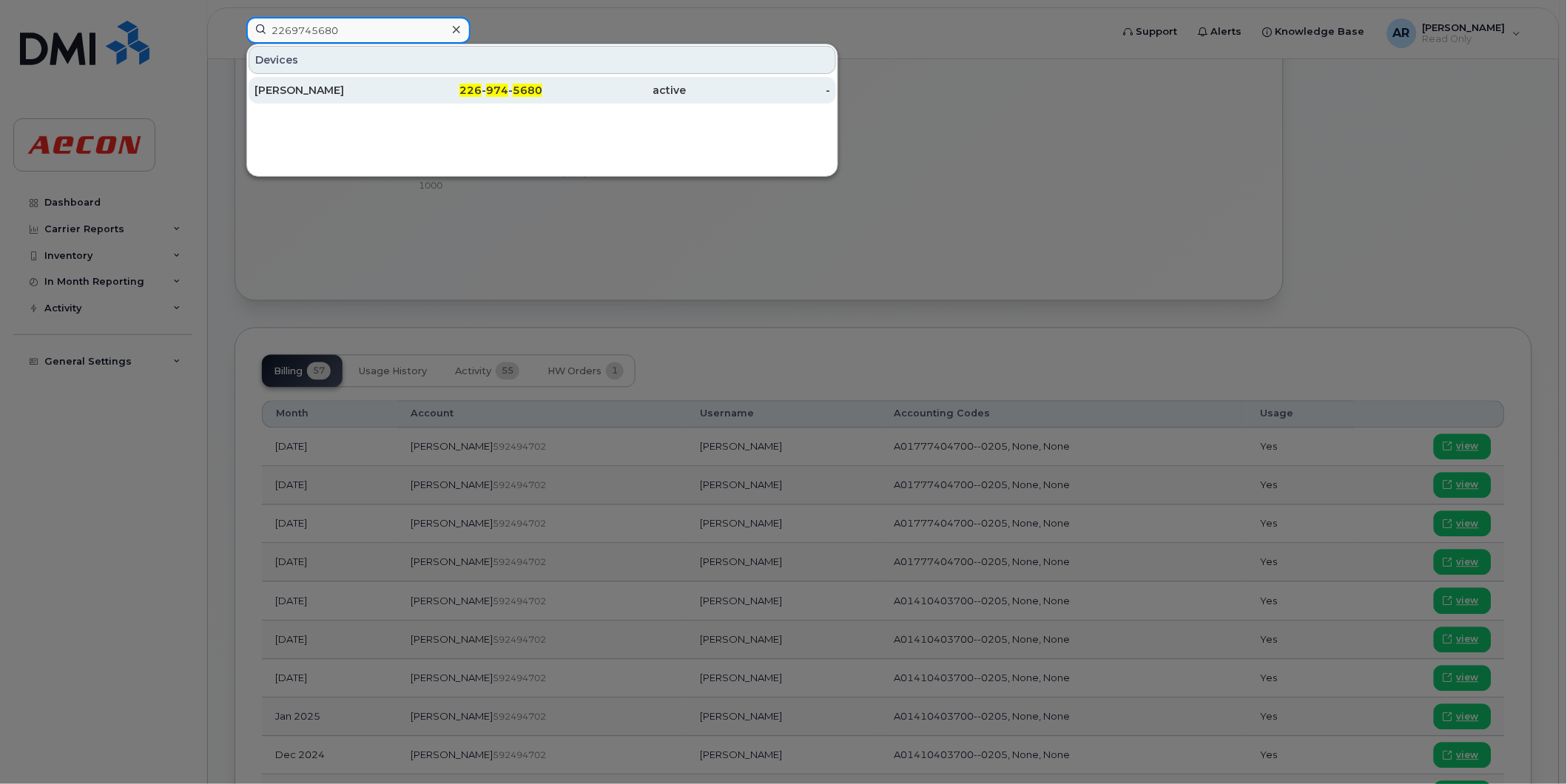
type input "2269745680"
click at [408, 100] on div "226 - 974 - 5680" at bounding box center [471, 90] width 144 height 27
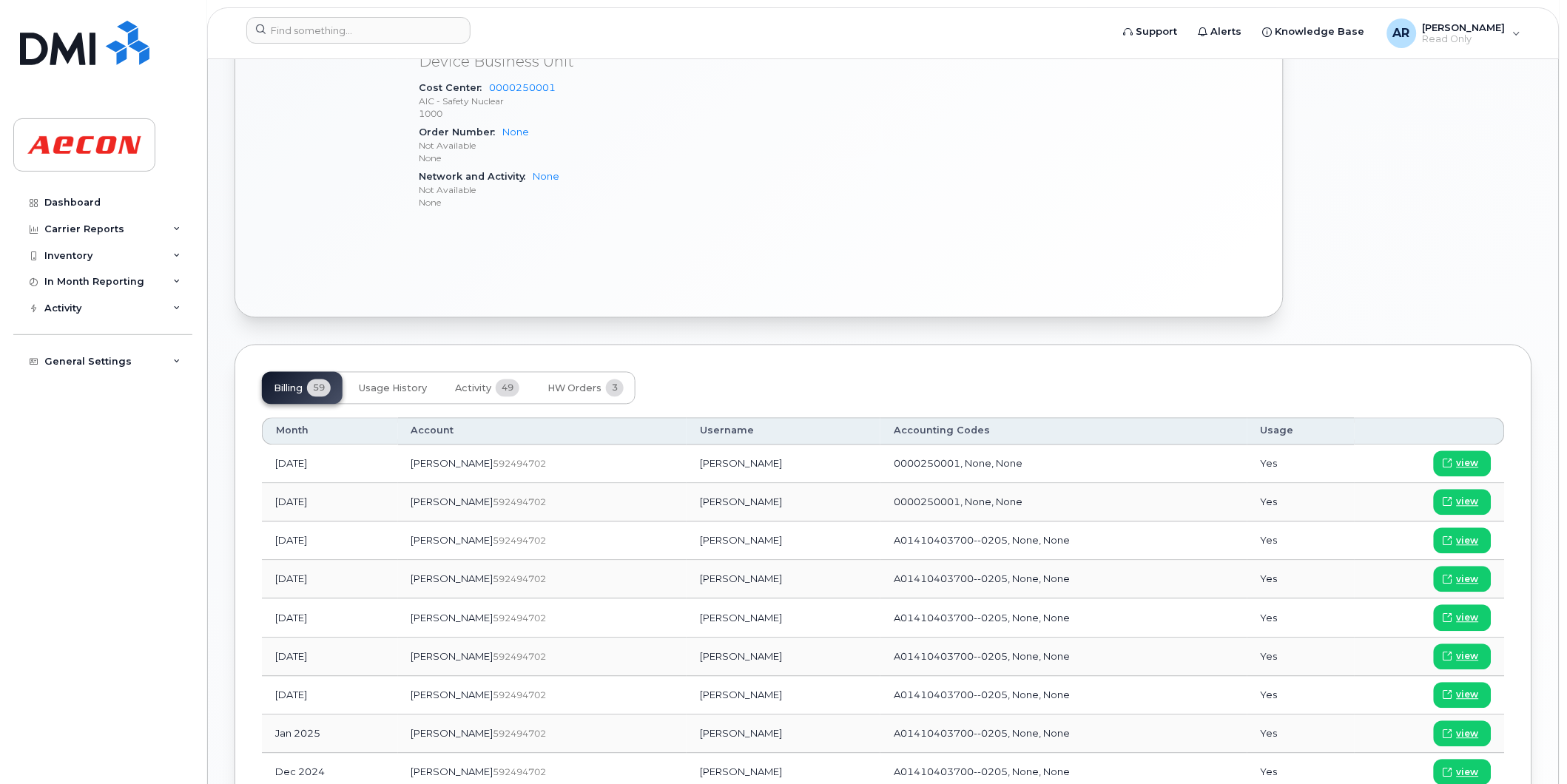
scroll to position [729, 0]
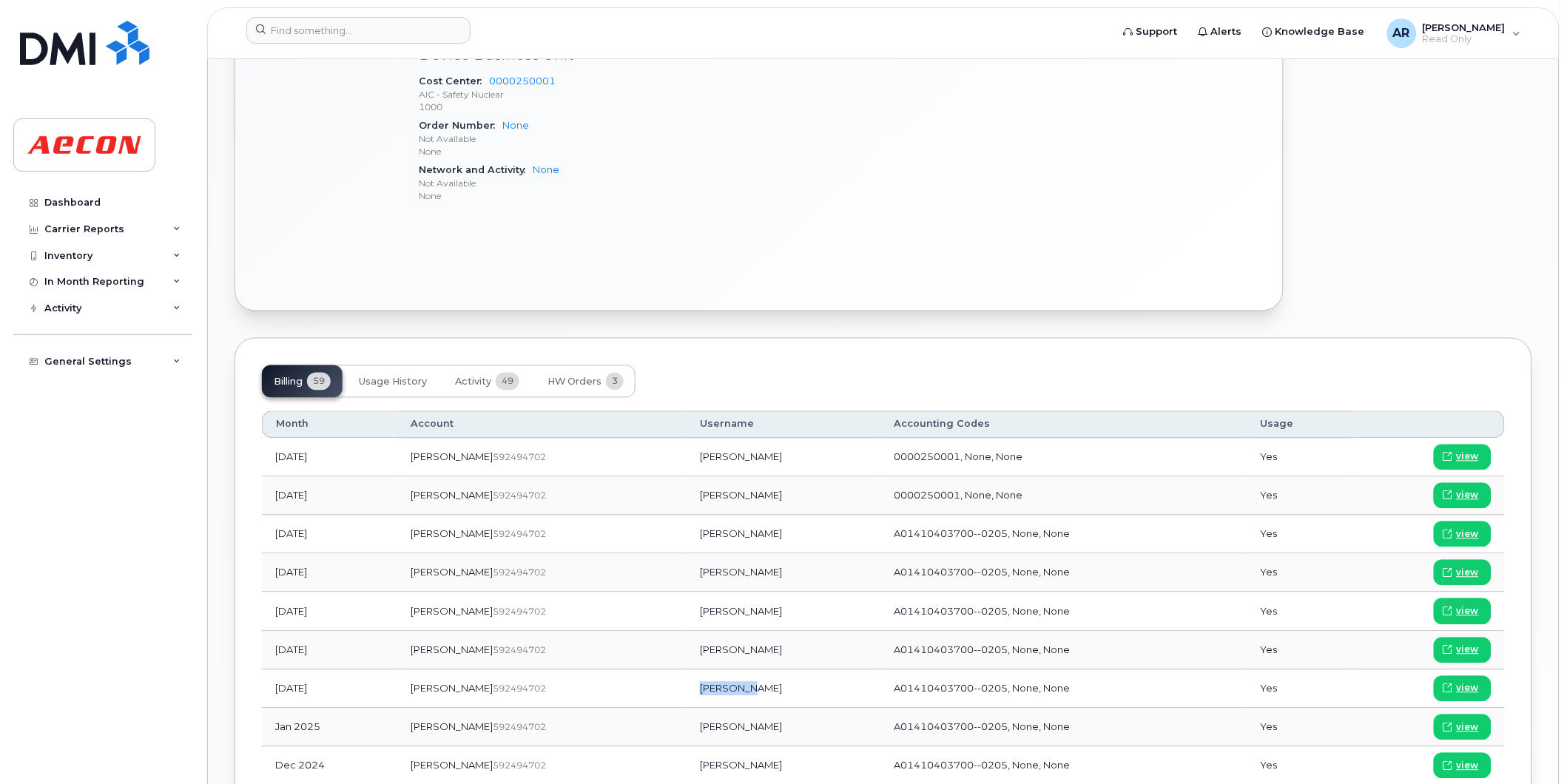
drag, startPoint x: 706, startPoint y: 694, endPoint x: 665, endPoint y: 696, distance: 41.0
click at [687, 696] on td "Tiira Roy" at bounding box center [784, 688] width 194 height 38
copy td "Tiira Roy"
click at [1466, 686] on span "view" at bounding box center [1468, 688] width 22 height 13
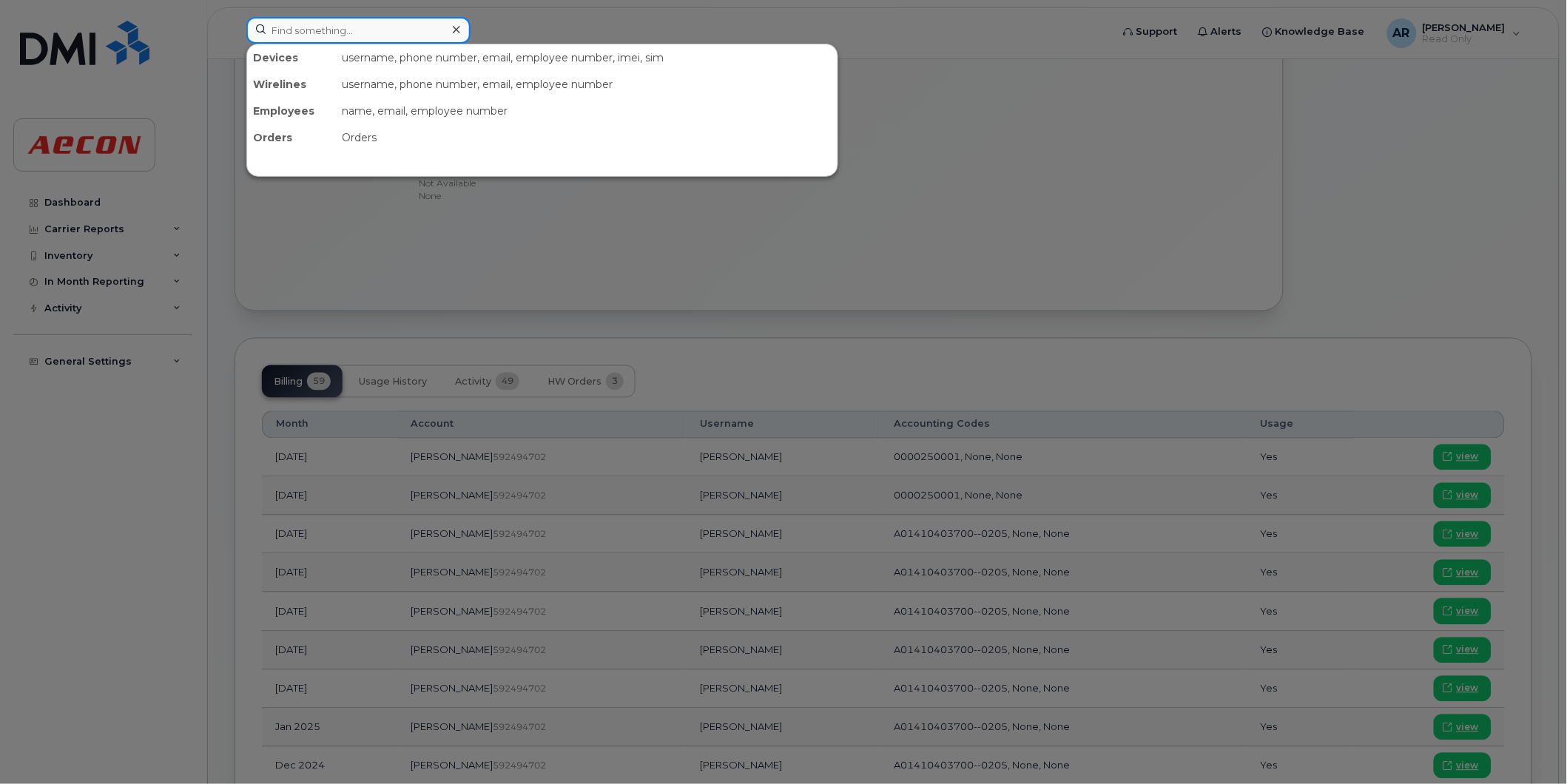
click at [262, 30] on input at bounding box center [358, 30] width 224 height 27
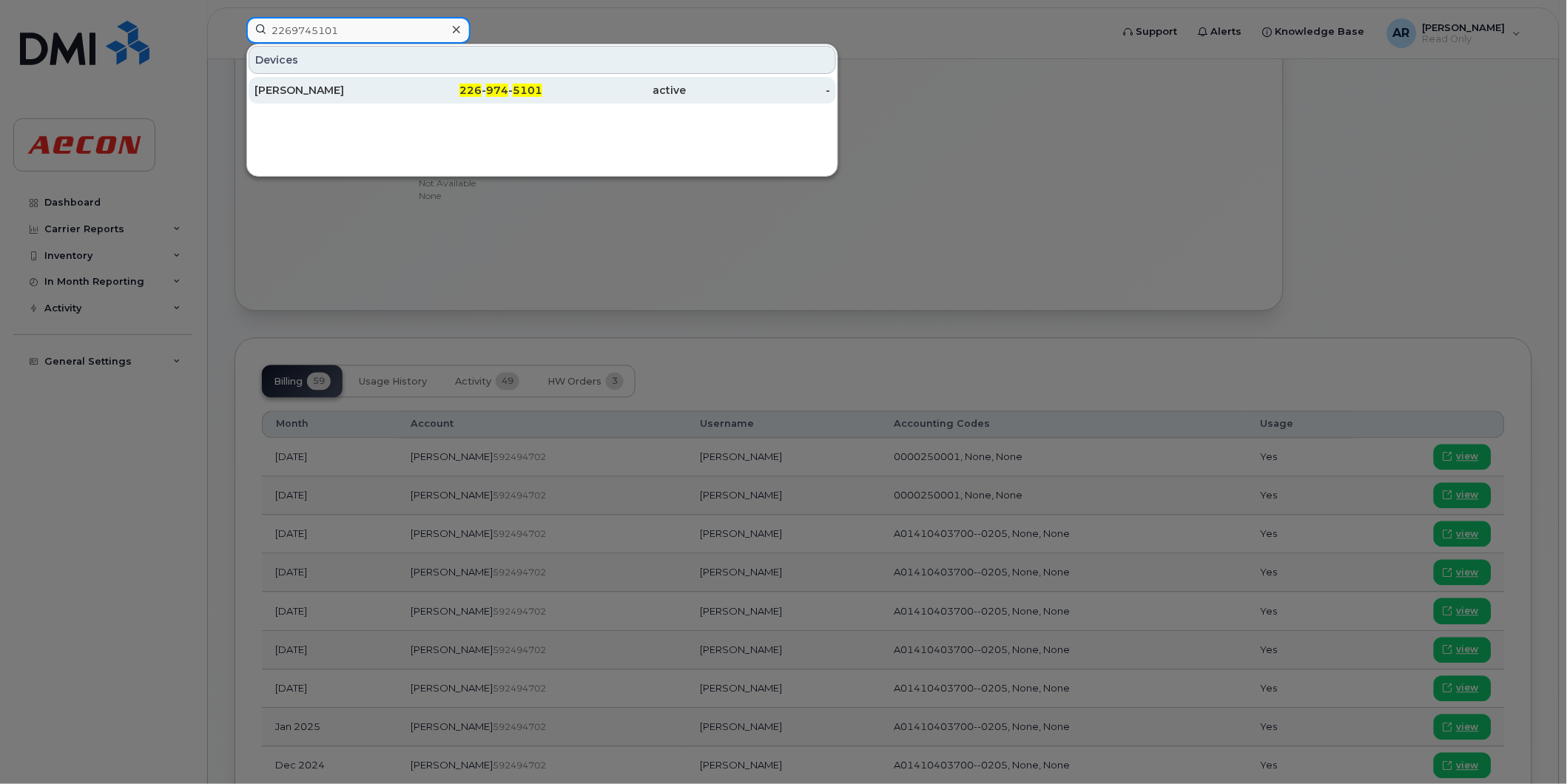
type input "2269745101"
click at [326, 99] on div "[PERSON_NAME]" at bounding box center [327, 90] width 144 height 27
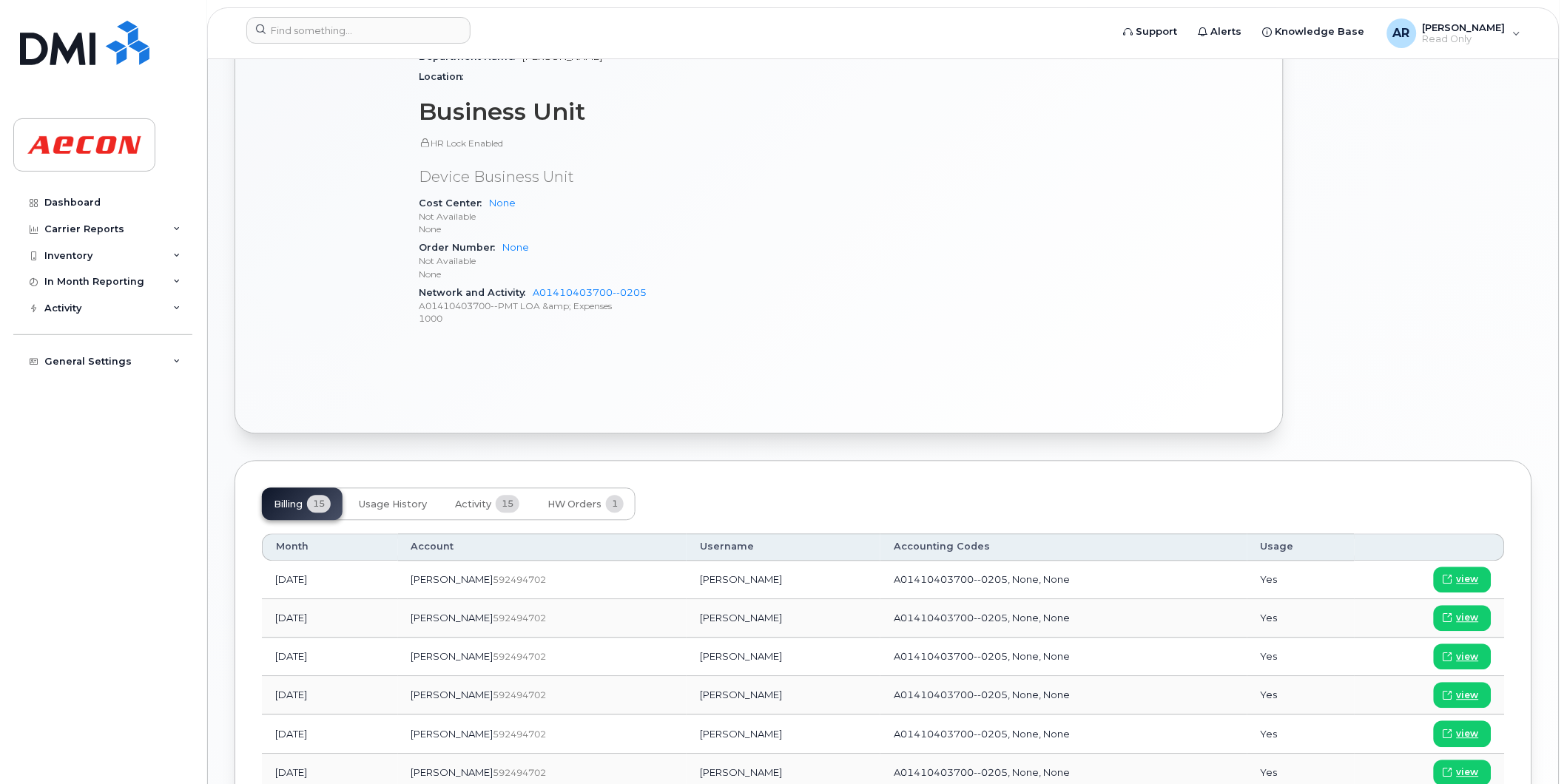
scroll to position [903, 0]
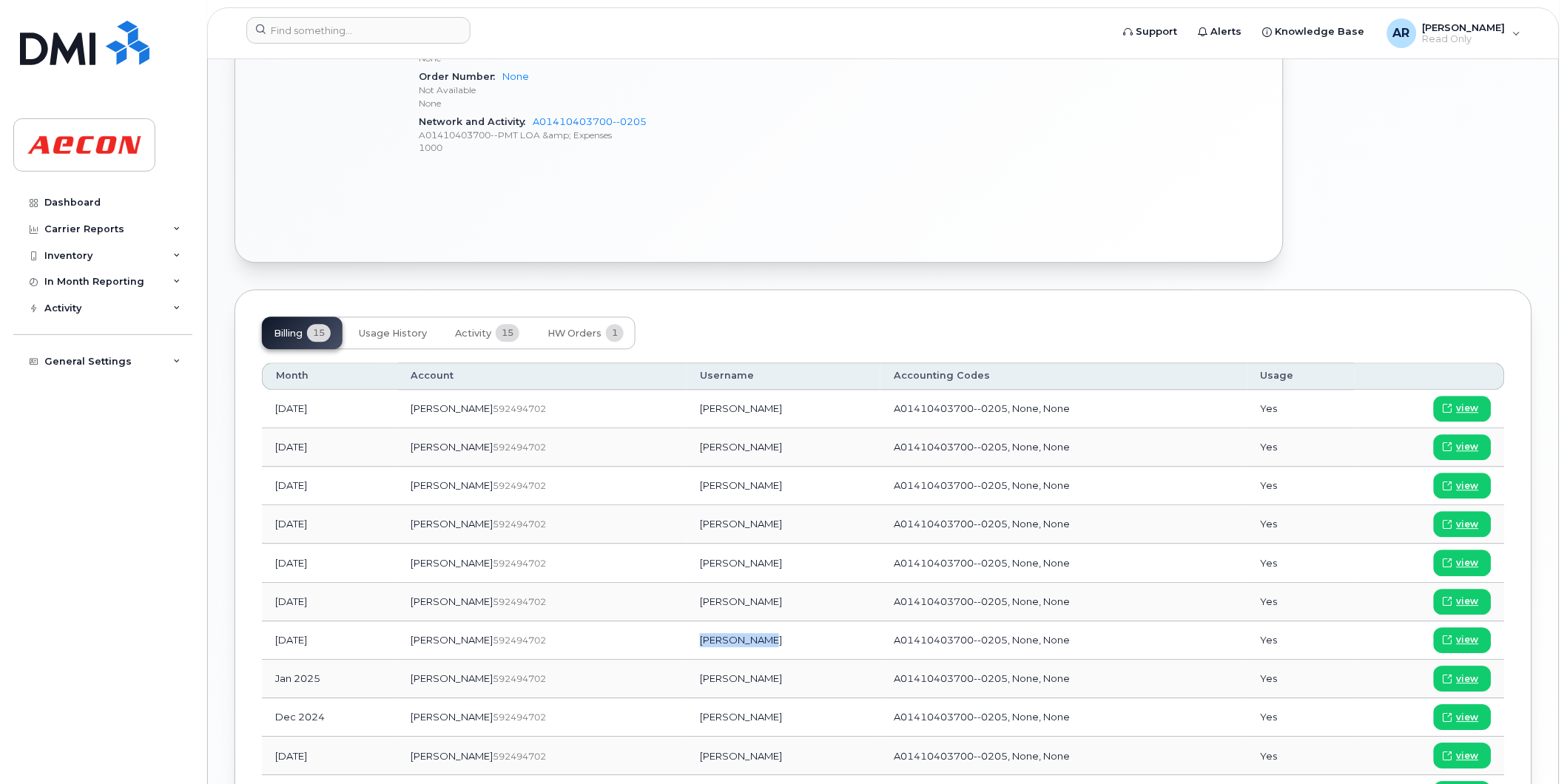
drag, startPoint x: 713, startPoint y: 641, endPoint x: 647, endPoint y: 639, distance: 66.0
click at [687, 639] on td "[PERSON_NAME]" at bounding box center [784, 640] width 194 height 38
copy td "[PERSON_NAME]"
click at [1460, 643] on span "view" at bounding box center [1468, 639] width 22 height 13
click at [324, 28] on input at bounding box center [358, 30] width 224 height 27
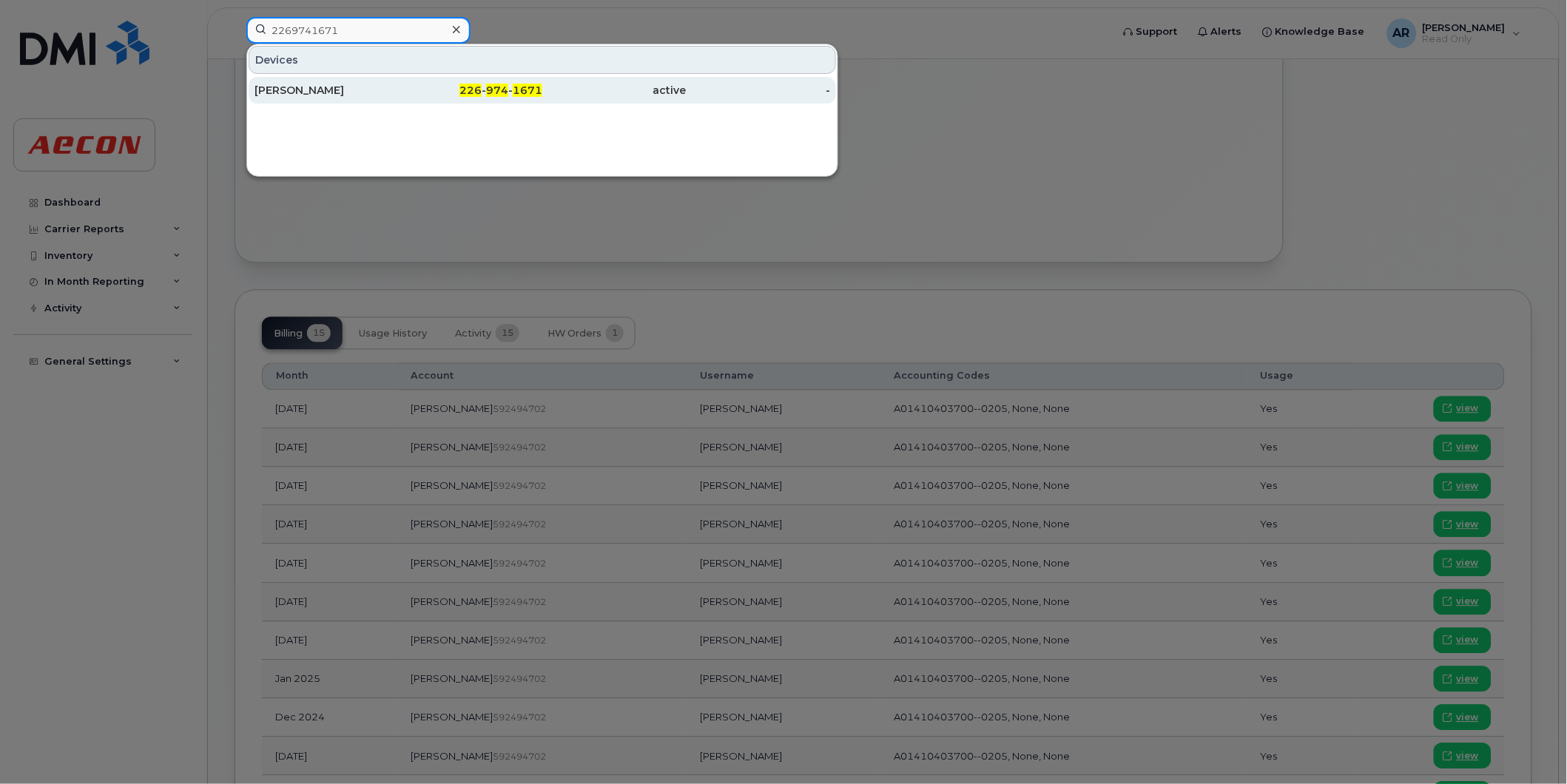
type input "2269741671"
click at [320, 83] on div "IAIN FOSTER" at bounding box center [327, 90] width 144 height 27
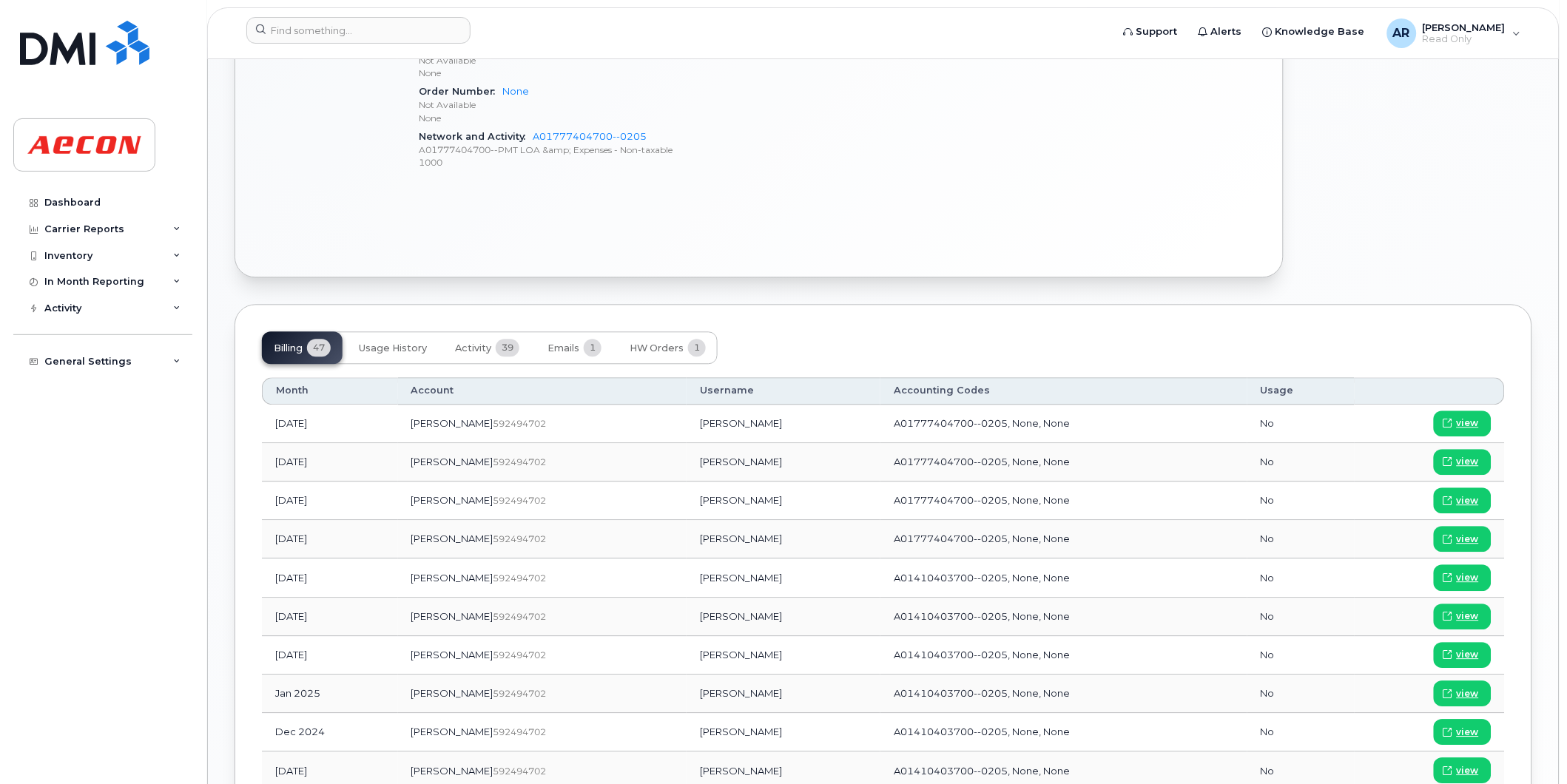
scroll to position [903, 0]
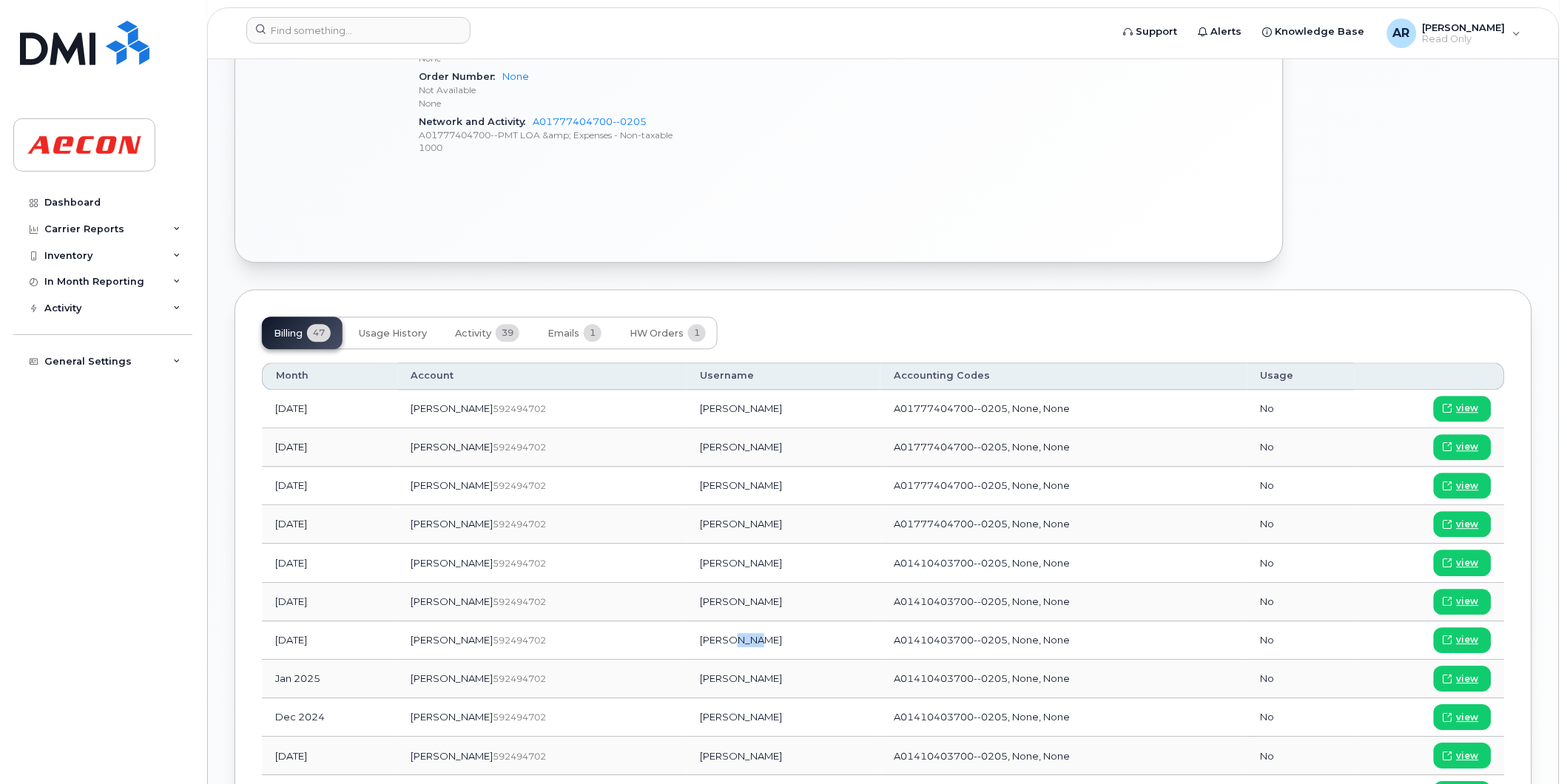
drag, startPoint x: 706, startPoint y: 641, endPoint x: 683, endPoint y: 641, distance: 23.0
click at [687, 641] on td "Iain Foster" at bounding box center [784, 640] width 194 height 38
drag, startPoint x: 683, startPoint y: 641, endPoint x: 657, endPoint y: 642, distance: 26.0
click at [687, 642] on td "Iain Foster" at bounding box center [784, 640] width 194 height 38
copy td "Iain Foster"
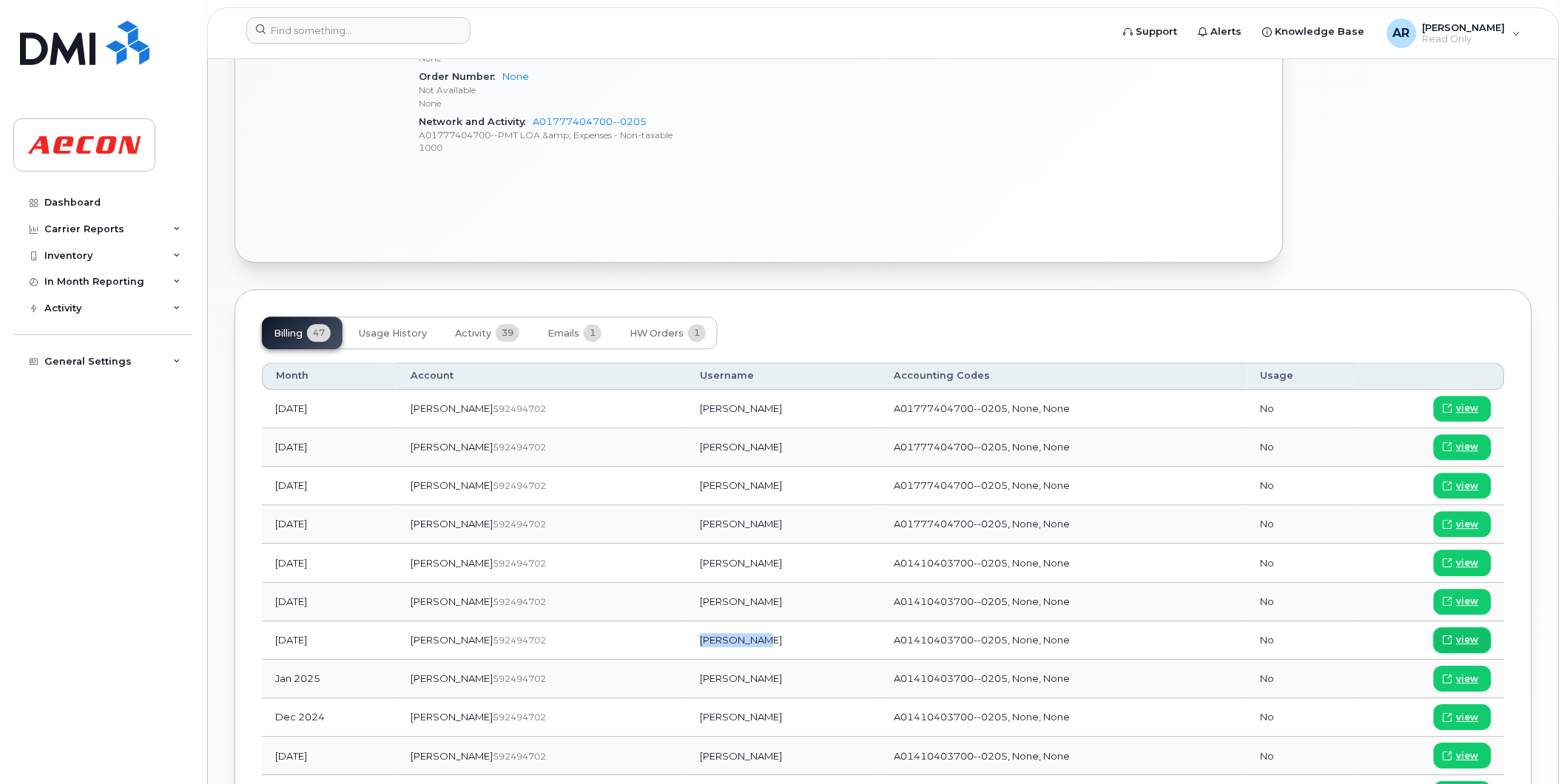
click at [1453, 640] on icon at bounding box center [1448, 640] width 9 height 9
click at [345, 34] on input at bounding box center [358, 30] width 224 height 27
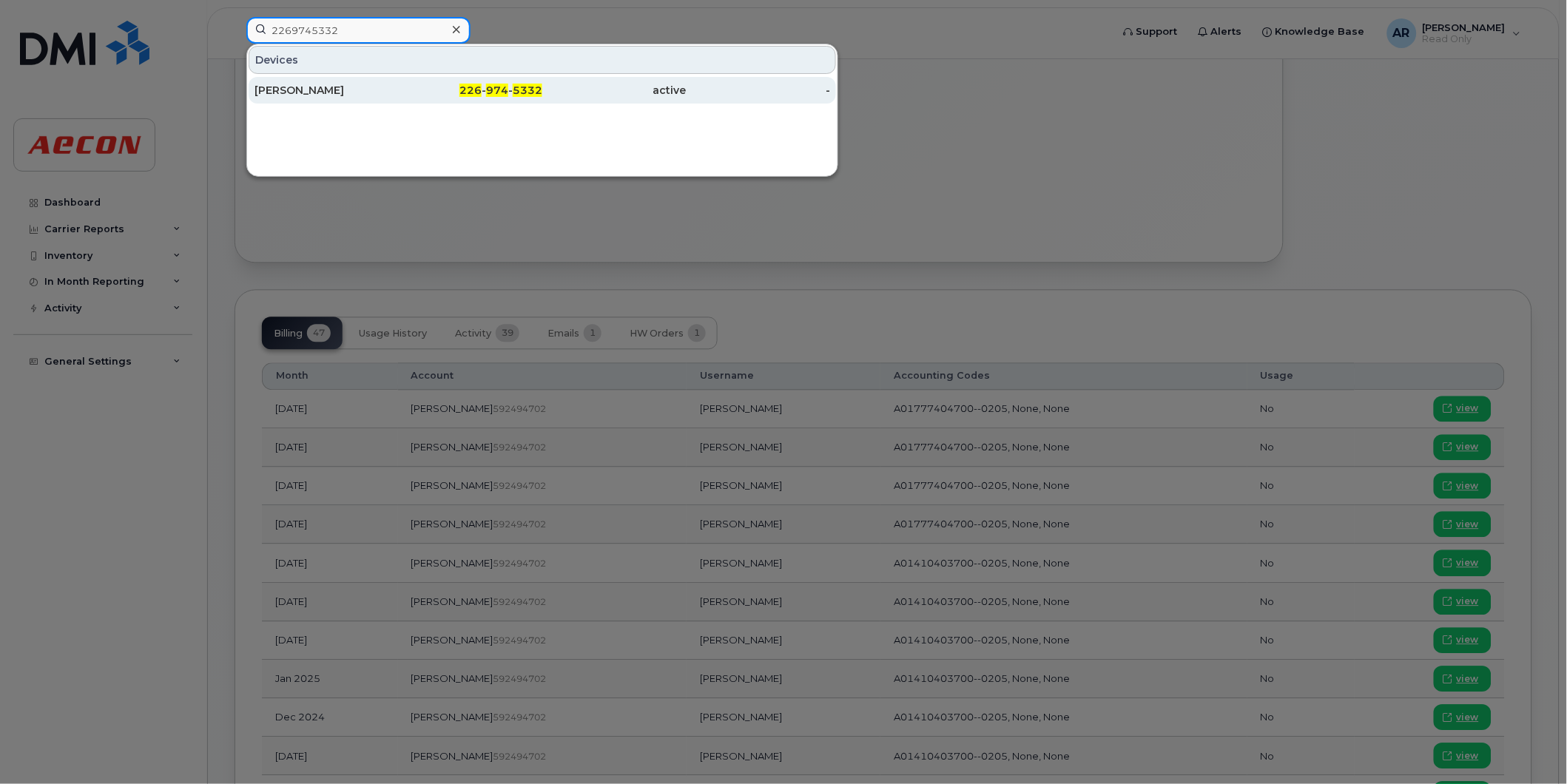
type input "2269745332"
click at [404, 94] on div "226 - 974 - 5332" at bounding box center [471, 90] width 144 height 15
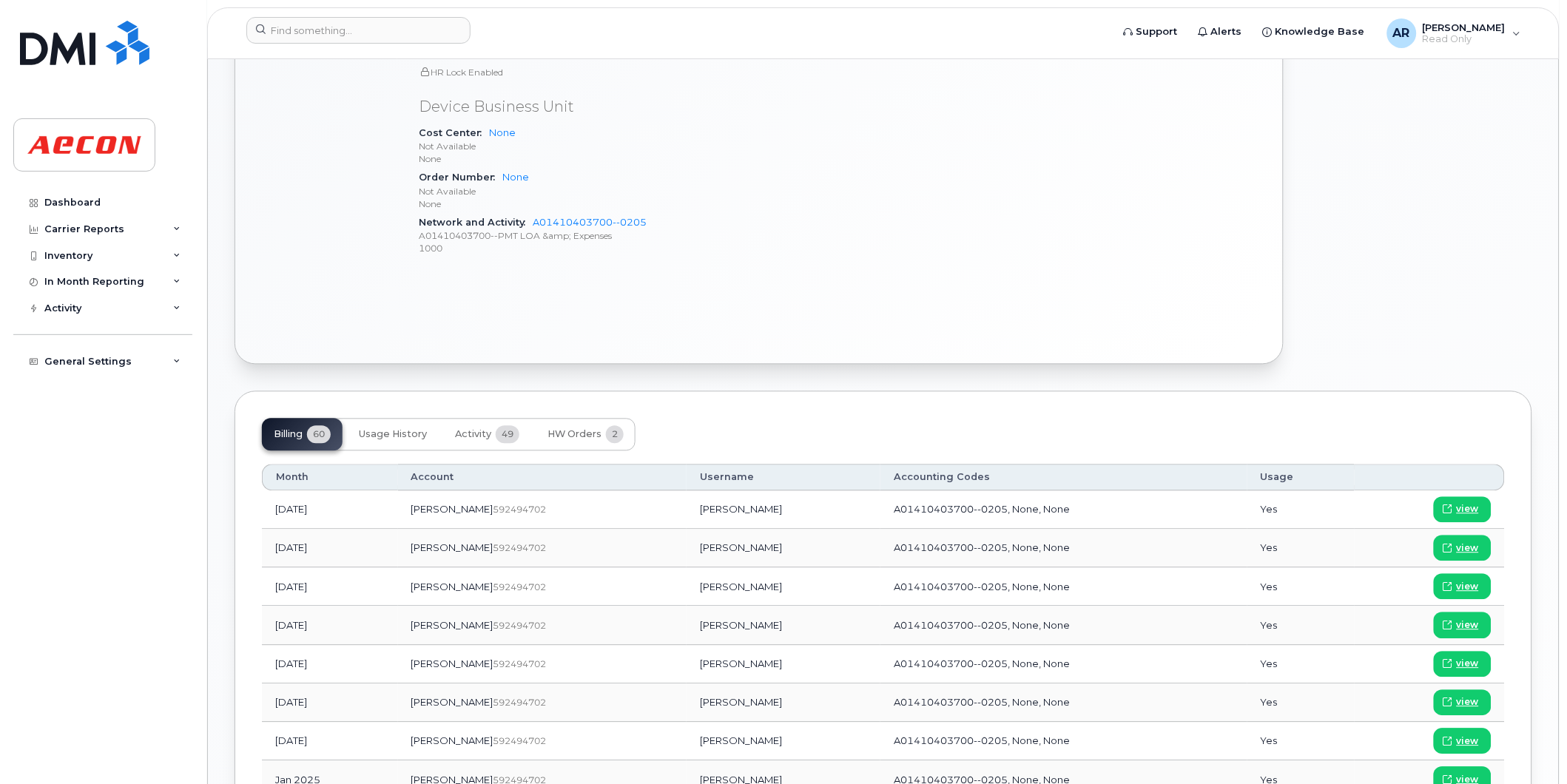
scroll to position [822, 0]
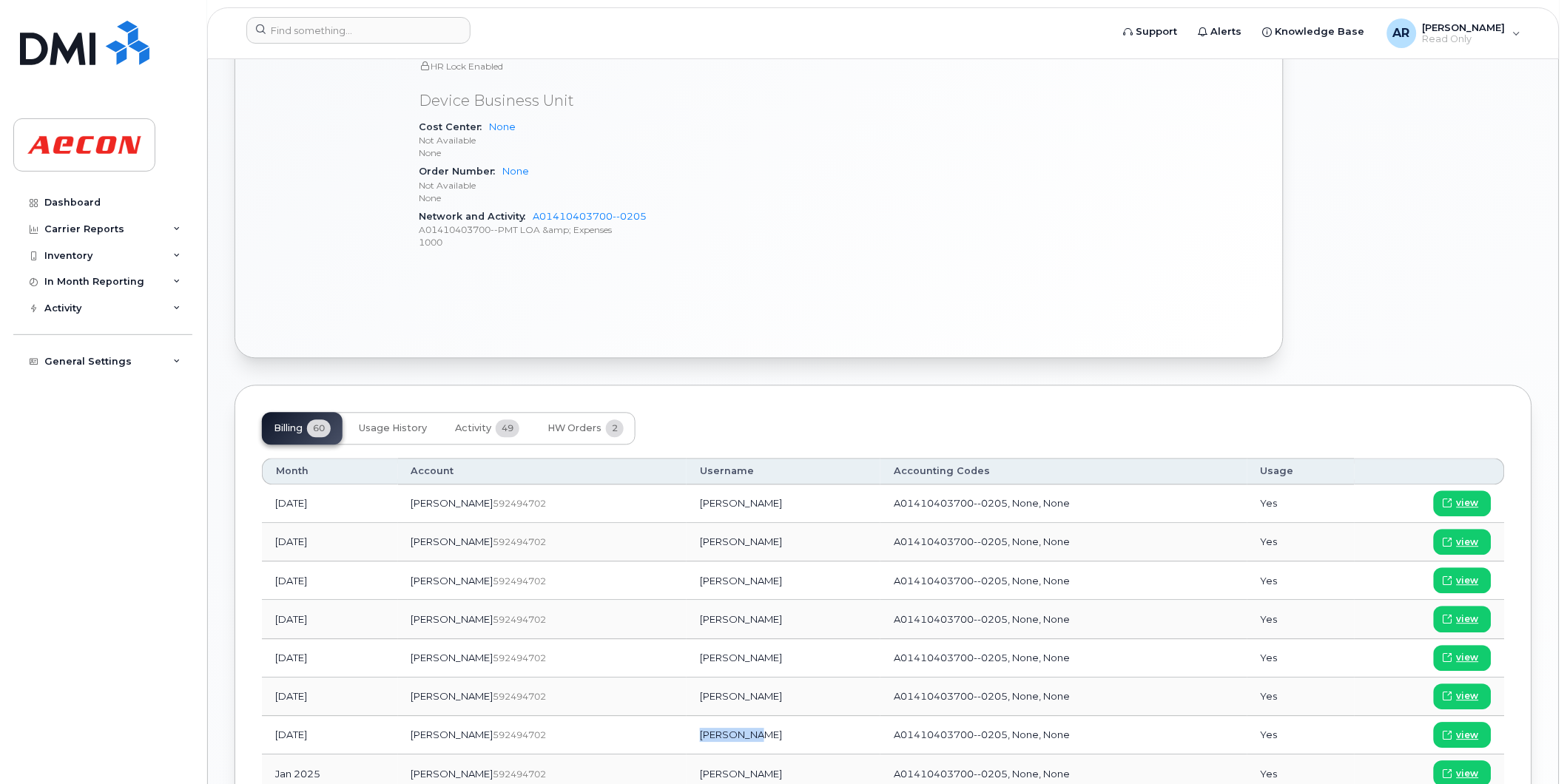
drag, startPoint x: 719, startPoint y: 736, endPoint x: 656, endPoint y: 737, distance: 63.0
click at [687, 737] on td "Jim McBean" at bounding box center [784, 735] width 194 height 38
copy td "Jim McBean"
click at [1468, 733] on span "view" at bounding box center [1468, 735] width 22 height 13
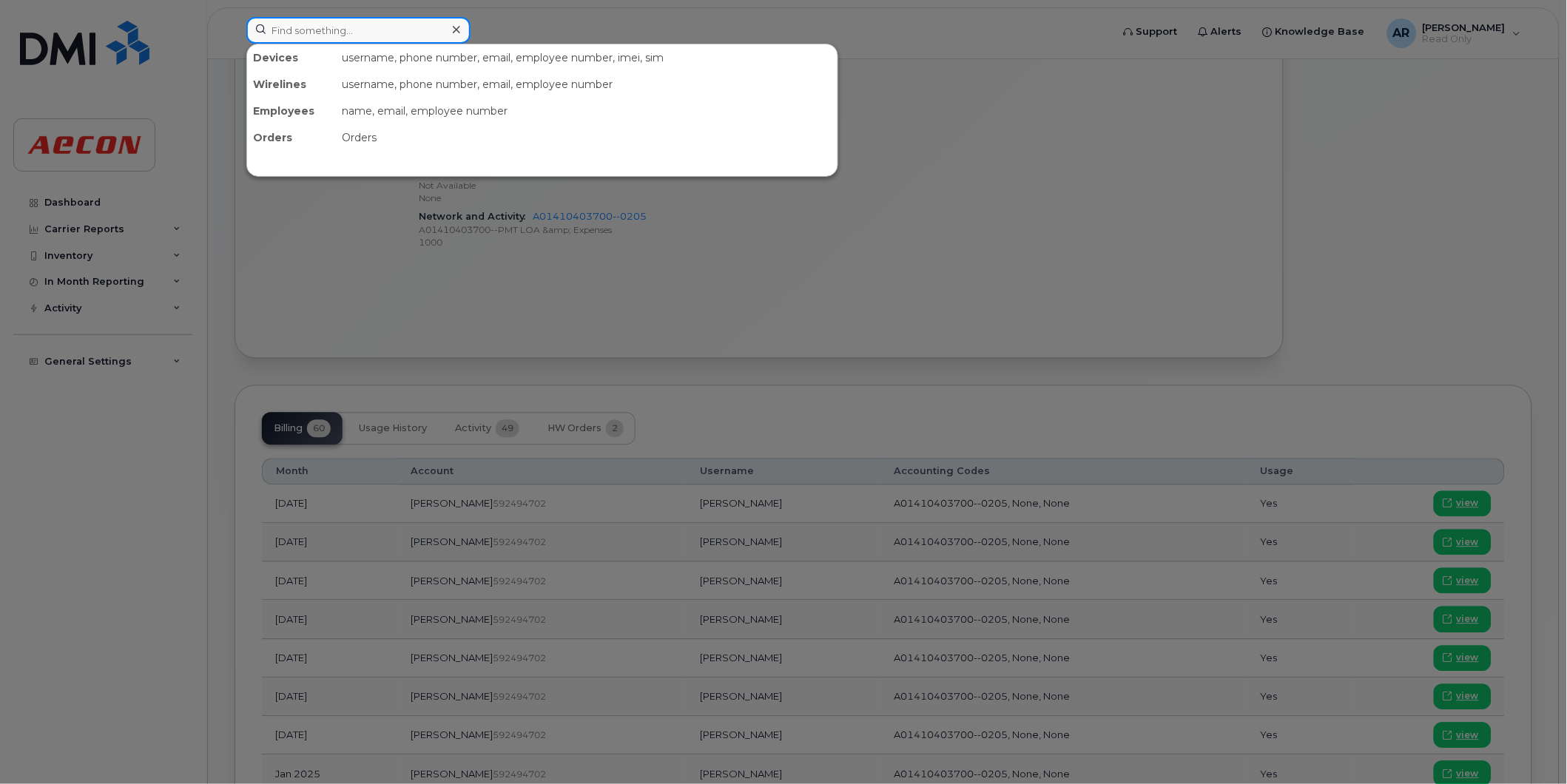
click at [408, 37] on input at bounding box center [358, 30] width 224 height 27
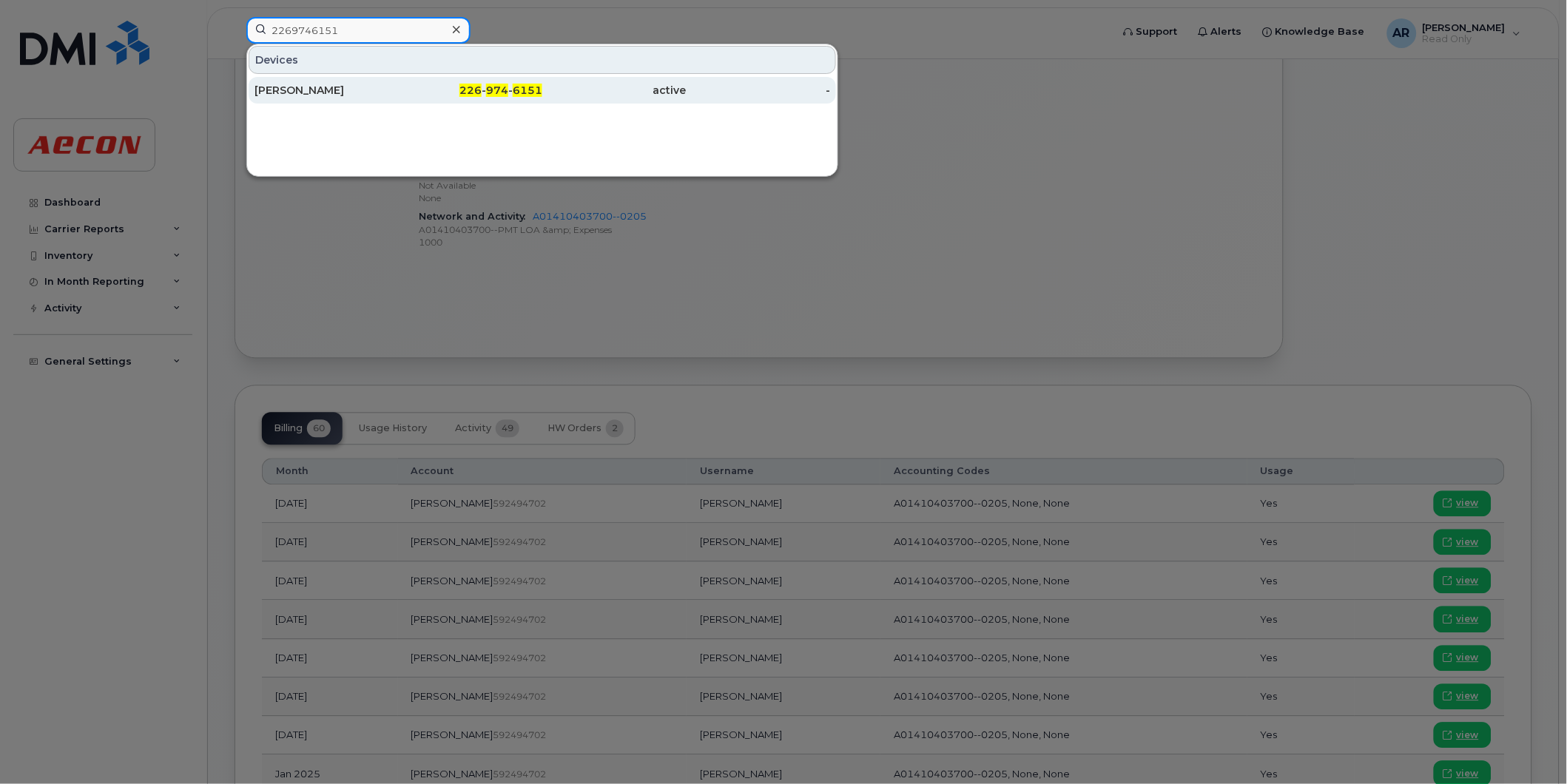
type input "2269746151"
click at [397, 99] on div "[PERSON_NAME]" at bounding box center [327, 90] width 144 height 27
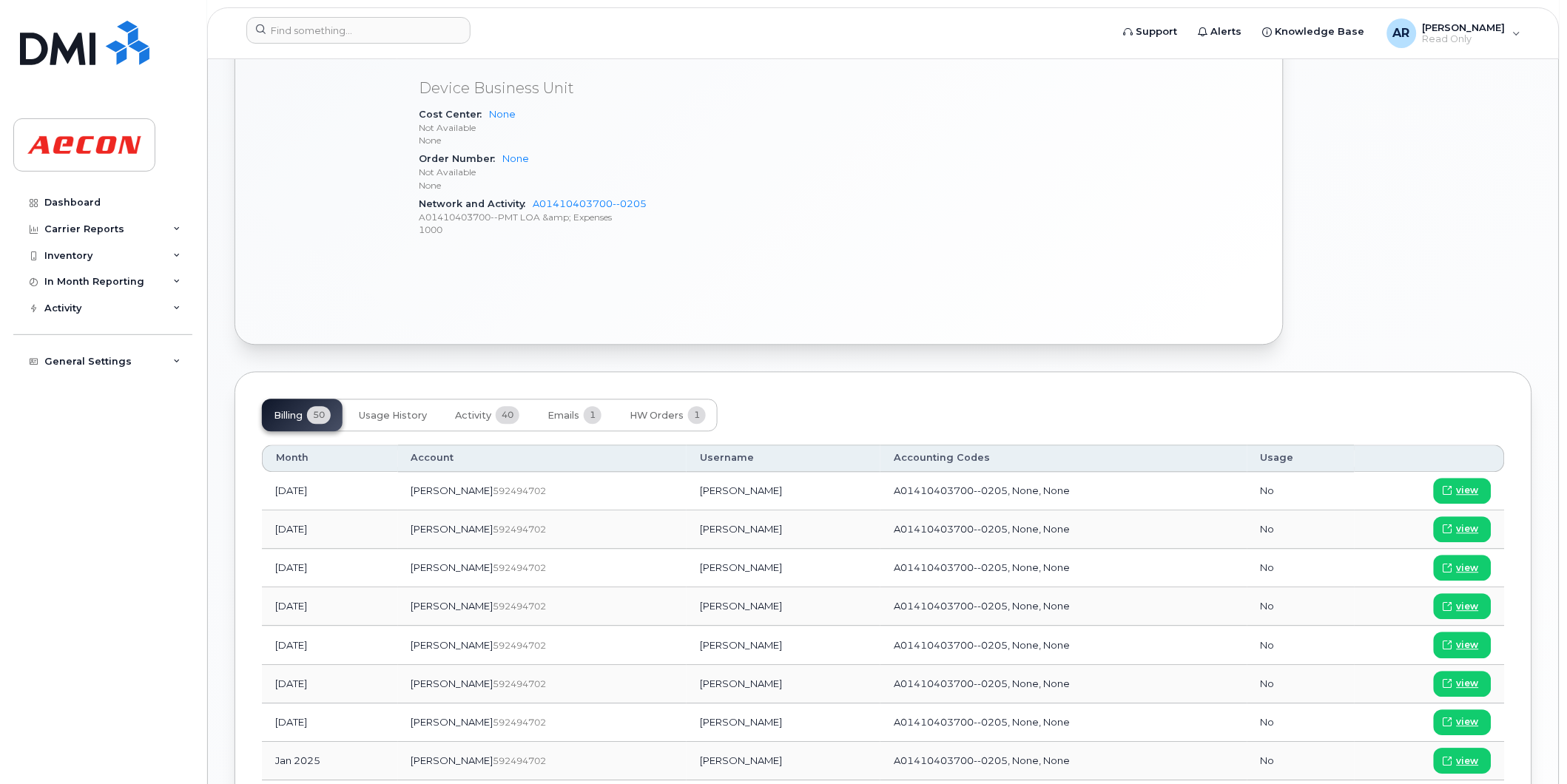
scroll to position [822, 0]
drag, startPoint x: 714, startPoint y: 726, endPoint x: 645, endPoint y: 728, distance: 69.0
click at [687, 728] on td "[PERSON_NAME]" at bounding box center [784, 722] width 194 height 38
copy td "[PERSON_NAME]"
click at [1471, 726] on span "view" at bounding box center [1468, 721] width 22 height 13
